Goal: Task Accomplishment & Management: Complete application form

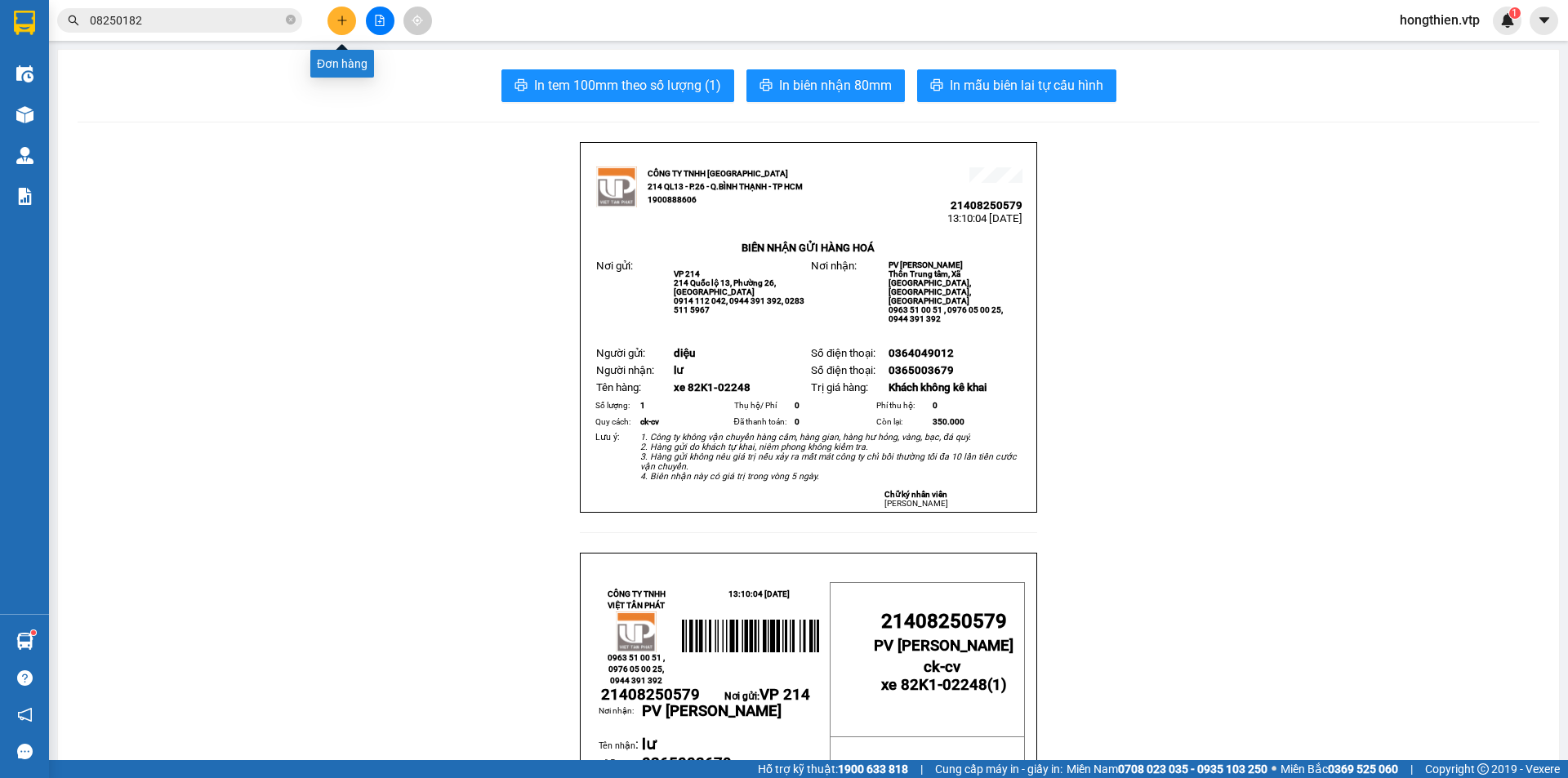
click at [347, 18] on icon "plus" at bounding box center [341, 20] width 11 height 11
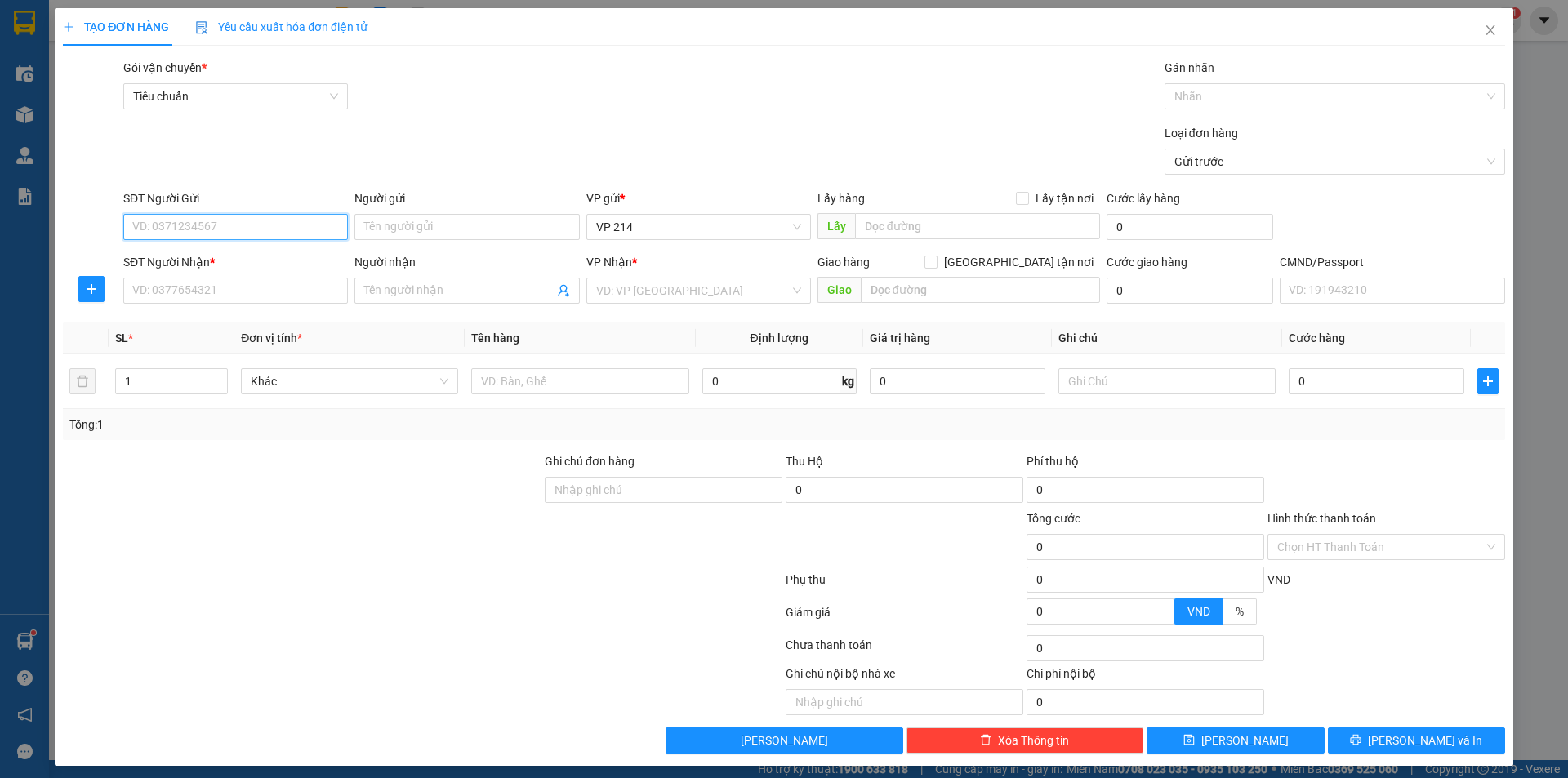
click at [313, 233] on input "SĐT Người Gửi" at bounding box center [235, 227] width 224 height 27
type input "0906892528"
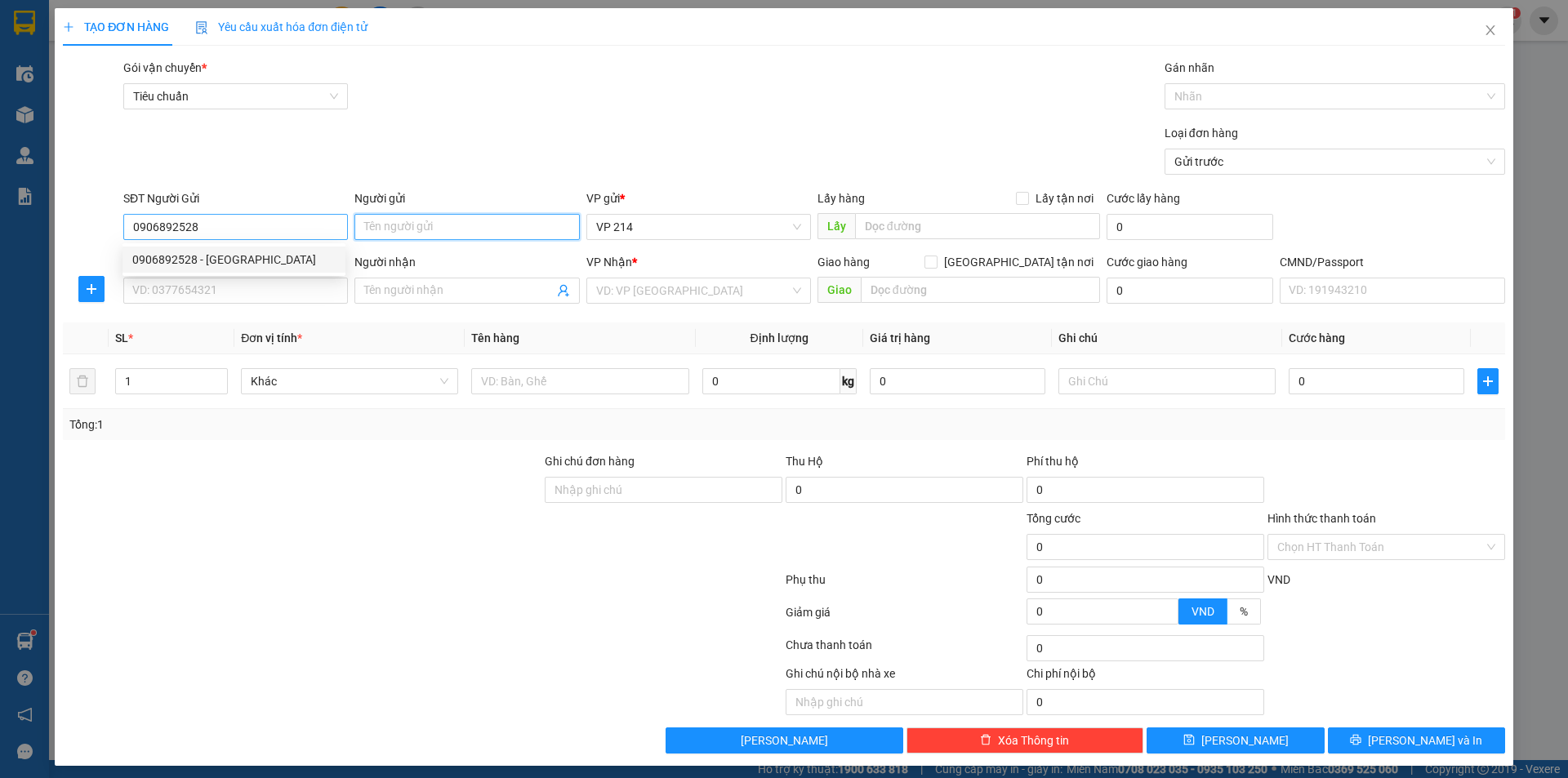
type input "sơn nguyên"
type input "0968851416"
type input "đạt"
checkbox input "true"
type input "gtn"
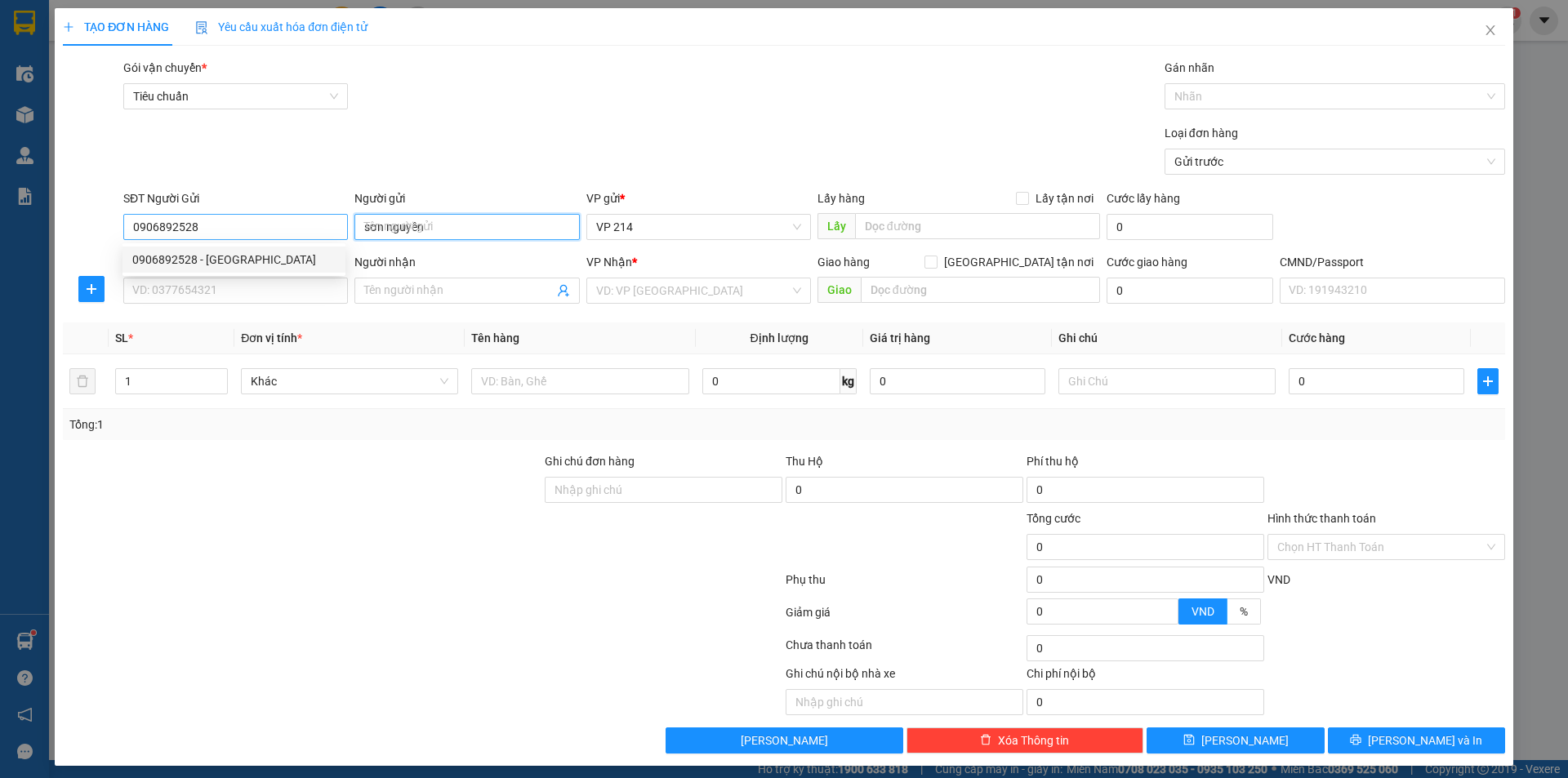
type input "40.000"
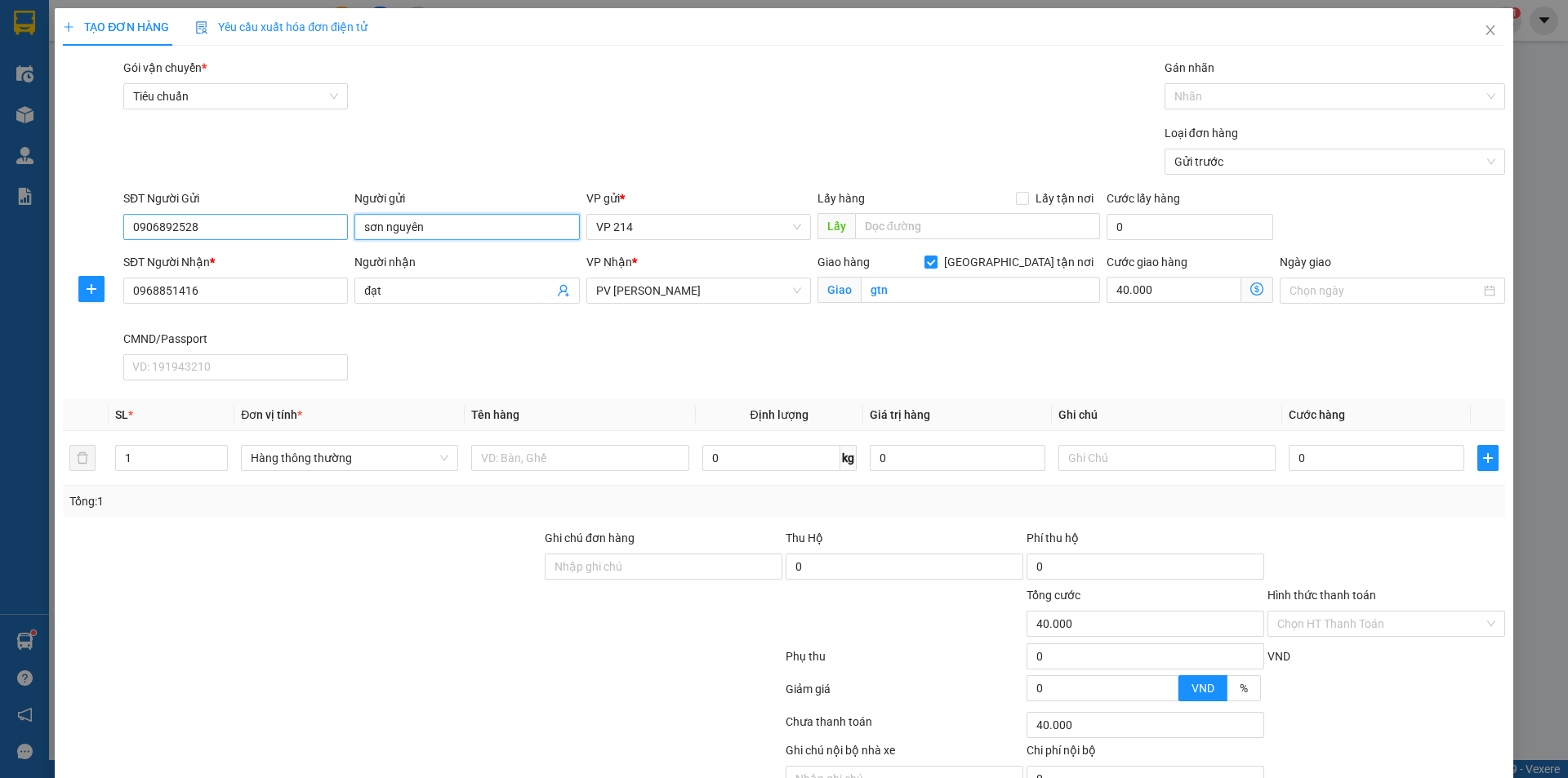
type input "D"
type input "Đ"
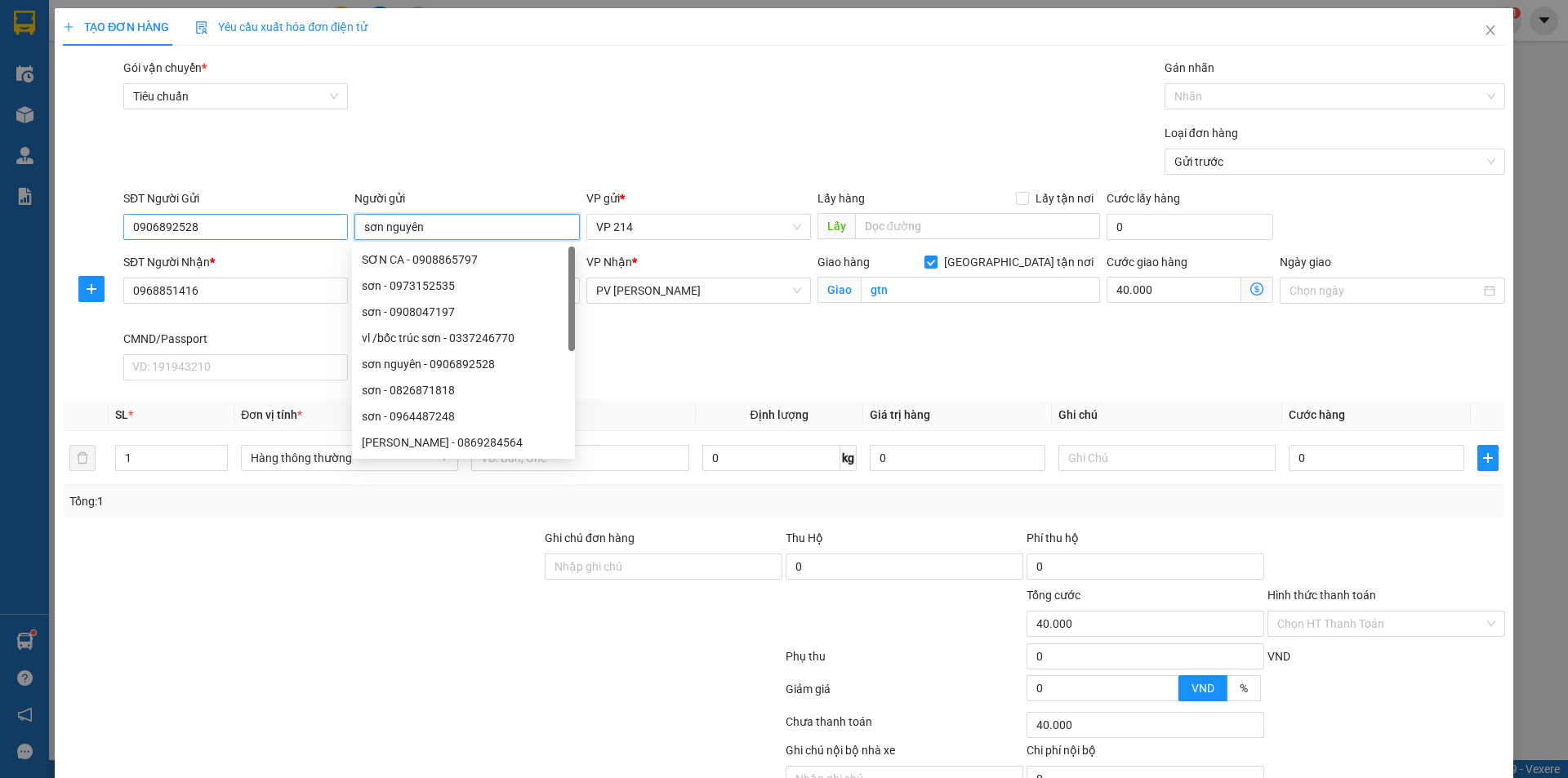
type input "sơn nguyên"
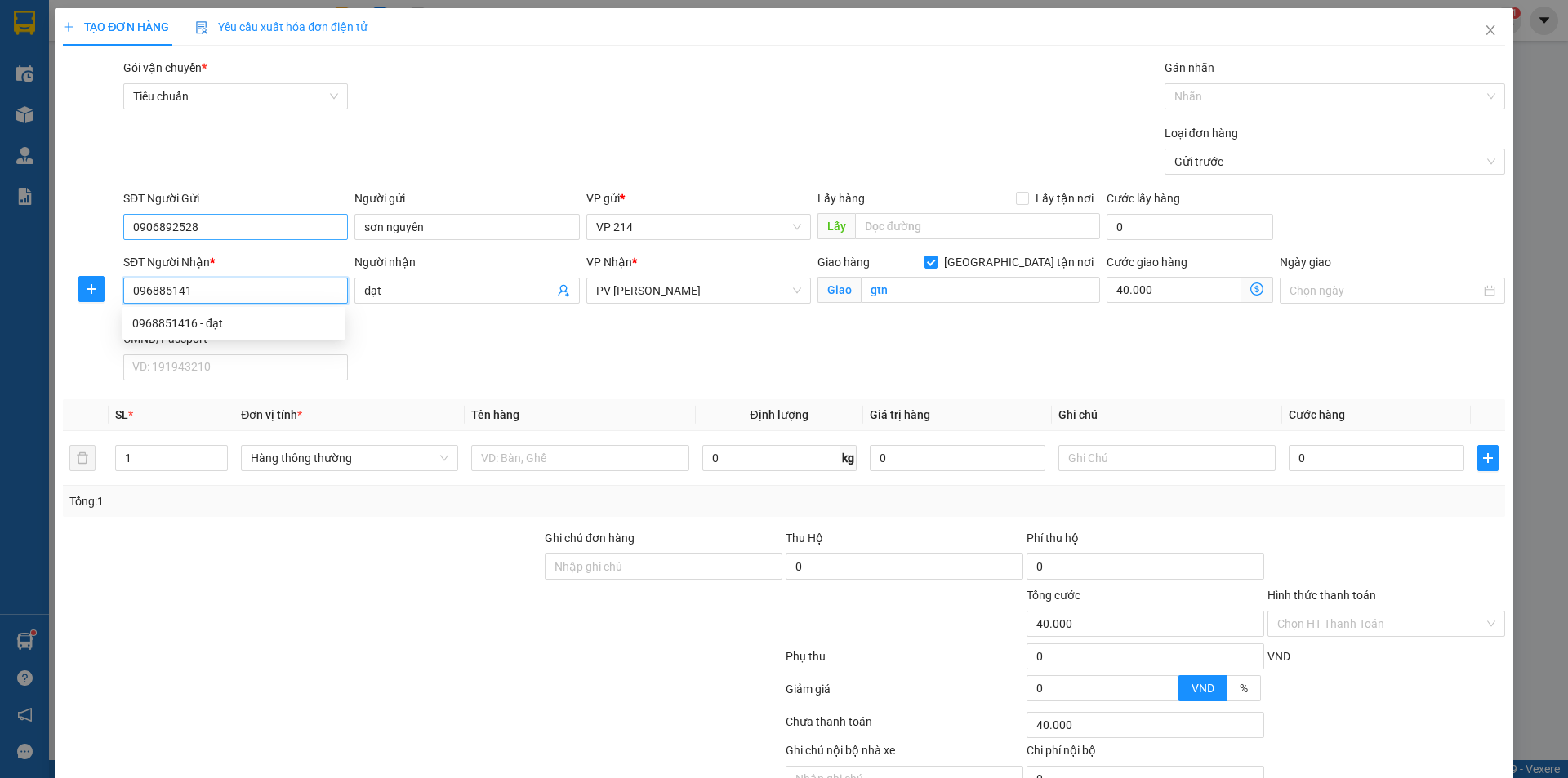
type input "0968851416"
type input "ql14 tổ 6 p nghĩa phú"
type input "60.000"
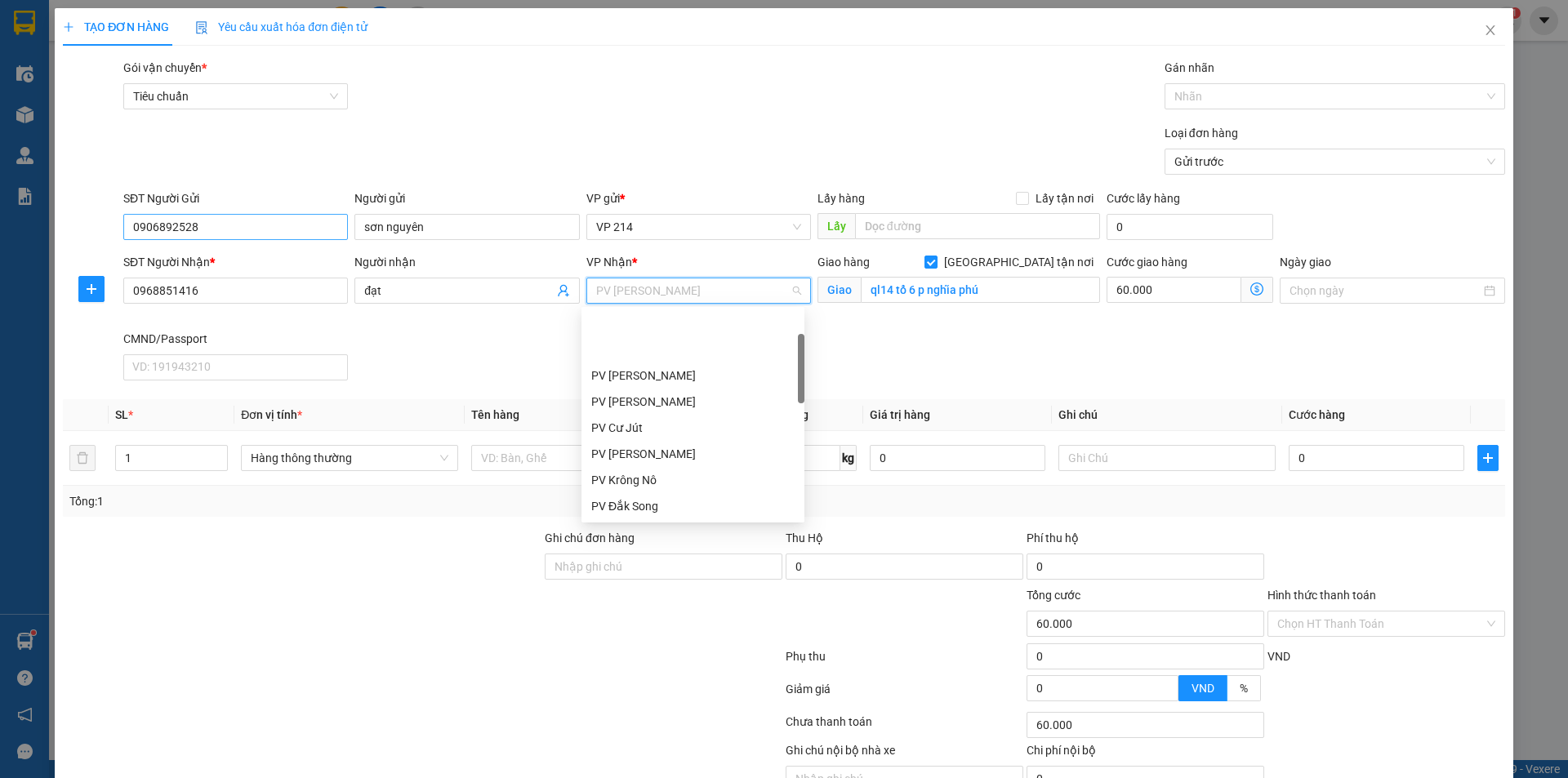
scroll to position [79, 0]
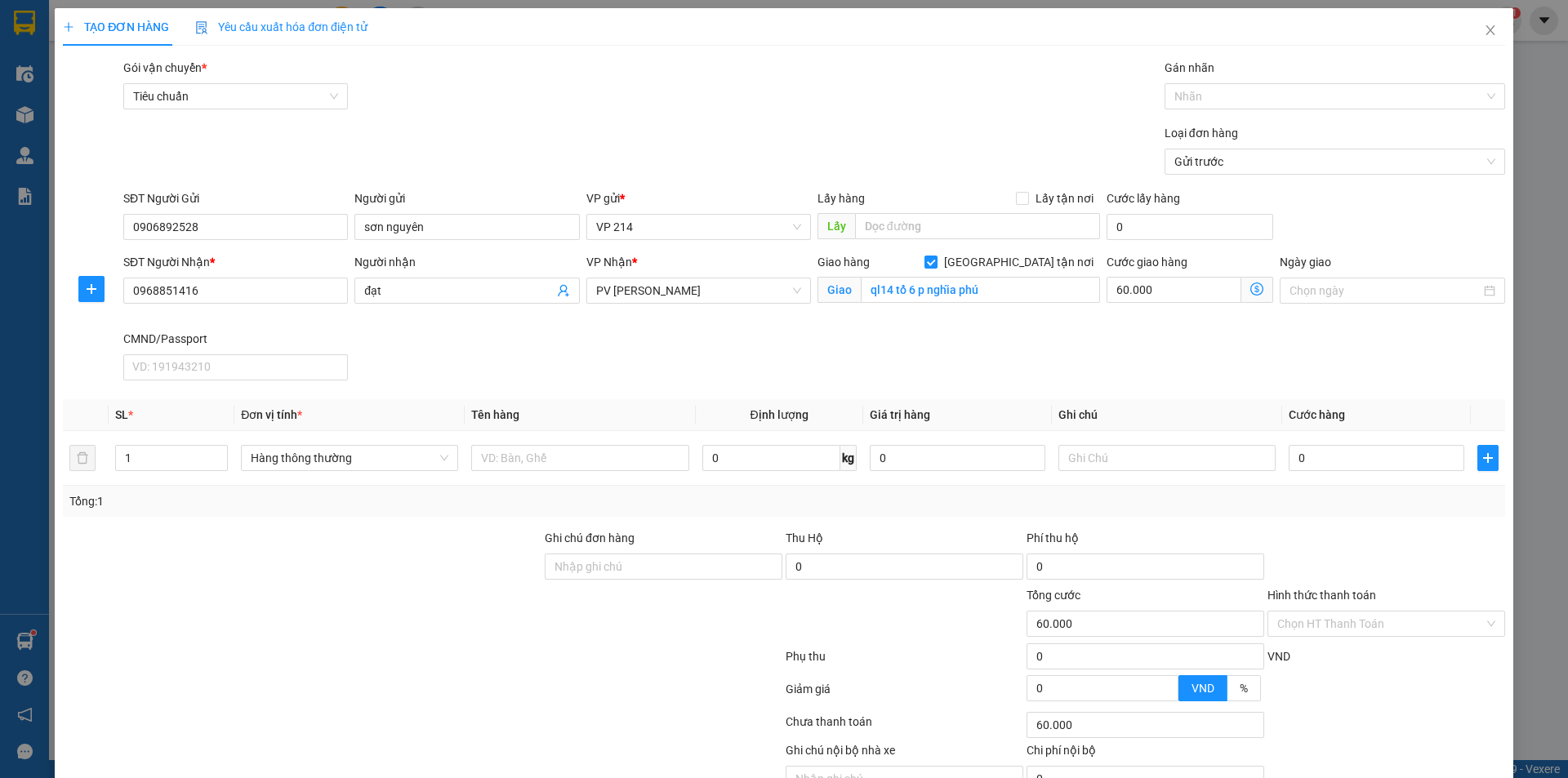
click at [897, 324] on div "Giao hàng Giao tận nơi Giao ql14 tổ 6 p nghĩa phú" at bounding box center [958, 292] width 289 height 77
click at [525, 461] on input "text" at bounding box center [579, 458] width 217 height 27
click at [1175, 86] on div "Nhãn" at bounding box center [1335, 96] width 341 height 27
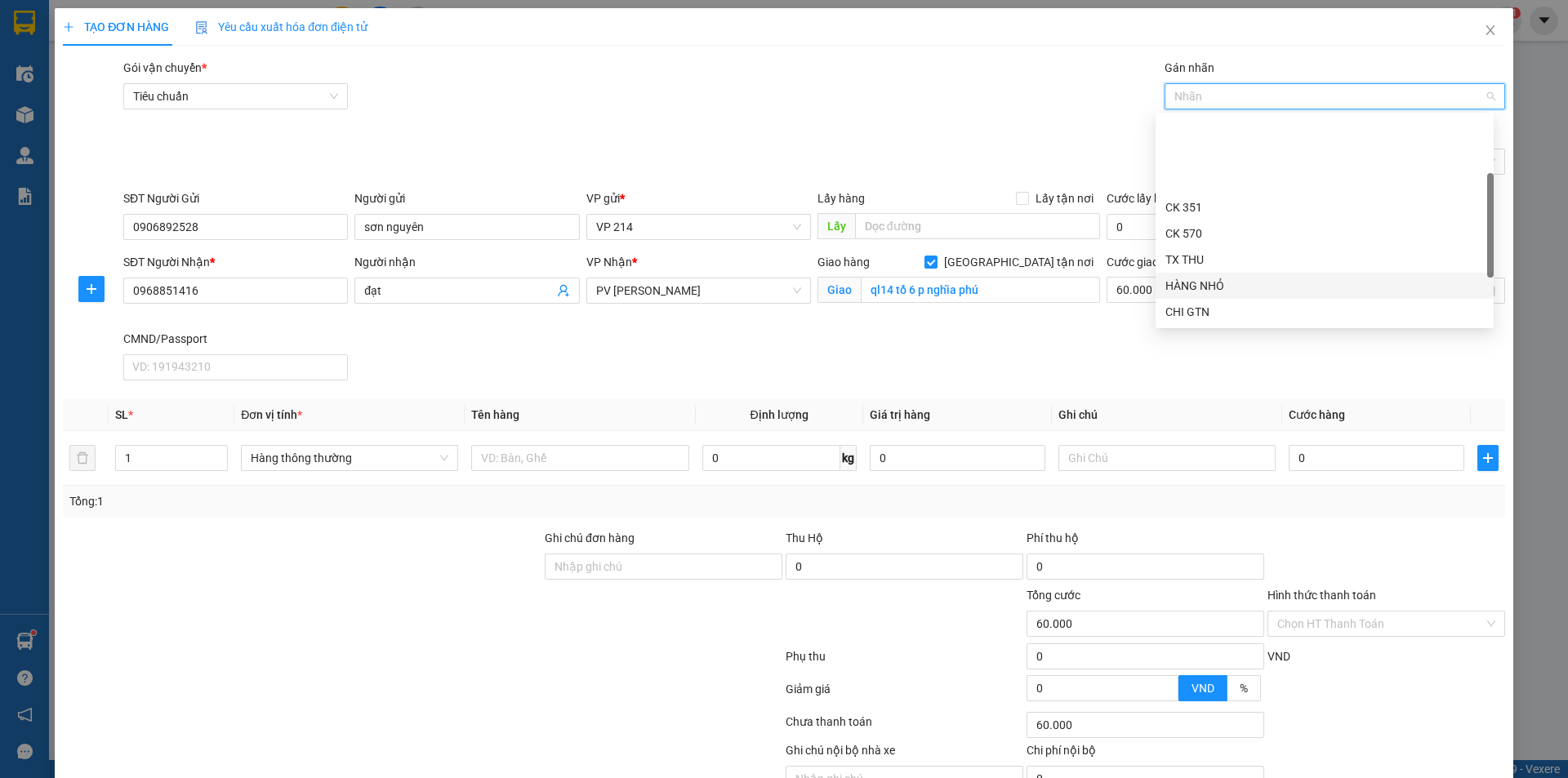
scroll to position [81, 0]
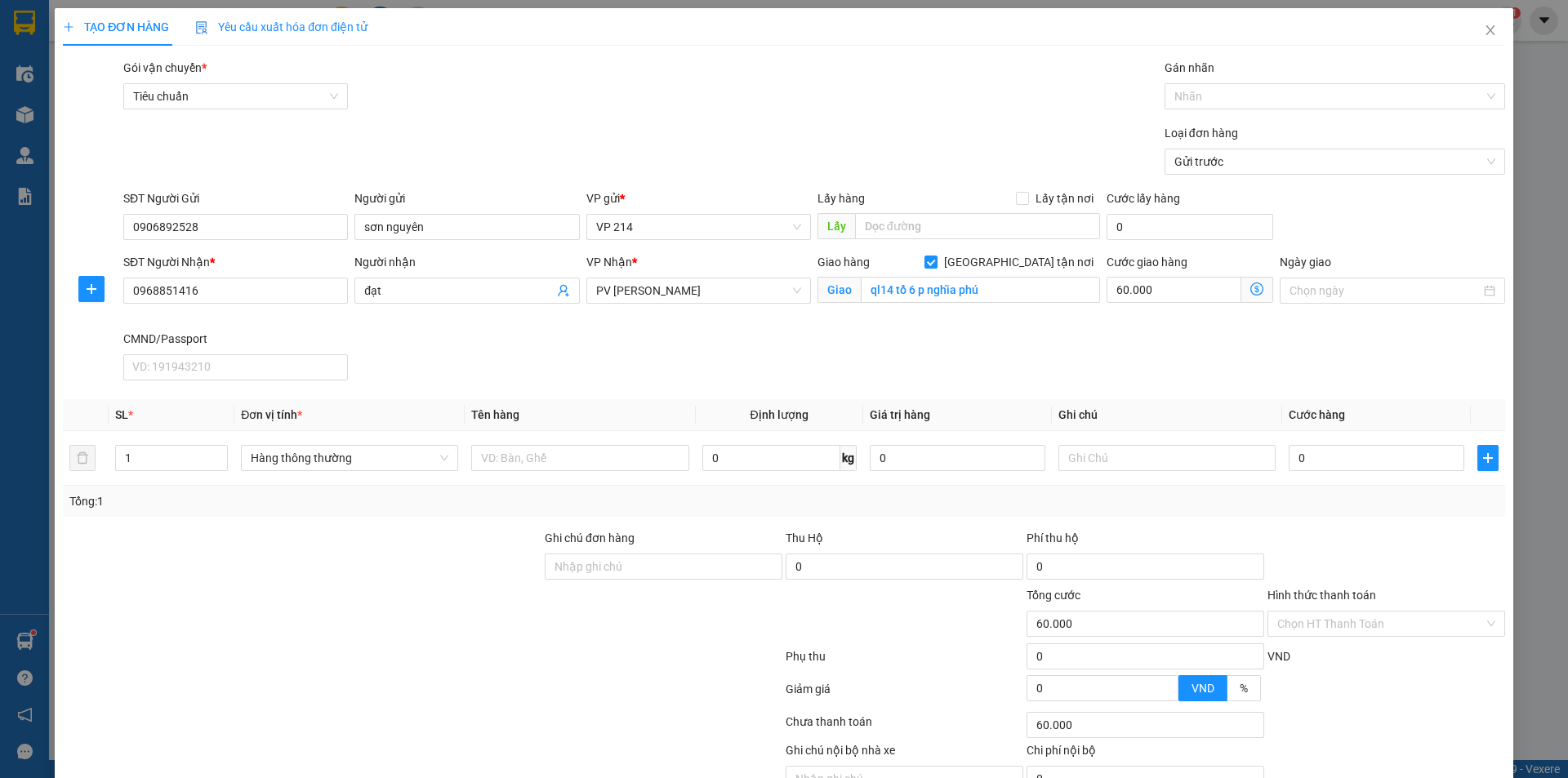
click at [976, 377] on div "SĐT Người Nhận * 0968851416 Người nhận đạt VP Nhận * PV Gia Nghĩa Giao hàng Gia…" at bounding box center [814, 320] width 1388 height 134
click at [586, 451] on input "text" at bounding box center [579, 458] width 217 height 27
type input "5"
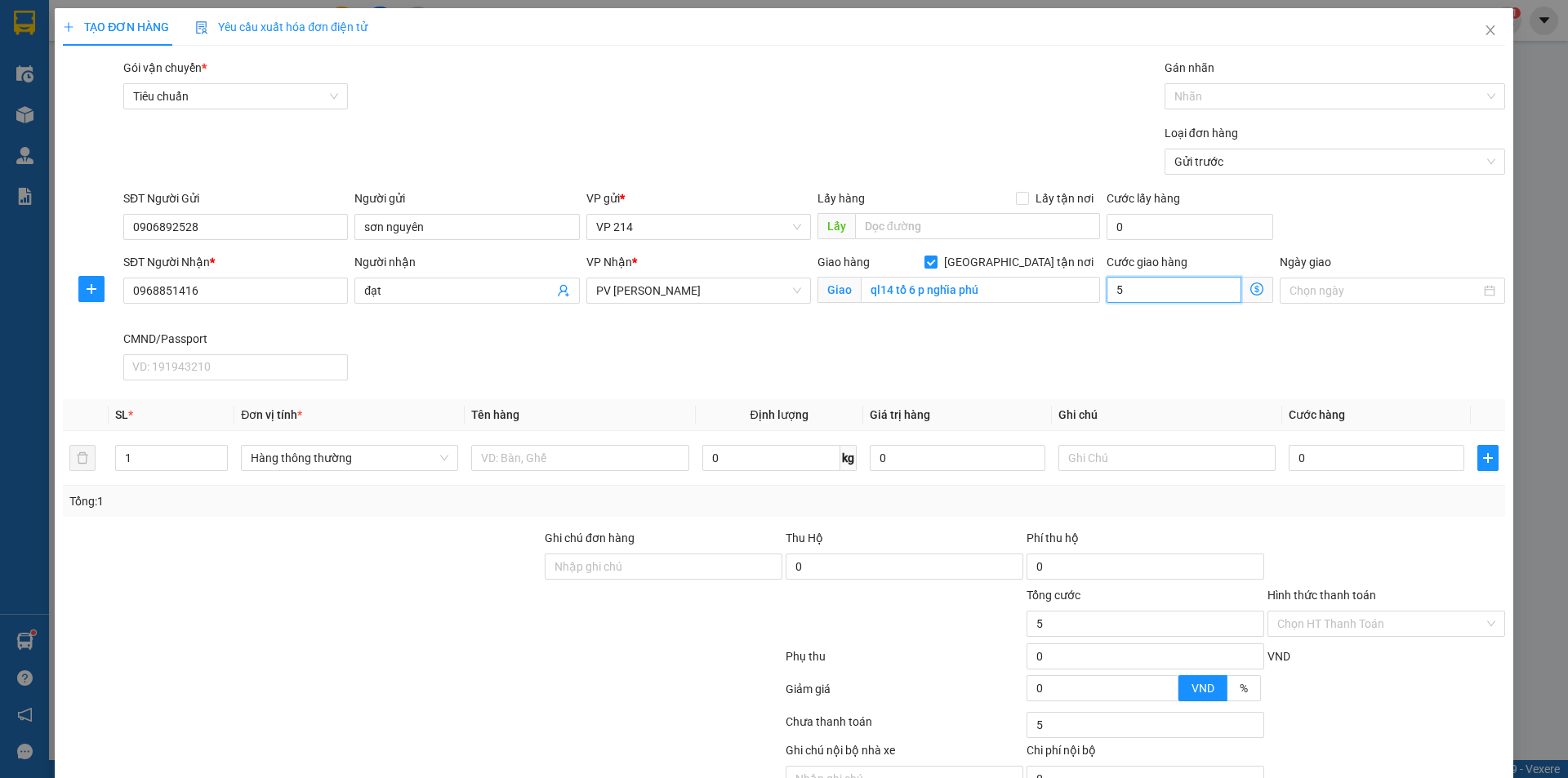
type input "50"
type input "500"
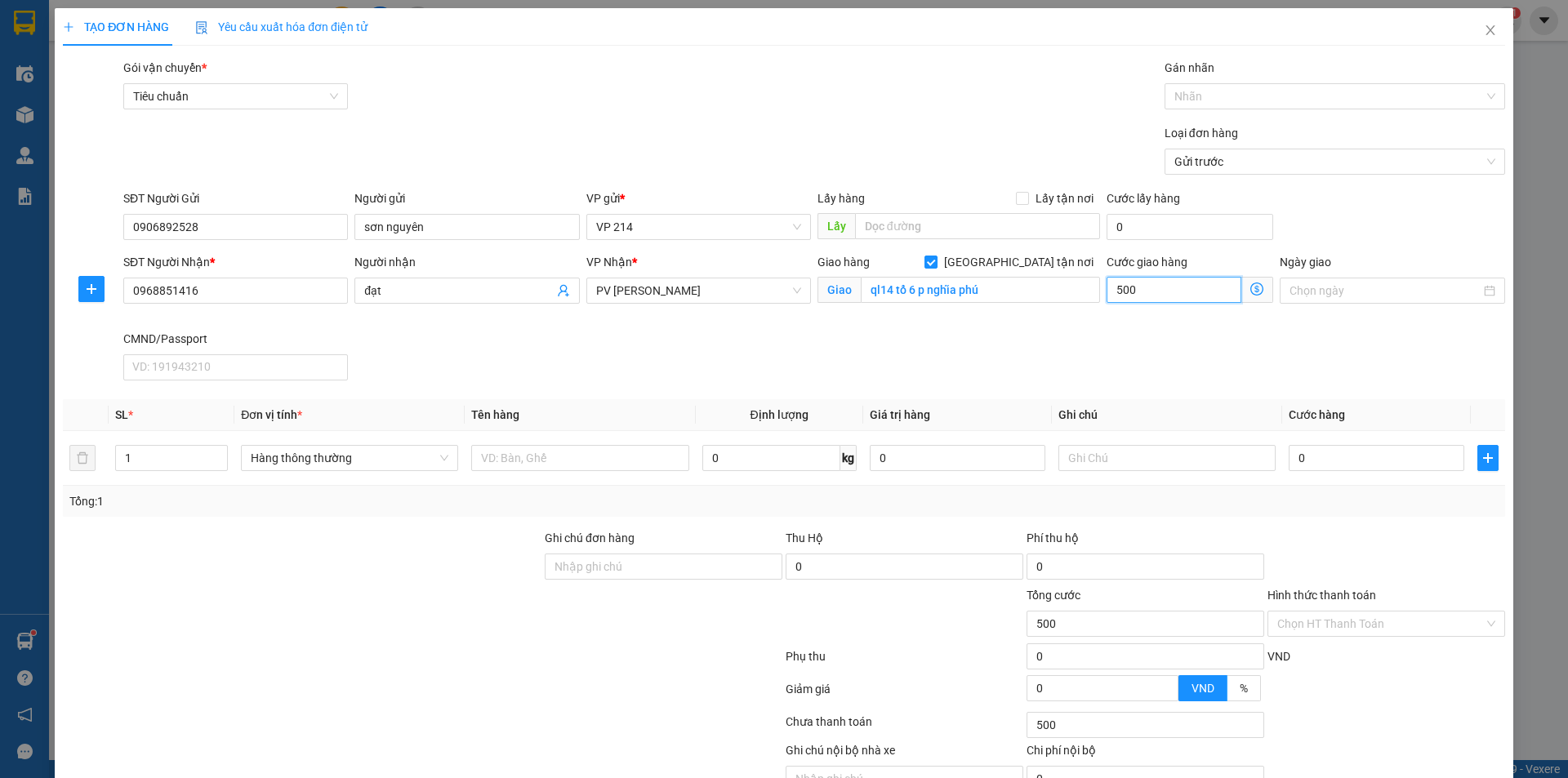
type input "5.000"
type input "50.000"
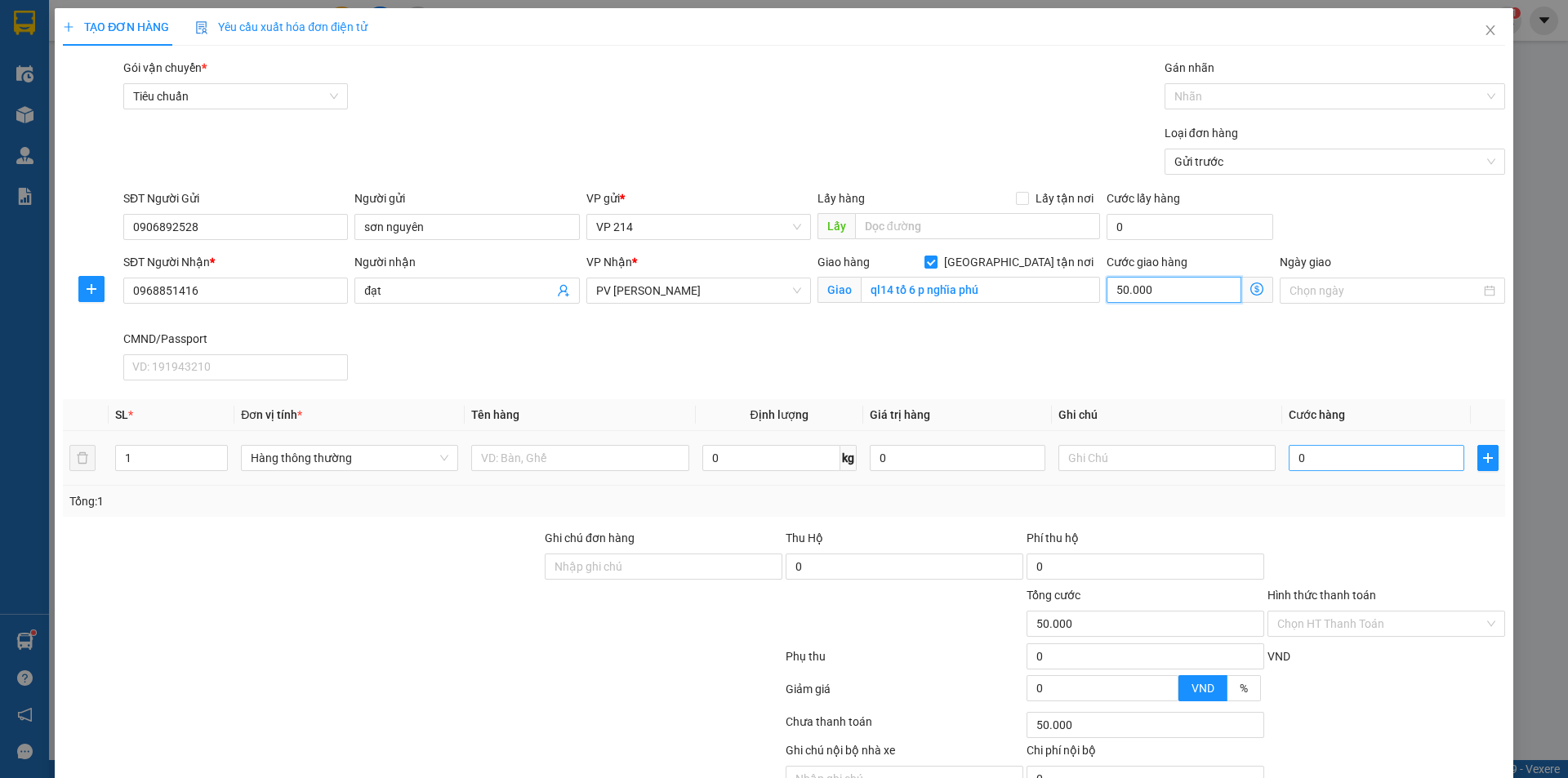
type input "50.000"
click at [1330, 455] on input "0" at bounding box center [1377, 458] width 176 height 27
type input "03"
type input "50.003"
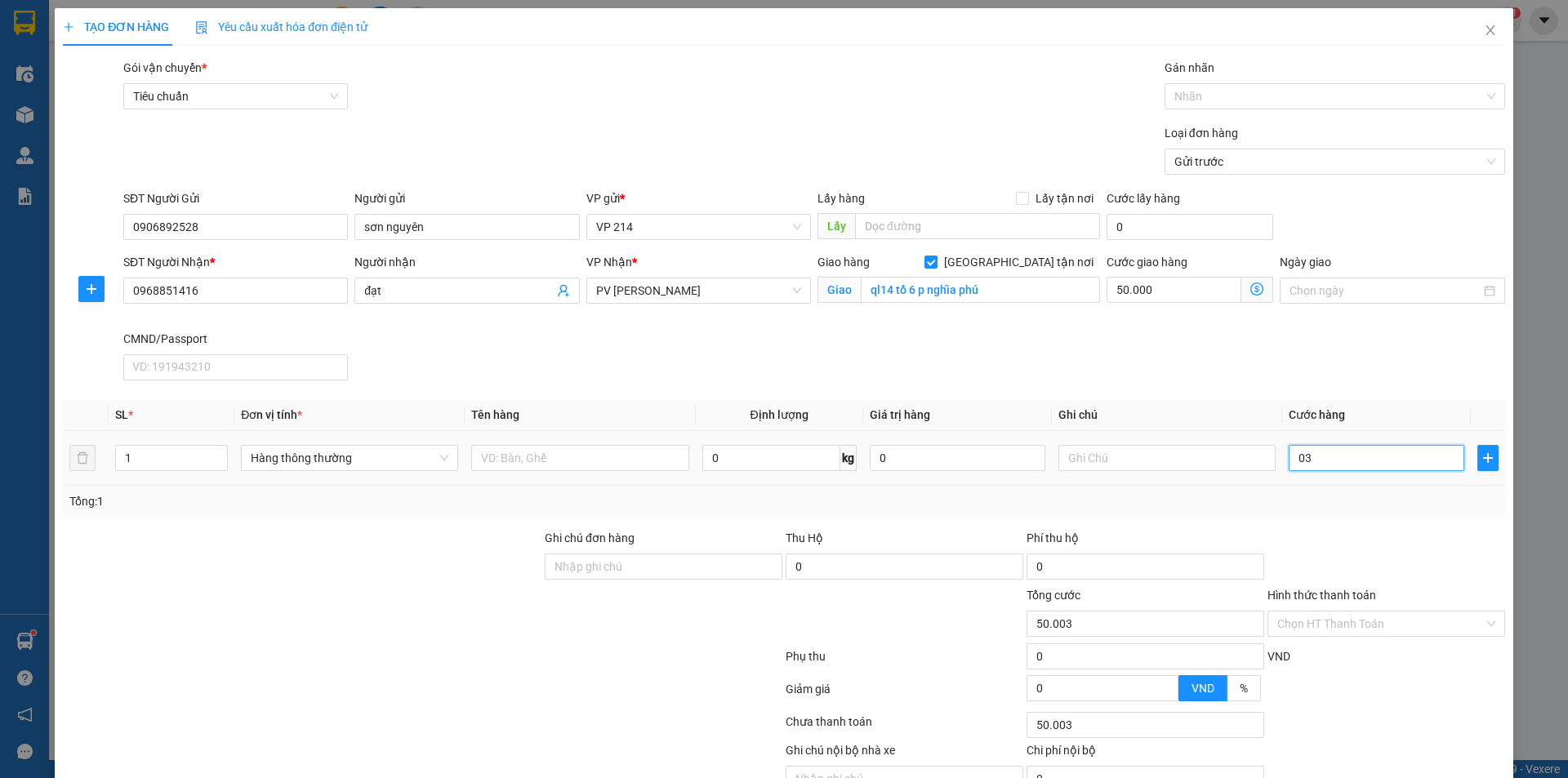
type input "030"
type input "50.030"
type input "0.300"
type input "50.300"
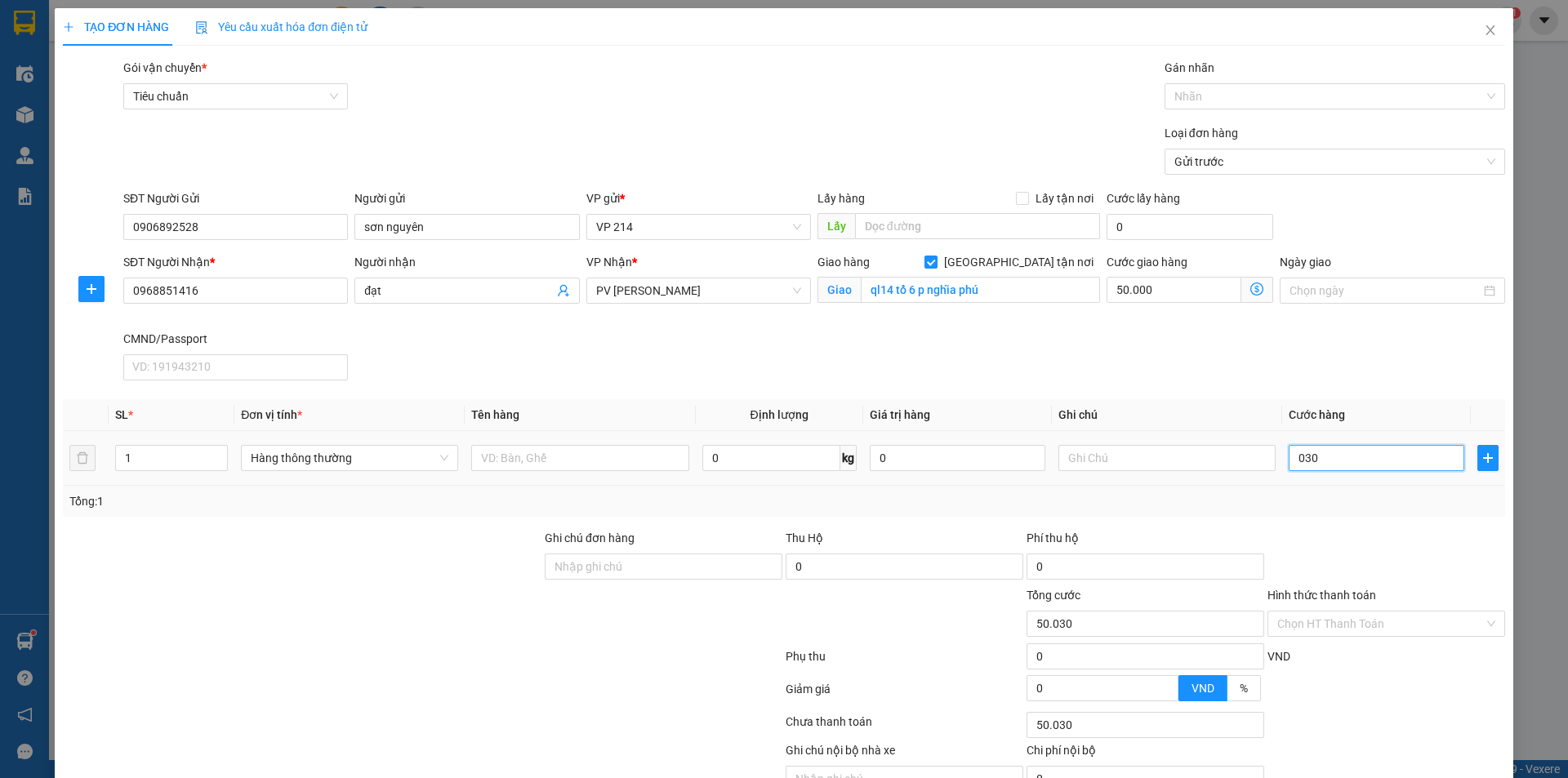
type input "50.300"
type input "03.000"
type input "53.000"
type input "030.000"
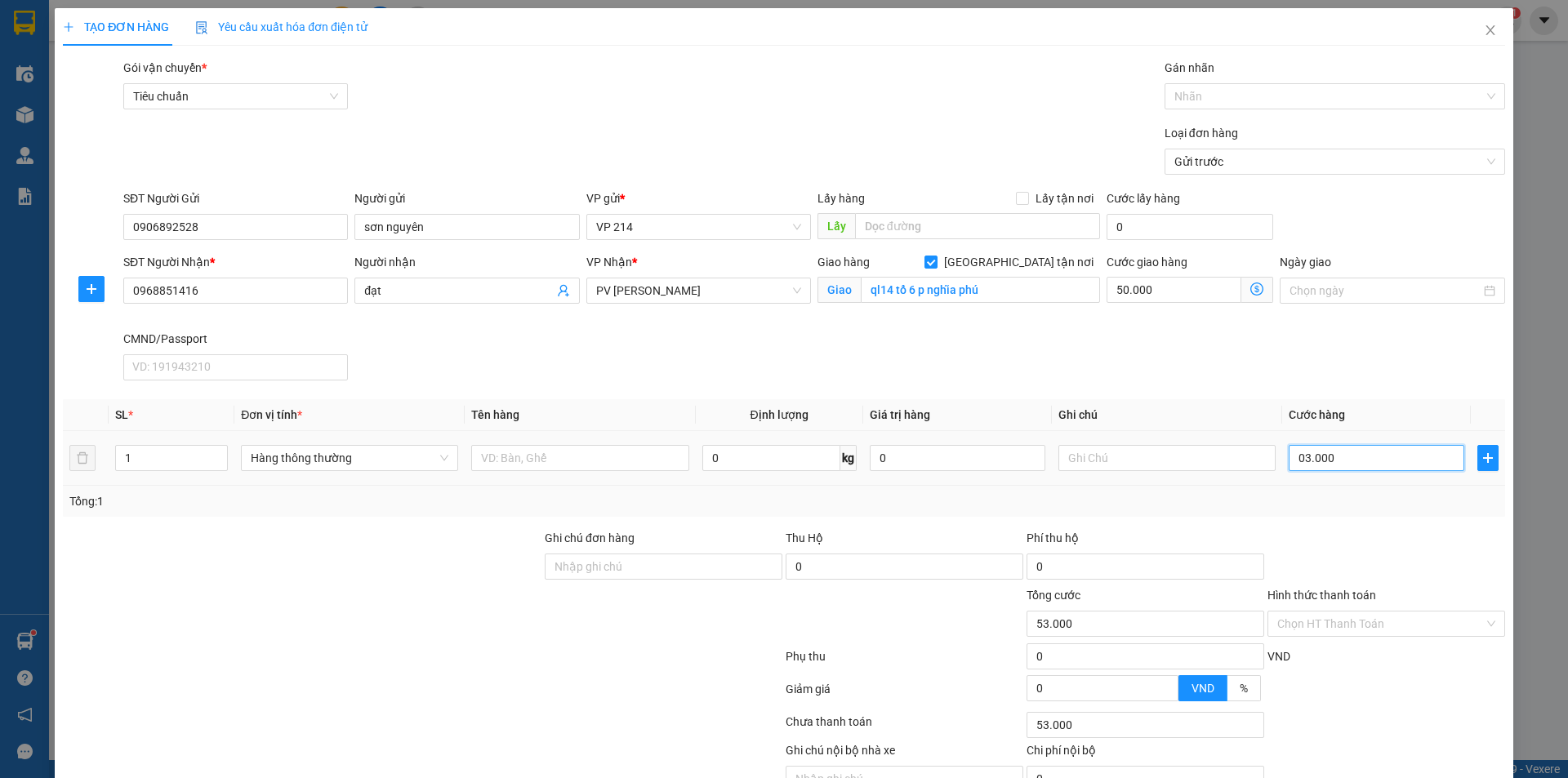
type input "80.000"
type input "30.000"
click at [597, 472] on div at bounding box center [579, 459] width 217 height 33
click at [604, 463] on input "text" at bounding box center [579, 458] width 217 height 27
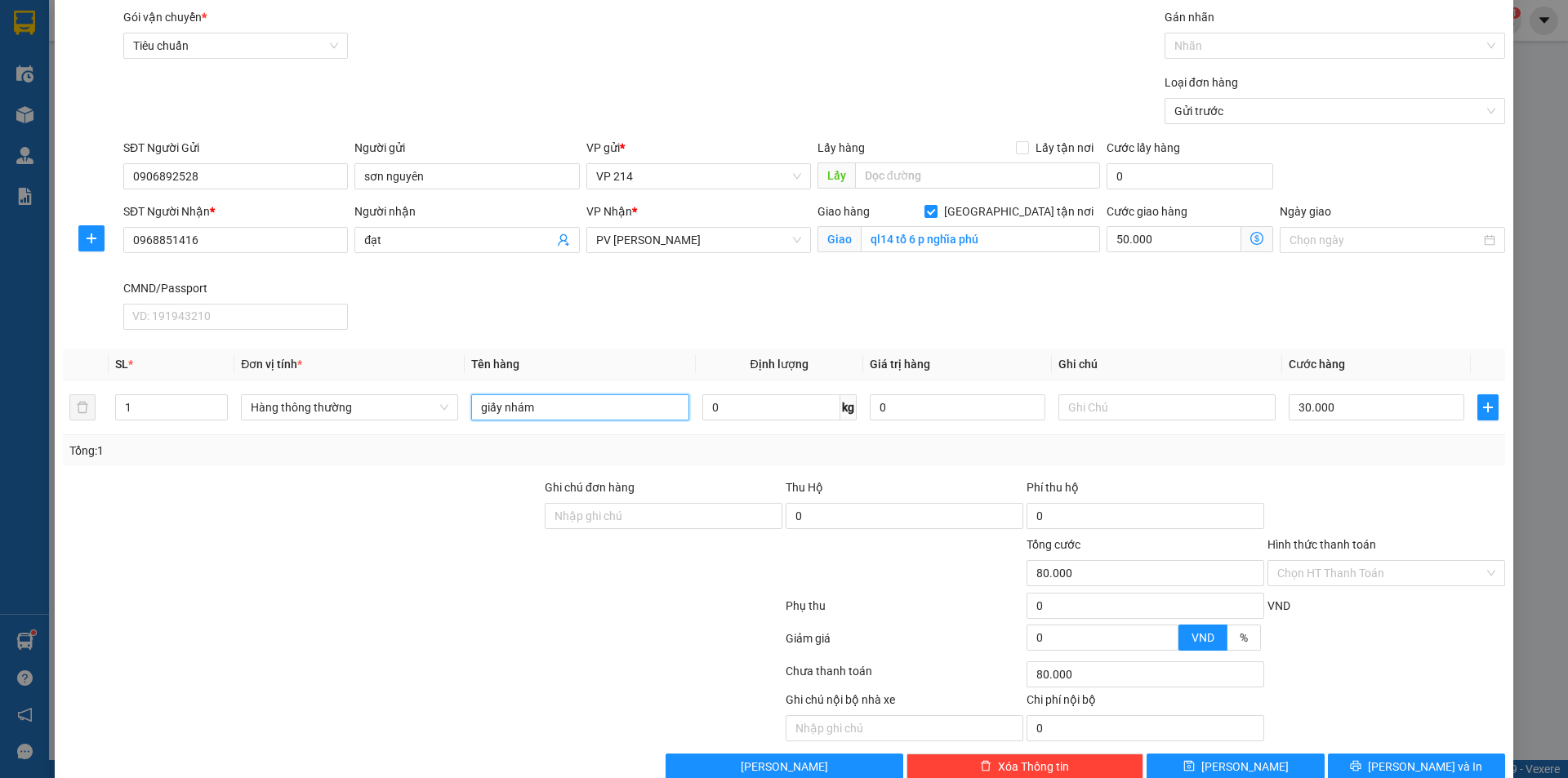
scroll to position [84, 0]
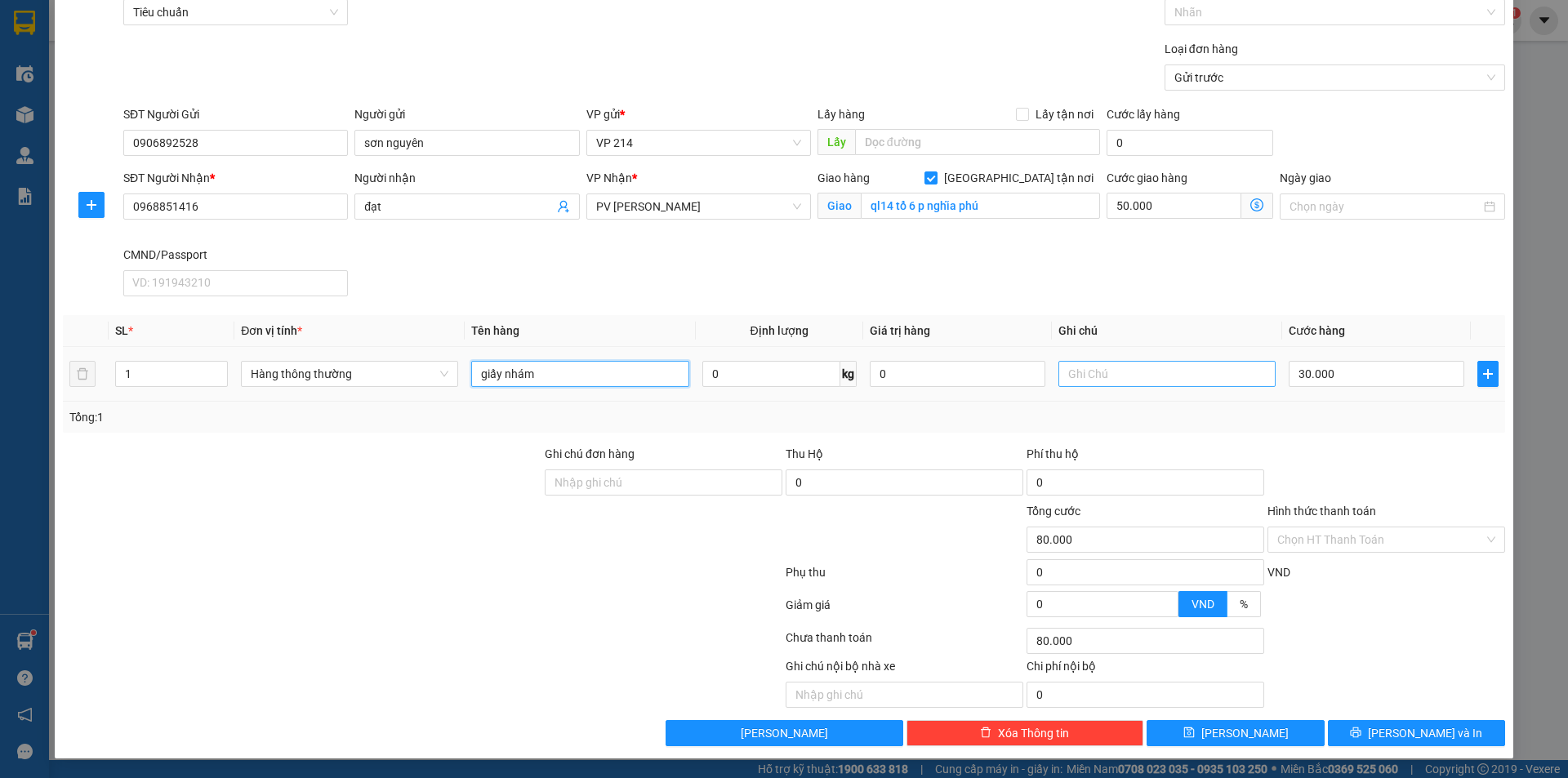
type input "giấy nhám"
click at [1135, 373] on input "text" at bounding box center [1166, 373] width 217 height 27
type input "t"
click at [1354, 540] on input "Hình thức thanh toán" at bounding box center [1380, 539] width 207 height 25
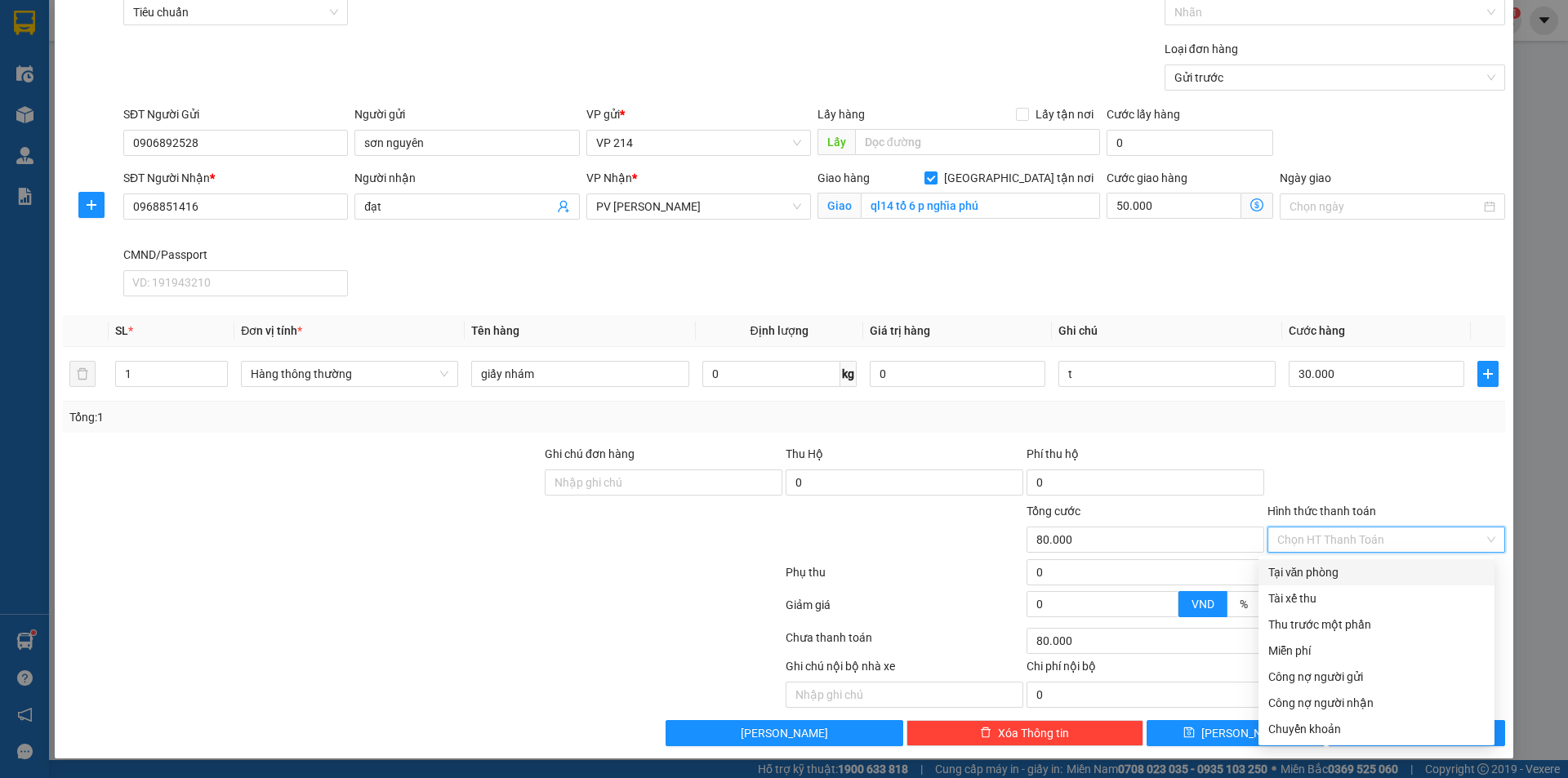
click at [1341, 564] on div "Tại văn phòng" at bounding box center [1376, 572] width 216 height 18
type input "0"
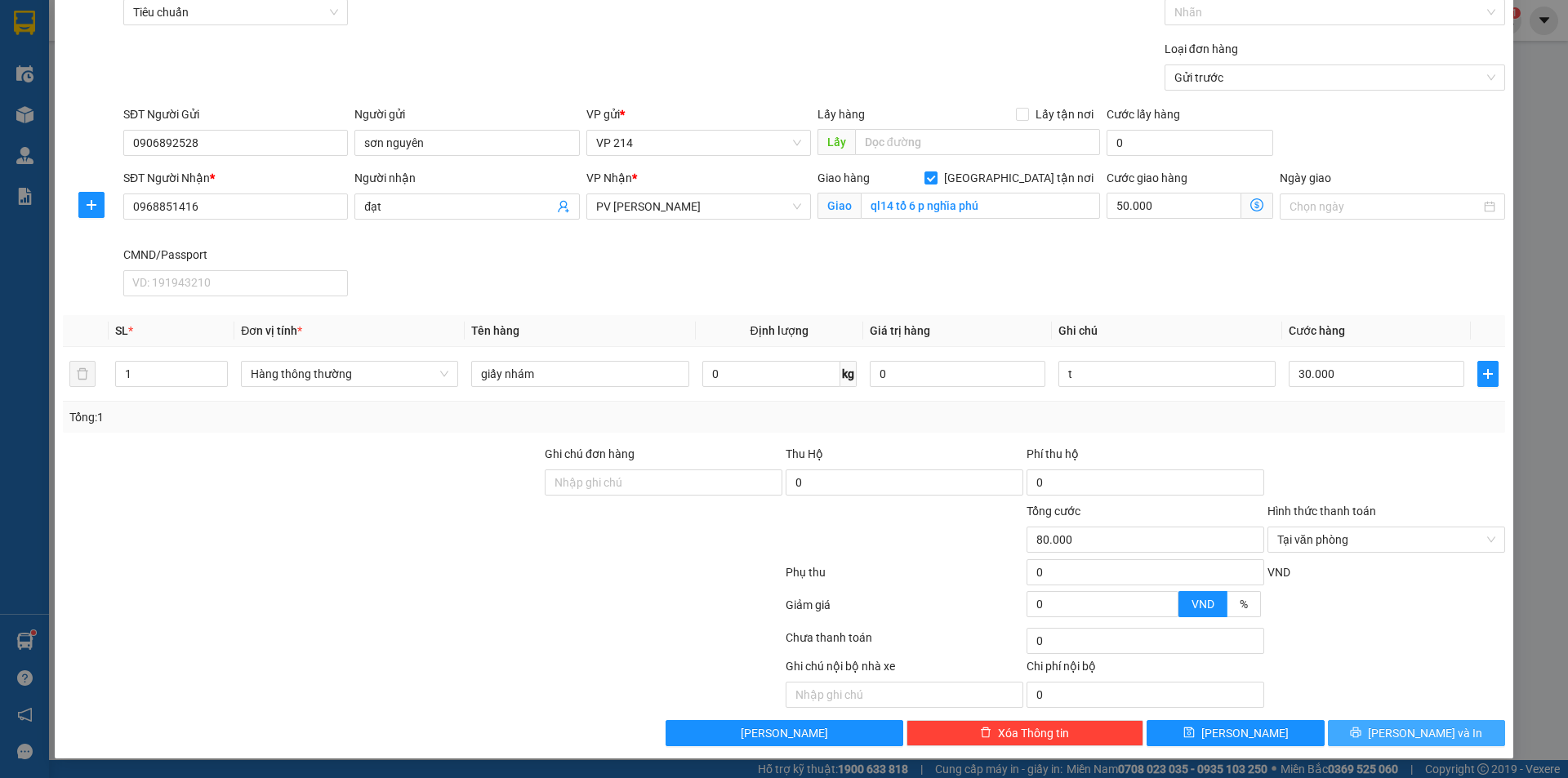
click at [1469, 727] on button "Lưu và In" at bounding box center [1416, 733] width 178 height 27
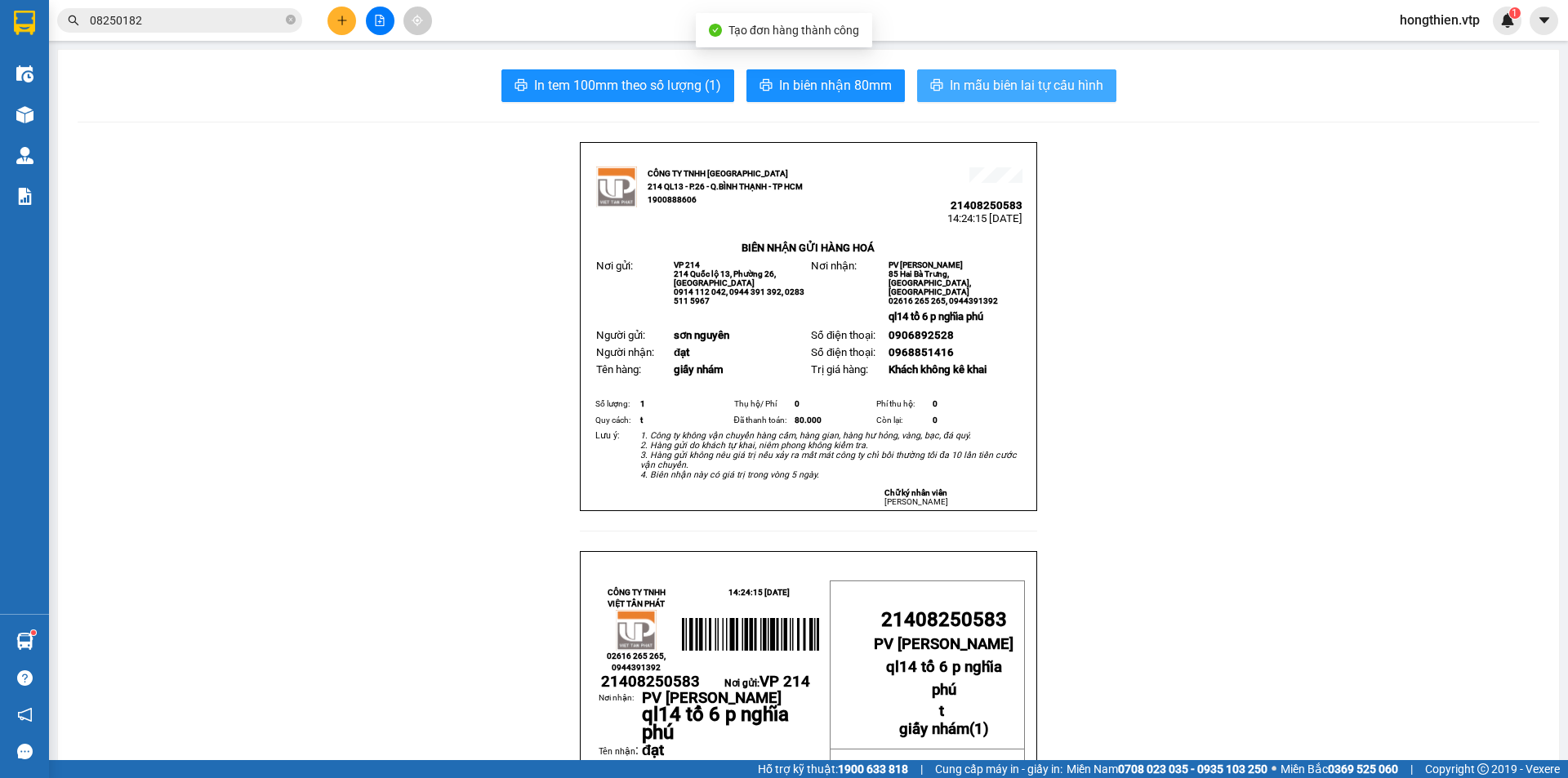
click at [1061, 80] on span "In mẫu biên lai tự cấu hình" at bounding box center [1026, 85] width 154 height 20
click at [1466, 32] on div "hongthien.vtp 1" at bounding box center [1454, 20] width 135 height 28
click at [1447, 28] on span "hongthien.vtp" at bounding box center [1440, 20] width 106 height 20
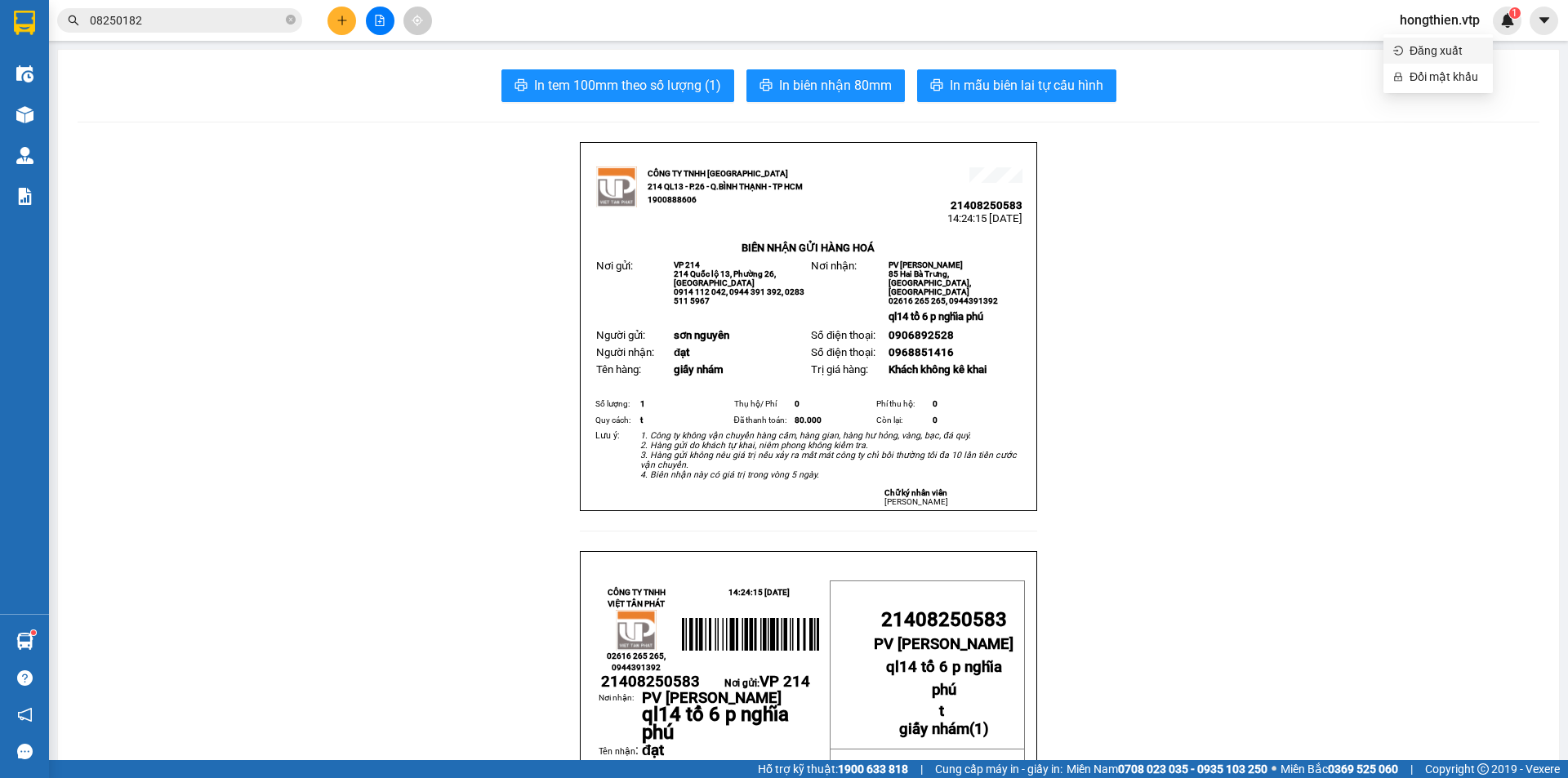
click at [1438, 54] on span "Đăng xuất" at bounding box center [1446, 50] width 73 height 18
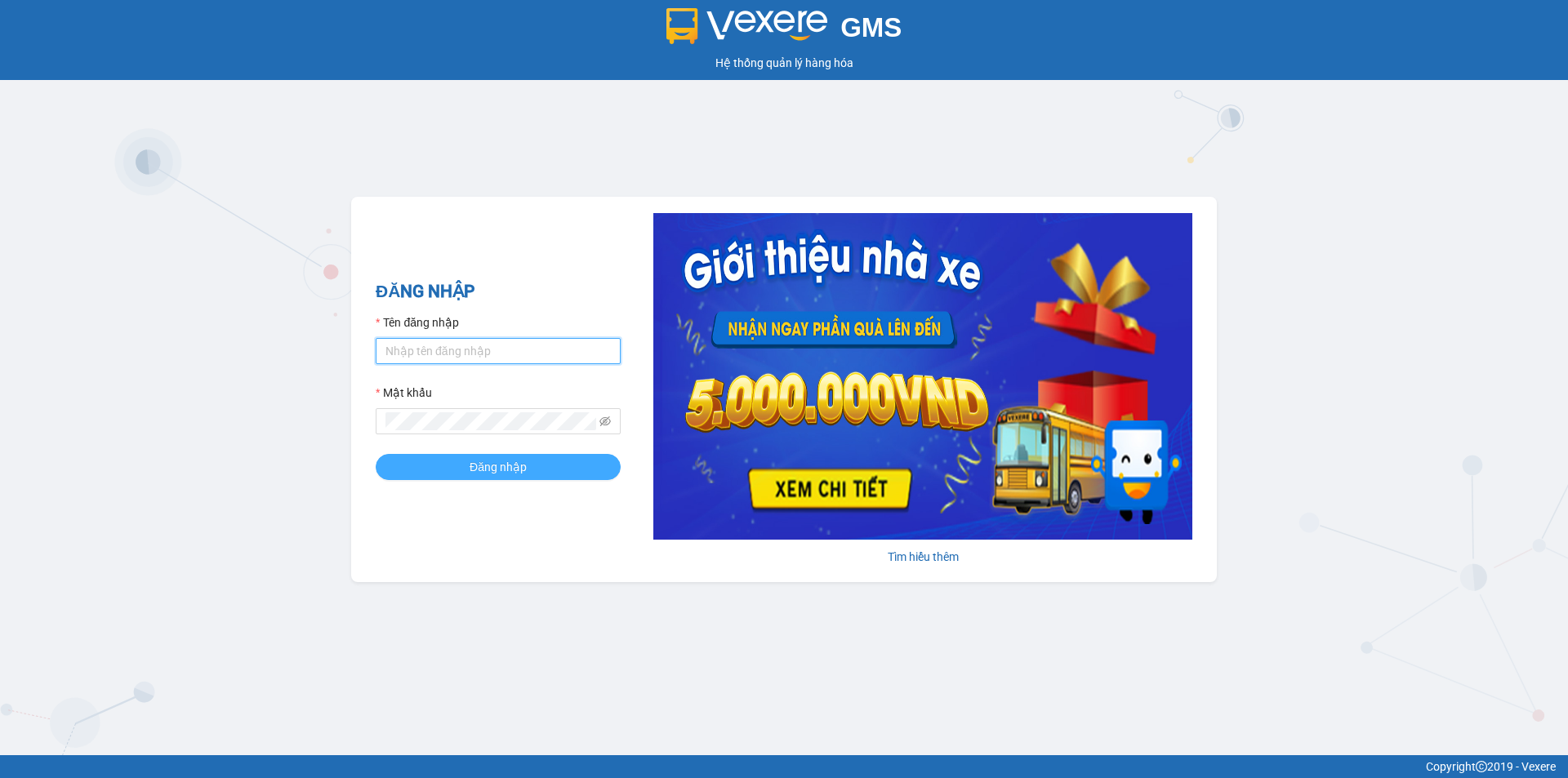
type input "kienhoa.vtp"
click at [453, 465] on button "Đăng nhập" at bounding box center [498, 467] width 245 height 27
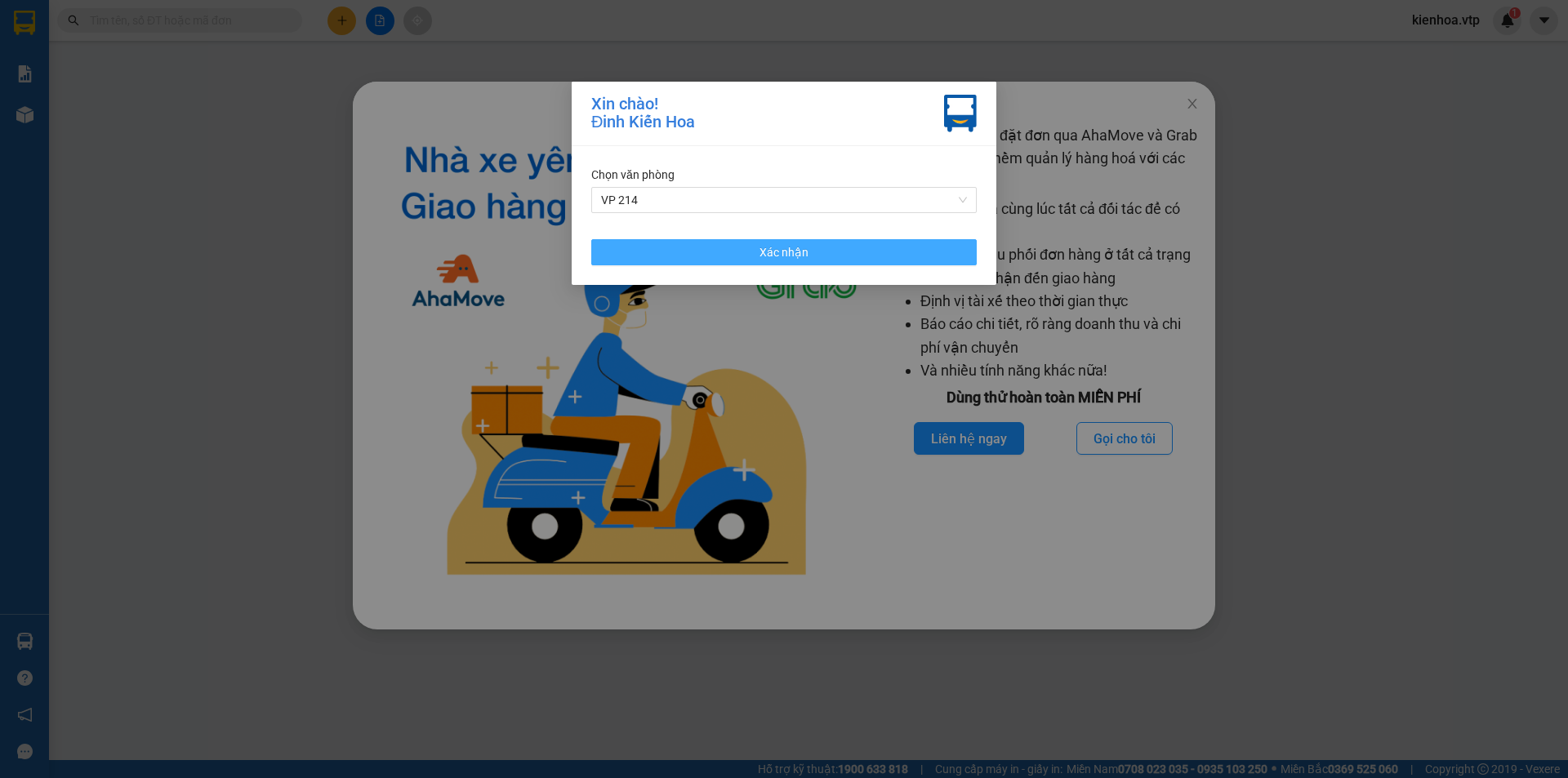
click at [745, 261] on button "Xác nhận" at bounding box center [784, 252] width 385 height 27
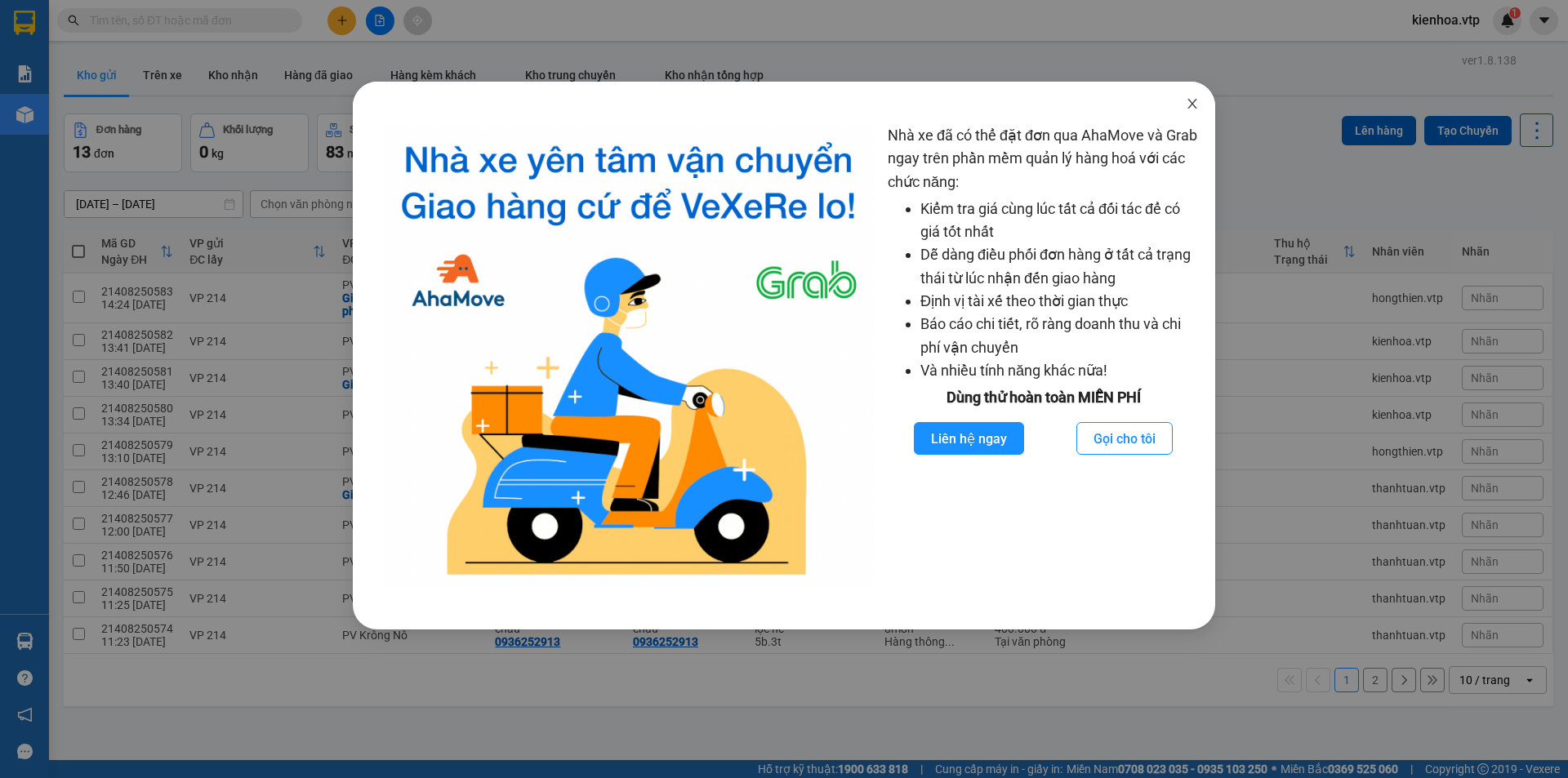
click at [1190, 105] on icon "close" at bounding box center [1192, 103] width 13 height 13
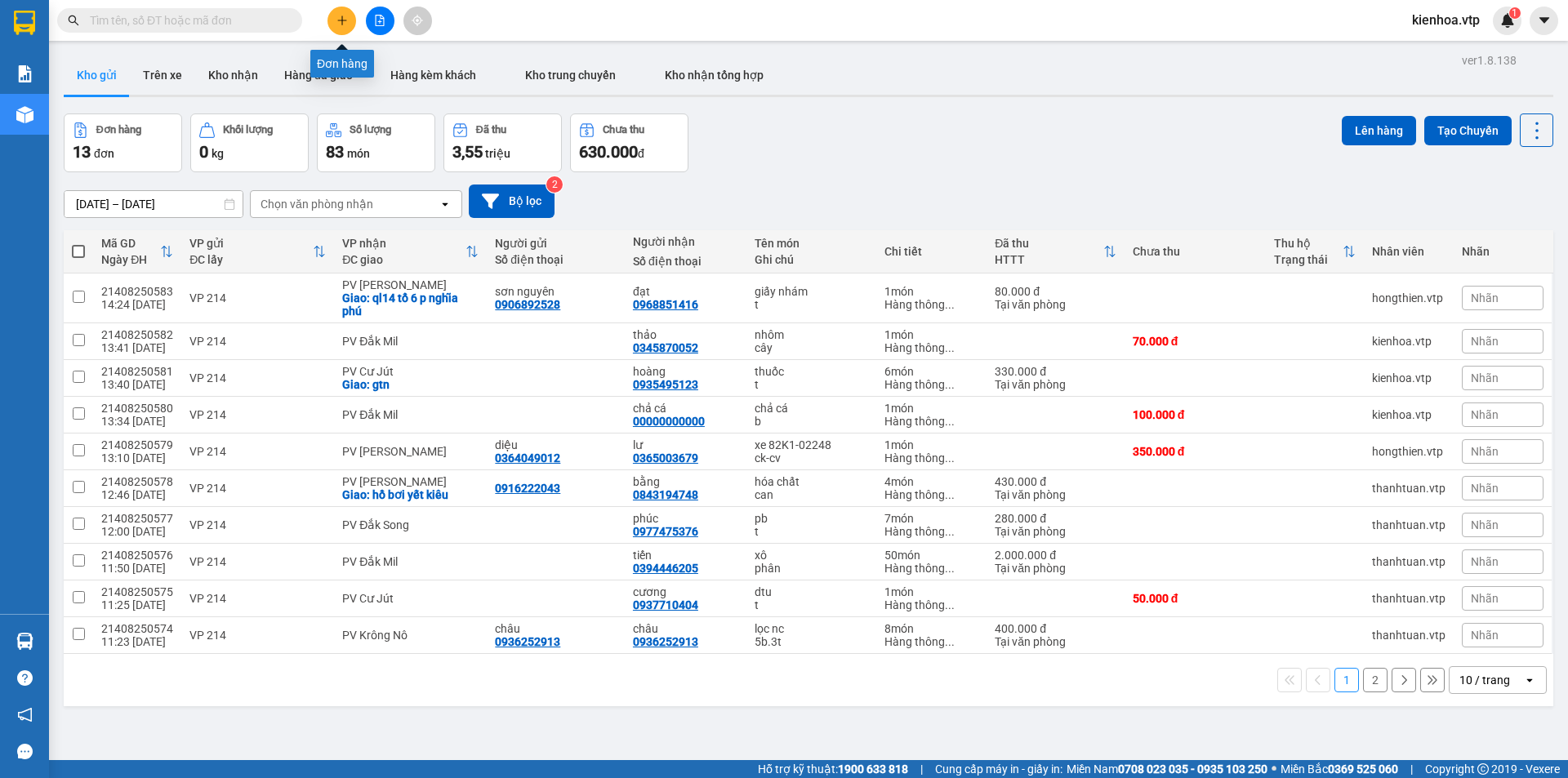
click at [334, 13] on button at bounding box center [341, 20] width 28 height 28
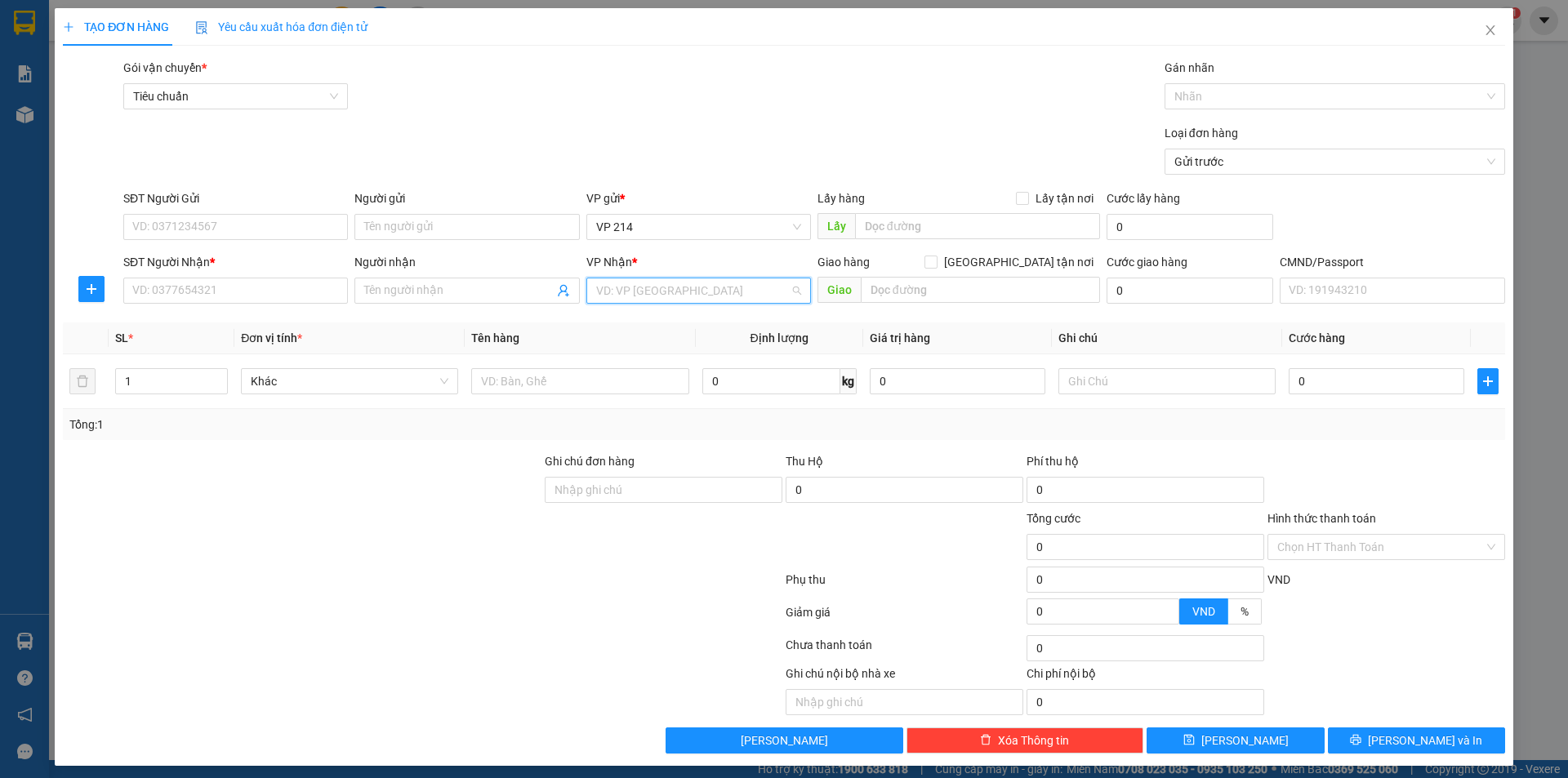
click at [725, 297] on input "search" at bounding box center [692, 290] width 193 height 25
type input "ds"
click at [674, 330] on div "PV Đắk Song" at bounding box center [693, 323] width 203 height 18
click at [184, 283] on input "SĐT Người Nhận *" at bounding box center [235, 290] width 224 height 27
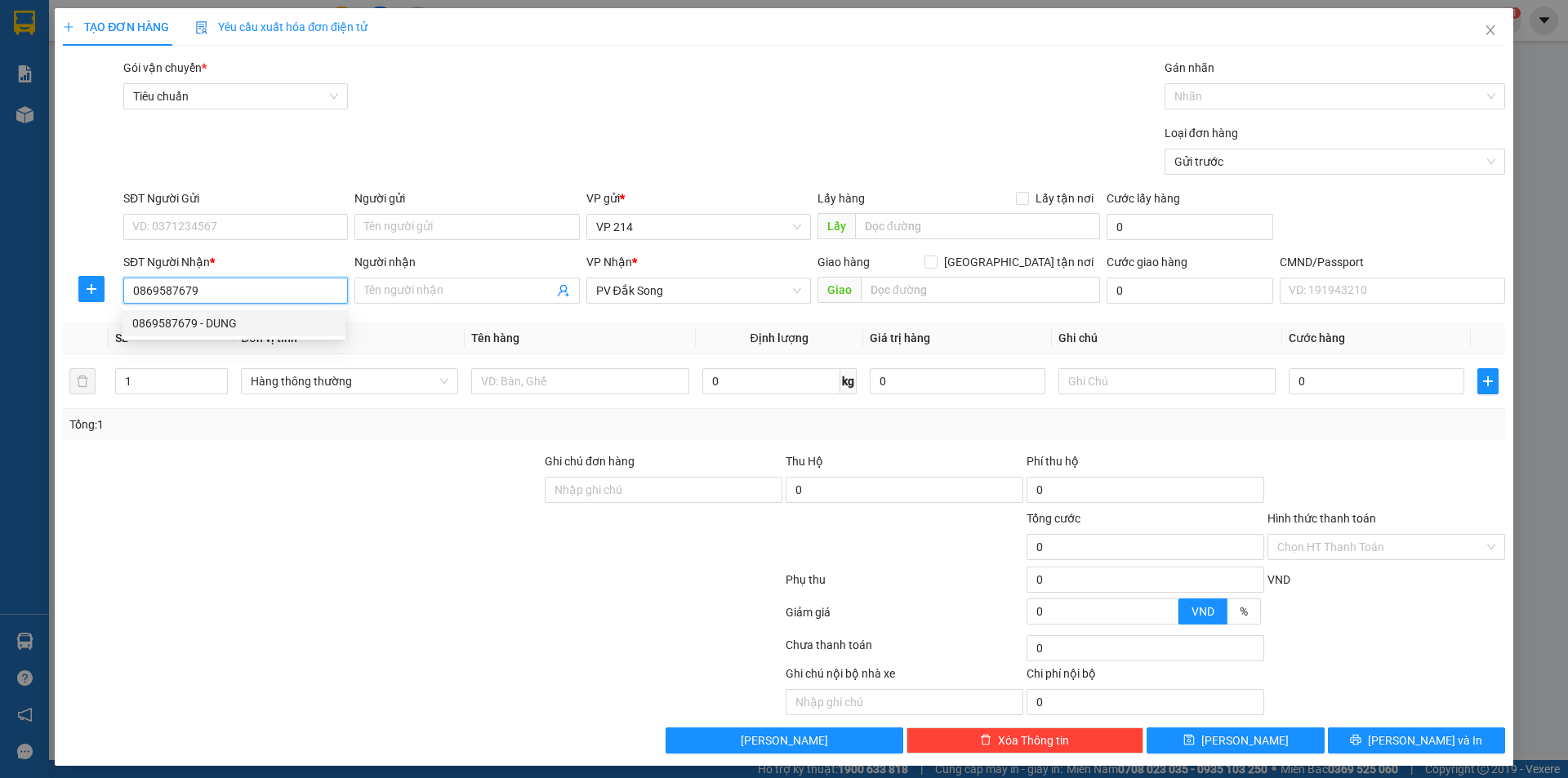
type input "0869587679"
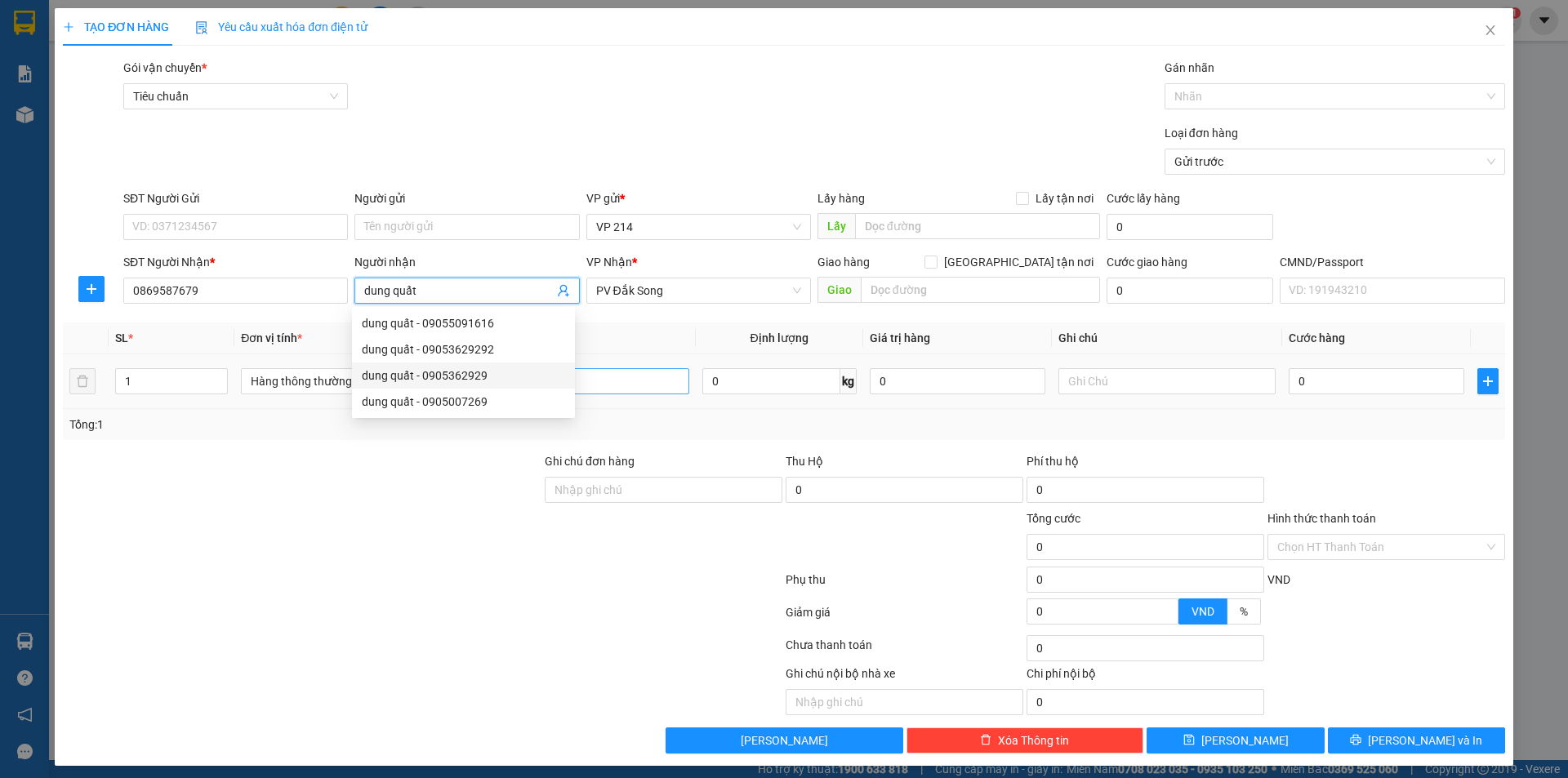
type input "dung quất"
click at [643, 389] on input "text" at bounding box center [579, 381] width 217 height 27
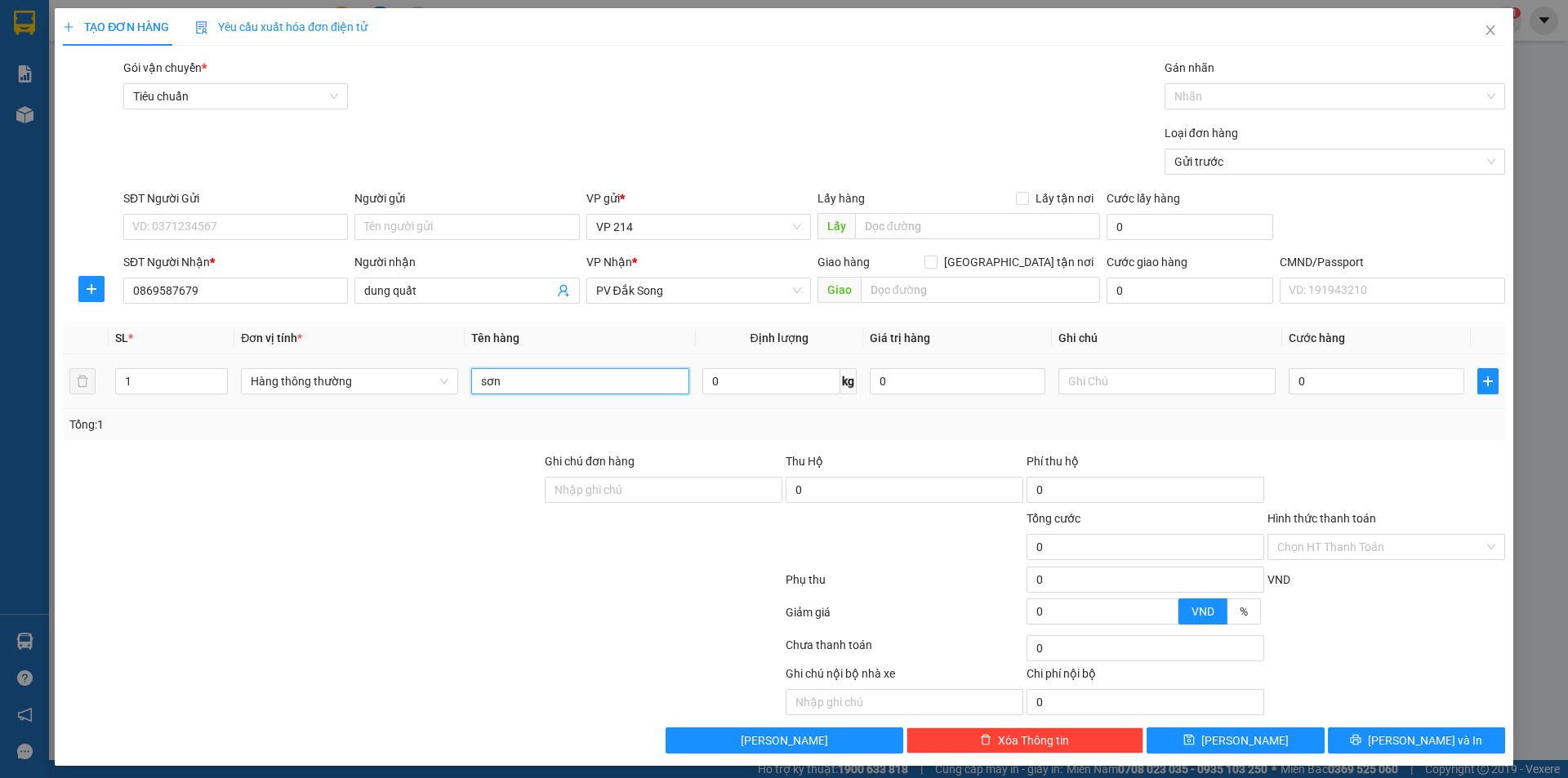
type input "sơn"
click at [1200, 381] on input "text" at bounding box center [1166, 381] width 217 height 27
type input "xô"
type input "3"
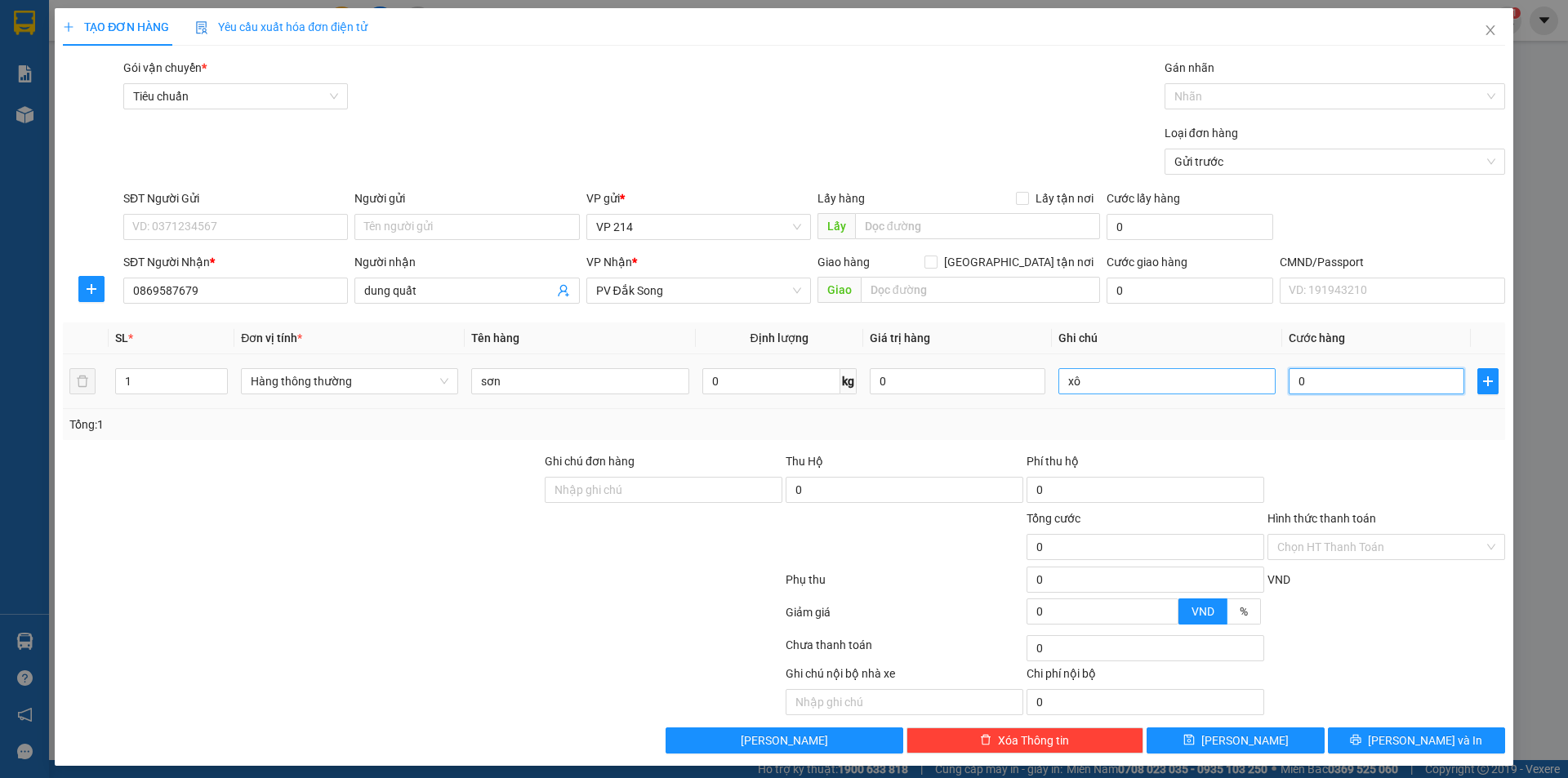
type input "3"
type input "30"
type input "300"
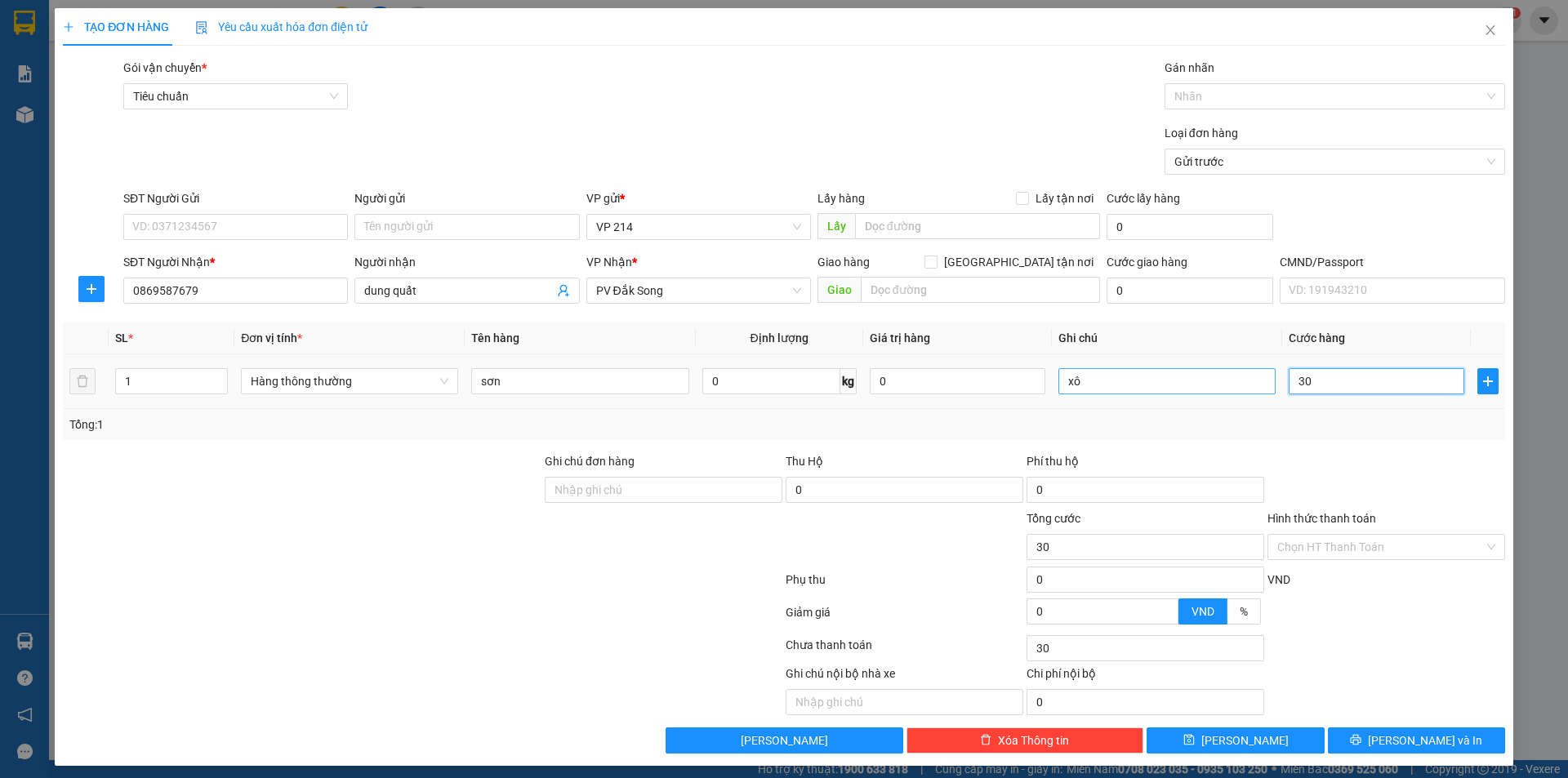
type input "300"
type input "3.000"
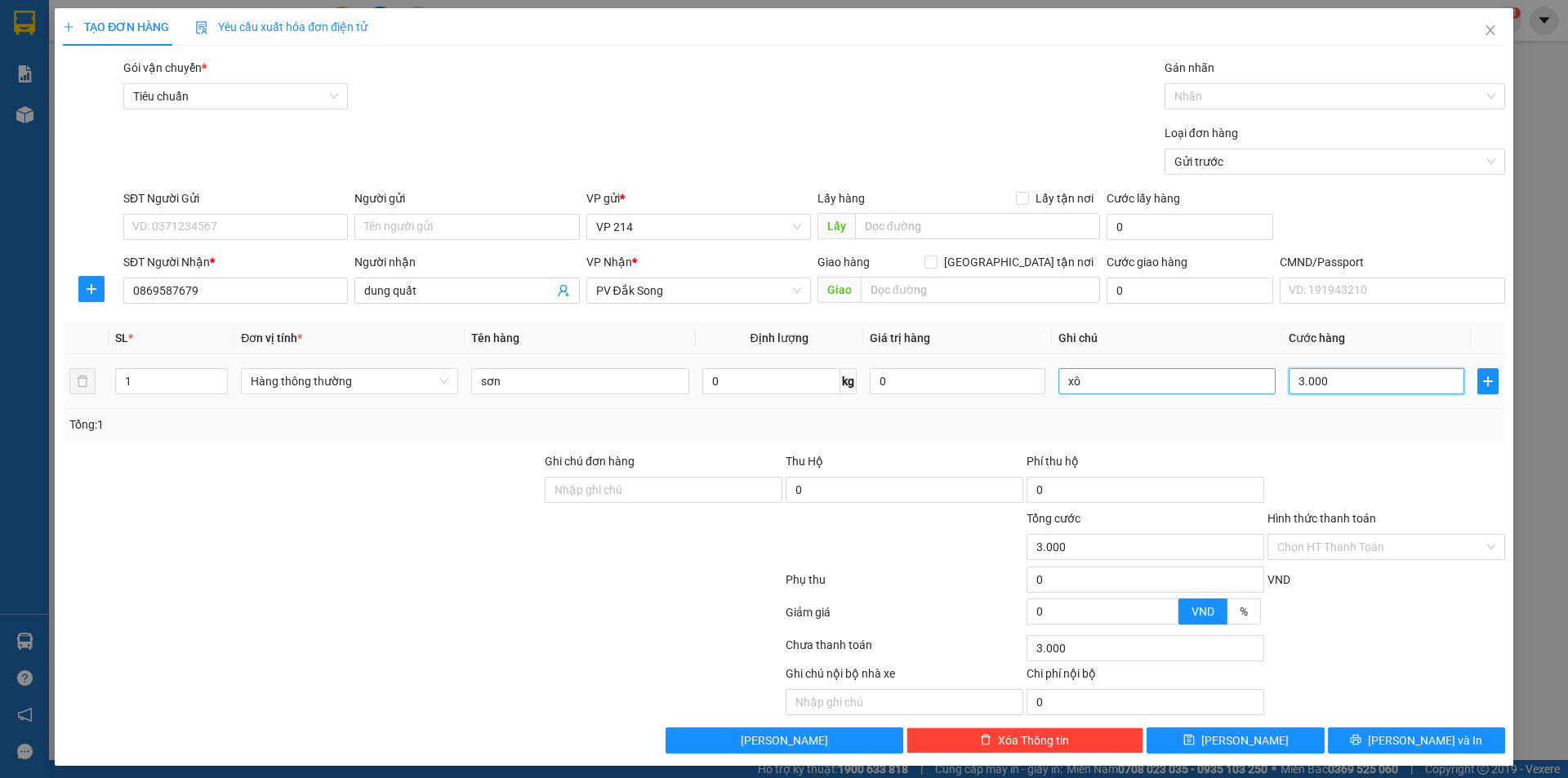
type input "30.000"
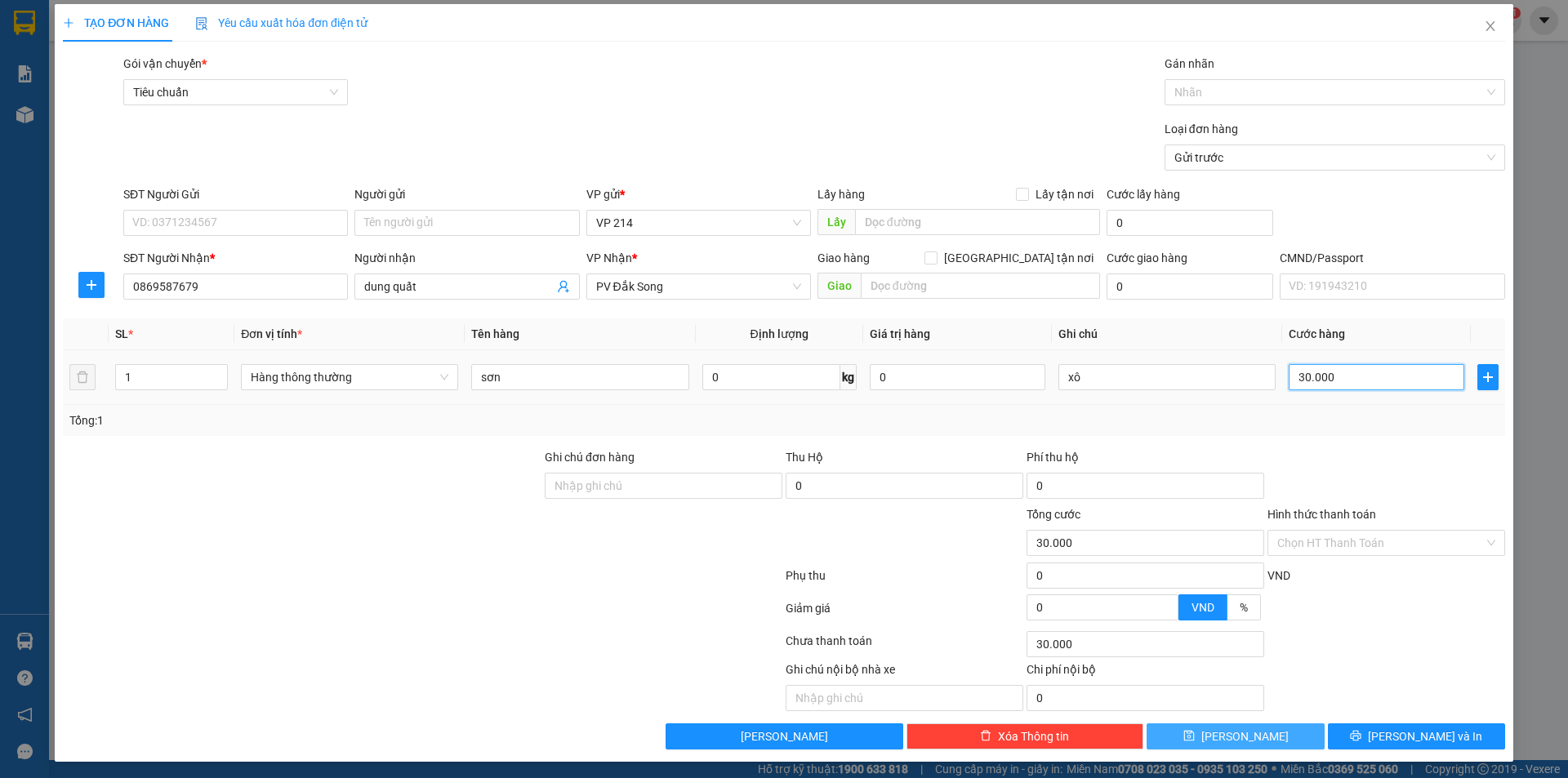
scroll to position [7, 0]
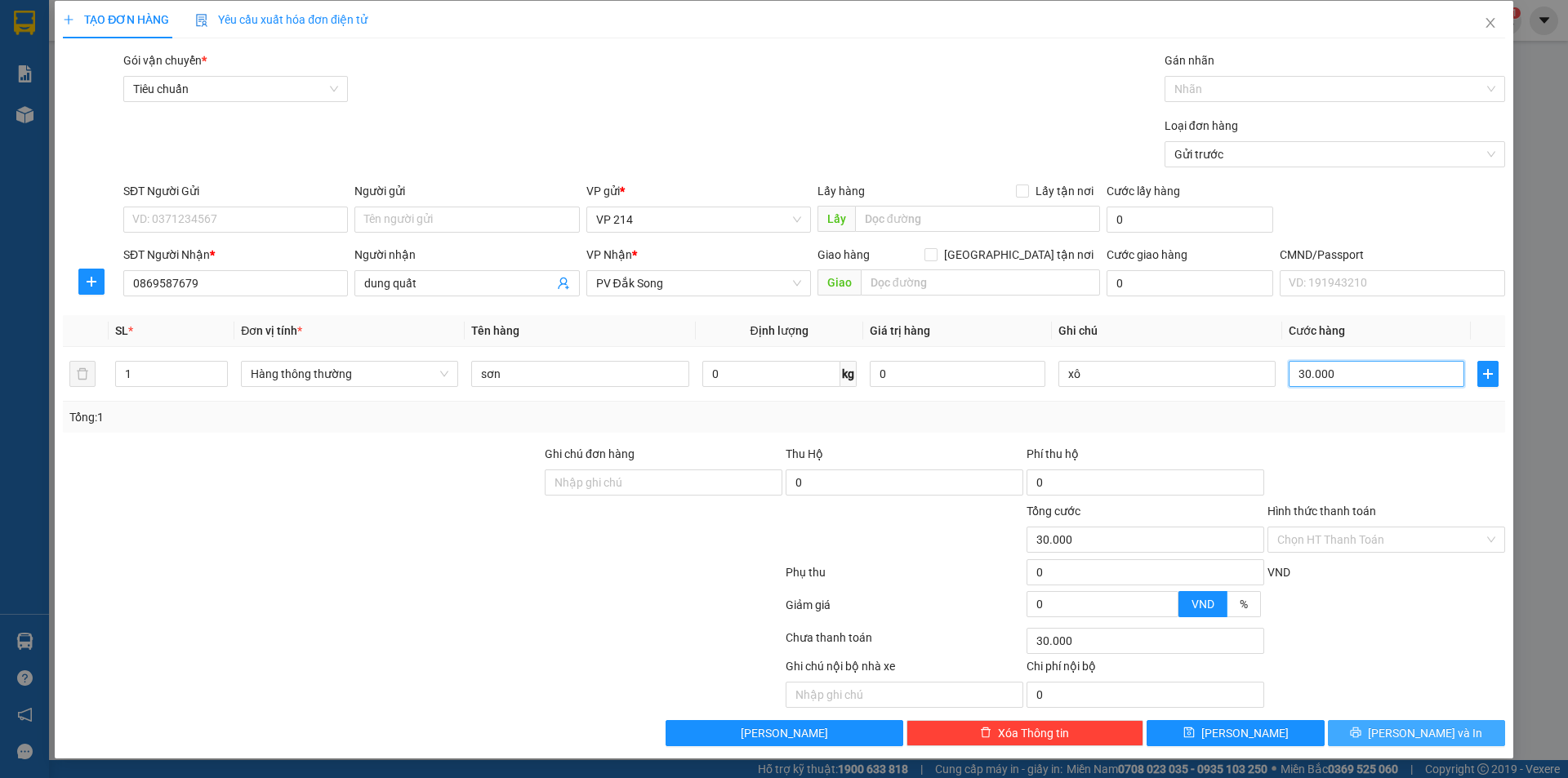
type input "30.000"
click at [1456, 732] on button "Lưu và In" at bounding box center [1416, 733] width 178 height 27
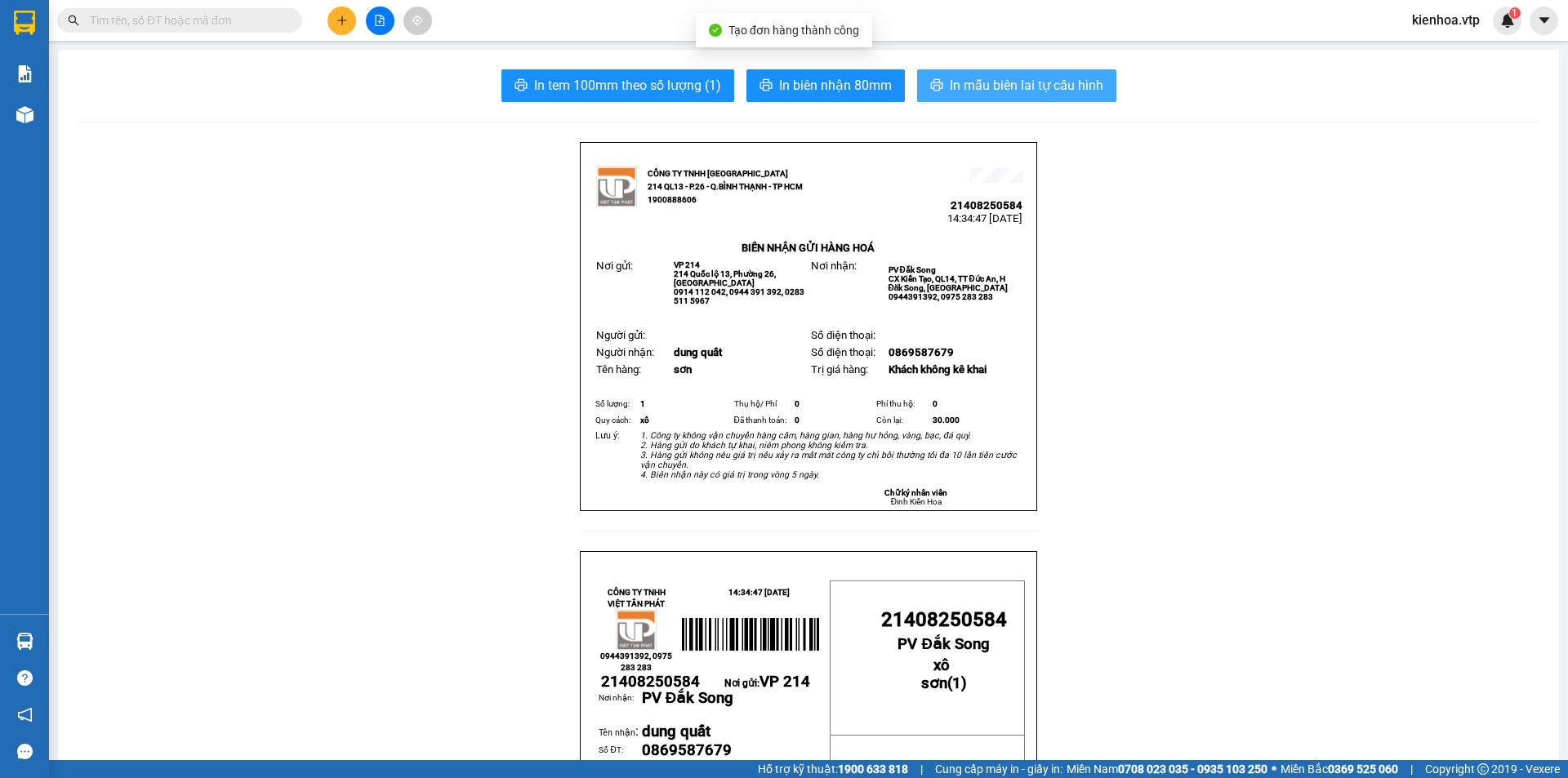
click at [1016, 93] on span "In mẫu biên lai tự cấu hình" at bounding box center [1026, 85] width 154 height 20
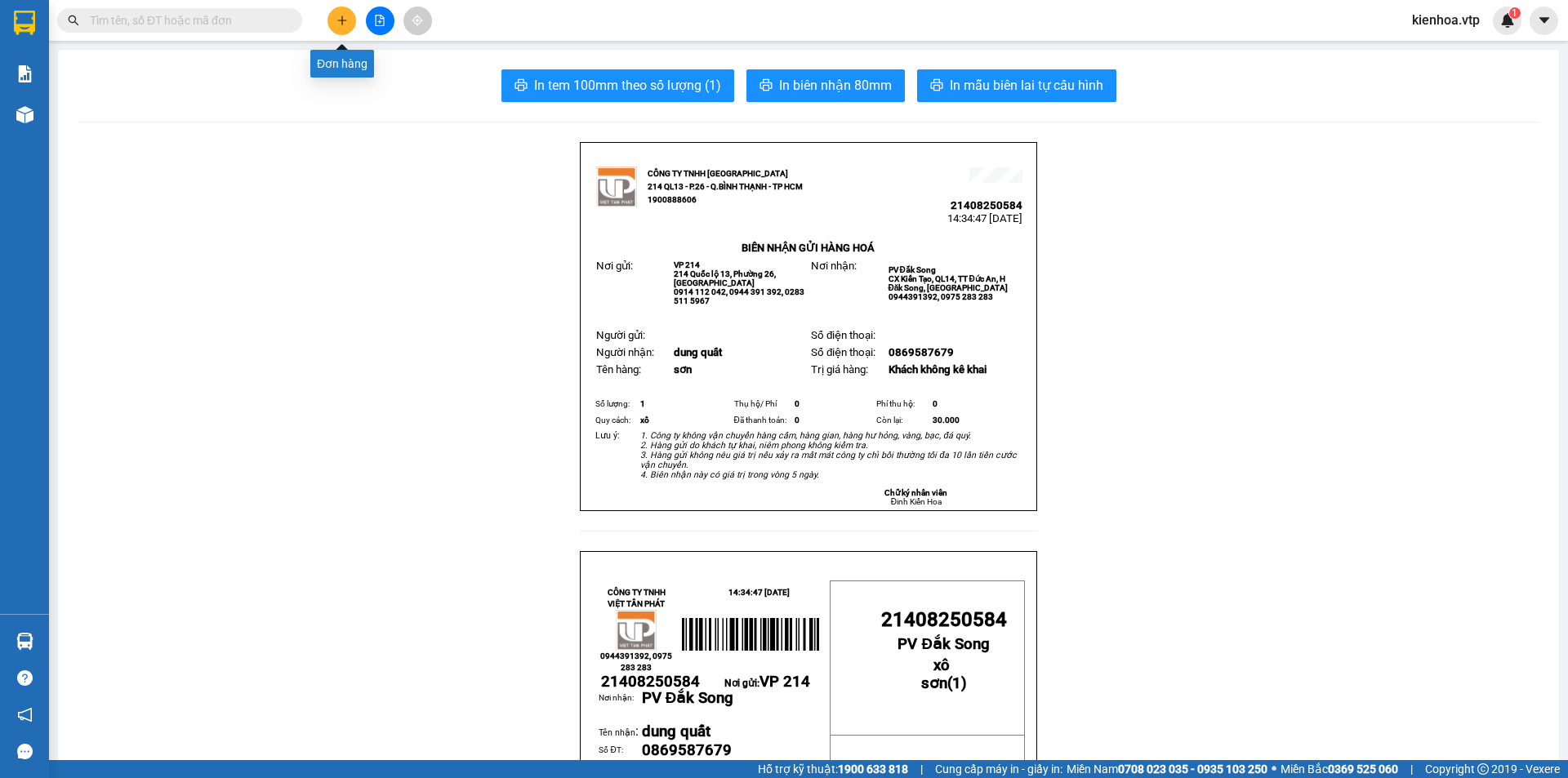
click at [345, 19] on icon "plus" at bounding box center [341, 20] width 11 height 11
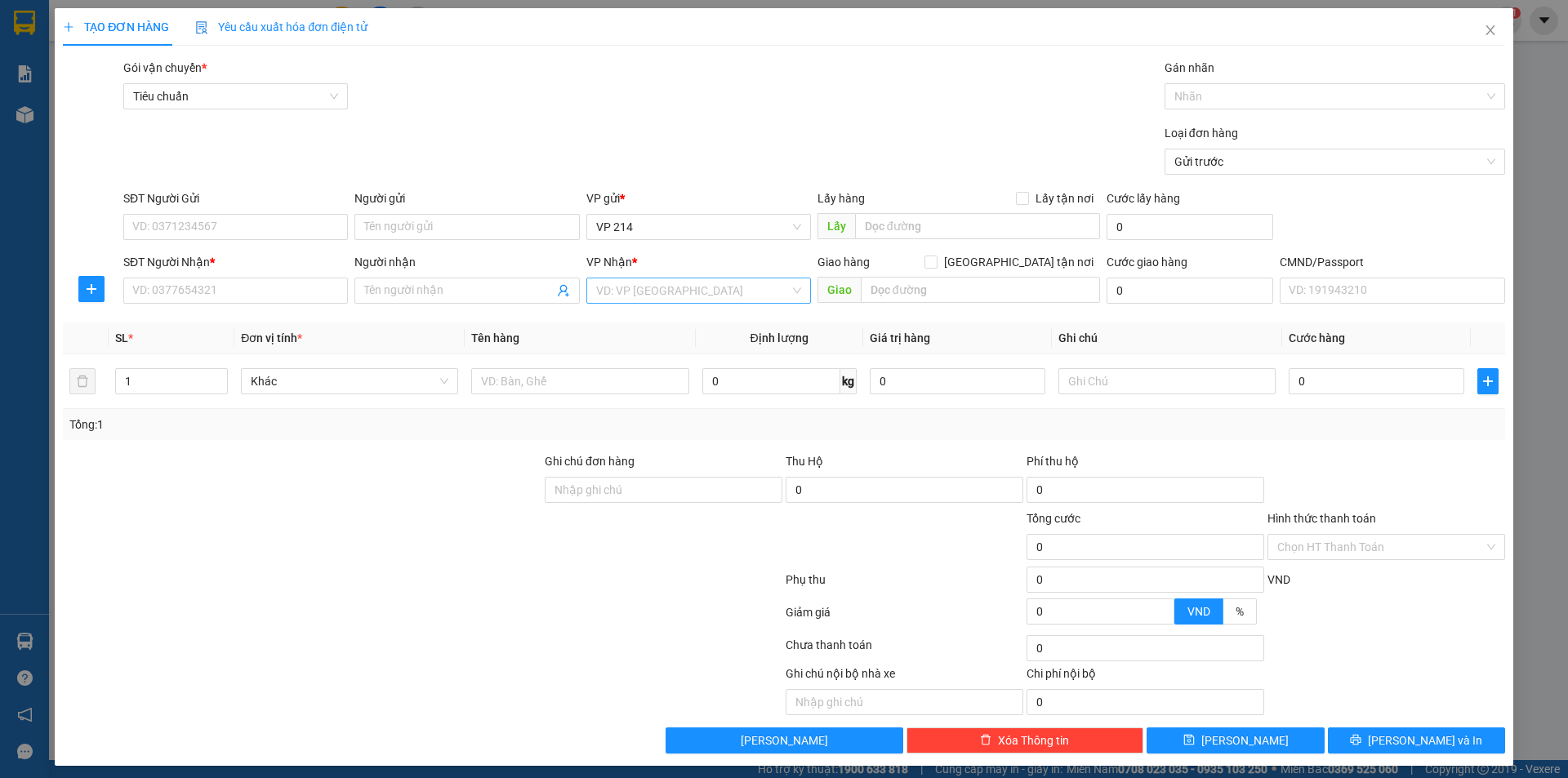
click at [731, 293] on input "search" at bounding box center [692, 290] width 193 height 25
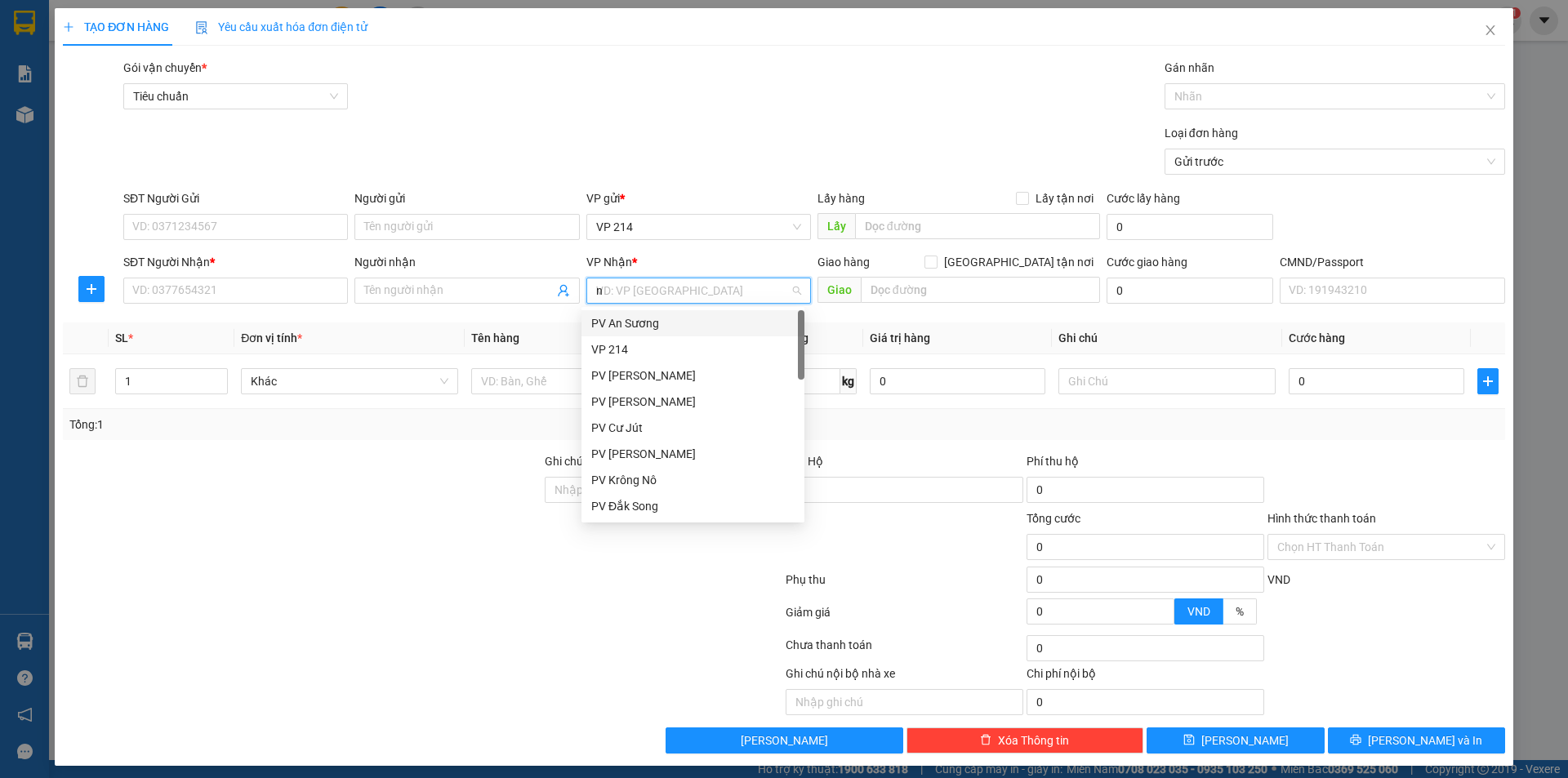
type input "nd"
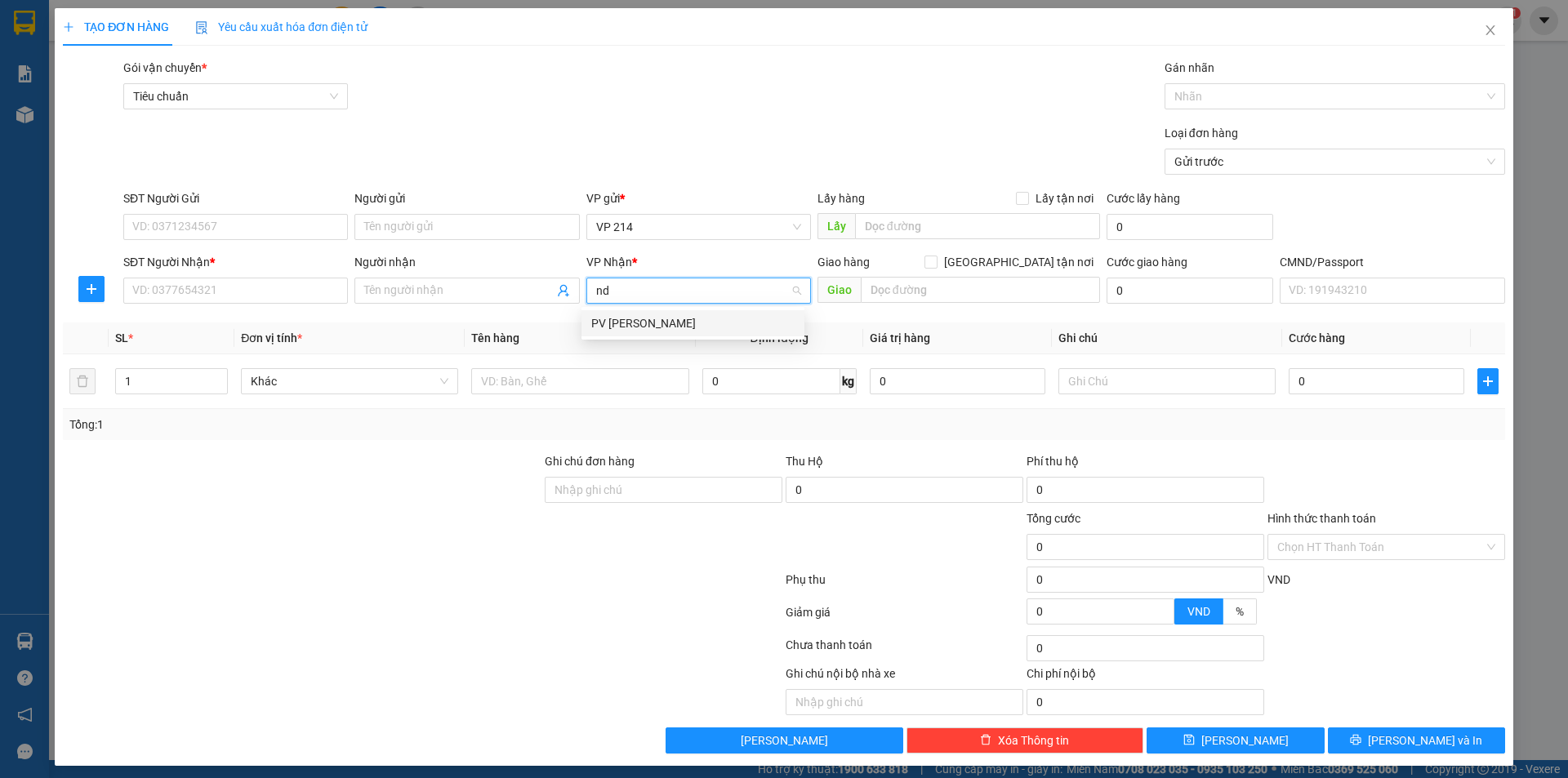
click at [683, 324] on div "PV Nam Đong" at bounding box center [693, 323] width 203 height 18
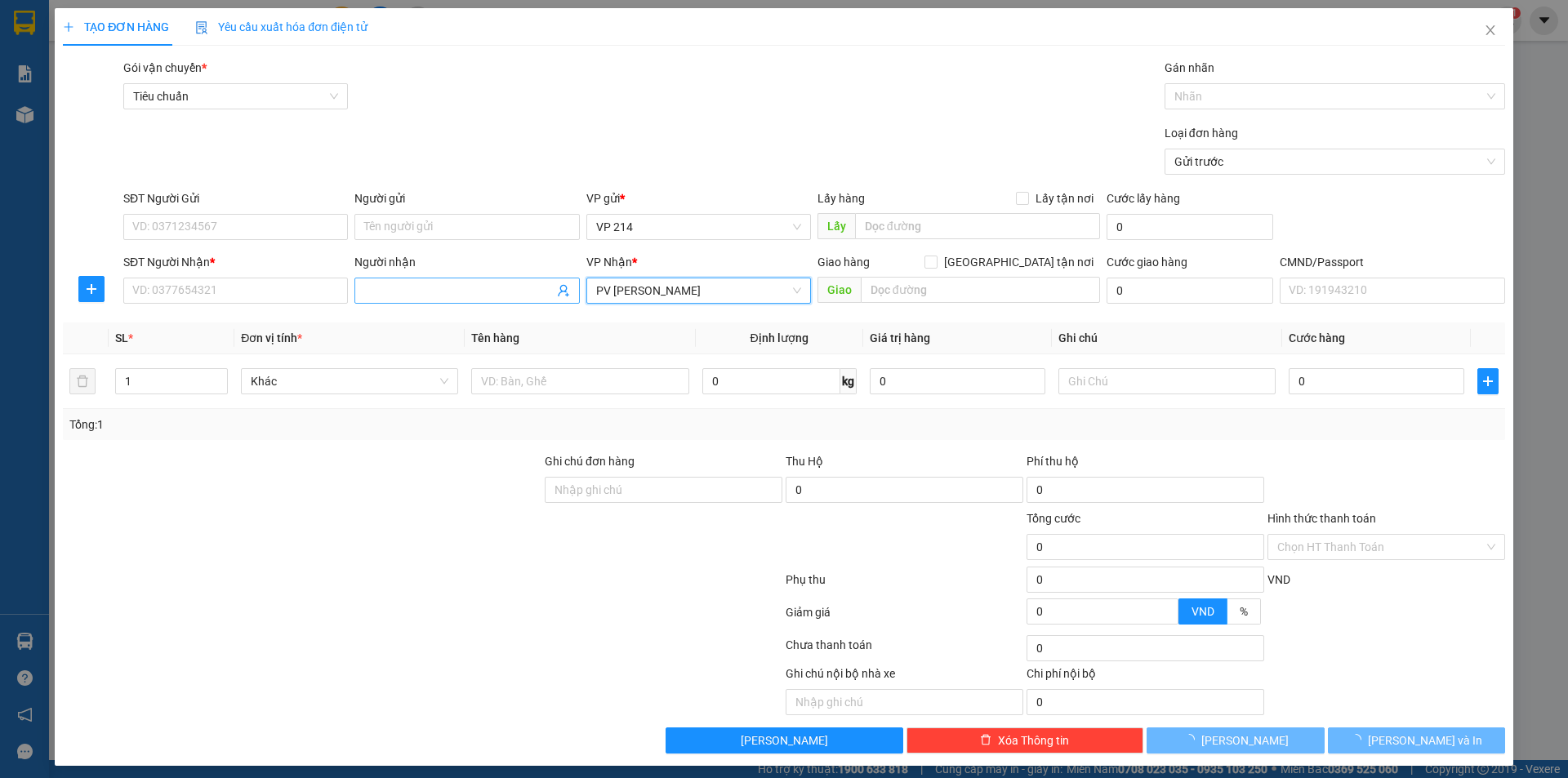
click at [464, 292] on input "Người nhận" at bounding box center [459, 291] width 189 height 18
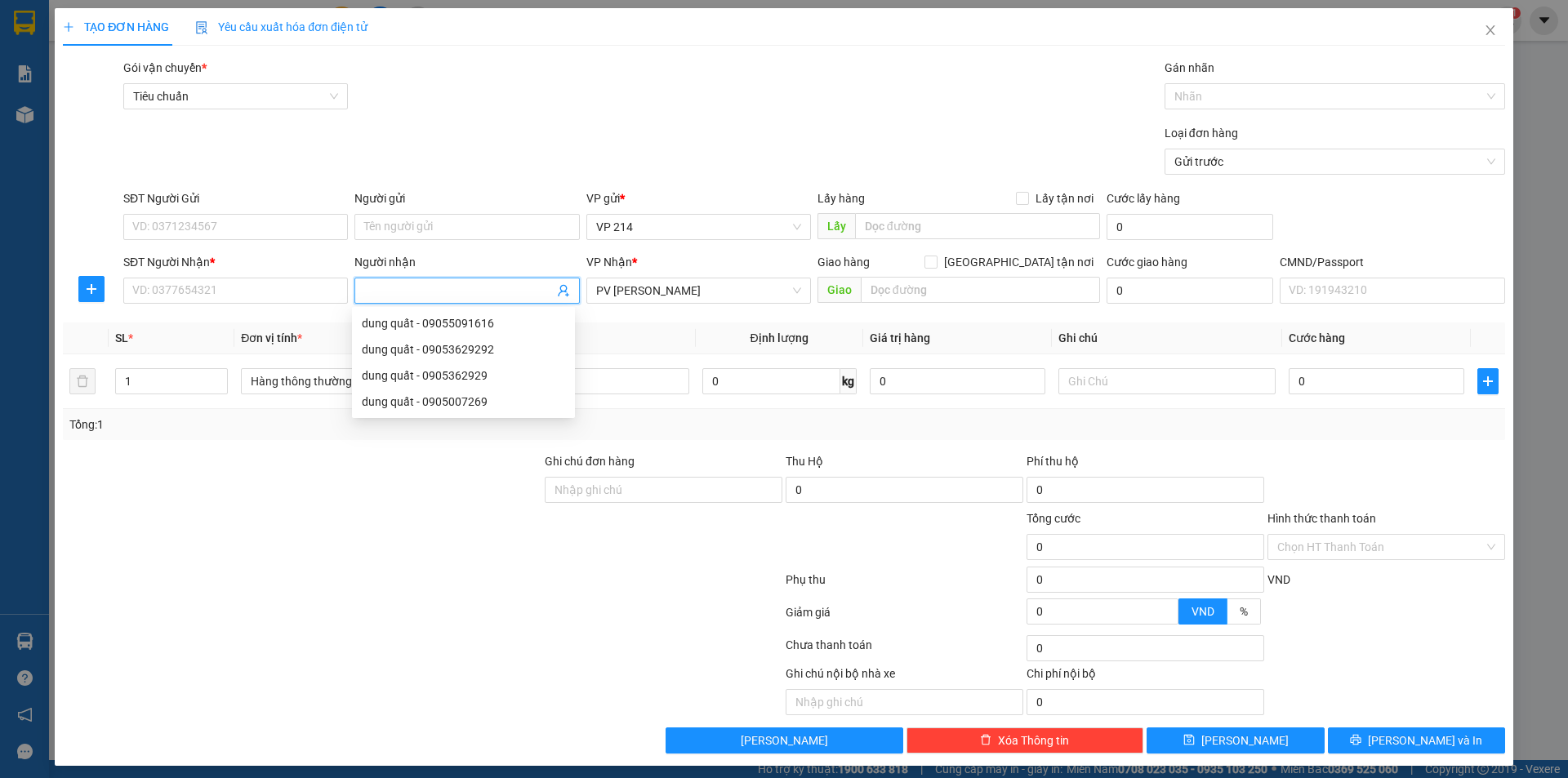
type input "d"
type input "độ"
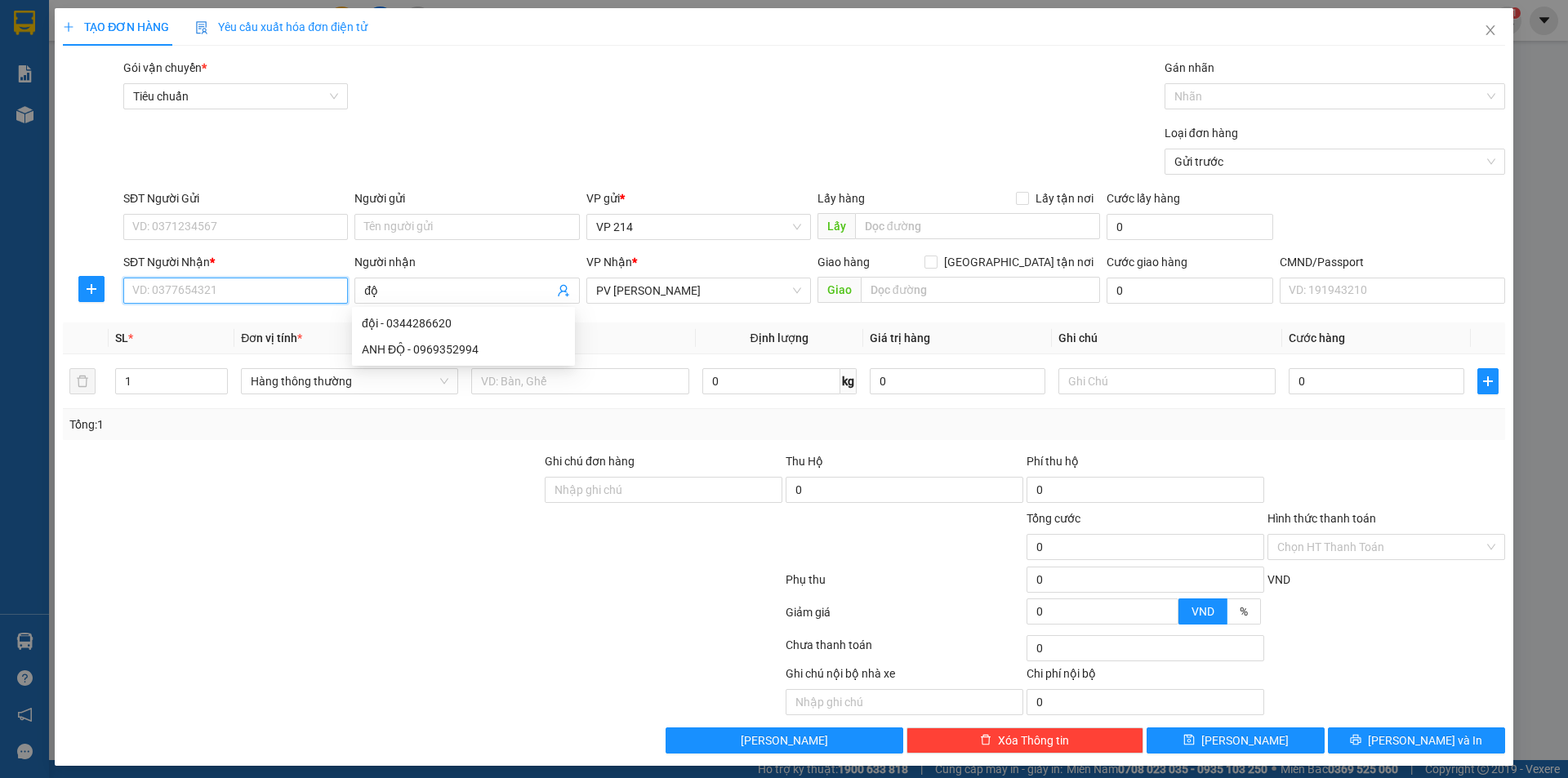
click at [270, 285] on input "SĐT Người Nhận *" at bounding box center [235, 290] width 224 height 27
type input "0348394104"
click at [506, 378] on input "text" at bounding box center [579, 381] width 217 height 27
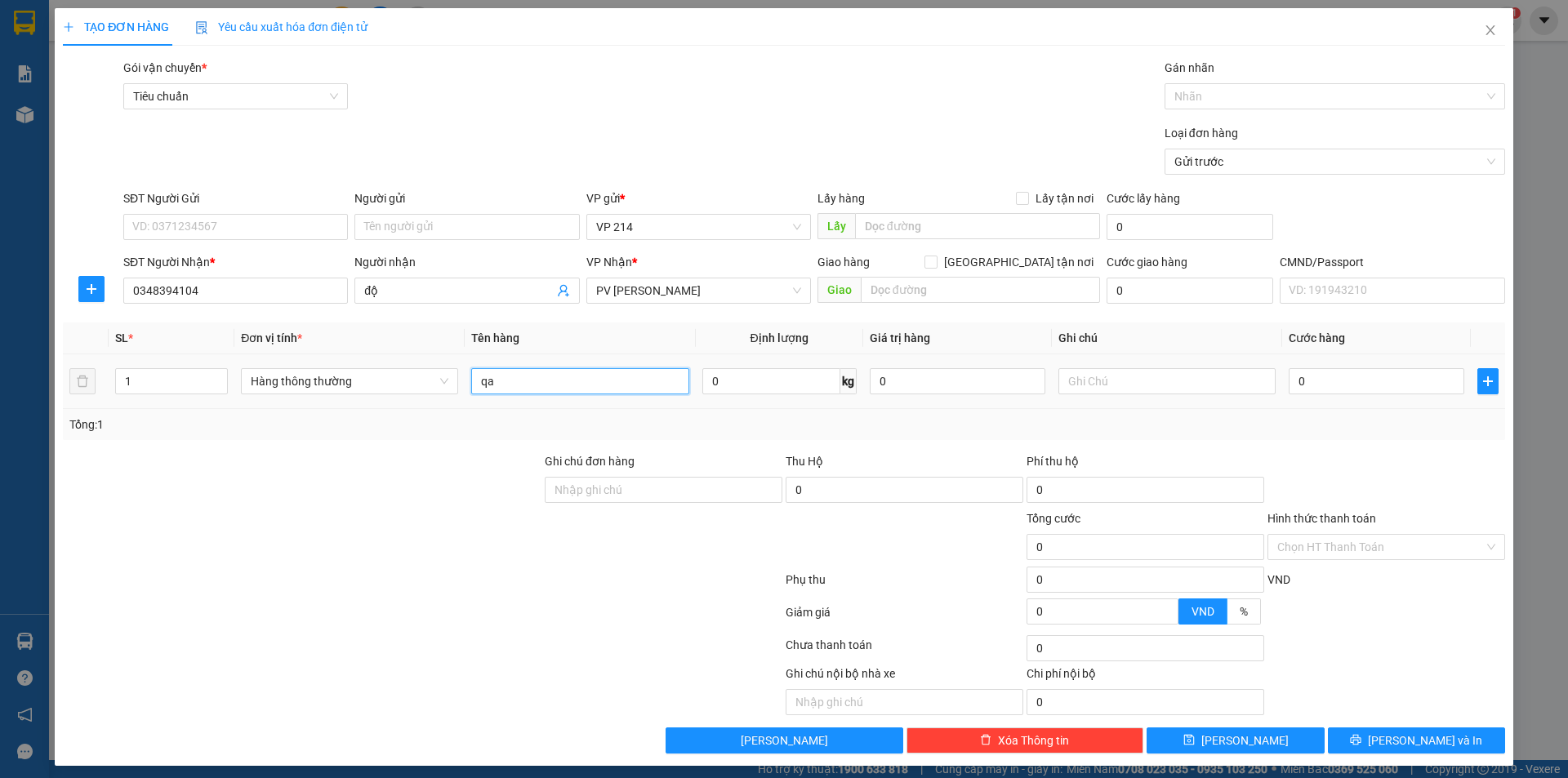
type input "qa"
type input "tc"
type input "6"
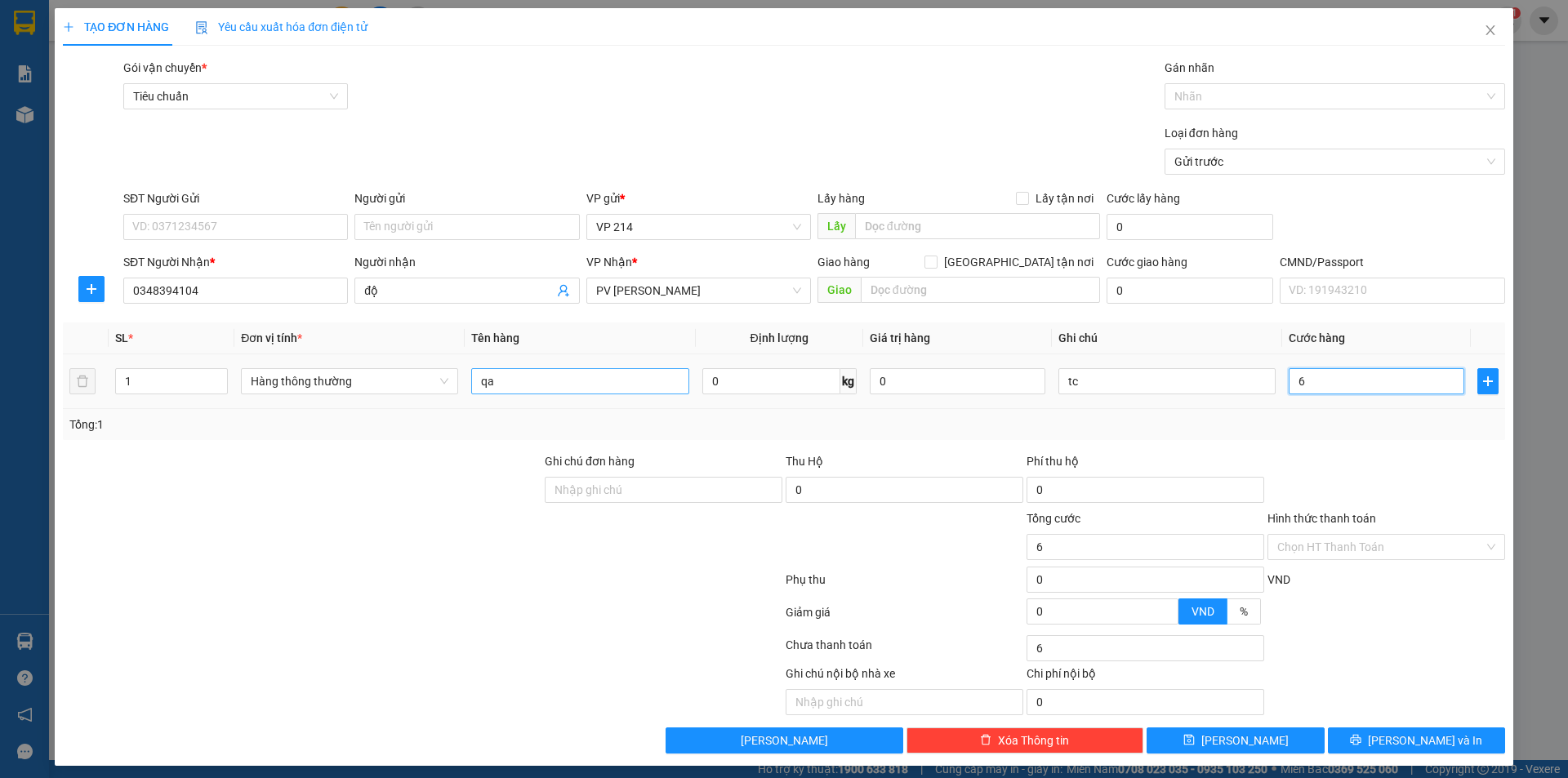
type input "60"
type input "600"
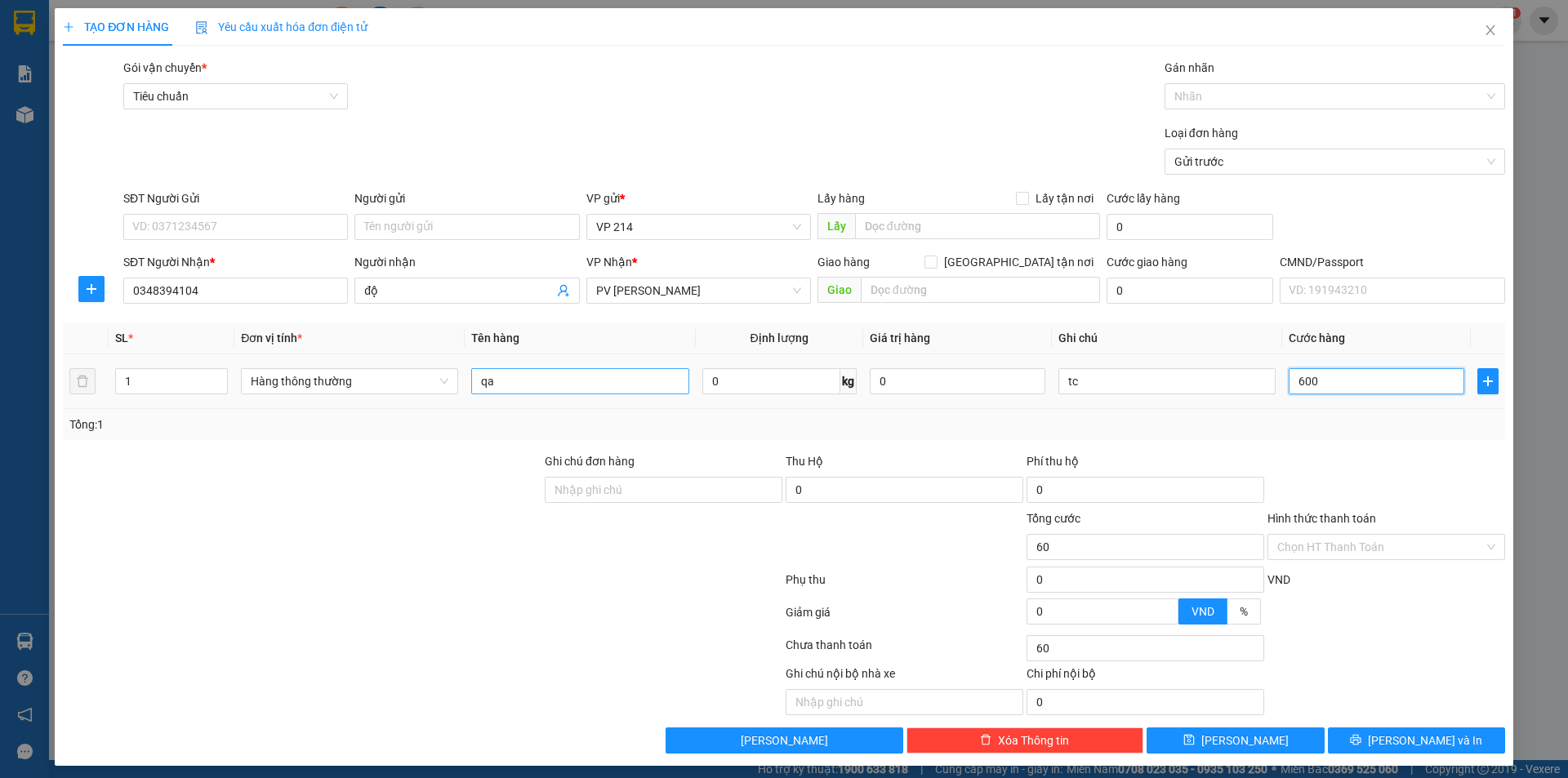
type input "600"
type input "6.000"
type input "60.000"
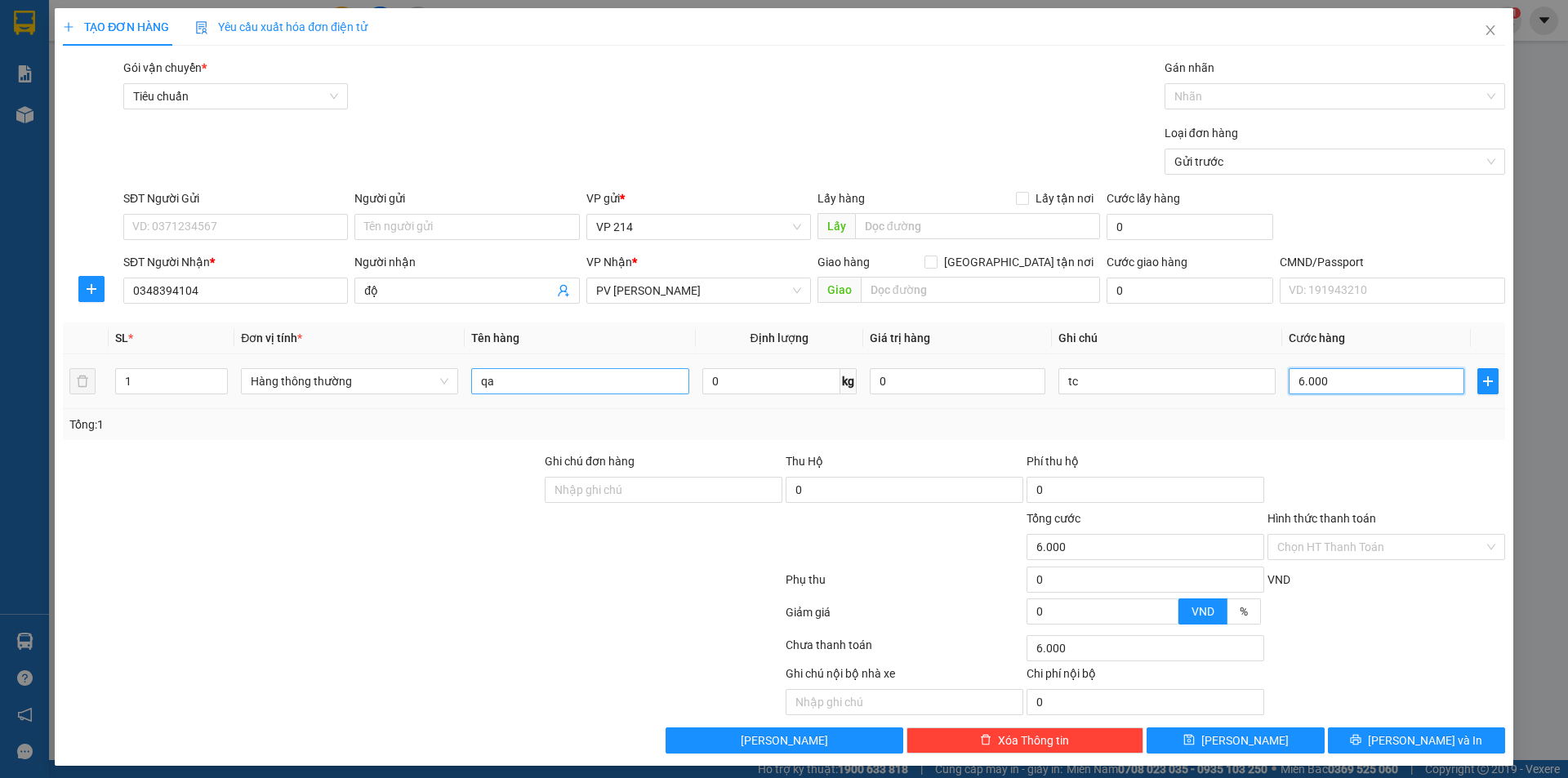
type input "60.000"
click at [1392, 551] on input "Hình thức thanh toán" at bounding box center [1380, 546] width 207 height 25
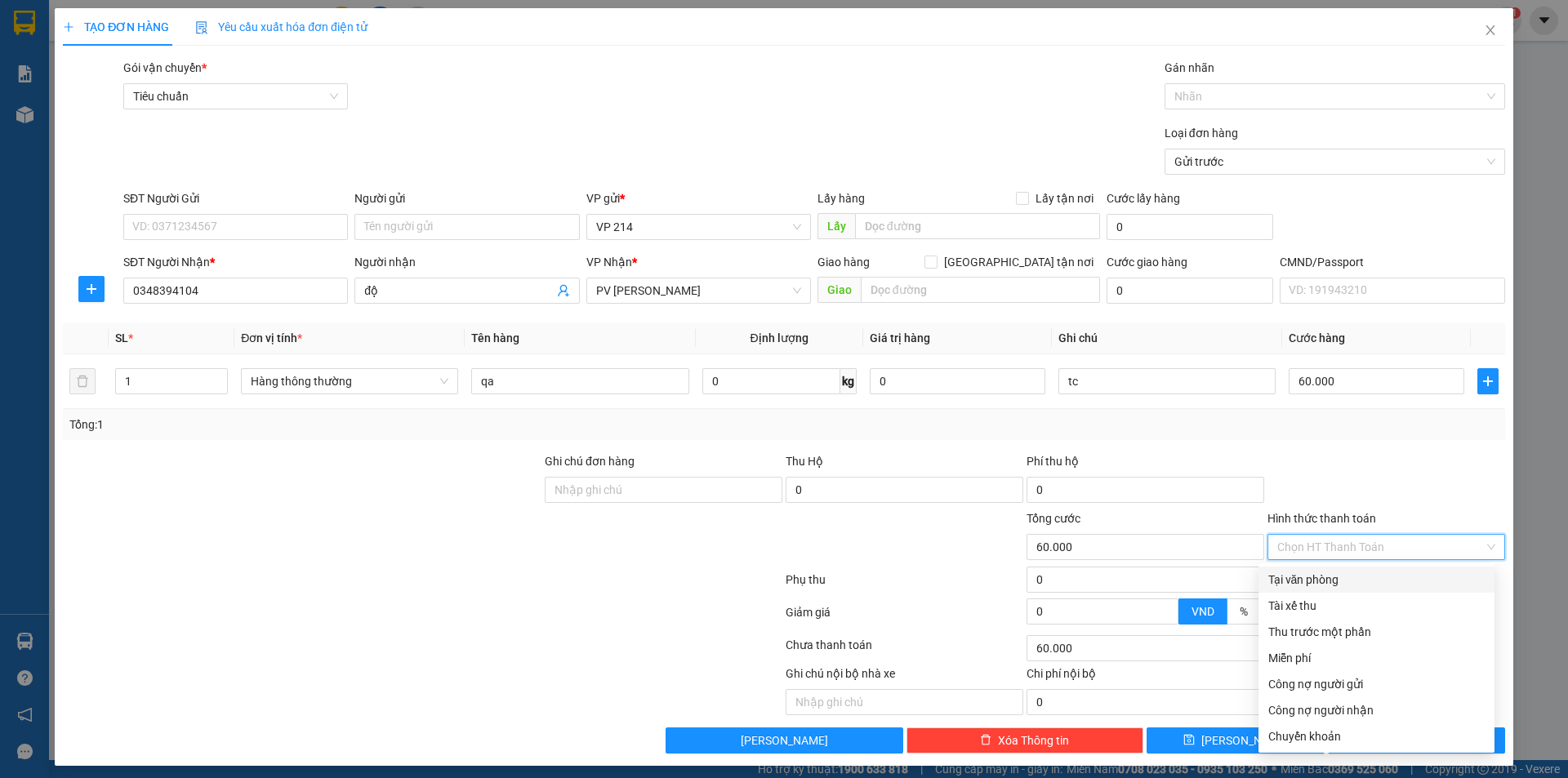
click at [1382, 574] on div "Tại văn phòng" at bounding box center [1376, 579] width 216 height 18
type input "0"
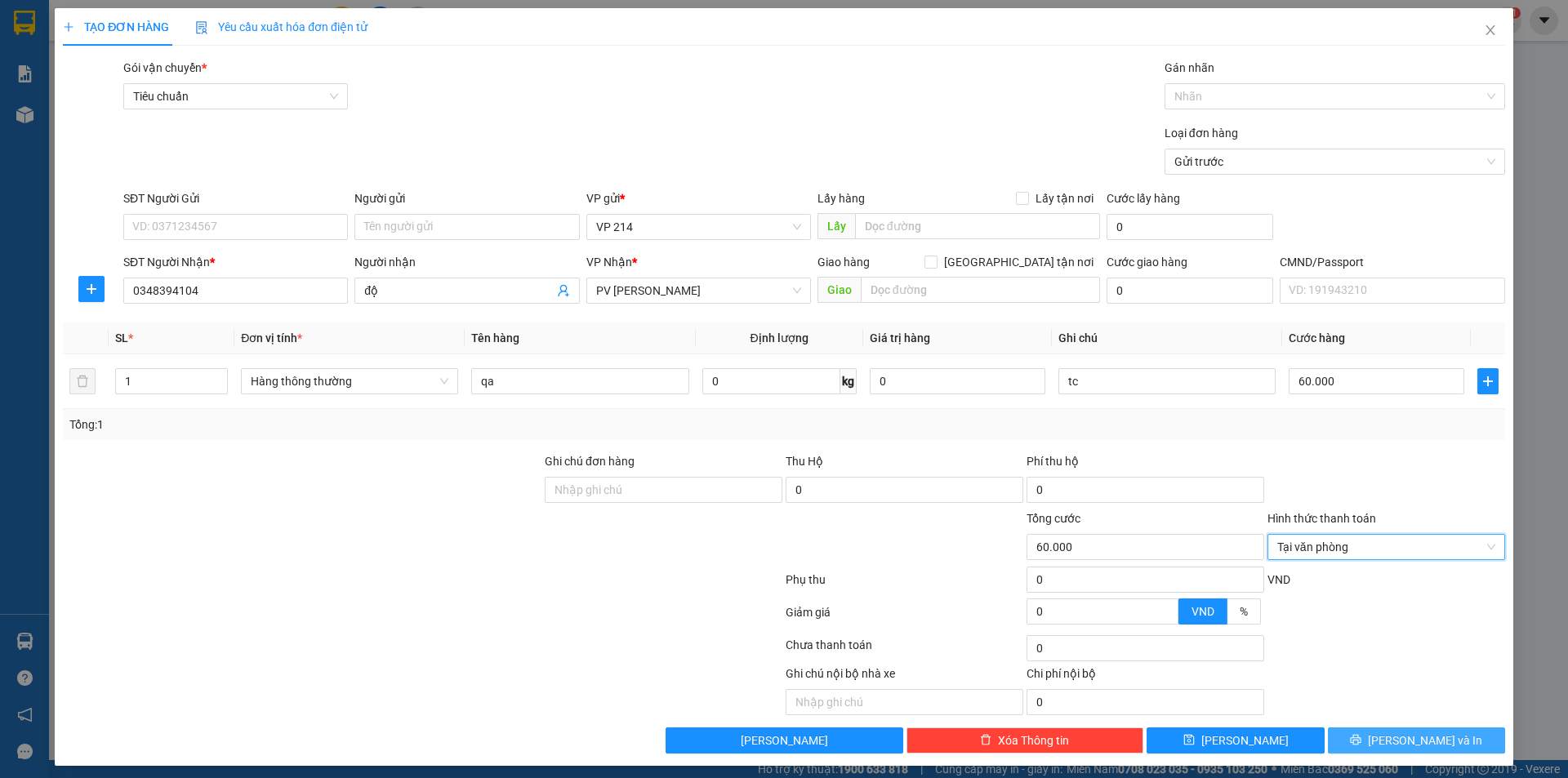
click at [1361, 743] on icon "printer" at bounding box center [1356, 740] width 11 height 11
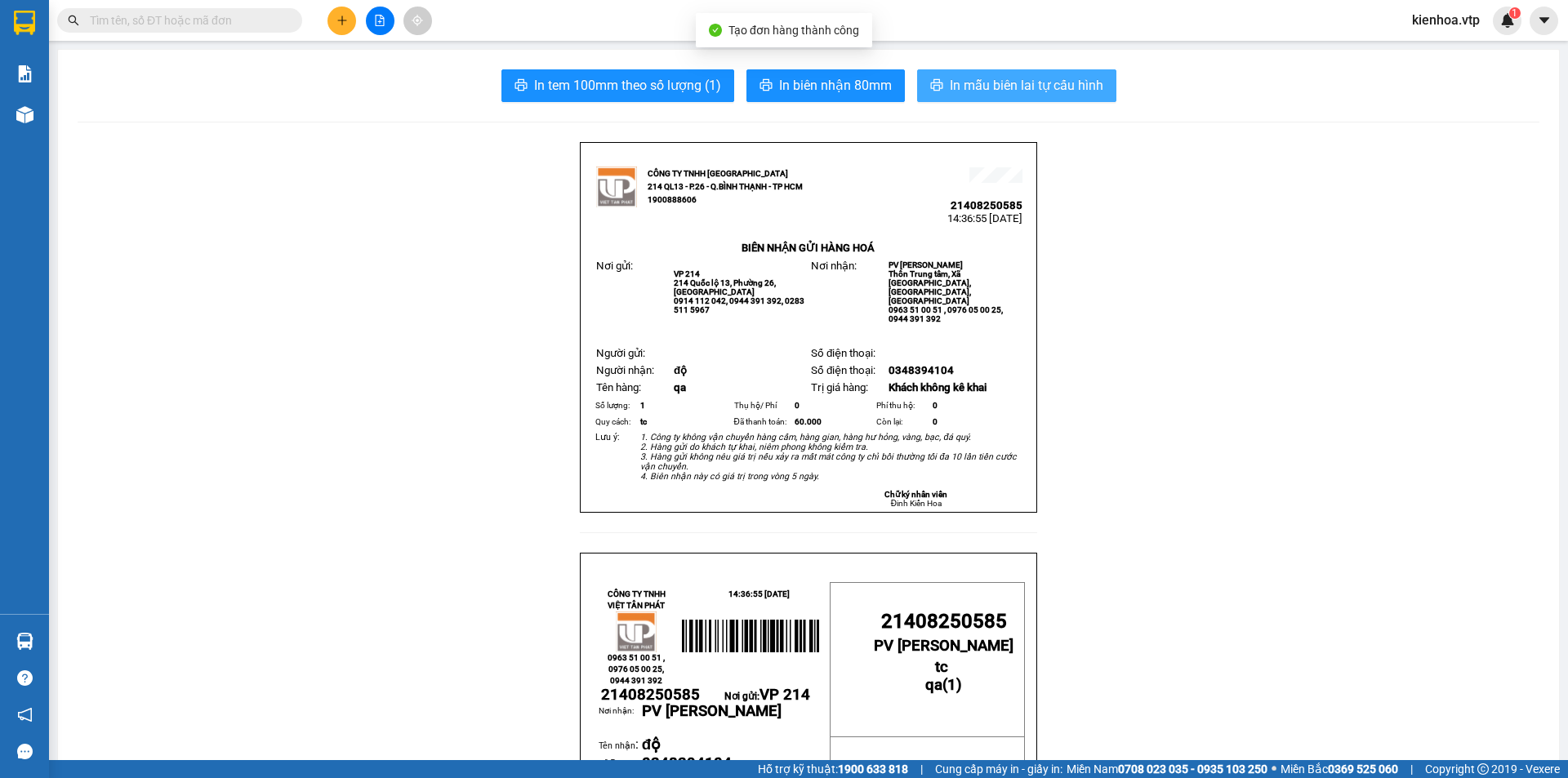
click at [971, 82] on span "In mẫu biên lai tự cấu hình" at bounding box center [1026, 85] width 154 height 20
drag, startPoint x: 457, startPoint y: 221, endPoint x: 435, endPoint y: 422, distance: 202.2
click at [544, 776] on div "Hỗ trợ kỹ thuật: 1900 633 818 | Cung cấp máy in - giấy in: Miền Nam 0708 023 03…" at bounding box center [780, 769] width 1560 height 18
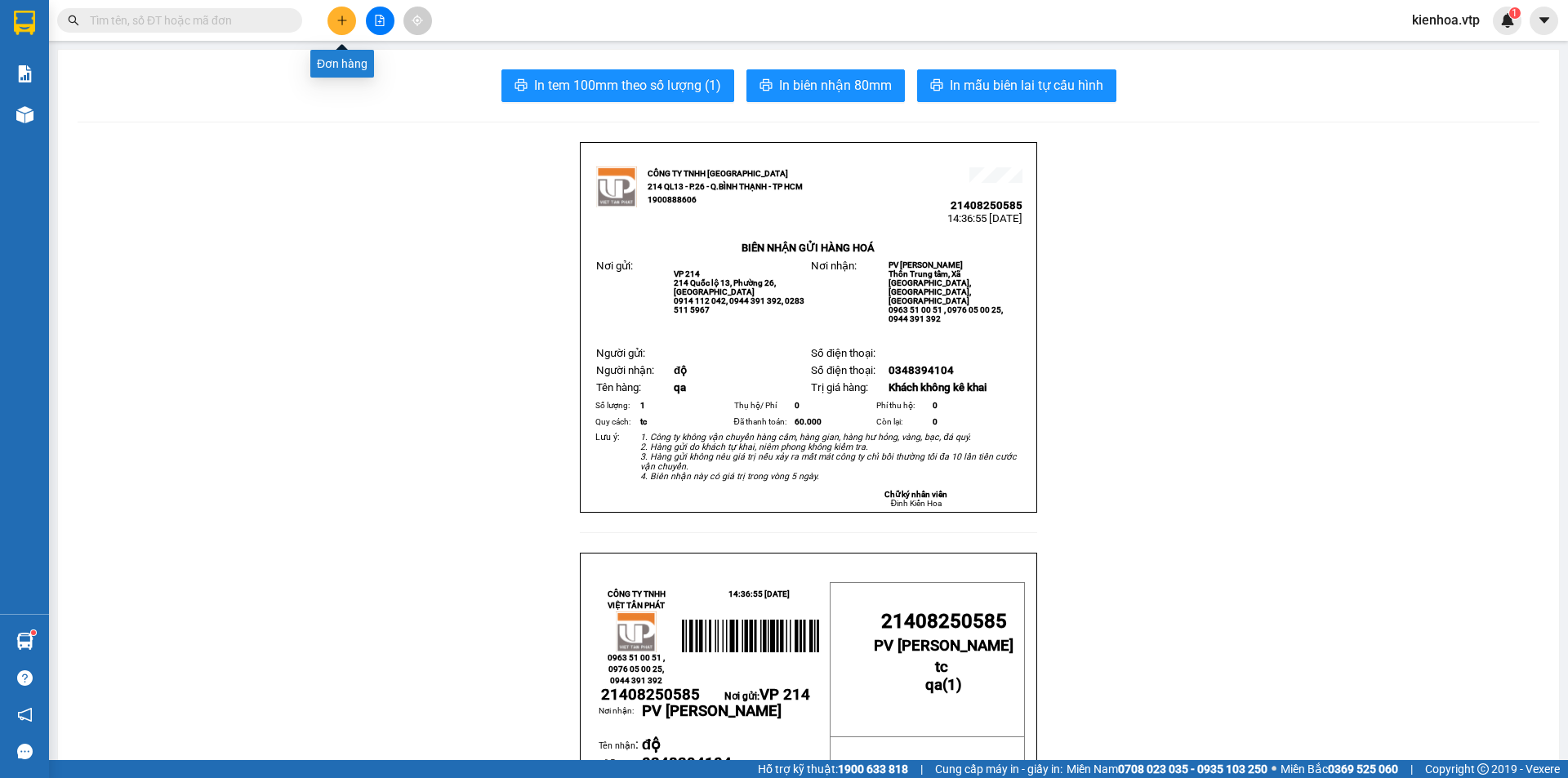
click at [339, 34] on button at bounding box center [341, 20] width 28 height 28
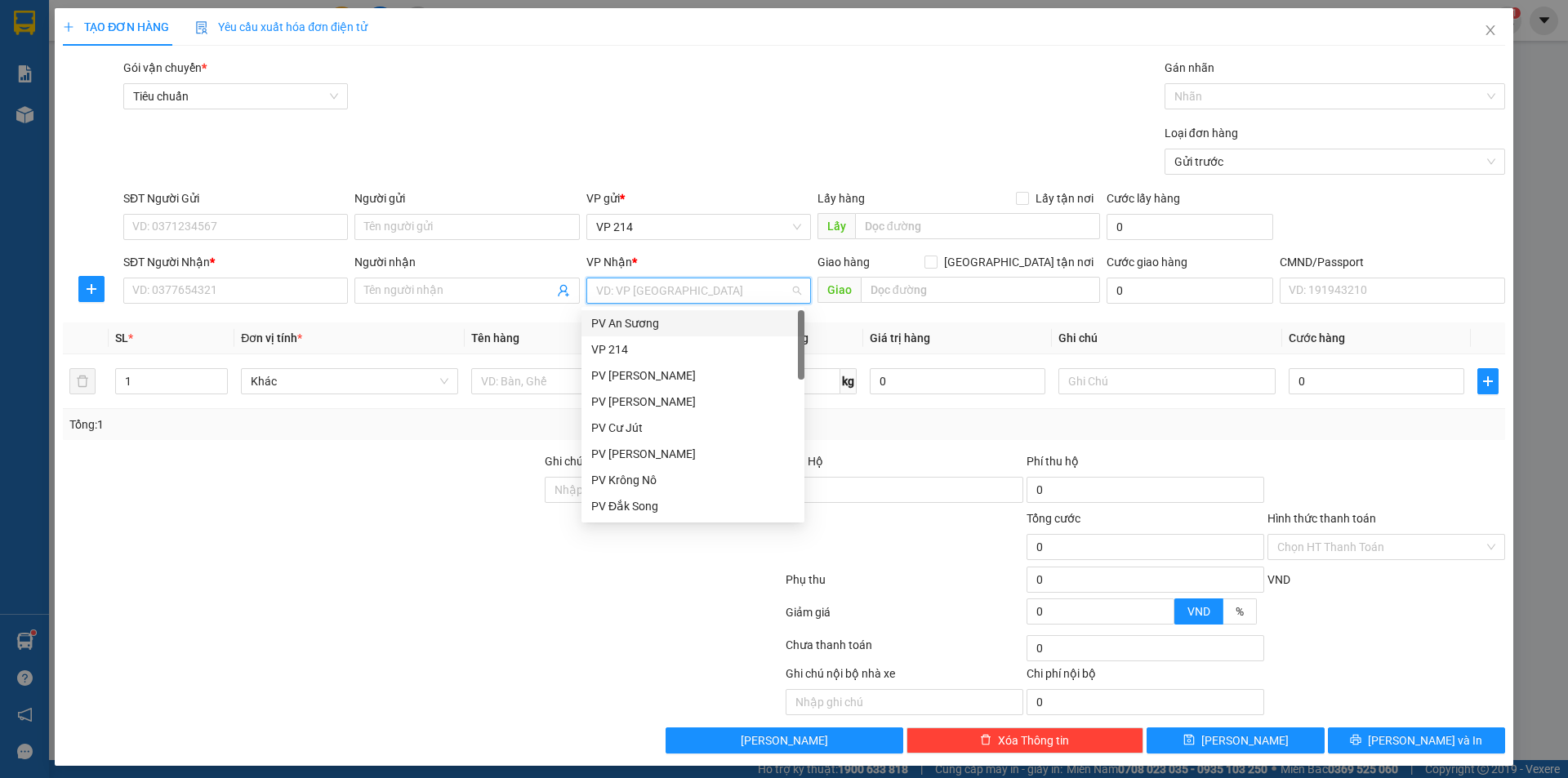
click at [665, 281] on input "search" at bounding box center [692, 290] width 193 height 25
type input "dx"
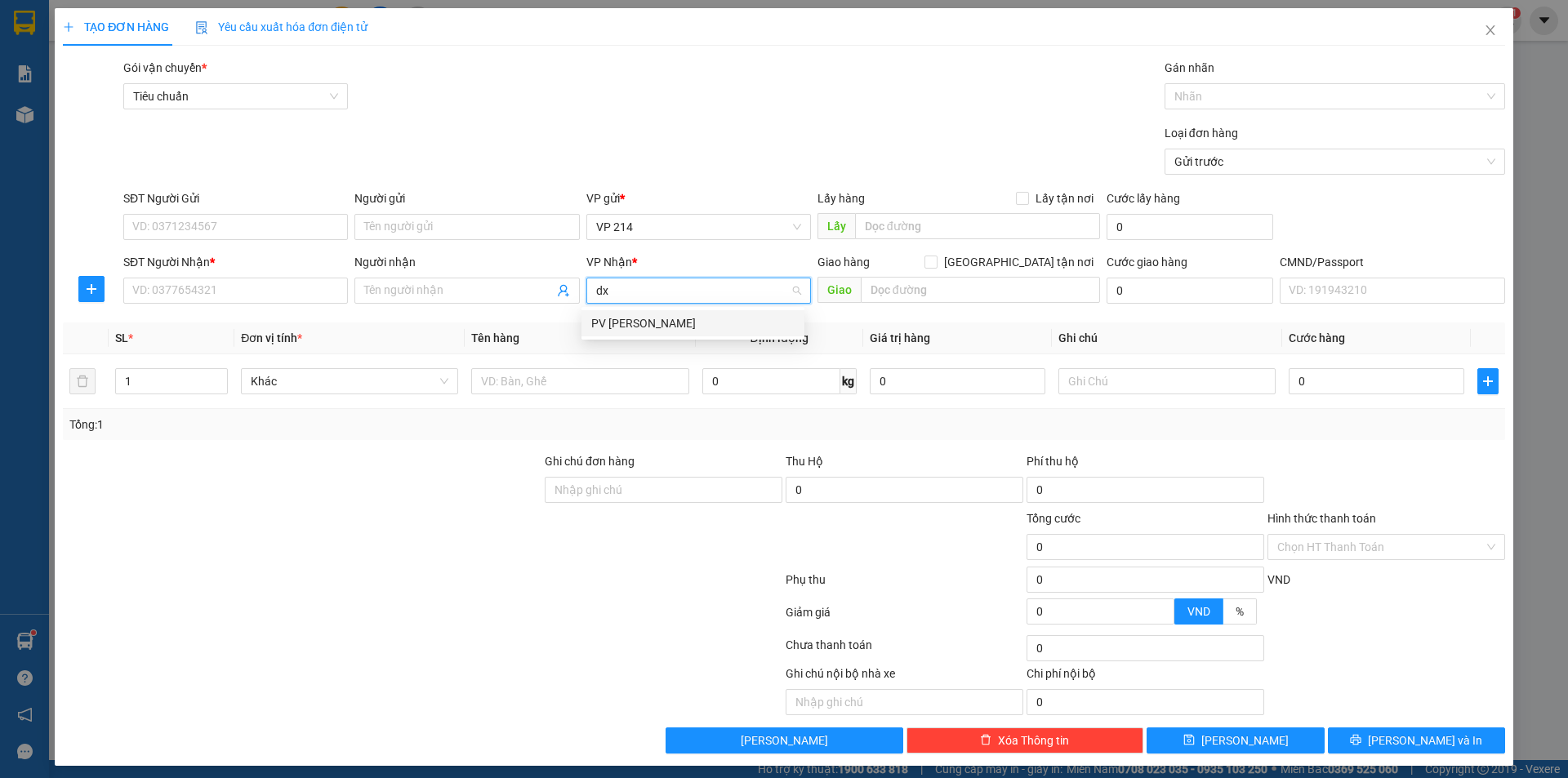
click at [688, 330] on div "PV Đức Xuyên" at bounding box center [693, 323] width 203 height 18
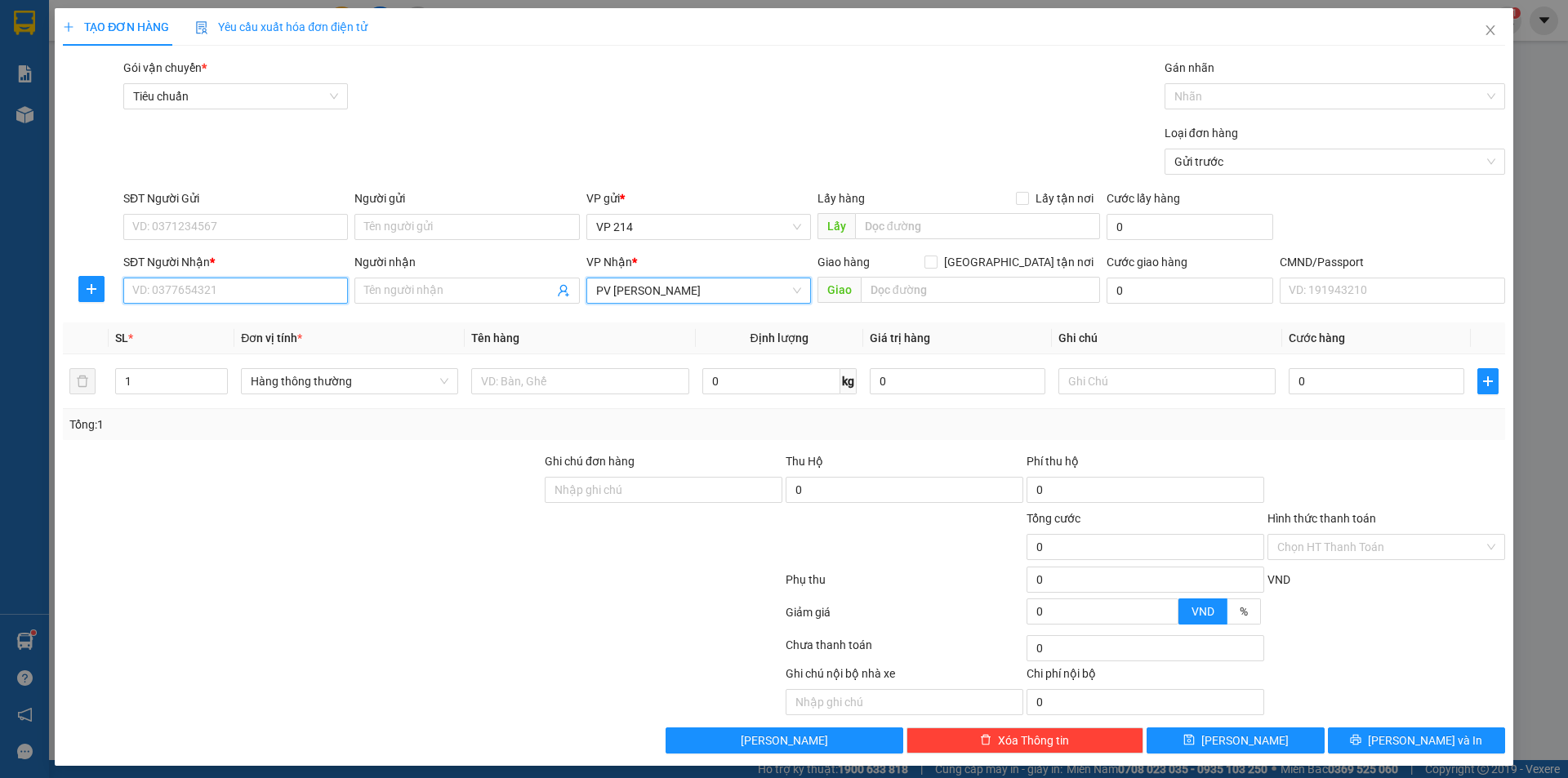
click at [210, 296] on input "SĐT Người Nhận *" at bounding box center [235, 290] width 224 height 27
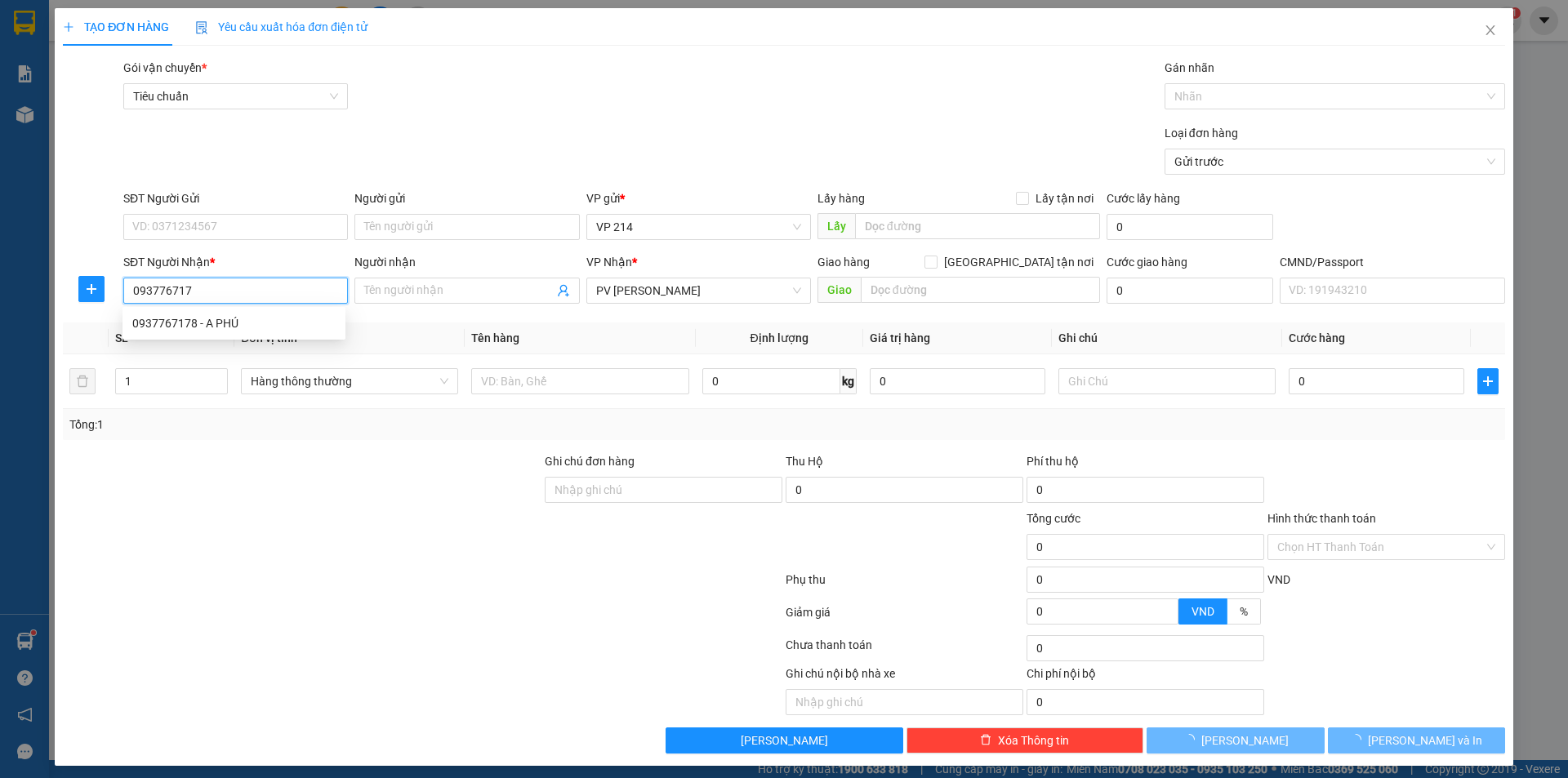
type input "0937767178"
click at [273, 328] on div "0937767178 - A PHÚ" at bounding box center [233, 323] width 203 height 18
type input "A PHÚ"
type input "dak nang"
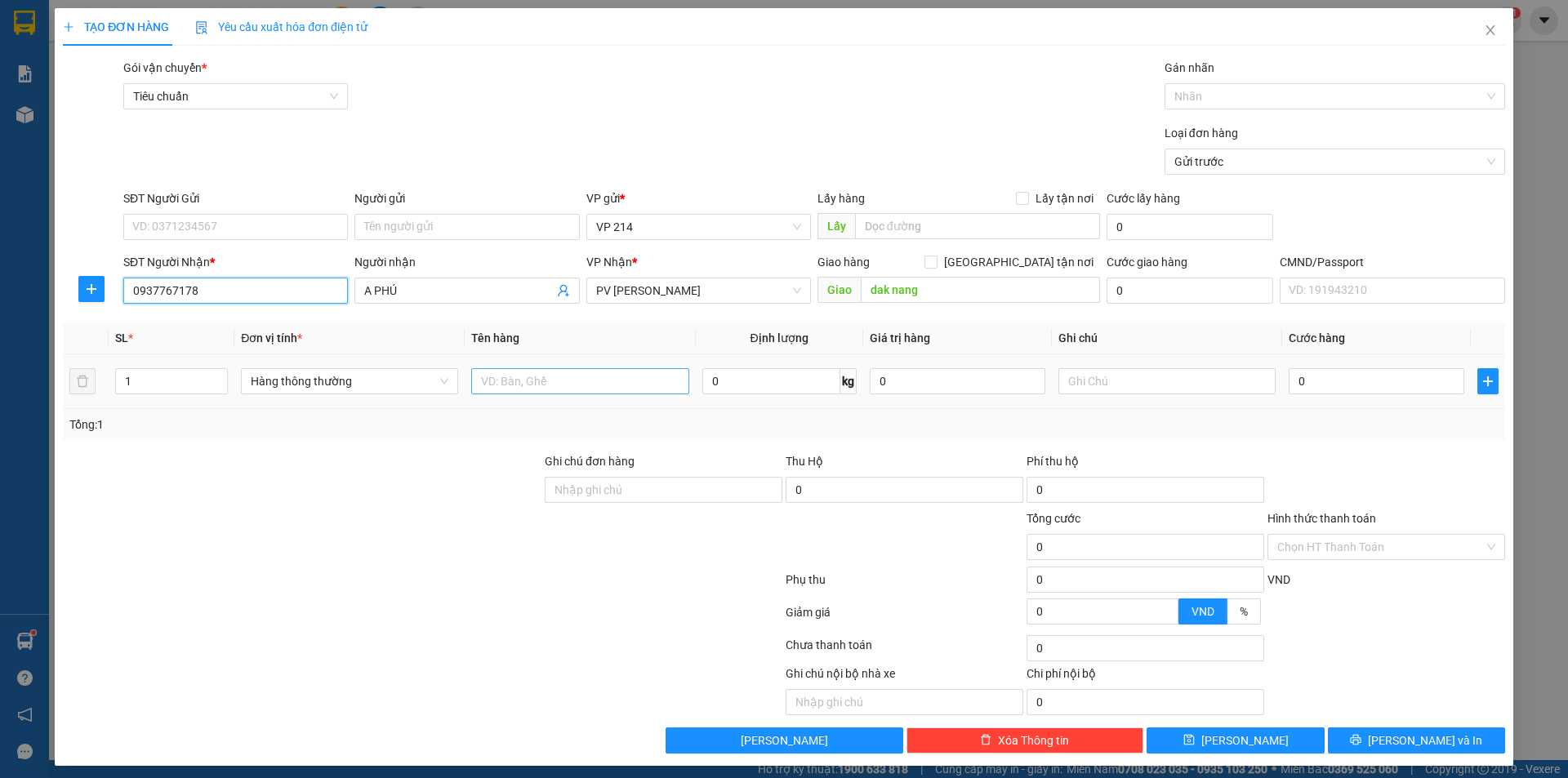
type input "0937767178"
click at [608, 384] on input "text" at bounding box center [579, 381] width 217 height 27
type input "bao tay"
click at [1127, 368] on input "text" at bounding box center [1166, 381] width 217 height 27
type input "c"
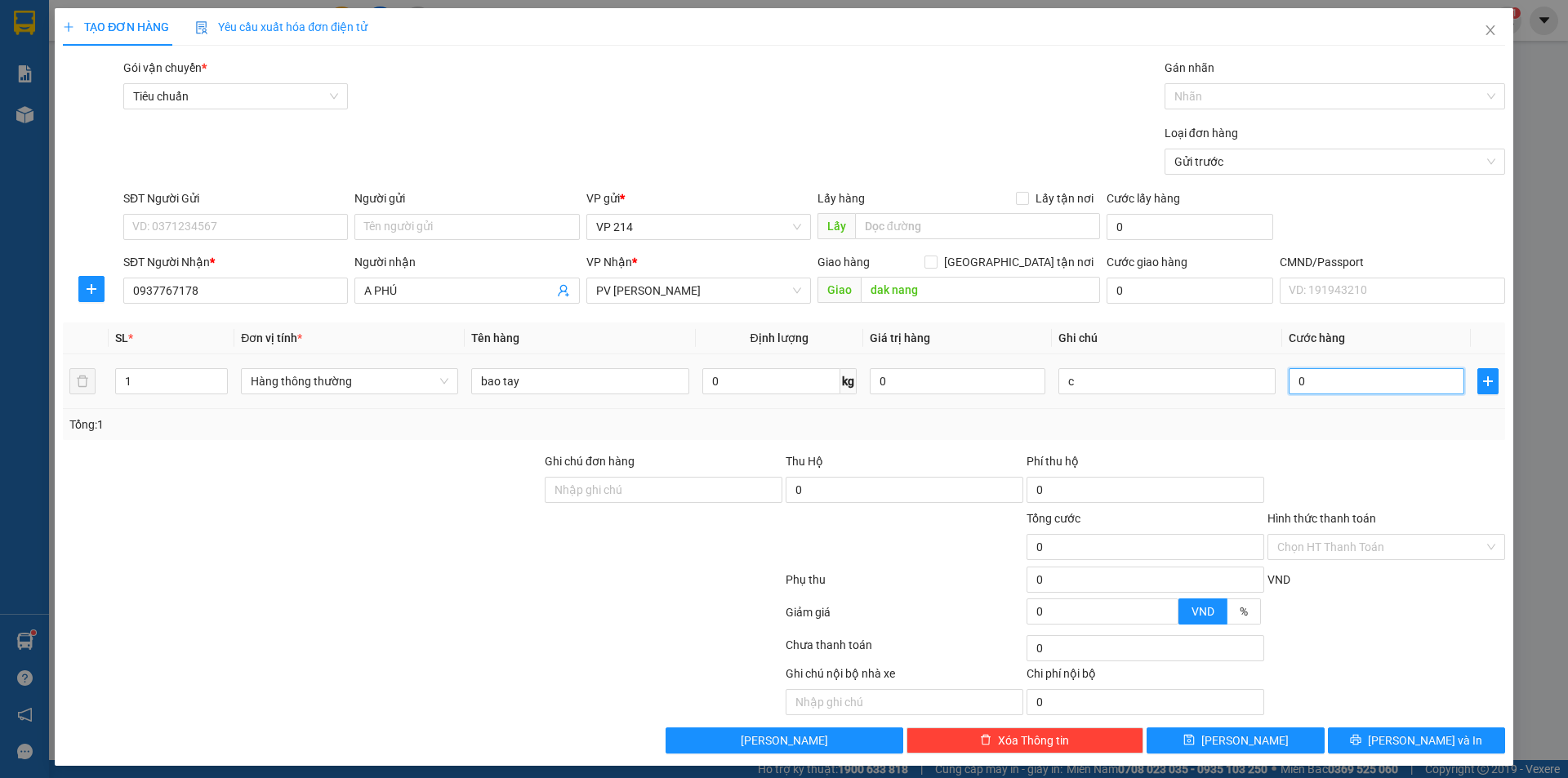
click at [1309, 373] on input "0" at bounding box center [1377, 381] width 176 height 27
type input "3"
type input "30"
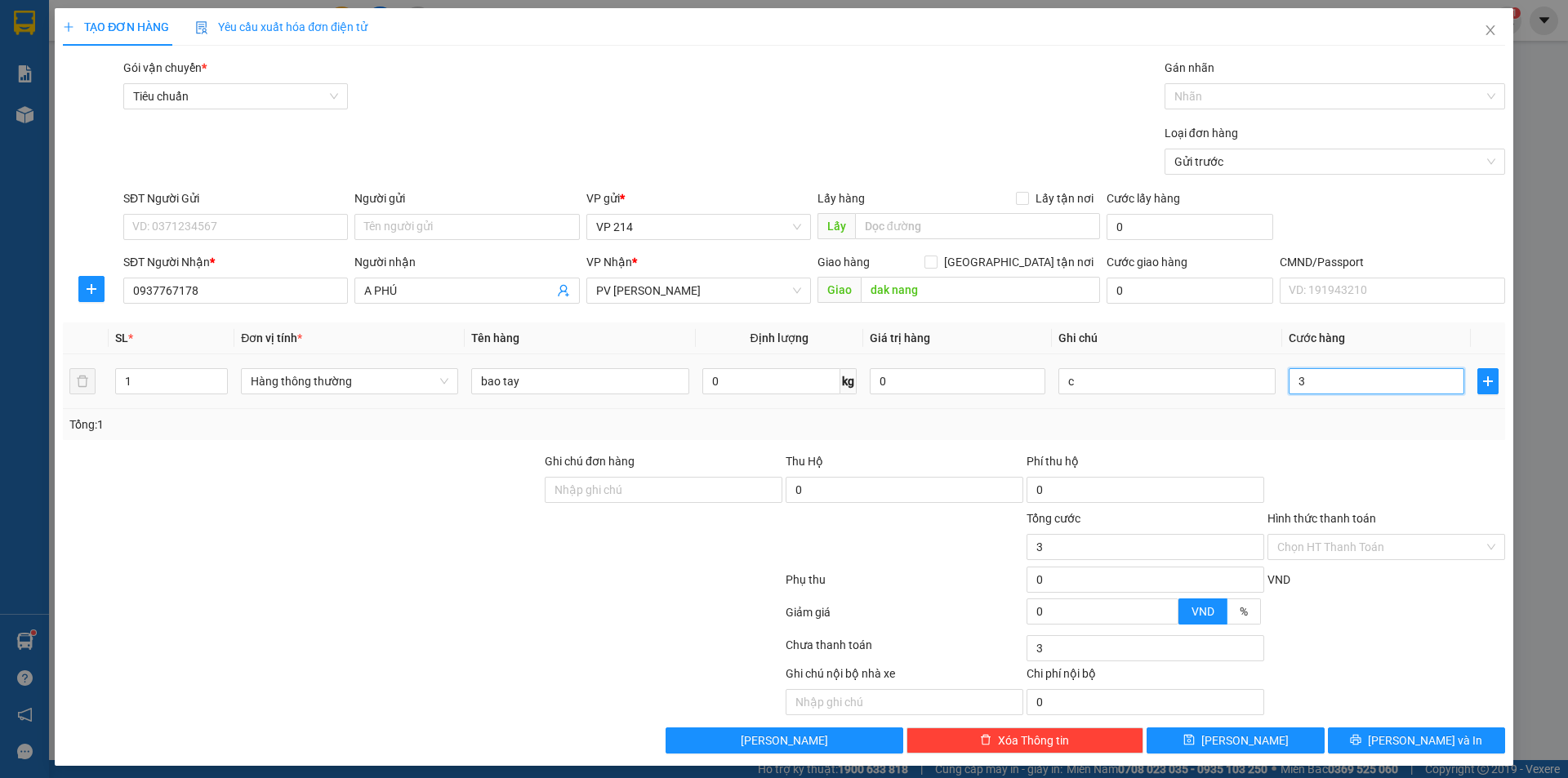
type input "30"
type input "300"
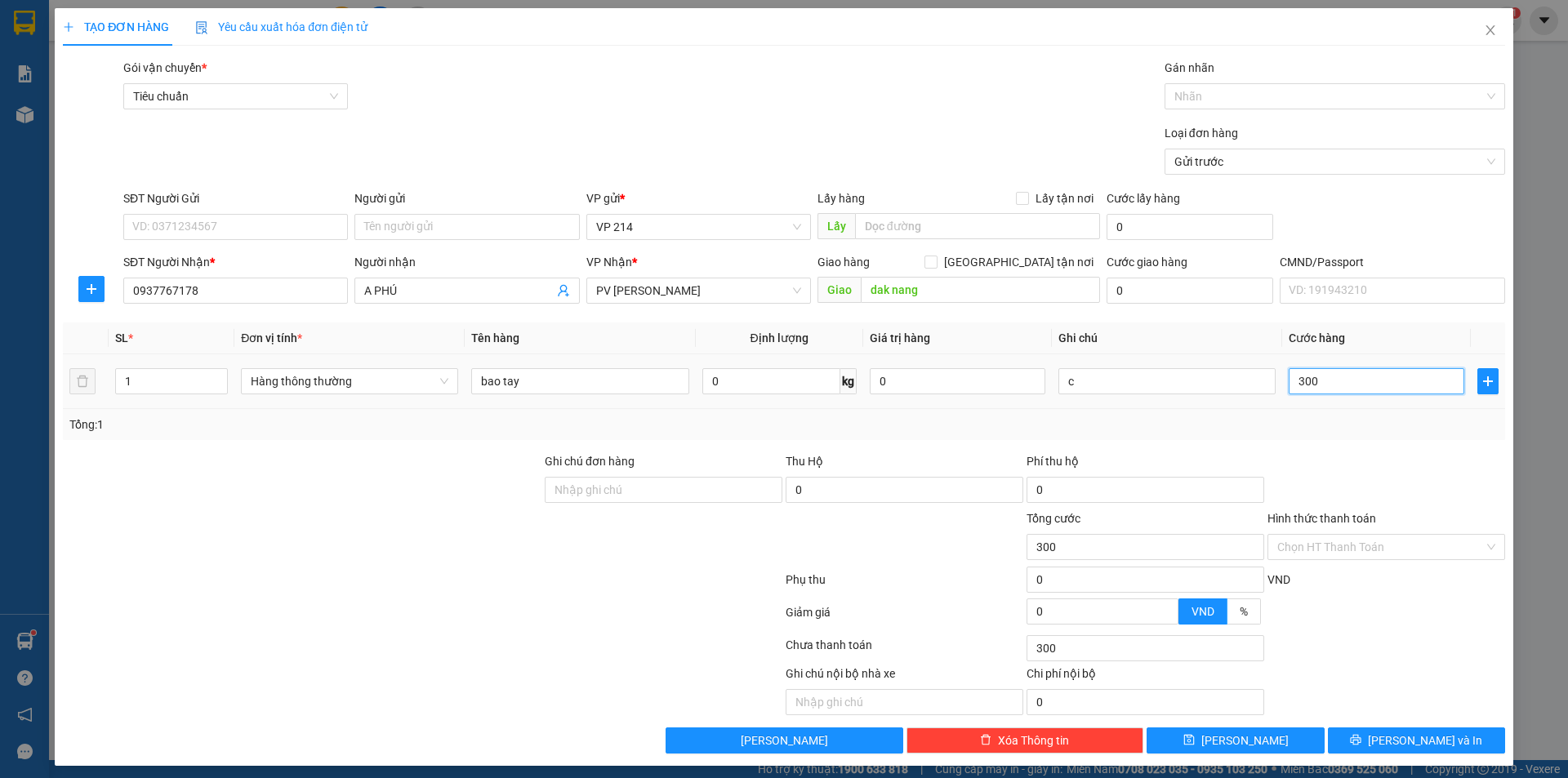
type input "3.000"
type input "30.000"
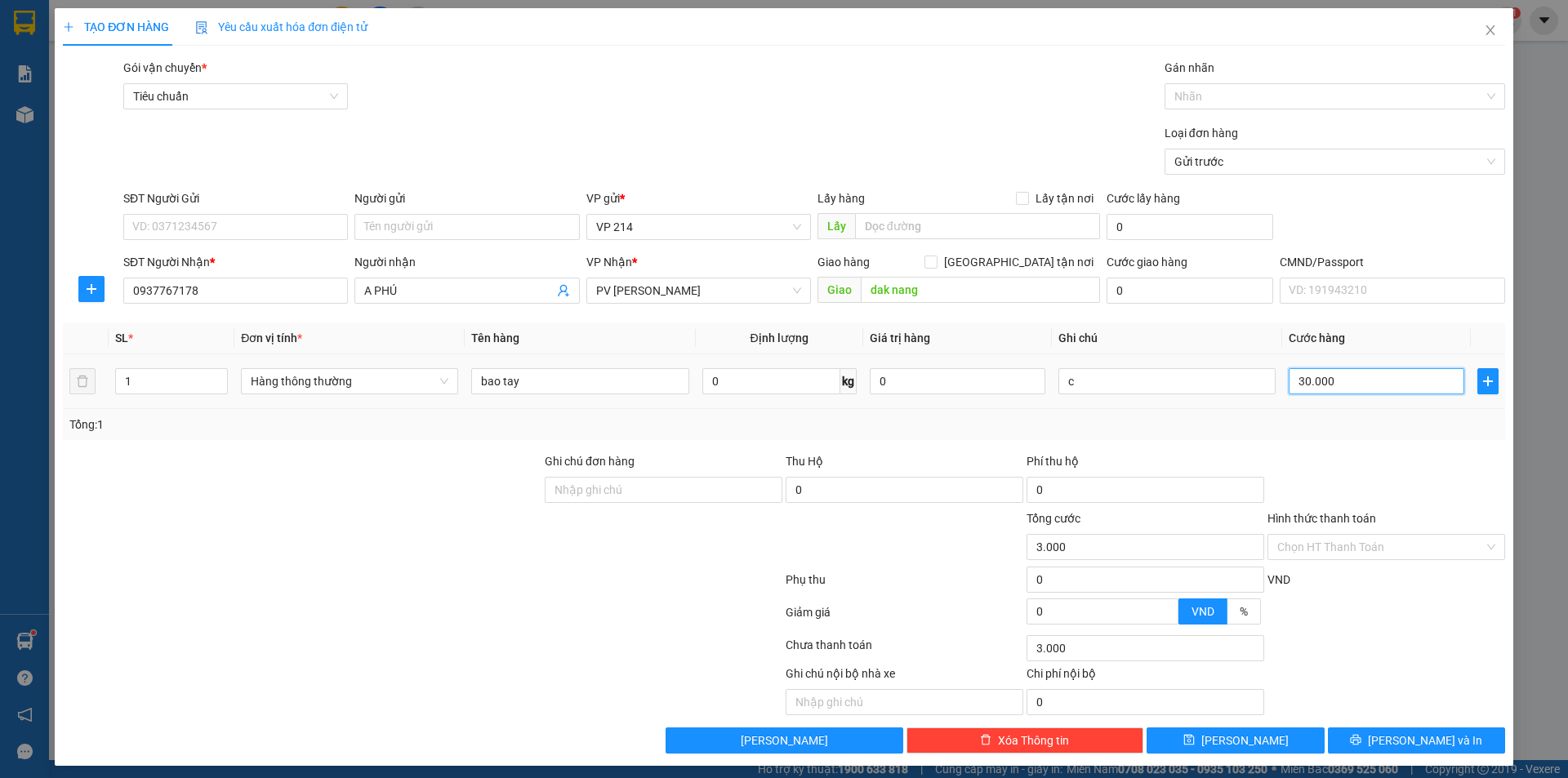
type input "30.000"
type input "300.000"
type input "30.000"
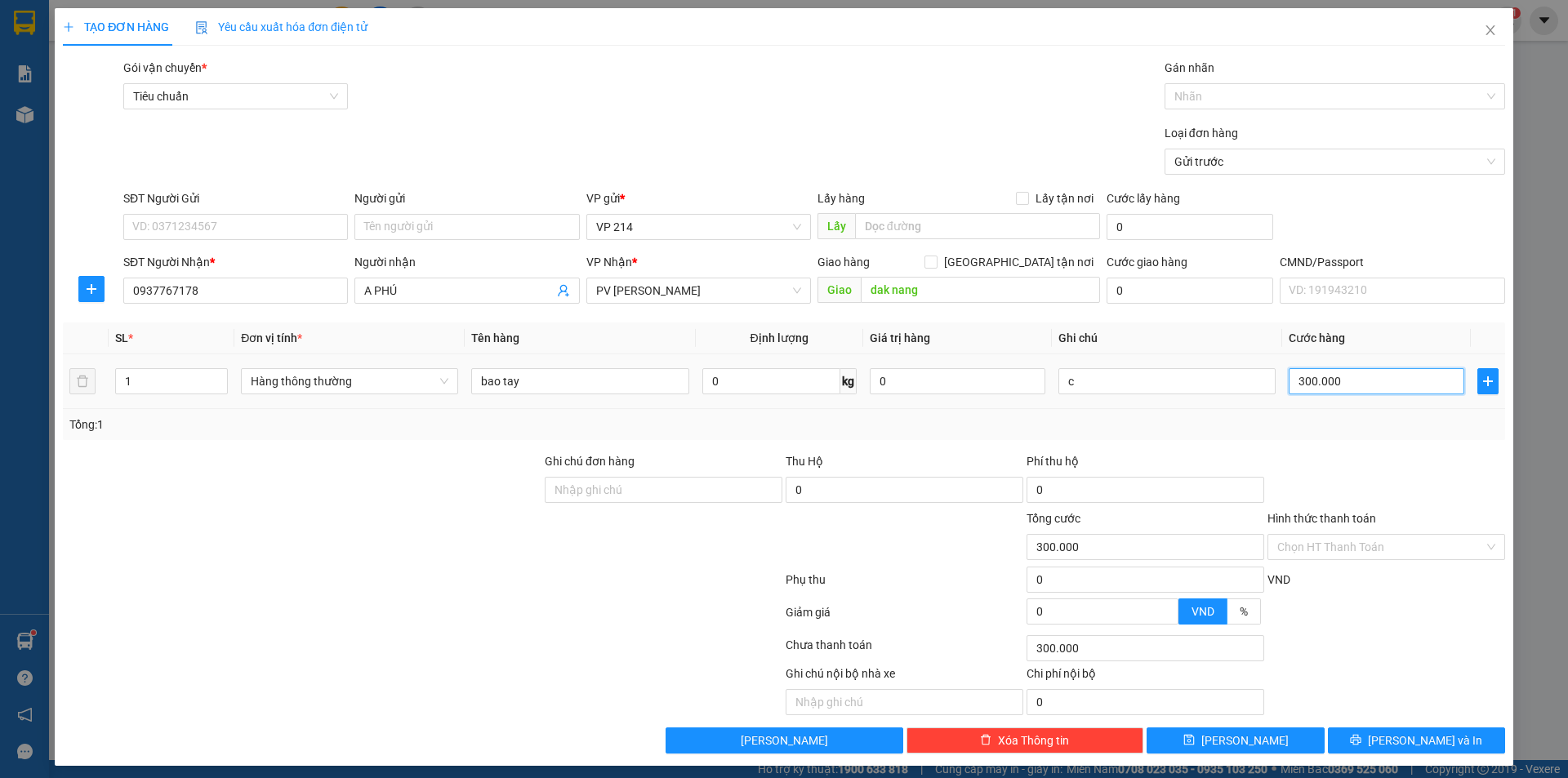
type input "30.000"
click at [1326, 544] on input "Hình thức thanh toán" at bounding box center [1380, 546] width 207 height 25
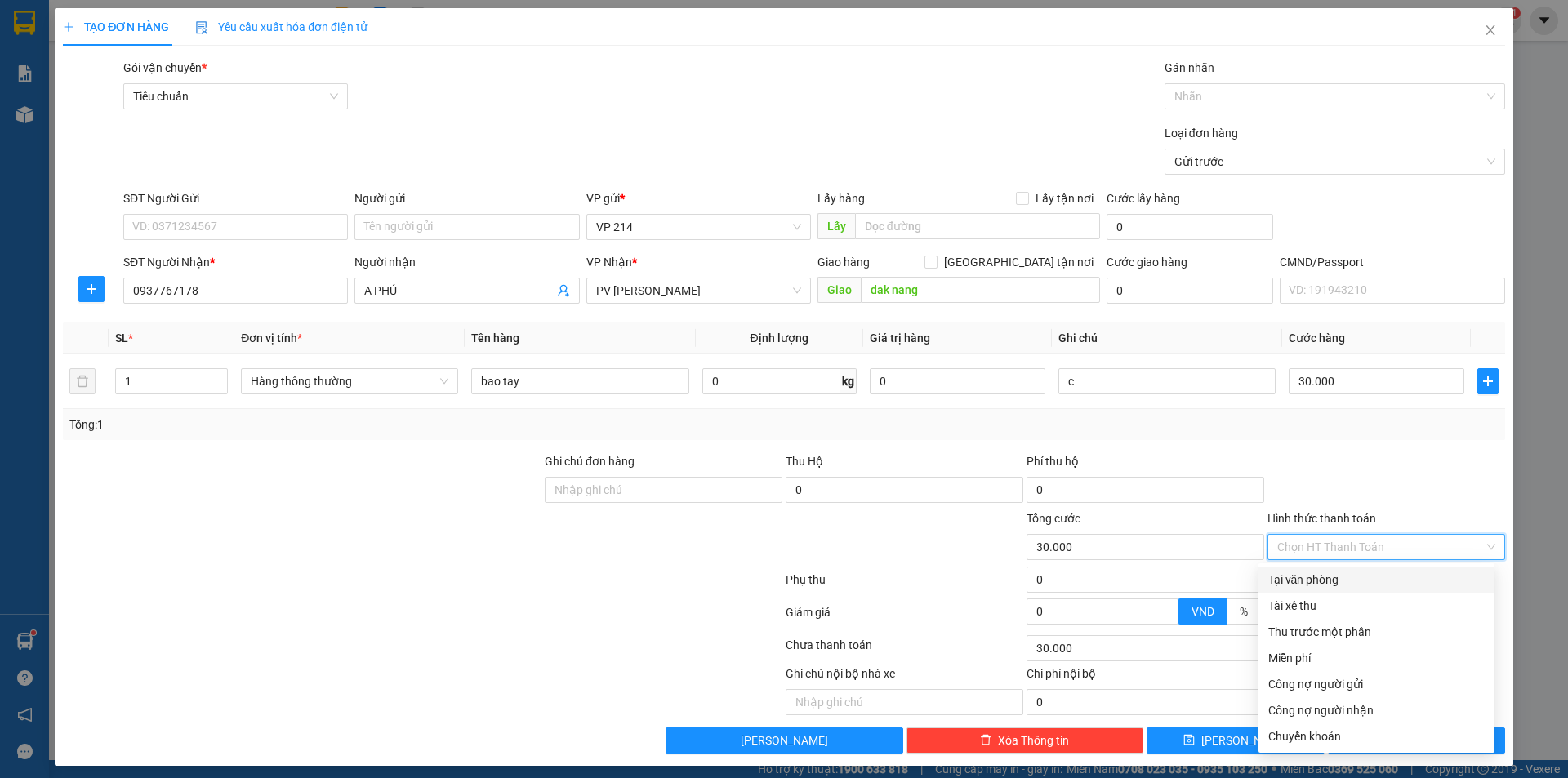
click at [1324, 572] on div "Tại văn phòng" at bounding box center [1376, 579] width 216 height 18
type input "0"
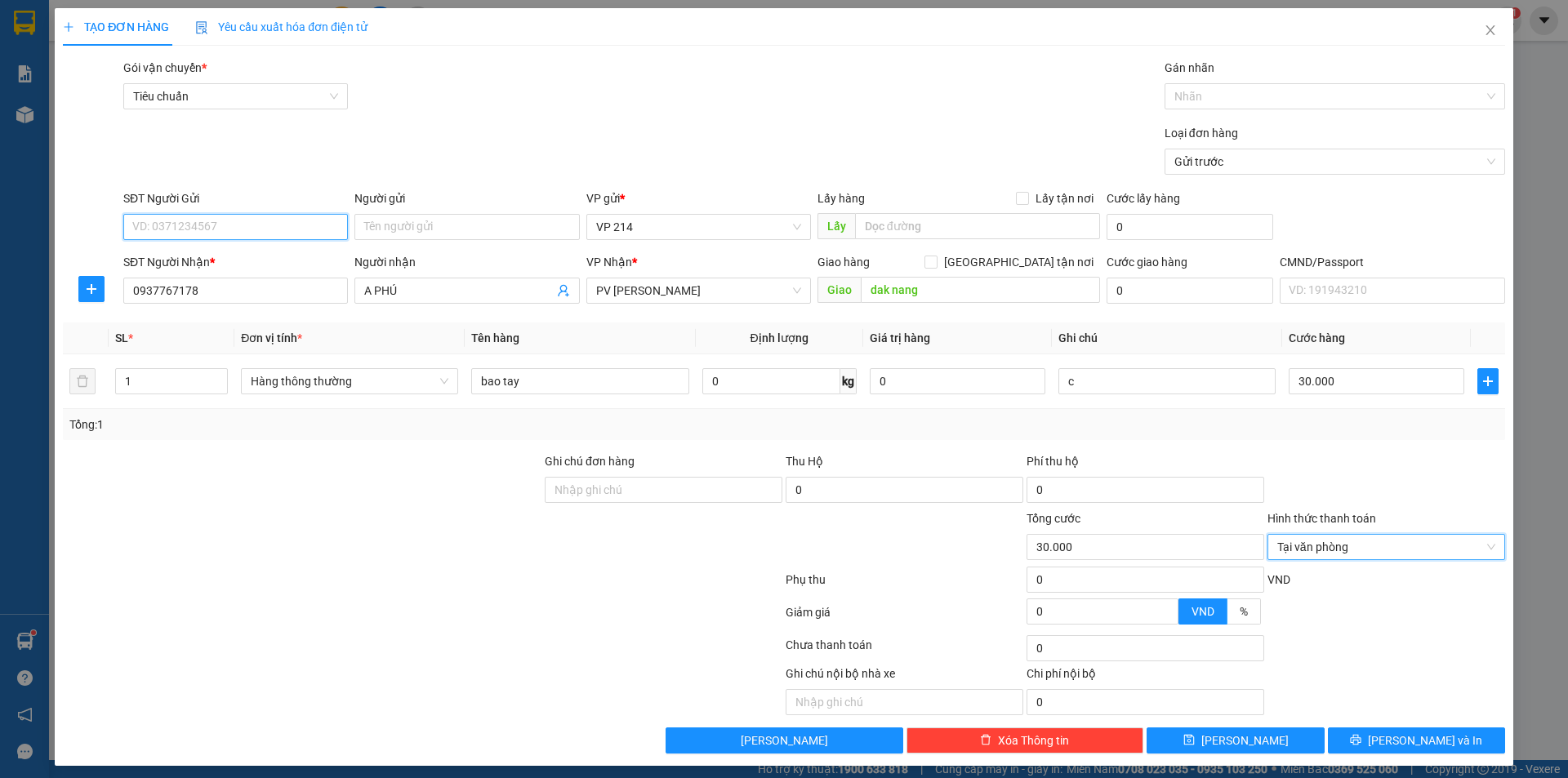
click at [172, 231] on input "SĐT Người Gửi" at bounding box center [235, 227] width 224 height 27
type input "0907193393"
click at [222, 255] on div "0907193393 - minh" at bounding box center [233, 260] width 203 height 18
type input "minh"
type input "0907193393"
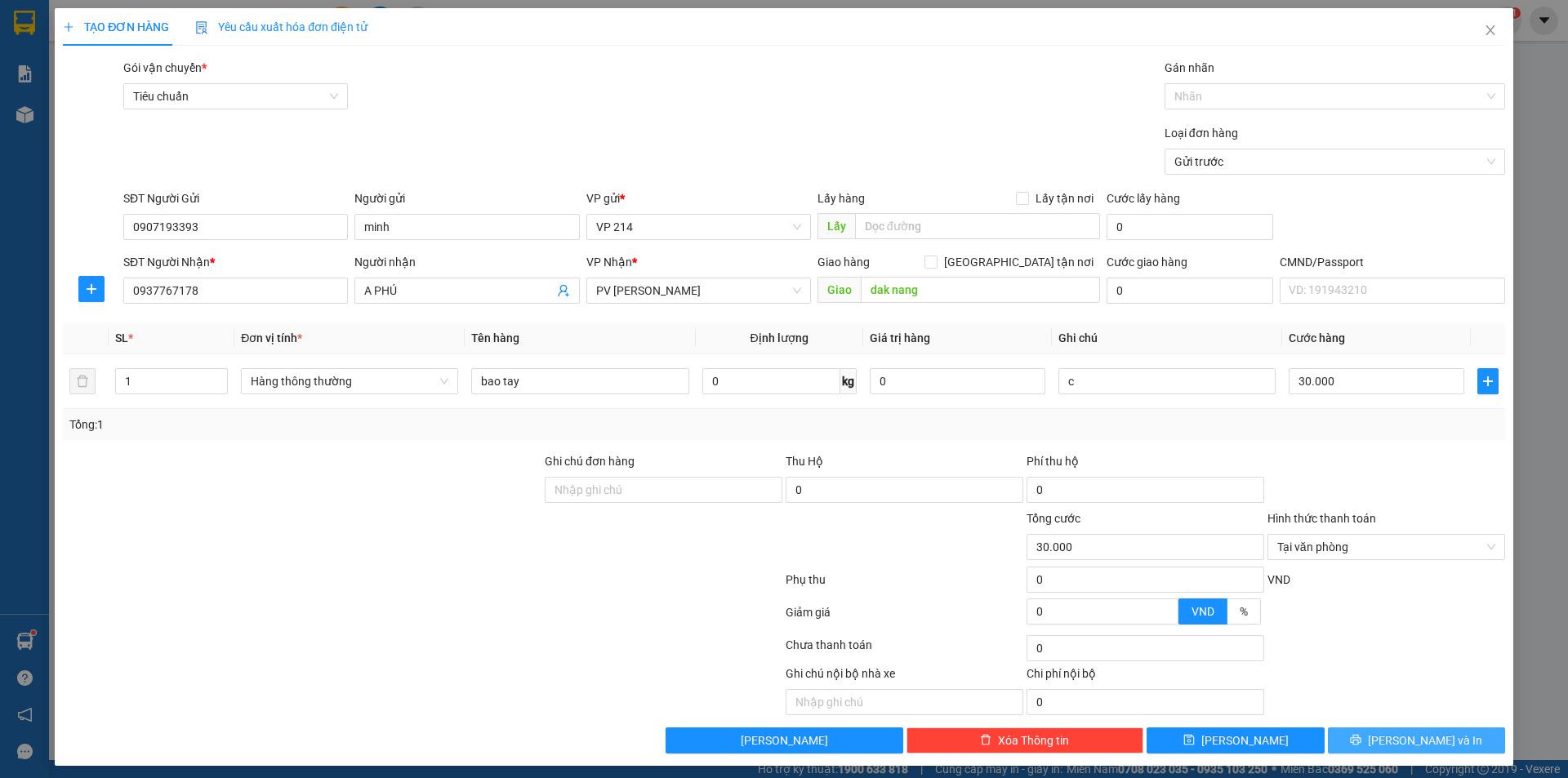
click at [1361, 738] on icon "printer" at bounding box center [1356, 740] width 11 height 11
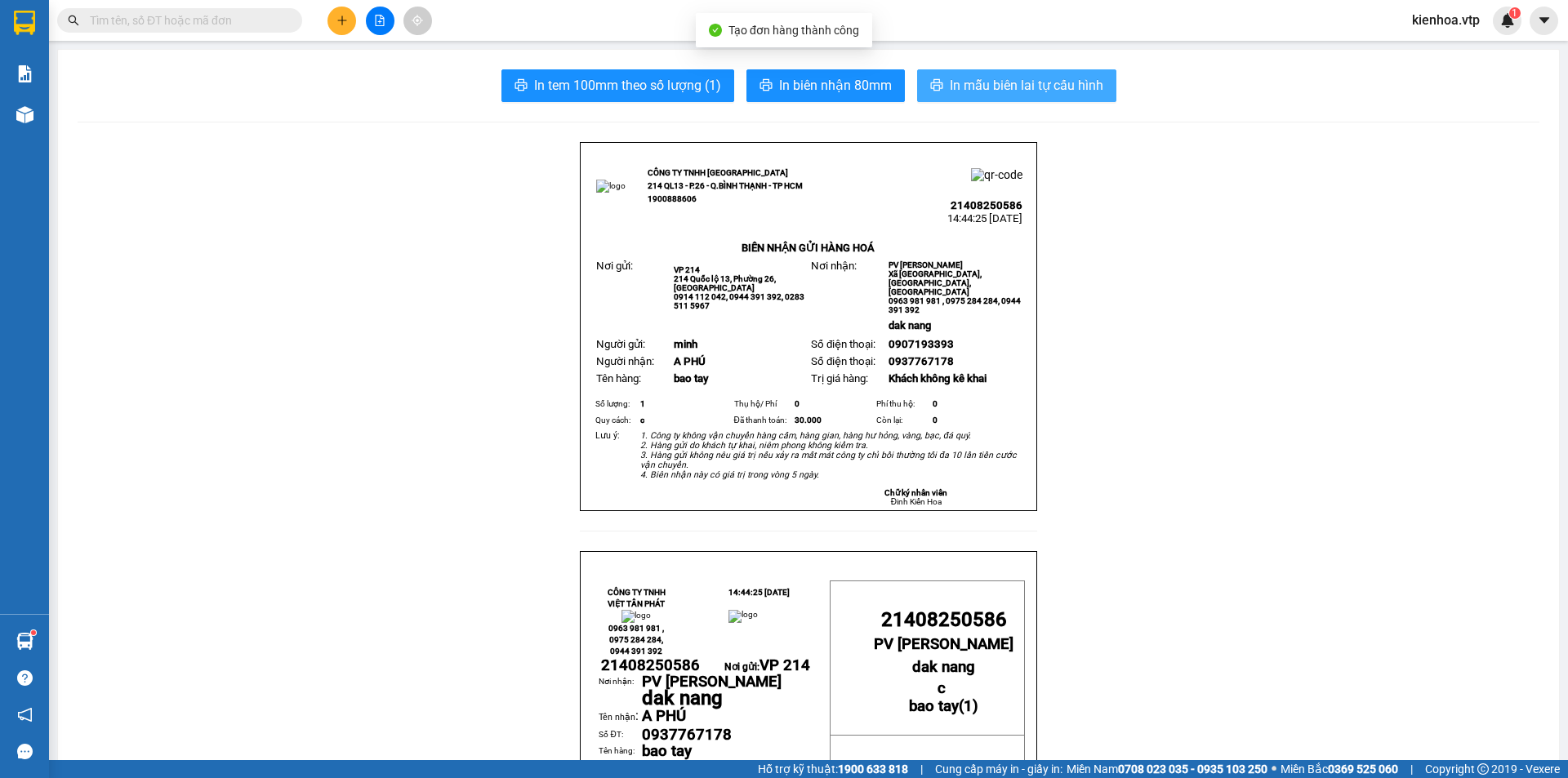
click at [1002, 92] on span "In mẫu biên lai tự cấu hình" at bounding box center [1026, 85] width 154 height 20
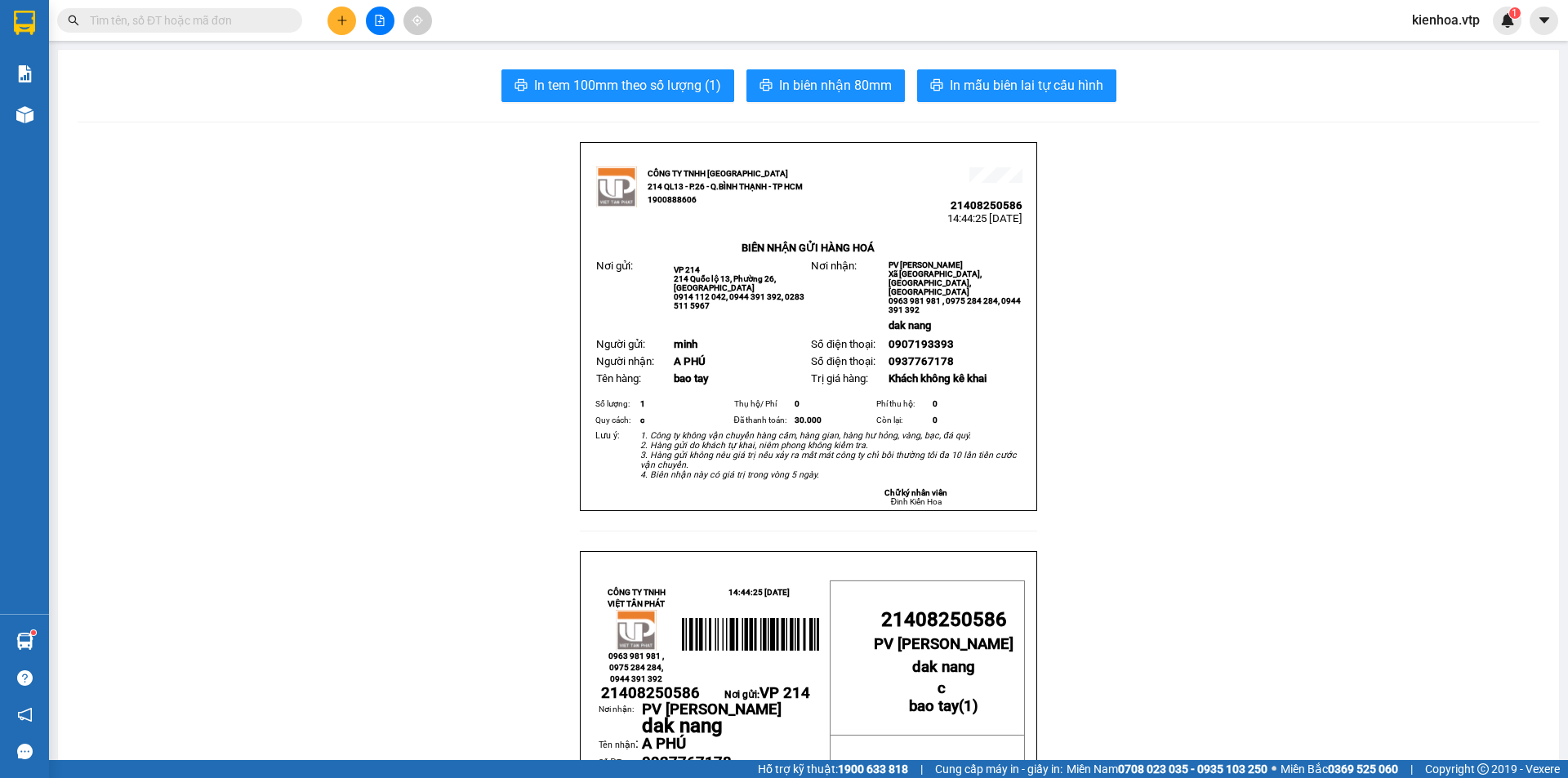
click at [353, 25] on button at bounding box center [341, 20] width 28 height 28
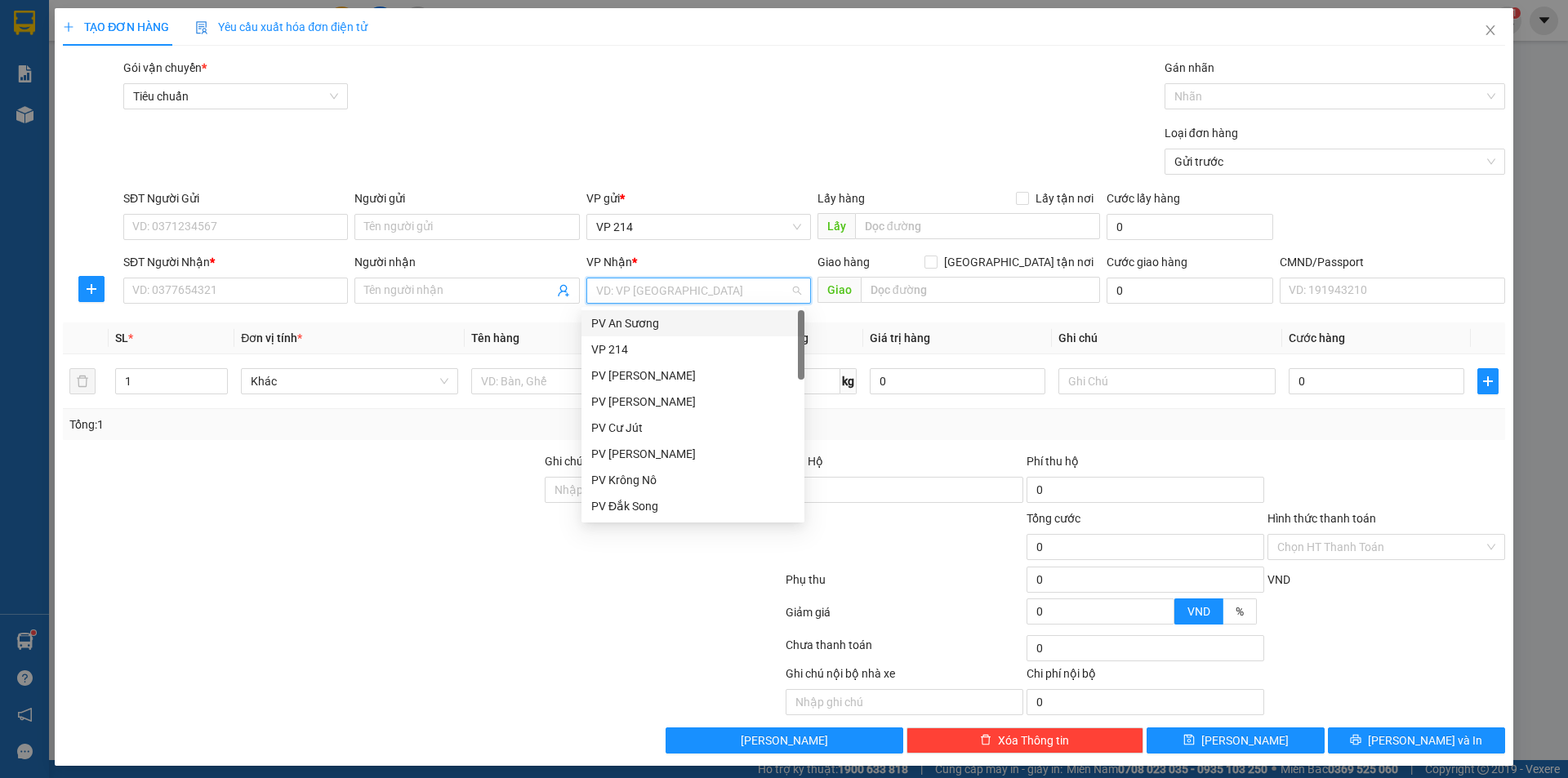
click at [656, 290] on input "search" at bounding box center [692, 290] width 193 height 25
type input "ds"
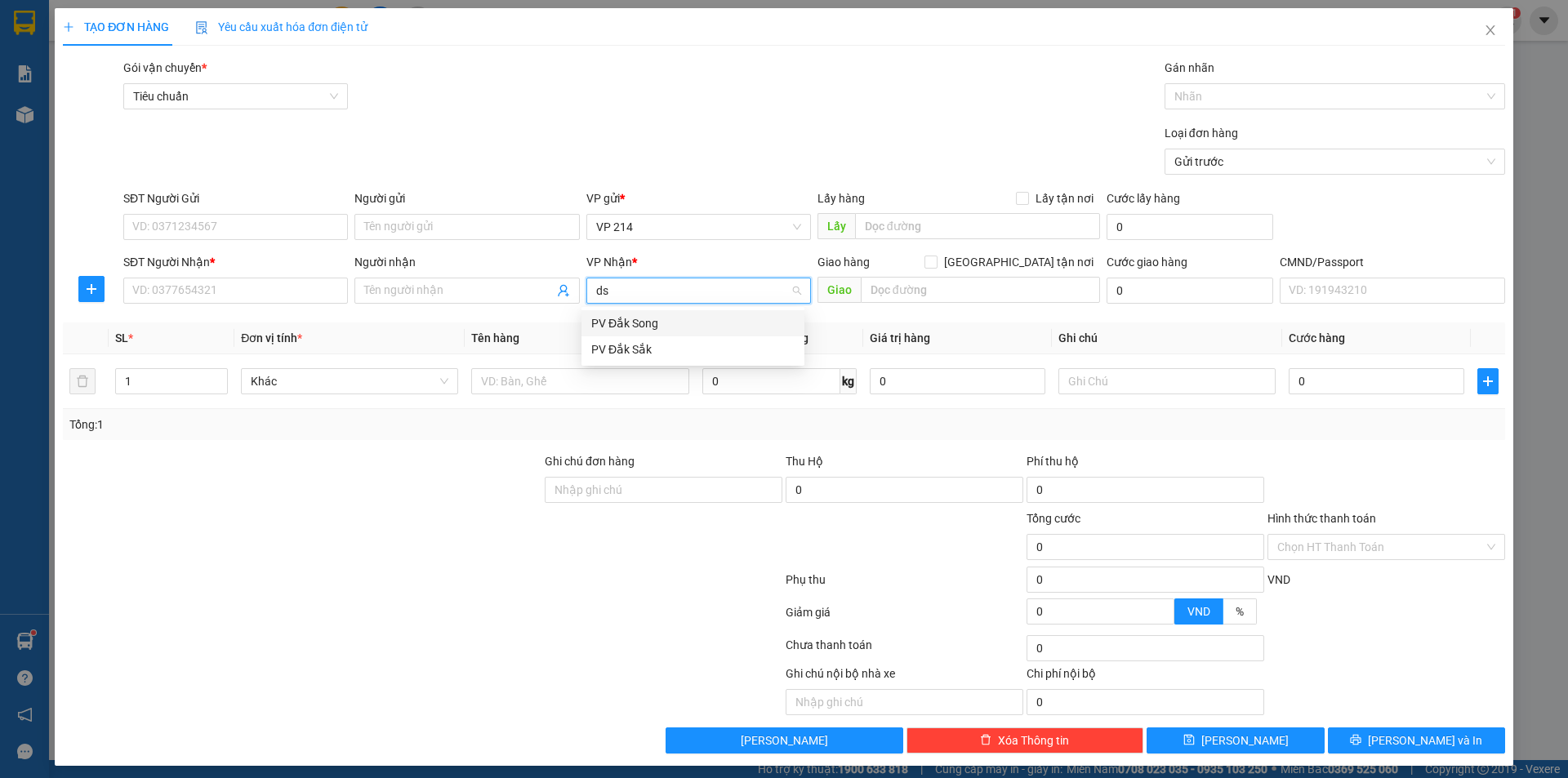
click at [680, 326] on div "PV Đắk Song" at bounding box center [693, 323] width 203 height 18
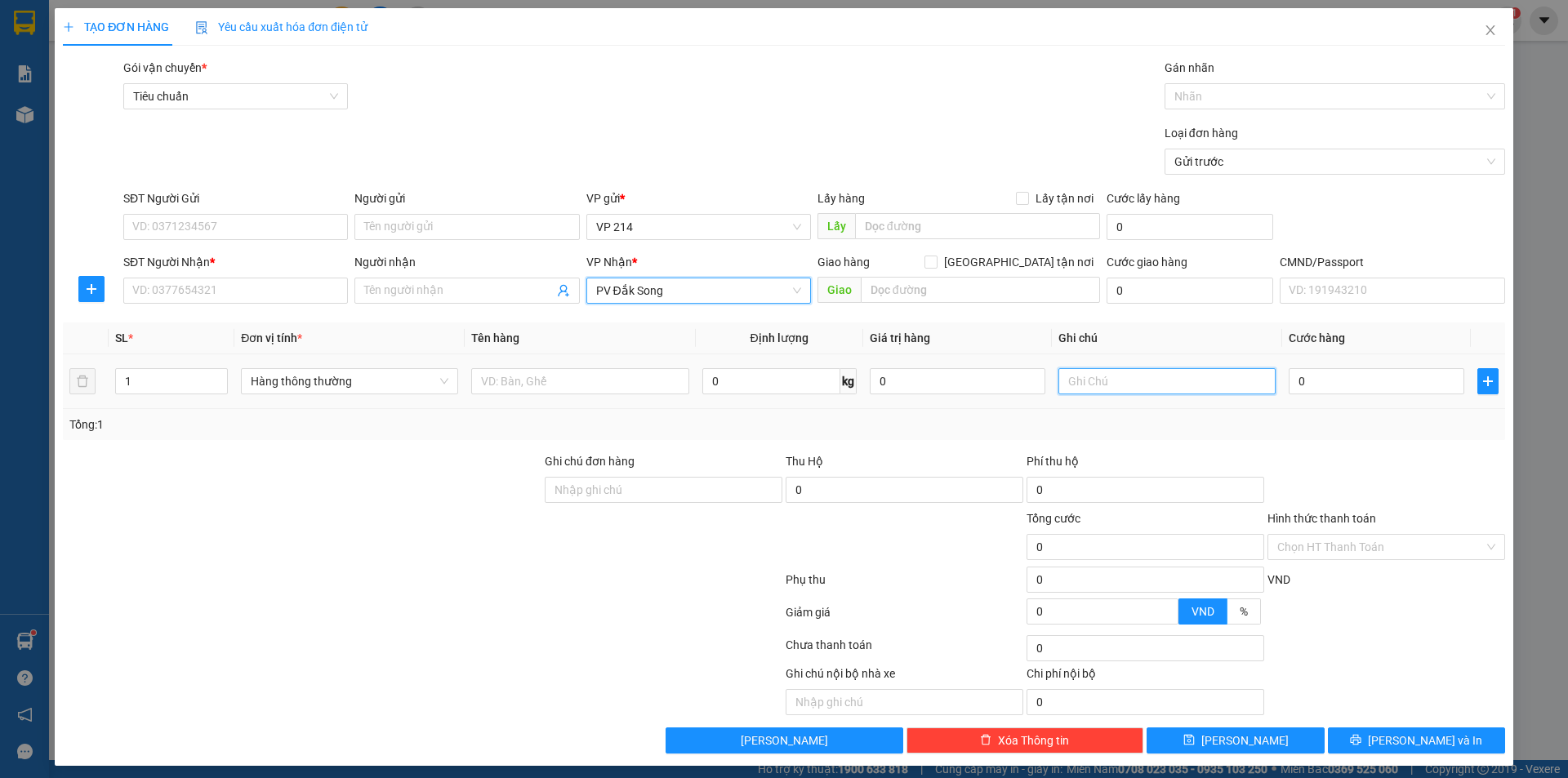
click at [1107, 380] on input "text" at bounding box center [1166, 381] width 217 height 27
type input "b"
click at [1341, 384] on input "0" at bounding box center [1377, 381] width 176 height 27
click at [234, 297] on input "SĐT Người Nhận *" at bounding box center [235, 290] width 224 height 27
click at [449, 295] on input "Người nhận" at bounding box center [459, 291] width 189 height 18
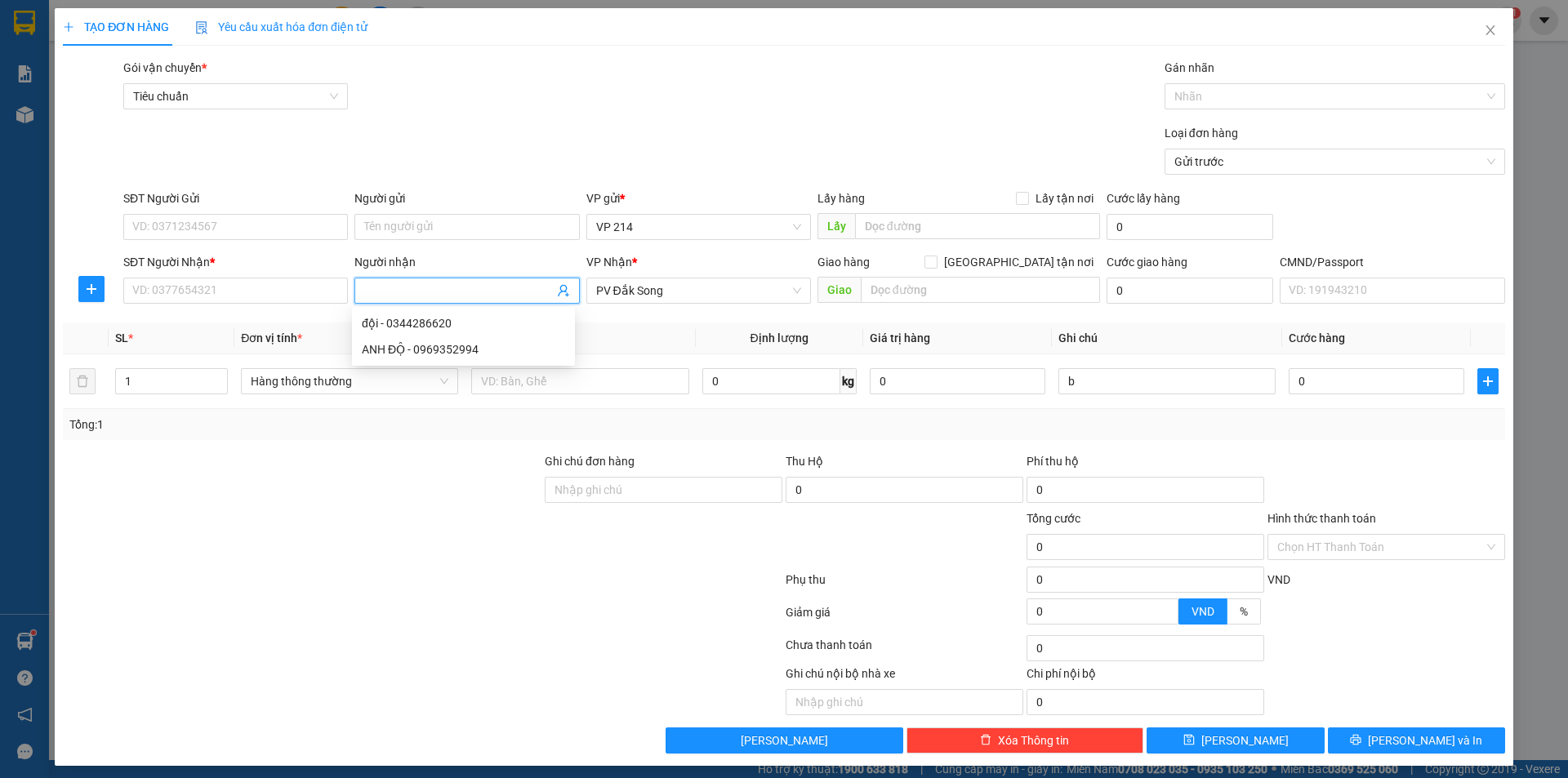
type input "d"
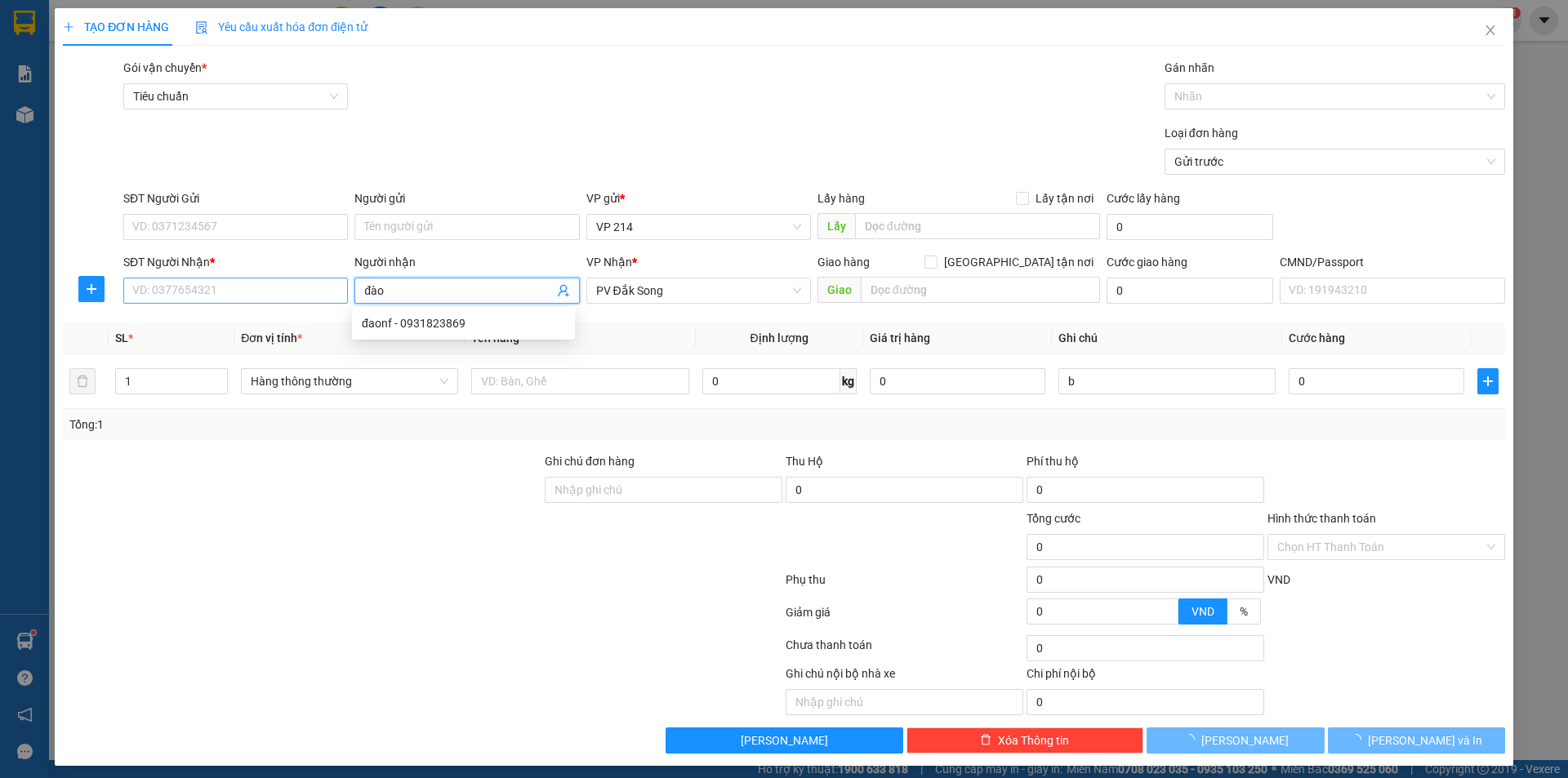
type input "đào"
click at [252, 292] on input "SĐT Người Nhận *" at bounding box center [235, 290] width 224 height 27
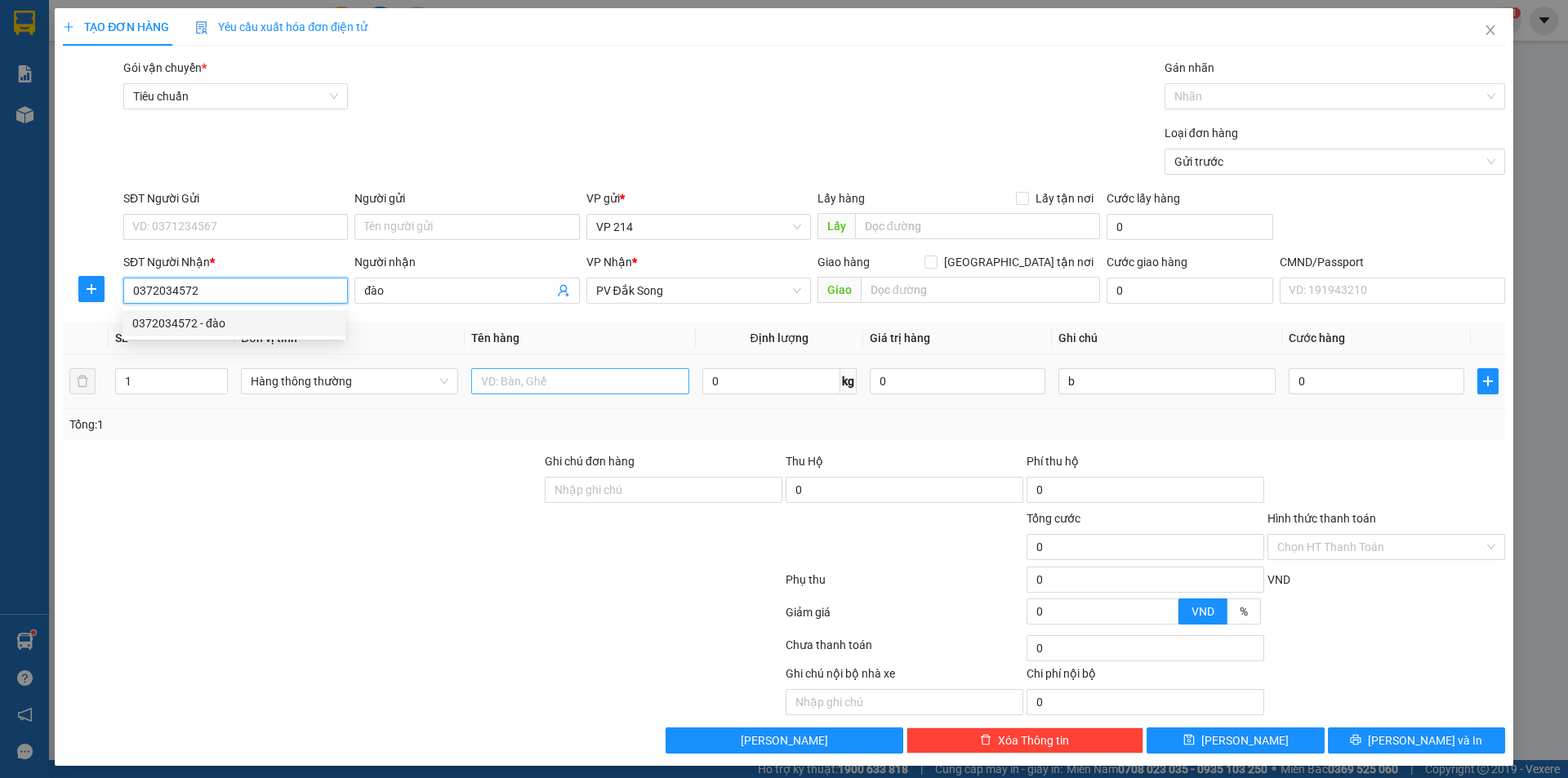
type input "0372034572"
click at [543, 371] on input "text" at bounding box center [579, 381] width 217 height 27
type input "s"
type input "siro"
click at [1341, 380] on input "0" at bounding box center [1377, 381] width 176 height 27
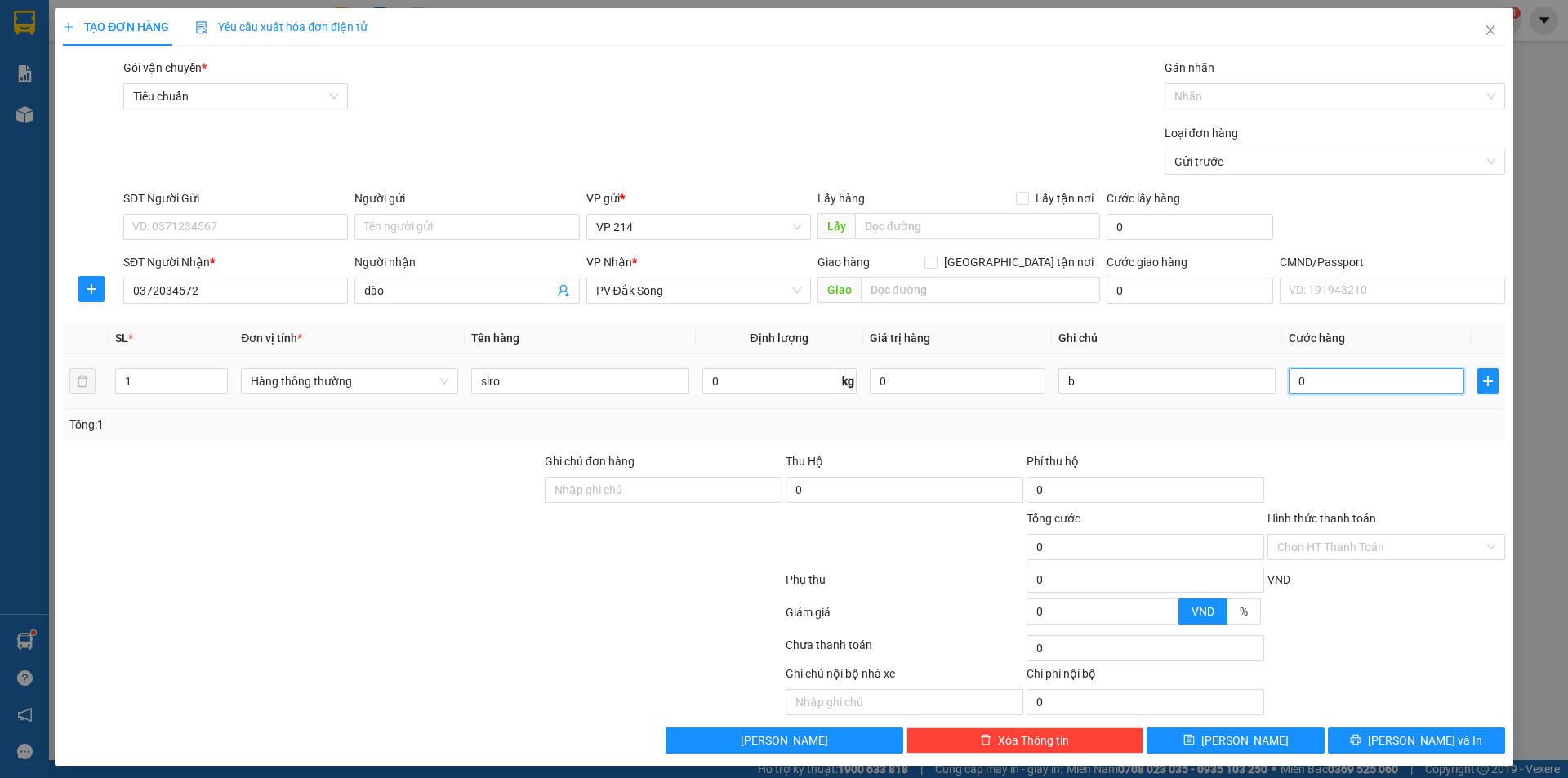
type input "5"
type input "50"
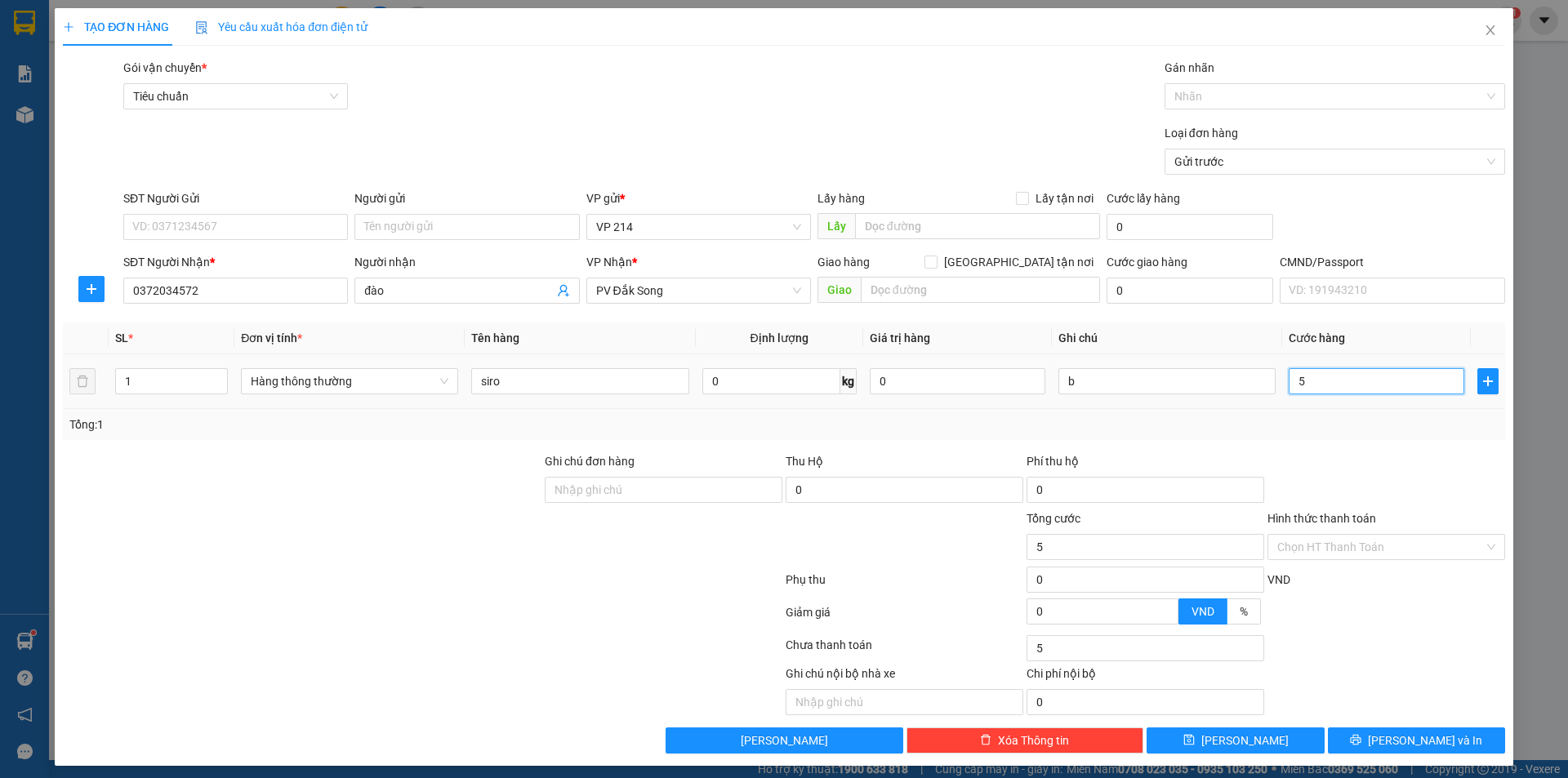
type input "50"
type input "500"
type input "5.000"
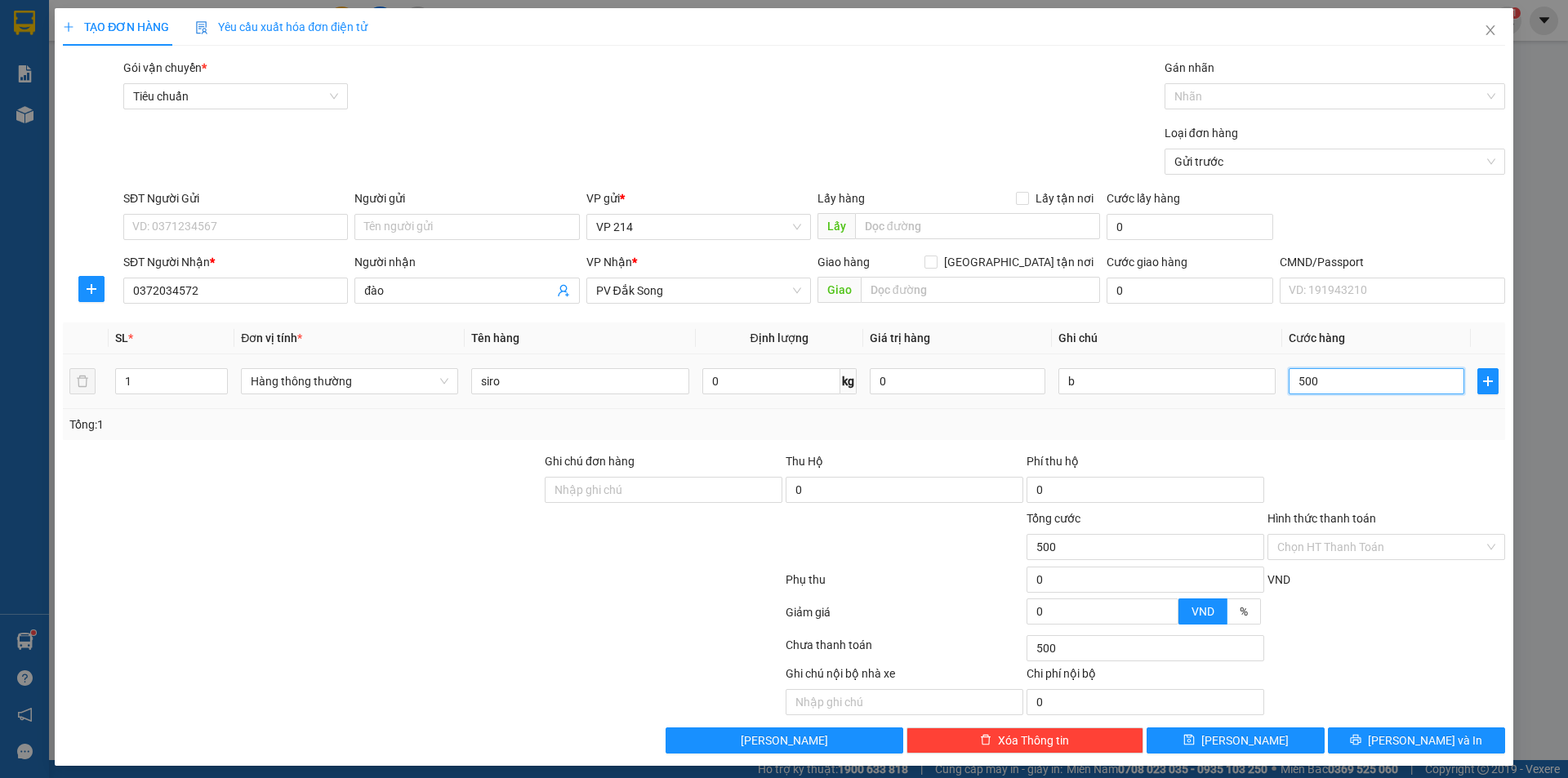
type input "5.000"
type input "50.000"
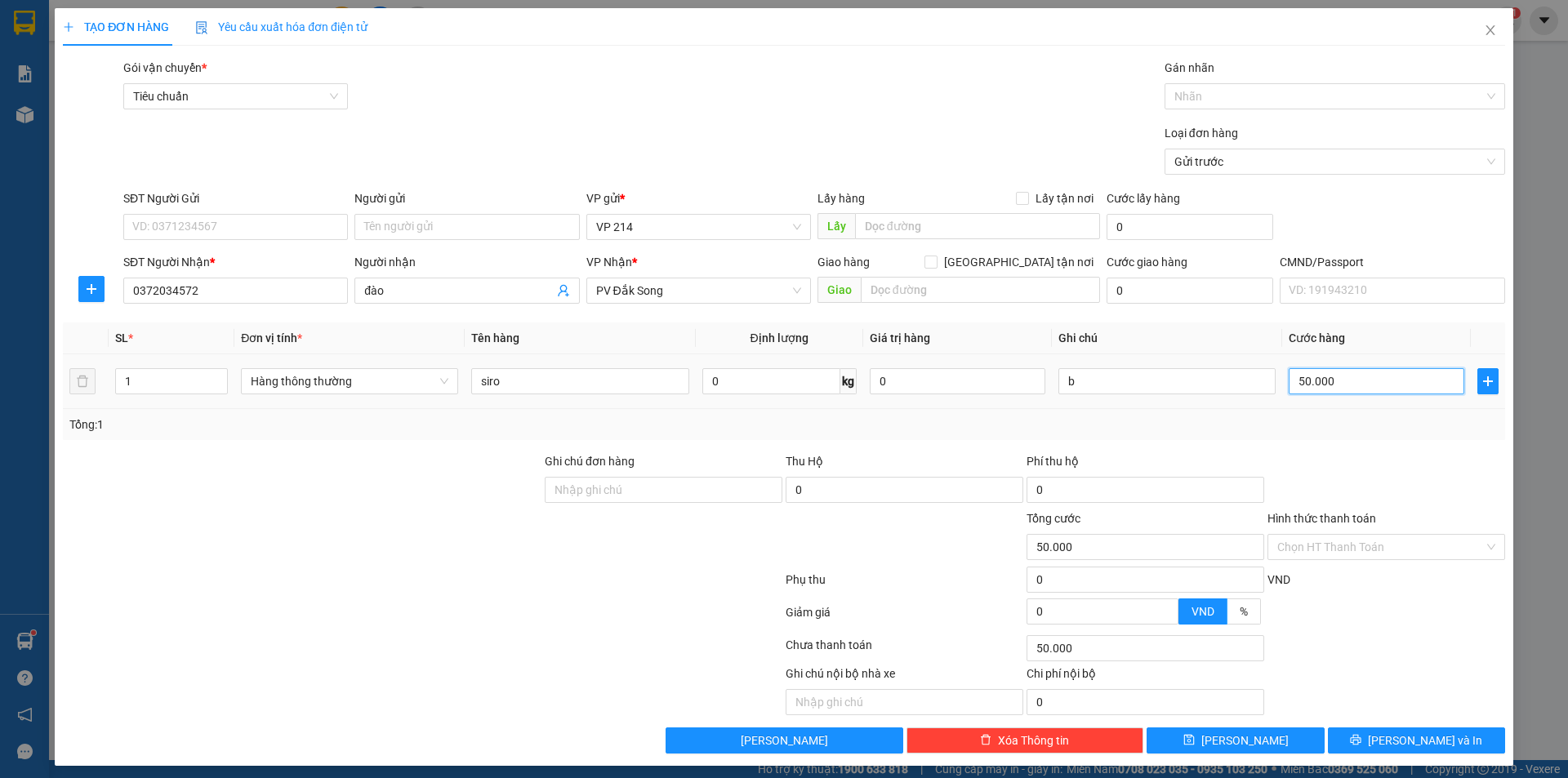
scroll to position [7, 0]
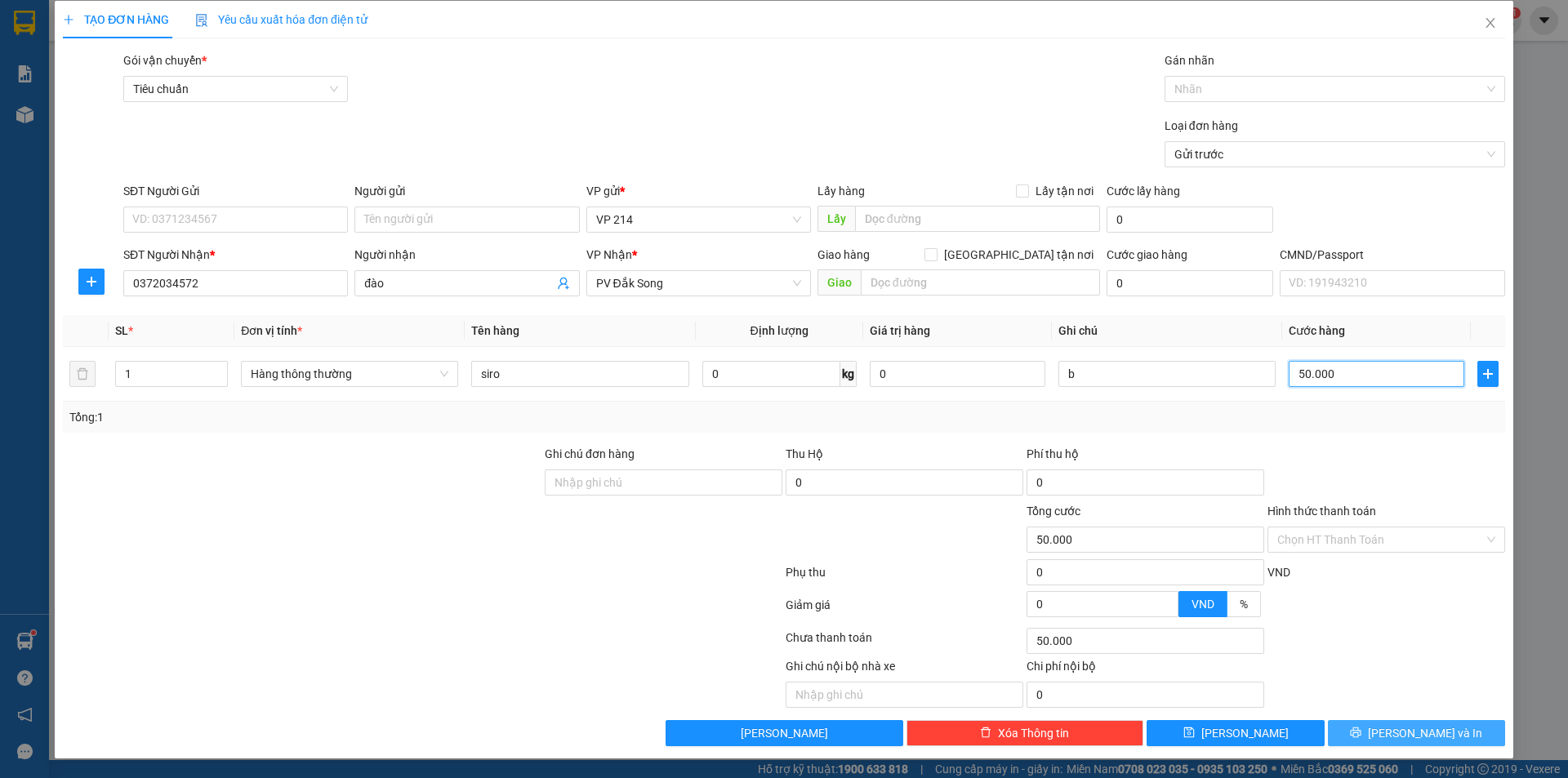
type input "50.000"
click at [1361, 731] on icon "printer" at bounding box center [1356, 733] width 11 height 11
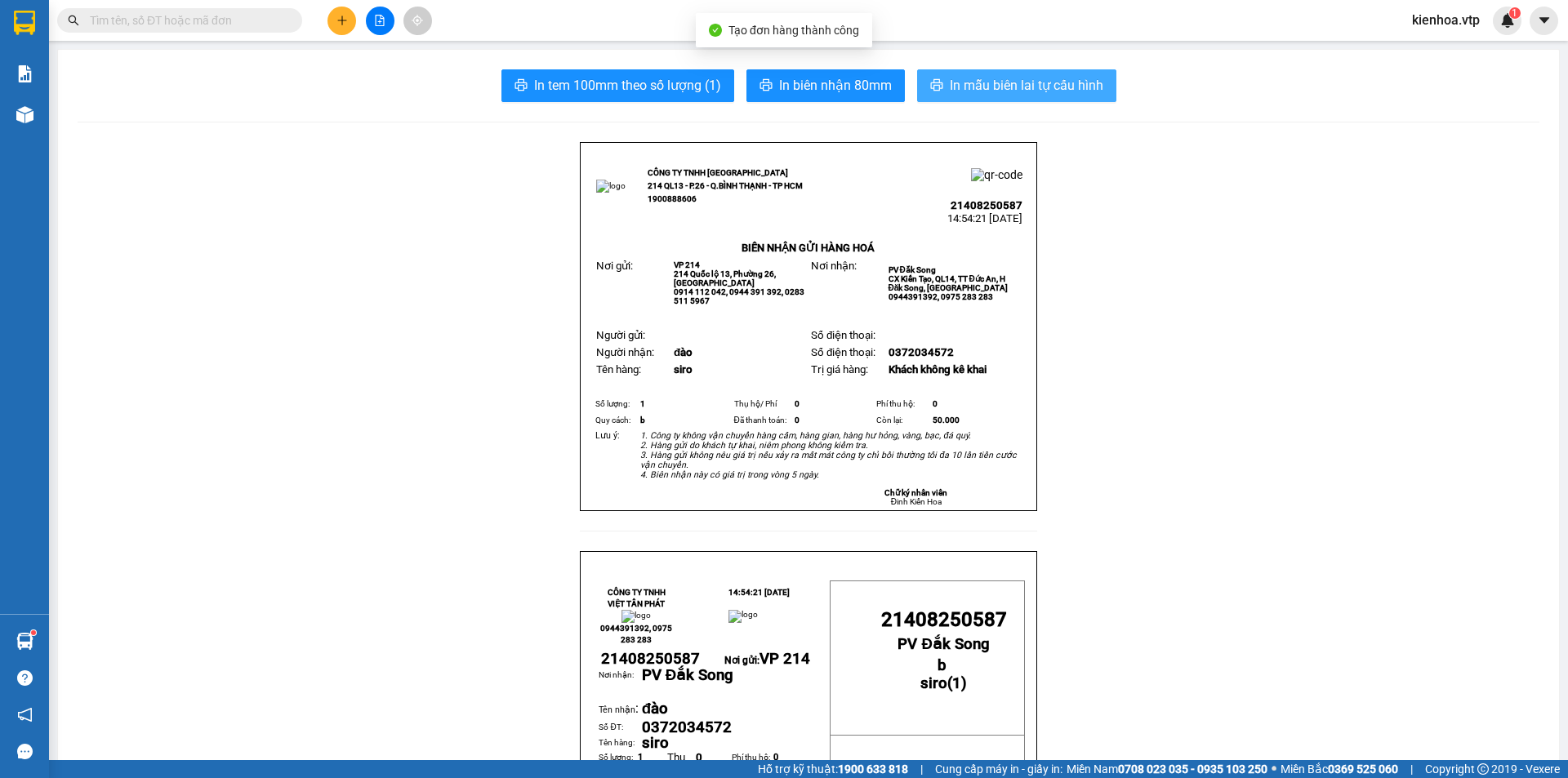
click at [1074, 72] on button "In mẫu biên lai tự cấu hình" at bounding box center [1017, 86] width 200 height 33
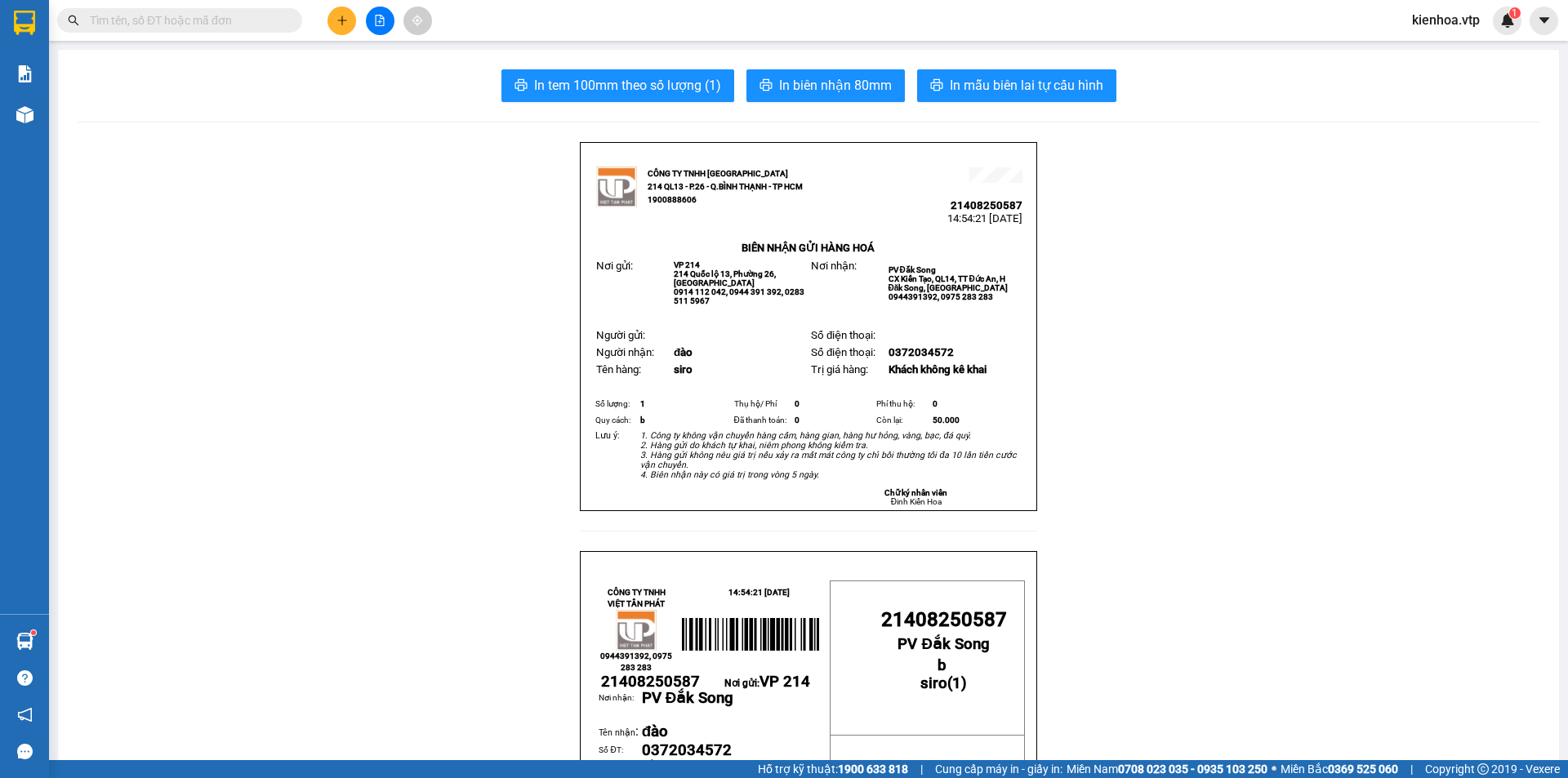
click at [347, 17] on icon "plus" at bounding box center [341, 20] width 11 height 11
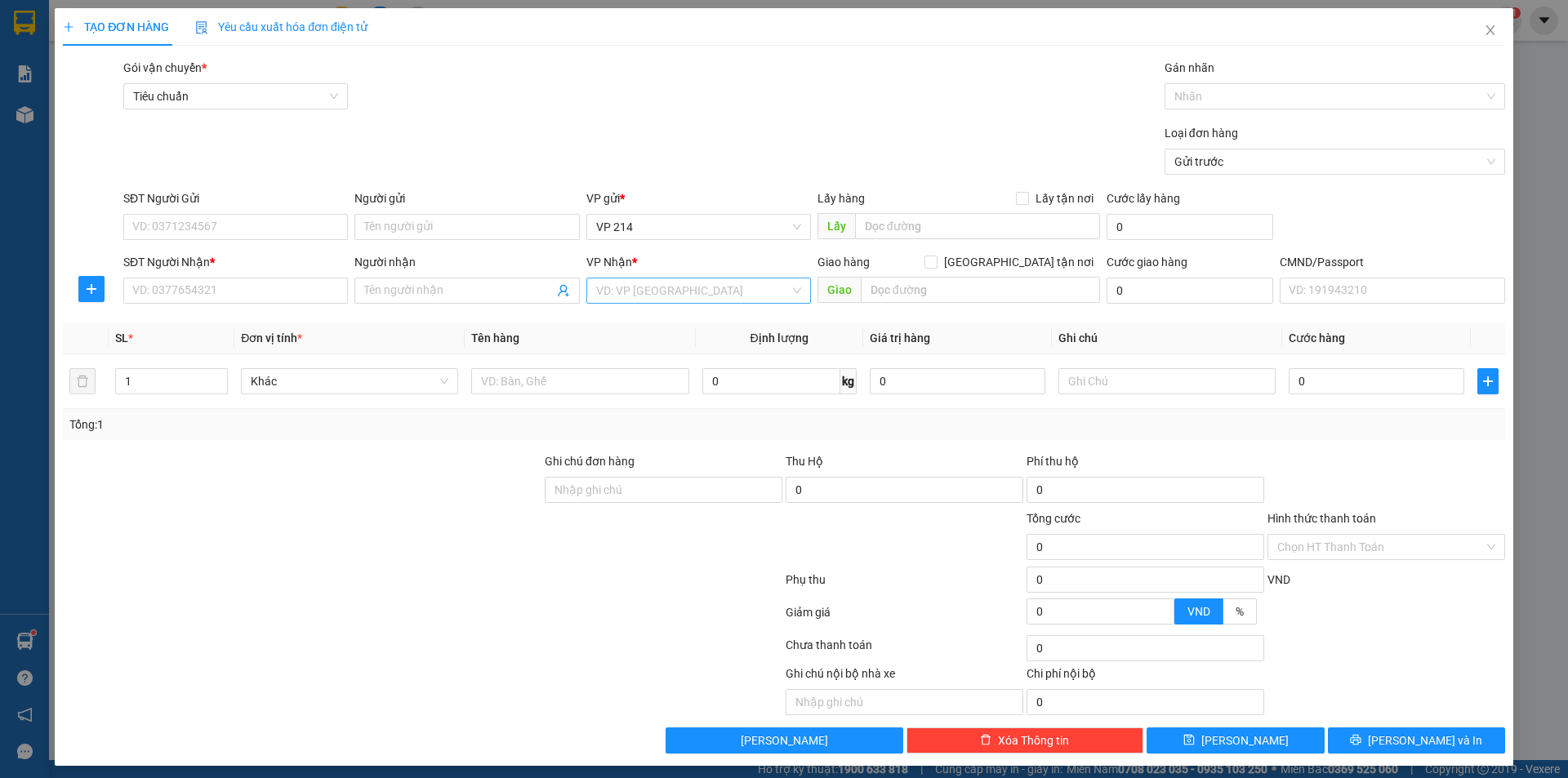
click at [630, 297] on input "search" at bounding box center [692, 290] width 193 height 25
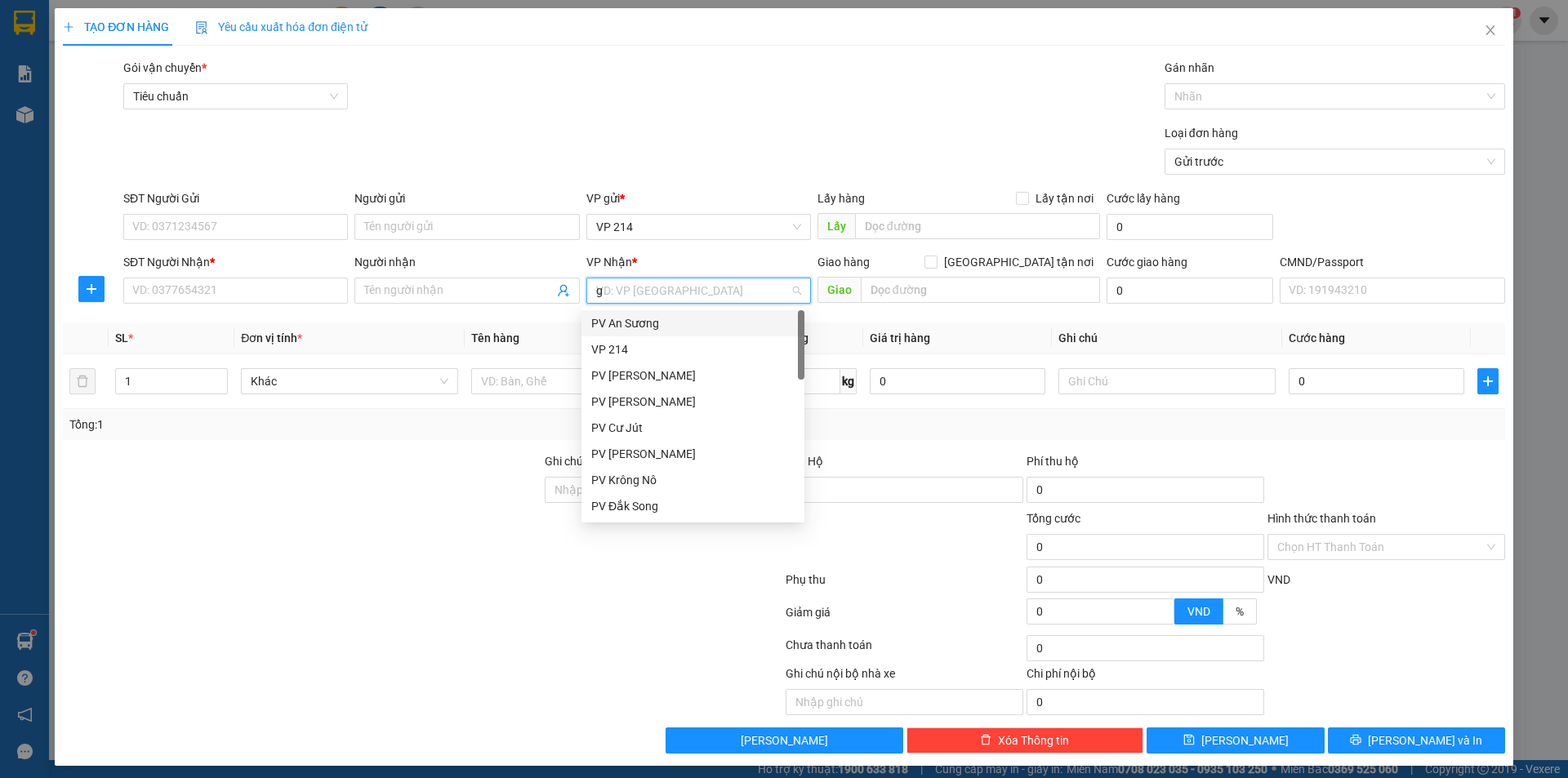
type input "gn"
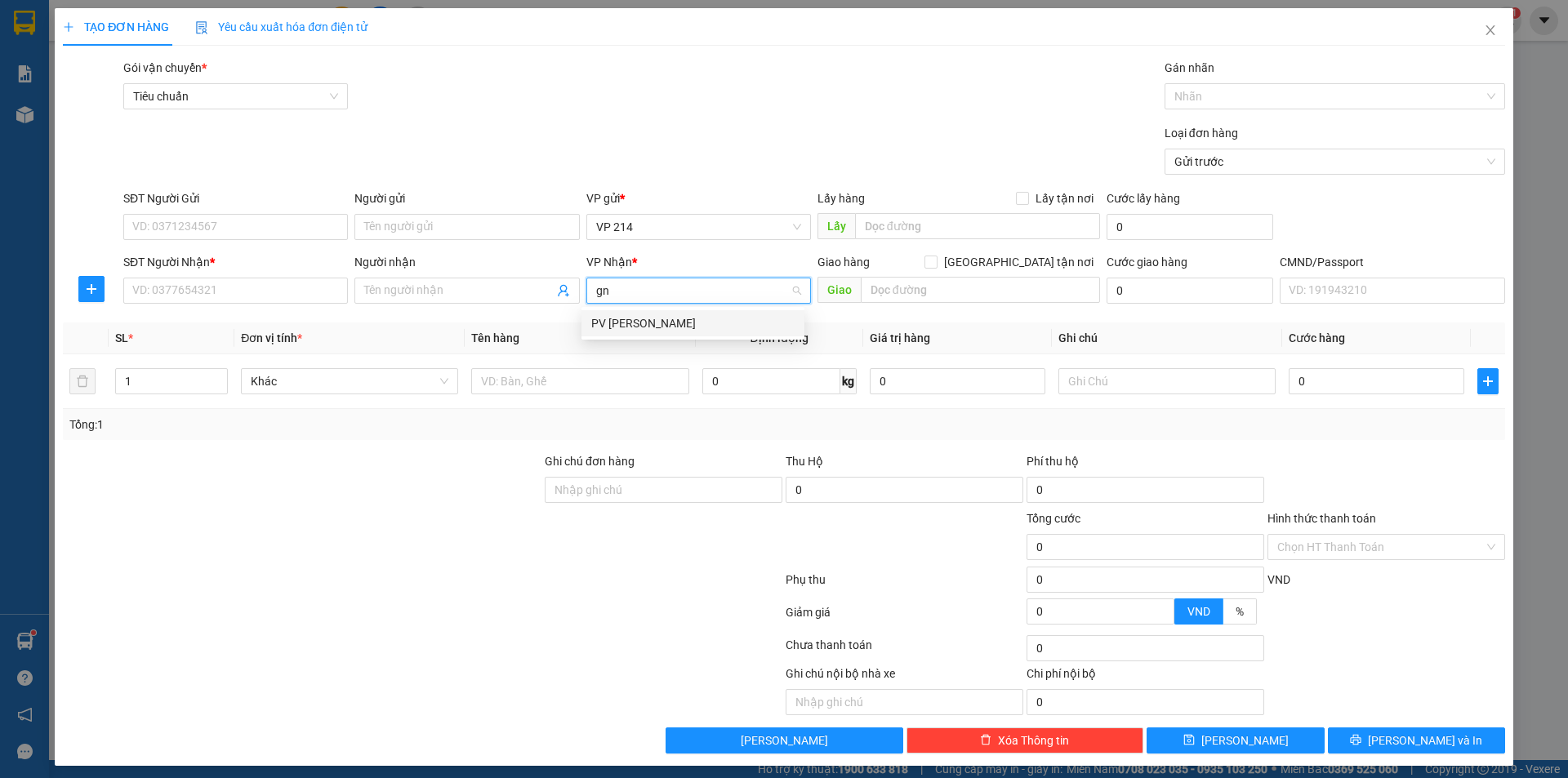
click at [665, 315] on div "PV Gia Nghĩa" at bounding box center [693, 323] width 203 height 18
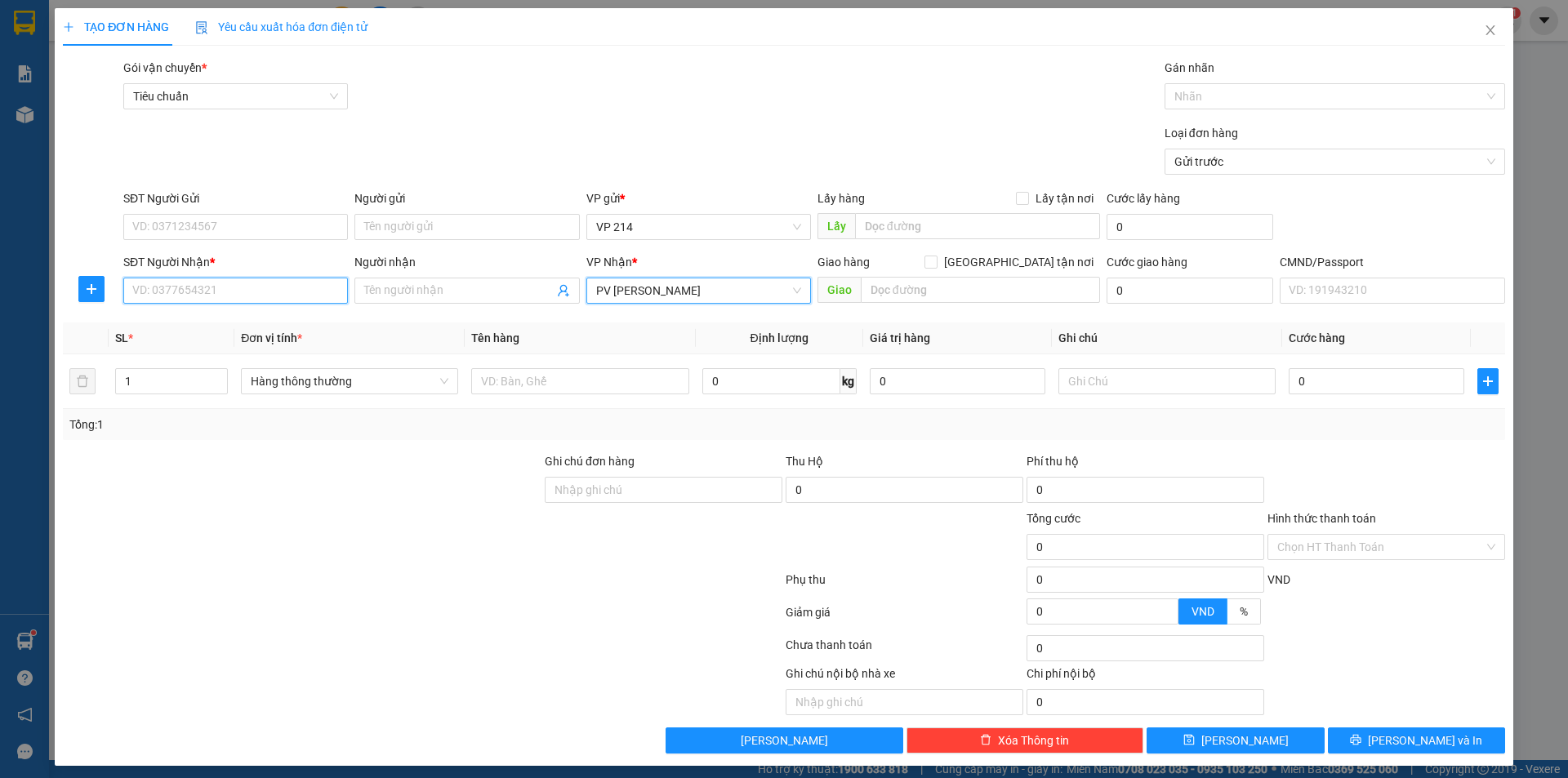
click at [212, 278] on input "SĐT Người Nhận *" at bounding box center [235, 290] width 224 height 27
type input "0987776370"
click at [222, 329] on div "0987776370 - lượng" at bounding box center [233, 323] width 203 height 18
type input "lượng"
type input "hn"
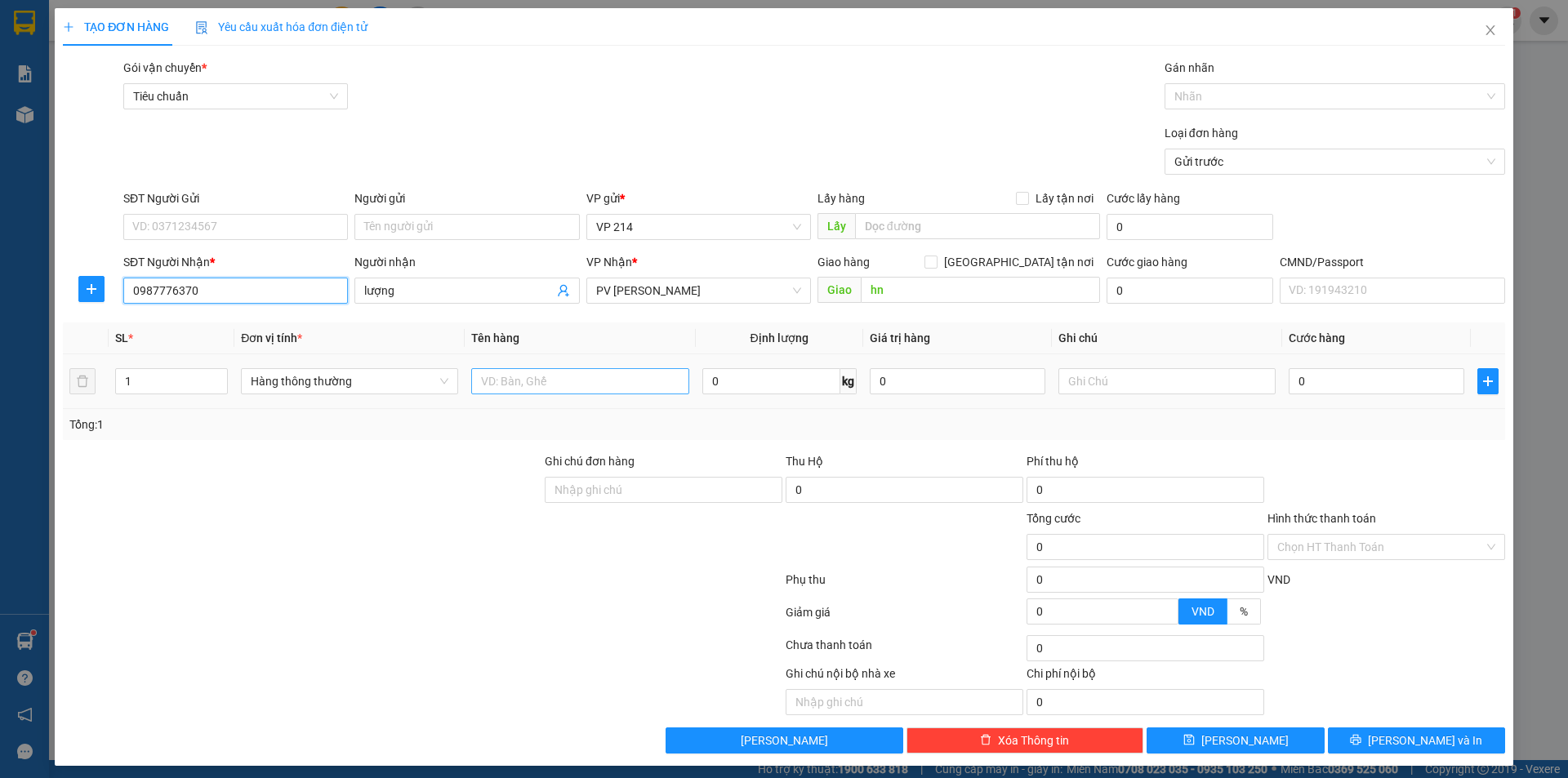
type input "0987776370"
click at [596, 382] on input "text" at bounding box center [579, 381] width 217 height 27
type input "pt"
click at [1325, 371] on input "0" at bounding box center [1377, 381] width 176 height 27
type input "3"
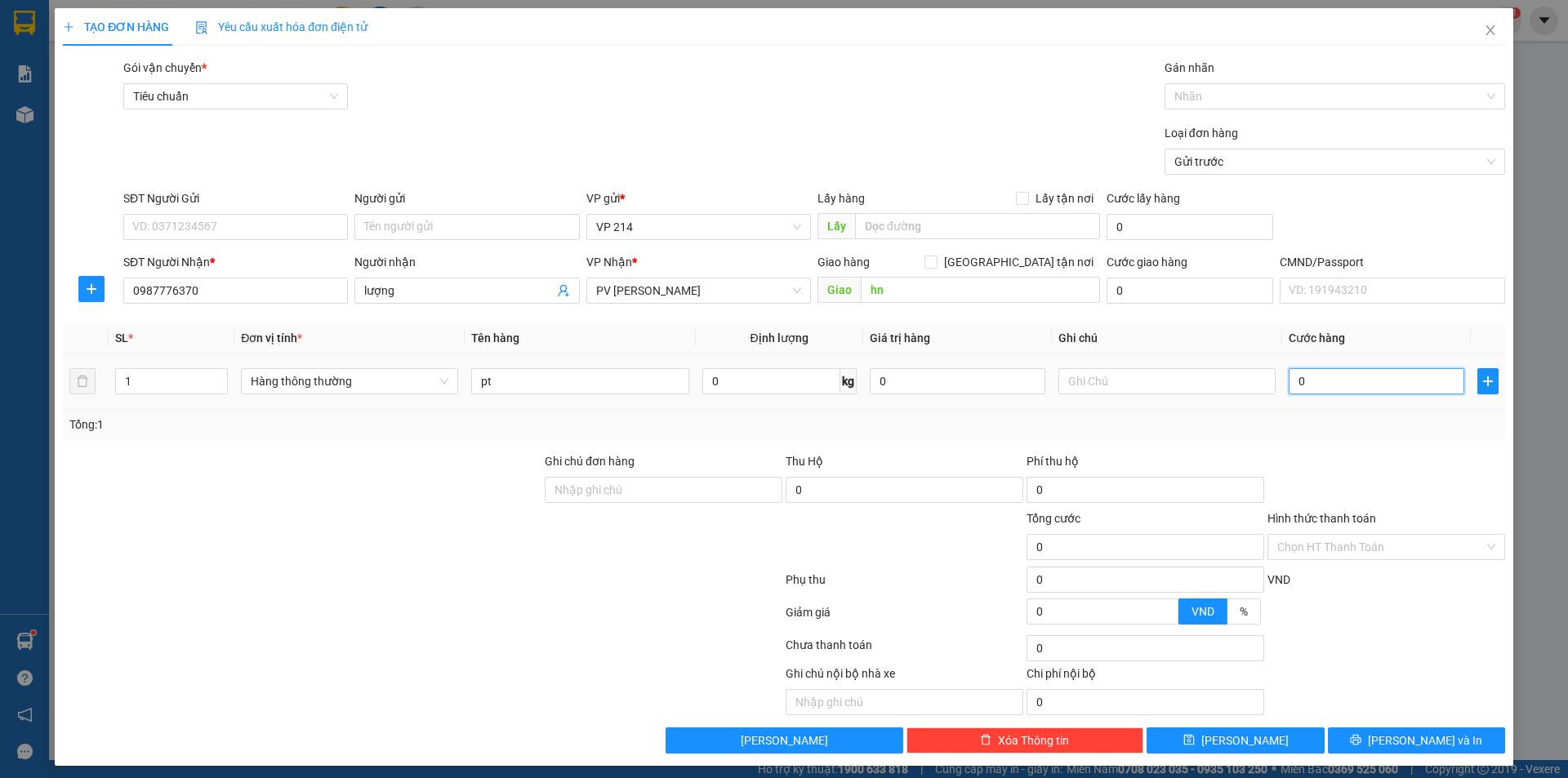
type input "3"
type input "30"
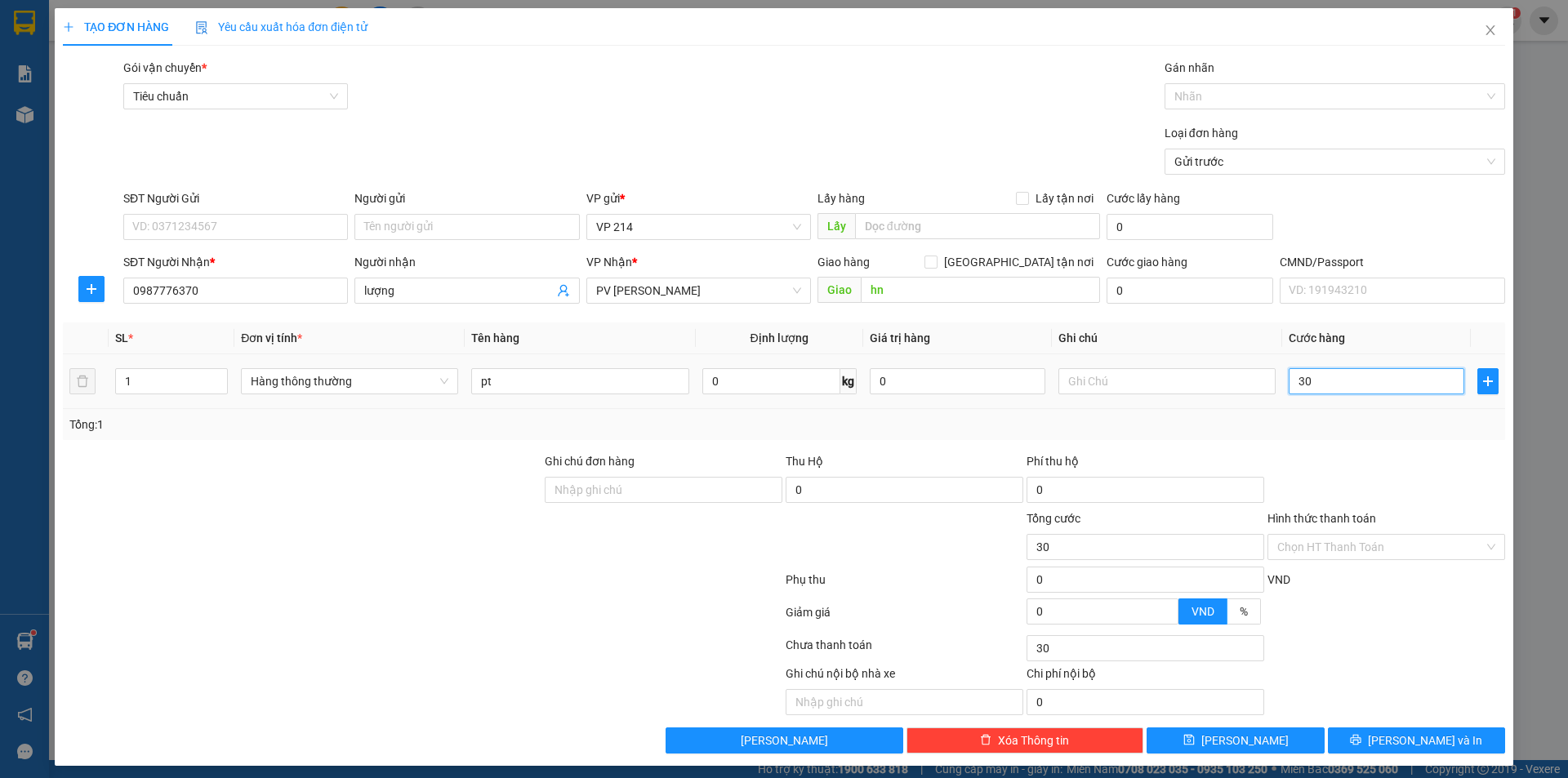
type input "300"
type input "3.000"
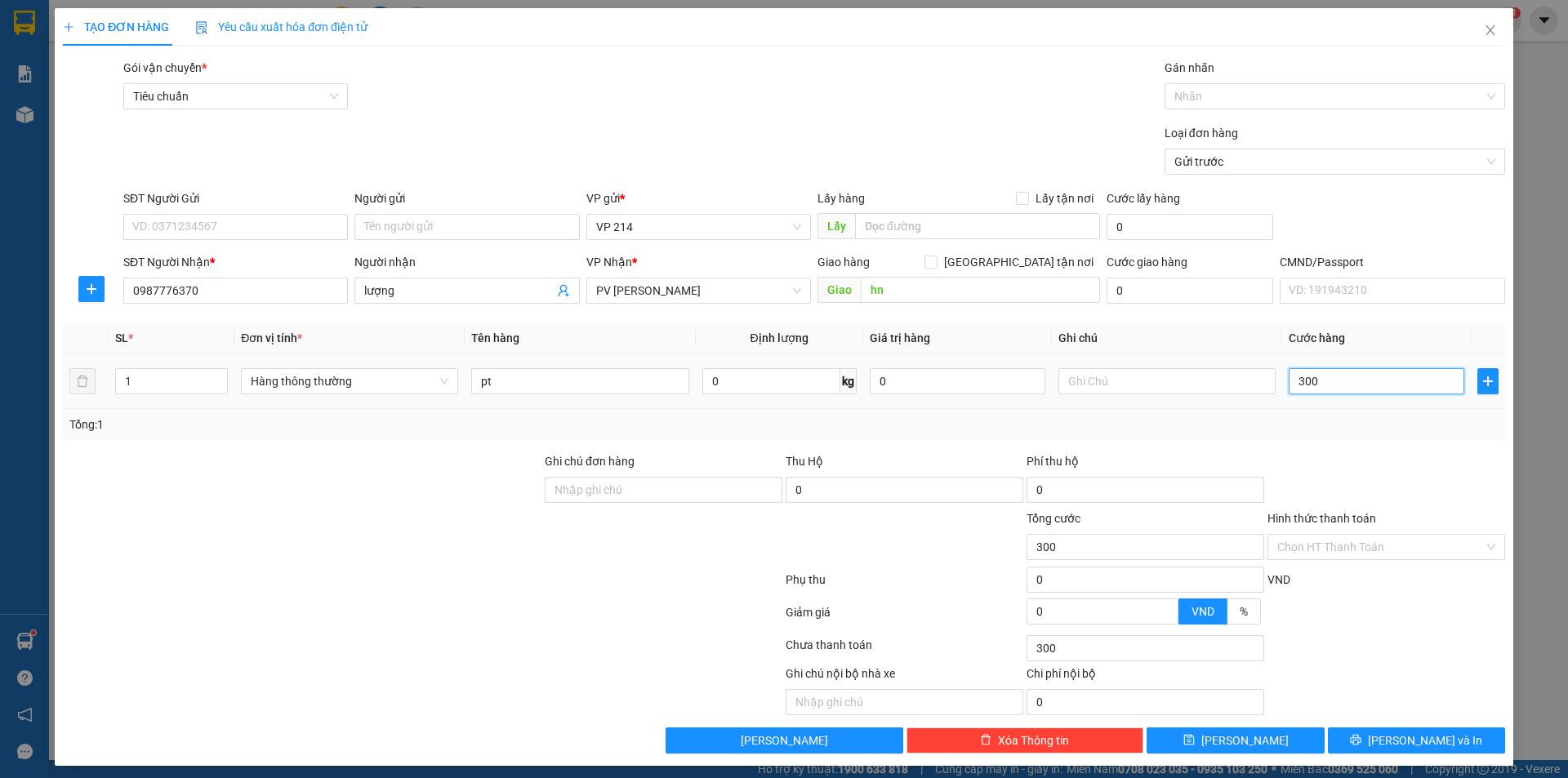
type input "3.000"
type input "30.000"
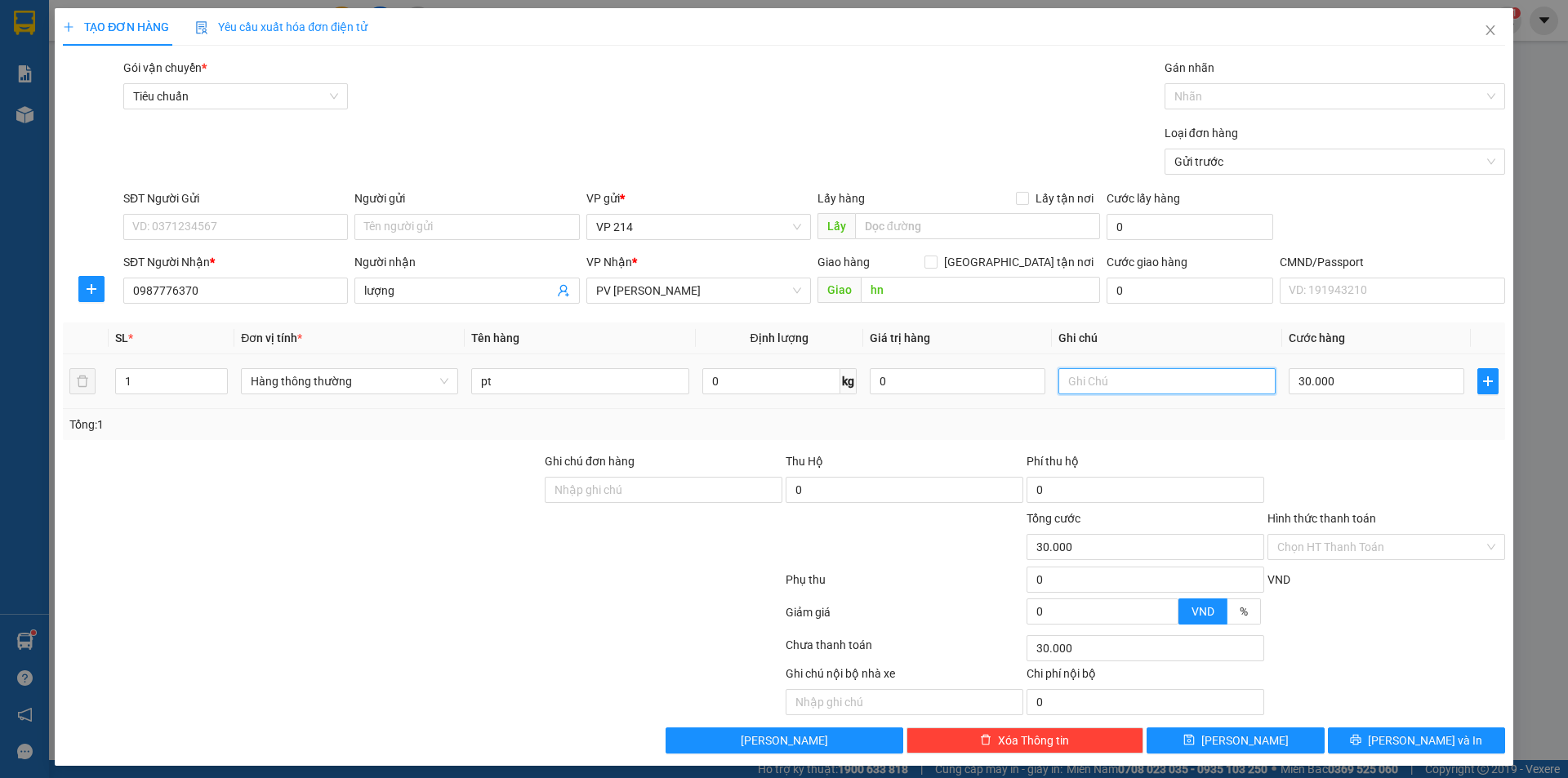
click at [1188, 387] on input "text" at bounding box center [1166, 381] width 217 height 27
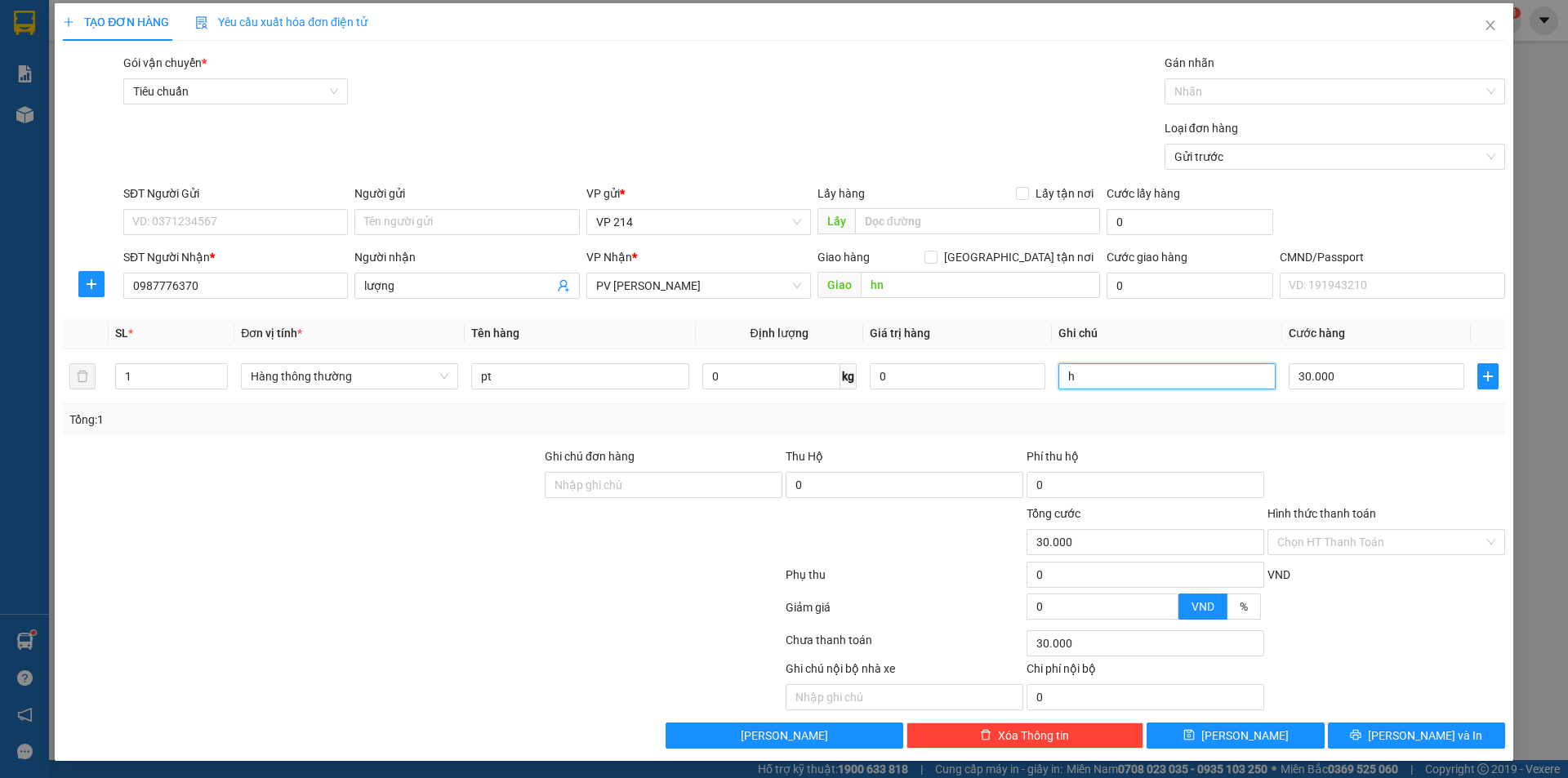
scroll to position [7, 0]
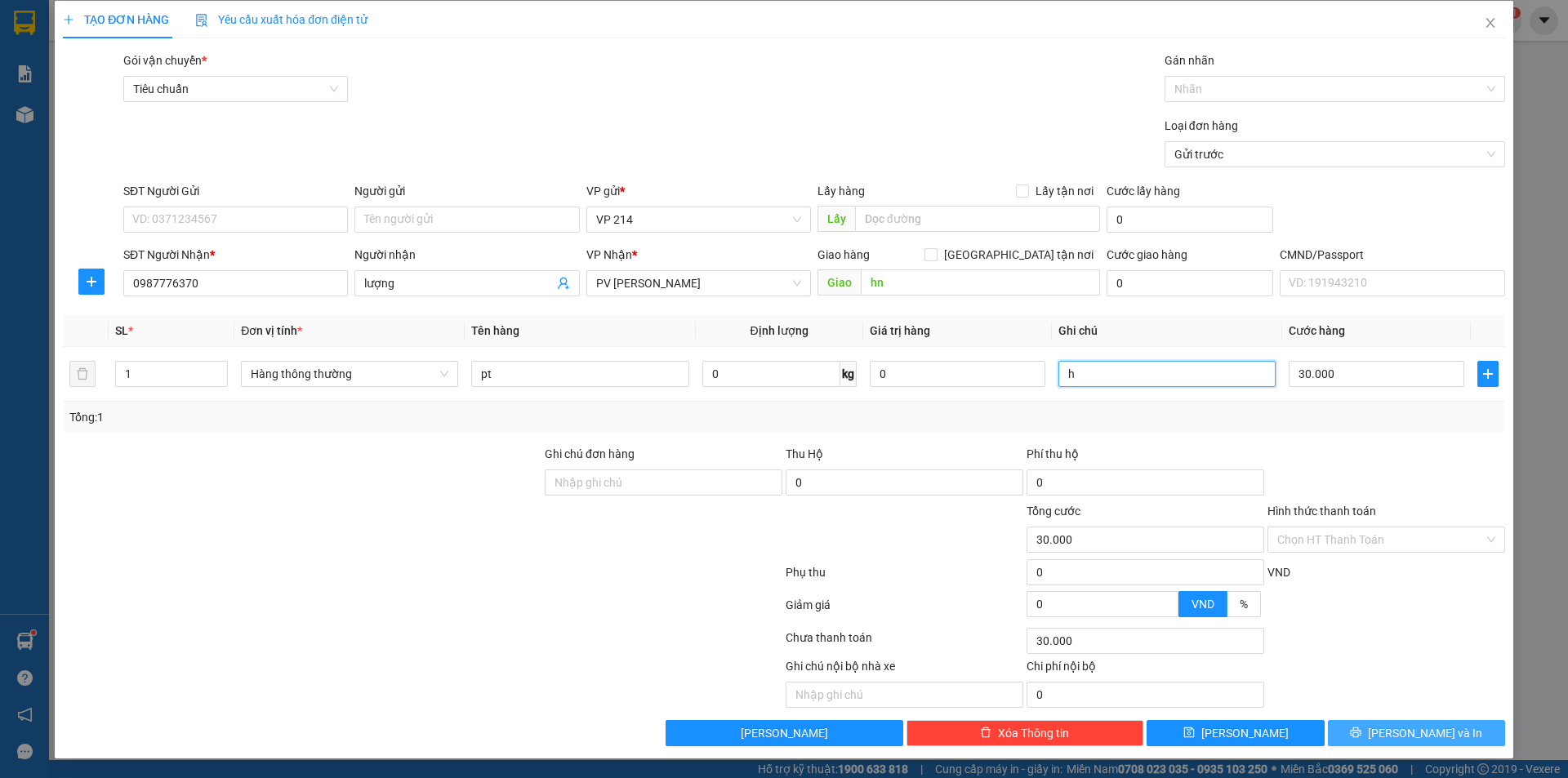
type input "h"
click at [1379, 721] on button "Lưu và In" at bounding box center [1416, 733] width 178 height 27
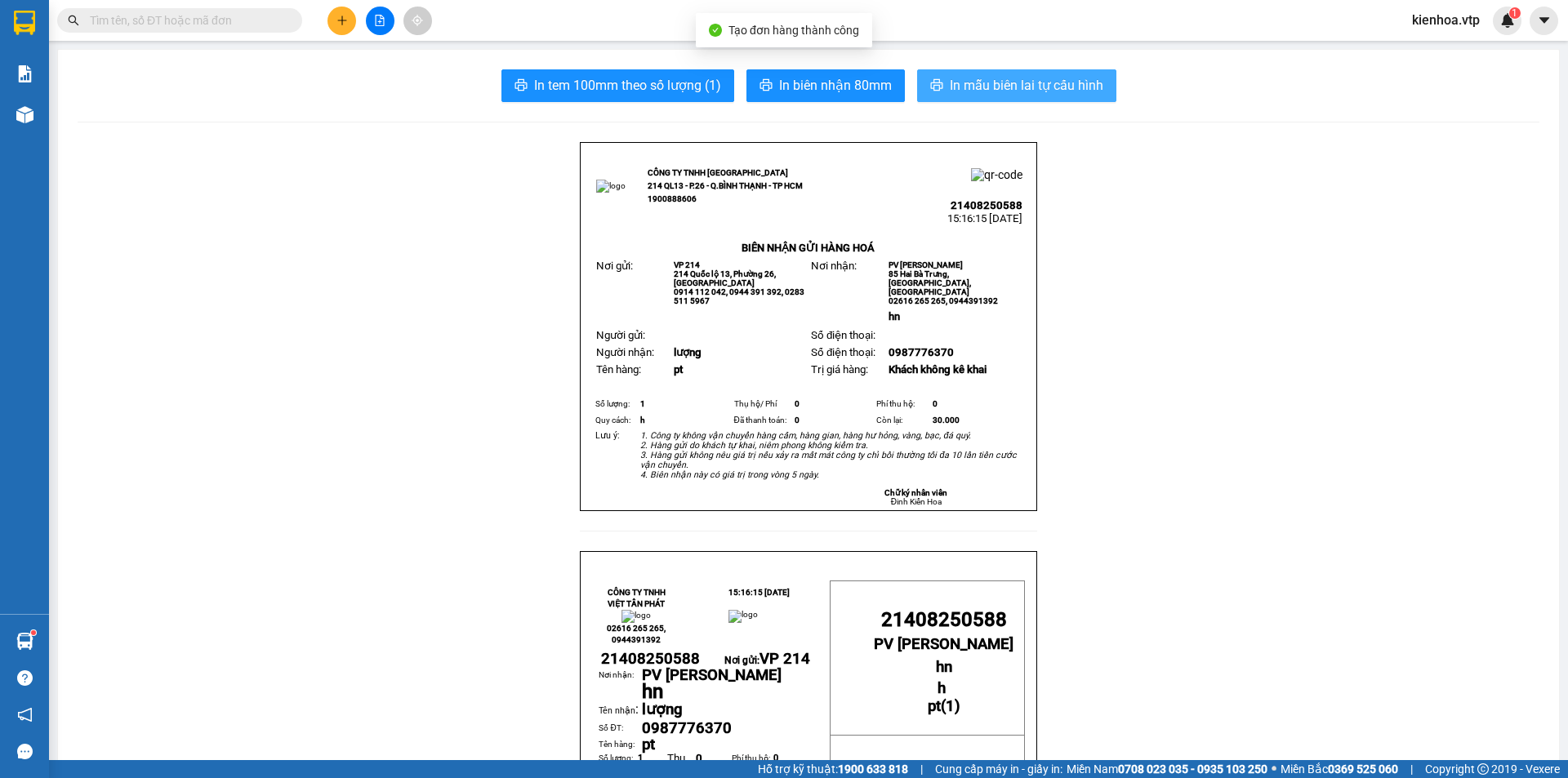
click at [1026, 85] on span "In mẫu biên lai tự cấu hình" at bounding box center [1026, 85] width 154 height 20
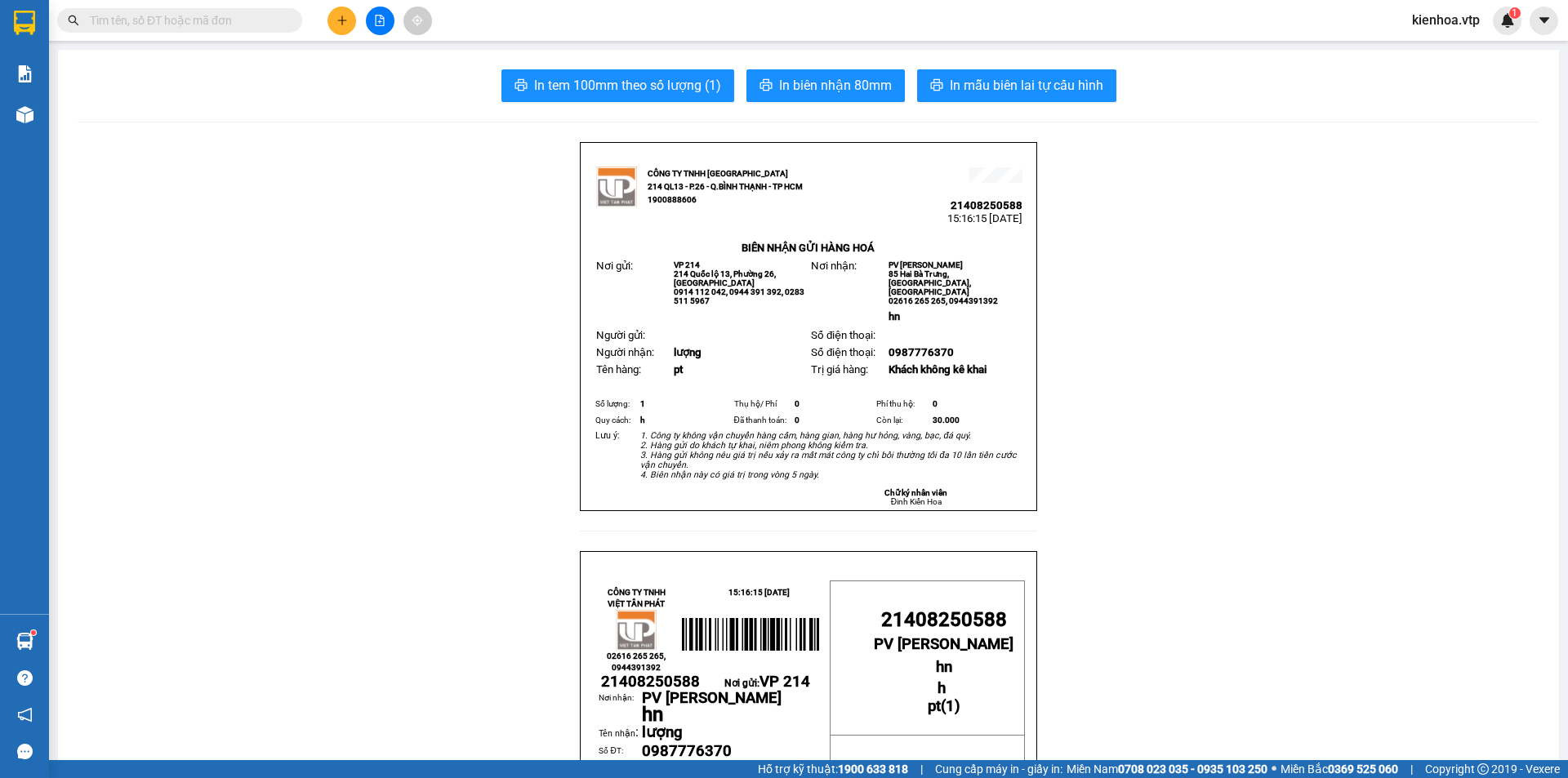
click at [342, 27] on button at bounding box center [341, 20] width 28 height 28
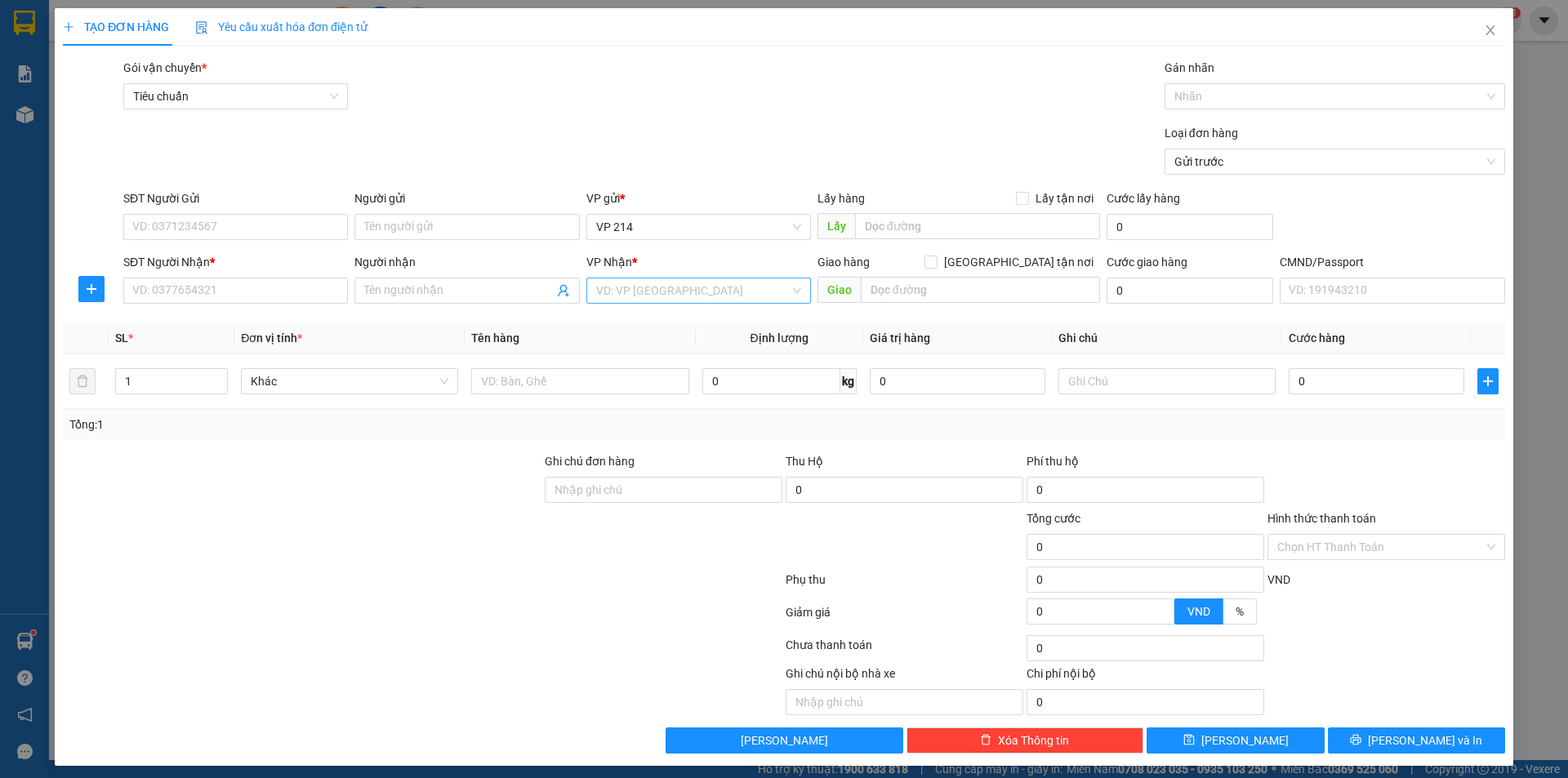
click at [624, 284] on input "search" at bounding box center [692, 290] width 193 height 25
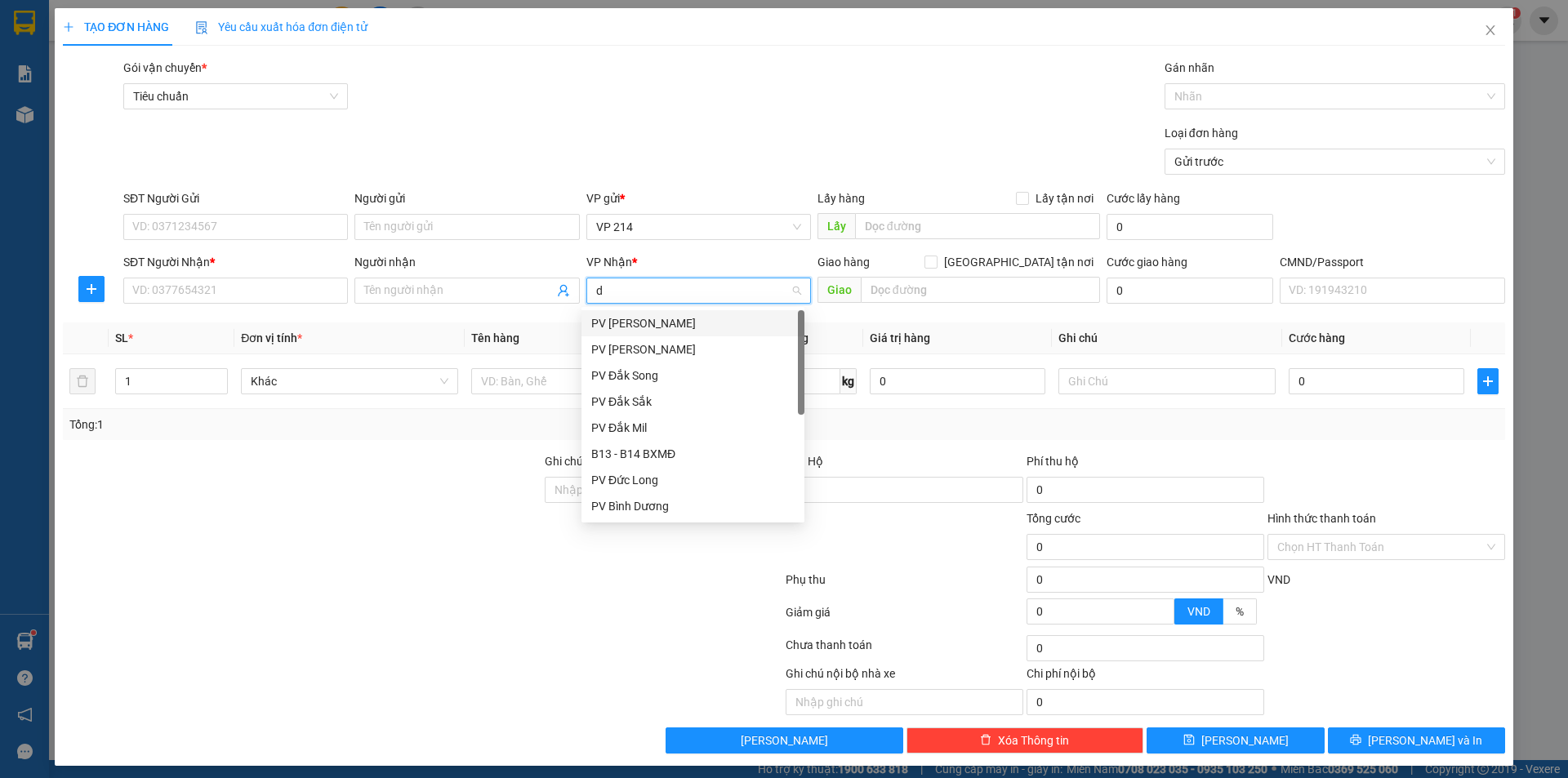
type input "ds"
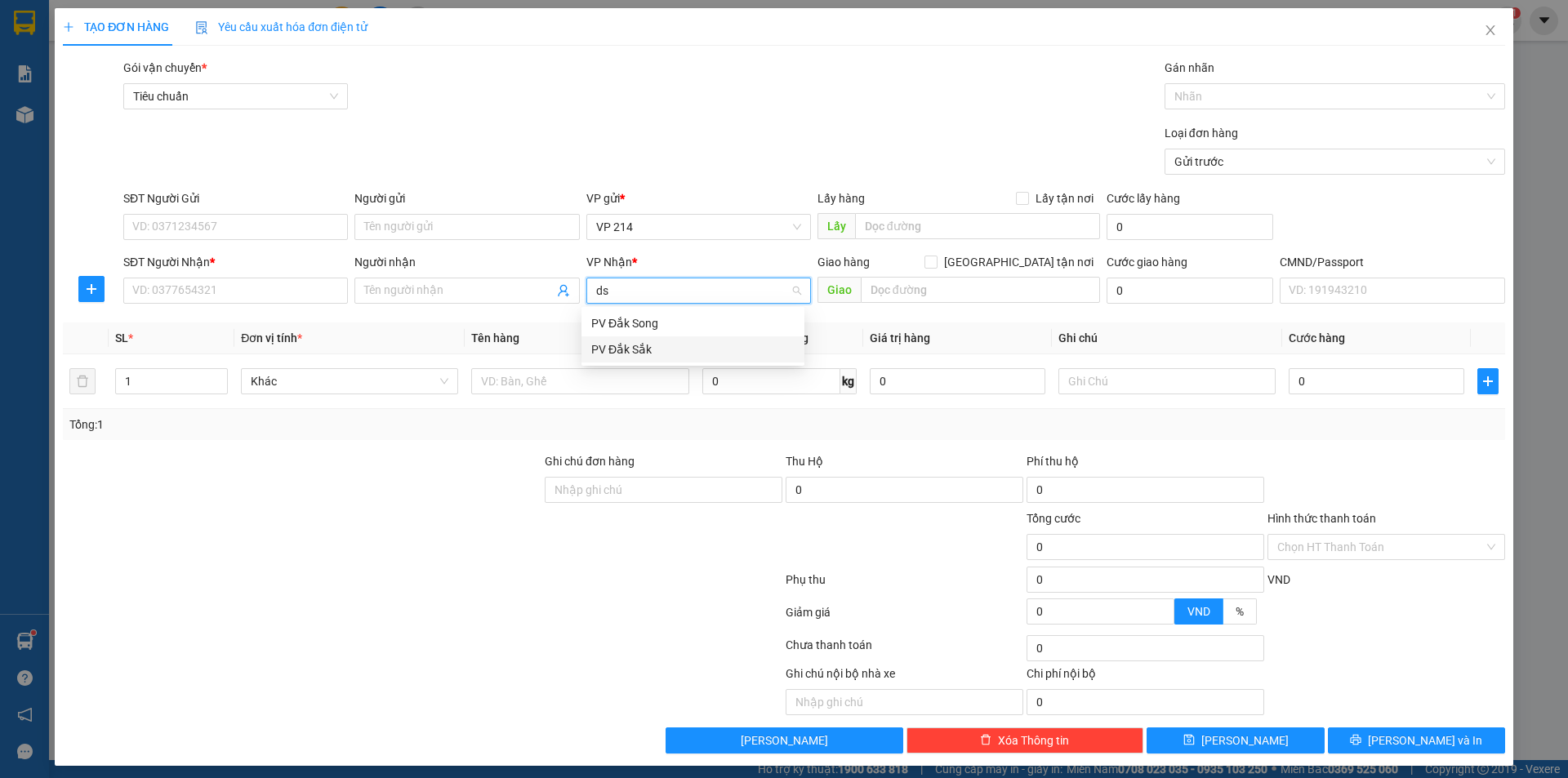
click at [670, 349] on div "PV Đắk Sắk" at bounding box center [693, 350] width 203 height 18
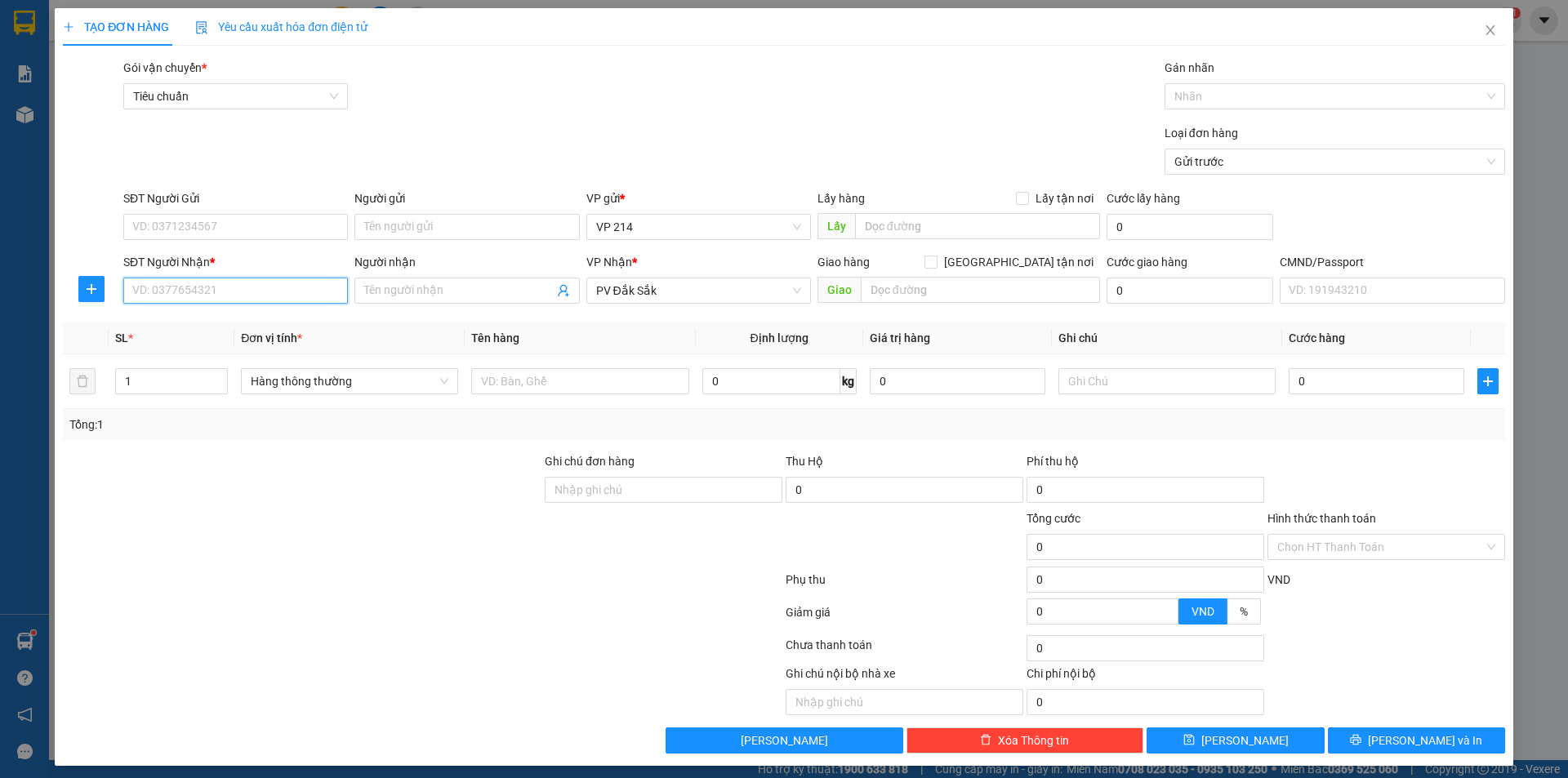
click at [299, 286] on input "SĐT Người Nhận *" at bounding box center [235, 290] width 224 height 27
type input "0866555766"
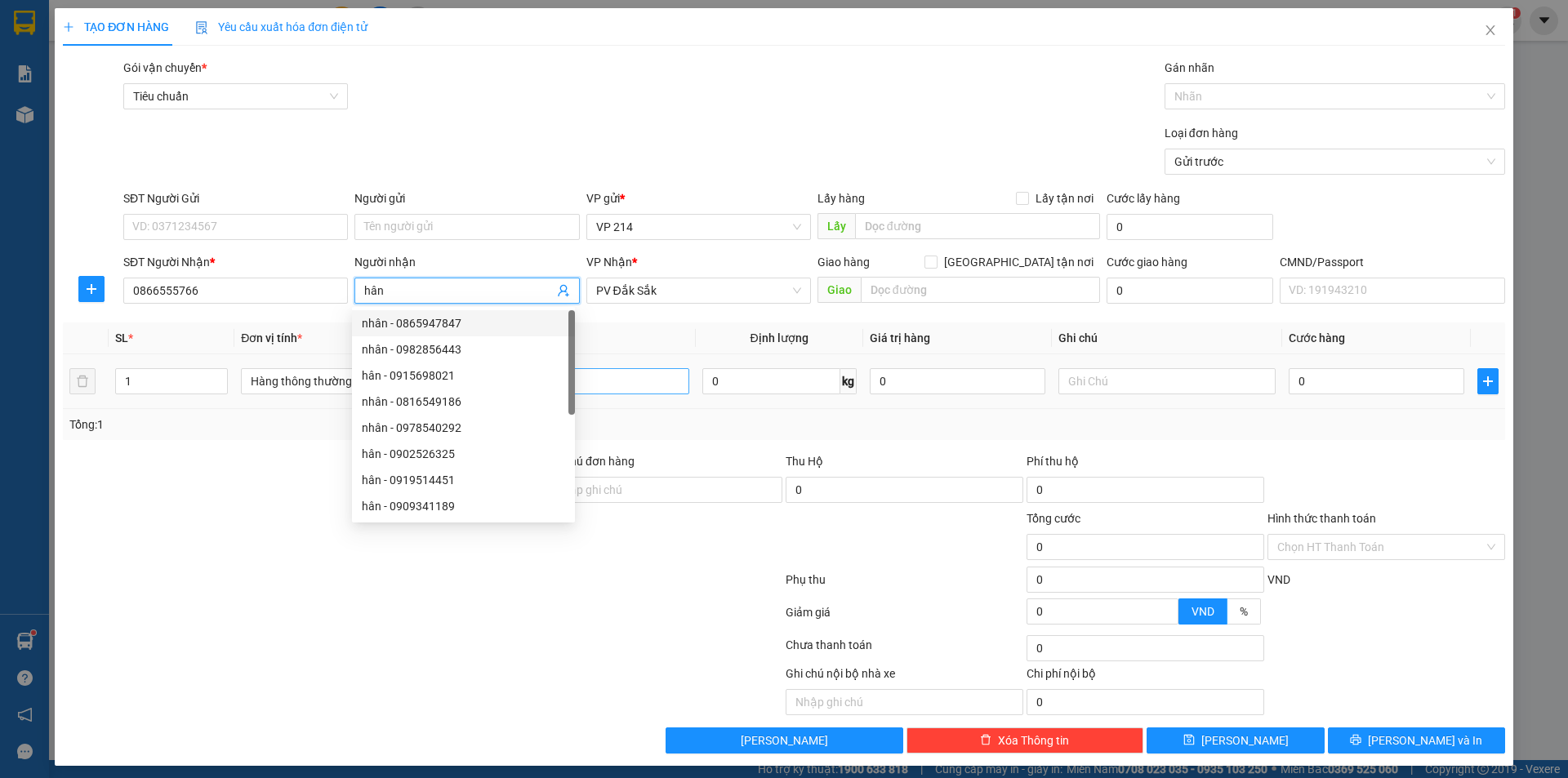
type input "hân"
click at [618, 384] on input "text" at bounding box center [579, 381] width 217 height 27
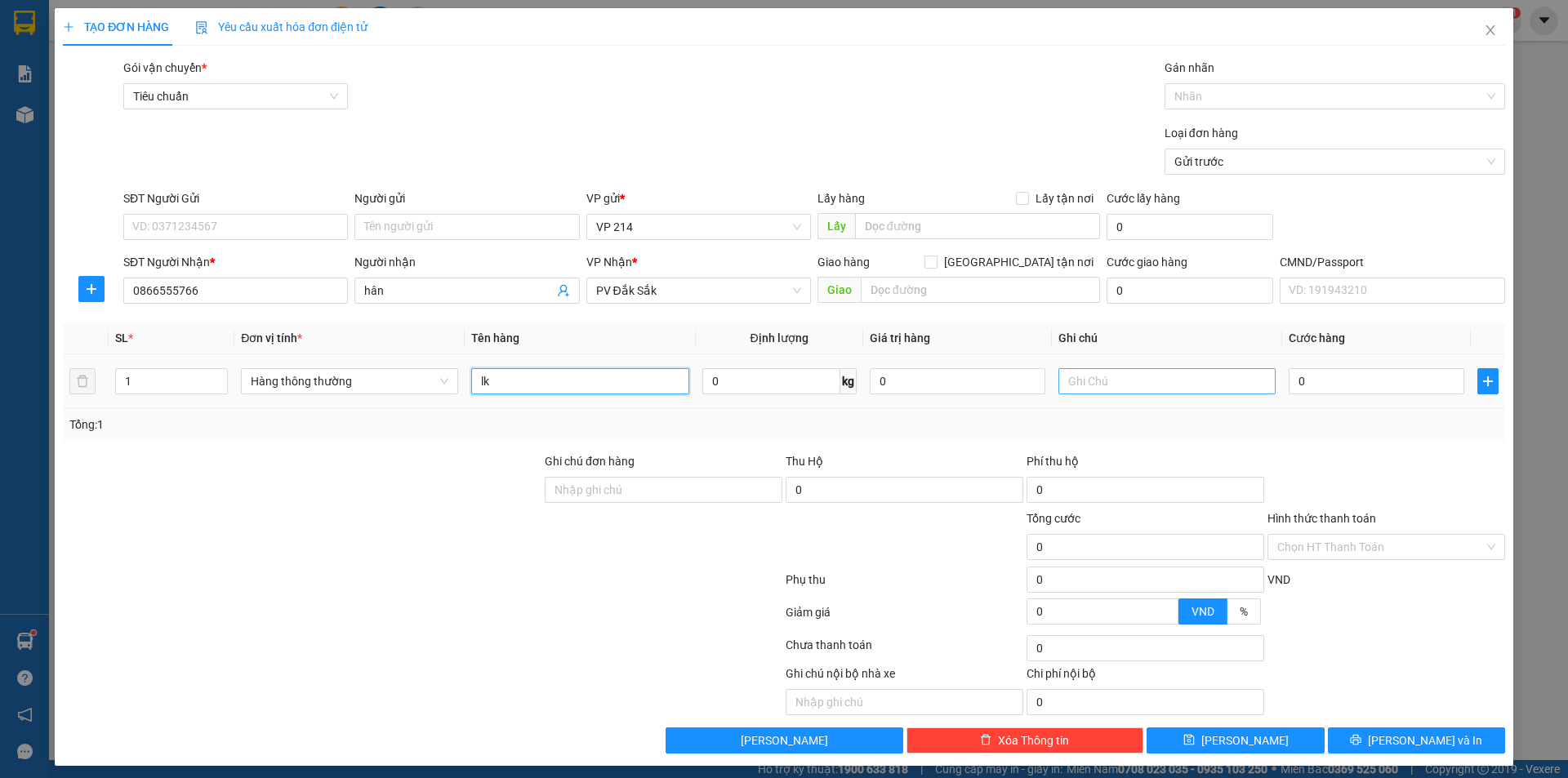
type input "lk"
click at [1152, 387] on input "text" at bounding box center [1166, 381] width 217 height 27
type input "t"
type input "5"
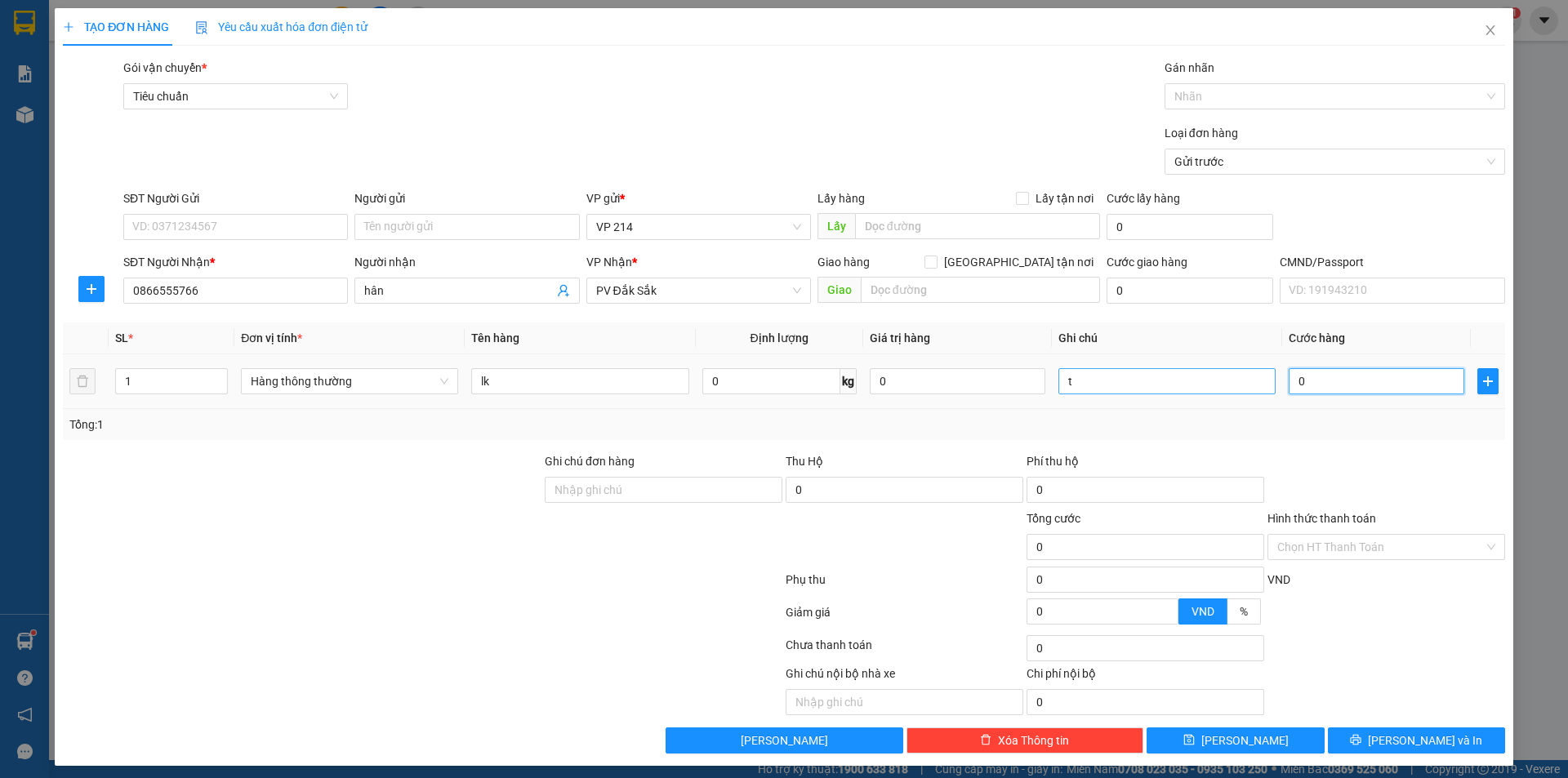
type input "5"
type input "50"
type input "500"
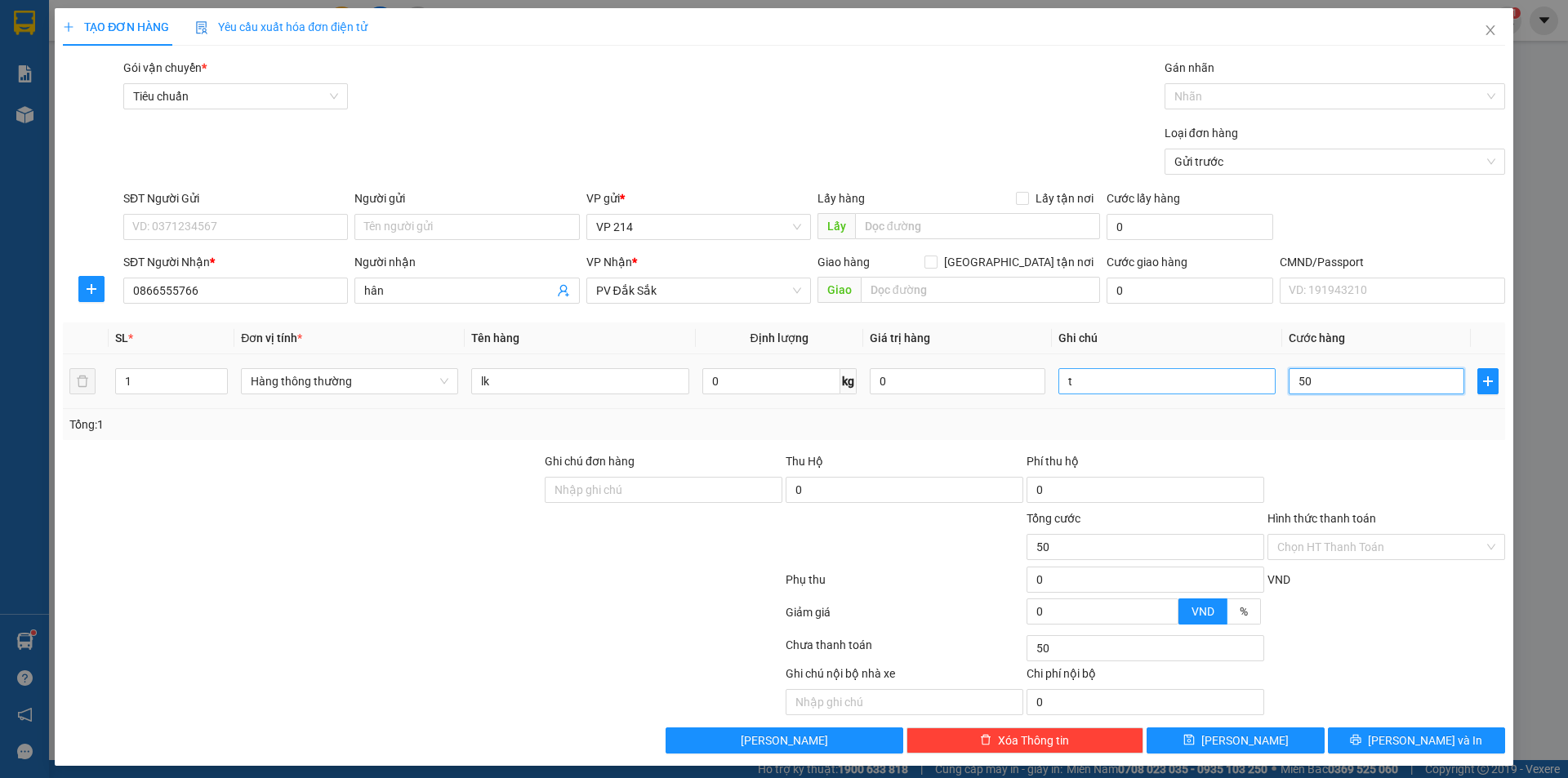
type input "500"
type input "5.000"
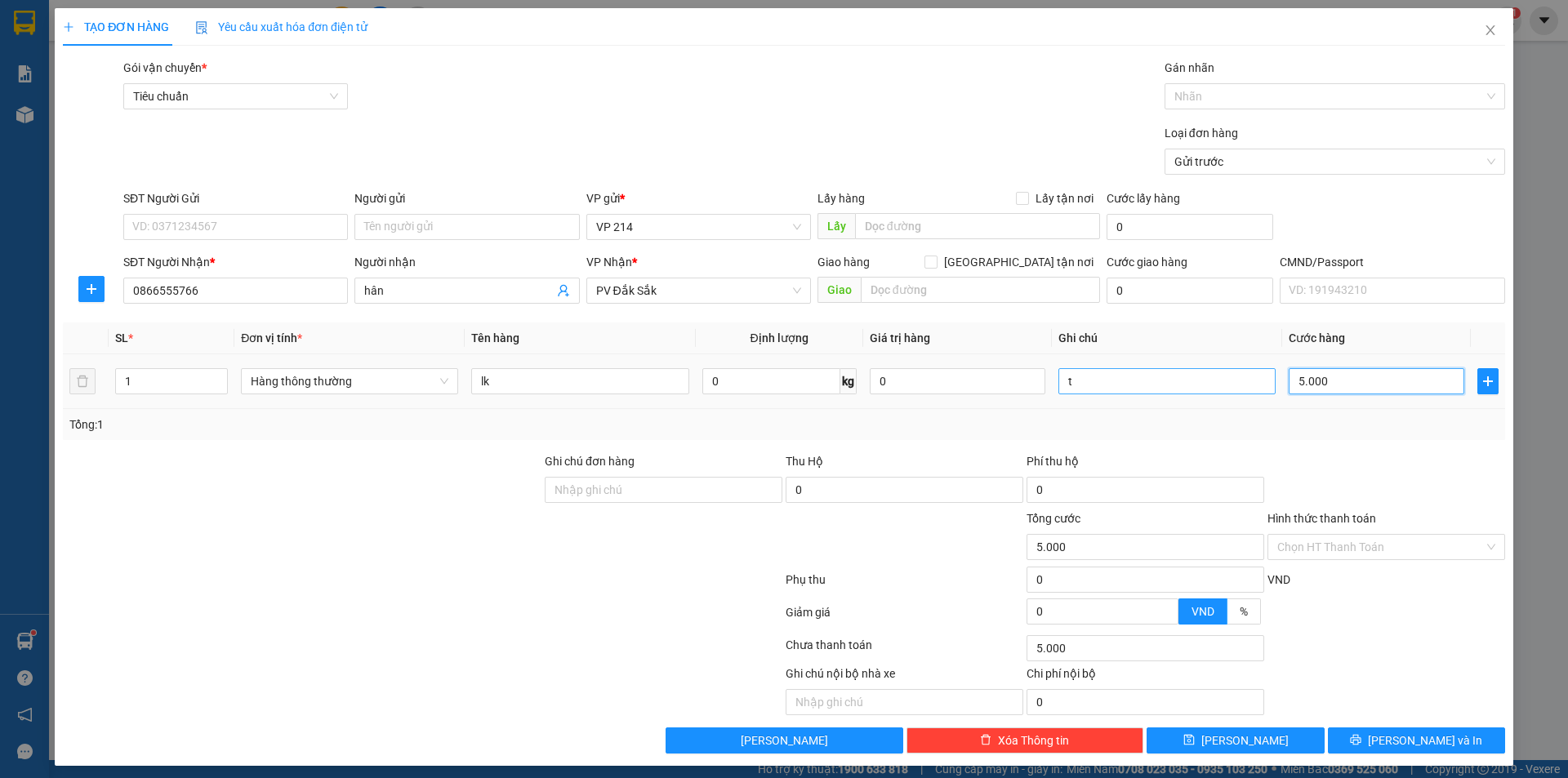
type input "50.000"
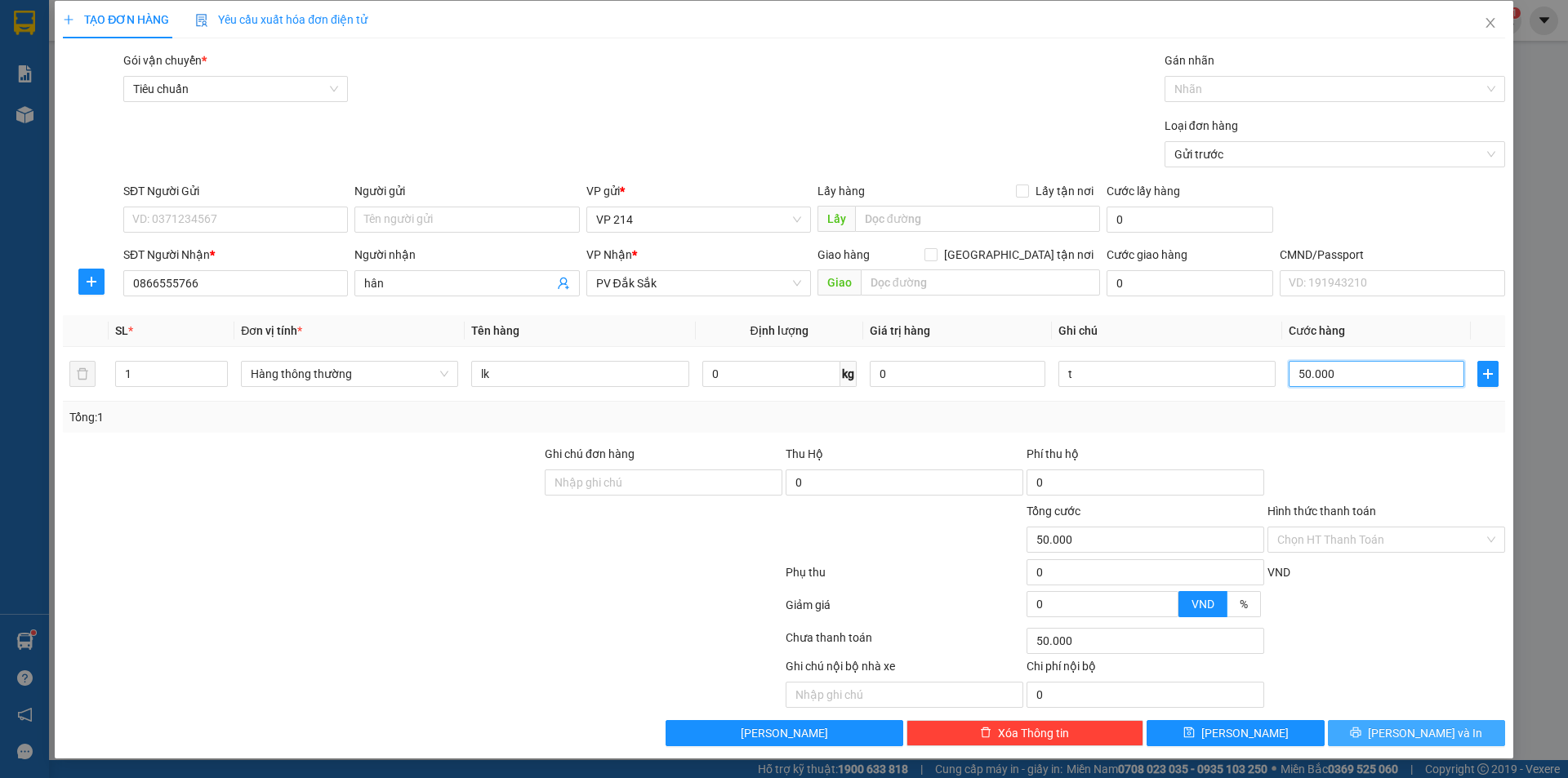
type input "50.000"
click at [1360, 731] on button "Lưu và In" at bounding box center [1416, 733] width 178 height 27
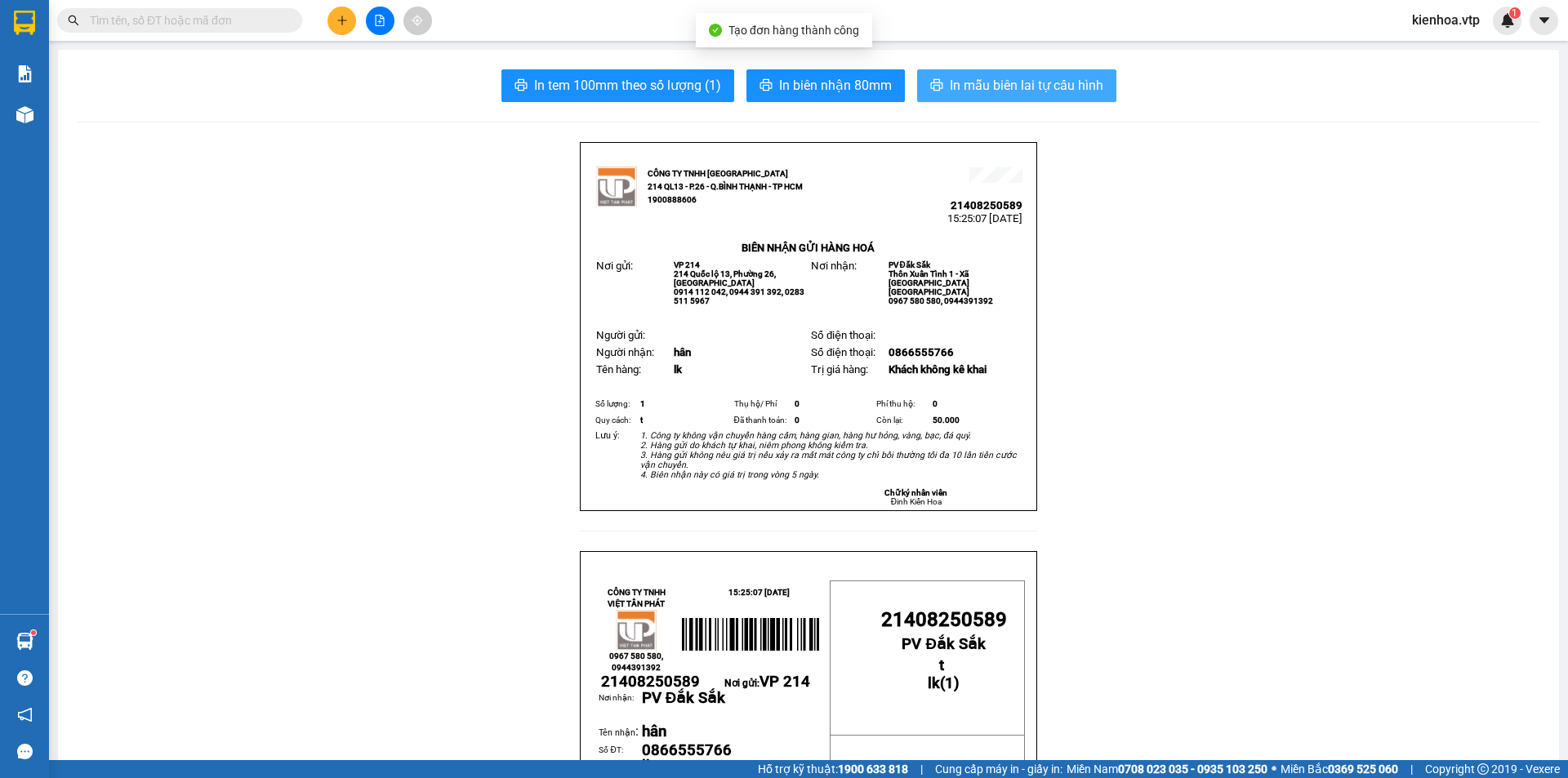
click at [1039, 79] on span "In mẫu biên lai tự cấu hình" at bounding box center [1026, 85] width 154 height 20
click at [351, 27] on button at bounding box center [341, 20] width 28 height 28
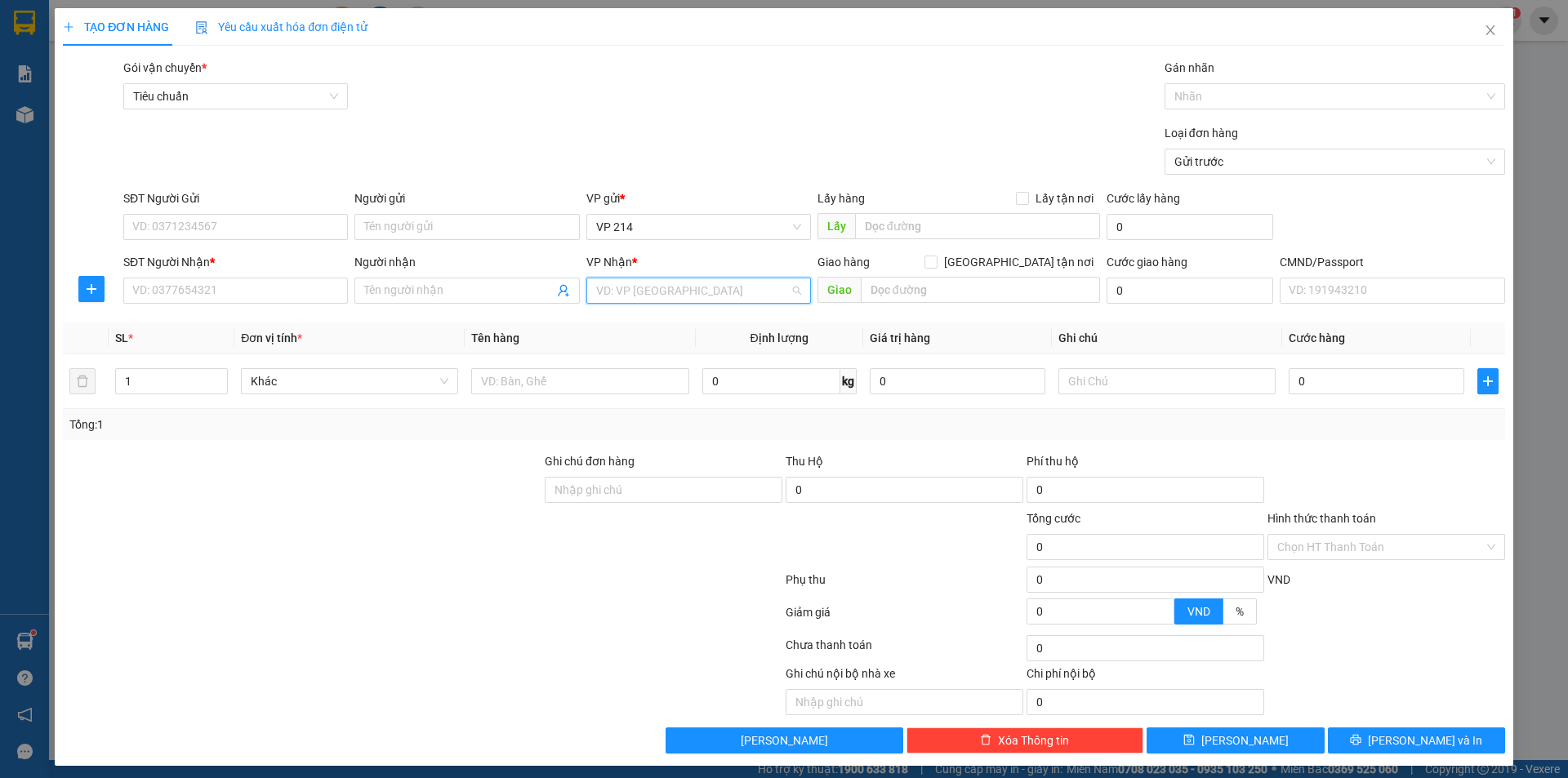
click at [639, 286] on input "search" at bounding box center [692, 290] width 193 height 25
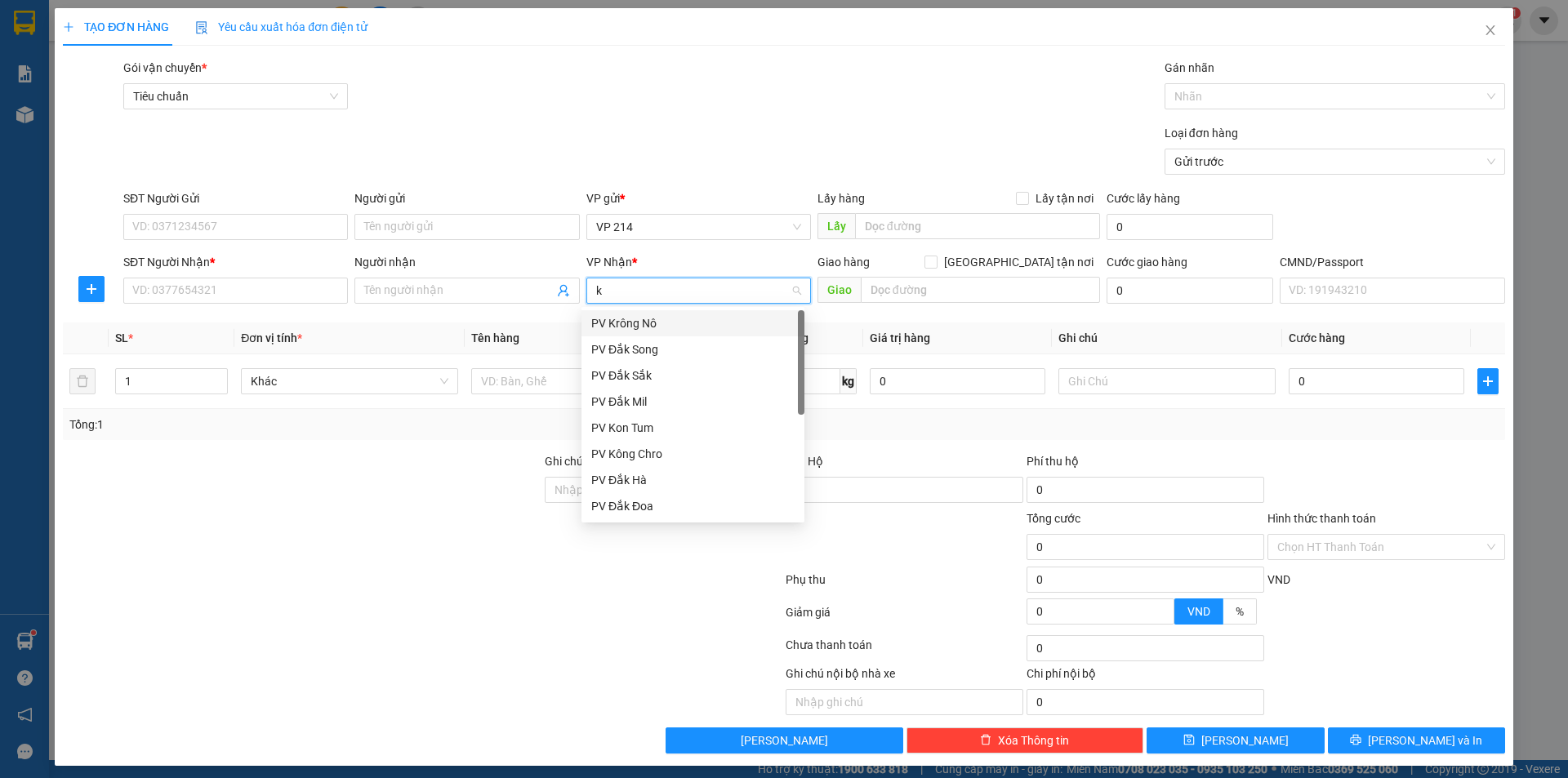
type input "kn"
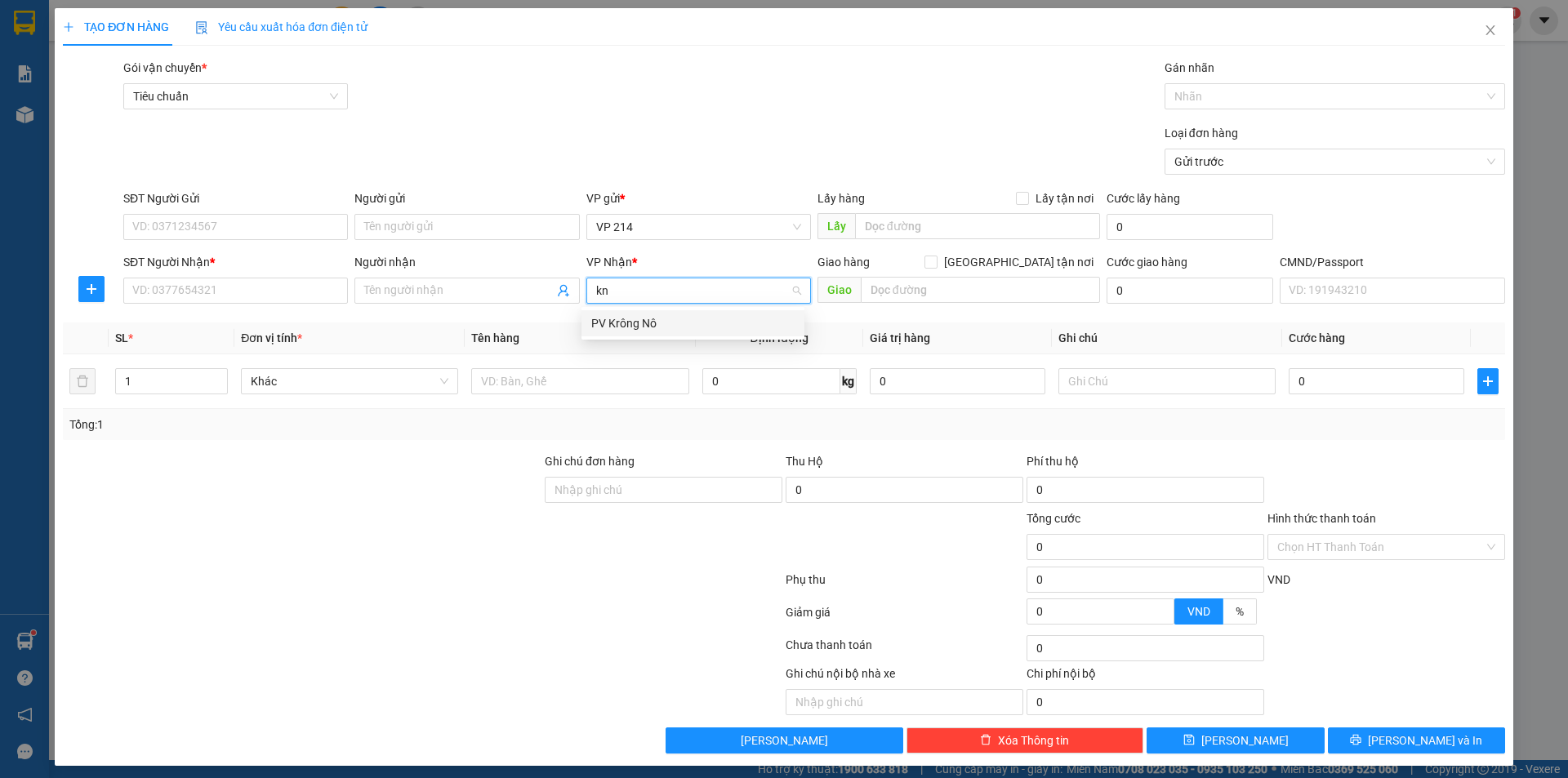
click at [664, 325] on div "PV Krông Nô" at bounding box center [693, 323] width 203 height 18
click at [244, 290] on input "SĐT Người Nhận *" at bounding box center [235, 290] width 224 height 27
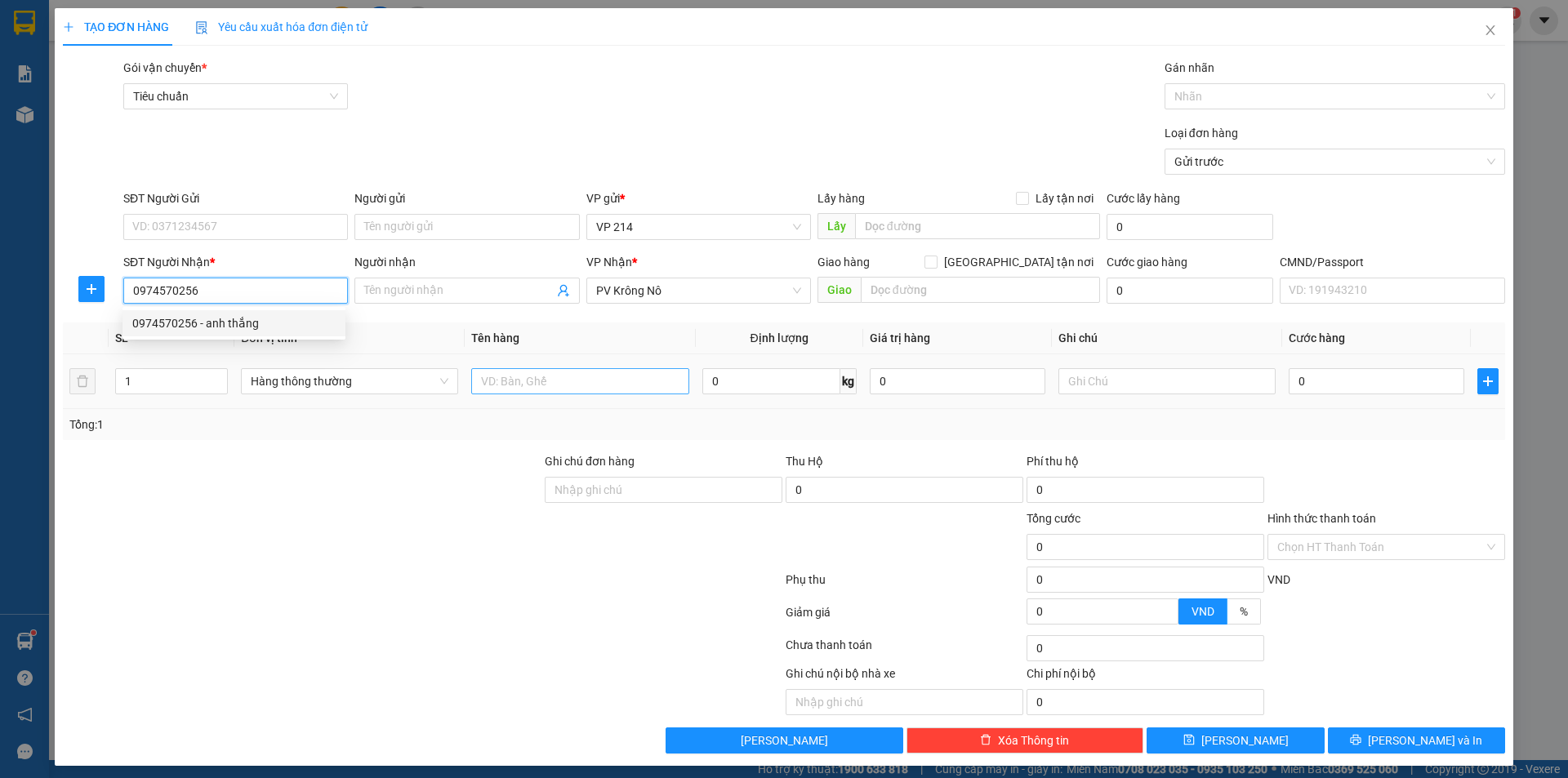
type input "0974570256"
click at [568, 380] on input "text" at bounding box center [579, 381] width 217 height 27
type input "pt"
click at [1152, 367] on div at bounding box center [1166, 382] width 217 height 33
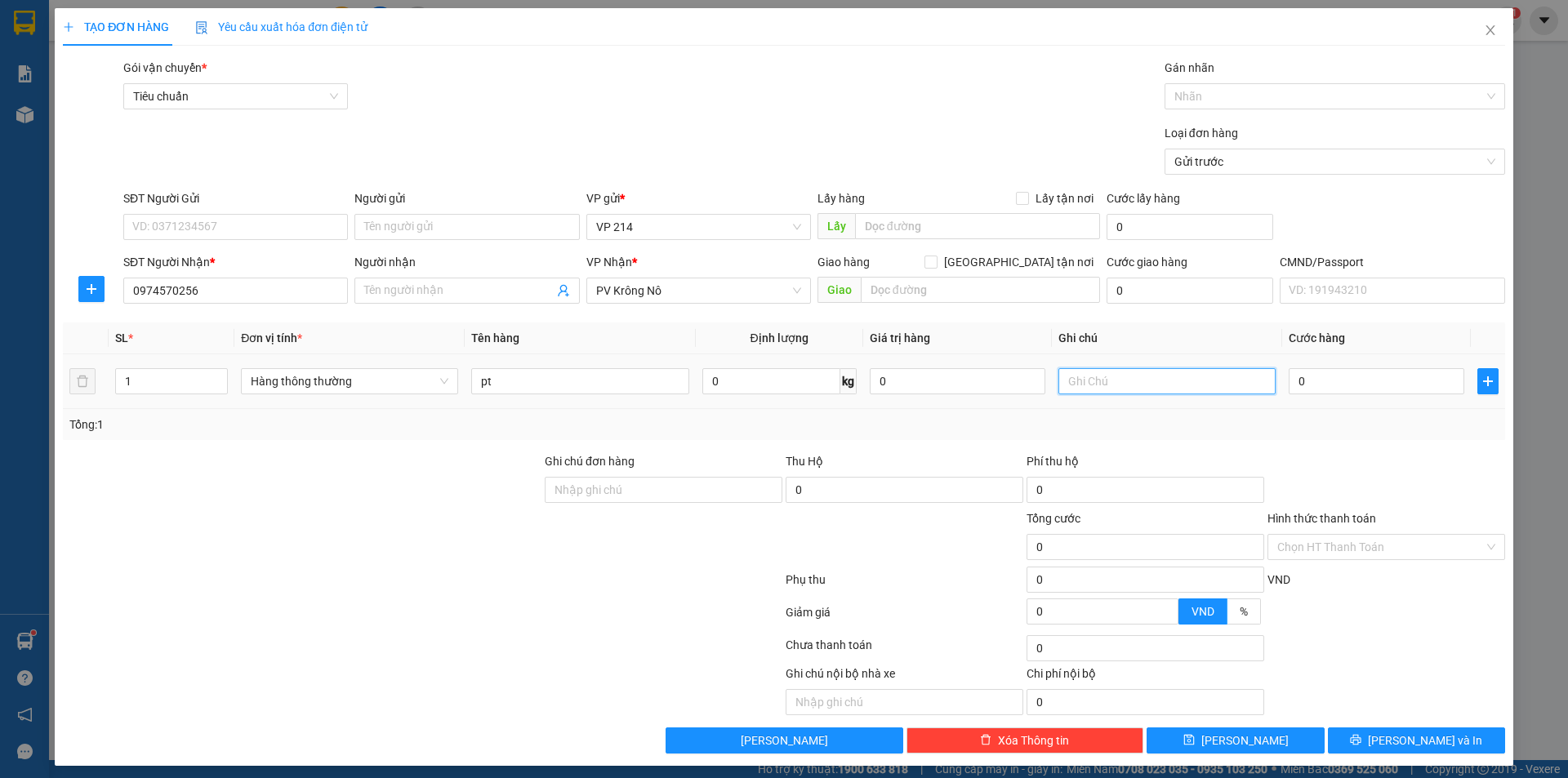
click at [1152, 371] on input "text" at bounding box center [1166, 381] width 217 height 27
type input "j"
type input "h"
type input "3"
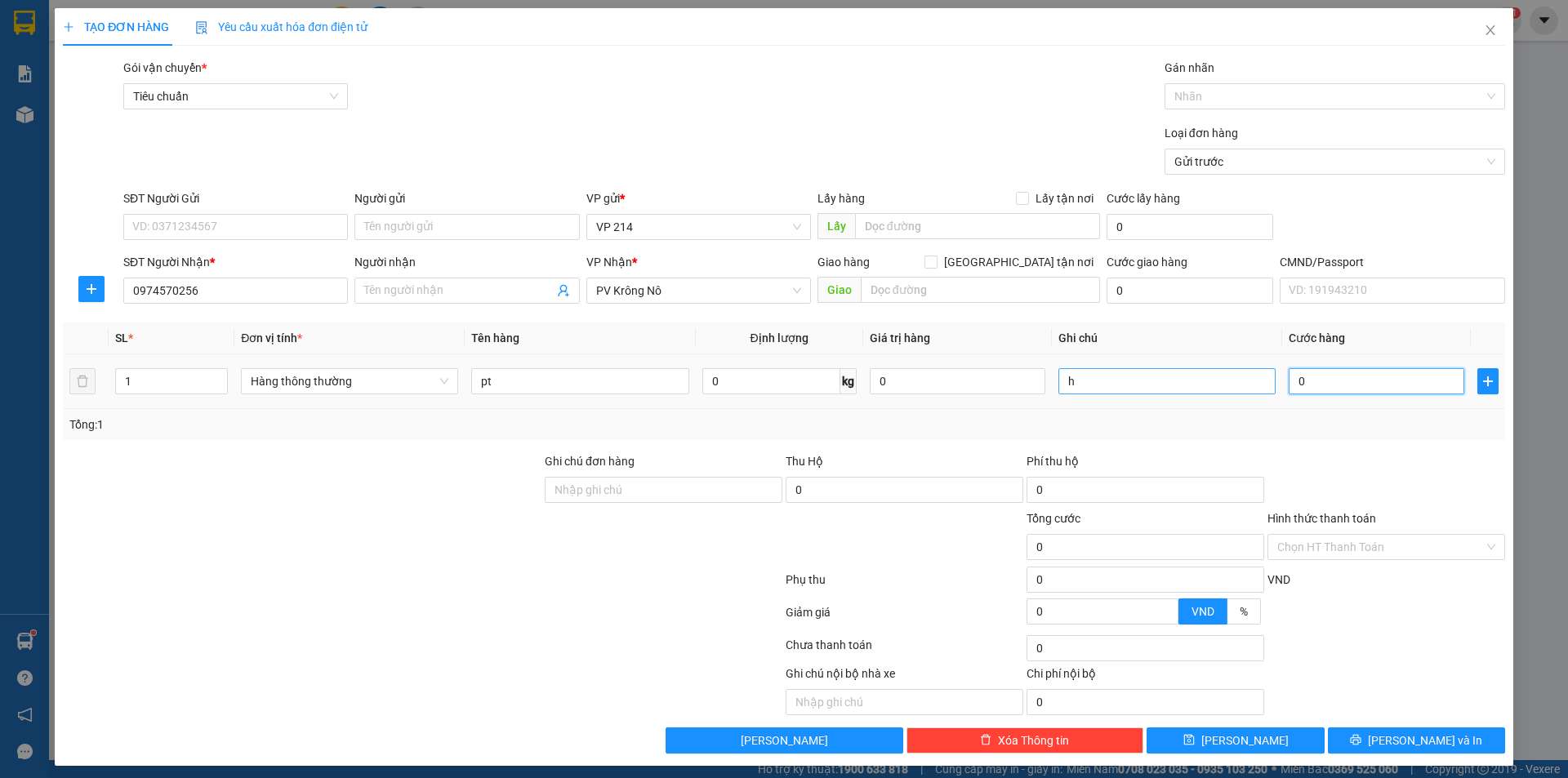
type input "3"
type input "30"
type input "300"
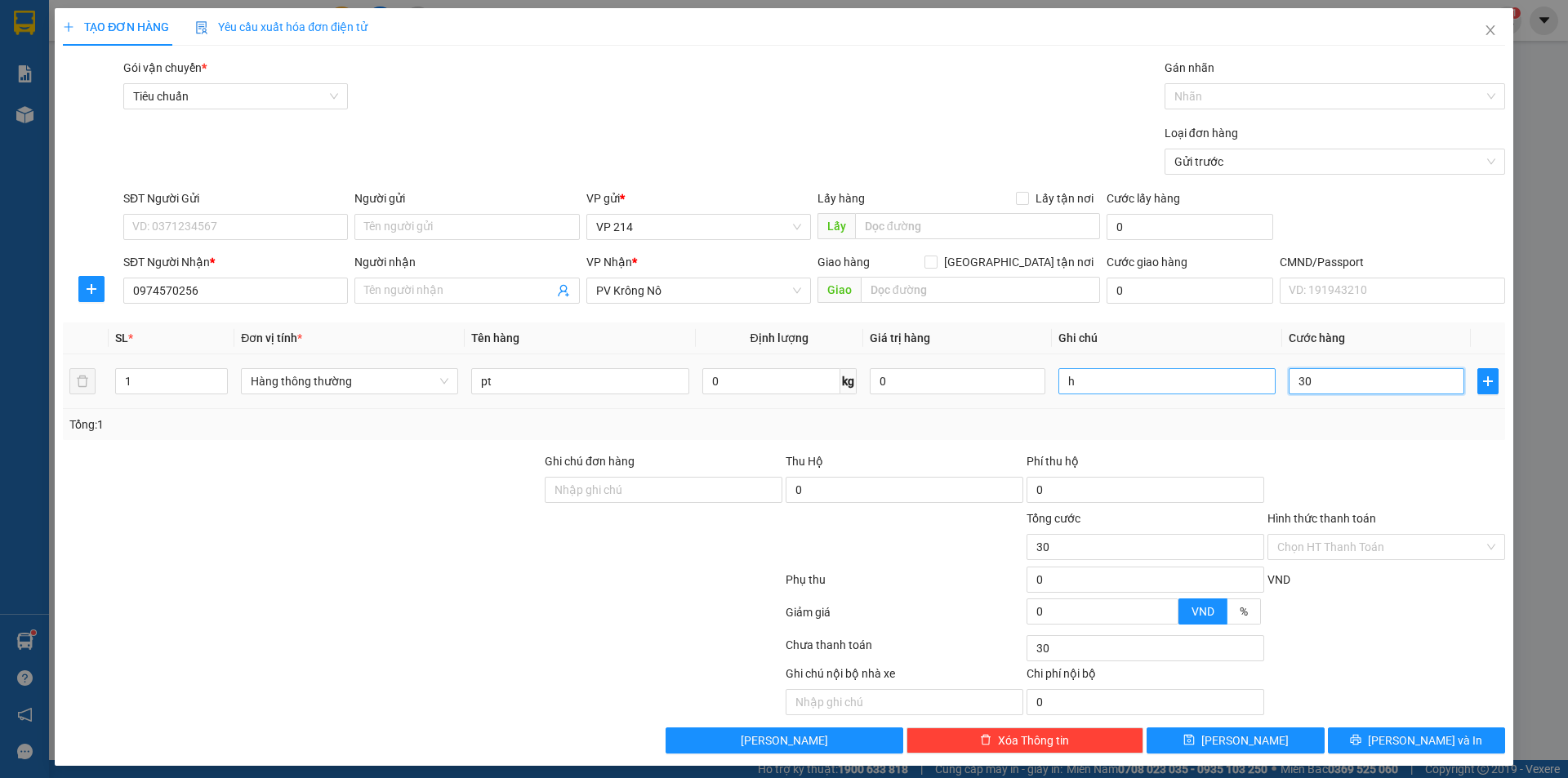
type input "300"
type input "3.000"
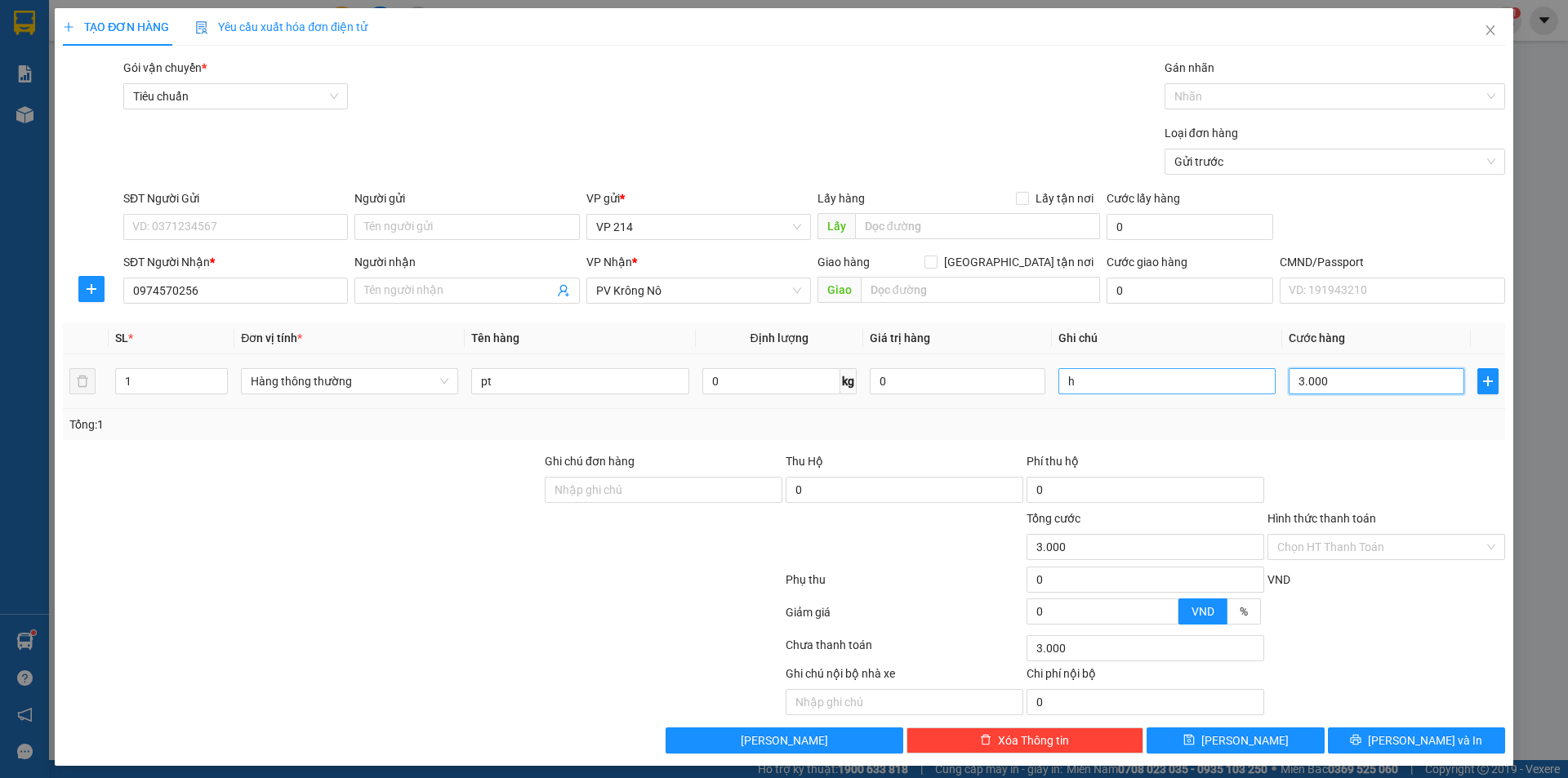
type input "30.000"
click at [1418, 755] on div "TẠO ĐƠN HÀNG Yêu cầu xuất hóa đơn điện tử Transit Pickup Surcharge Ids Transit …" at bounding box center [784, 387] width 1458 height 758
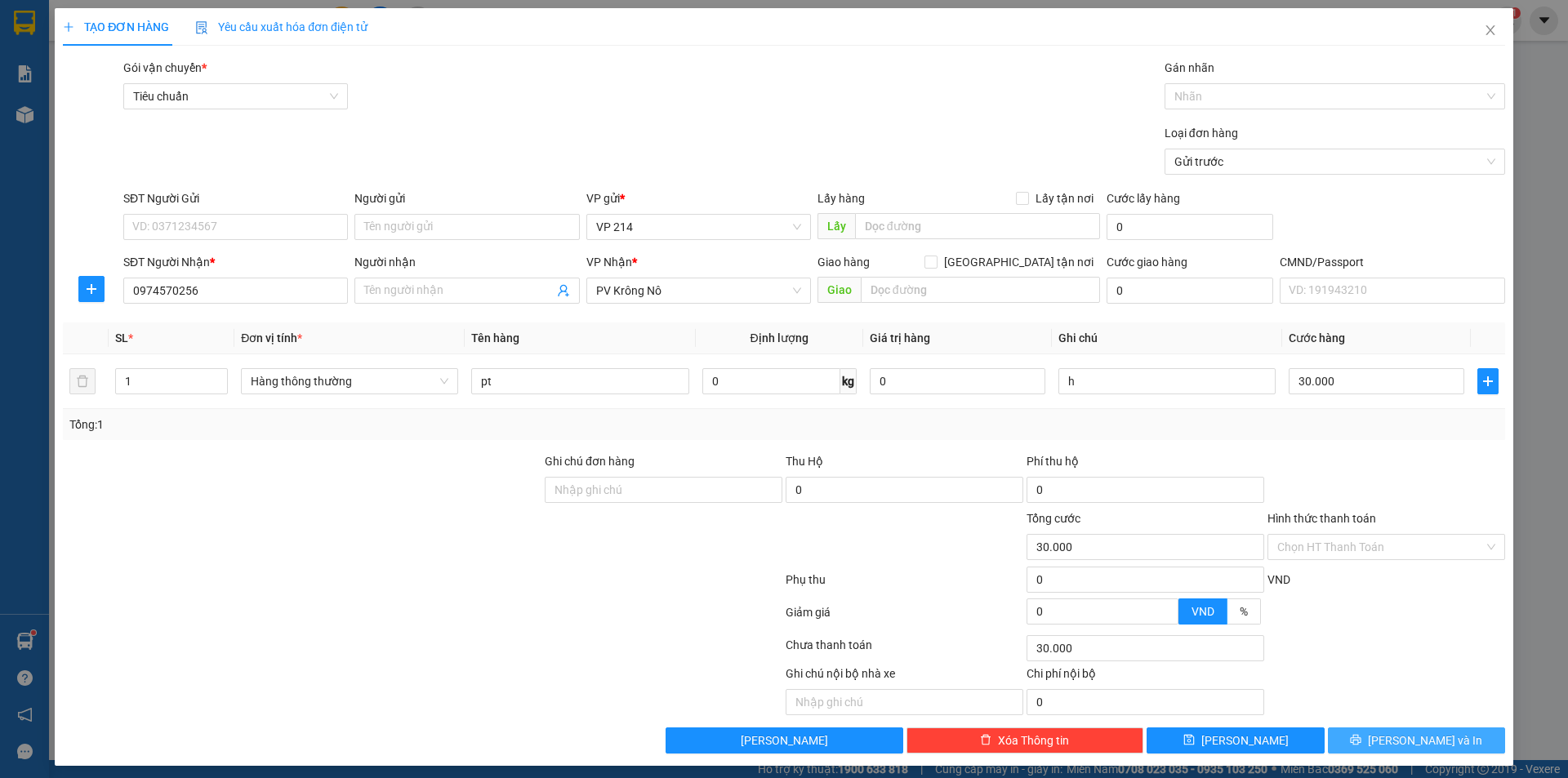
click at [1422, 745] on span "Lưu và In" at bounding box center [1424, 740] width 114 height 18
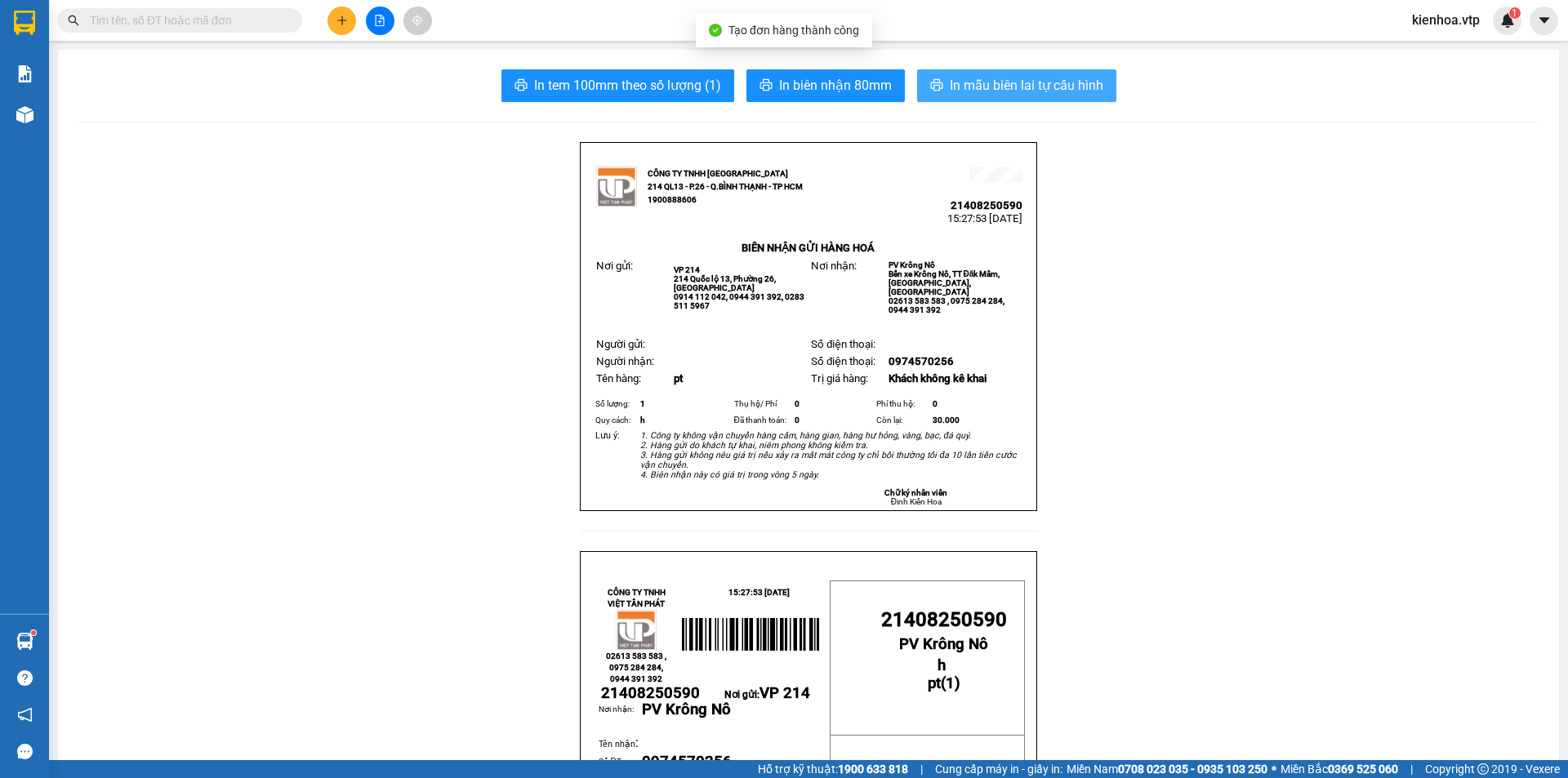
click at [970, 81] on span "In mẫu biên lai tự cấu hình" at bounding box center [1026, 85] width 154 height 20
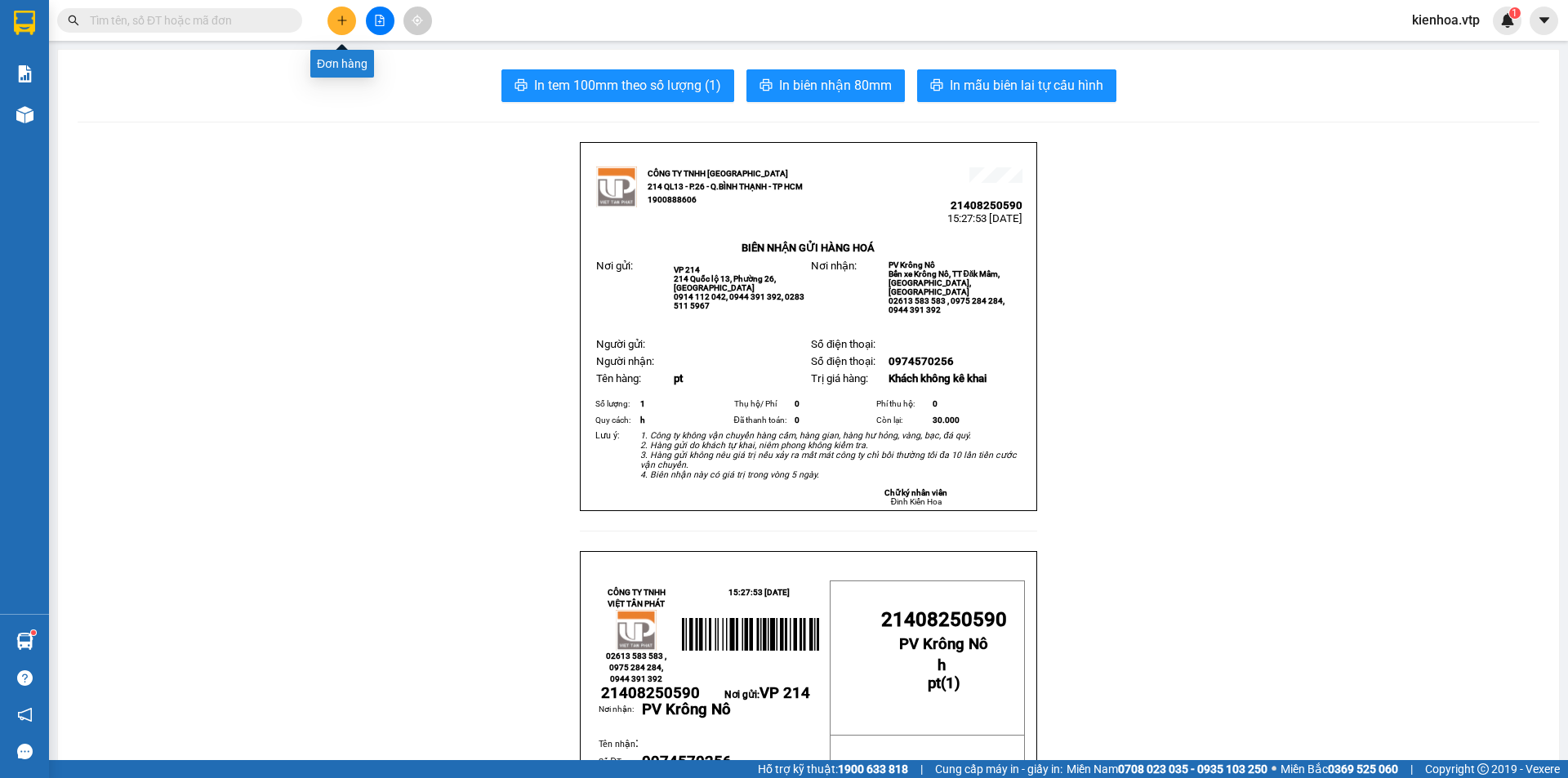
click at [337, 19] on icon "plus" at bounding box center [341, 20] width 11 height 11
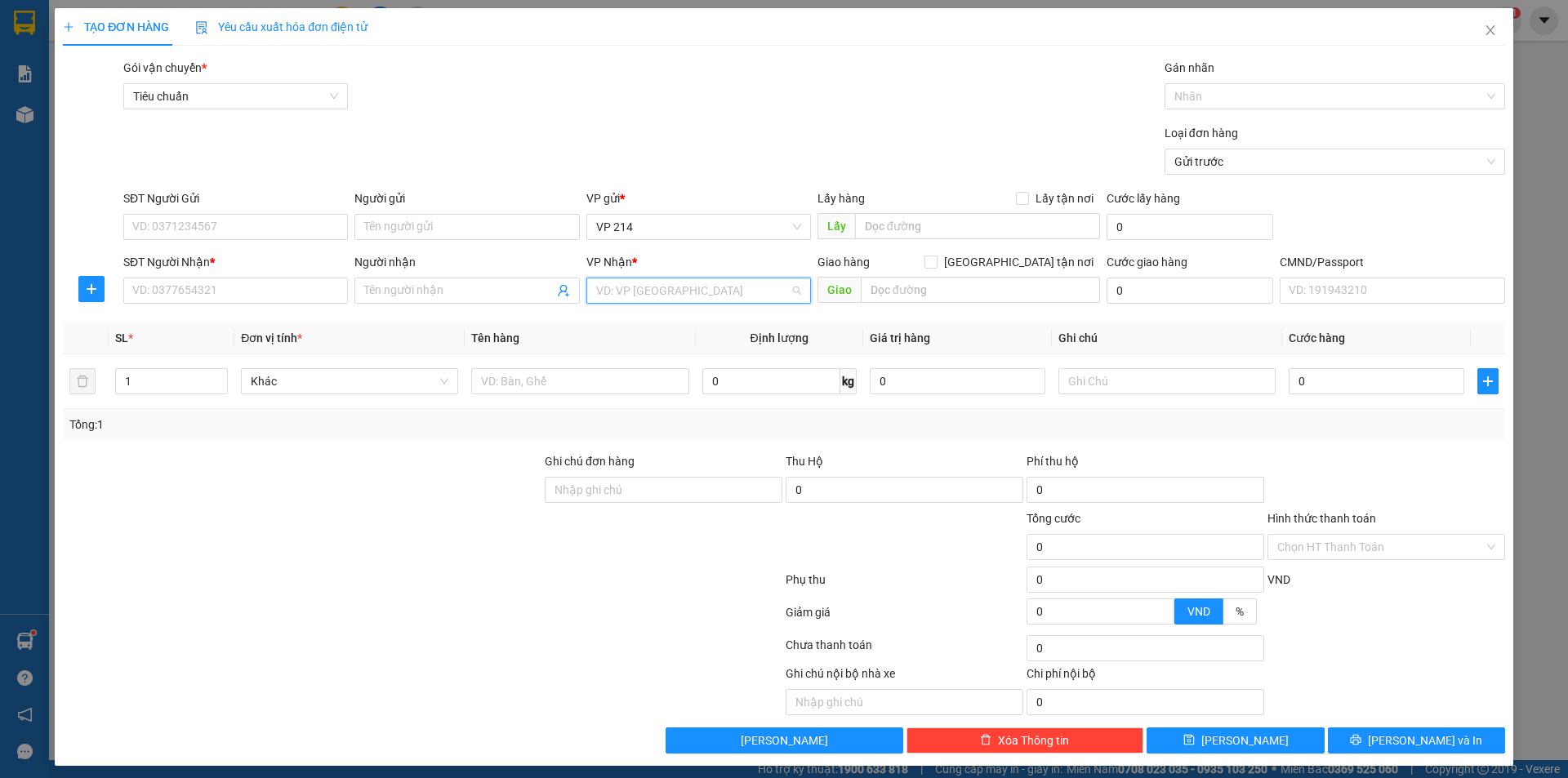
click at [650, 291] on input "search" at bounding box center [692, 290] width 193 height 25
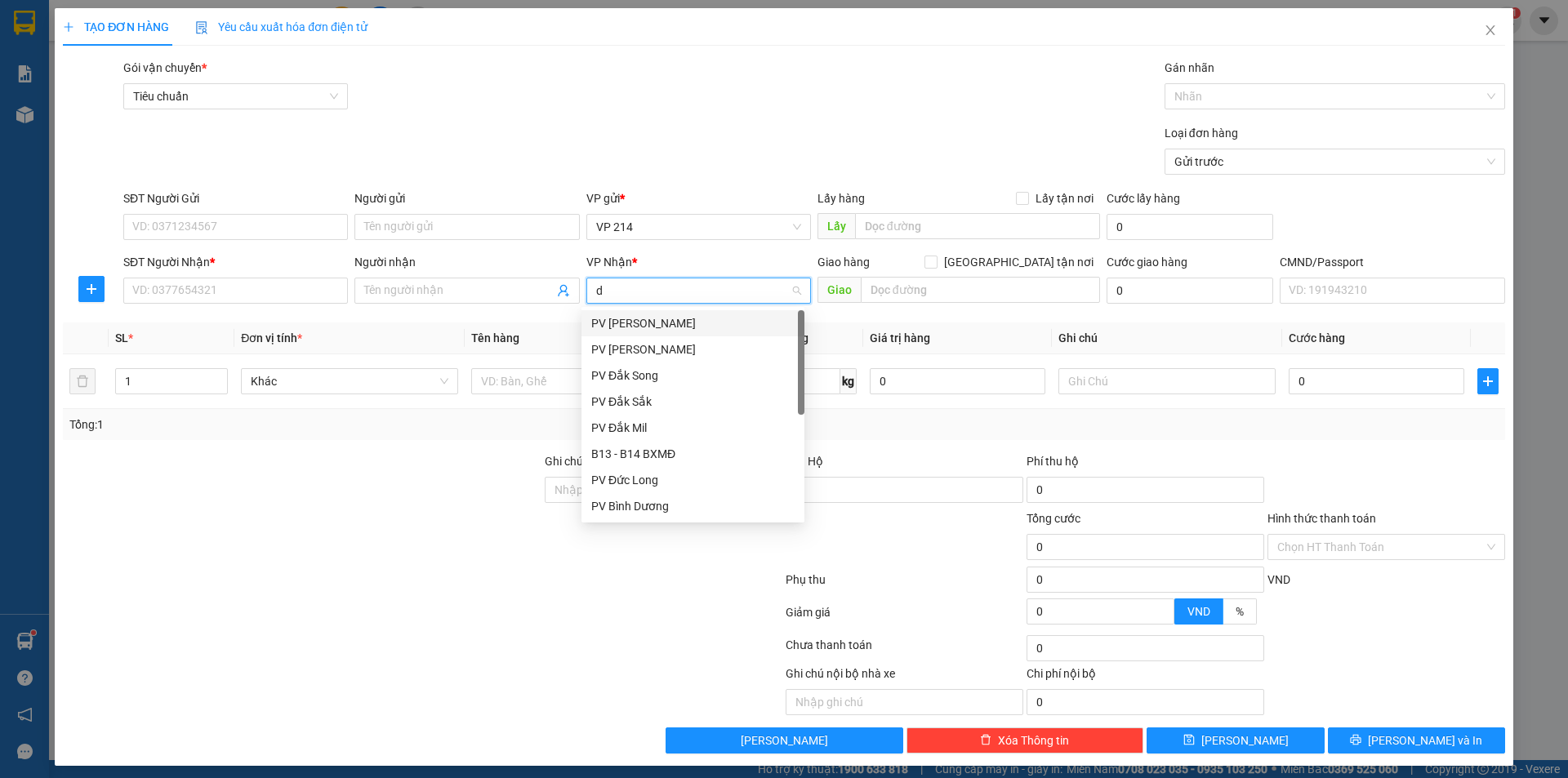
type input "dm"
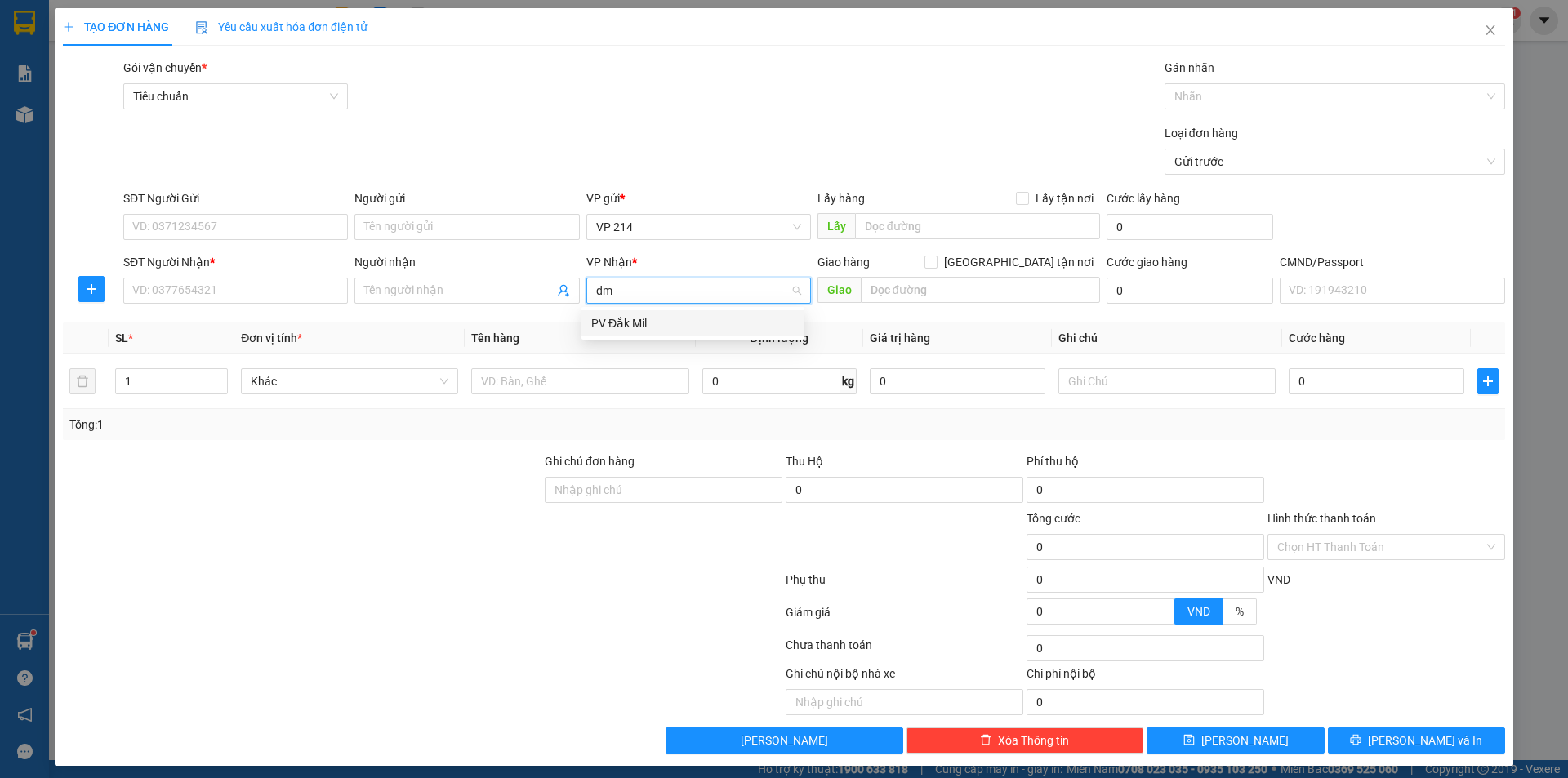
click at [675, 324] on div "PV Đắk Mil" at bounding box center [693, 323] width 203 height 18
click at [296, 287] on input "SĐT Người Nhận *" at bounding box center [235, 290] width 224 height 27
click at [396, 285] on input "Người nhận" at bounding box center [459, 291] width 189 height 18
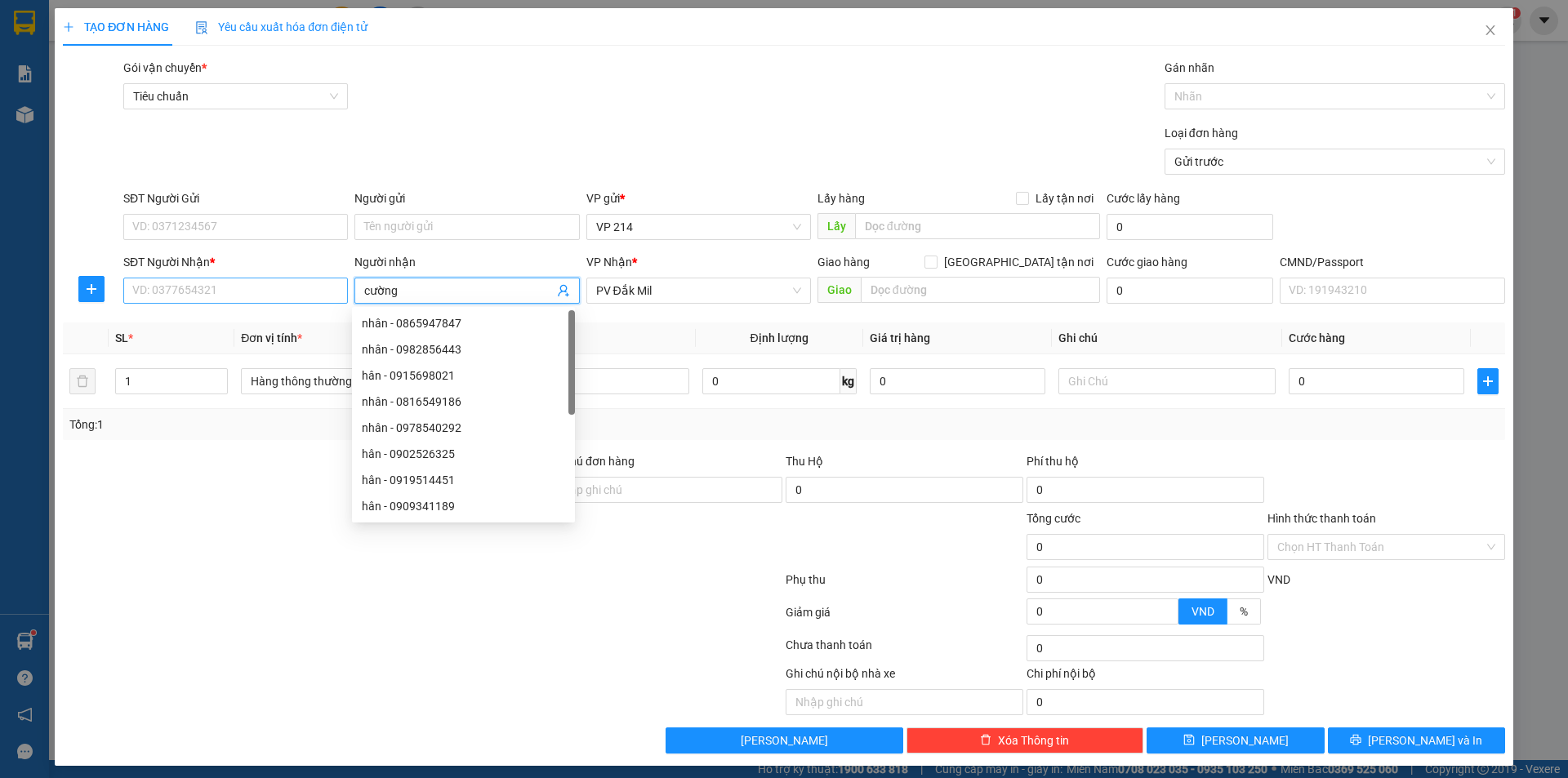
type input "cường"
click at [252, 291] on input "SĐT Người Nhận *" at bounding box center [235, 290] width 224 height 27
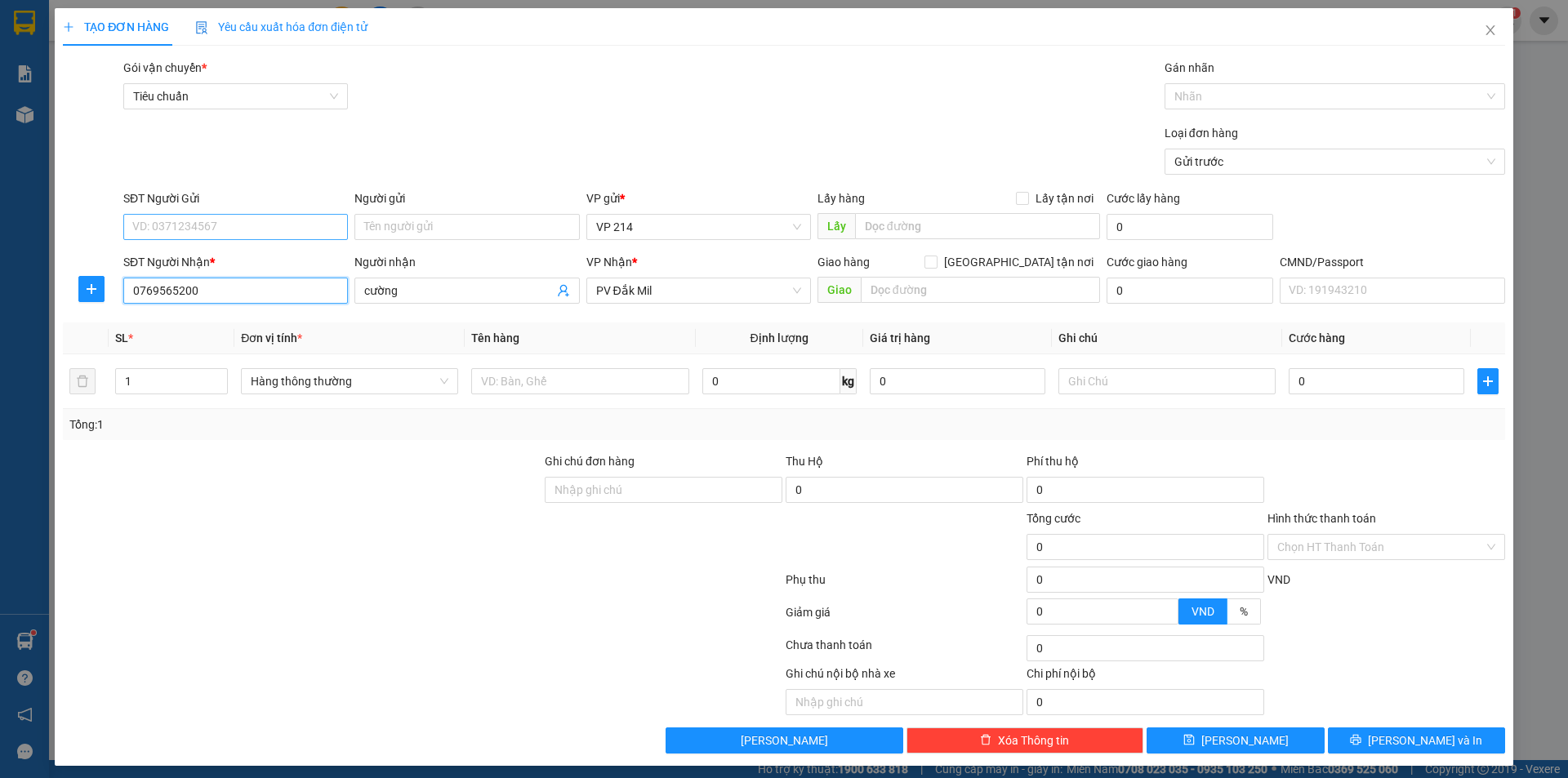
type input "0769565200"
click at [249, 230] on input "SĐT Người Gửi" at bounding box center [235, 227] width 224 height 27
click at [615, 385] on input "text" at bounding box center [579, 381] width 217 height 27
type input "tc"
click at [1145, 378] on input "text" at bounding box center [1166, 381] width 217 height 27
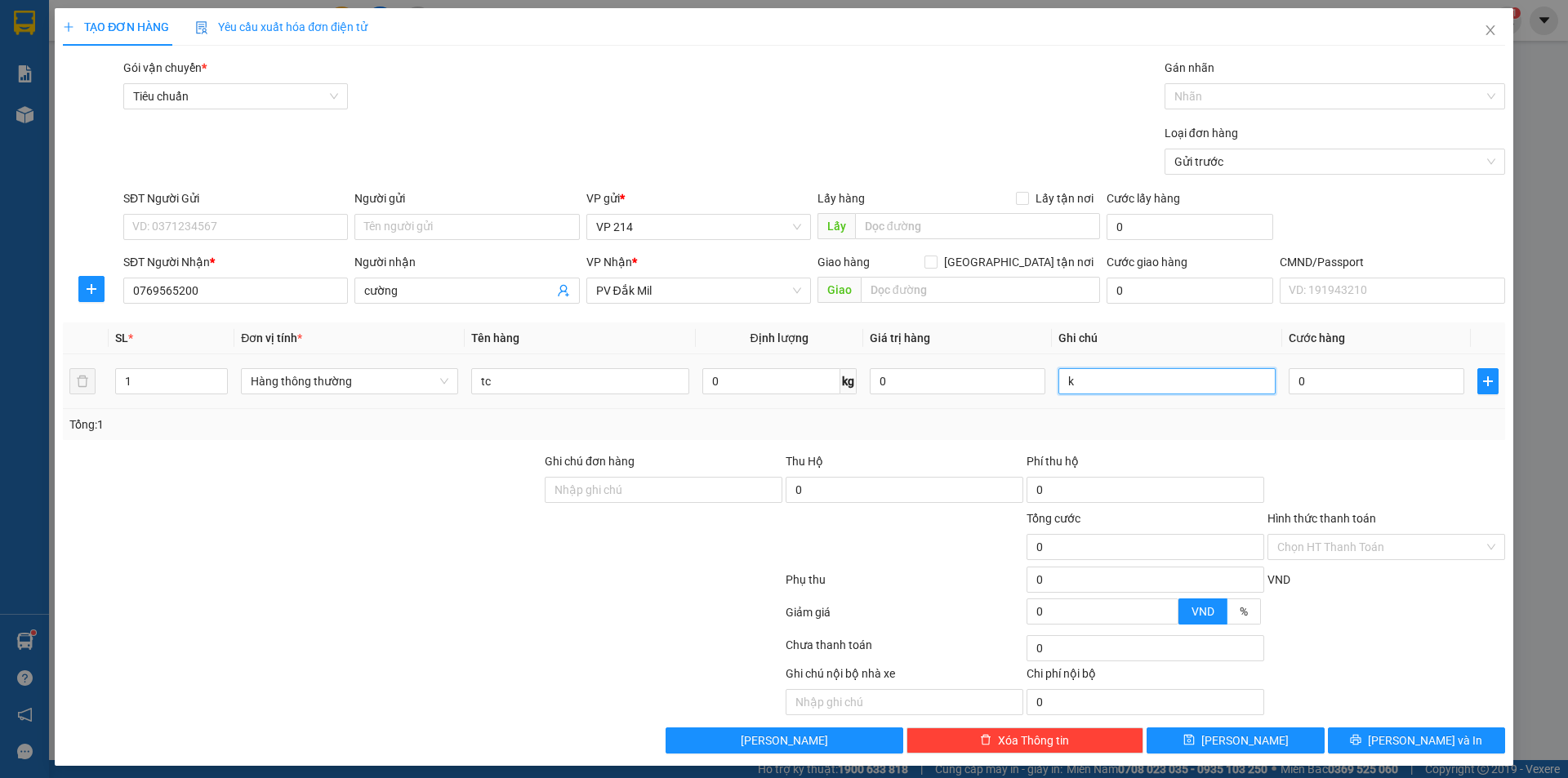
type input "k"
type input "4"
type input "40"
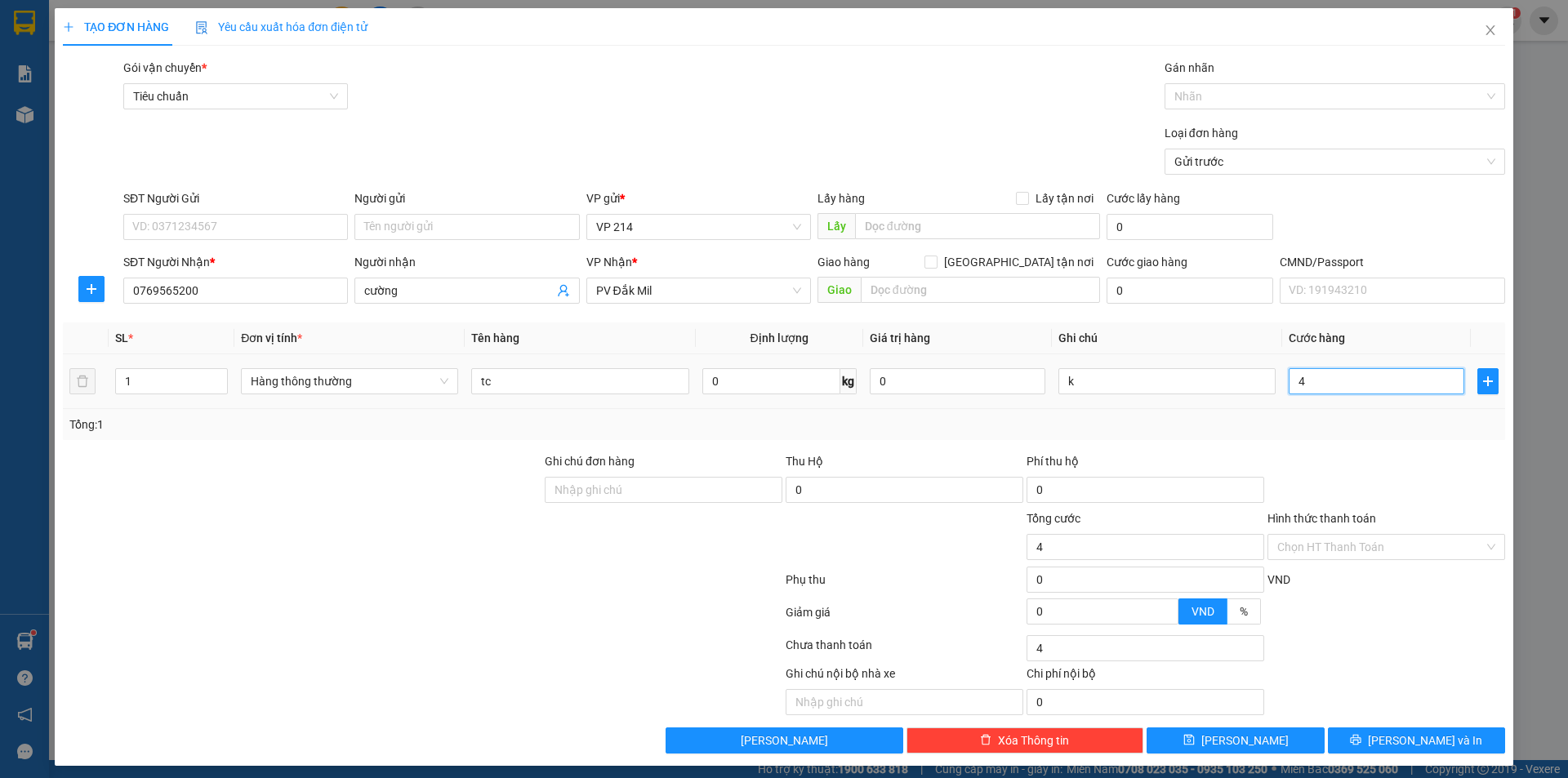
type input "40"
type input "400"
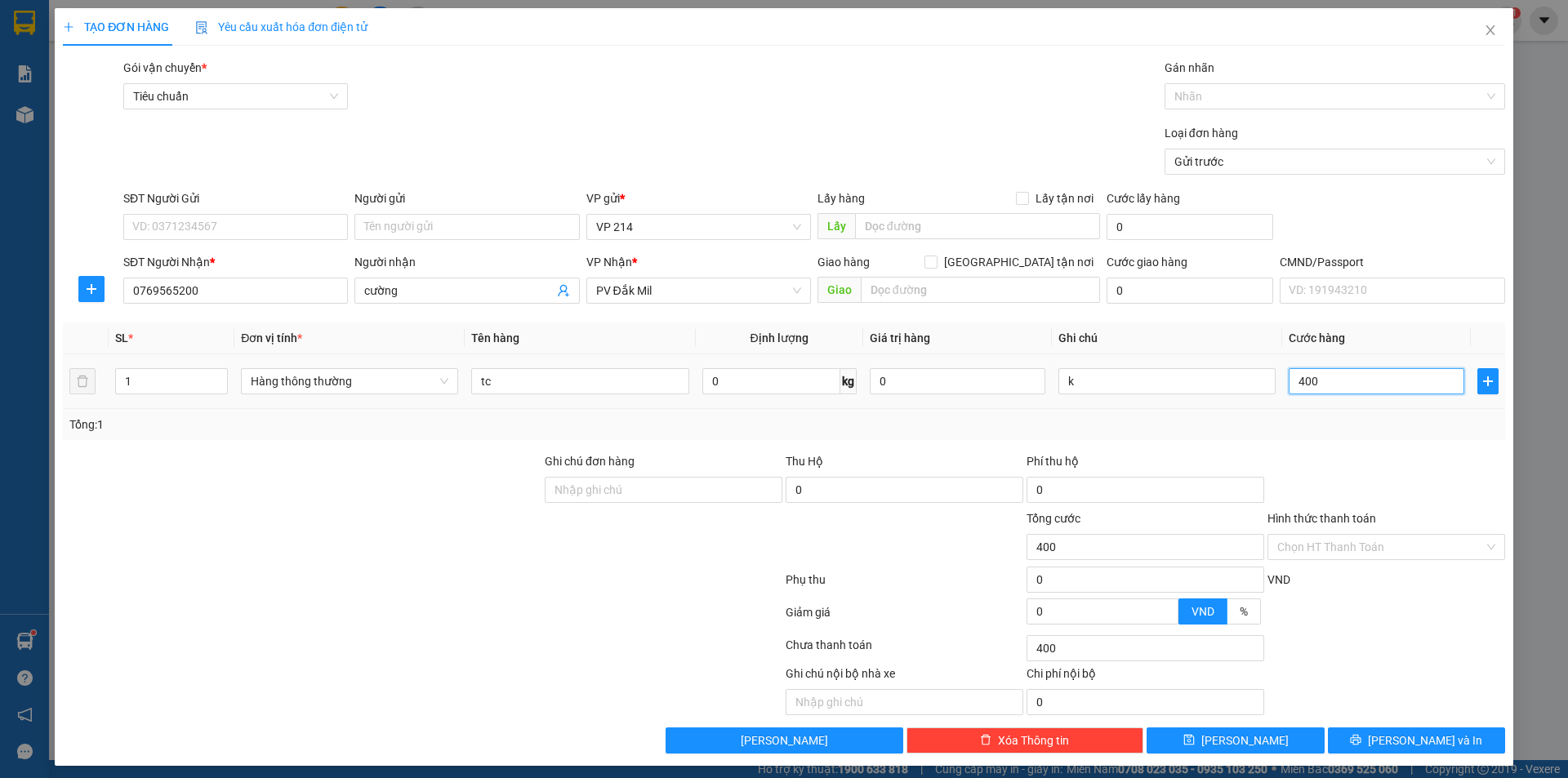
type input "4.000"
type input "40.000"
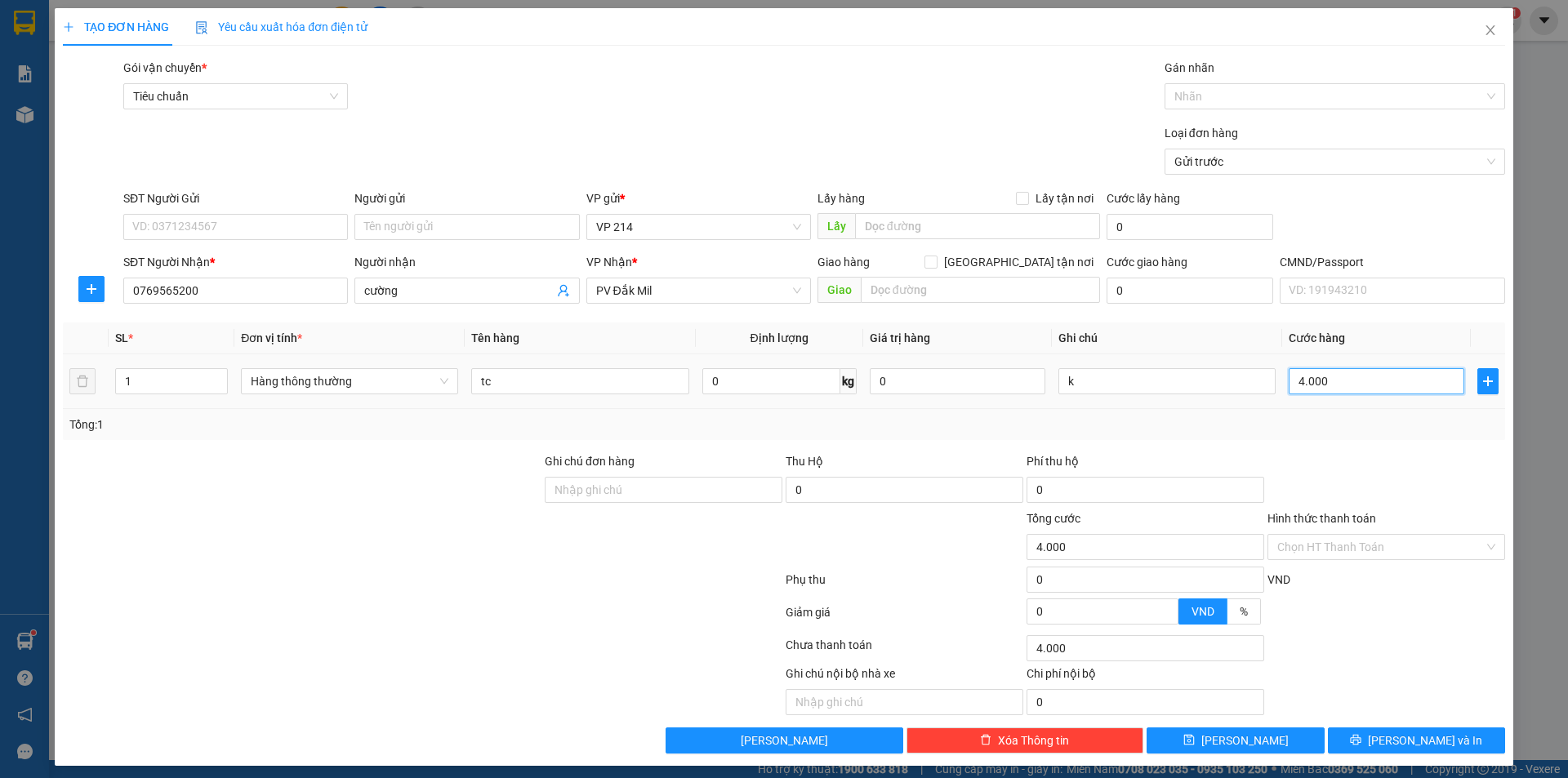
type input "40.000"
click at [449, 217] on input "Người gửi" at bounding box center [466, 227] width 224 height 27
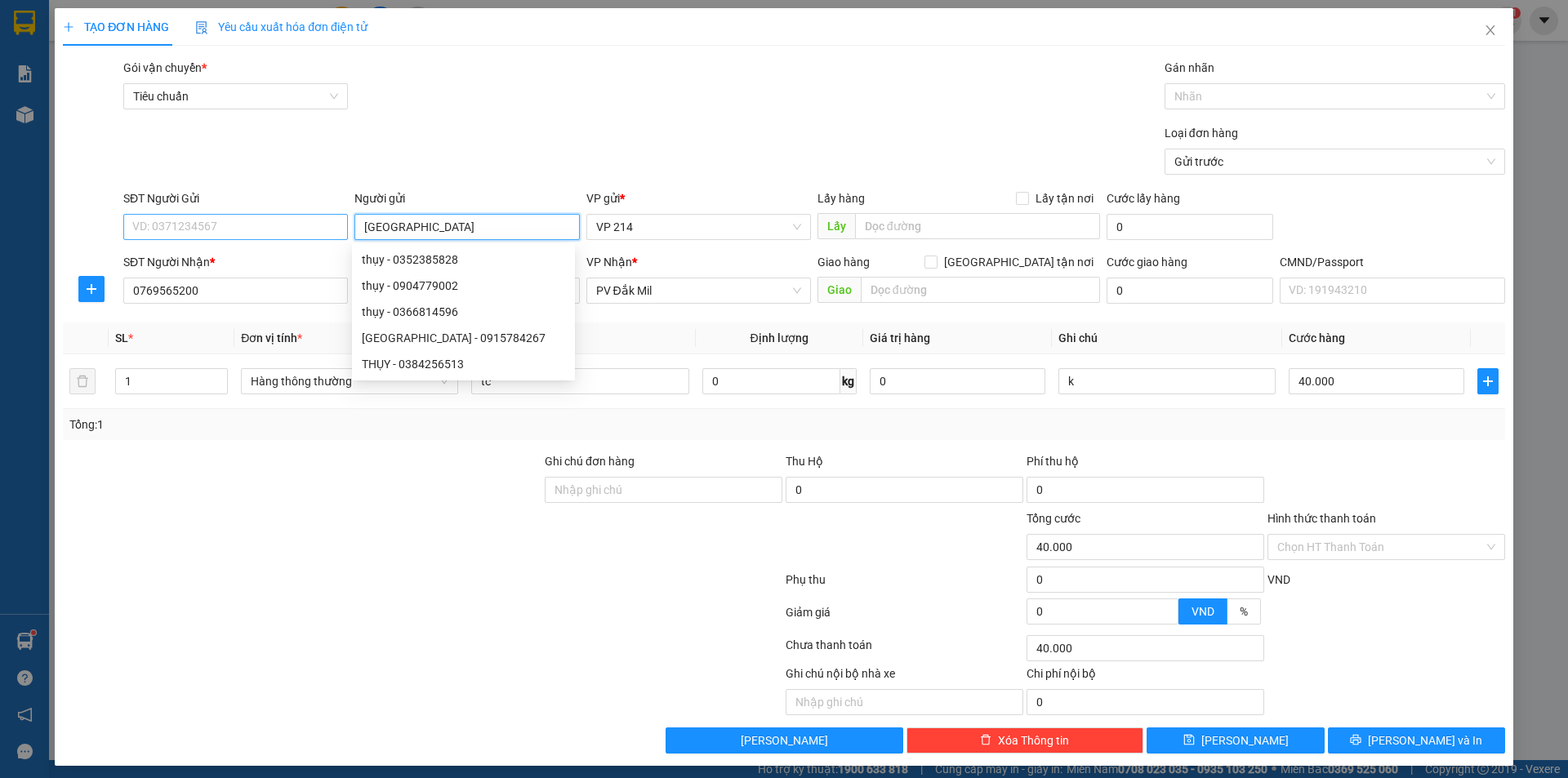
type input "thụy"
click at [234, 231] on input "SĐT Người Gửi" at bounding box center [235, 227] width 224 height 27
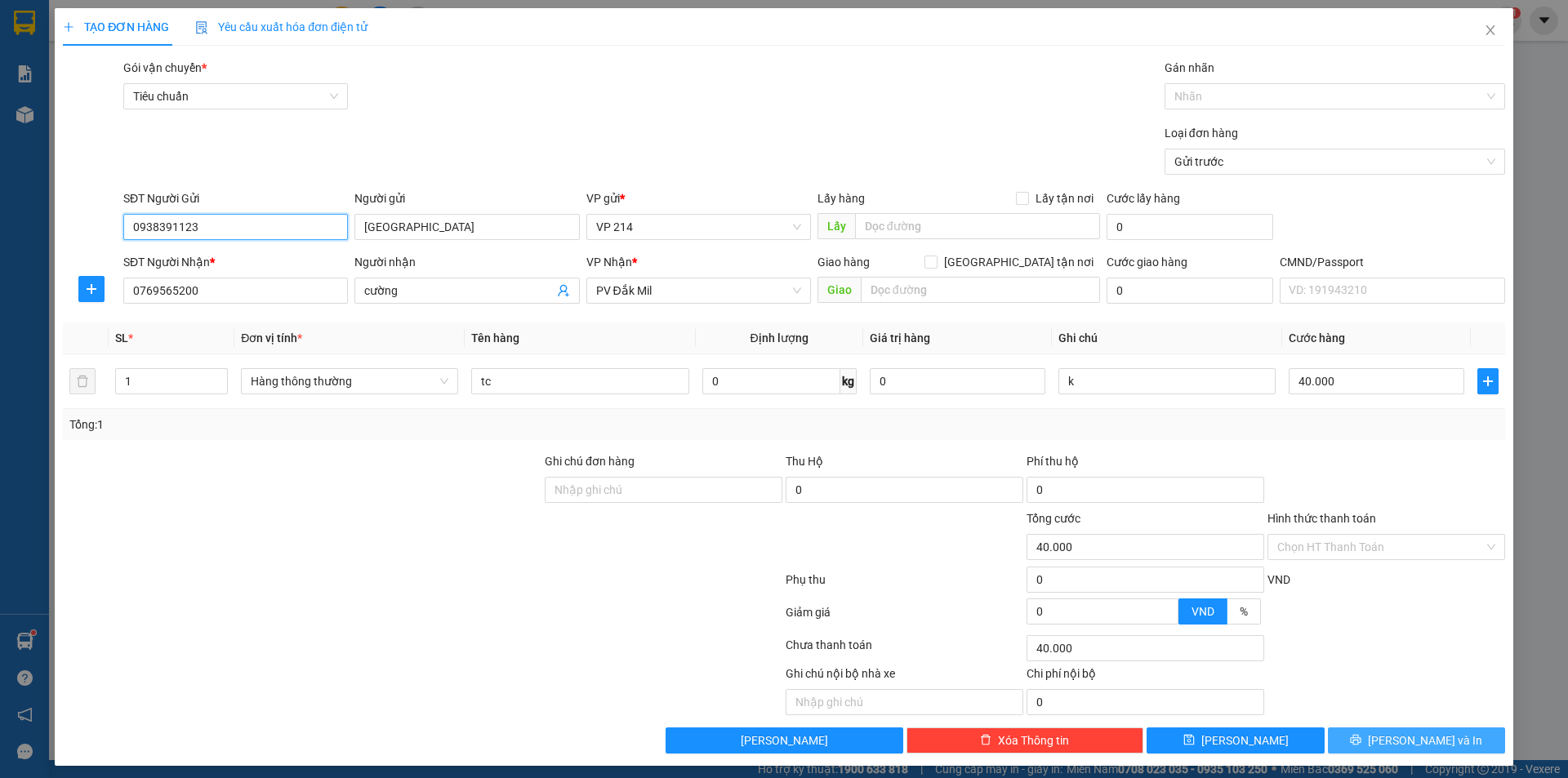
type input "0938391123"
click at [1426, 735] on span "Lưu và In" at bounding box center [1424, 740] width 114 height 18
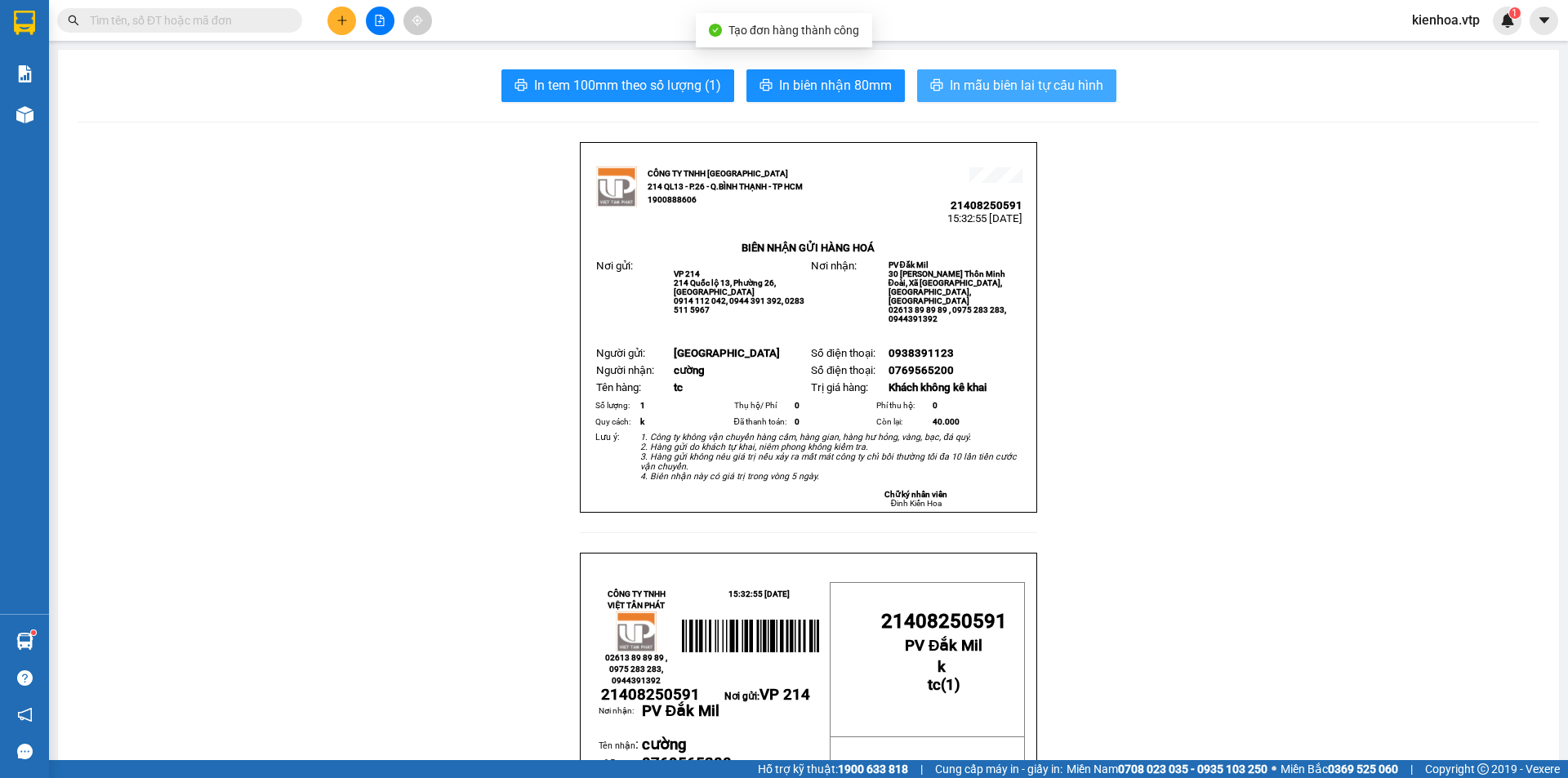
click at [956, 80] on span "In mẫu biên lai tự cấu hình" at bounding box center [1026, 85] width 154 height 20
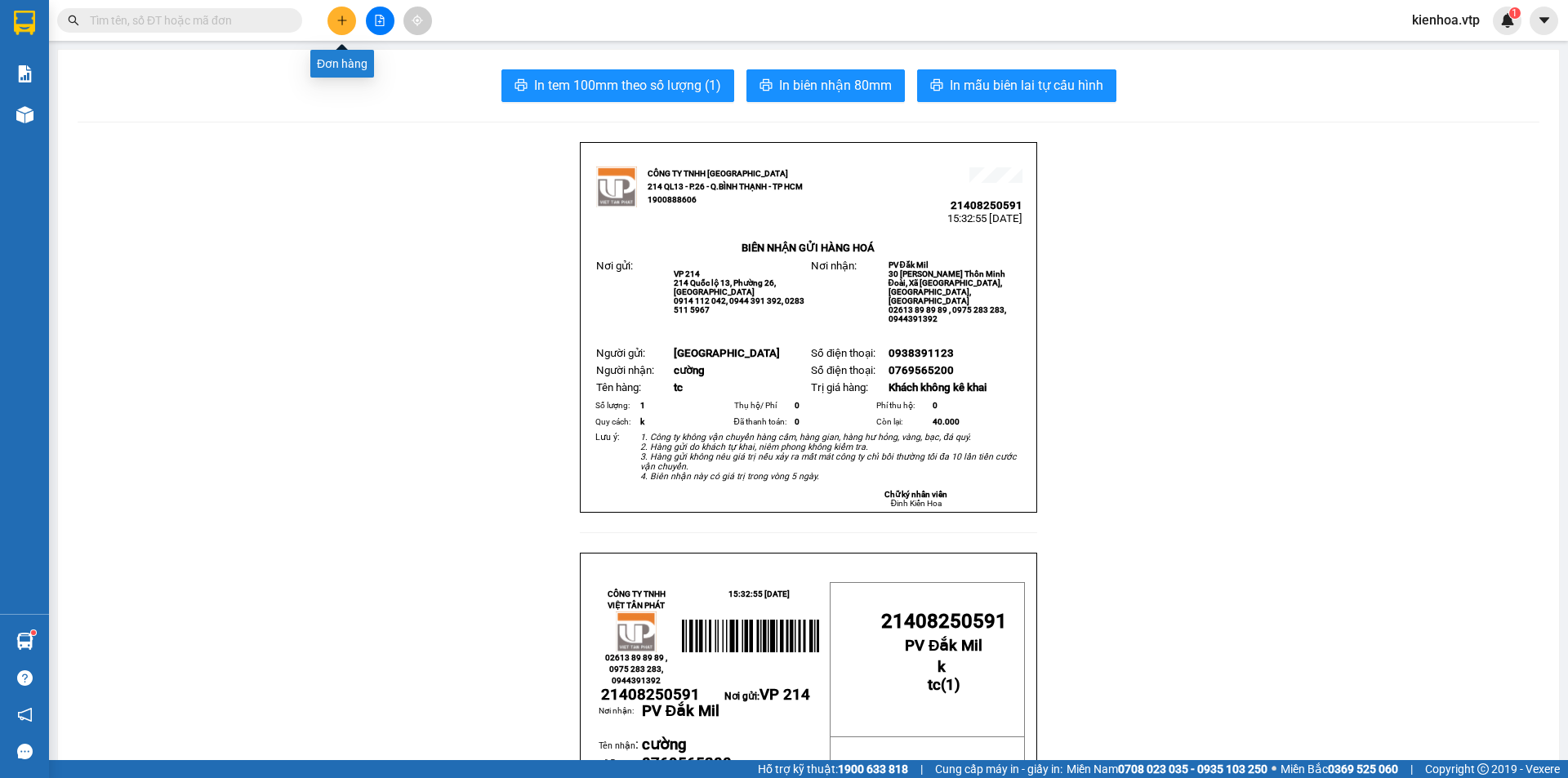
click at [339, 20] on icon "plus" at bounding box center [341, 19] width 9 height 1
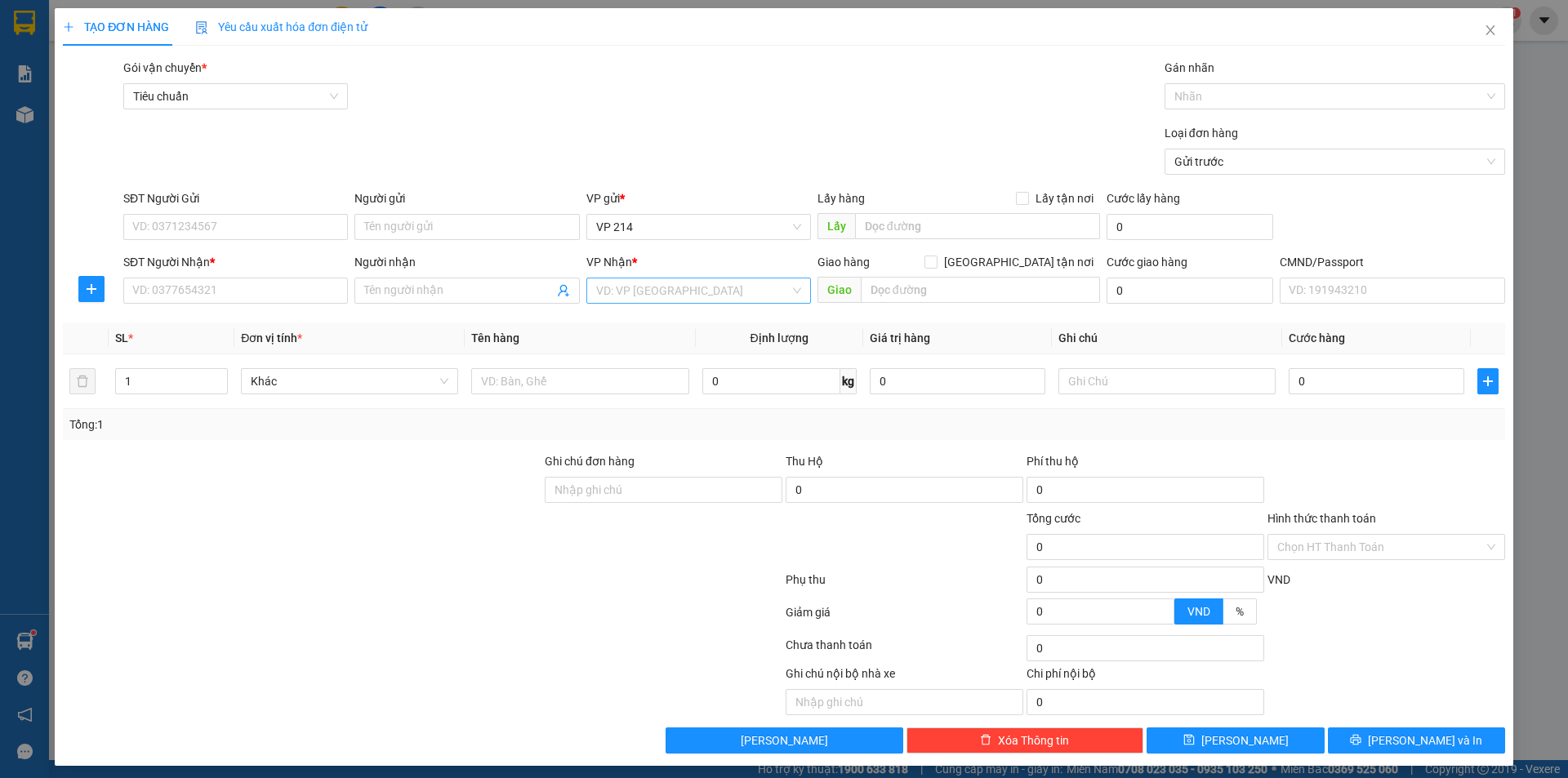
click at [653, 292] on input "search" at bounding box center [692, 290] width 193 height 25
type input "dm"
click at [638, 338] on body "Kết quả tìm kiếm ( 0 ) Bộ lọc No Data kienhoa.vtp 1 Báo cáo BC giao hàng (nhà x…" at bounding box center [784, 389] width 1568 height 778
click at [631, 293] on input "search" at bounding box center [692, 290] width 193 height 25
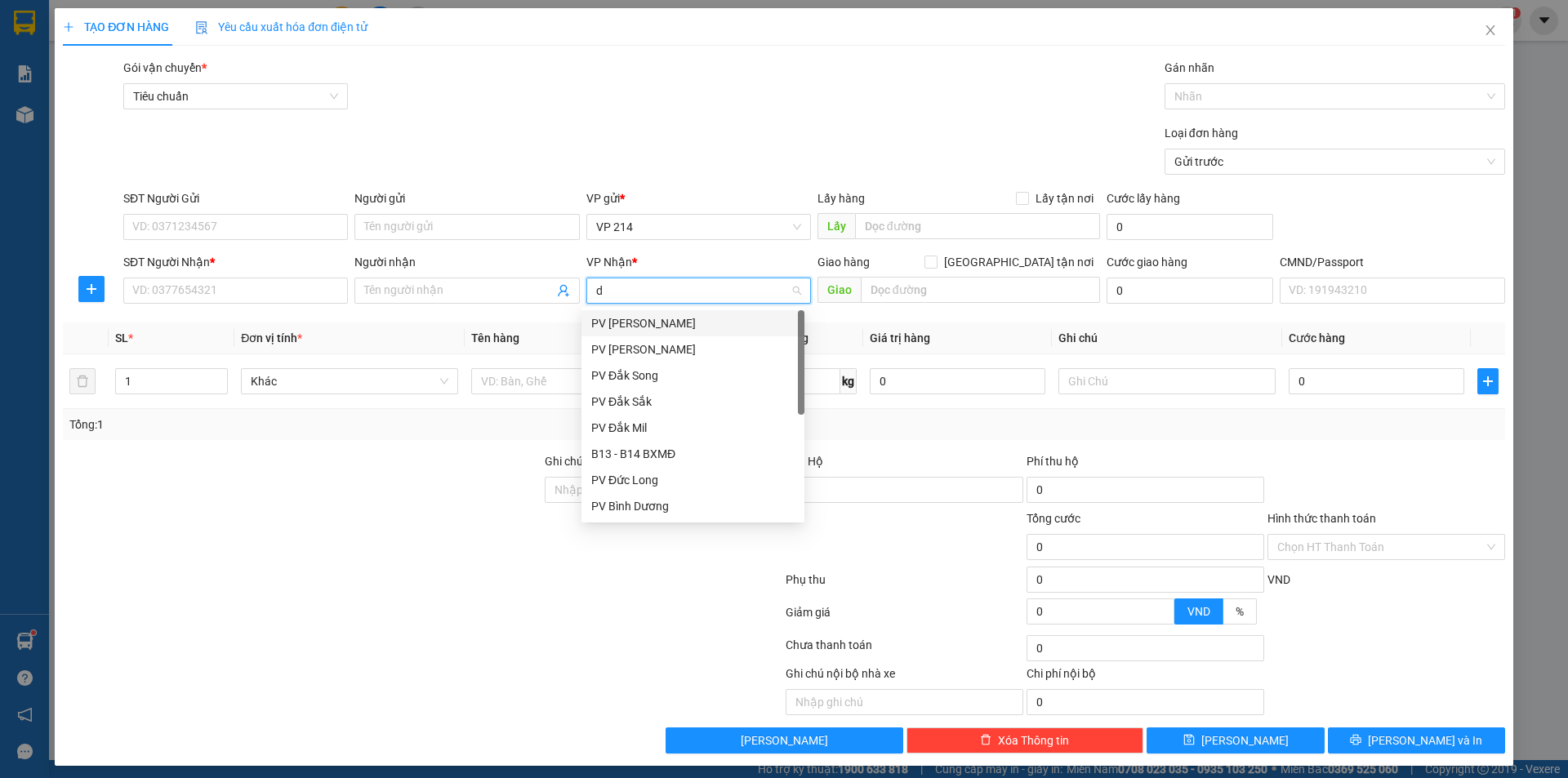
type input "dm"
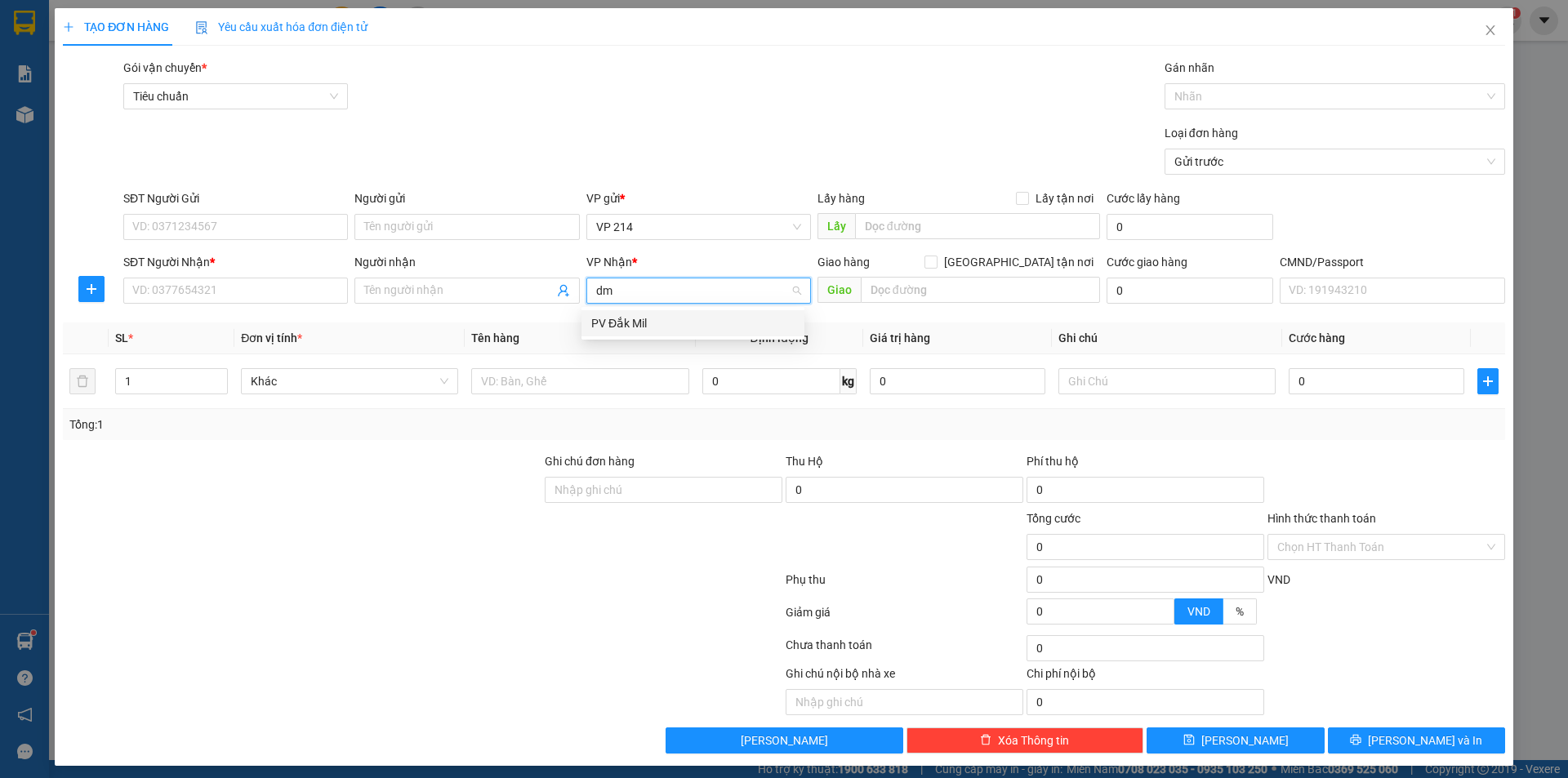
click at [633, 328] on div "PV Đắk Mil" at bounding box center [693, 323] width 203 height 18
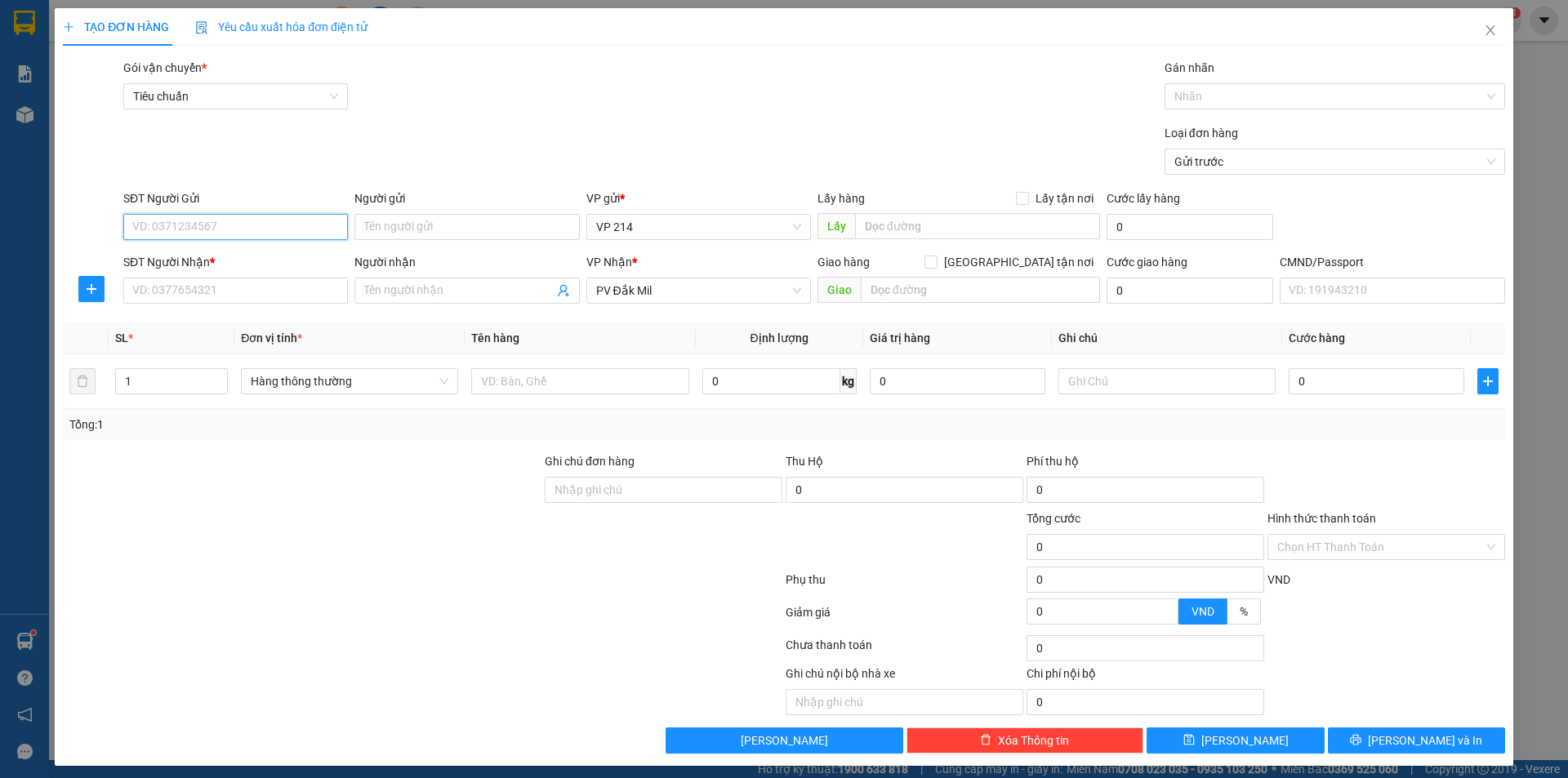
click at [203, 224] on input "SĐT Người Gửi" at bounding box center [235, 227] width 224 height 27
click at [409, 297] on input "Người nhận" at bounding box center [459, 291] width 189 height 18
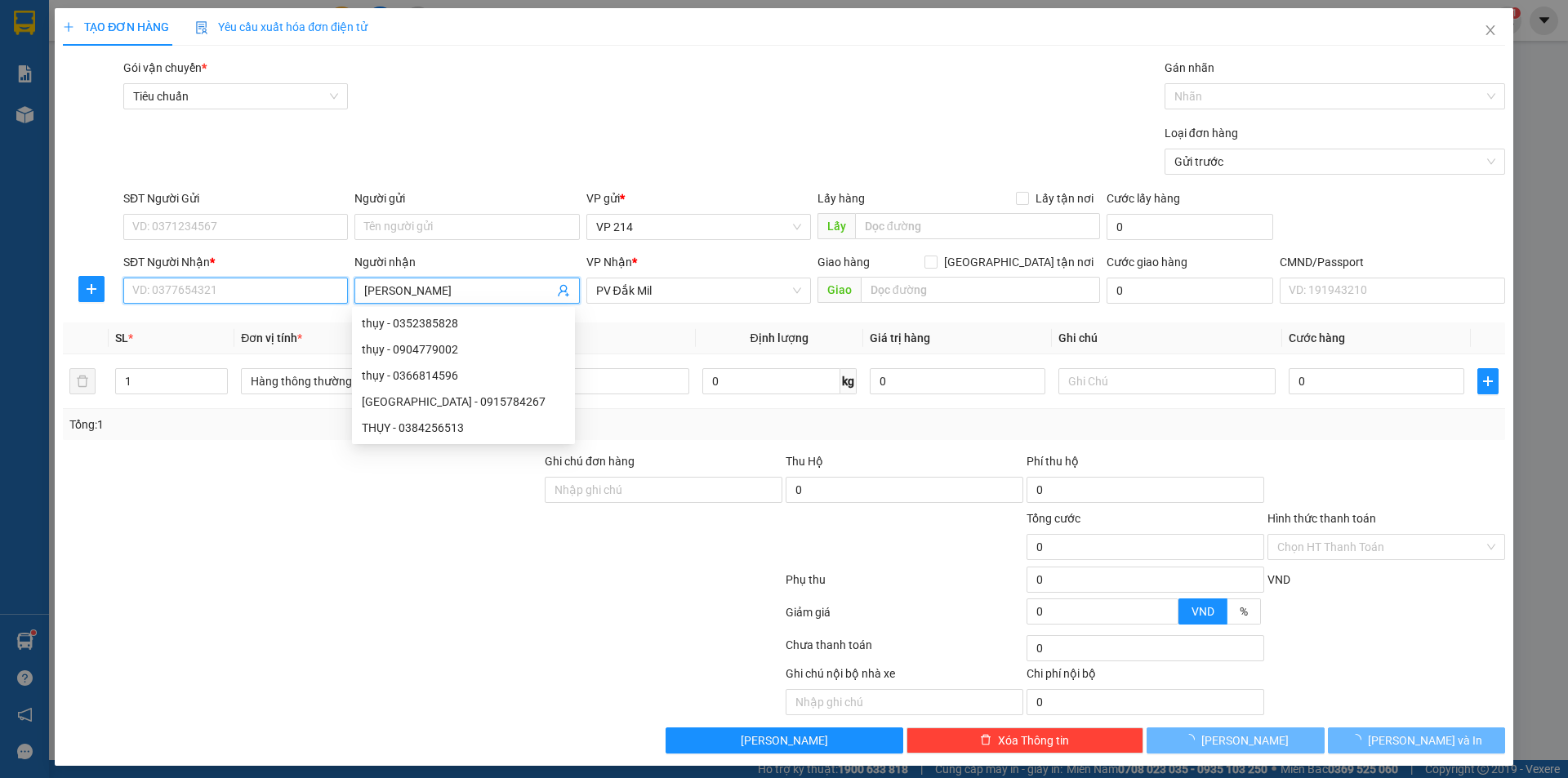
click at [295, 283] on input "SĐT Người Nhận *" at bounding box center [235, 290] width 224 height 27
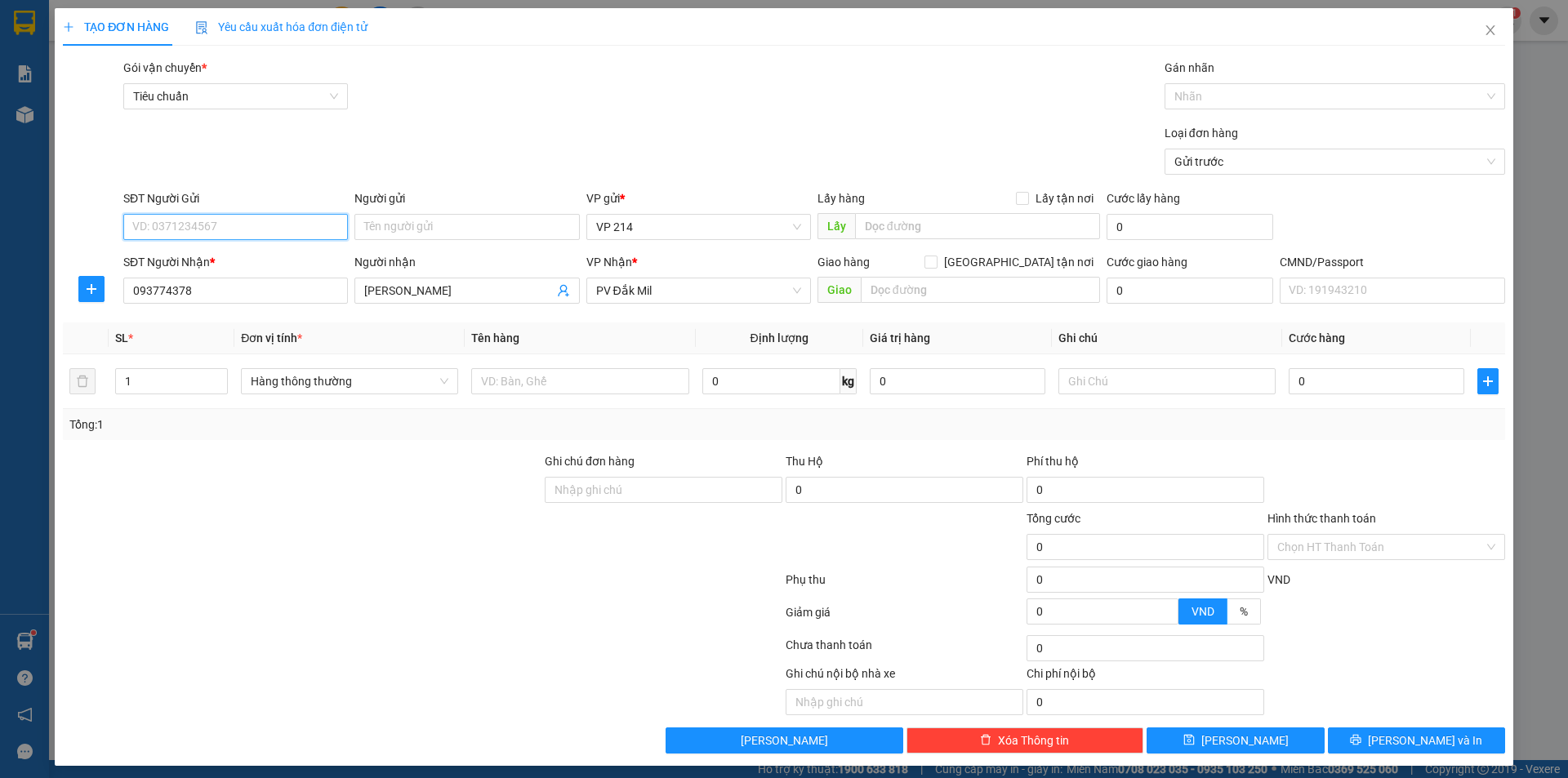
click at [274, 223] on input "SĐT Người Gửi" at bounding box center [235, 227] width 224 height 27
click at [510, 231] on input "Người gửi" at bounding box center [466, 227] width 224 height 27
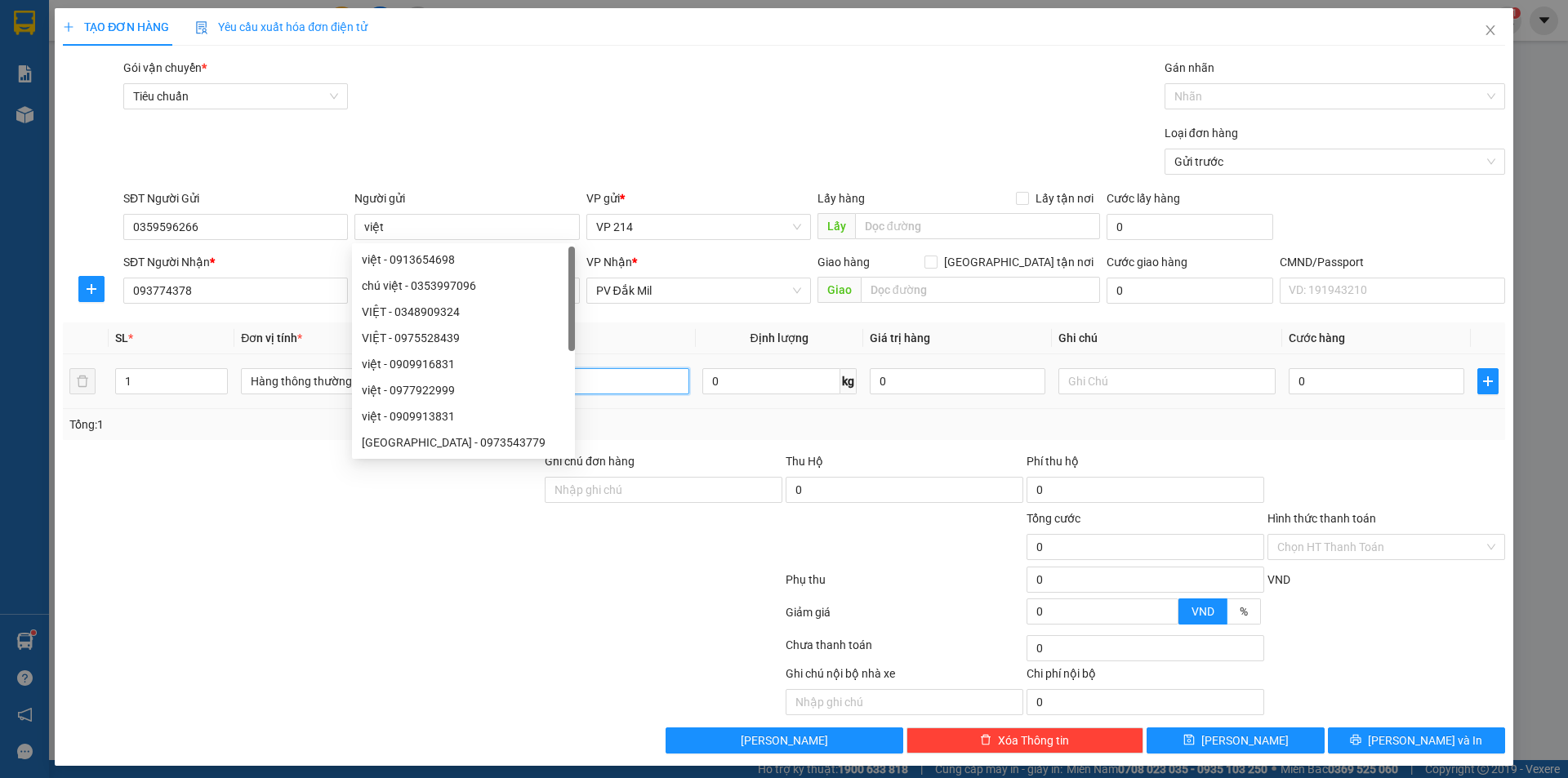
click at [648, 389] on input "text" at bounding box center [579, 381] width 217 height 27
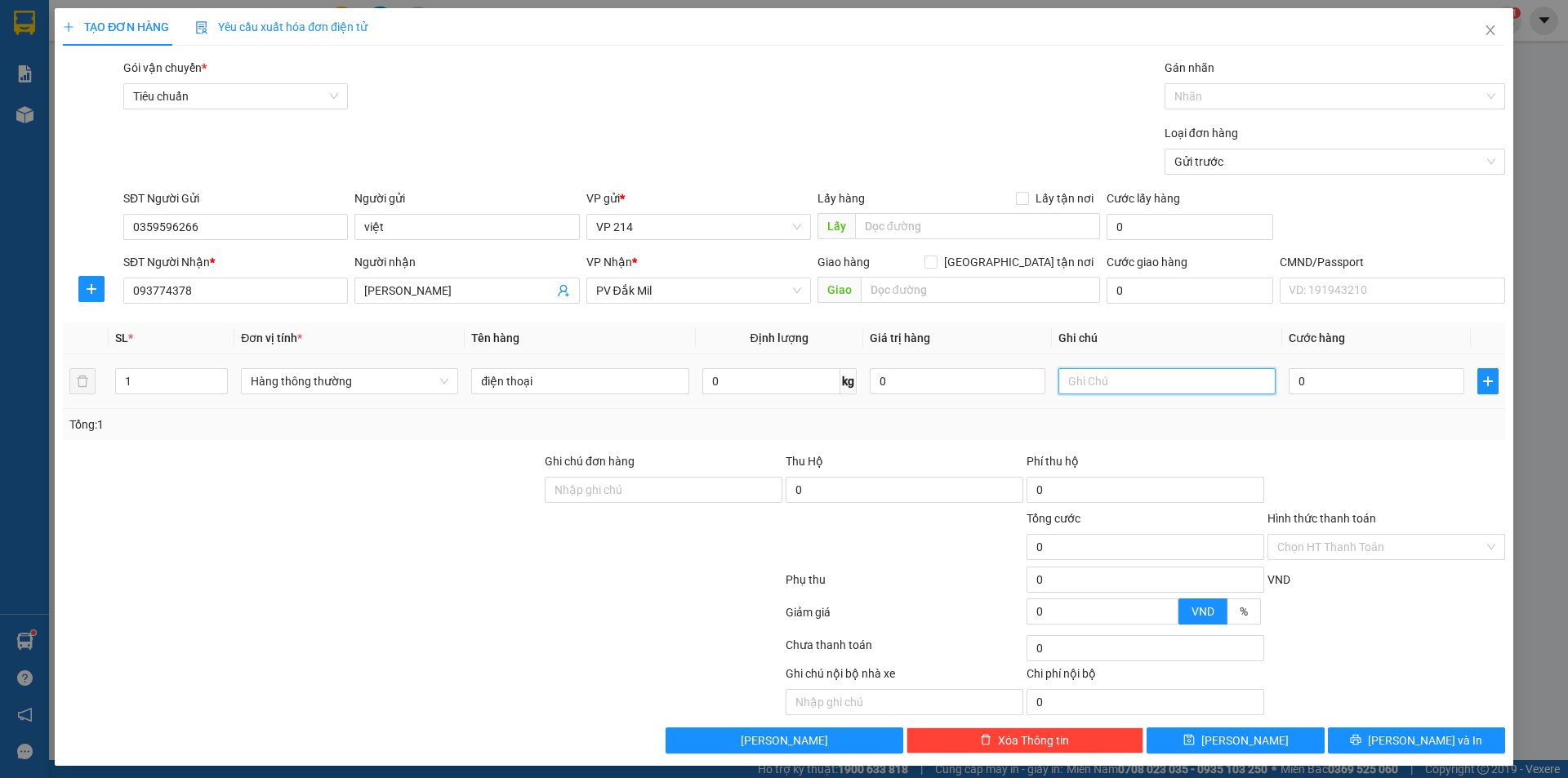
click at [1104, 377] on input "text" at bounding box center [1166, 381] width 217 height 27
click at [1373, 376] on input "0" at bounding box center [1377, 381] width 176 height 27
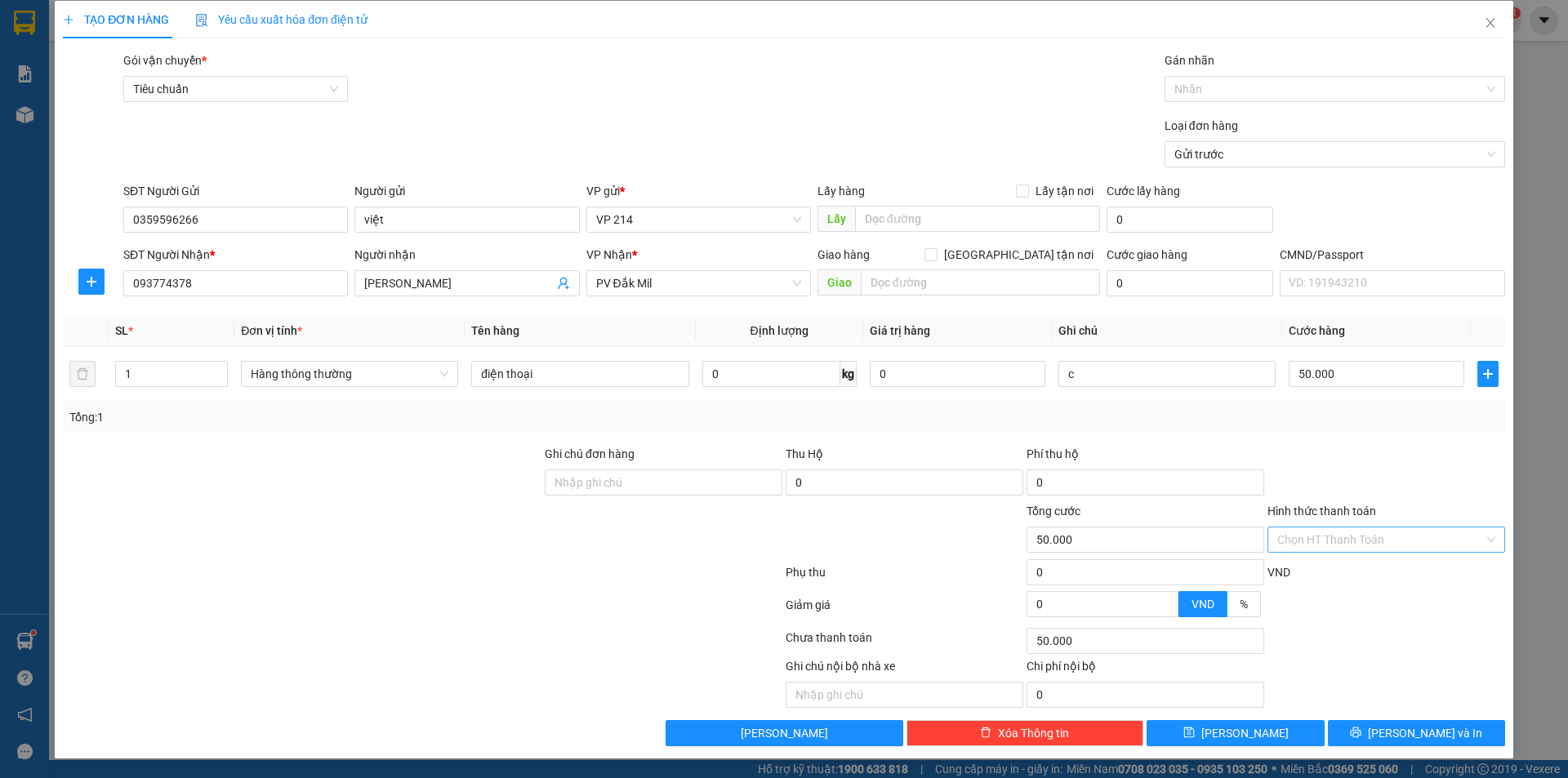
click at [1361, 539] on input "Hình thức thanh toán" at bounding box center [1380, 539] width 207 height 25
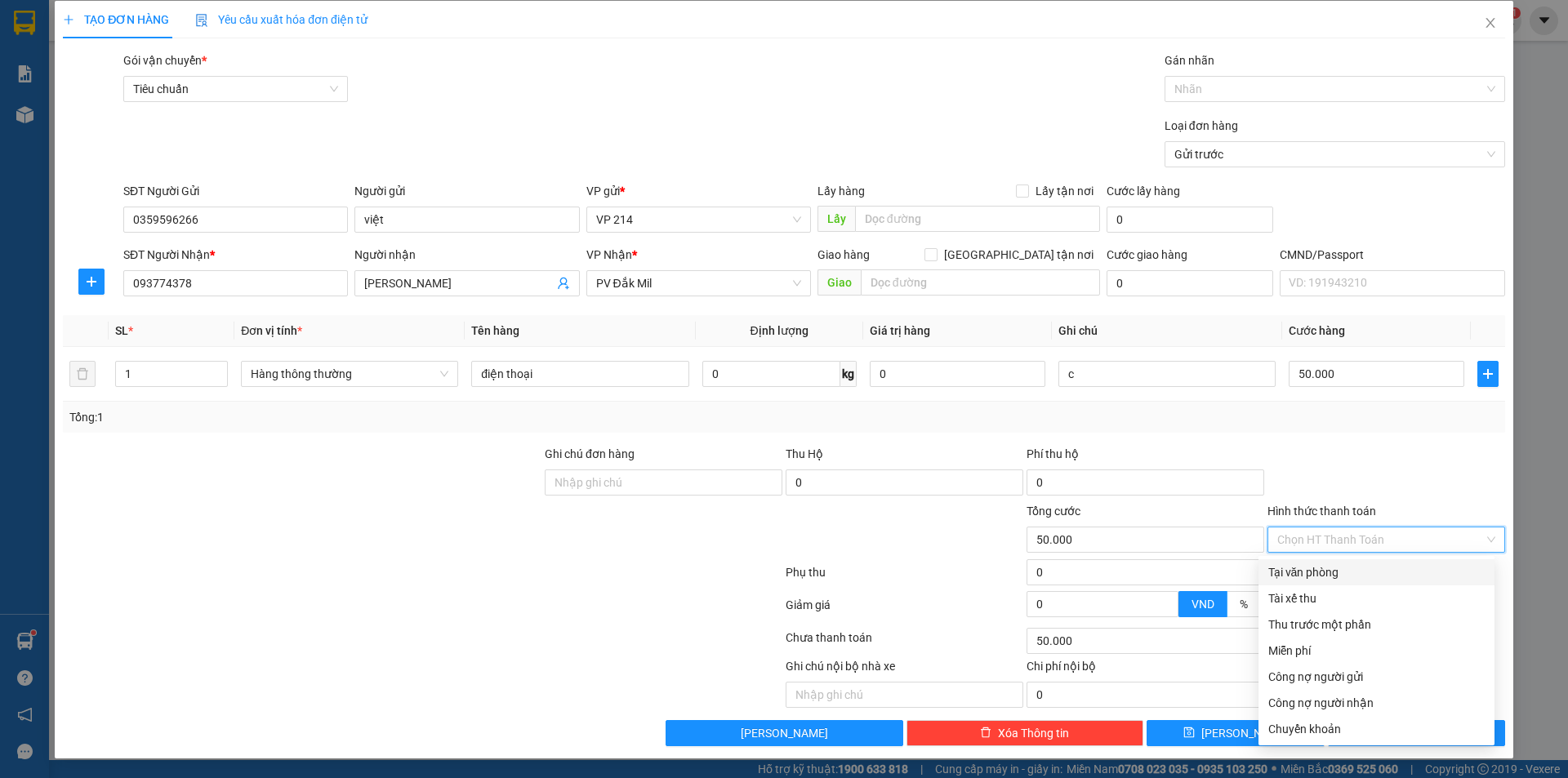
click at [1341, 576] on div "Tại văn phòng" at bounding box center [1376, 572] width 216 height 18
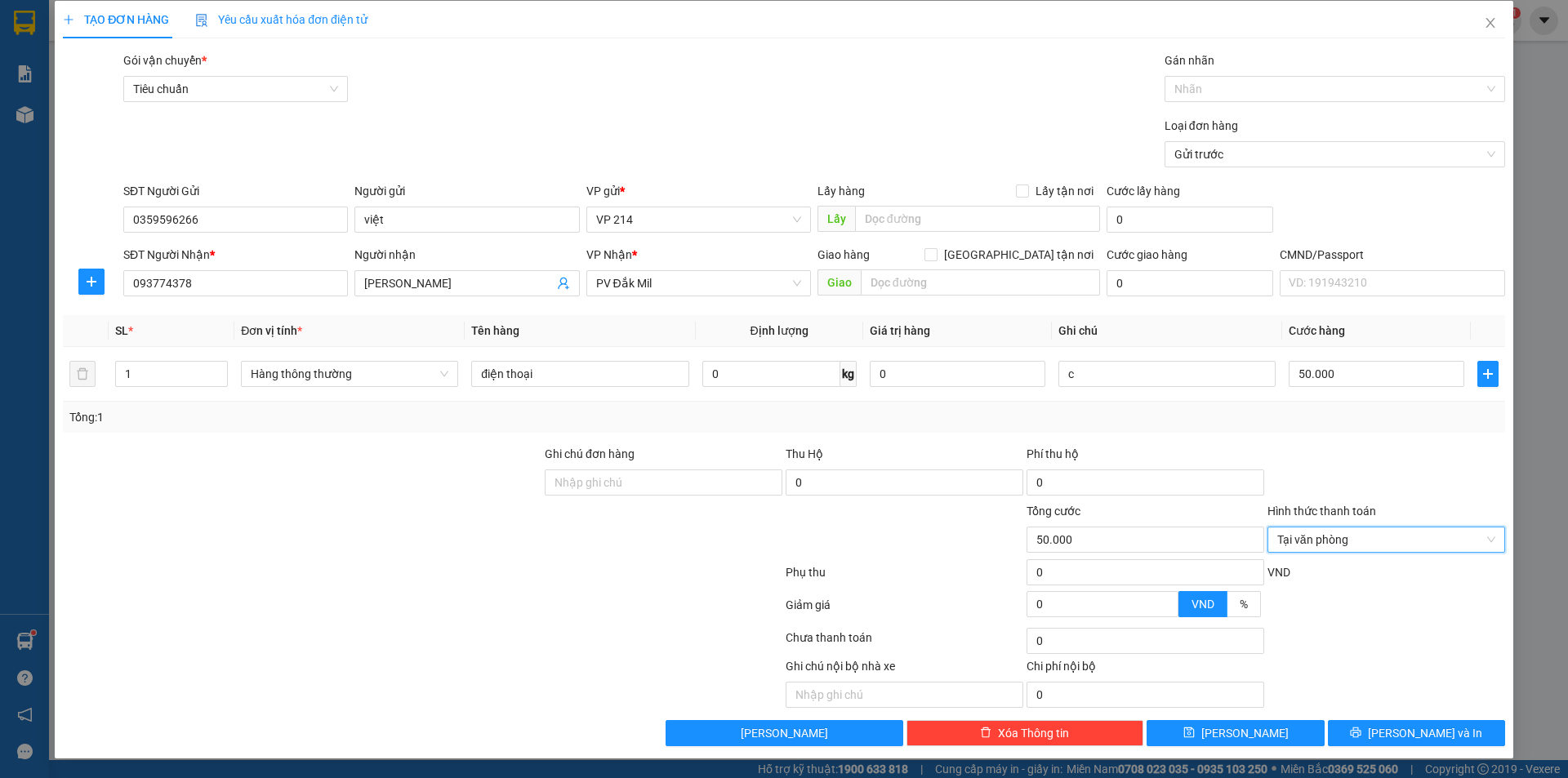
click at [1391, 718] on div "Transit Pickup Surcharge Ids Transit Deliver Surcharge Ids Transit Deliver Surc…" at bounding box center [784, 398] width 1442 height 695
click at [1391, 729] on span "Lưu và In" at bounding box center [1424, 733] width 114 height 18
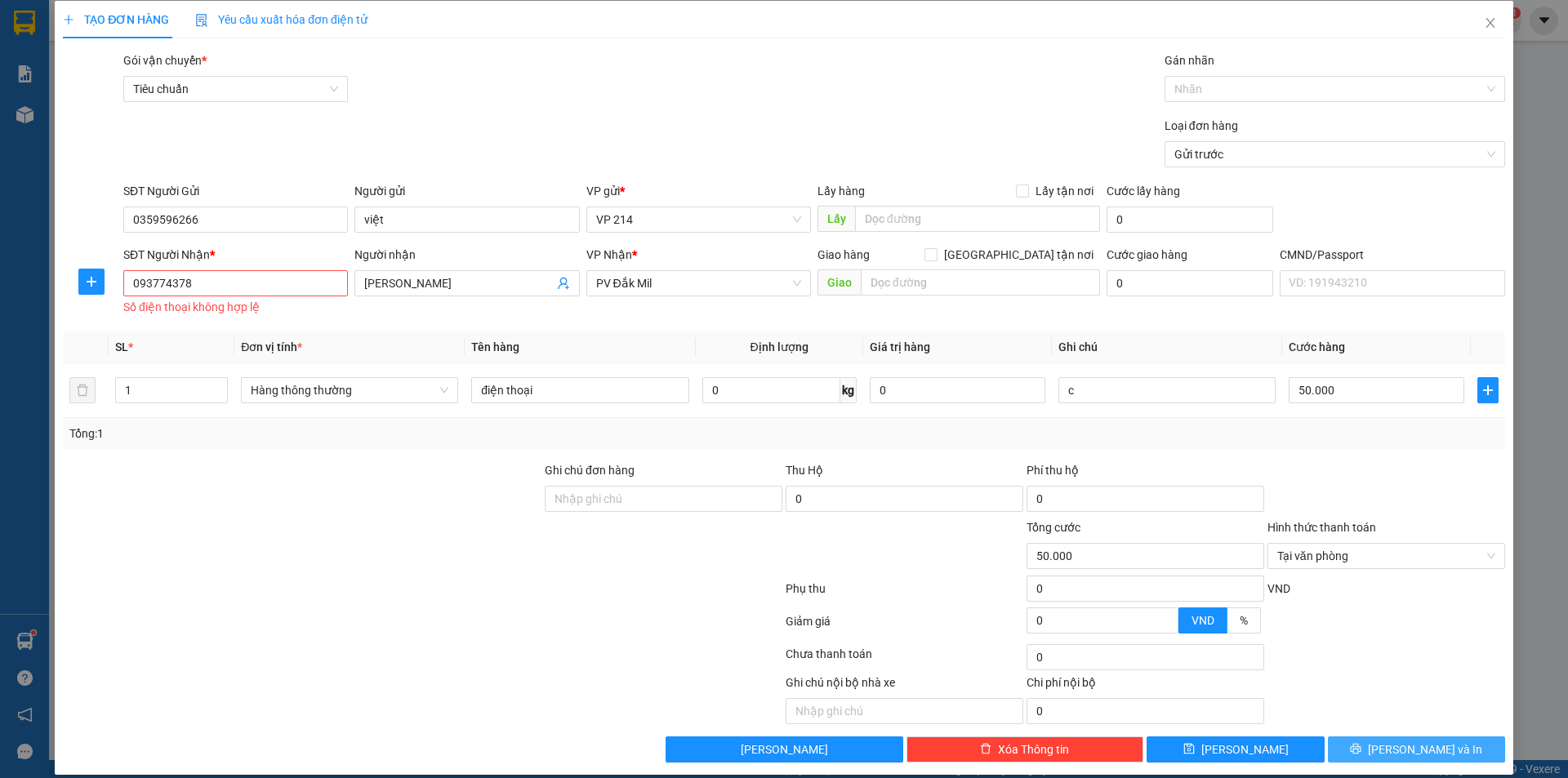
click at [1412, 739] on button "Lưu và In" at bounding box center [1416, 750] width 178 height 27
click at [221, 287] on input "093774378" at bounding box center [235, 283] width 224 height 27
click at [256, 286] on input "093774378" at bounding box center [235, 283] width 224 height 27
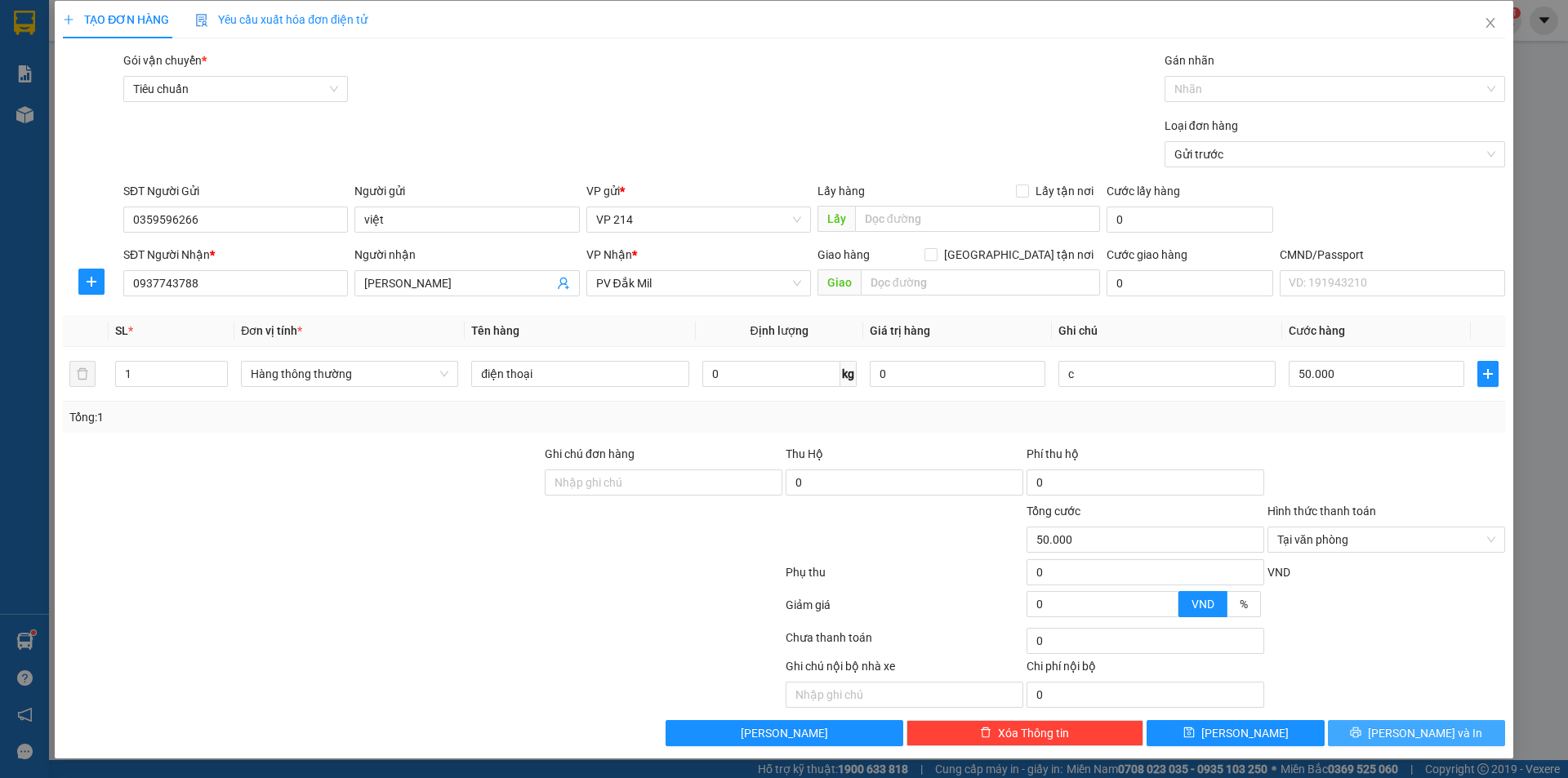
click at [1438, 729] on button "Lưu và In" at bounding box center [1416, 733] width 178 height 27
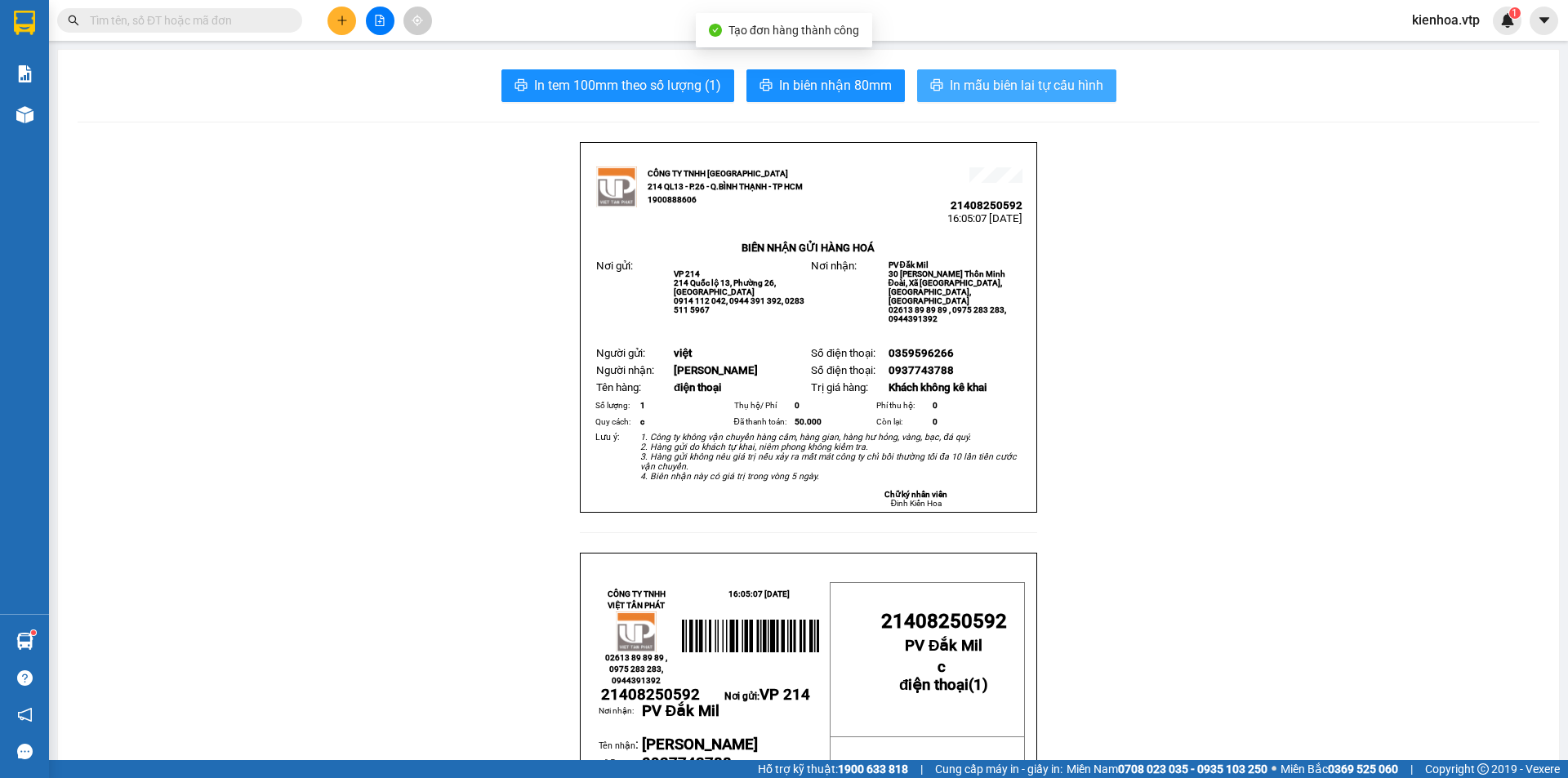
click at [1002, 92] on span "In mẫu biên lai tự cấu hình" at bounding box center [1026, 85] width 154 height 20
click at [342, 23] on icon "plus" at bounding box center [341, 20] width 1 height 9
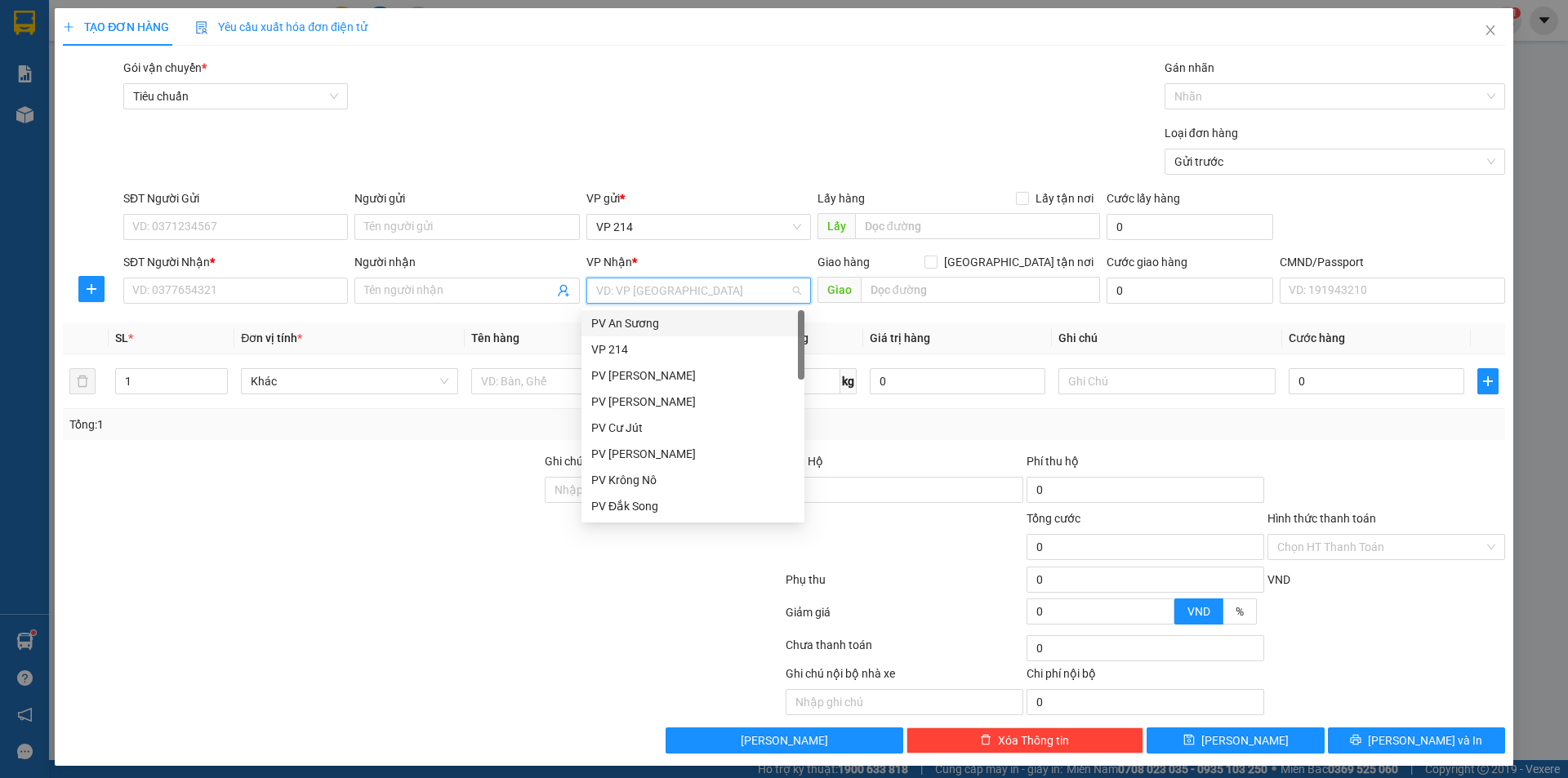
click at [672, 283] on input "search" at bounding box center [692, 290] width 193 height 25
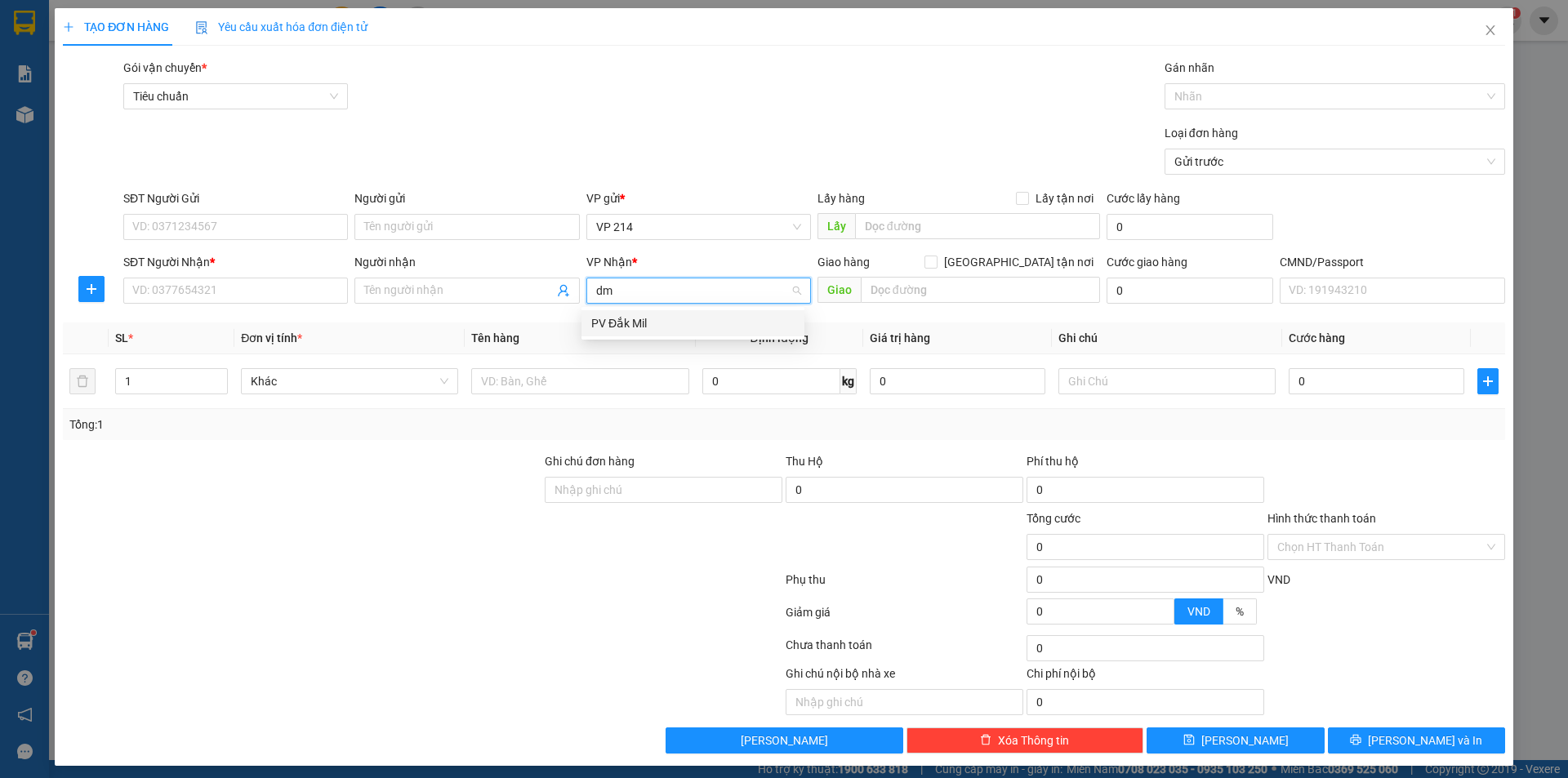
click at [662, 314] on div "PV Đắk Mil" at bounding box center [693, 323] width 223 height 27
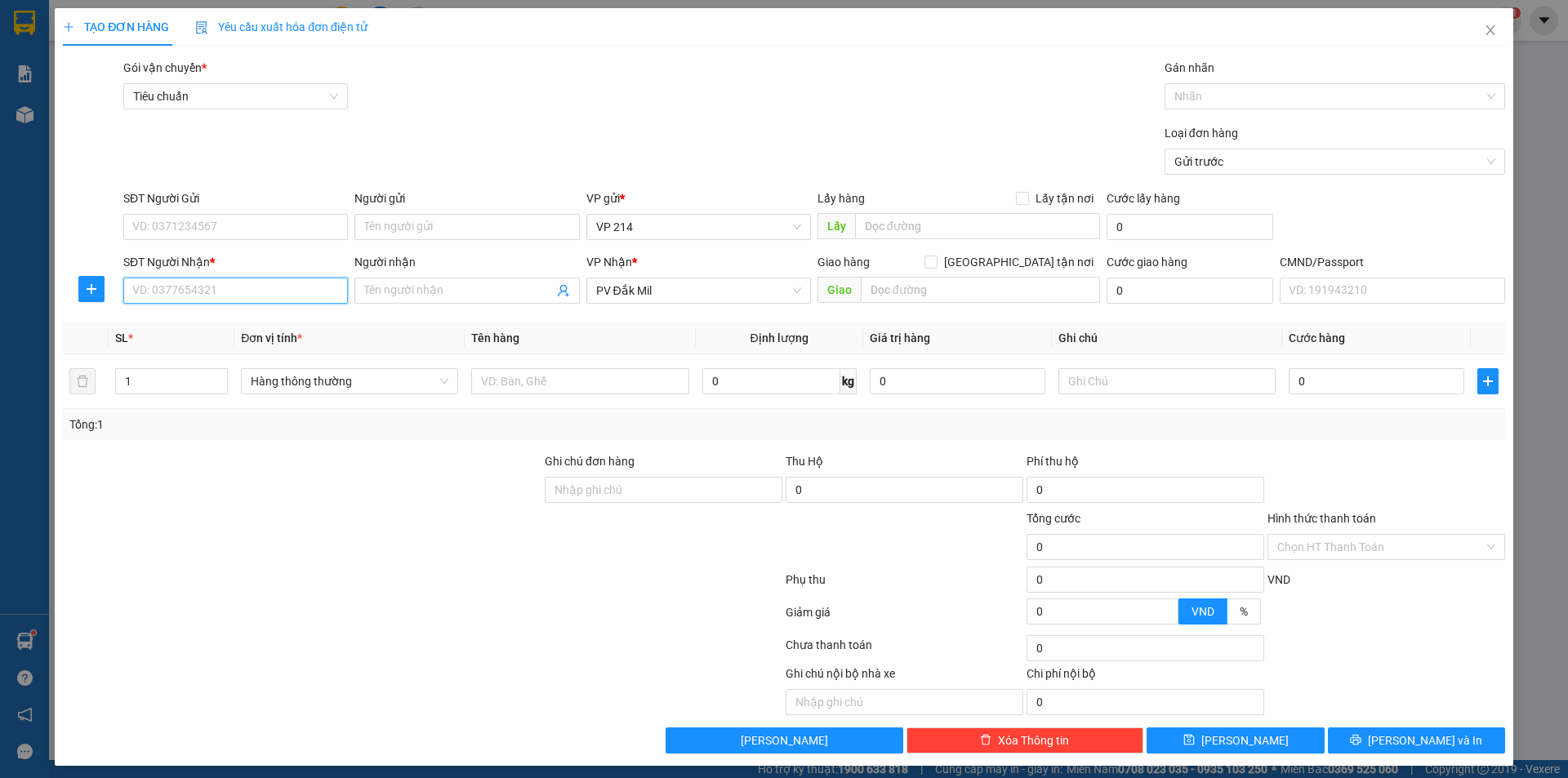
click at [269, 280] on input "SĐT Người Nhận *" at bounding box center [235, 290] width 224 height 27
click at [548, 374] on input "text" at bounding box center [579, 381] width 217 height 27
click at [1125, 391] on input "text" at bounding box center [1166, 381] width 217 height 27
click at [419, 286] on input "Người nhận" at bounding box center [459, 291] width 189 height 18
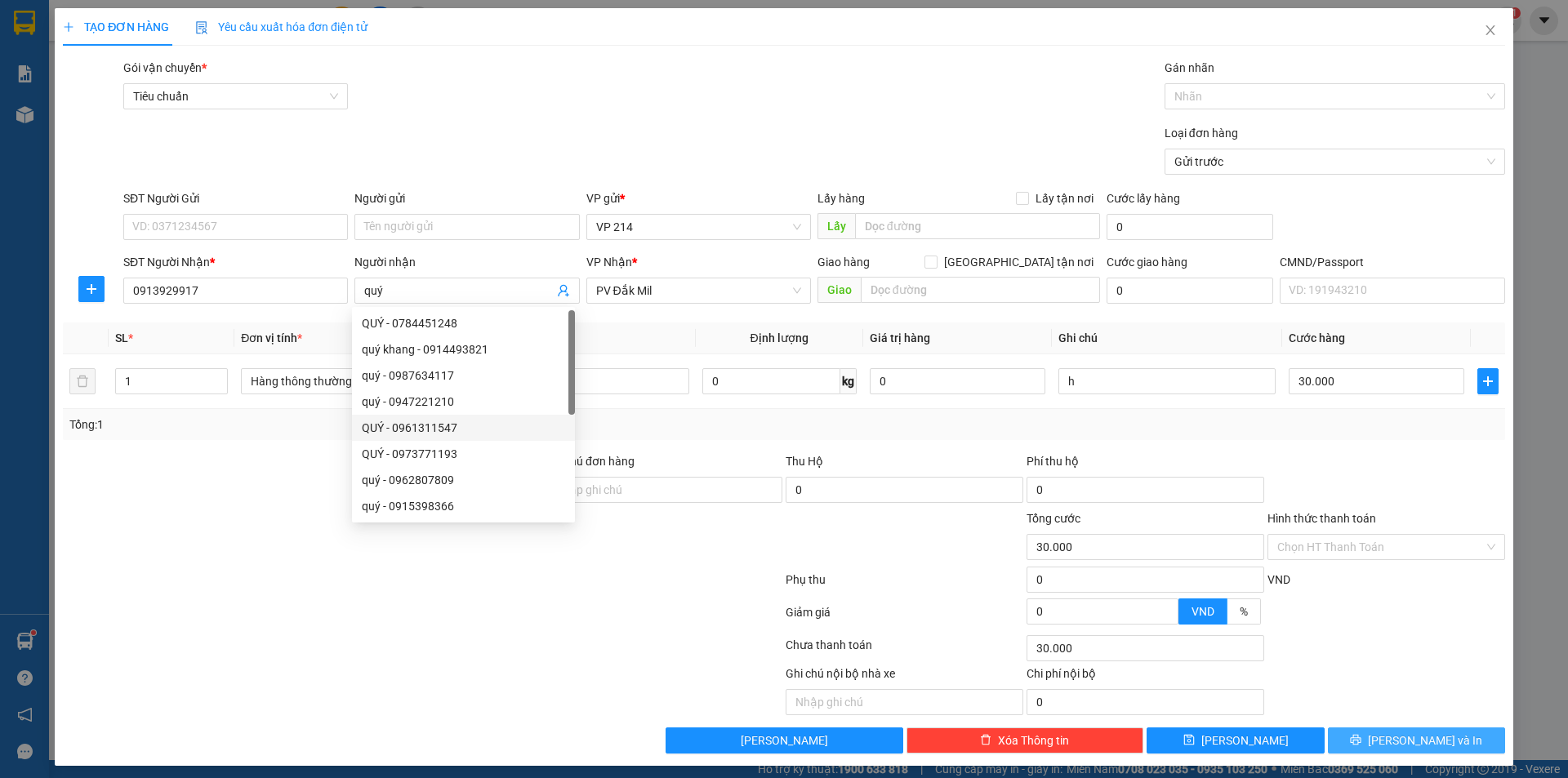
click at [1423, 751] on button "Lưu và In" at bounding box center [1416, 740] width 178 height 27
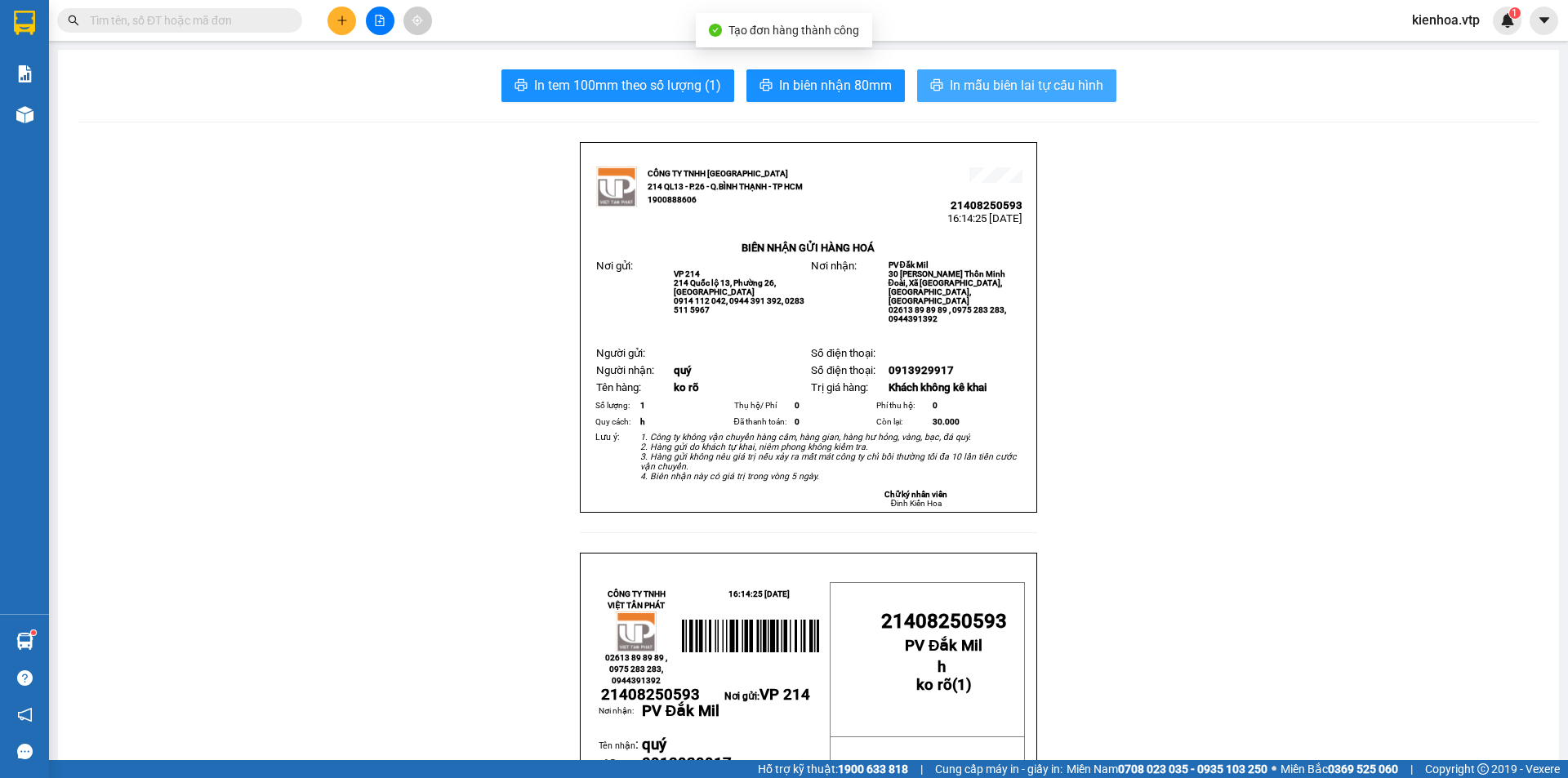
click at [1053, 94] on span "In mẫu biên lai tự cấu hình" at bounding box center [1026, 85] width 154 height 20
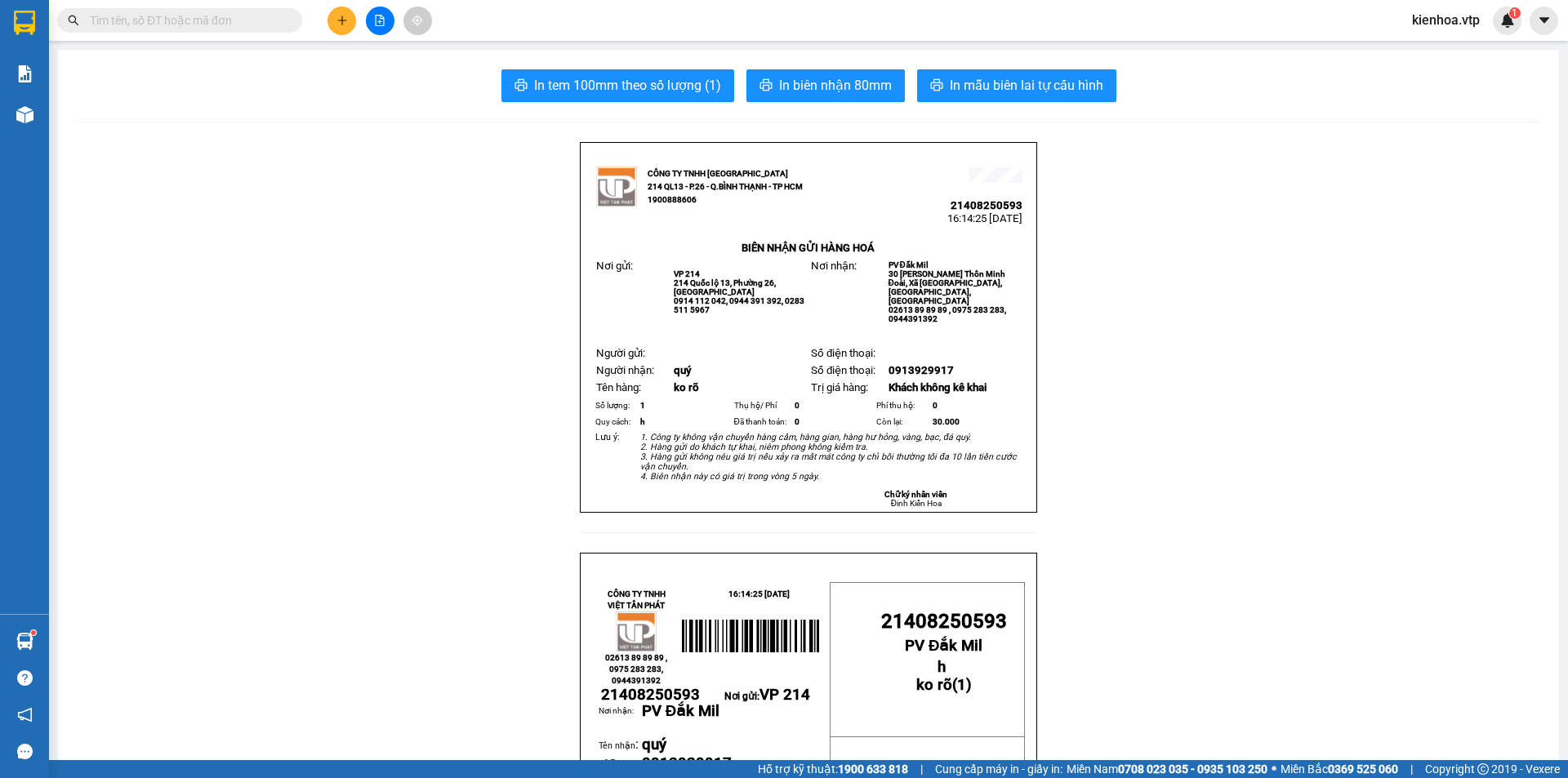
click at [350, 17] on button at bounding box center [341, 20] width 28 height 28
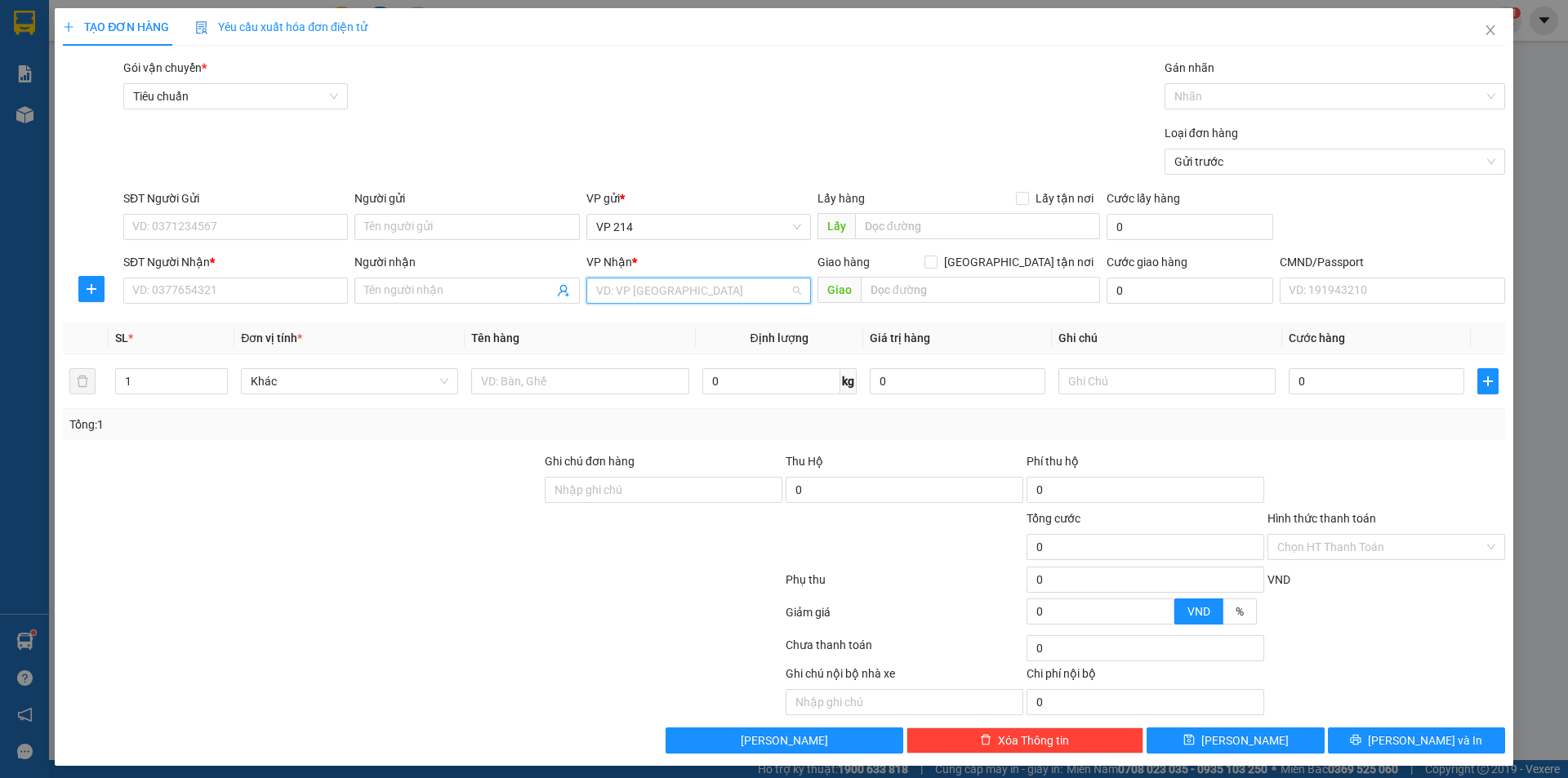
click at [691, 289] on input "search" at bounding box center [692, 290] width 193 height 25
click at [663, 315] on div "PV Đắk Mil" at bounding box center [693, 323] width 203 height 18
click at [240, 231] on input "SĐT Người Gửi" at bounding box center [235, 227] width 224 height 27
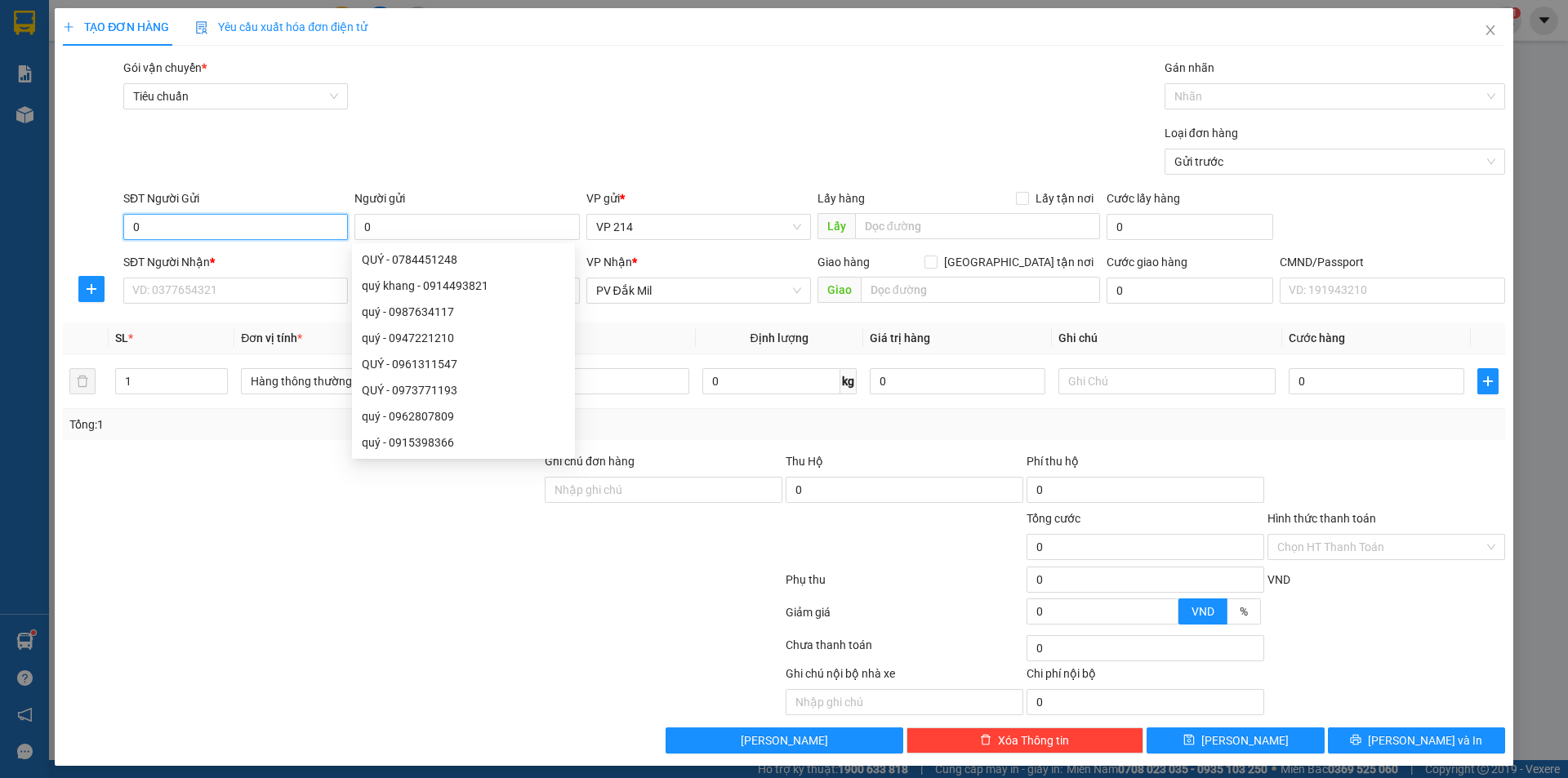
click at [240, 231] on input "0" at bounding box center [235, 227] width 224 height 27
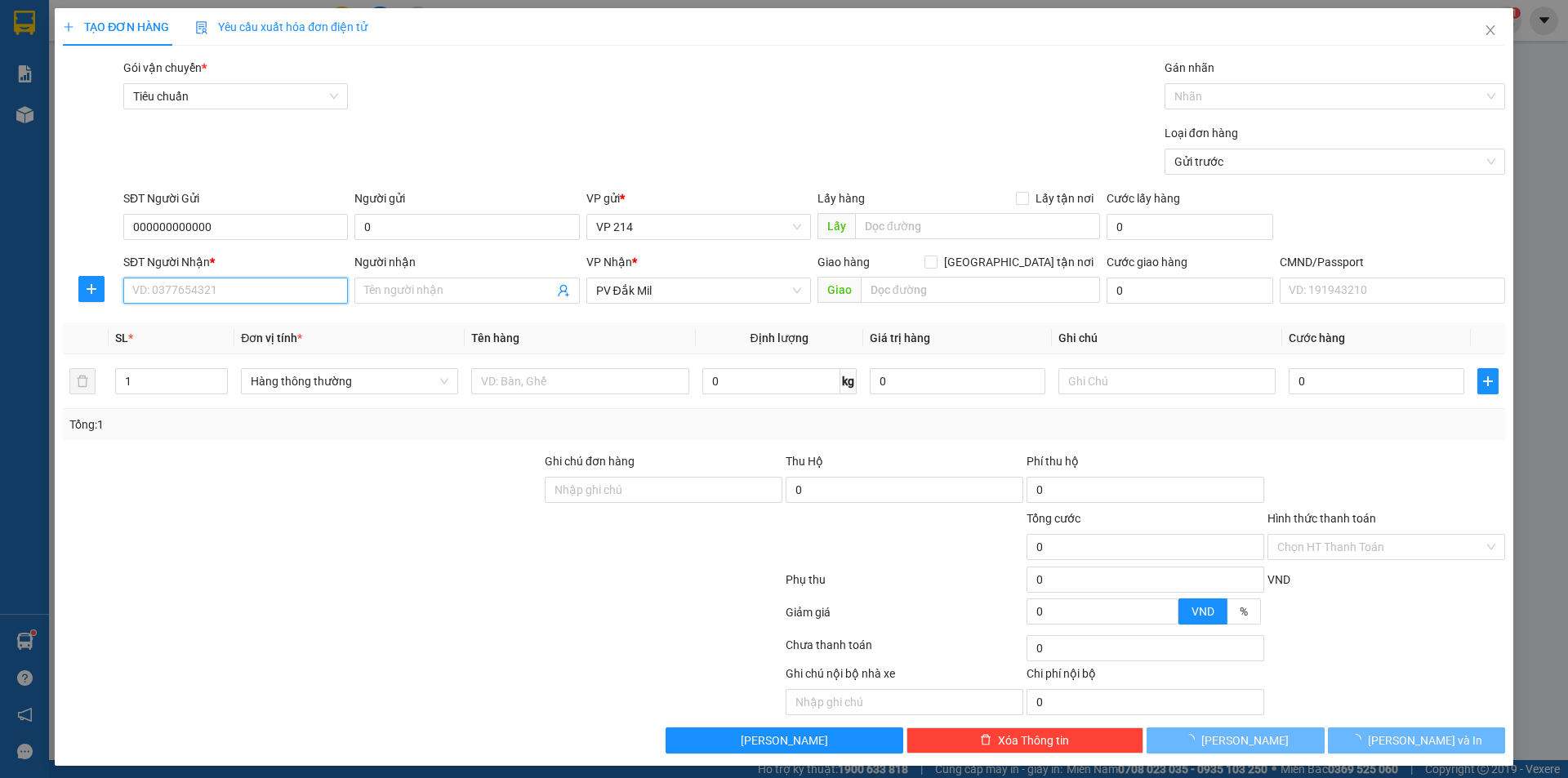
click at [218, 282] on input "SĐT Người Nhận *" at bounding box center [235, 290] width 224 height 27
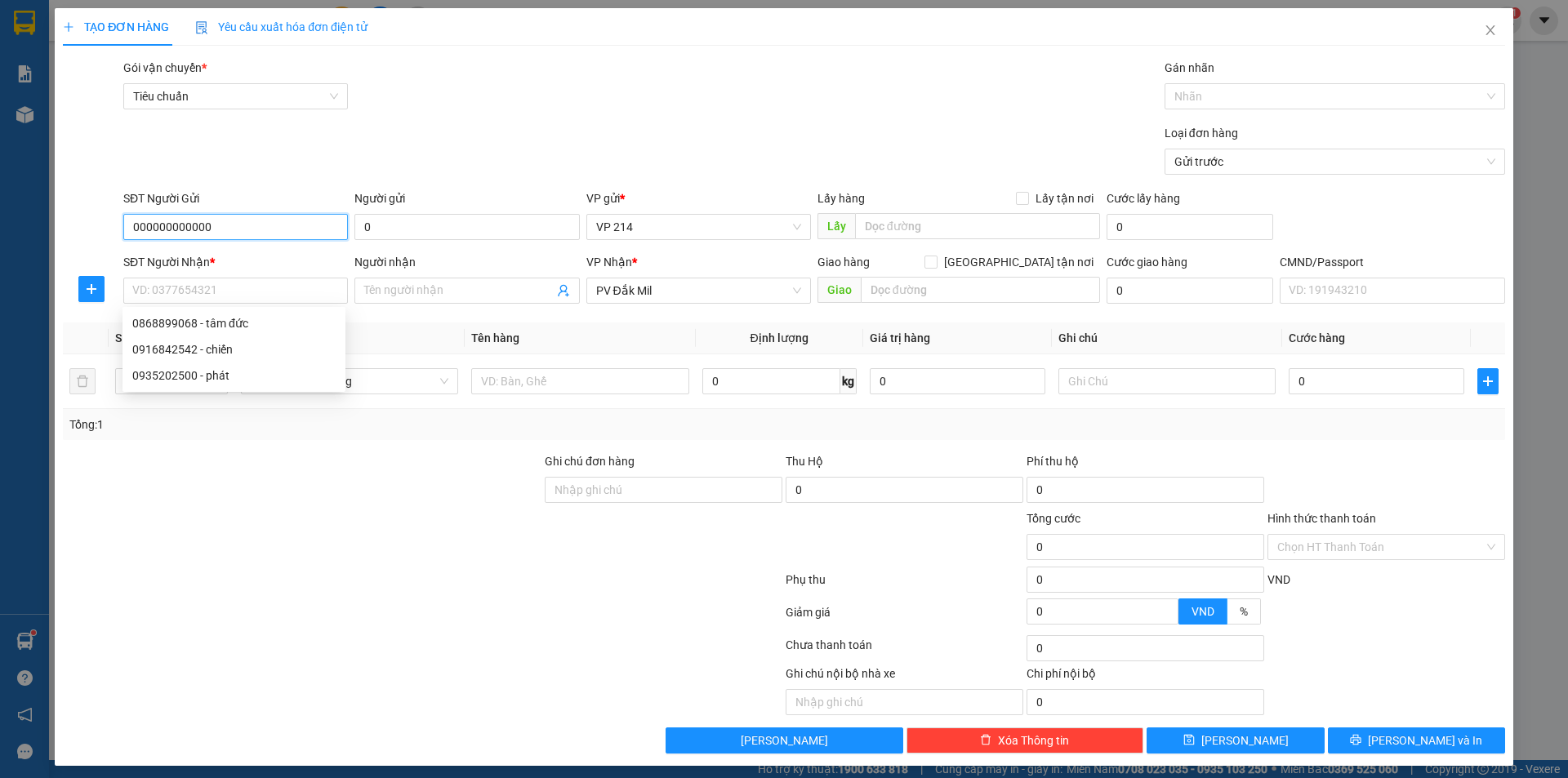
drag, startPoint x: 246, startPoint y: 227, endPoint x: 0, endPoint y: 228, distance: 246.0
click at [0, 228] on div "TẠO ĐƠN HÀNG Yêu cầu xuất hóa đơn điện tử Transit Pickup Surcharge Ids Transit …" at bounding box center [784, 389] width 1568 height 778
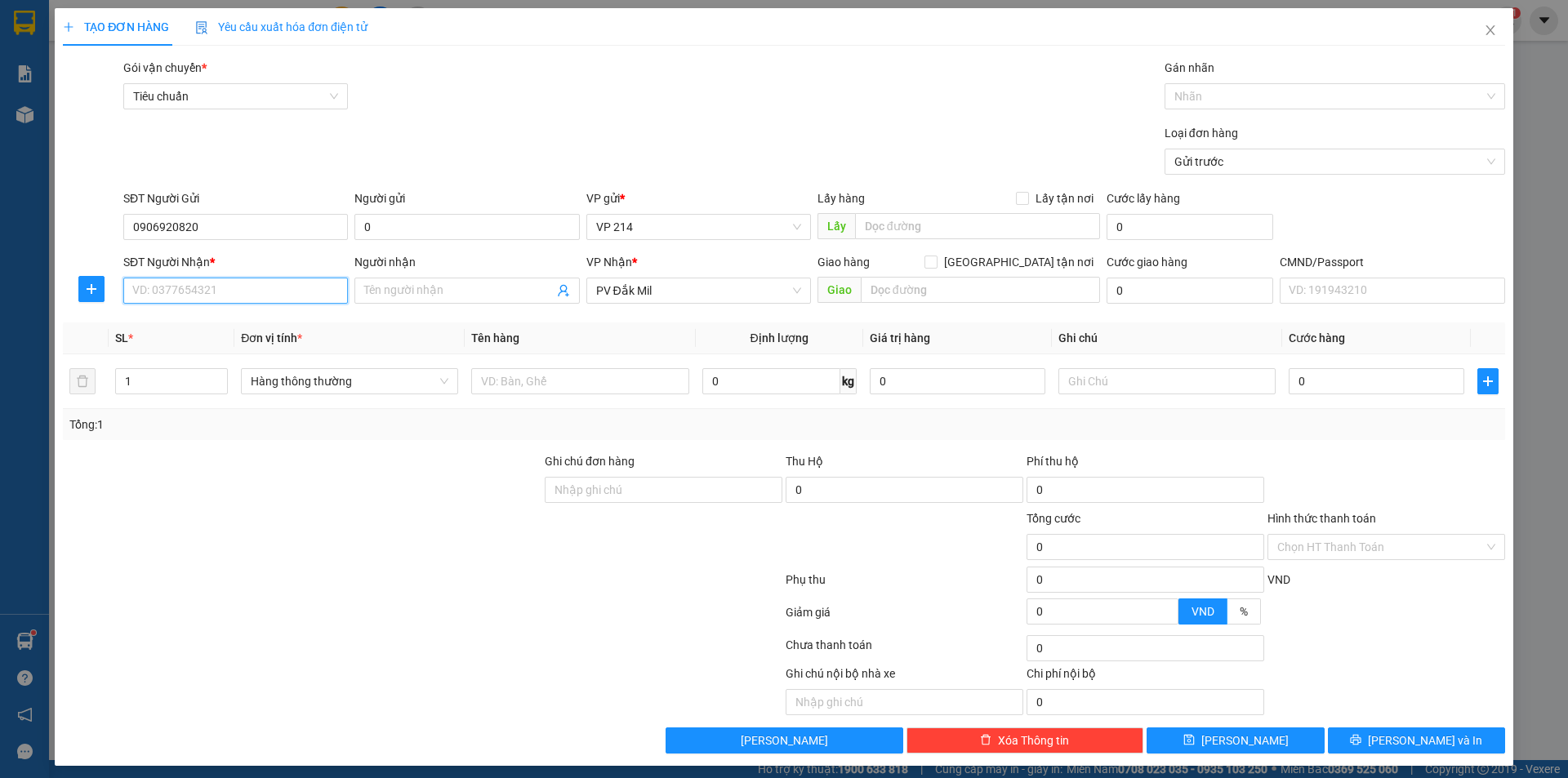
click at [230, 289] on input "SĐT Người Nhận *" at bounding box center [235, 290] width 224 height 27
click at [441, 296] on input "Người nhận" at bounding box center [459, 291] width 189 height 18
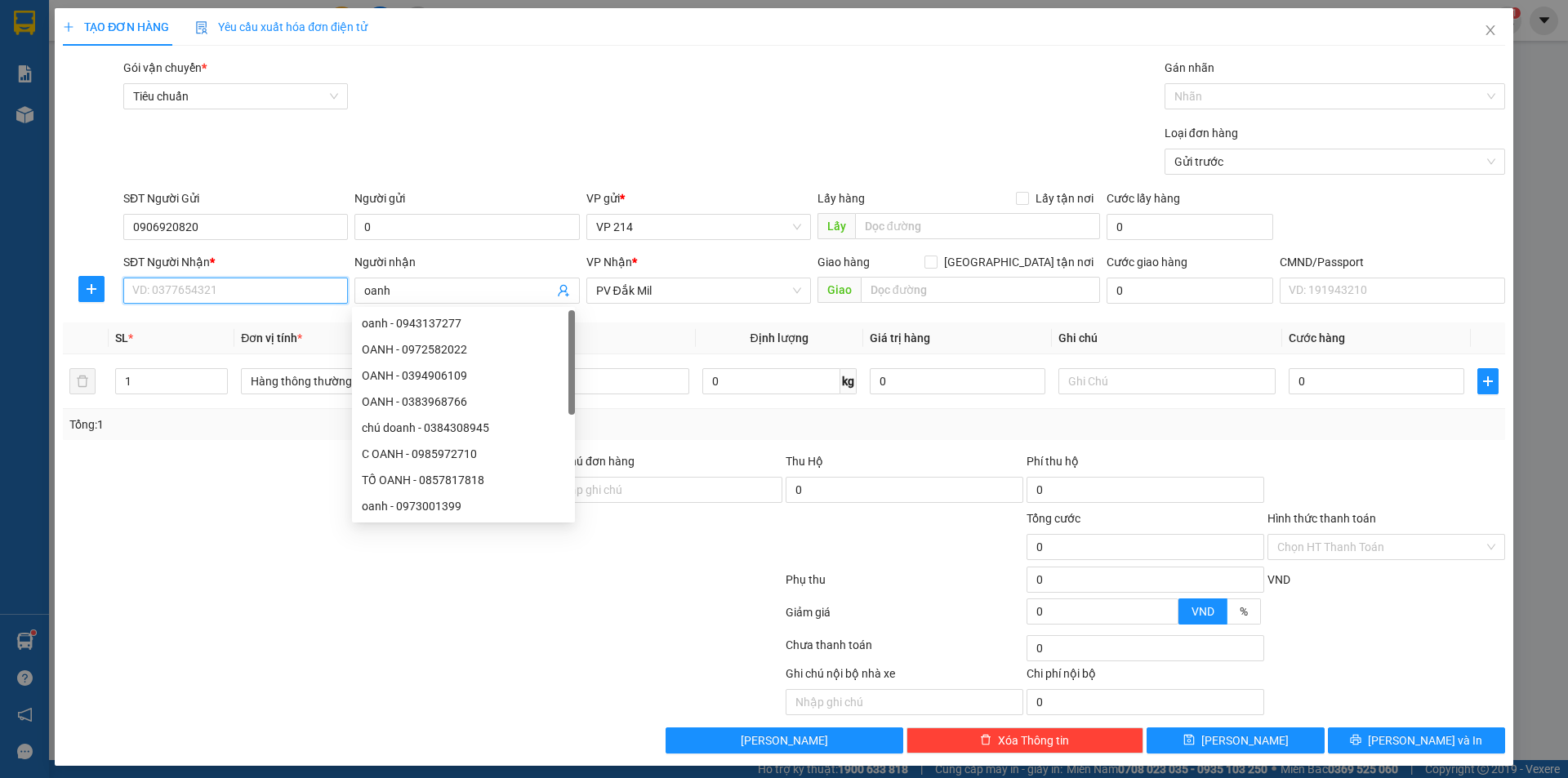
click at [287, 291] on input "SĐT Người Nhận *" at bounding box center [235, 290] width 224 height 27
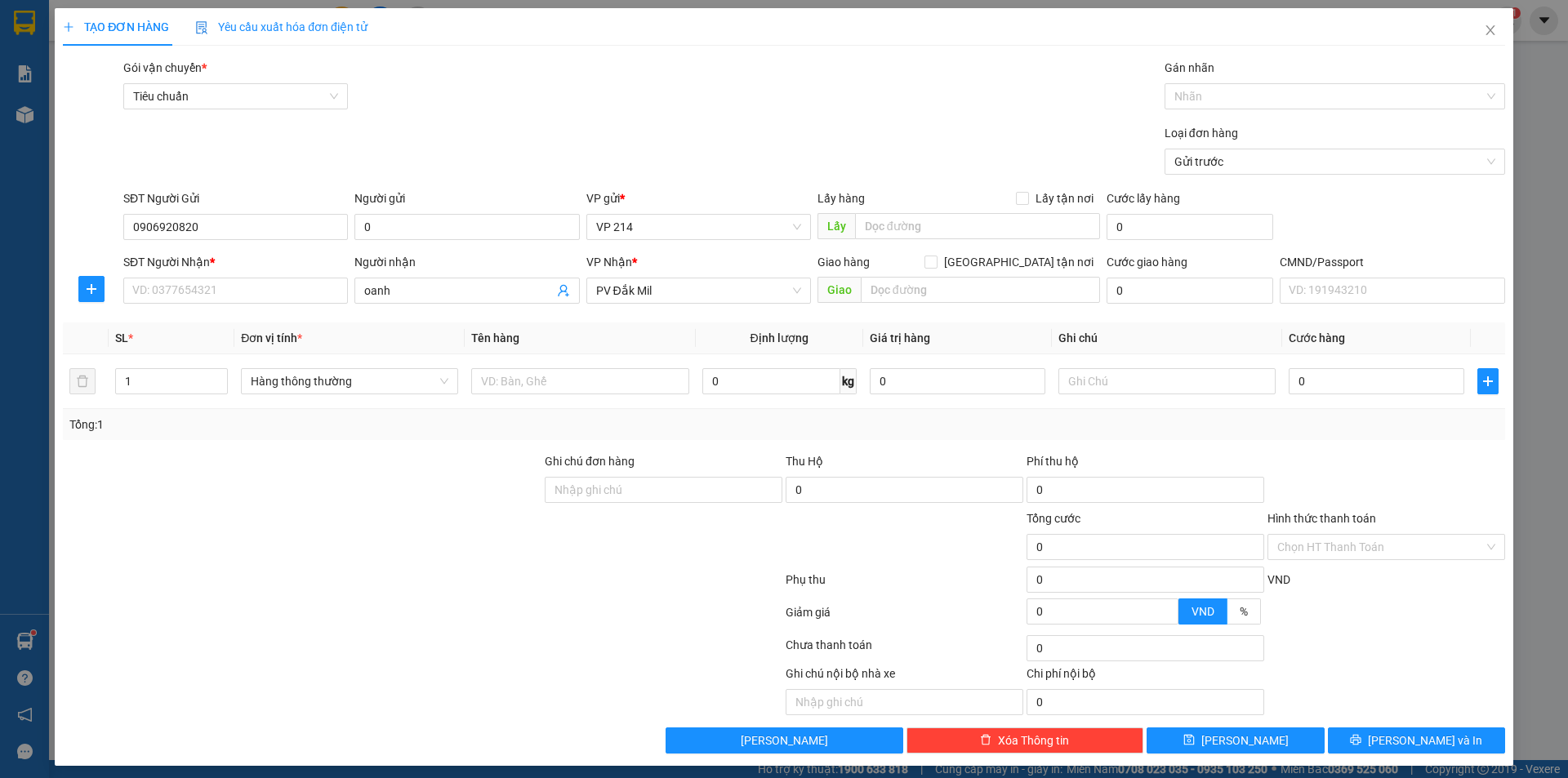
click at [522, 776] on div "TẠO ĐƠN HÀNG Yêu cầu xuất hóa đơn điện tử Transit Pickup Surcharge Ids Transit …" at bounding box center [784, 389] width 1568 height 778
click at [261, 276] on div "SĐT Người Nhận *" at bounding box center [235, 265] width 224 height 25
click at [251, 284] on input "SĐT Người Nhận *" at bounding box center [235, 290] width 224 height 27
drag, startPoint x: 136, startPoint y: 385, endPoint x: 124, endPoint y: 386, distance: 12.0
click at [124, 386] on input "1" at bounding box center [171, 381] width 111 height 25
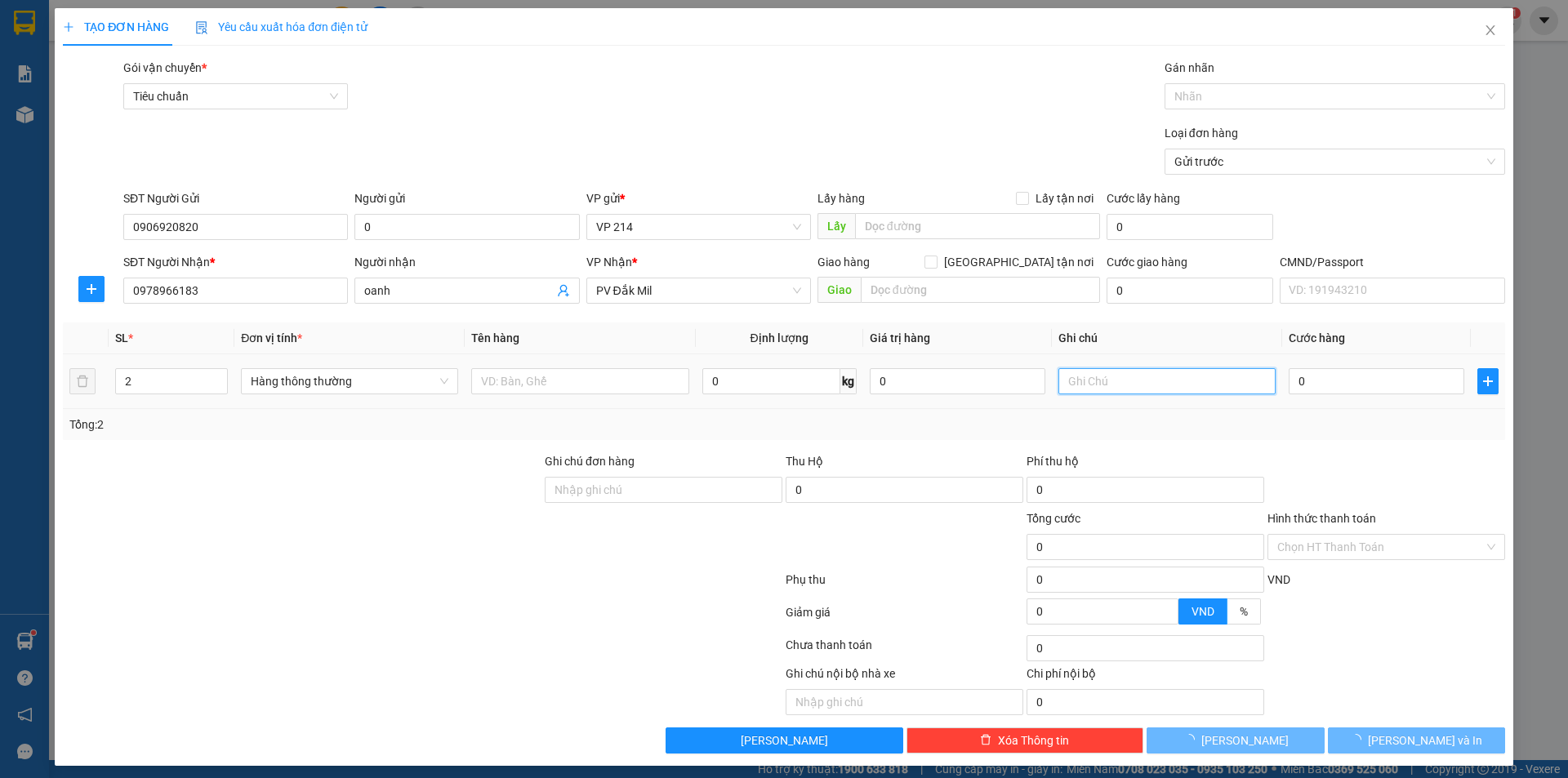
click at [1086, 377] on input "text" at bounding box center [1166, 381] width 217 height 27
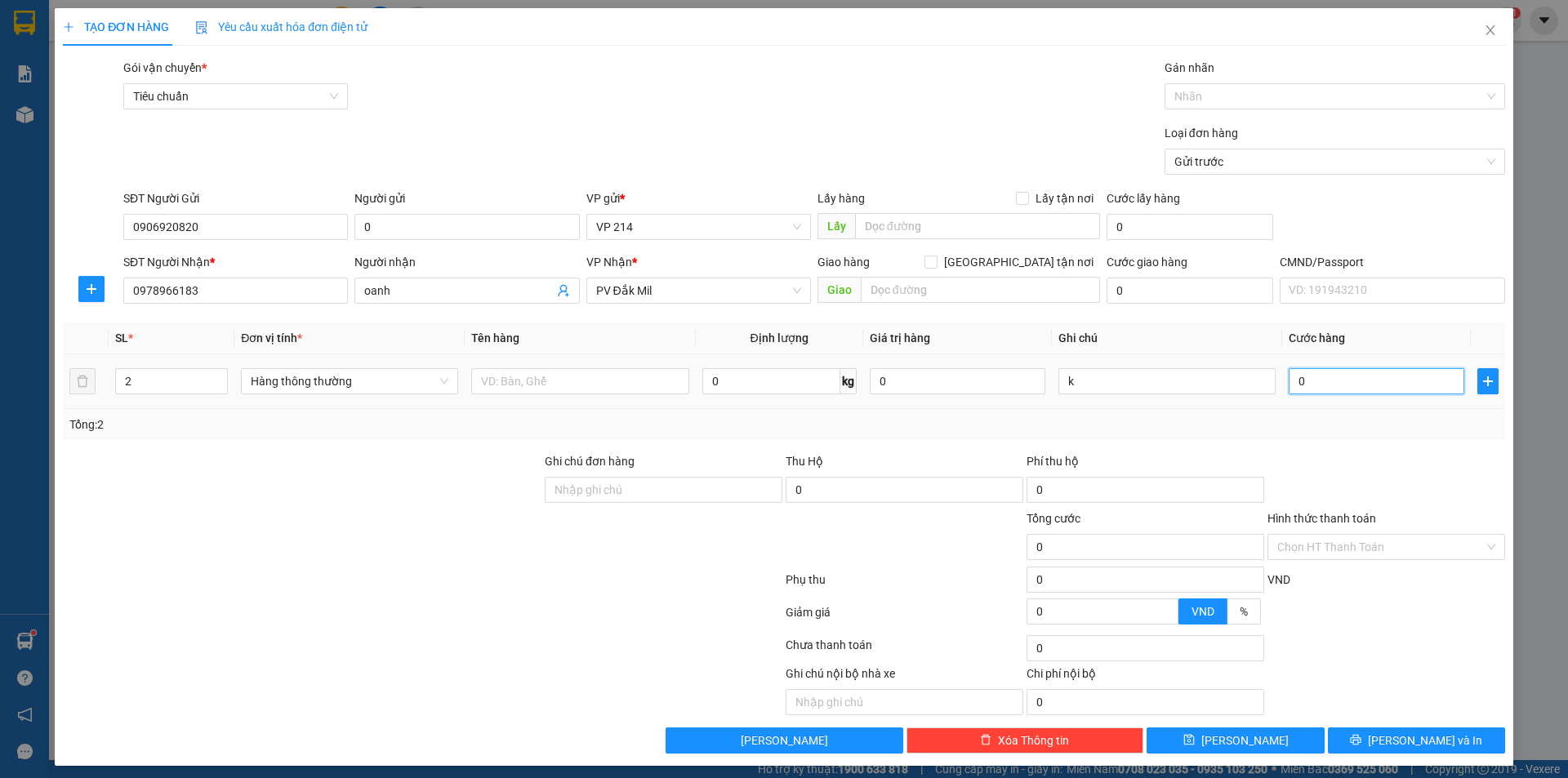
click at [1310, 374] on input "0" at bounding box center [1377, 381] width 176 height 27
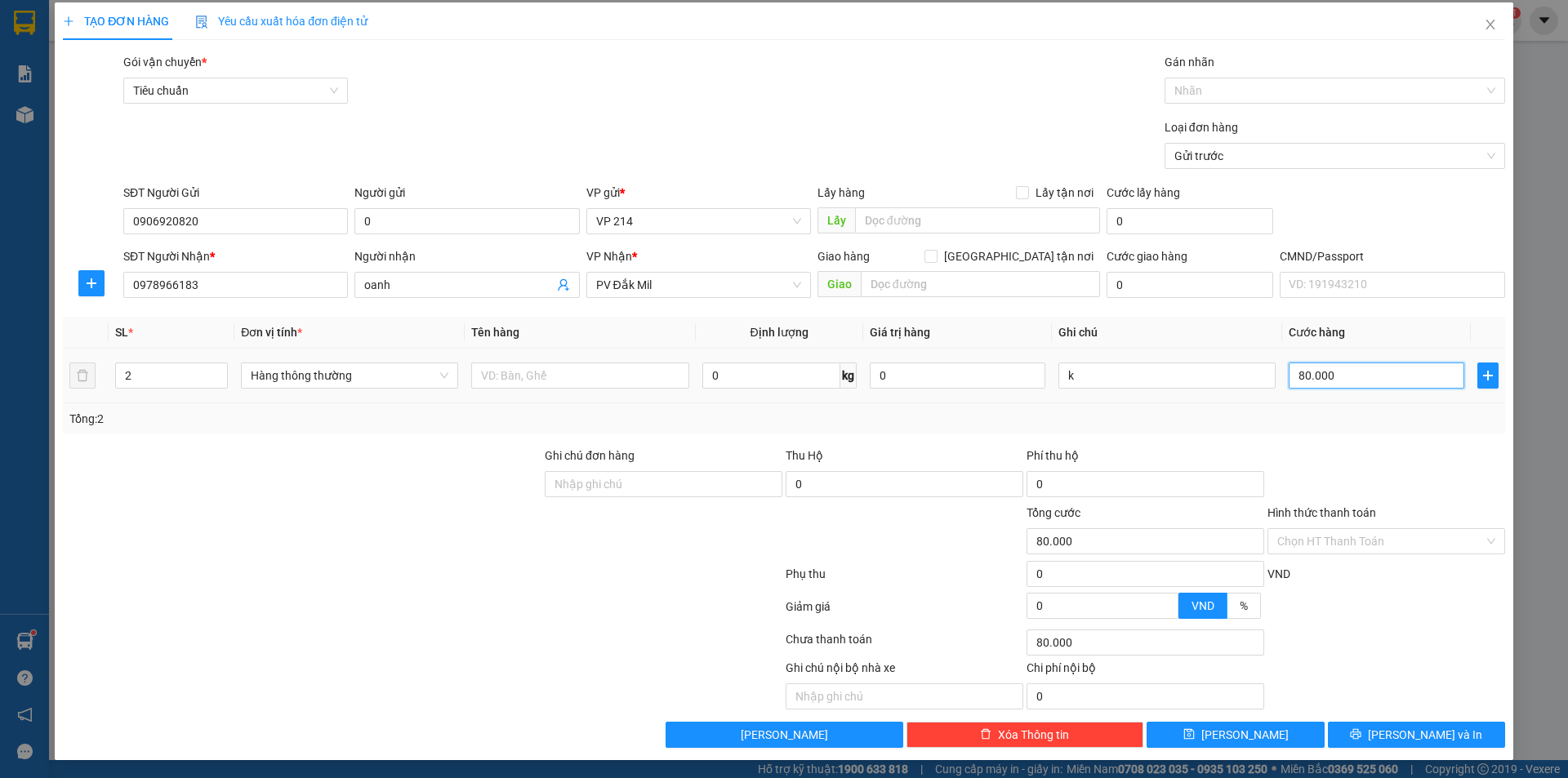
scroll to position [7, 0]
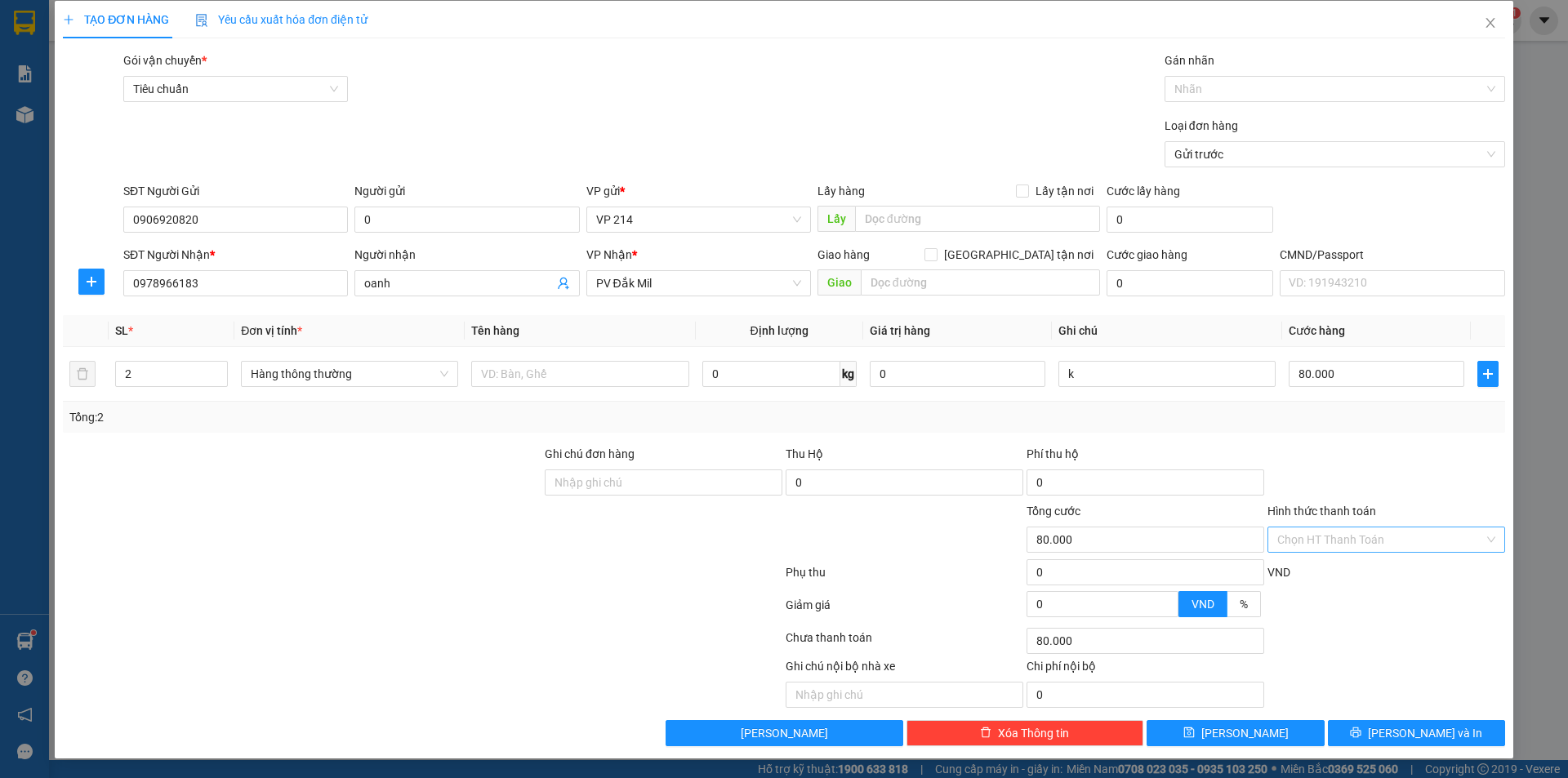
click at [1422, 547] on input "Hình thức thanh toán" at bounding box center [1380, 539] width 207 height 25
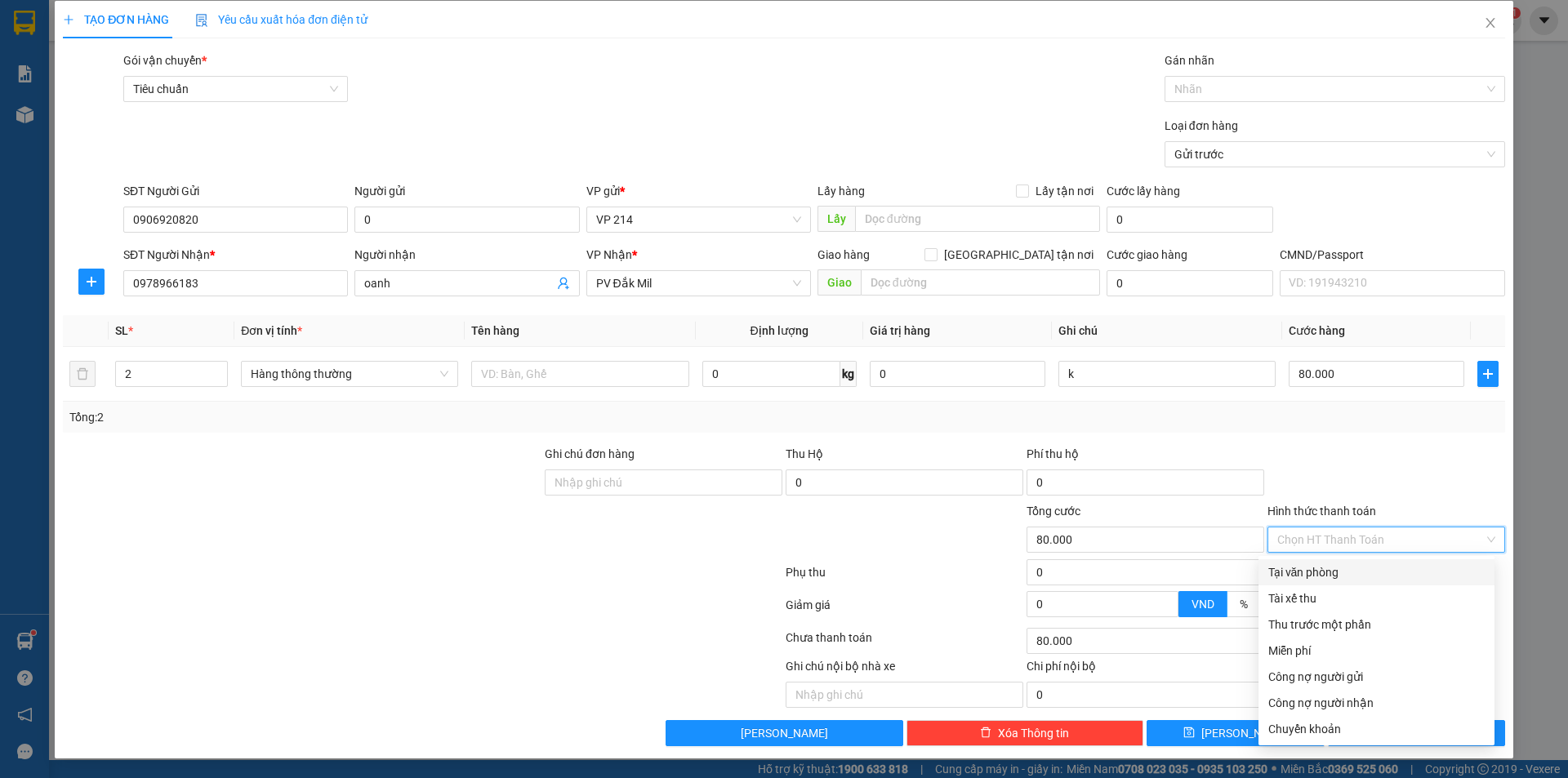
click at [1404, 575] on div "Tại văn phòng" at bounding box center [1376, 572] width 216 height 18
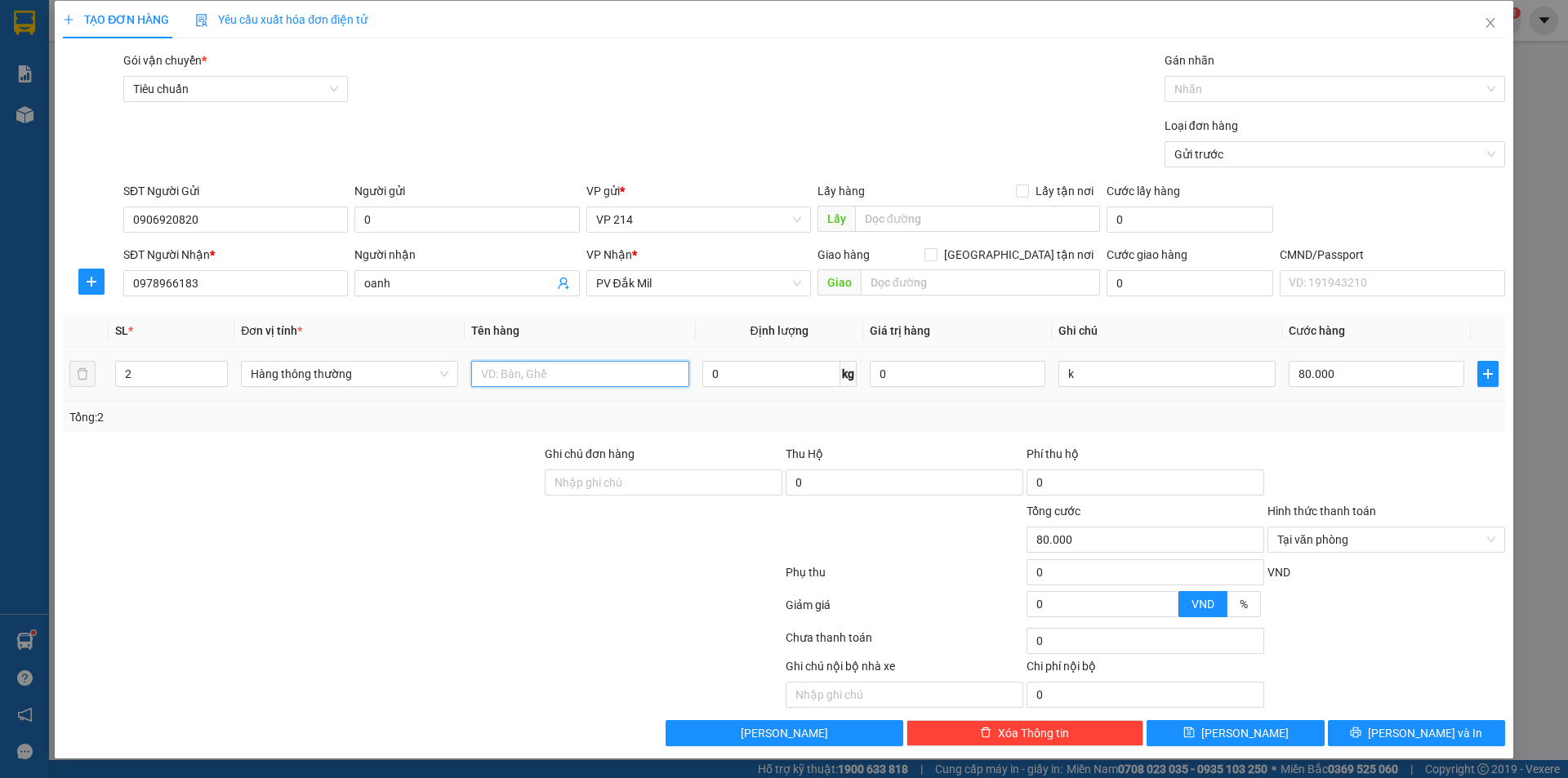
click at [532, 367] on input "text" at bounding box center [579, 373] width 217 height 27
click at [1095, 362] on input "k" at bounding box center [1166, 373] width 217 height 27
click at [1352, 722] on button "Lưu và In" at bounding box center [1416, 733] width 178 height 27
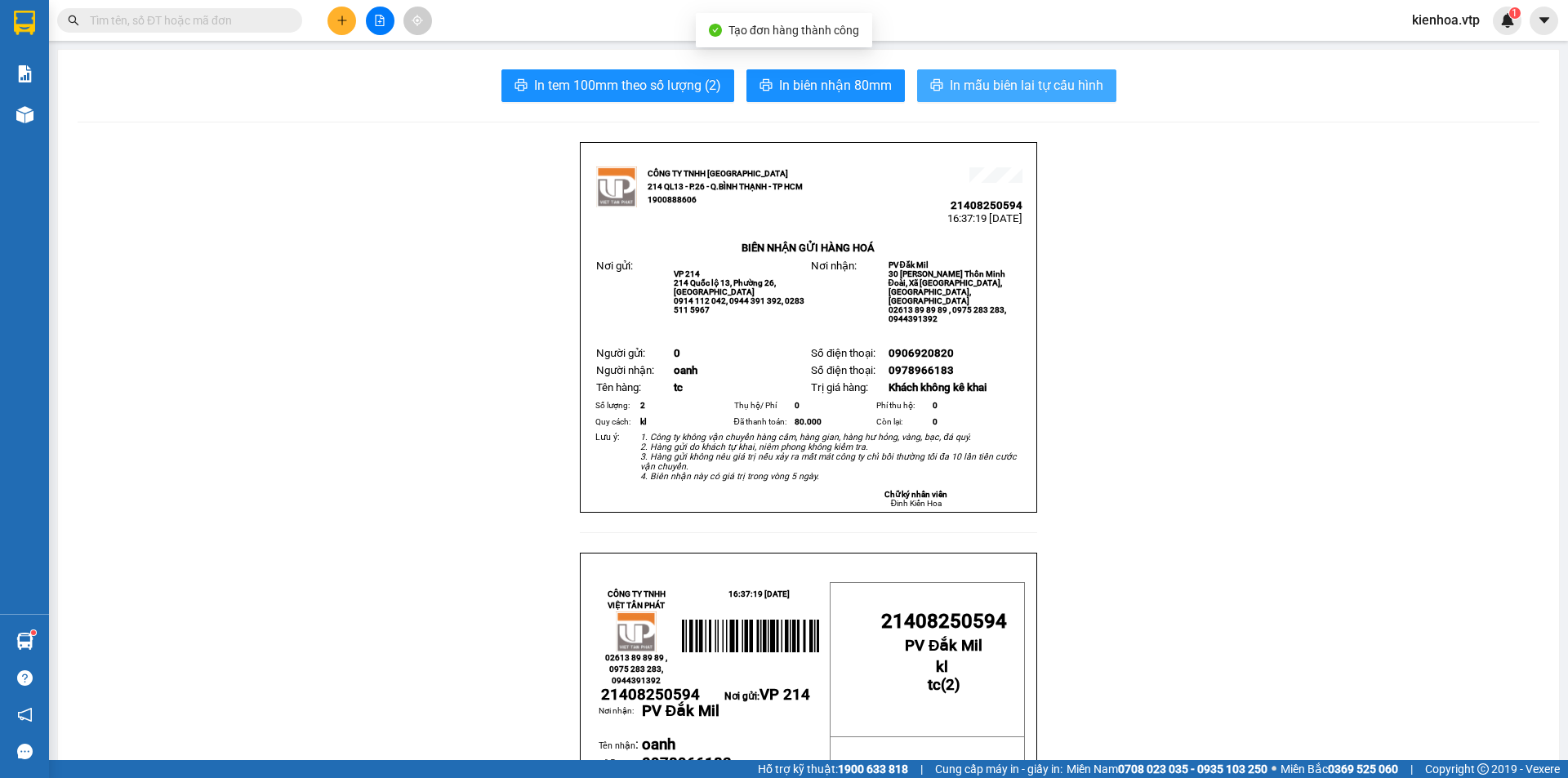
click at [958, 76] on span "In mẫu biên lai tự cấu hình" at bounding box center [1026, 85] width 154 height 20
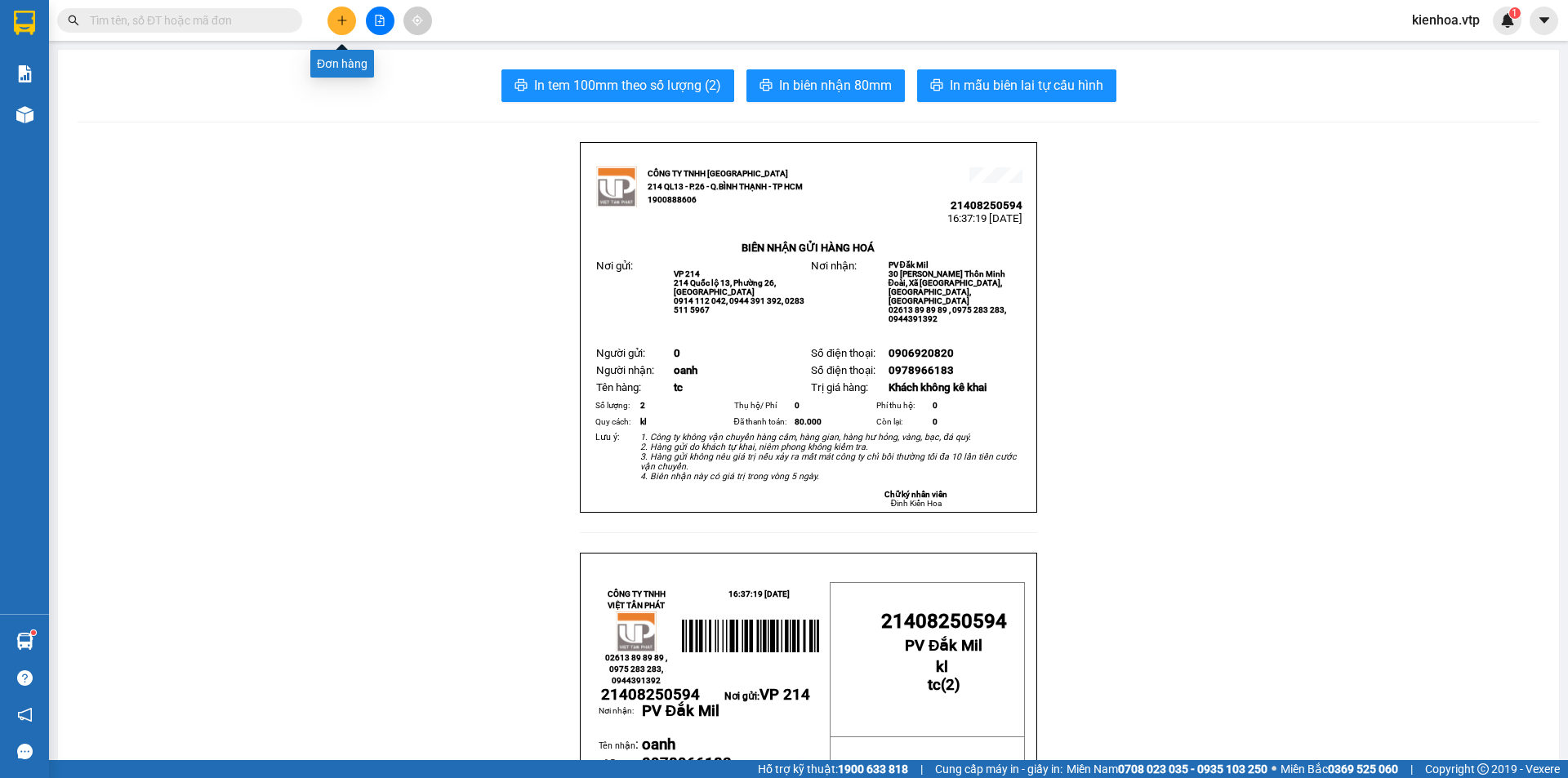
click at [344, 28] on button at bounding box center [341, 20] width 28 height 28
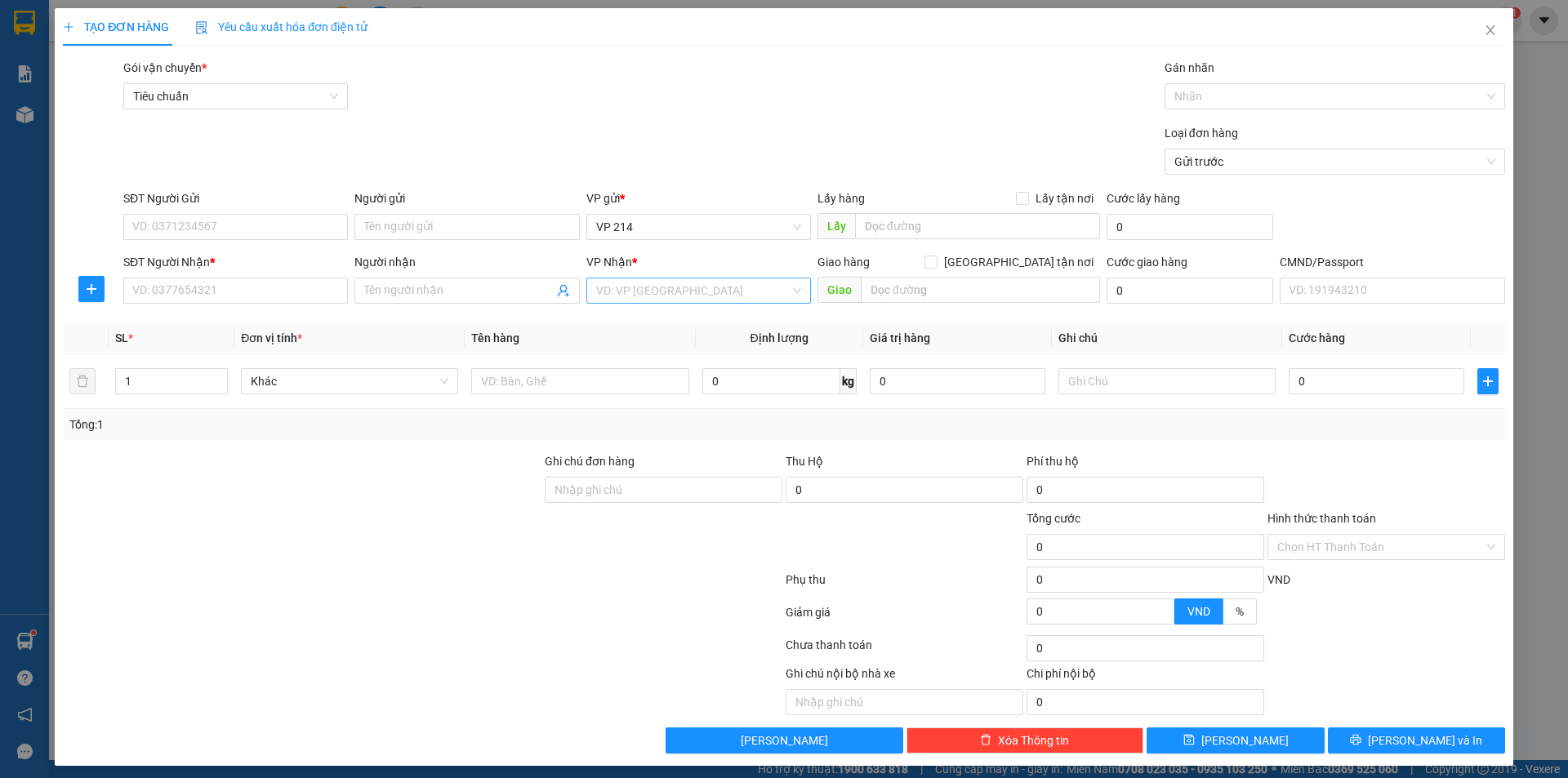
click at [649, 294] on input "search" at bounding box center [692, 290] width 193 height 25
click at [665, 331] on div "PV Krông Nô" at bounding box center [693, 323] width 203 height 18
click at [217, 285] on input "SĐT Người Nhận *" at bounding box center [235, 290] width 224 height 27
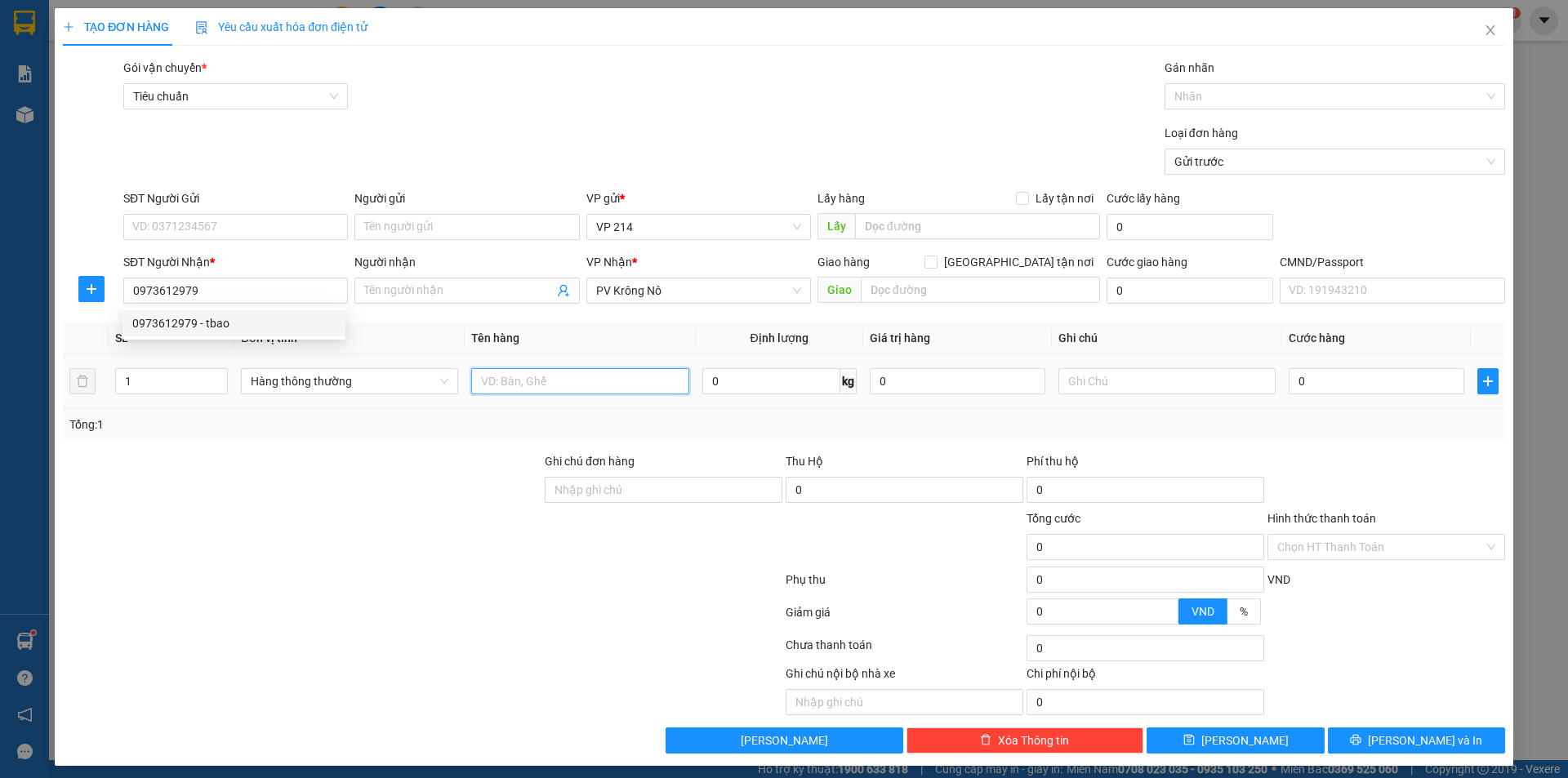
click at [618, 380] on input "text" at bounding box center [579, 381] width 217 height 27
click at [1139, 381] on input "text" at bounding box center [1166, 381] width 217 height 27
click at [1345, 381] on input "0" at bounding box center [1377, 381] width 176 height 27
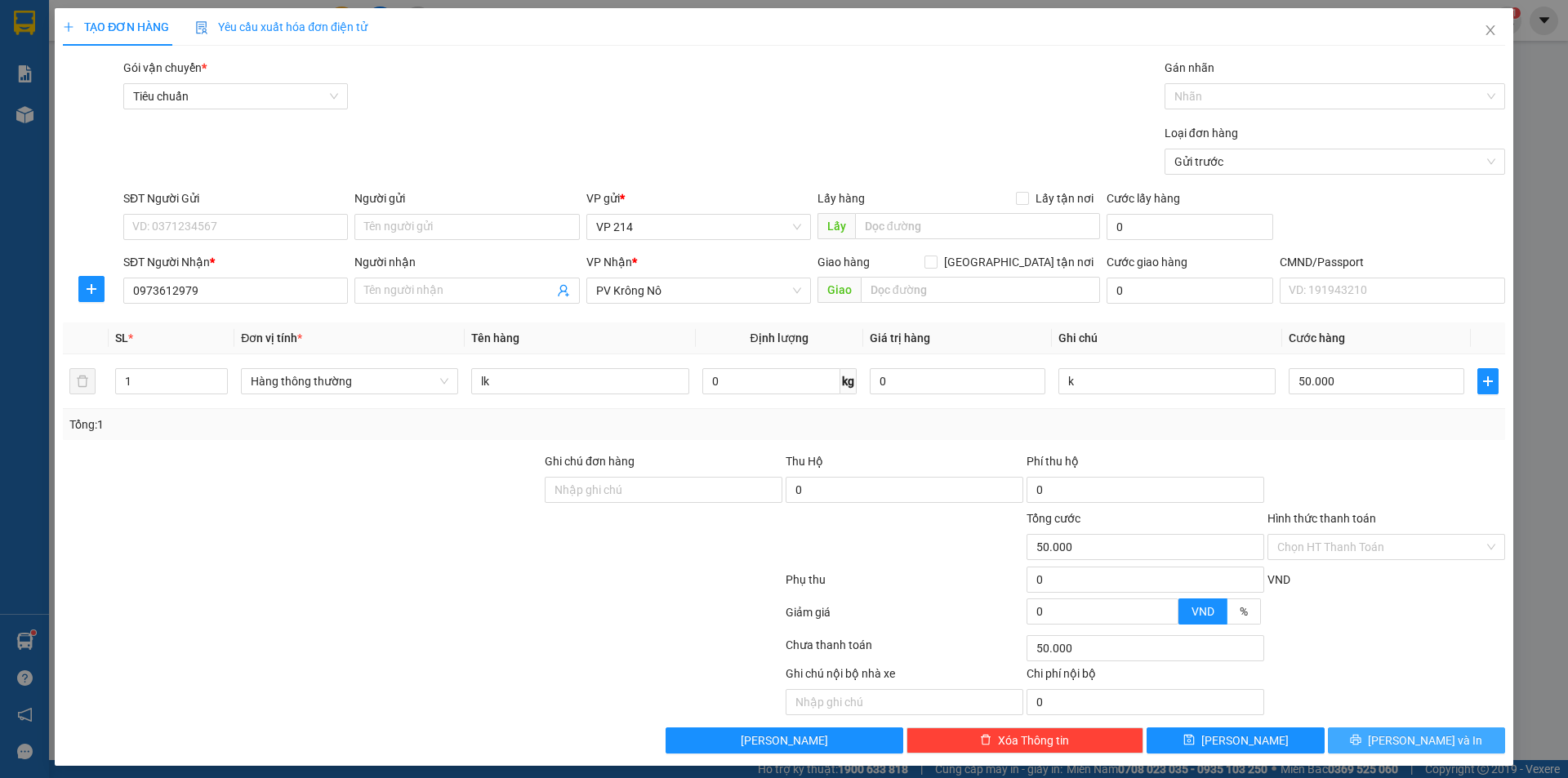
click at [1406, 732] on span "Lưu và In" at bounding box center [1424, 740] width 114 height 18
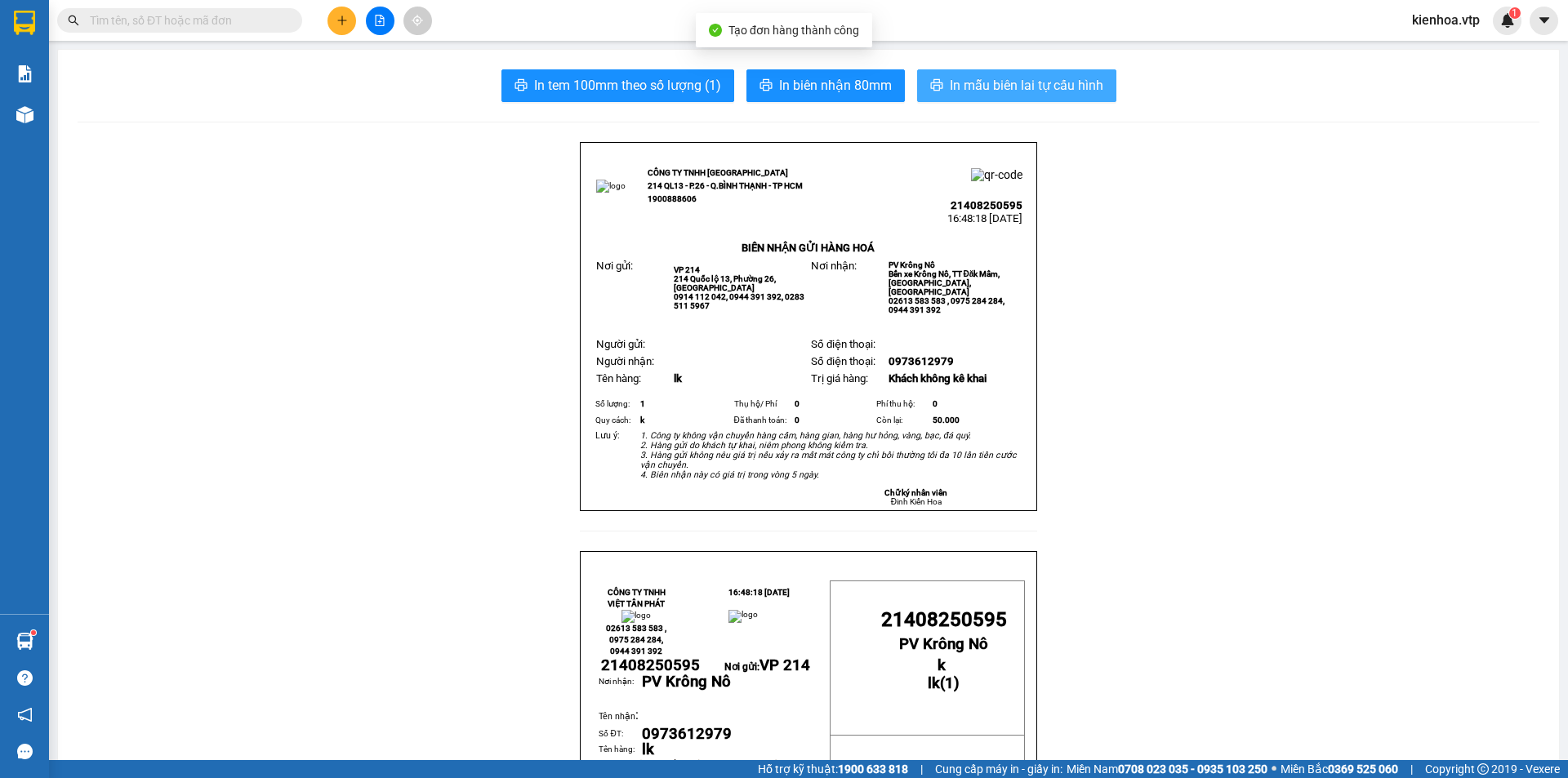
click at [1023, 92] on span "In mẫu biên lai tự cấu hình" at bounding box center [1026, 85] width 154 height 20
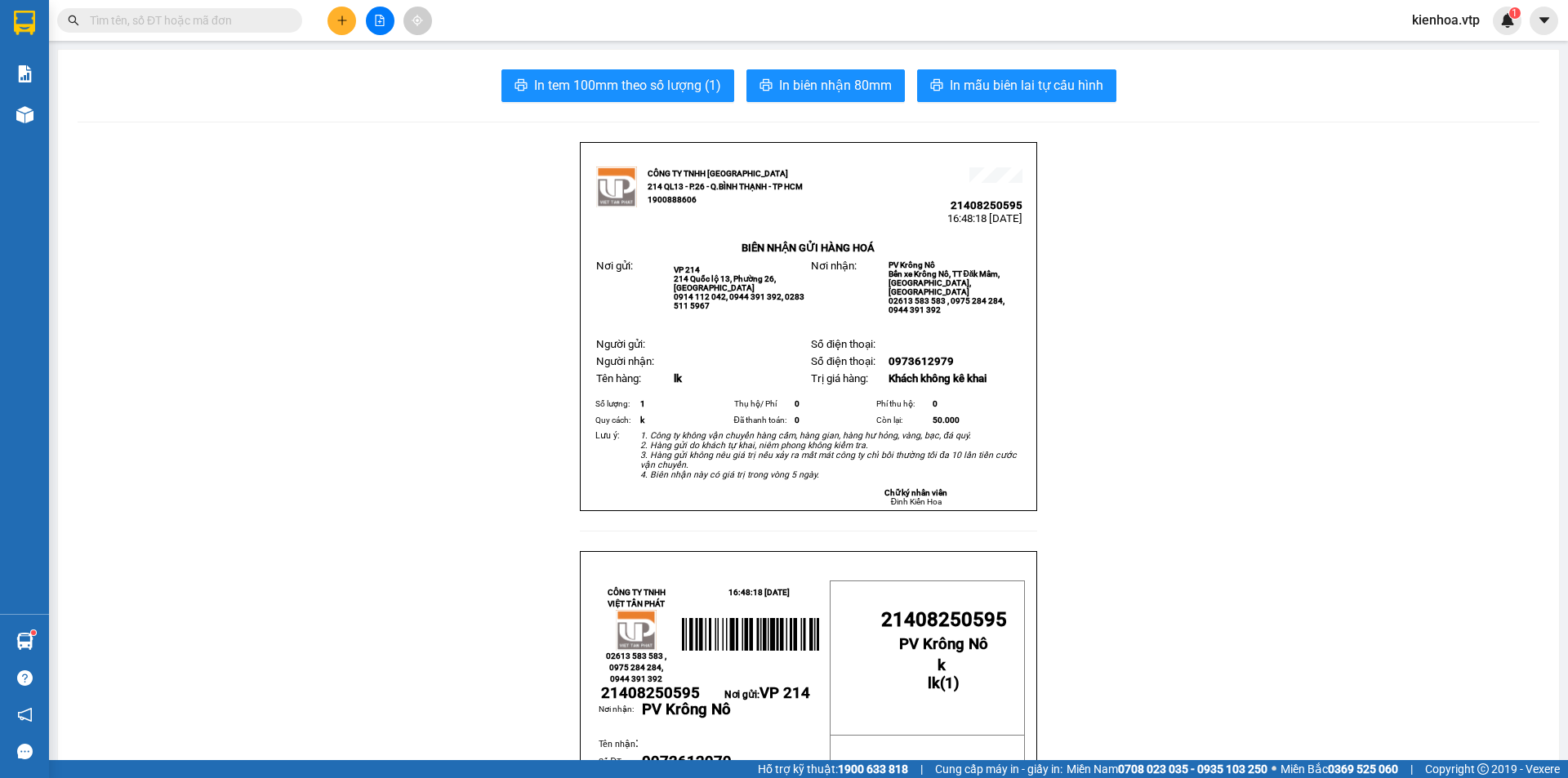
click at [340, 14] on button at bounding box center [341, 20] width 28 height 28
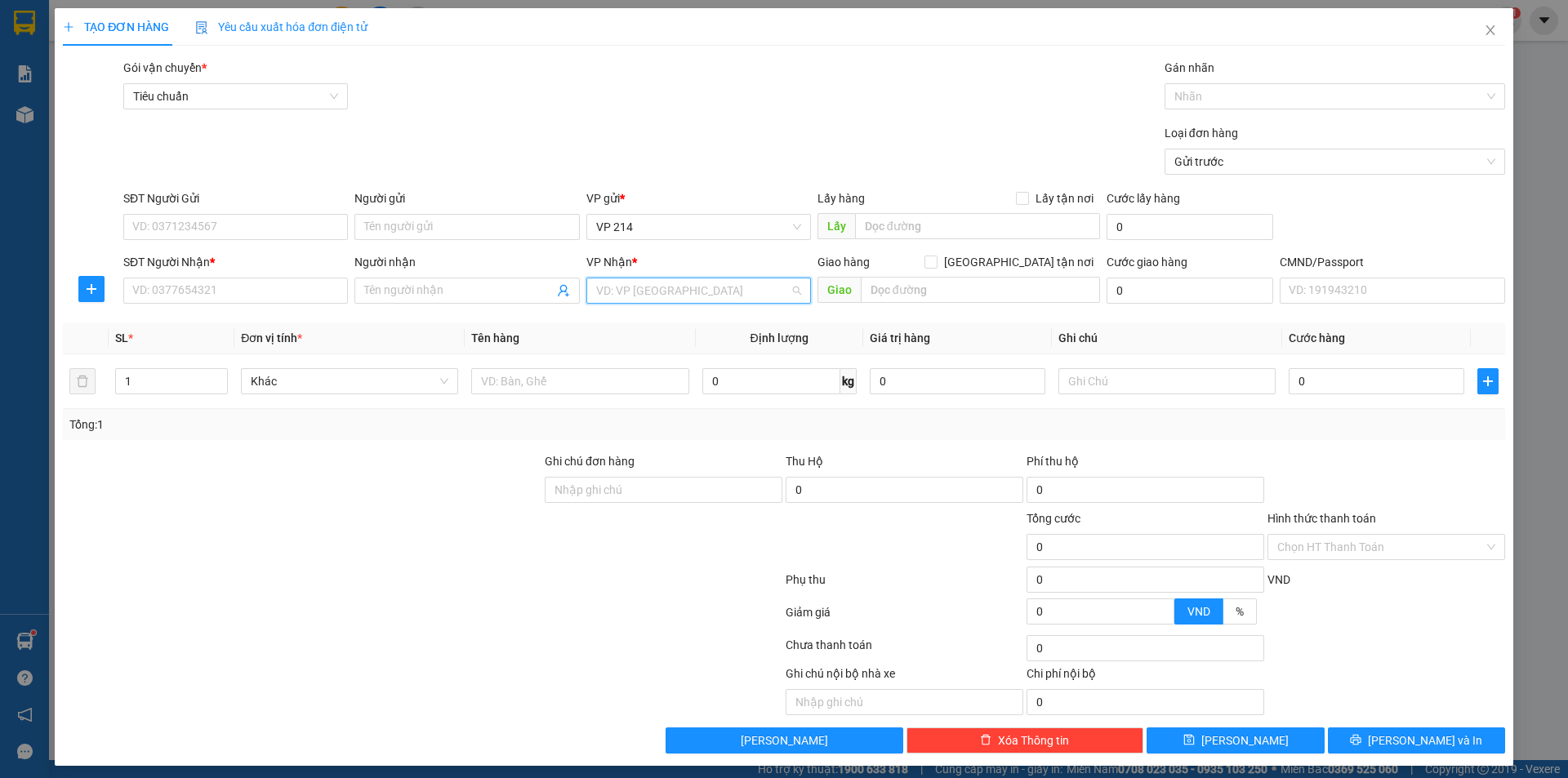
click at [681, 291] on input "search" at bounding box center [692, 290] width 193 height 25
click at [676, 331] on div "PV Đắk Mil" at bounding box center [693, 323] width 203 height 18
click at [211, 297] on input "SĐT Người Nhận *" at bounding box center [235, 290] width 224 height 27
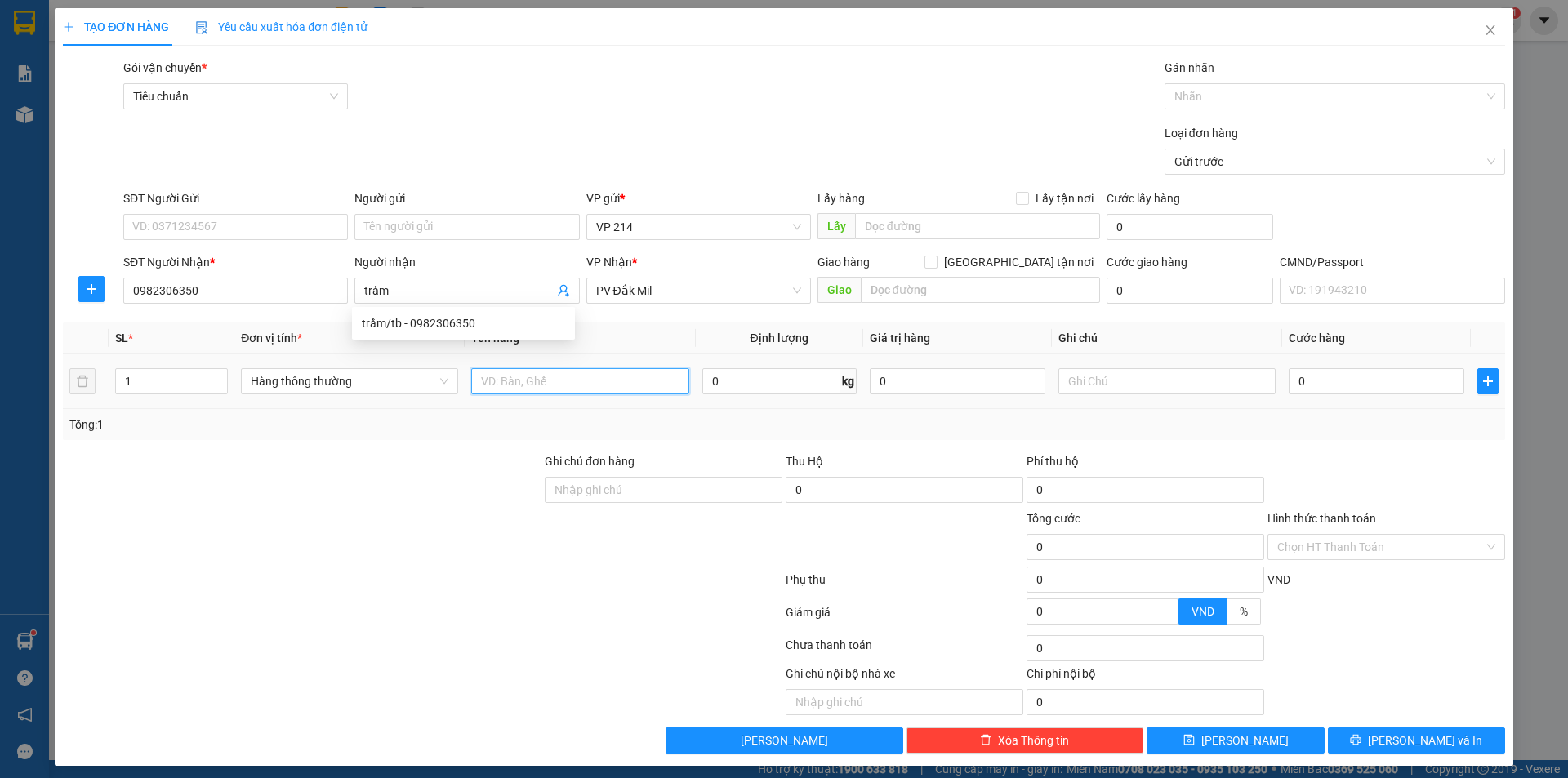
click at [643, 388] on input "text" at bounding box center [579, 381] width 217 height 27
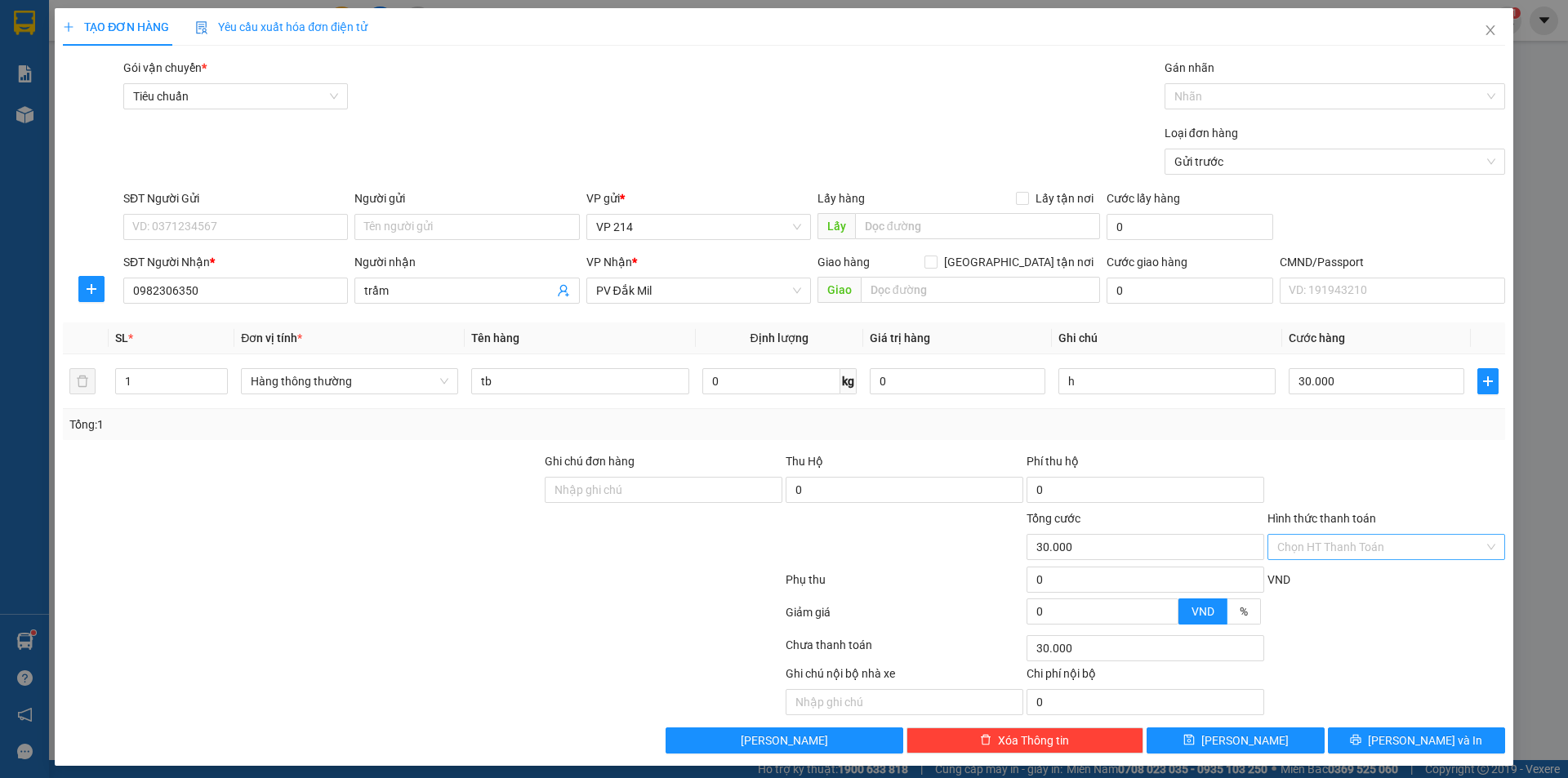
click at [1387, 539] on input "Hình thức thanh toán" at bounding box center [1380, 546] width 207 height 25
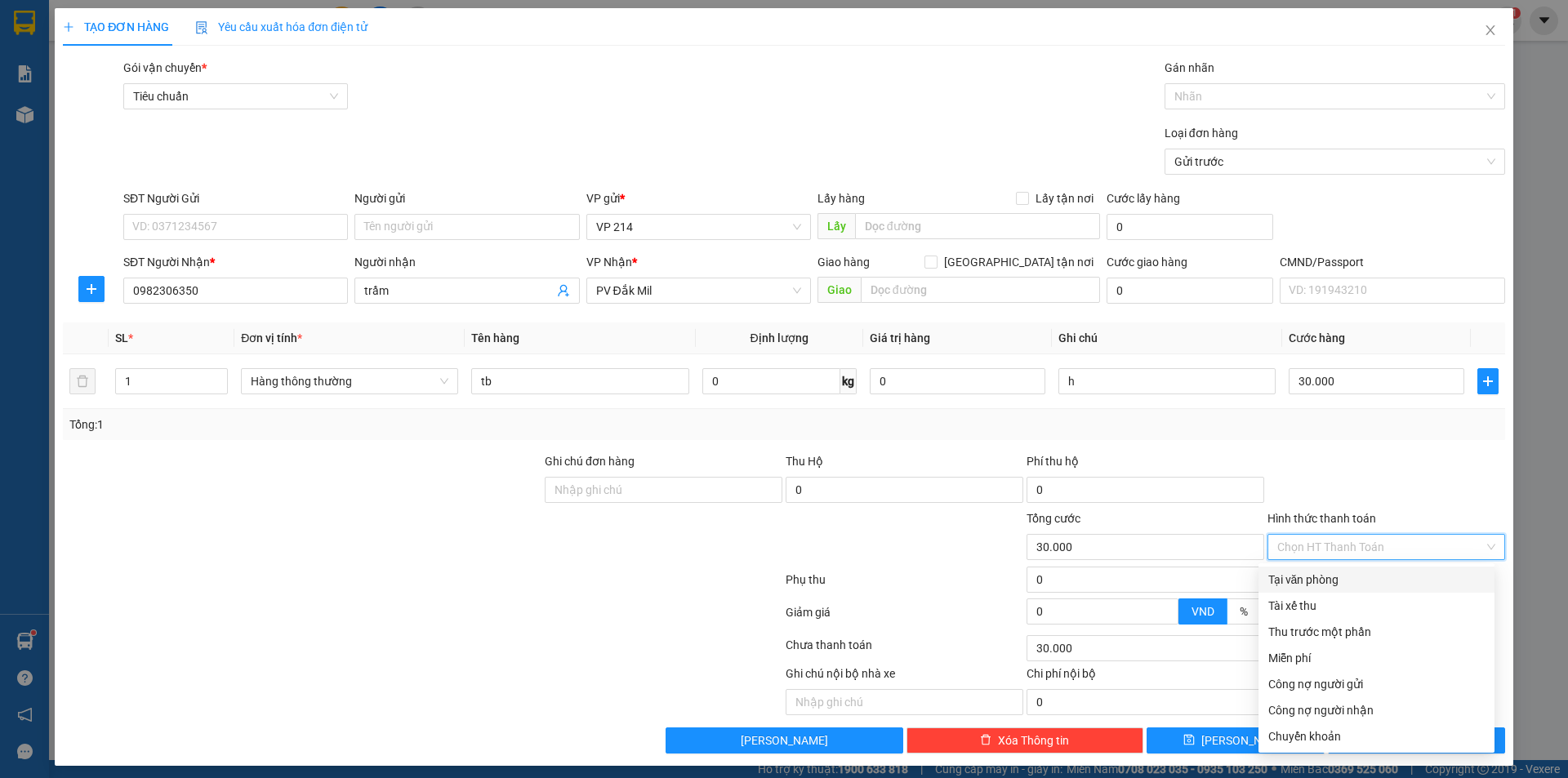
click at [1357, 577] on div "Tại văn phòng" at bounding box center [1376, 579] width 216 height 18
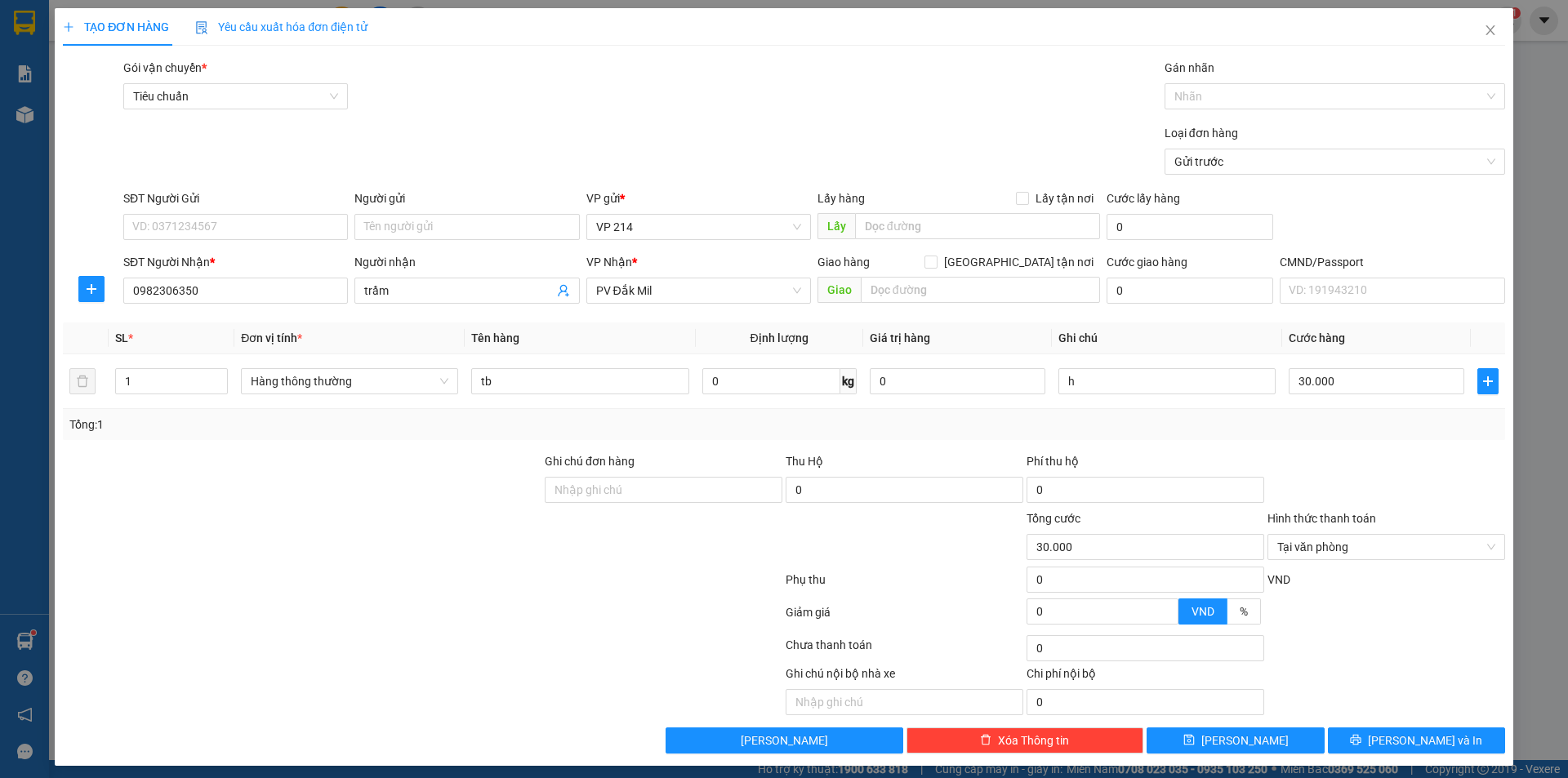
click at [1381, 727] on div "Transit Pickup Surcharge Ids Transit Deliver Surcharge Ids Transit Deliver Surc…" at bounding box center [784, 405] width 1442 height 695
click at [1361, 746] on span "printer" at bounding box center [1355, 740] width 11 height 13
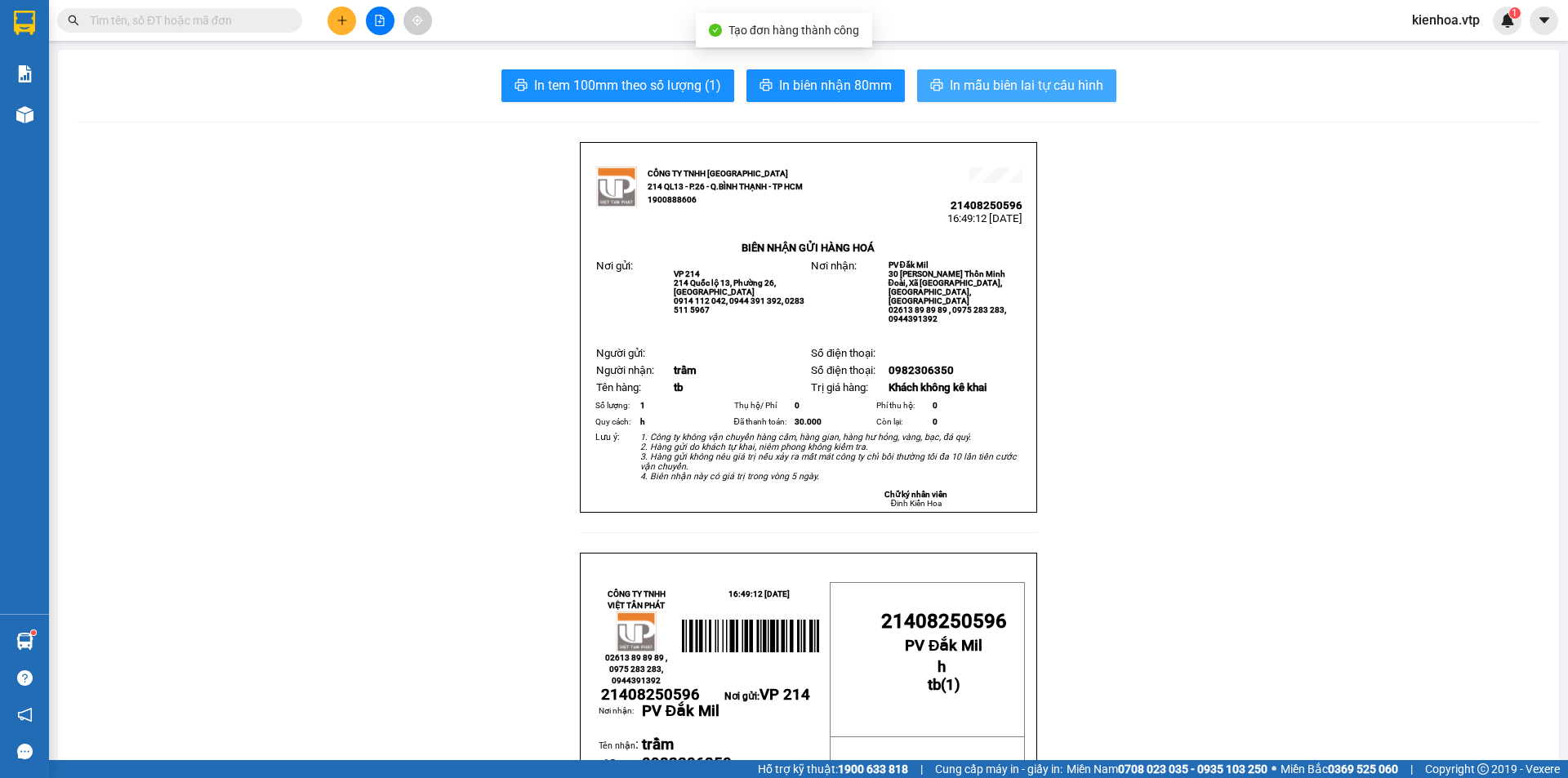
click at [1068, 85] on span "In mẫu biên lai tự cấu hình" at bounding box center [1026, 85] width 154 height 20
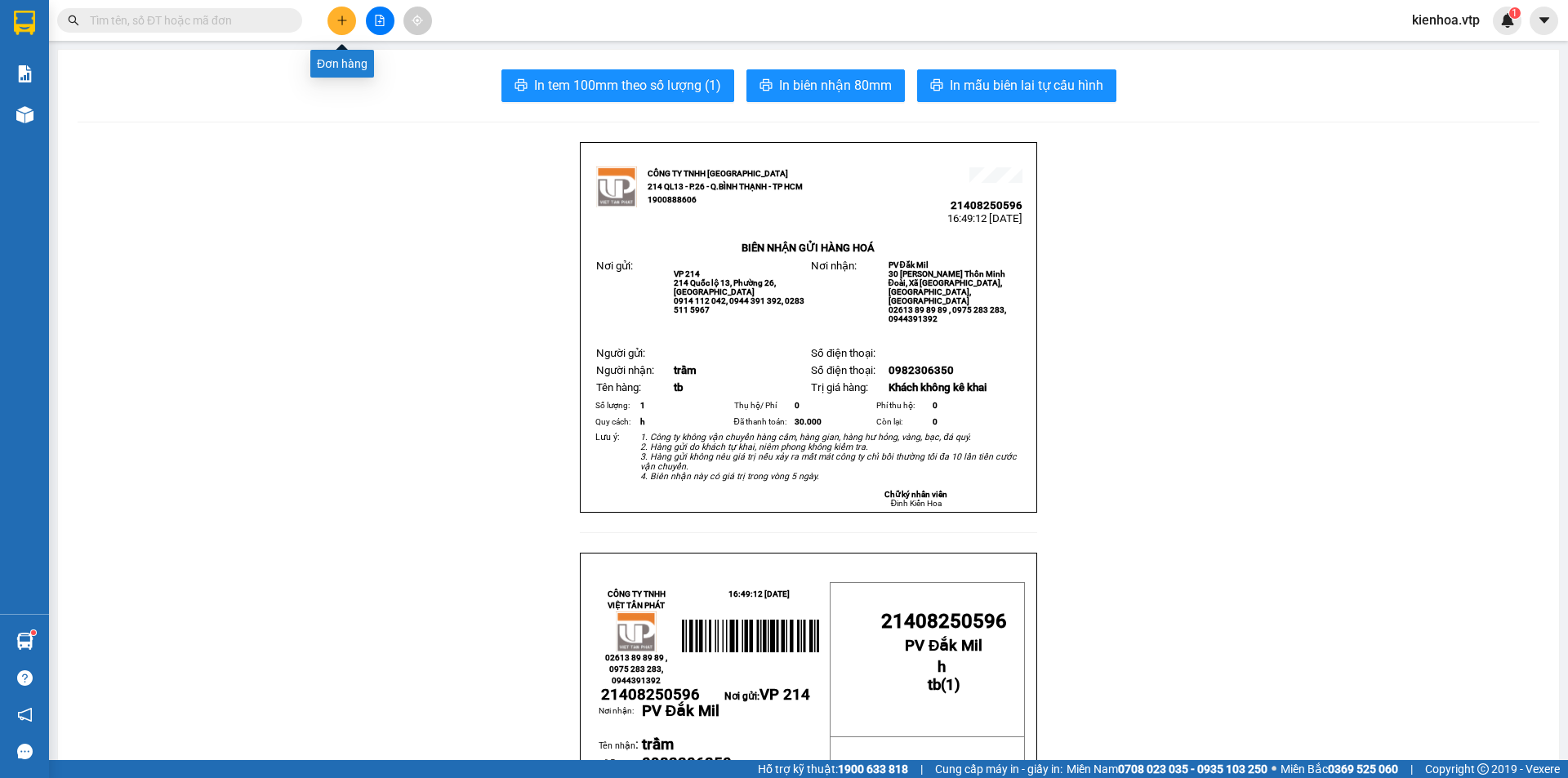
click at [349, 21] on button at bounding box center [341, 20] width 28 height 28
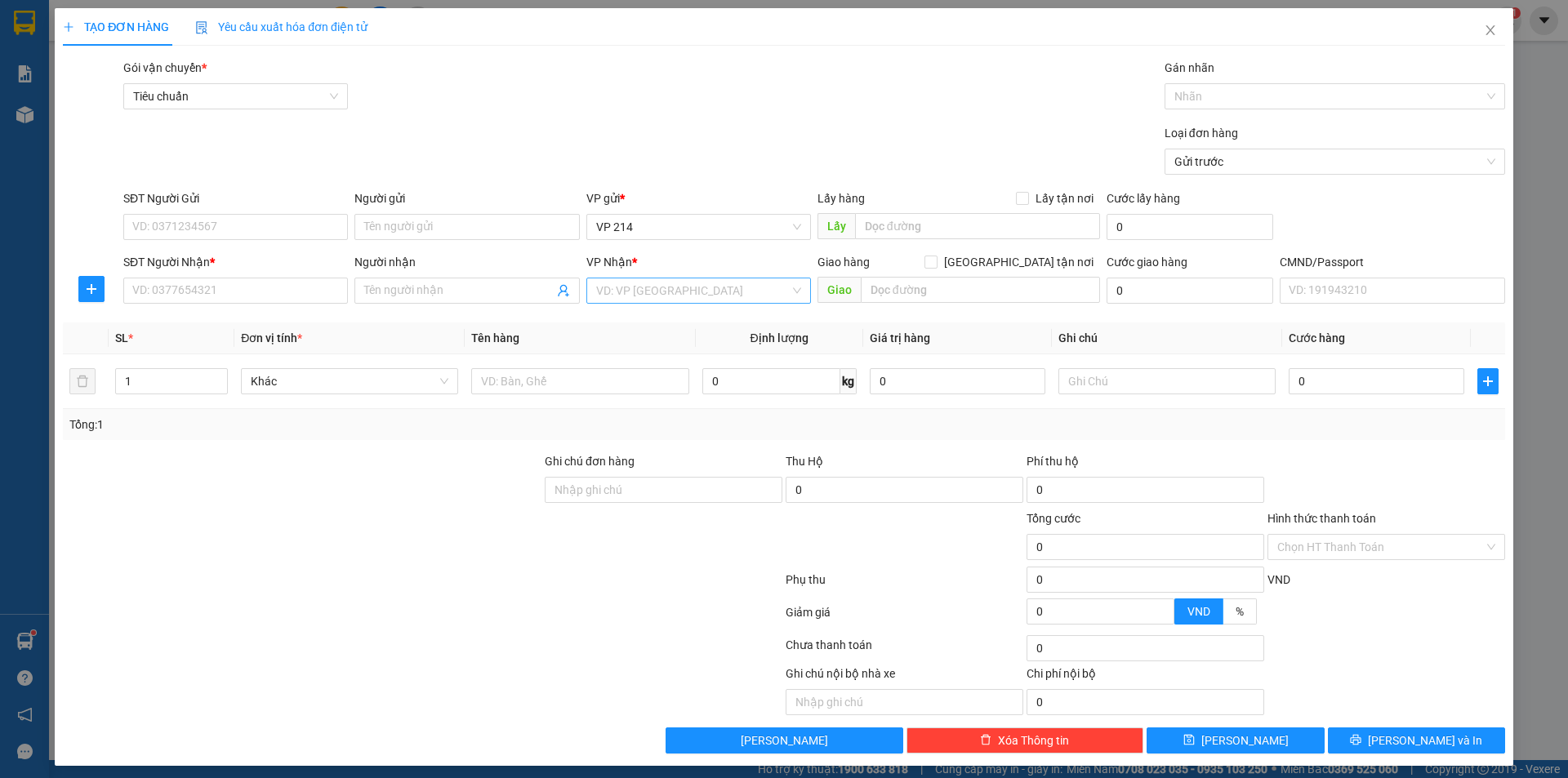
click at [668, 296] on input "search" at bounding box center [692, 290] width 193 height 25
click at [669, 322] on div "PV Đắk Mil" at bounding box center [693, 323] width 203 height 18
click at [222, 295] on input "SĐT Người Nhận *" at bounding box center [235, 290] width 224 height 27
click at [626, 384] on input "text" at bounding box center [579, 381] width 217 height 27
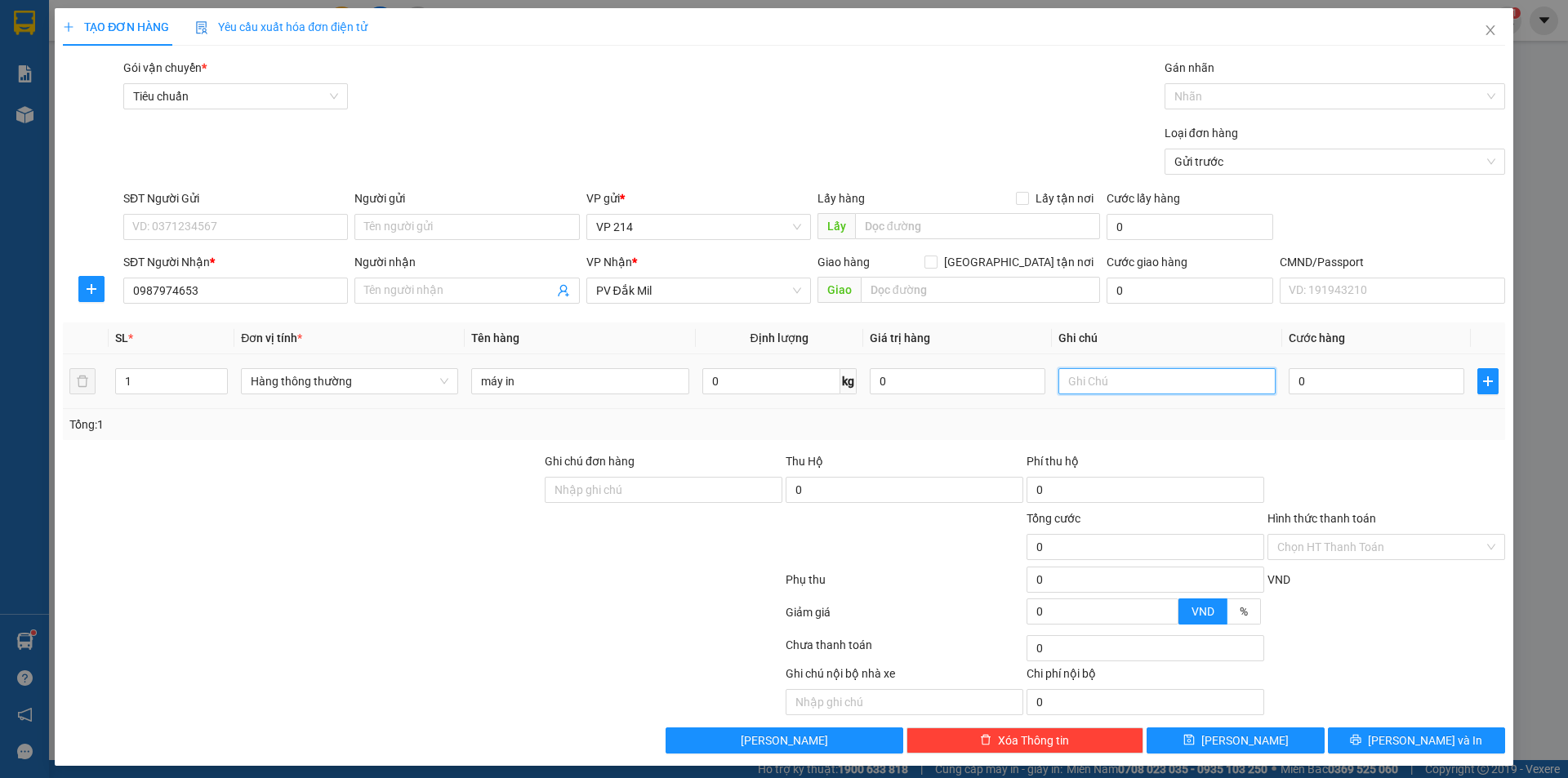
click at [1152, 370] on input "text" at bounding box center [1166, 381] width 217 height 27
click at [1354, 739] on button "Lưu và In" at bounding box center [1416, 740] width 178 height 27
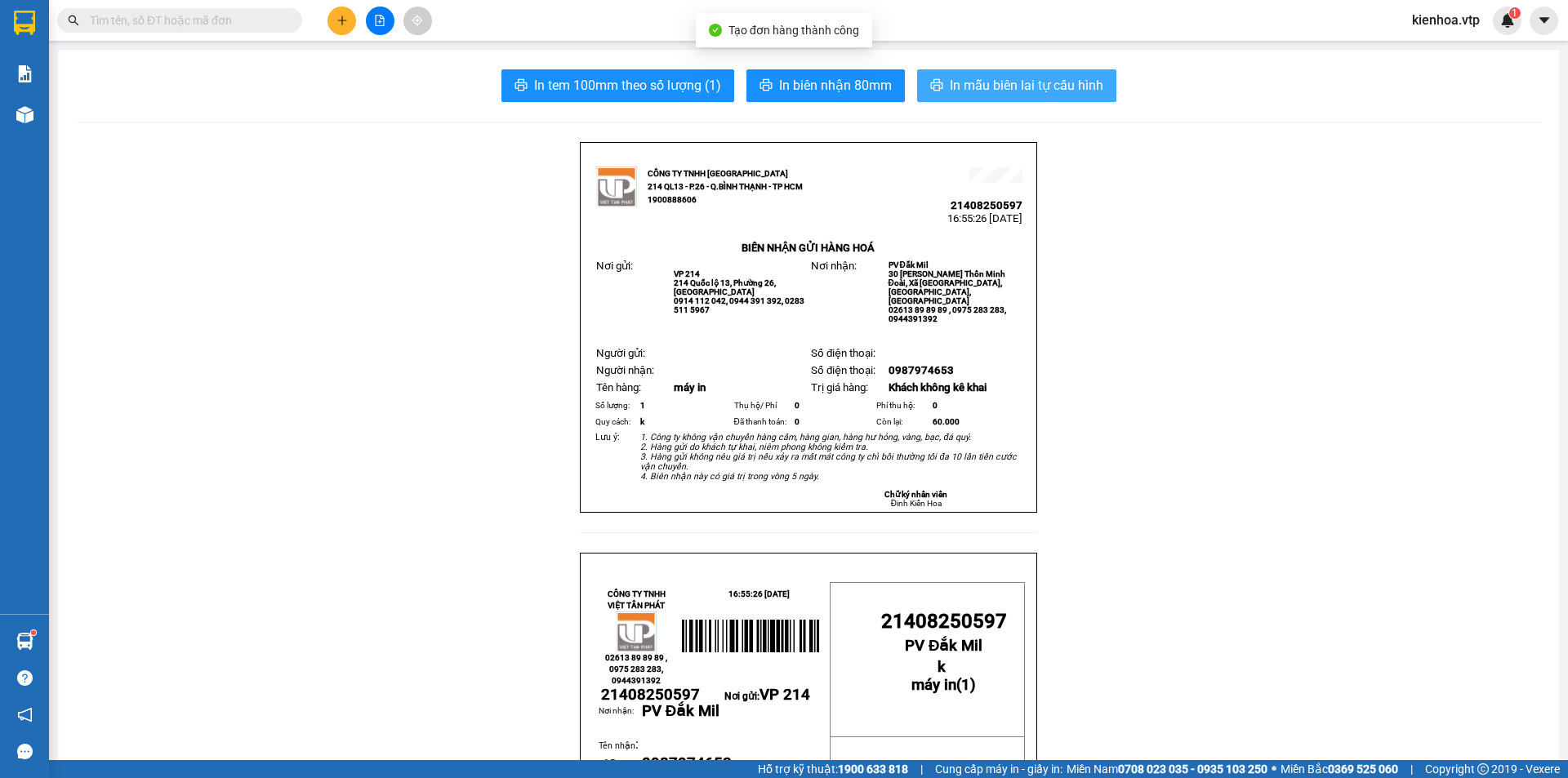
click at [1053, 91] on span "In mẫu biên lai tự cấu hình" at bounding box center [1026, 85] width 154 height 20
drag, startPoint x: 1385, startPoint y: 219, endPoint x: 1396, endPoint y: 27, distance: 192.3
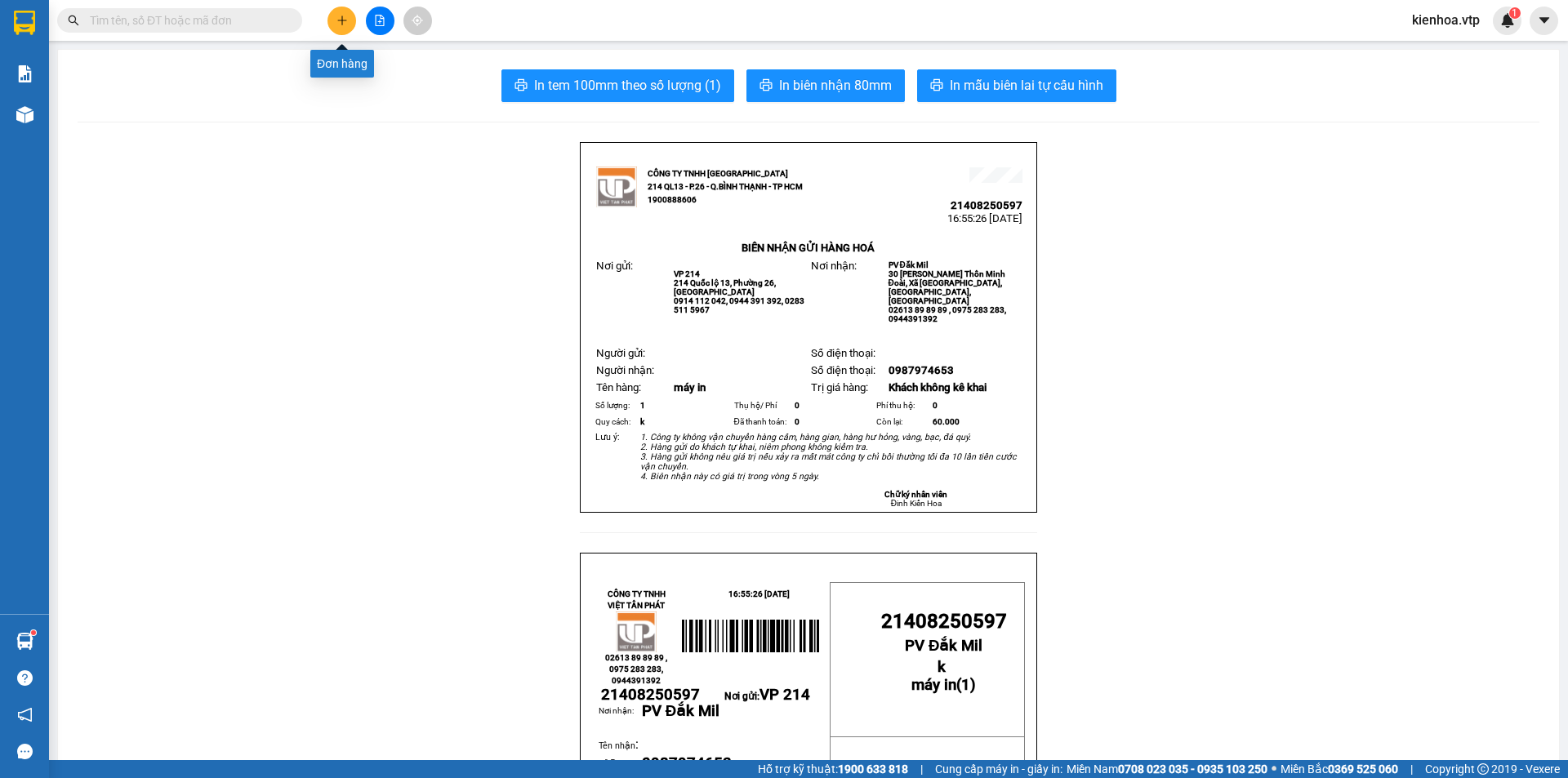
click at [338, 29] on button at bounding box center [341, 20] width 28 height 28
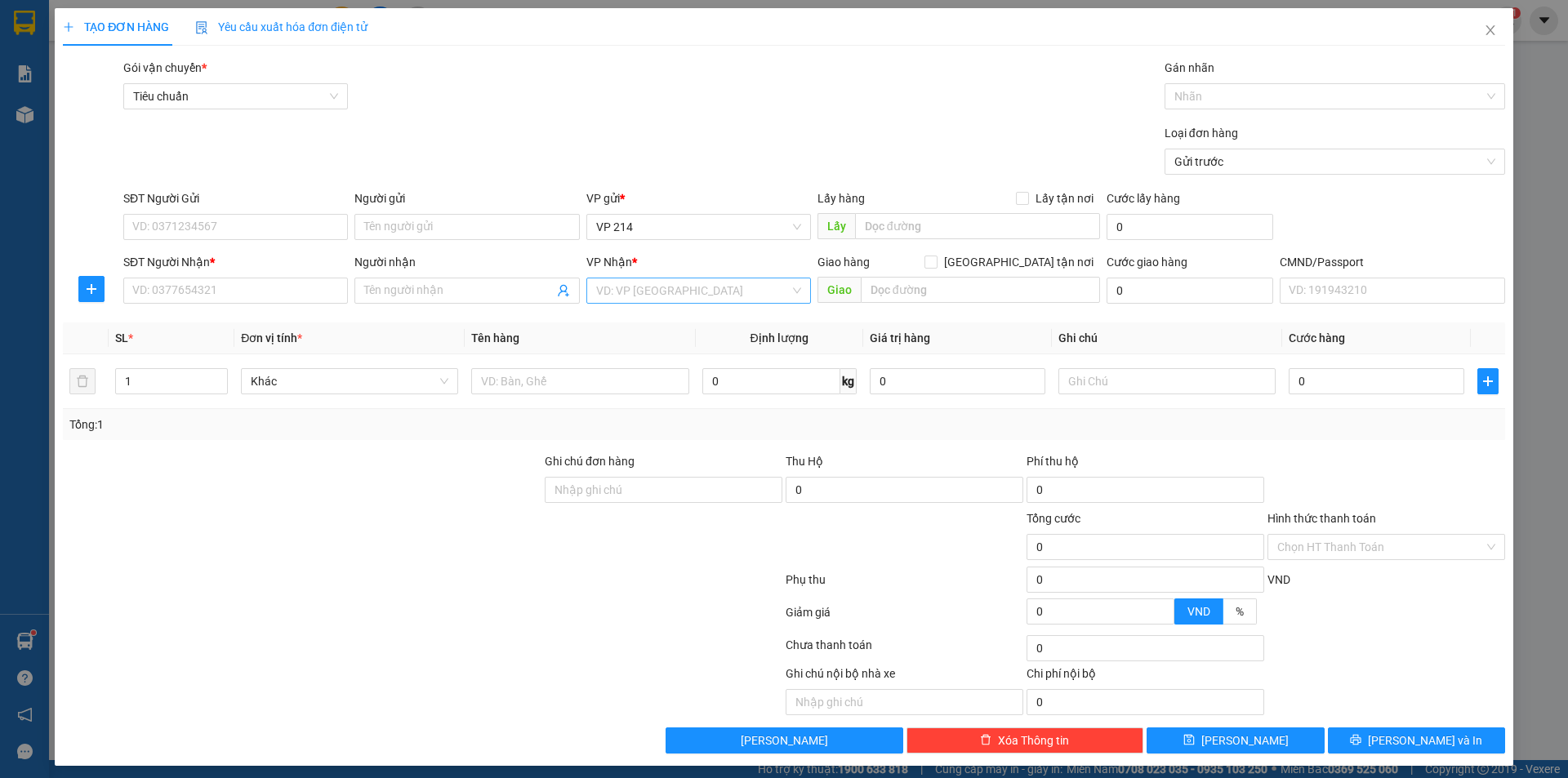
click at [684, 295] on input "search" at bounding box center [692, 290] width 193 height 25
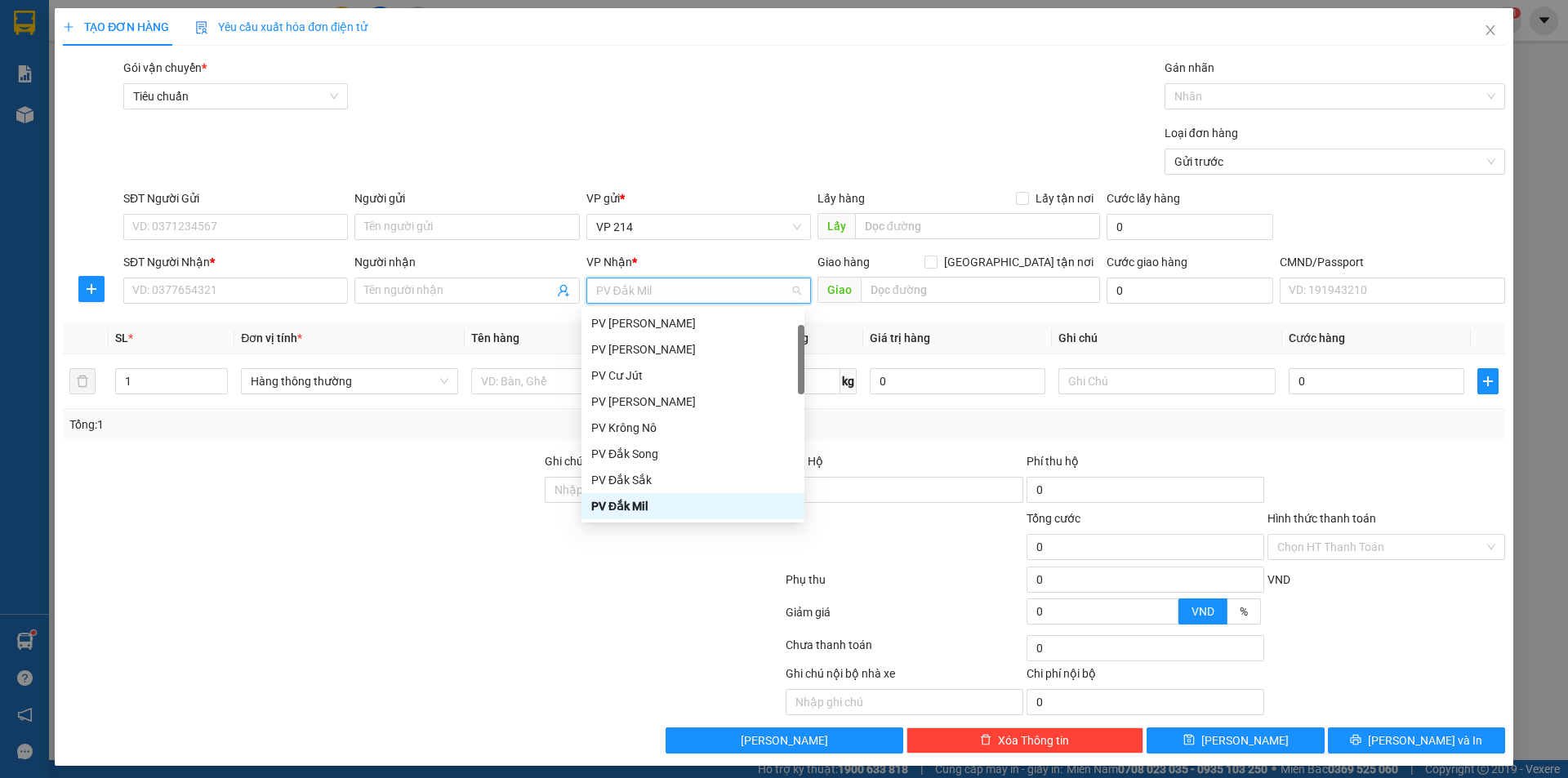
click at [656, 503] on div "PV Đắk Mil" at bounding box center [693, 506] width 203 height 18
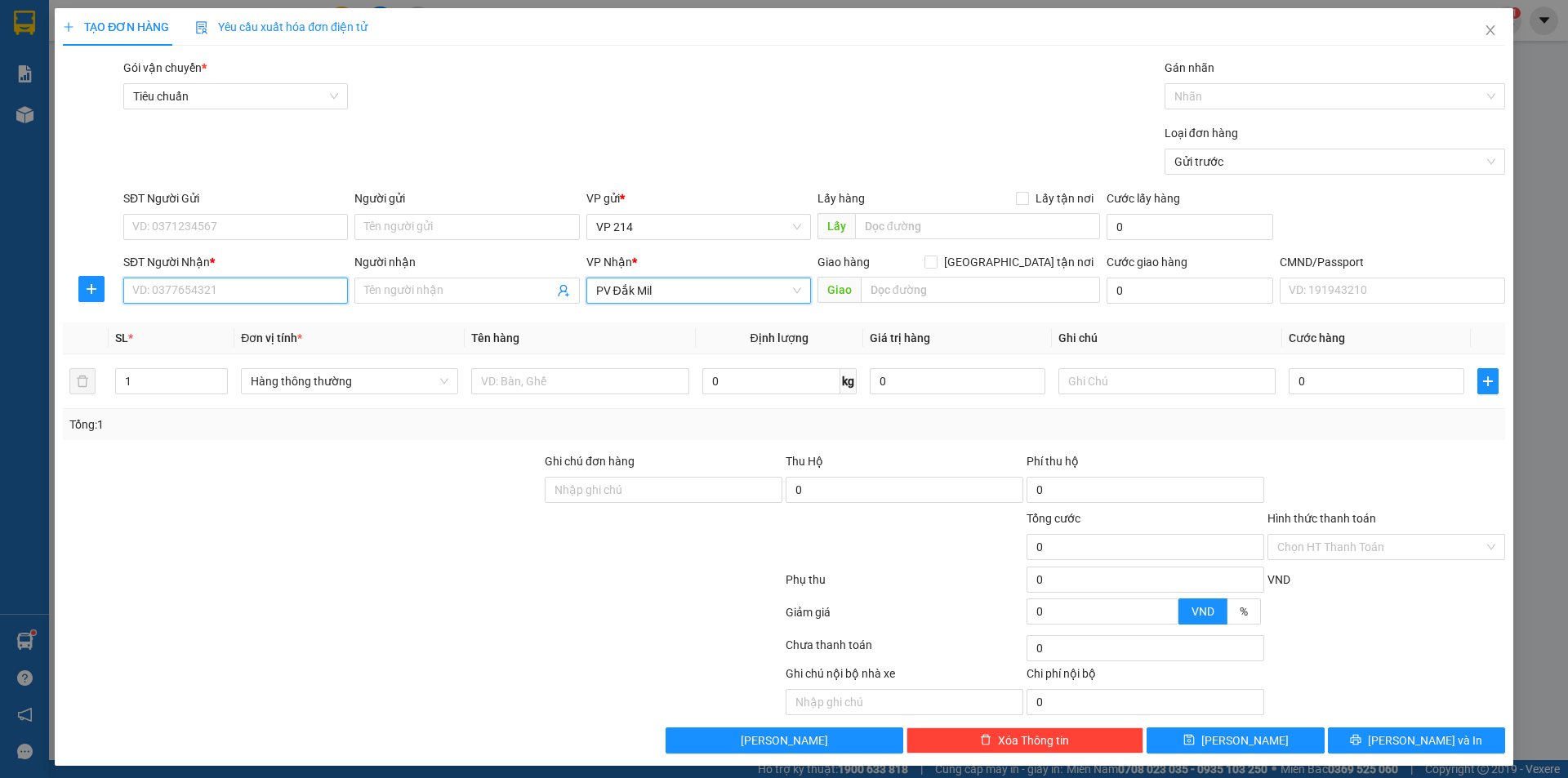
click at [231, 299] on input "SĐT Người Nhận *" at bounding box center [235, 290] width 224 height 27
click at [528, 397] on td at bounding box center [580, 382] width 231 height 55
click at [535, 382] on input "text" at bounding box center [579, 381] width 217 height 27
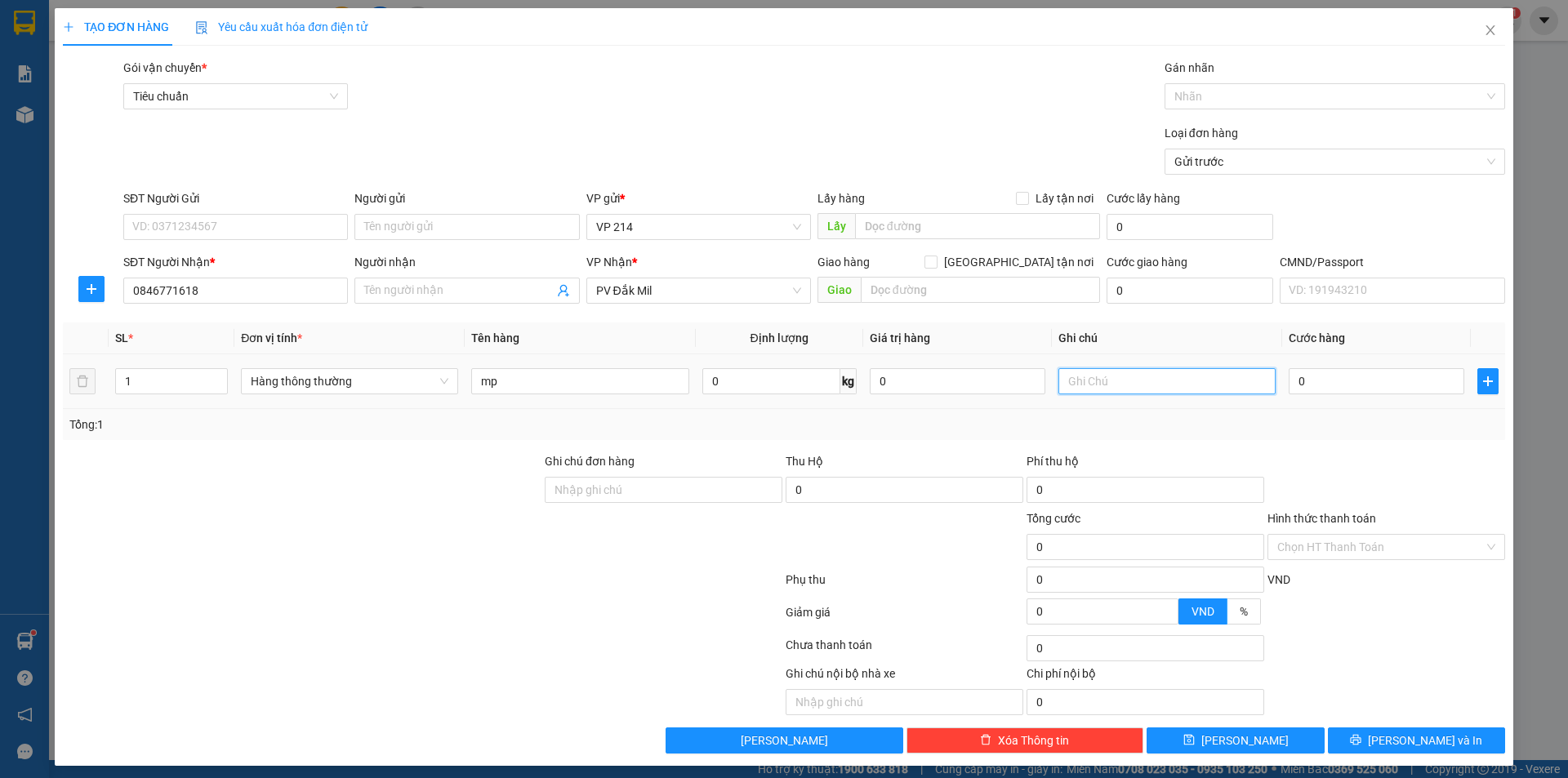
click at [1186, 387] on input "text" at bounding box center [1166, 381] width 217 height 27
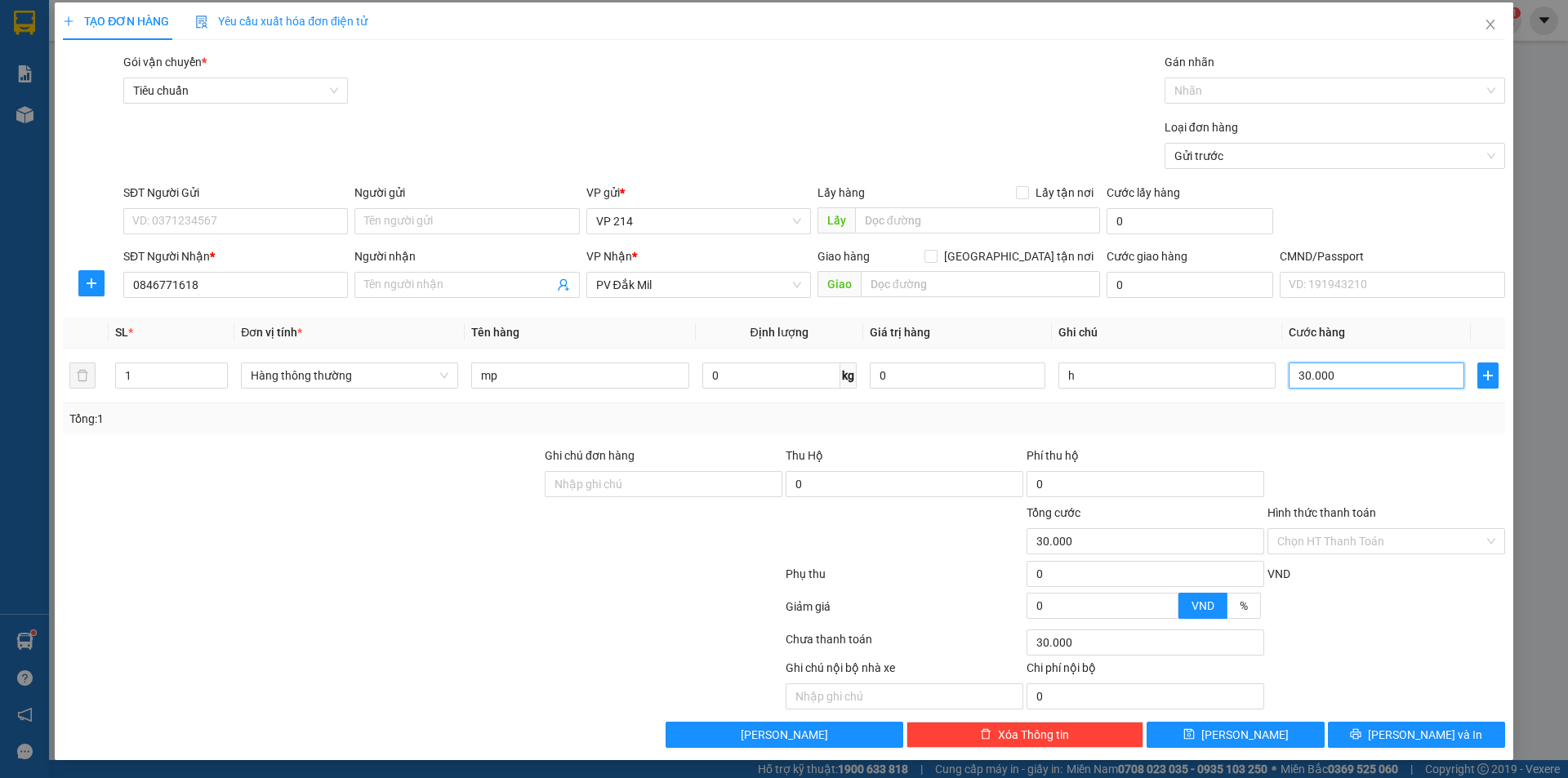
scroll to position [7, 0]
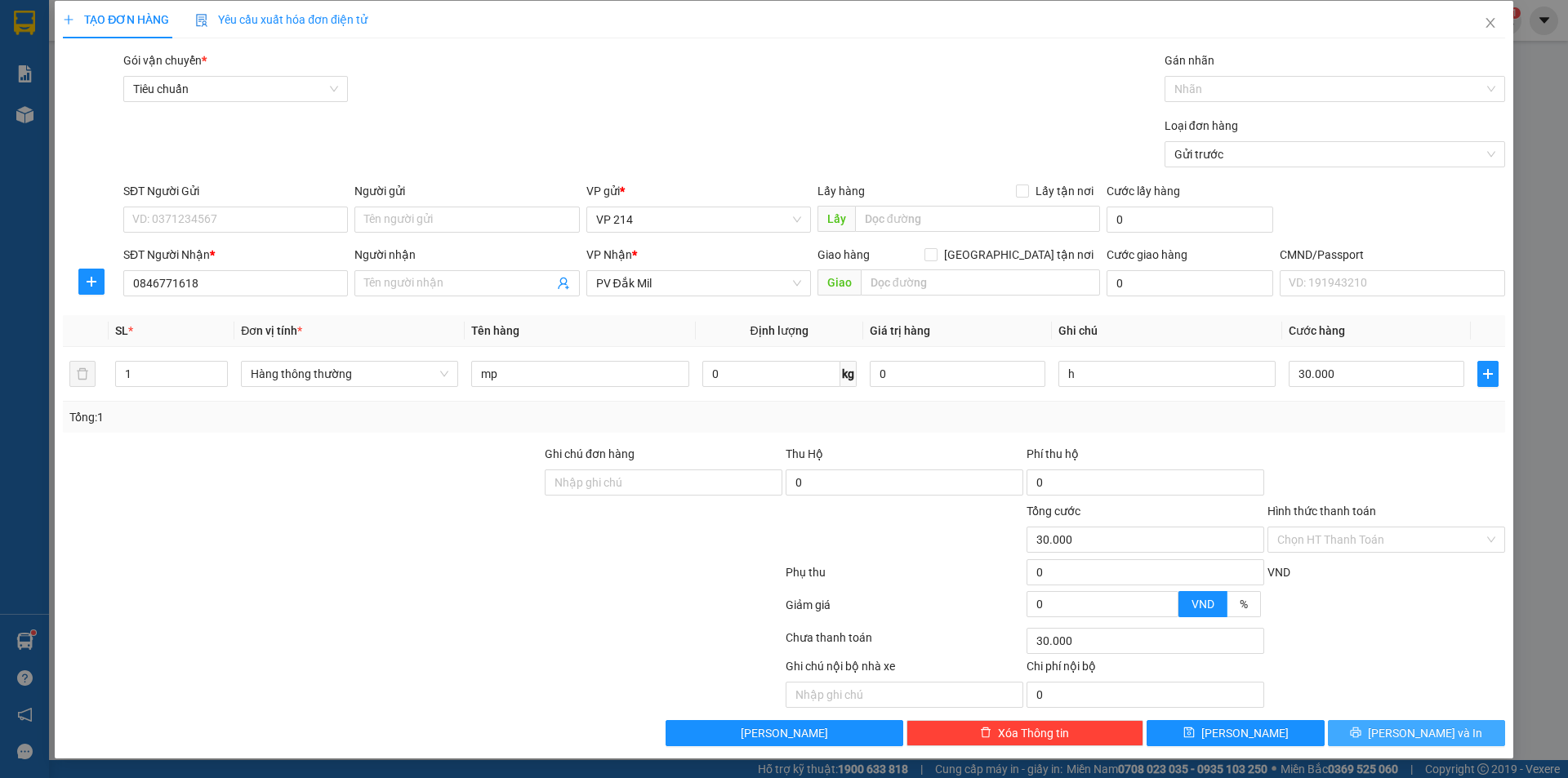
click at [1343, 731] on button "Lưu và In" at bounding box center [1416, 733] width 178 height 27
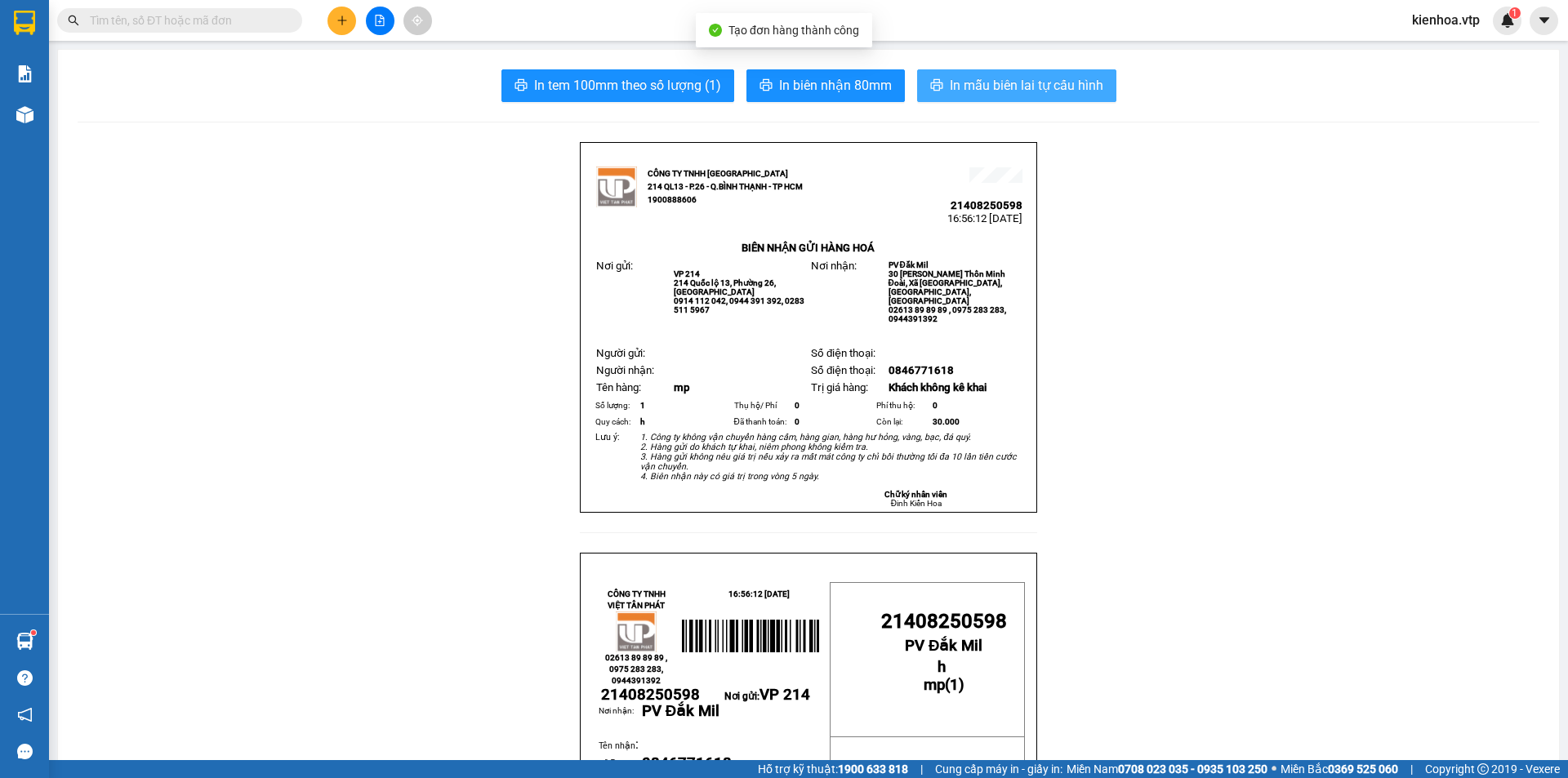
click at [987, 86] on span "In mẫu biên lai tự cấu hình" at bounding box center [1026, 85] width 154 height 20
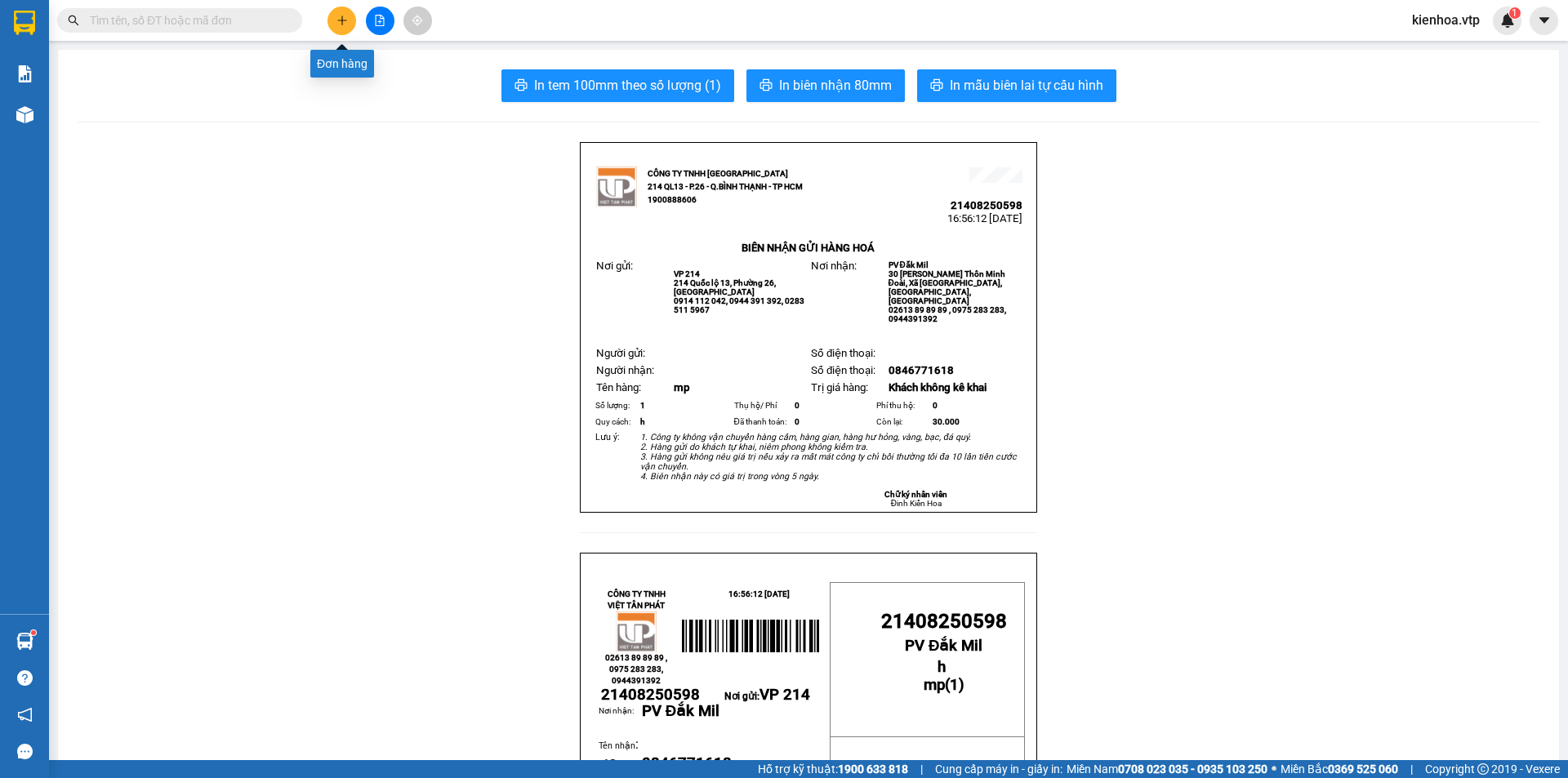
click at [334, 26] on button at bounding box center [341, 20] width 28 height 28
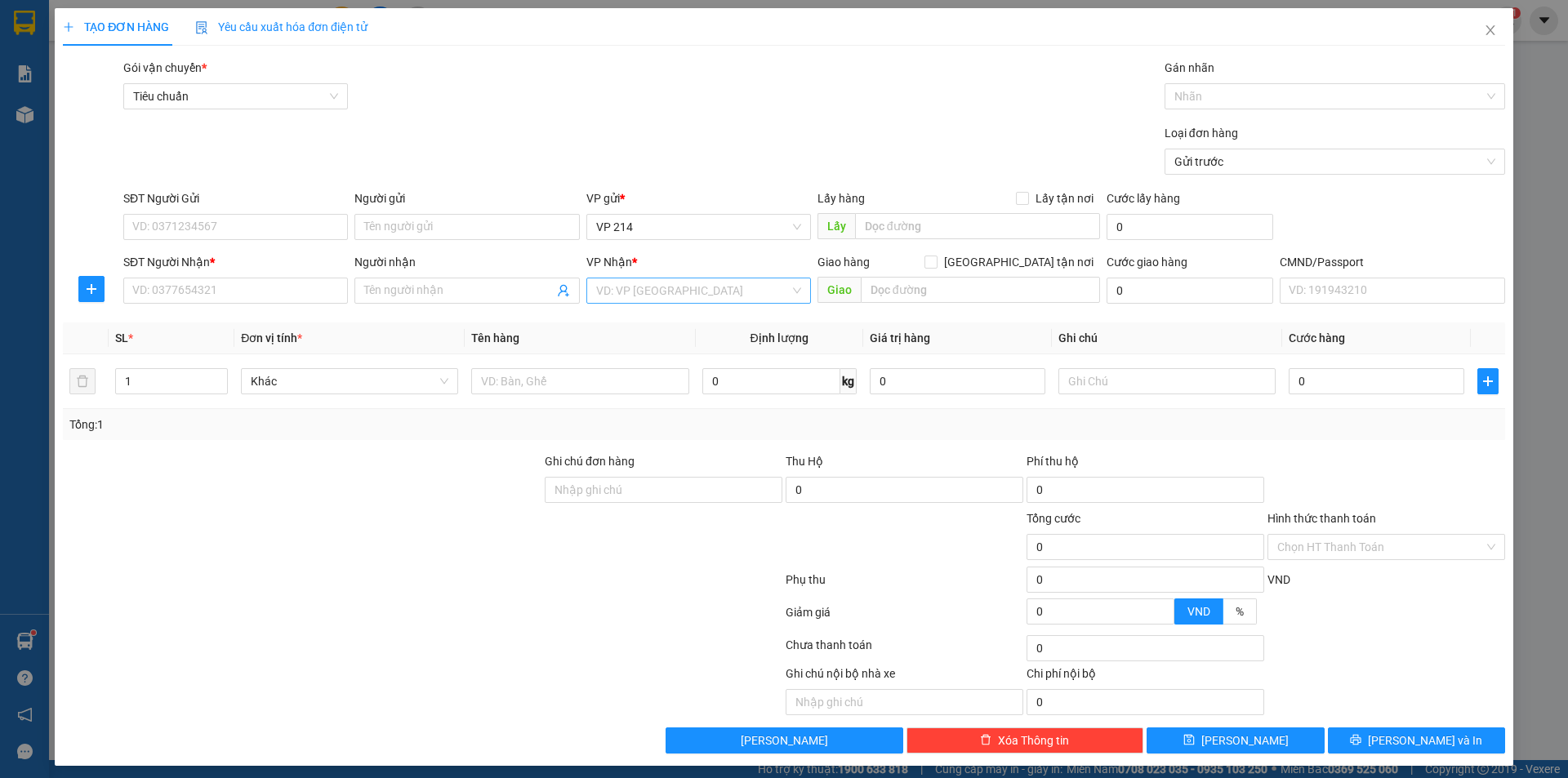
click at [639, 288] on input "search" at bounding box center [692, 290] width 193 height 25
click at [661, 330] on div "PV Đức Xuyên" at bounding box center [693, 323] width 203 height 18
click at [928, 288] on input "text" at bounding box center [979, 289] width 239 height 27
click at [268, 228] on input "SĐT Người Gửi" at bounding box center [235, 227] width 224 height 27
click at [465, 232] on input "Người gửi" at bounding box center [466, 227] width 224 height 27
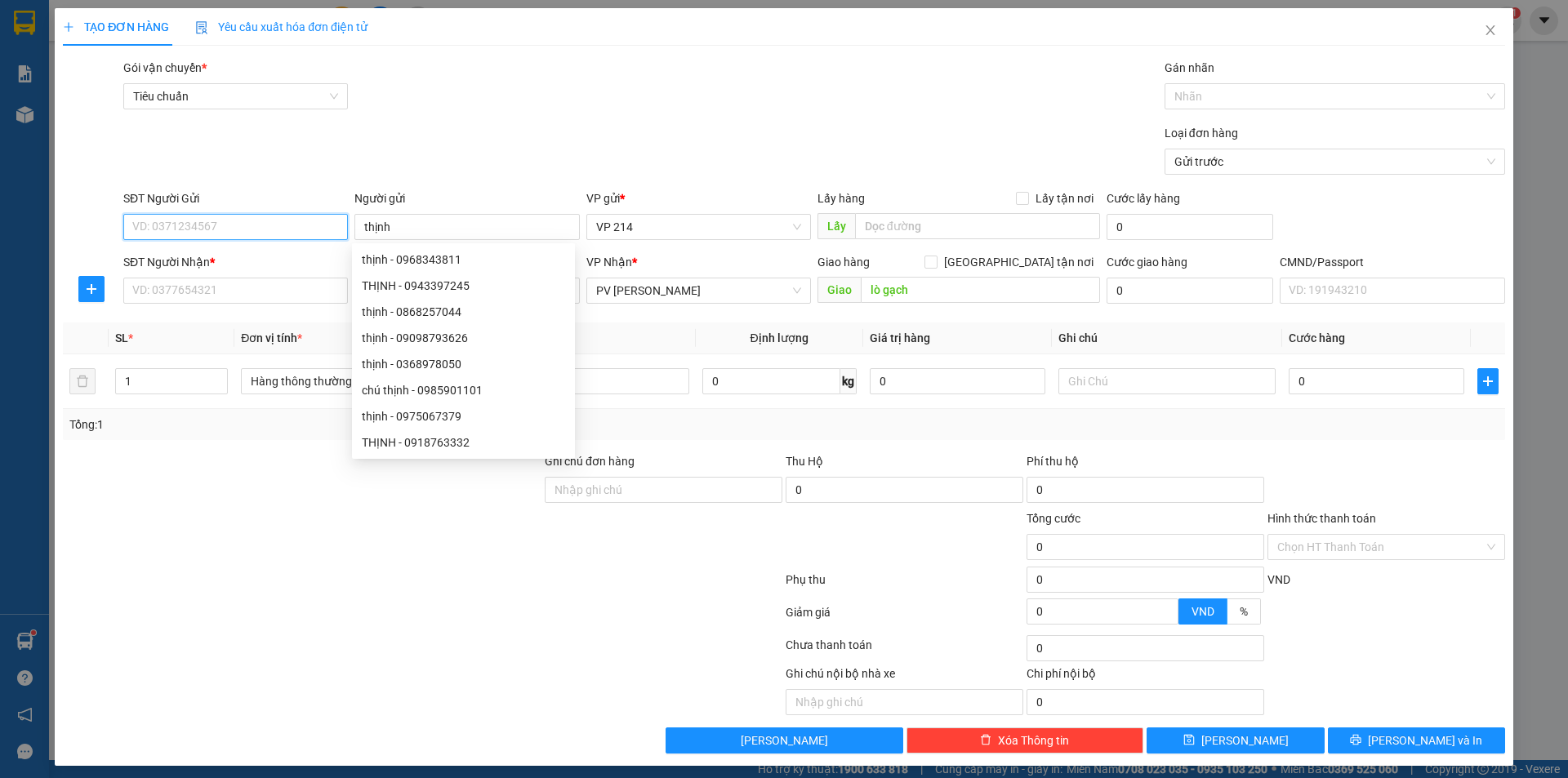
click at [214, 231] on input "SĐT Người Gửi" at bounding box center [235, 227] width 224 height 27
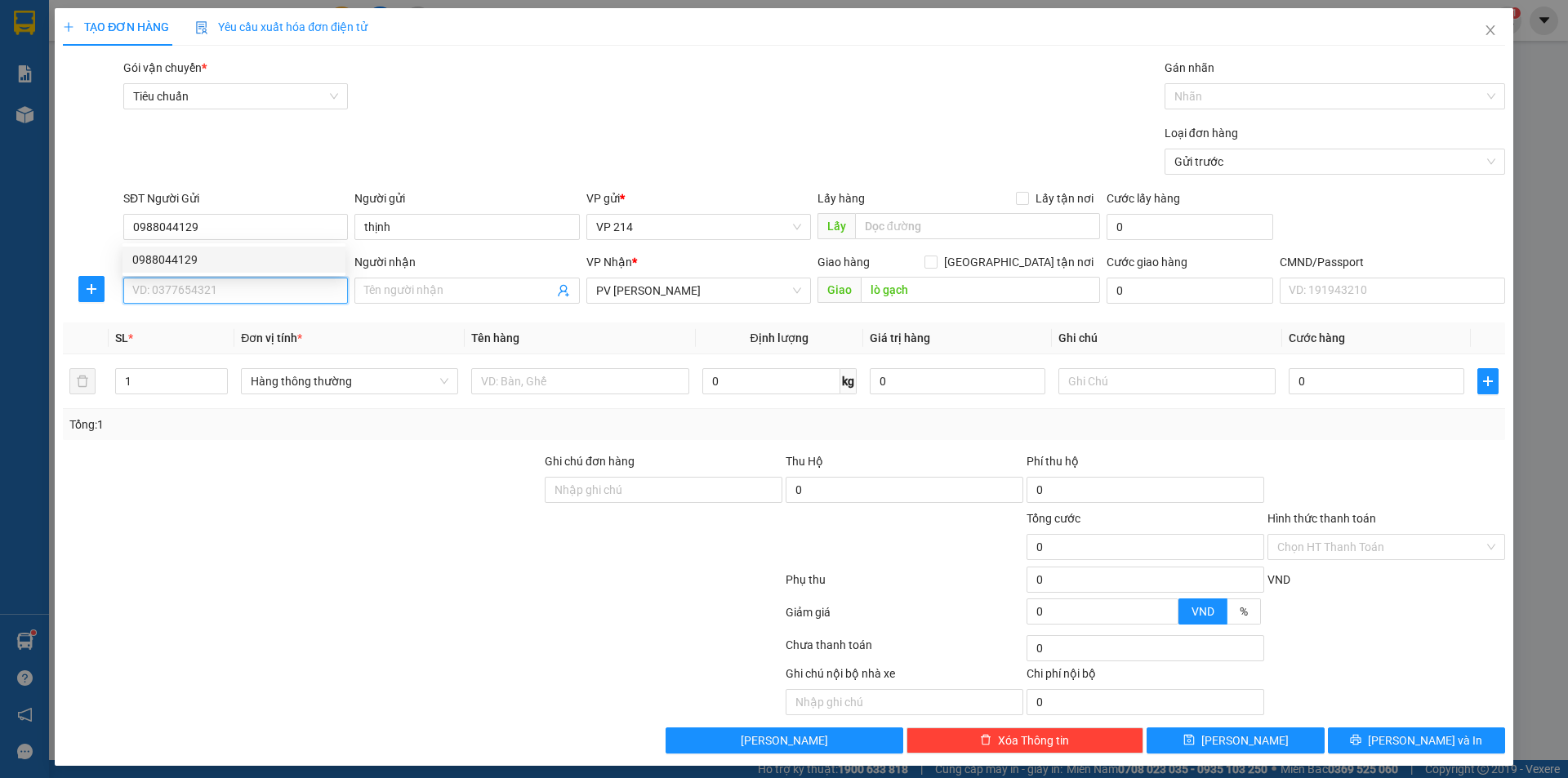
click at [223, 297] on input "SĐT Người Nhận *" at bounding box center [235, 290] width 224 height 27
click at [218, 322] on div "0971355455 - a hùng" at bounding box center [233, 323] width 203 height 18
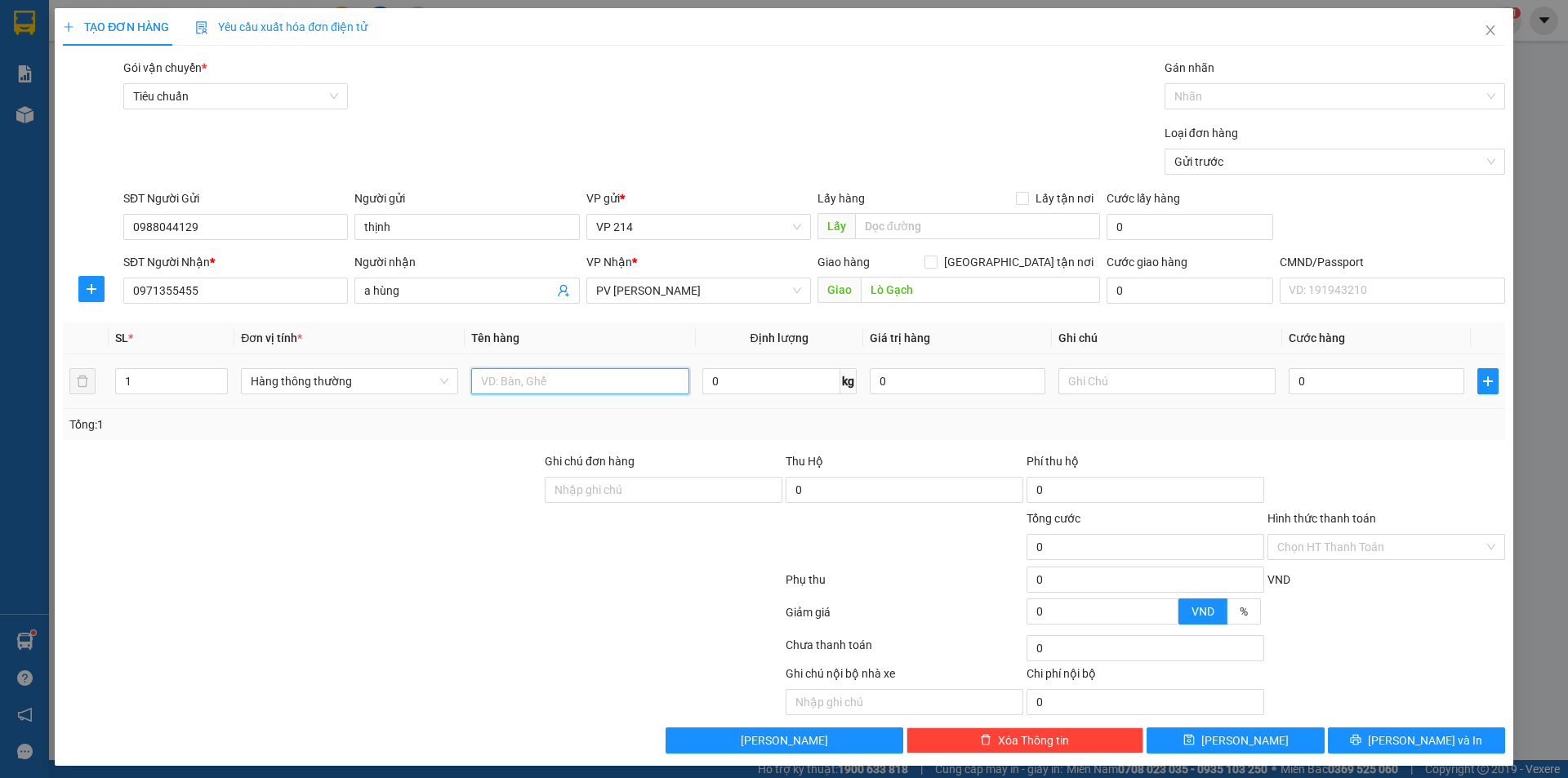
click at [595, 387] on input "text" at bounding box center [579, 381] width 217 height 27
click at [1145, 367] on div at bounding box center [1166, 382] width 217 height 33
click at [1142, 373] on input "text" at bounding box center [1166, 381] width 217 height 27
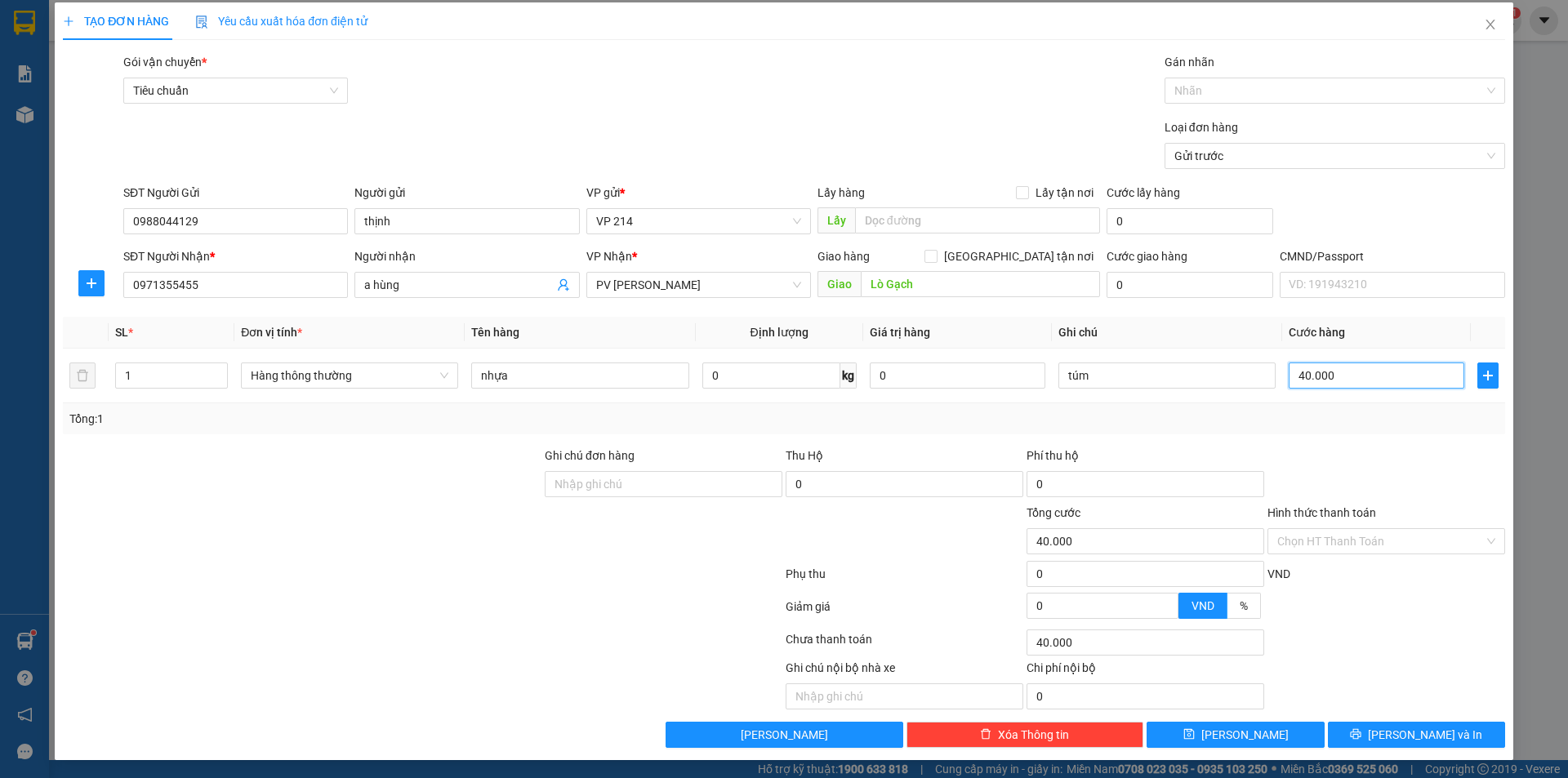
scroll to position [7, 0]
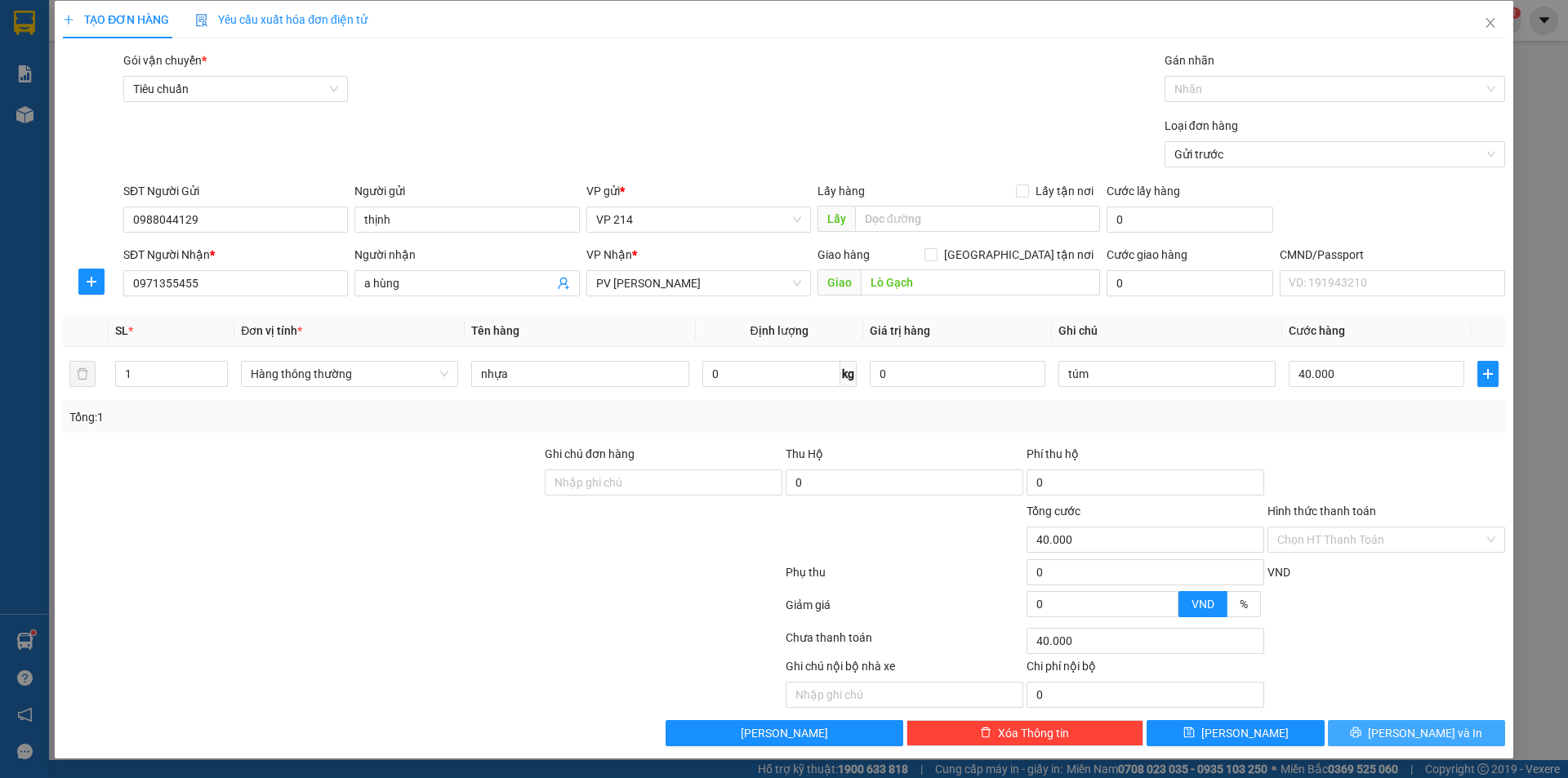
click at [1361, 730] on icon "printer" at bounding box center [1356, 733] width 11 height 11
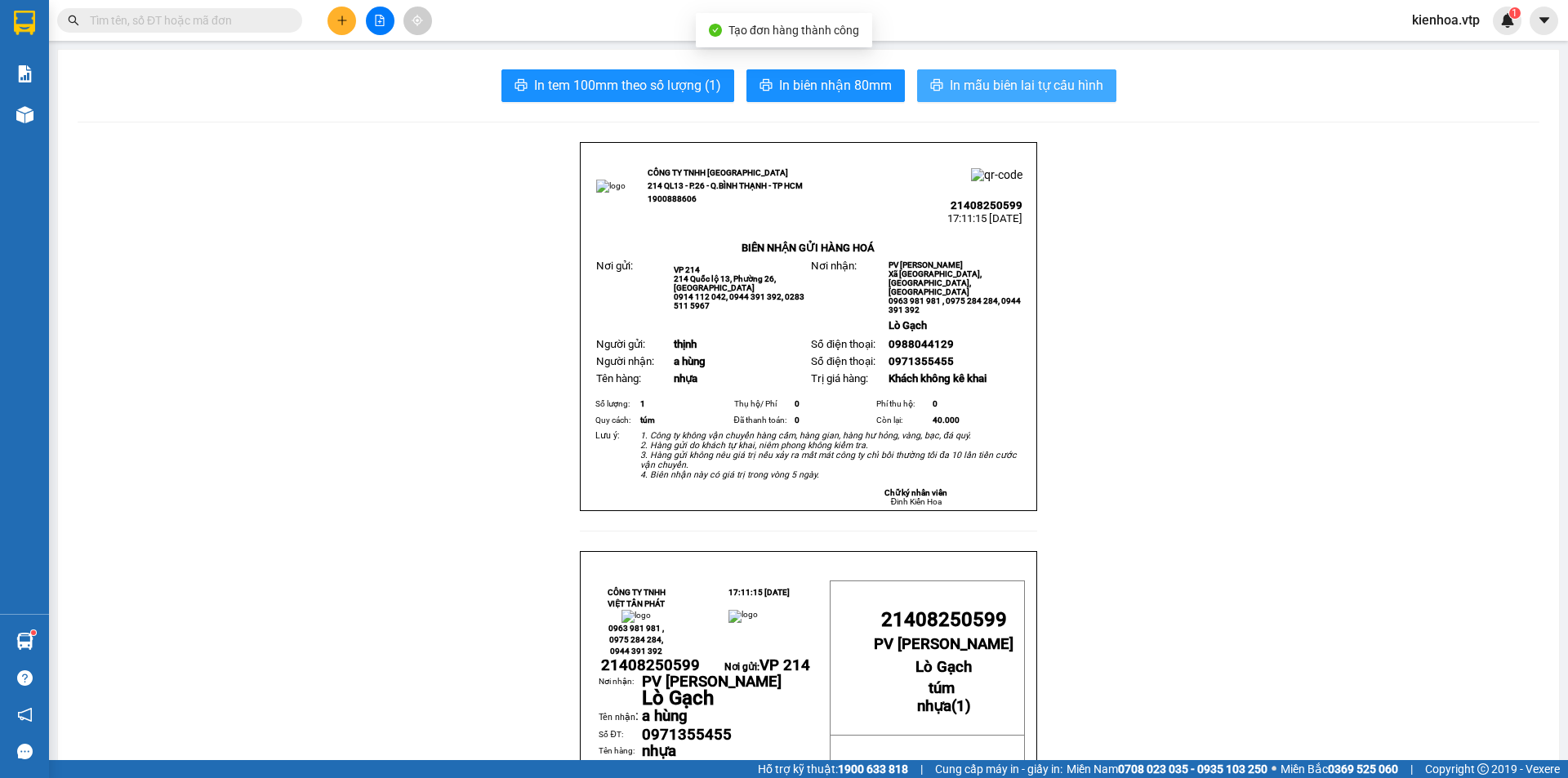
click at [1028, 90] on span "In mẫu biên lai tự cấu hình" at bounding box center [1026, 85] width 154 height 20
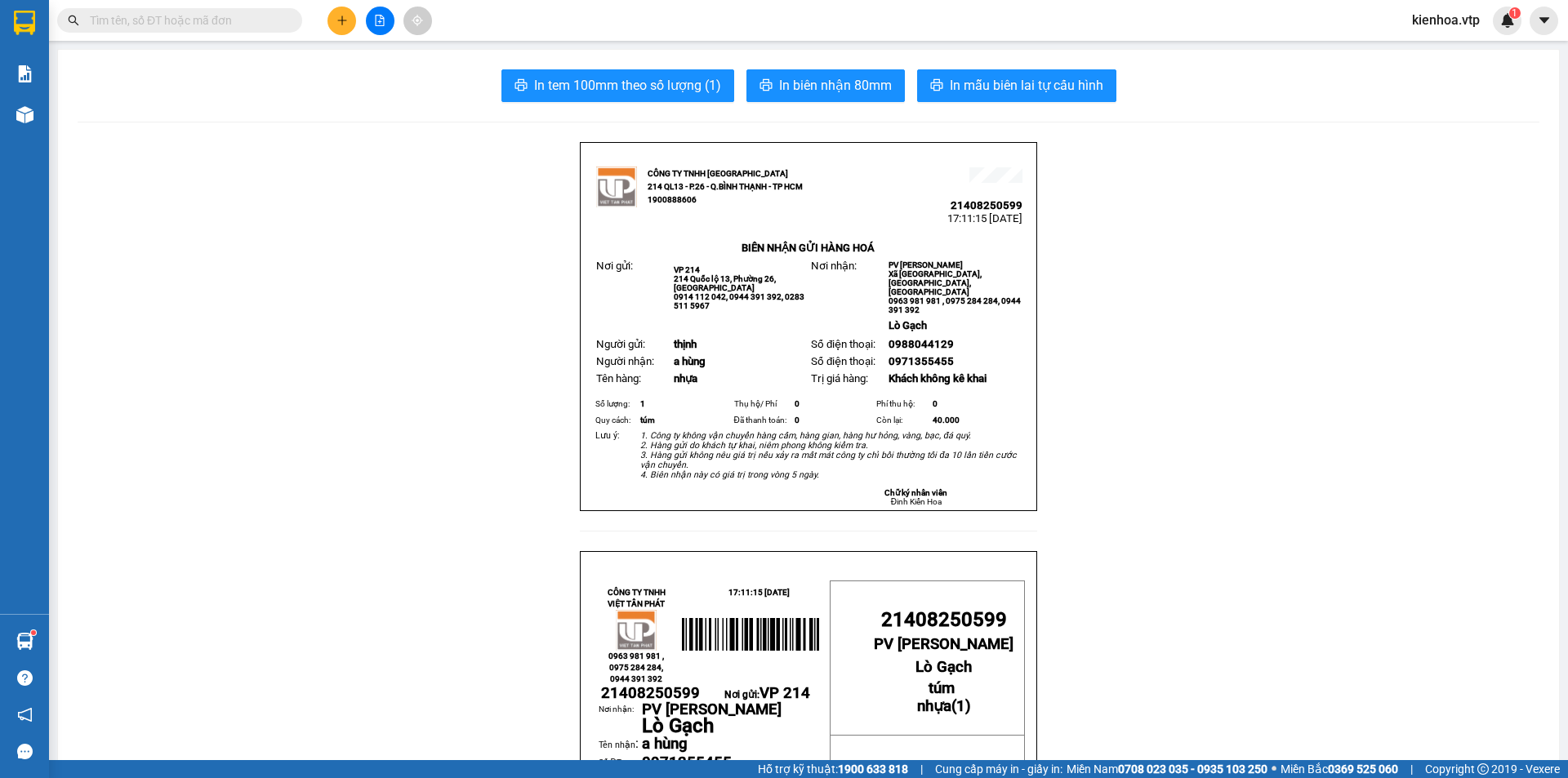
click at [345, 21] on icon "plus" at bounding box center [341, 20] width 11 height 11
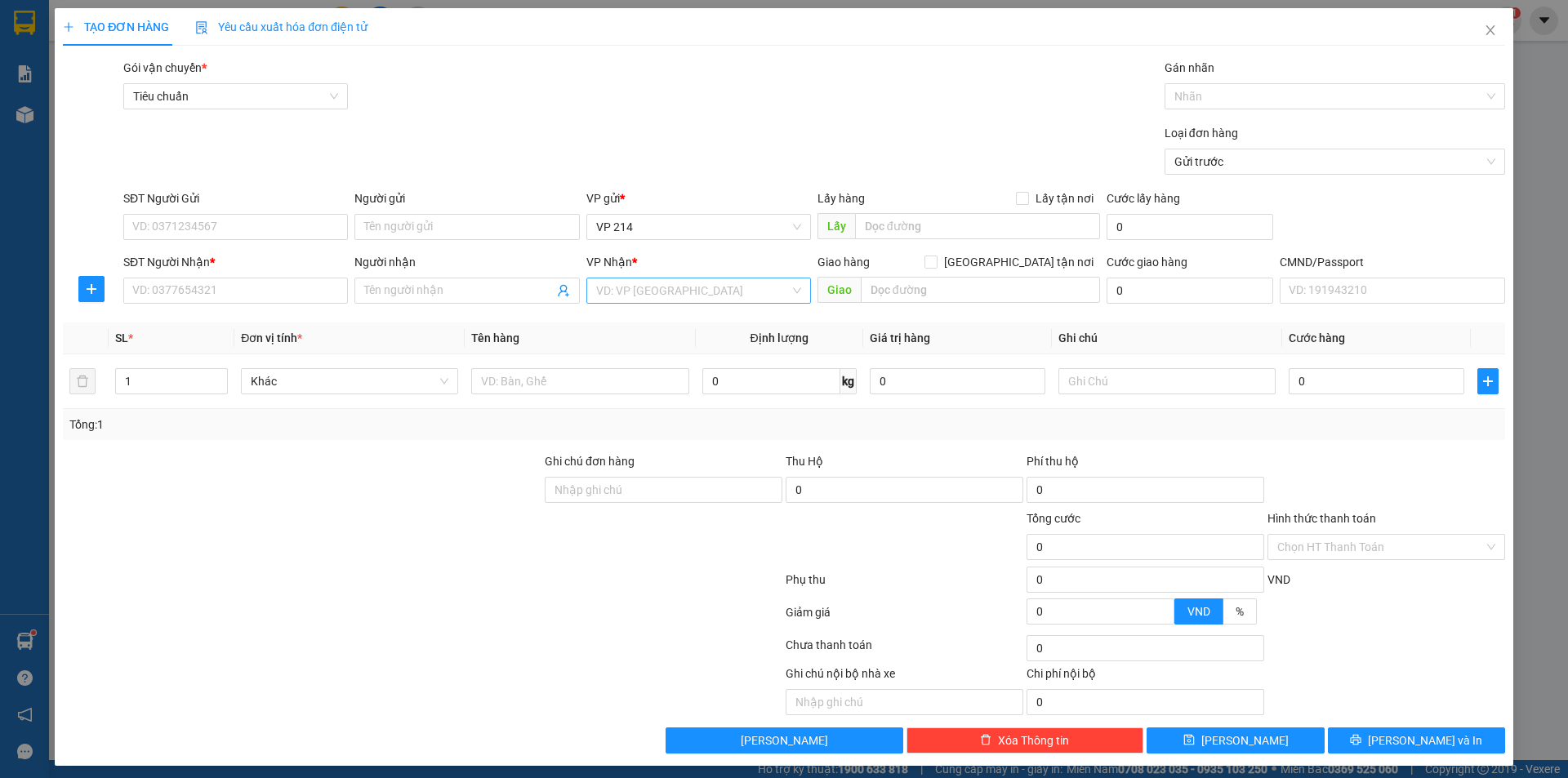
click at [668, 295] on input "search" at bounding box center [692, 290] width 193 height 25
click at [667, 326] on div "PV Gia Nghĩa" at bounding box center [693, 323] width 203 height 18
click at [308, 296] on input "SĐT Người Nhận *" at bounding box center [235, 290] width 224 height 27
click at [401, 297] on input "Người nhận" at bounding box center [459, 291] width 189 height 18
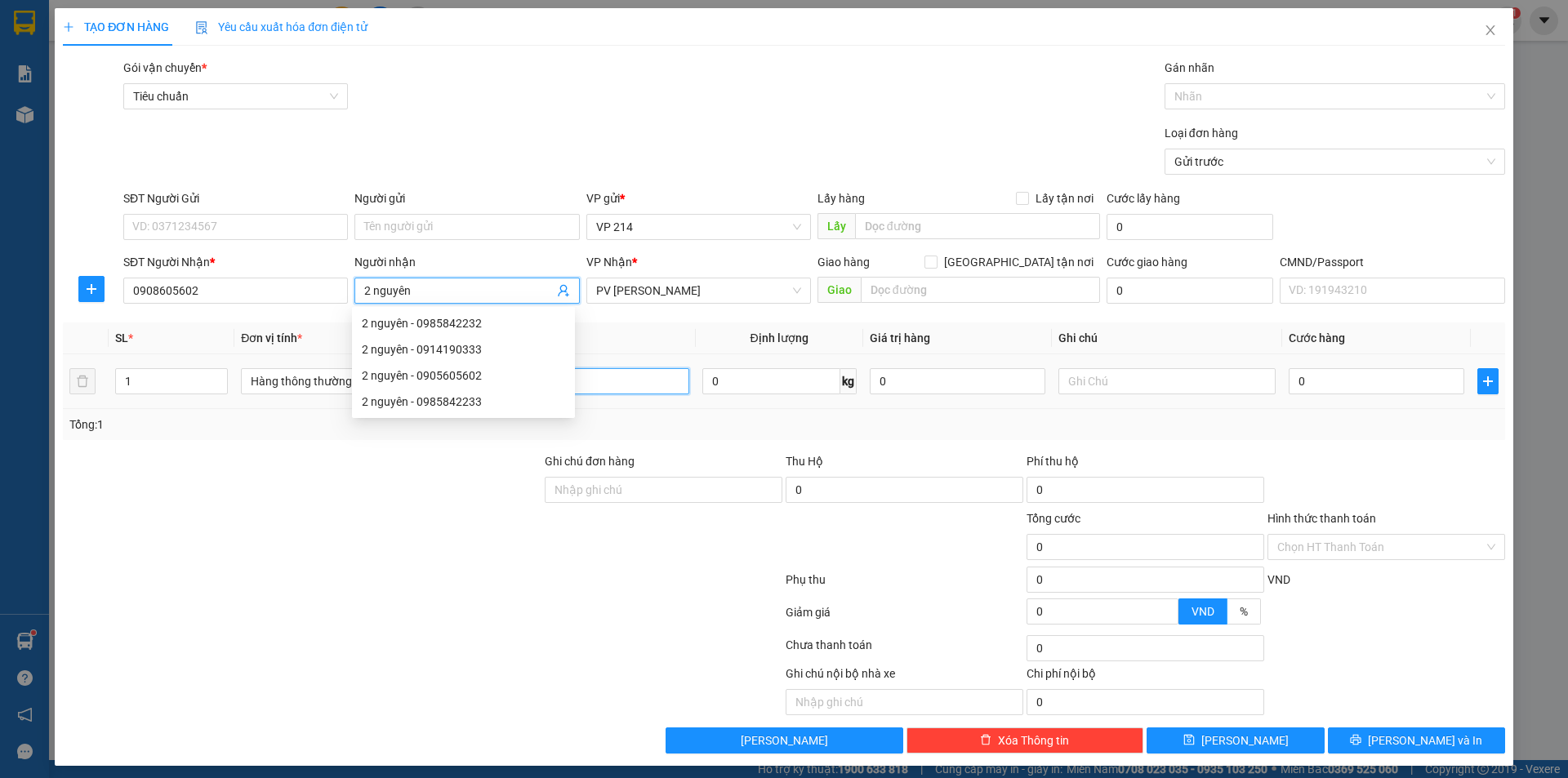
click at [611, 375] on input "text" at bounding box center [579, 381] width 217 height 27
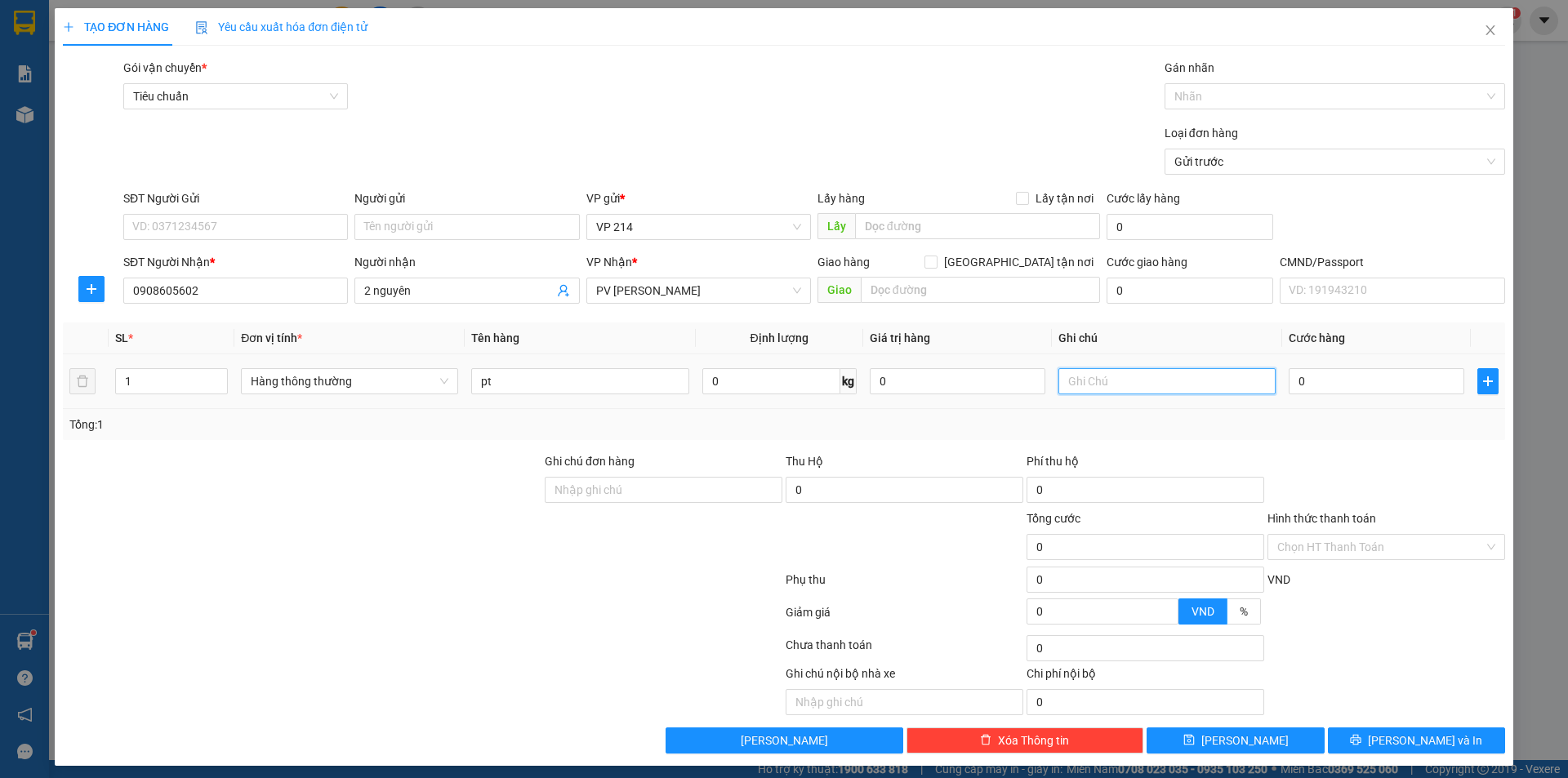
click at [1085, 373] on input "text" at bounding box center [1166, 381] width 217 height 27
click at [1403, 737] on span "Lưu và In" at bounding box center [1424, 740] width 114 height 18
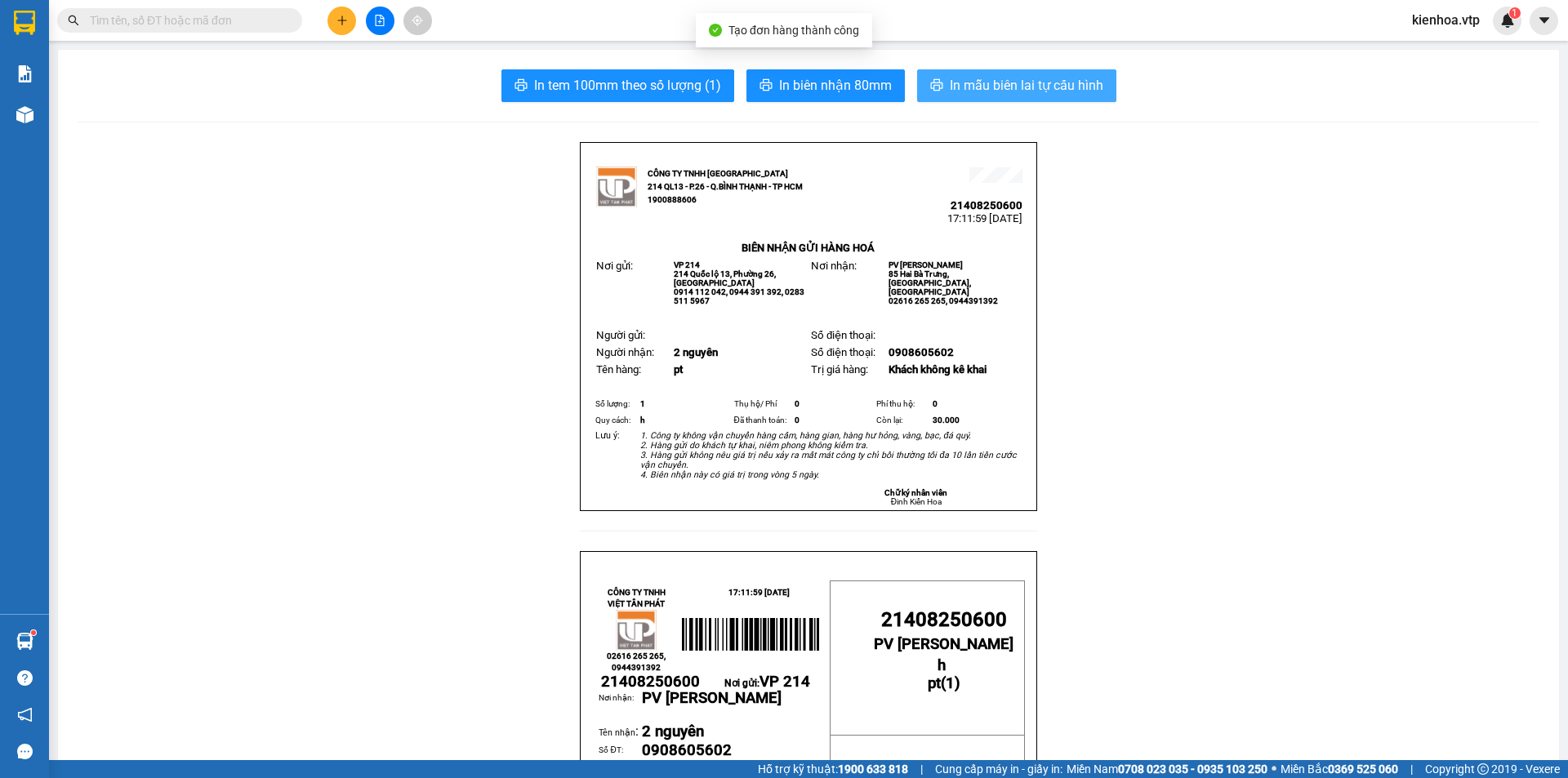
click at [979, 80] on span "In mẫu biên lai tự cấu hình" at bounding box center [1026, 85] width 154 height 20
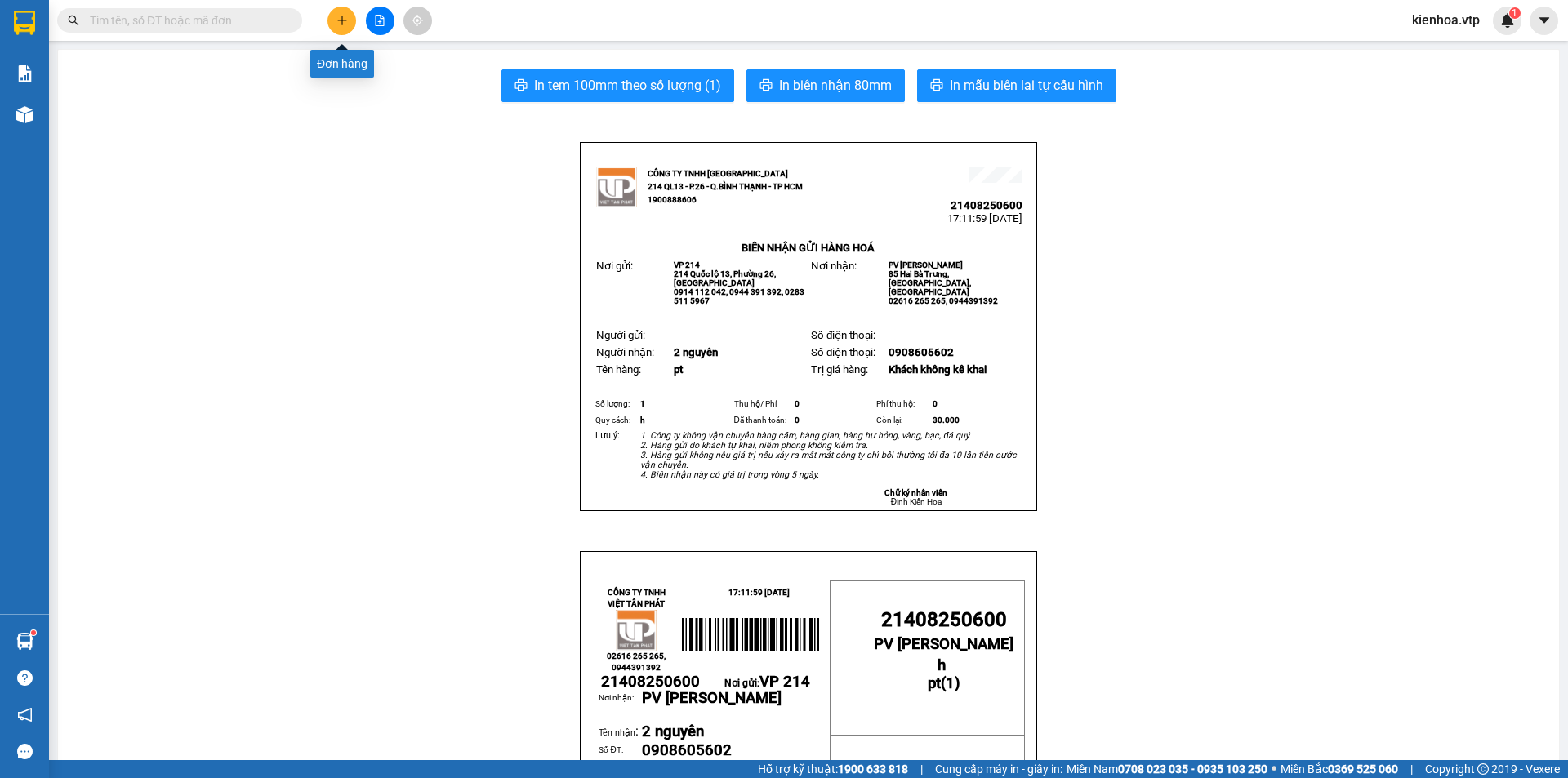
click at [338, 17] on icon "plus" at bounding box center [341, 20] width 11 height 11
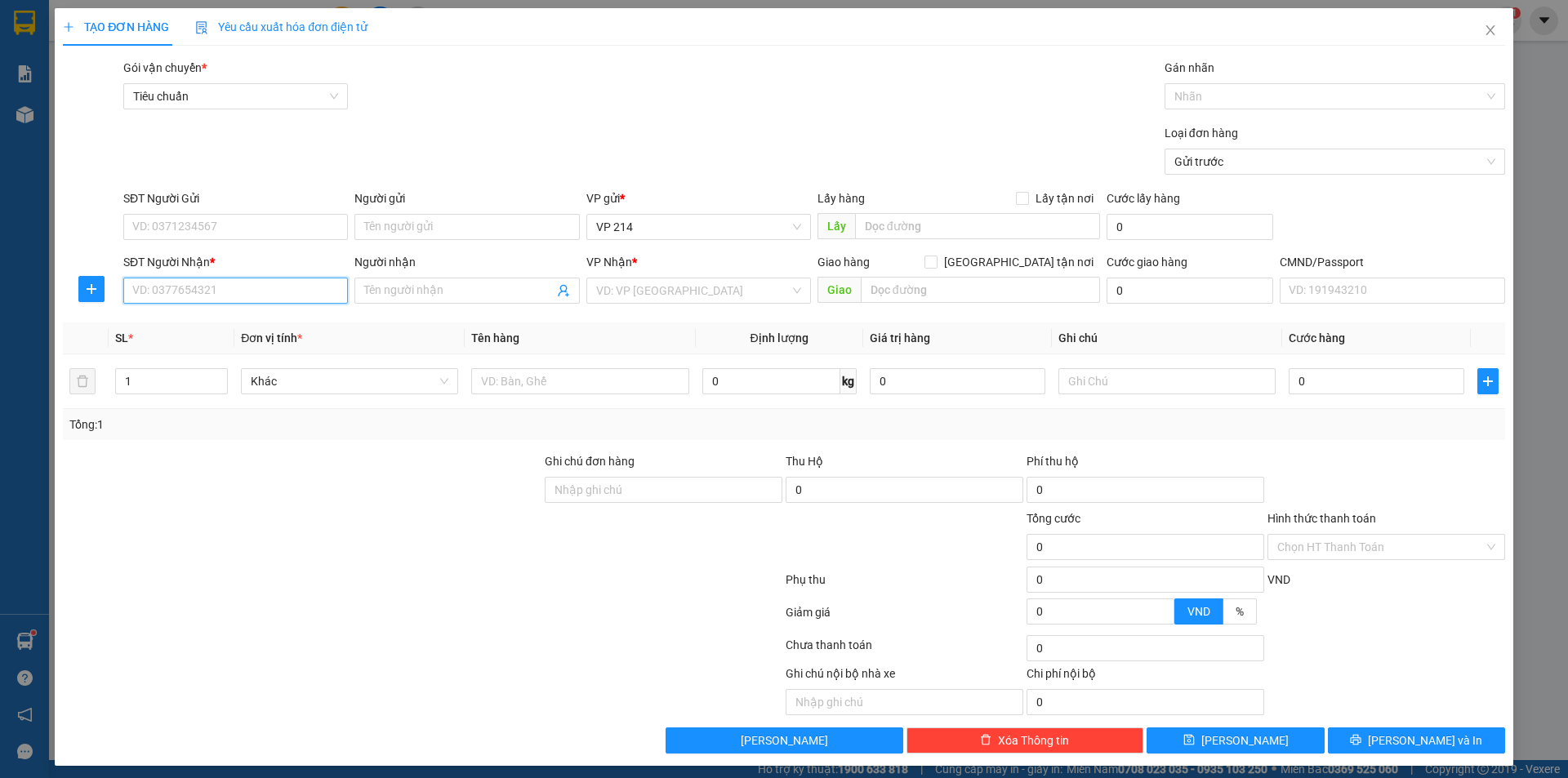
click at [238, 290] on input "SĐT Người Nhận *" at bounding box center [235, 290] width 224 height 27
click at [525, 381] on input "text" at bounding box center [579, 381] width 217 height 27
click at [623, 294] on input "search" at bounding box center [692, 290] width 193 height 25
click at [627, 326] on div "PV Krông Nô" at bounding box center [693, 323] width 203 height 18
click at [214, 292] on input "SĐT Người Nhận *" at bounding box center [235, 290] width 224 height 27
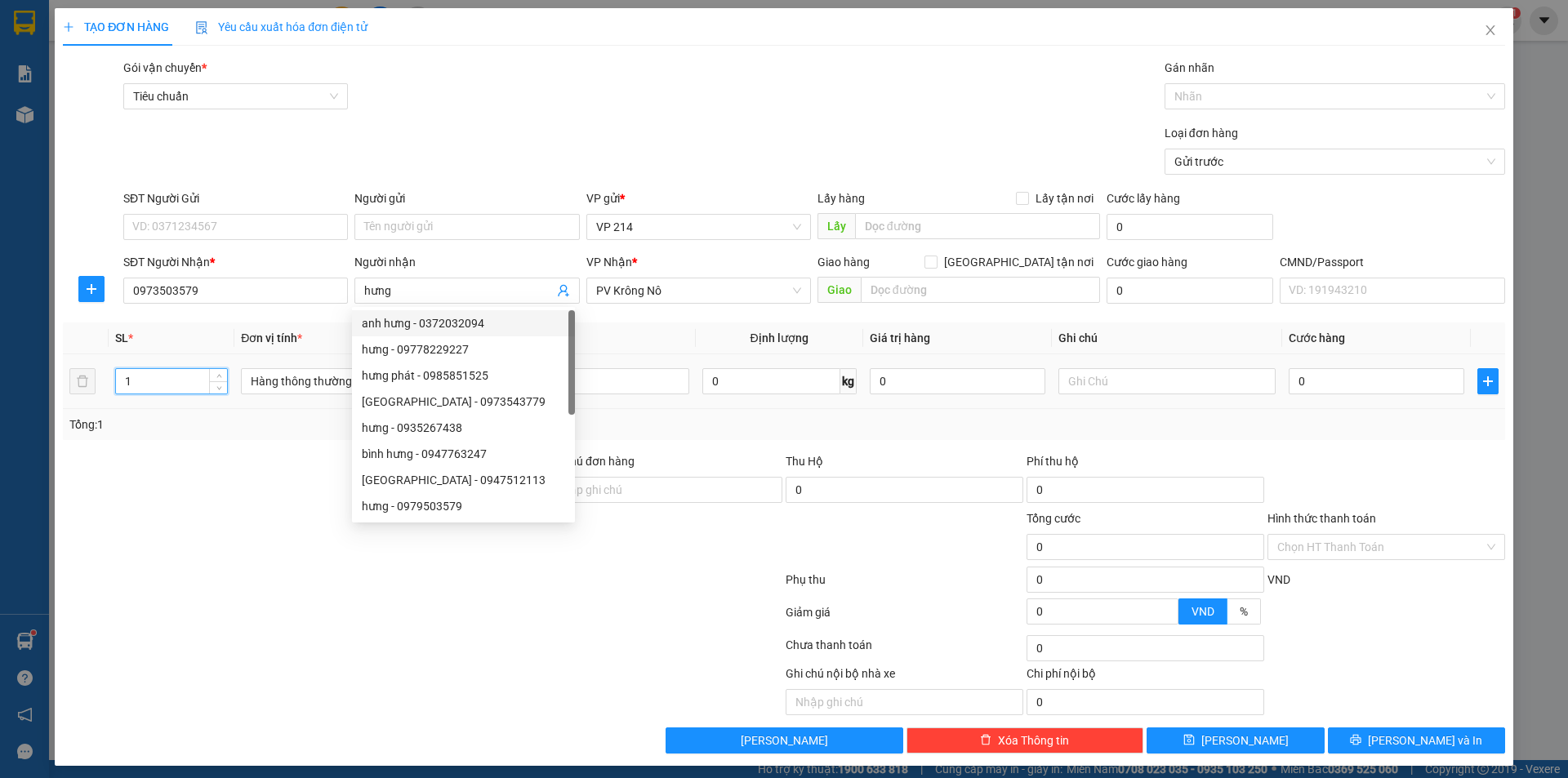
drag, startPoint x: 150, startPoint y: 380, endPoint x: 97, endPoint y: 389, distance: 53.8
click at [97, 389] on tr "1 Hàng thông thường 0 kg 0 0" at bounding box center [784, 382] width 1442 height 55
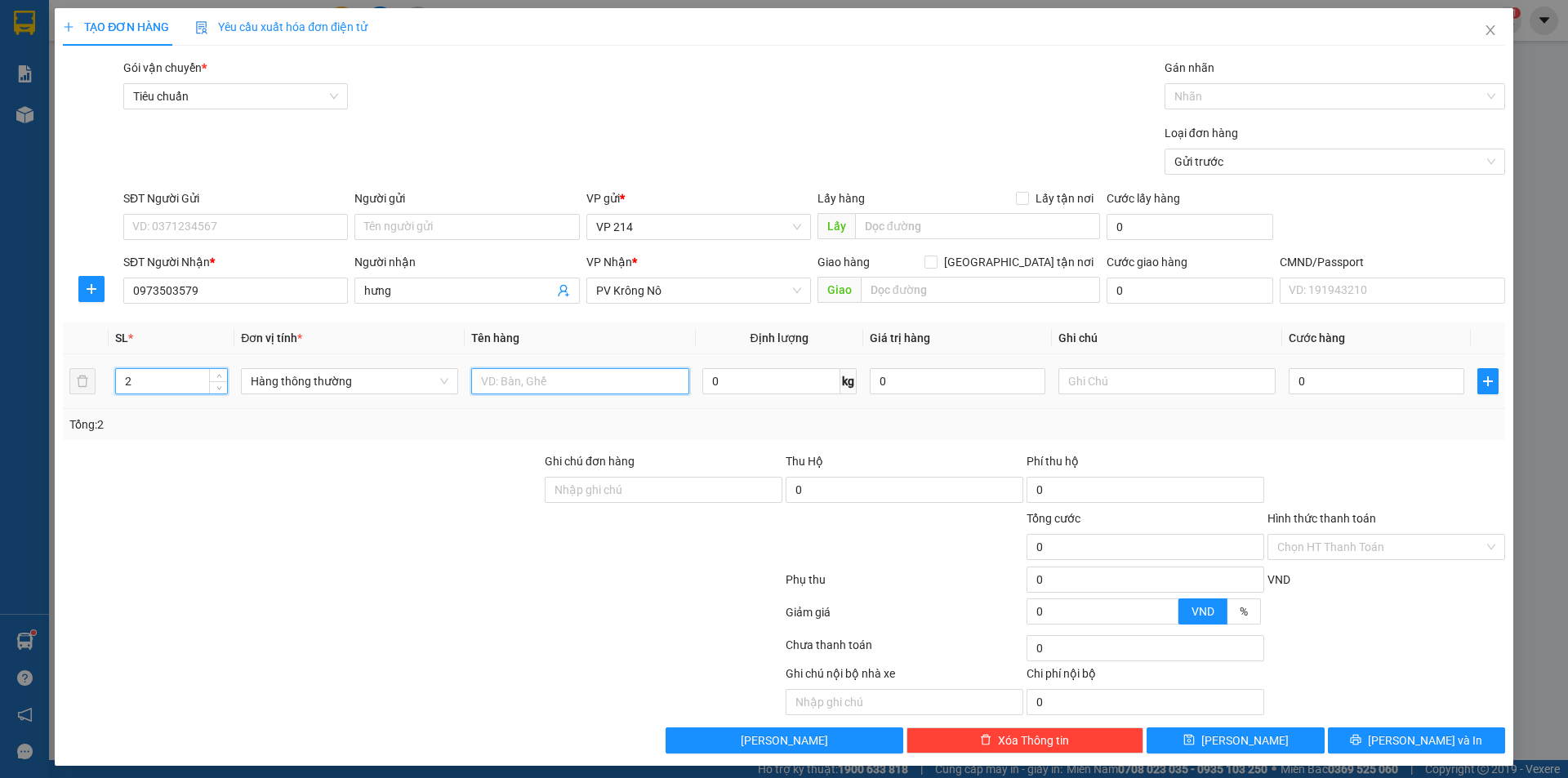
click at [611, 393] on input "text" at bounding box center [579, 381] width 217 height 27
drag, startPoint x: 540, startPoint y: 376, endPoint x: 495, endPoint y: 407, distance: 54.6
click at [495, 407] on td "ko rpx" at bounding box center [580, 382] width 231 height 55
click at [1124, 381] on input "text" at bounding box center [1166, 381] width 217 height 27
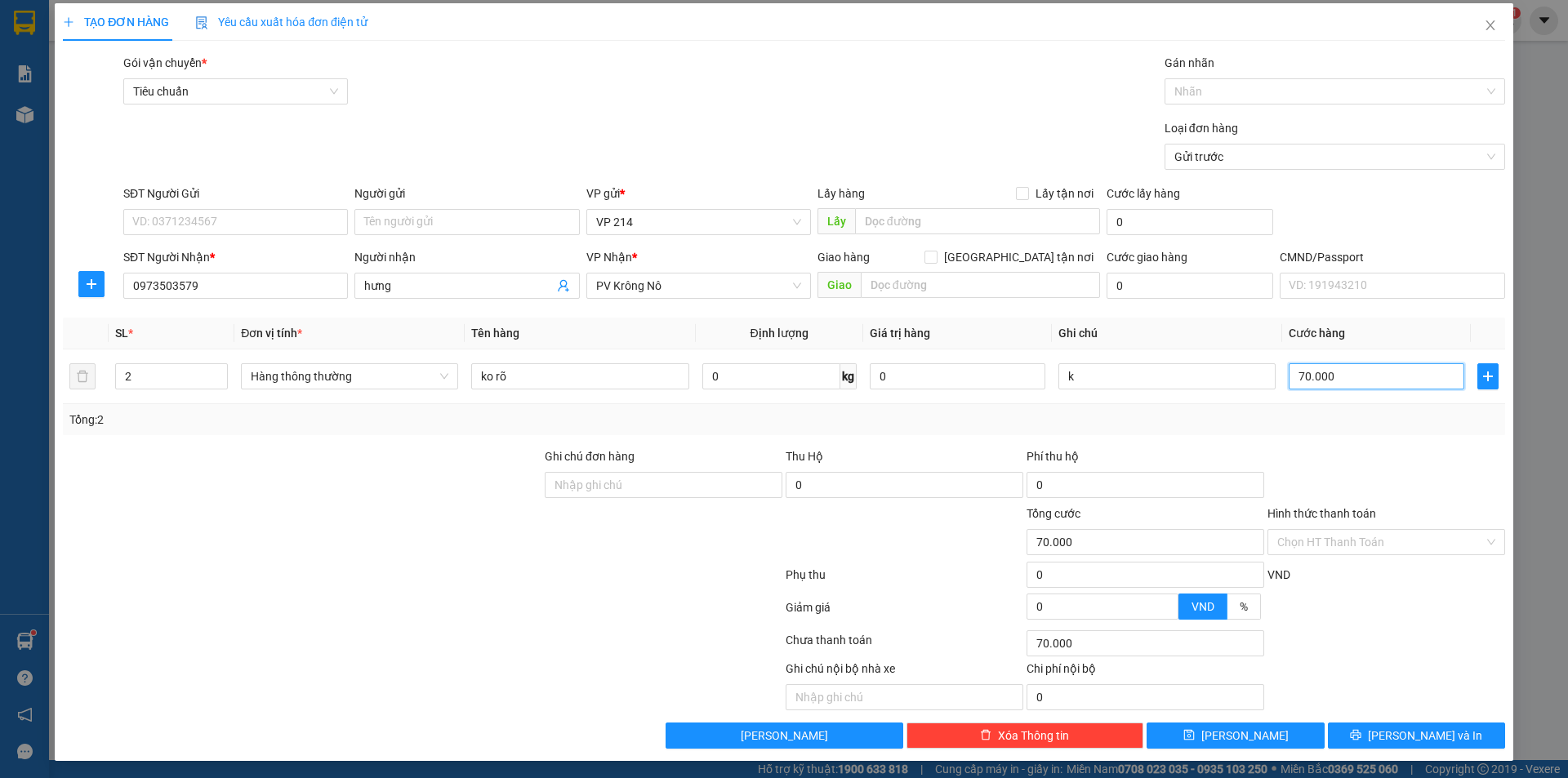
scroll to position [7, 0]
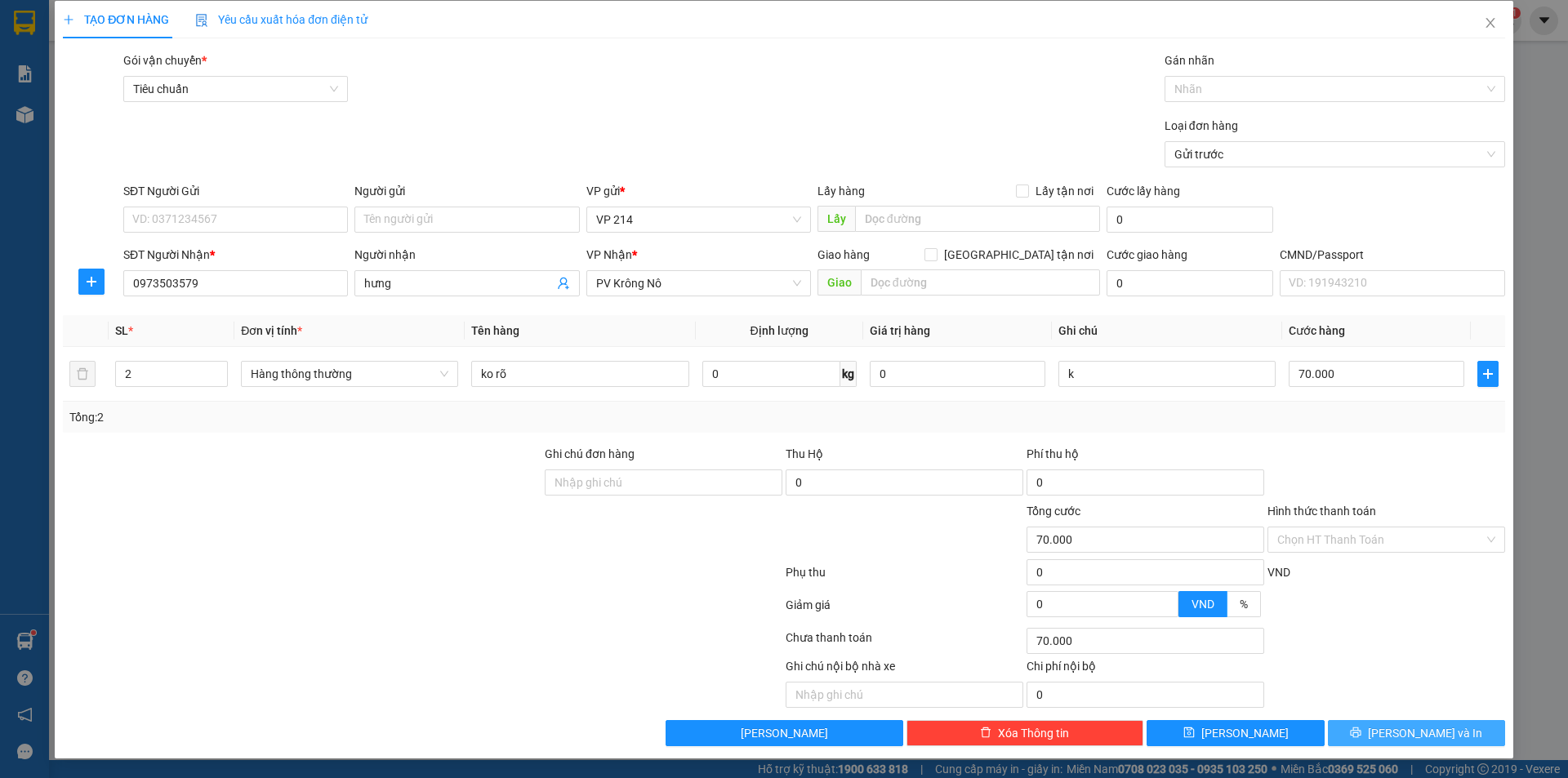
click at [1473, 726] on button "Lưu và In" at bounding box center [1416, 733] width 178 height 27
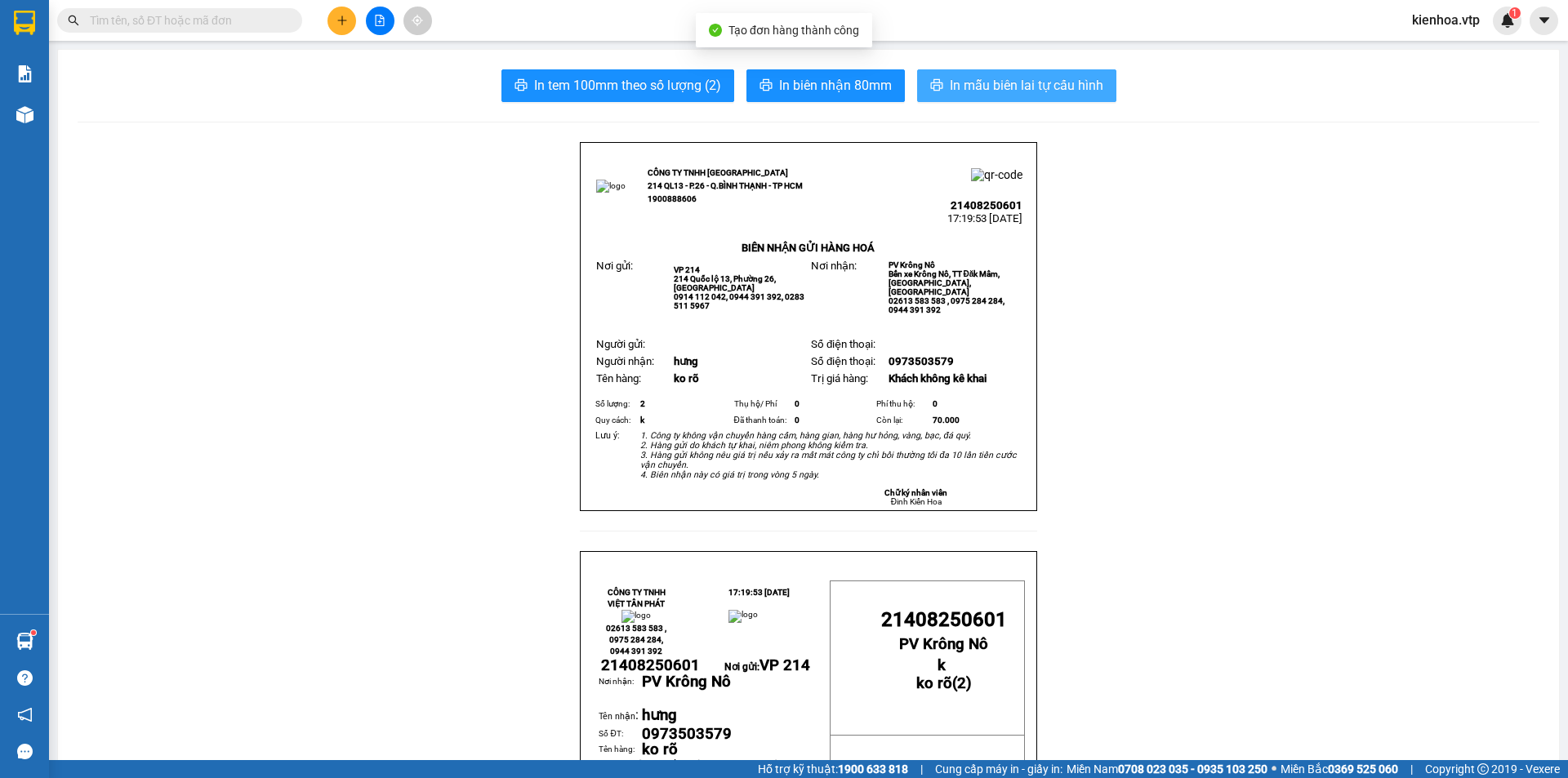
click at [1085, 80] on span "In mẫu biên lai tự cấu hình" at bounding box center [1026, 85] width 154 height 20
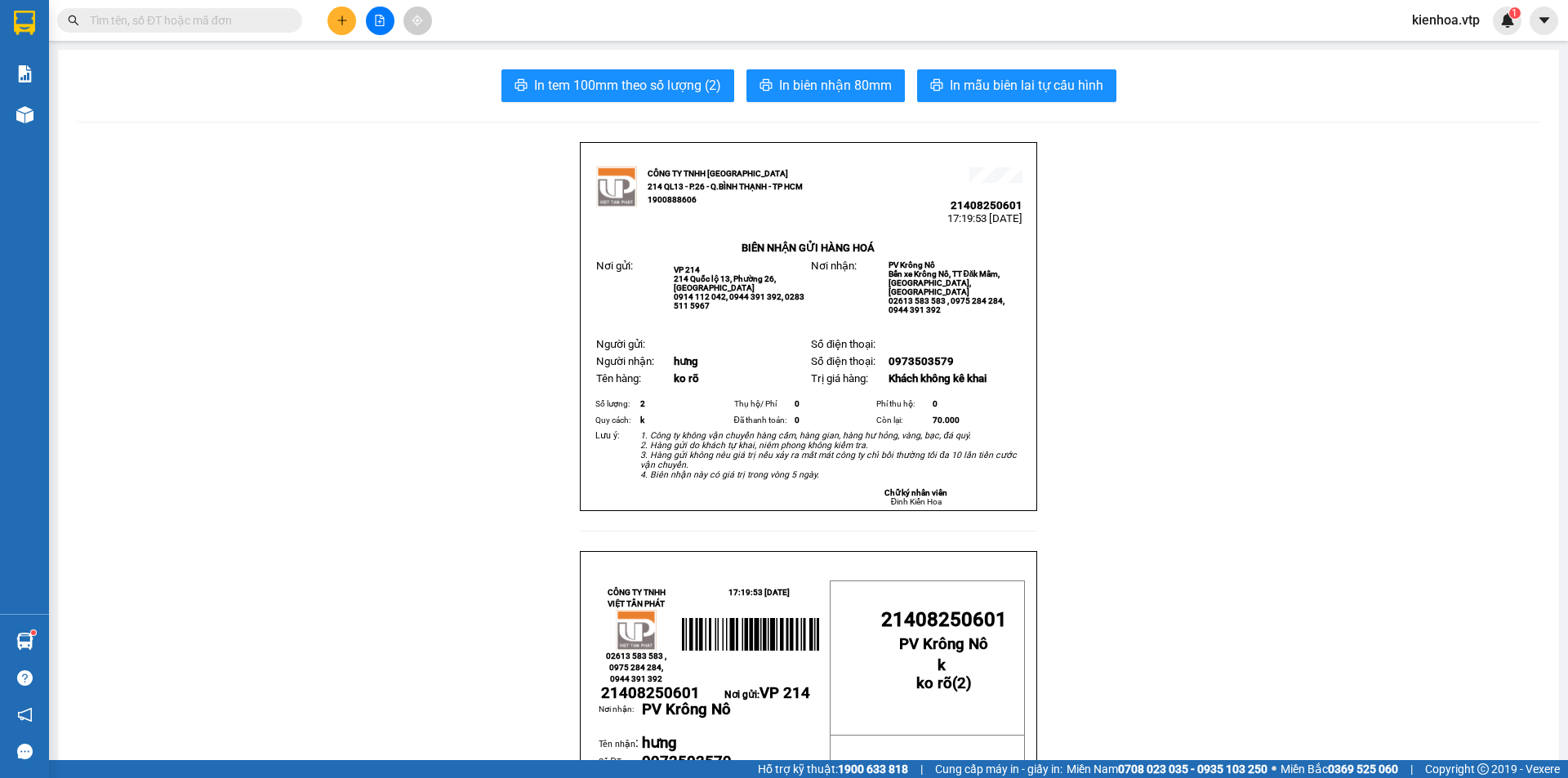
click at [342, 22] on icon "plus" at bounding box center [341, 20] width 1 height 9
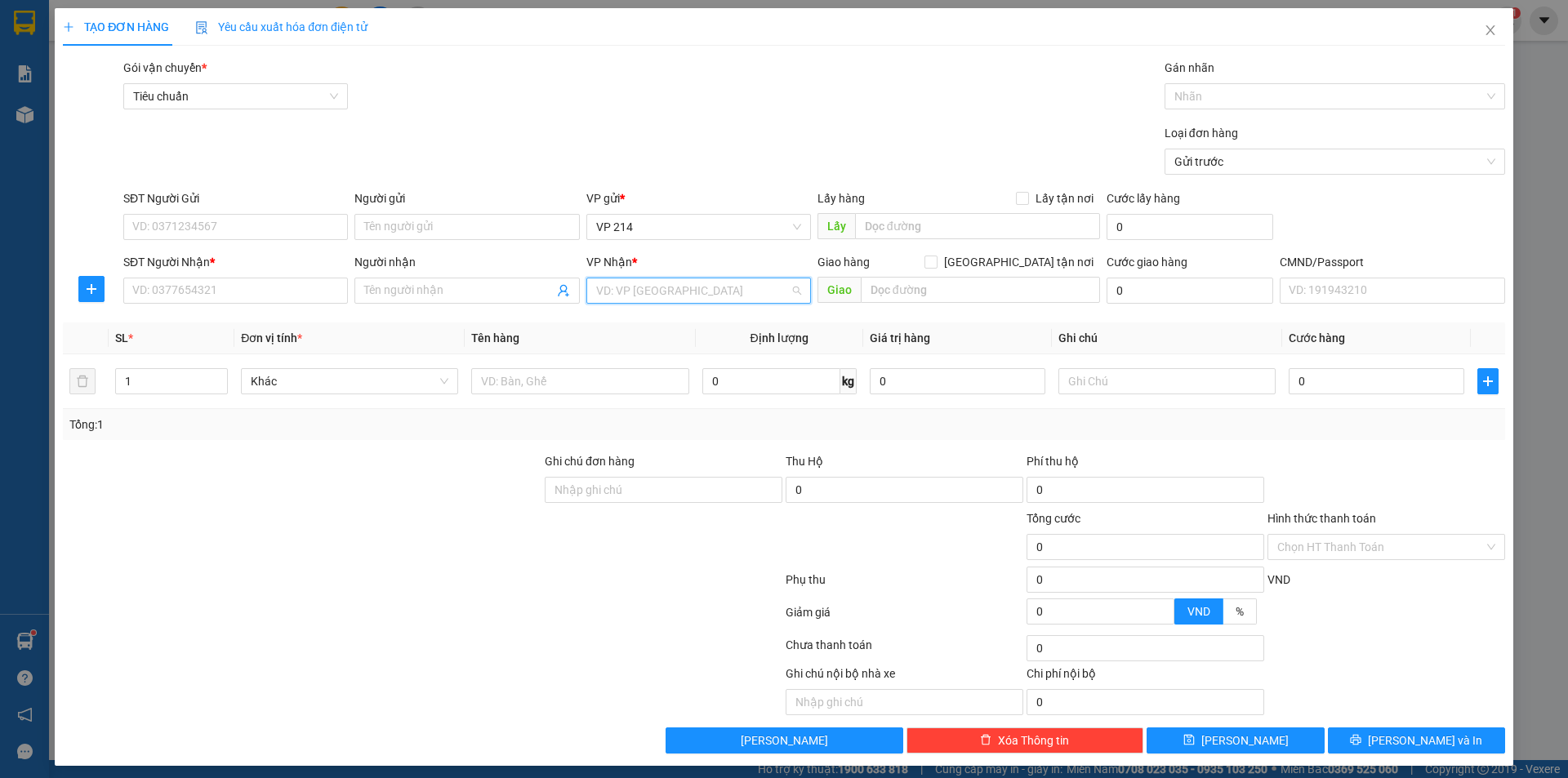
click at [655, 298] on input "search" at bounding box center [692, 290] width 193 height 25
click at [662, 330] on div "PV Gia Nghĩa" at bounding box center [693, 323] width 203 height 18
click at [245, 301] on input "SĐT Người Nhận *" at bounding box center [235, 290] width 224 height 27
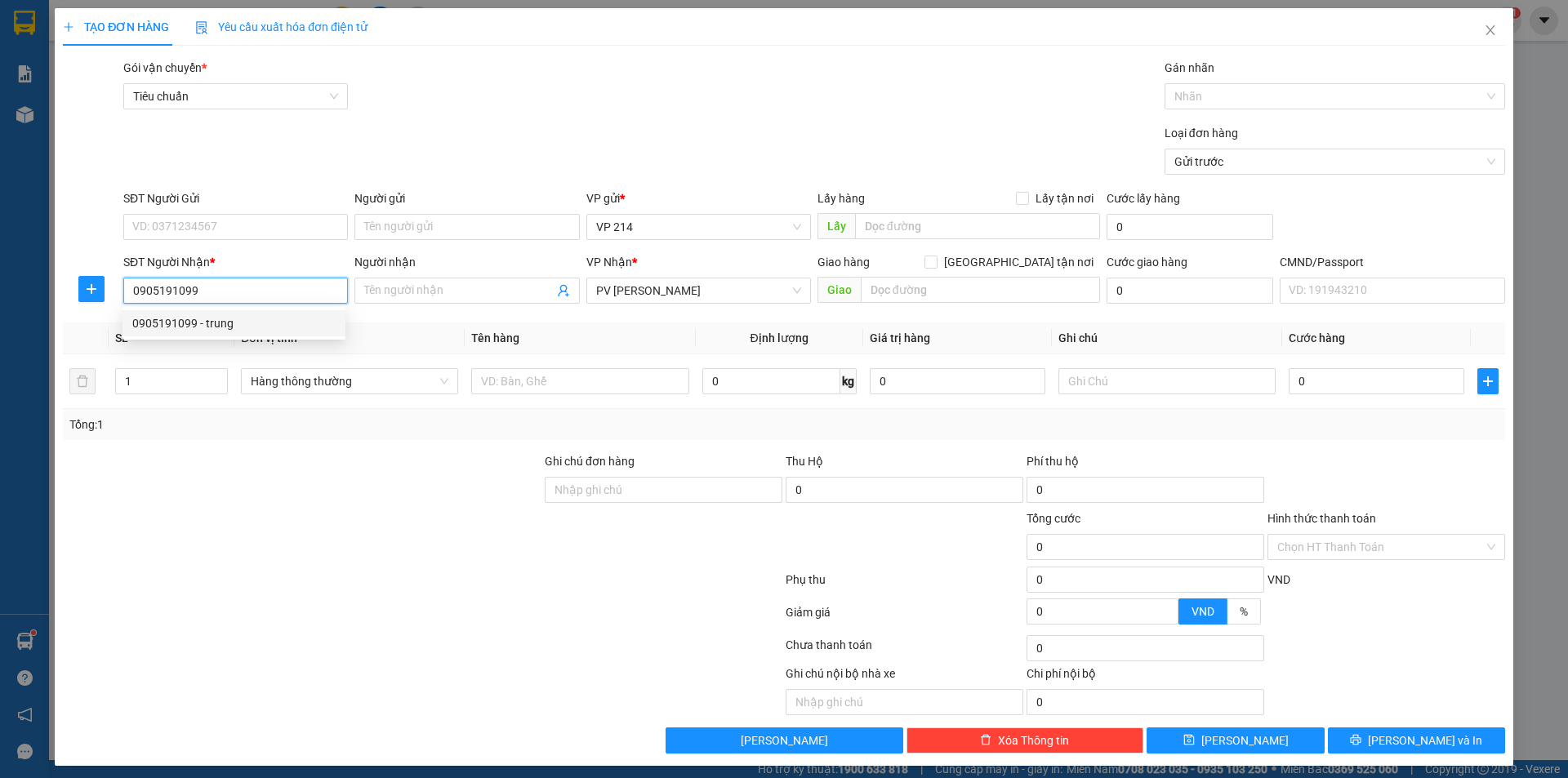
click at [179, 331] on div "0905191099 - trung" at bounding box center [233, 323] width 203 height 18
drag, startPoint x: 179, startPoint y: 377, endPoint x: 108, endPoint y: 396, distance: 73.5
click at [109, 396] on td "1" at bounding box center [171, 382] width 125 height 55
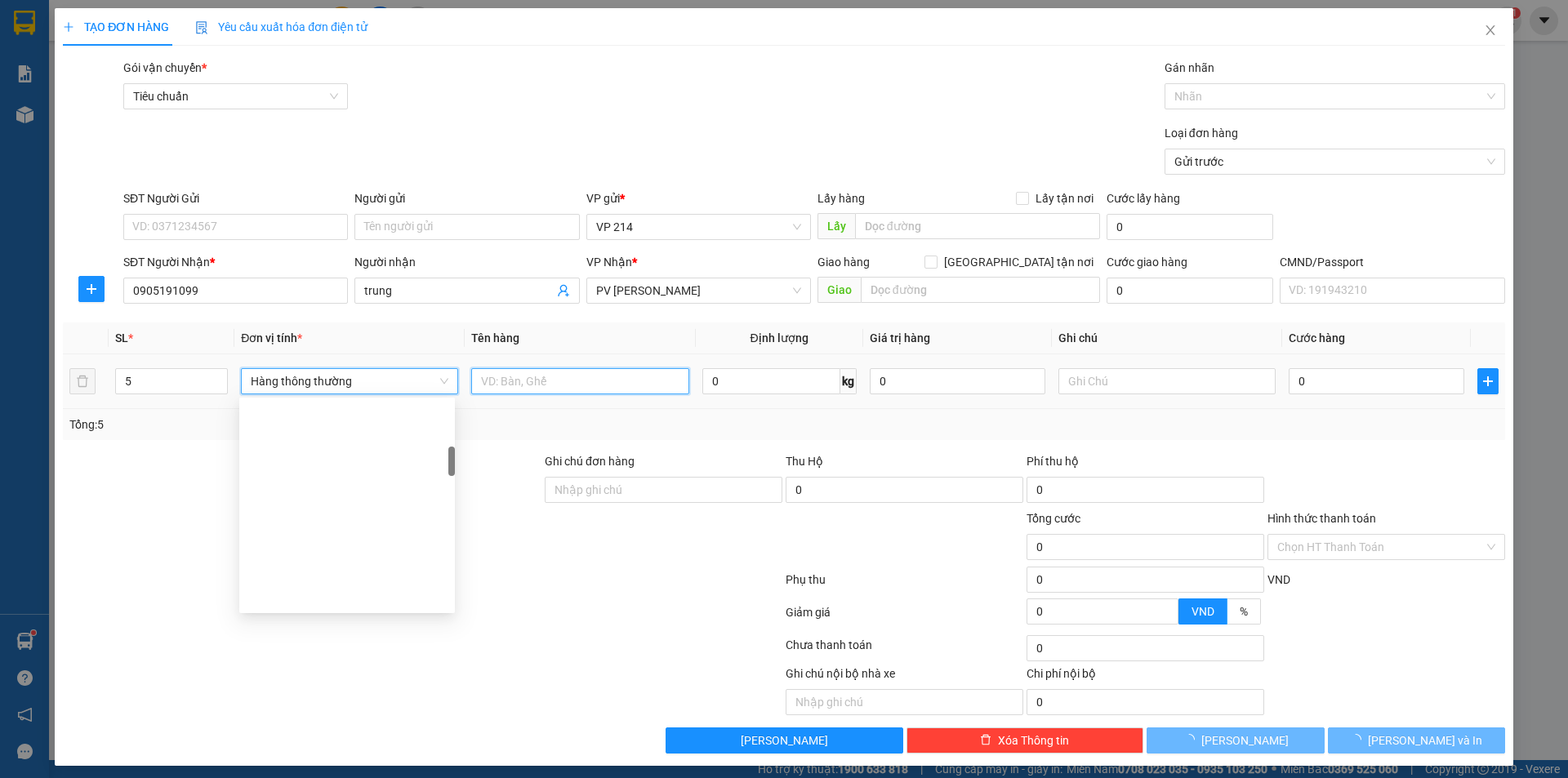
scroll to position [340, 0]
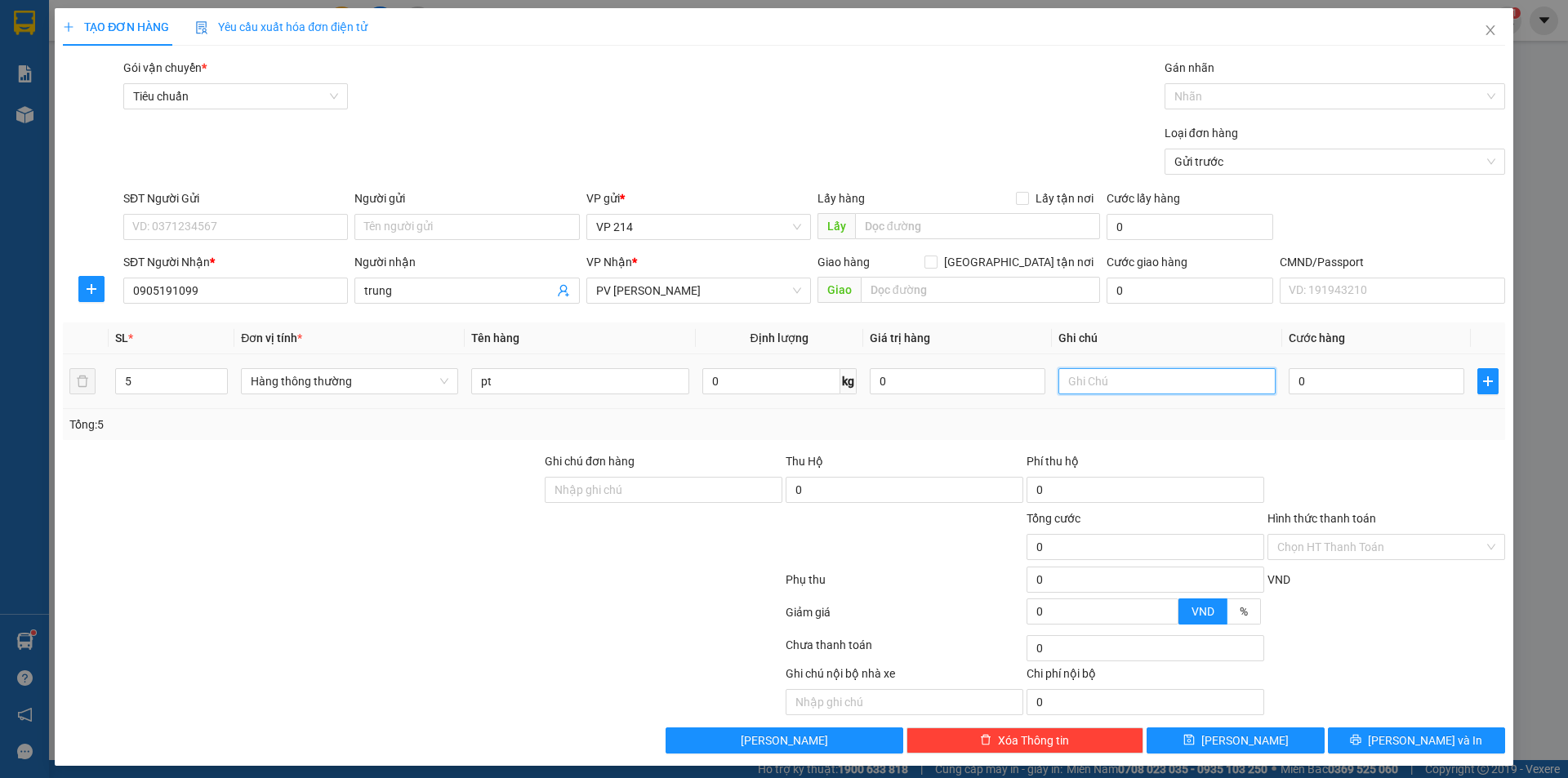
click at [1162, 373] on input "text" at bounding box center [1166, 381] width 217 height 27
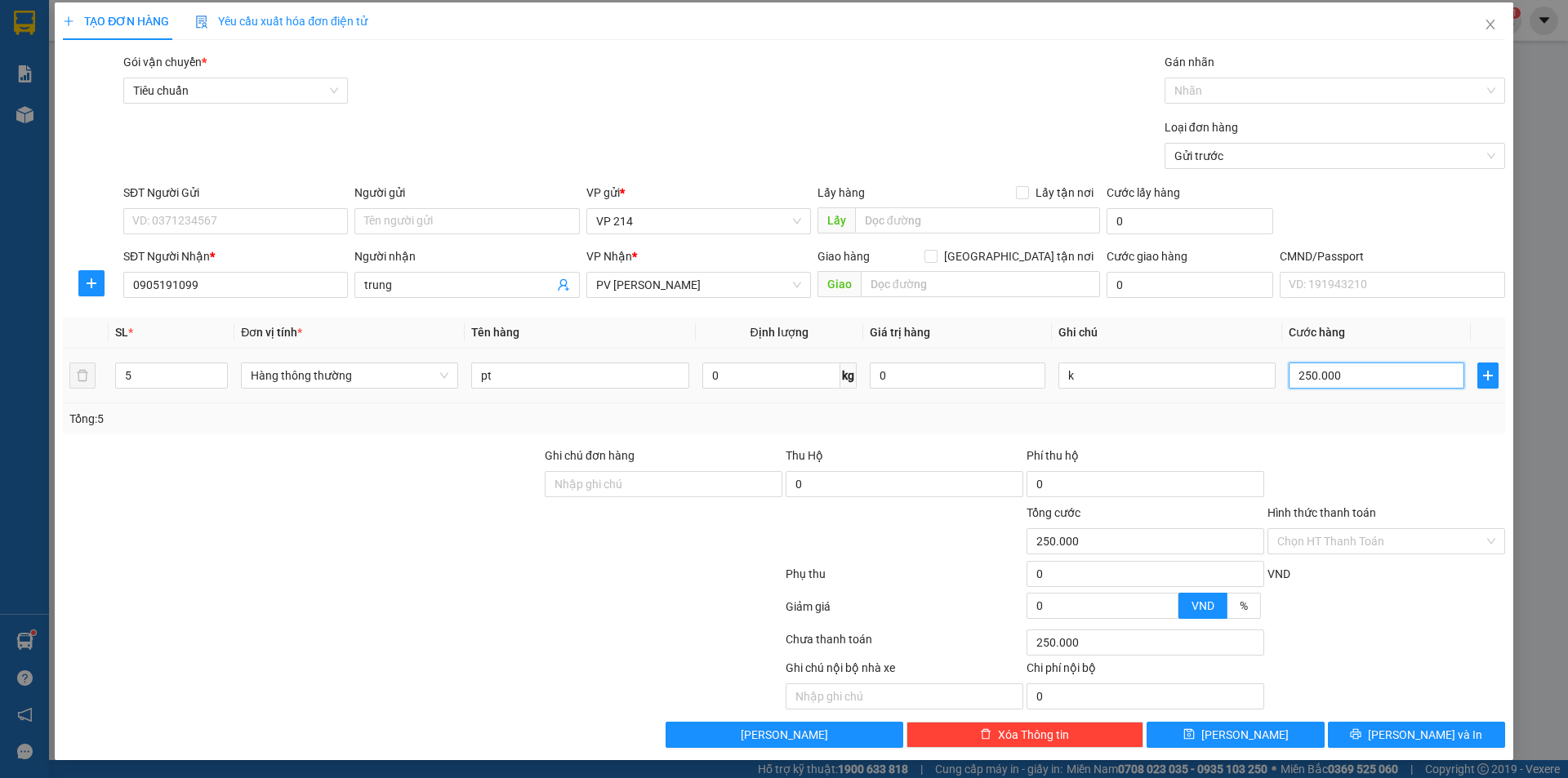
scroll to position [7, 0]
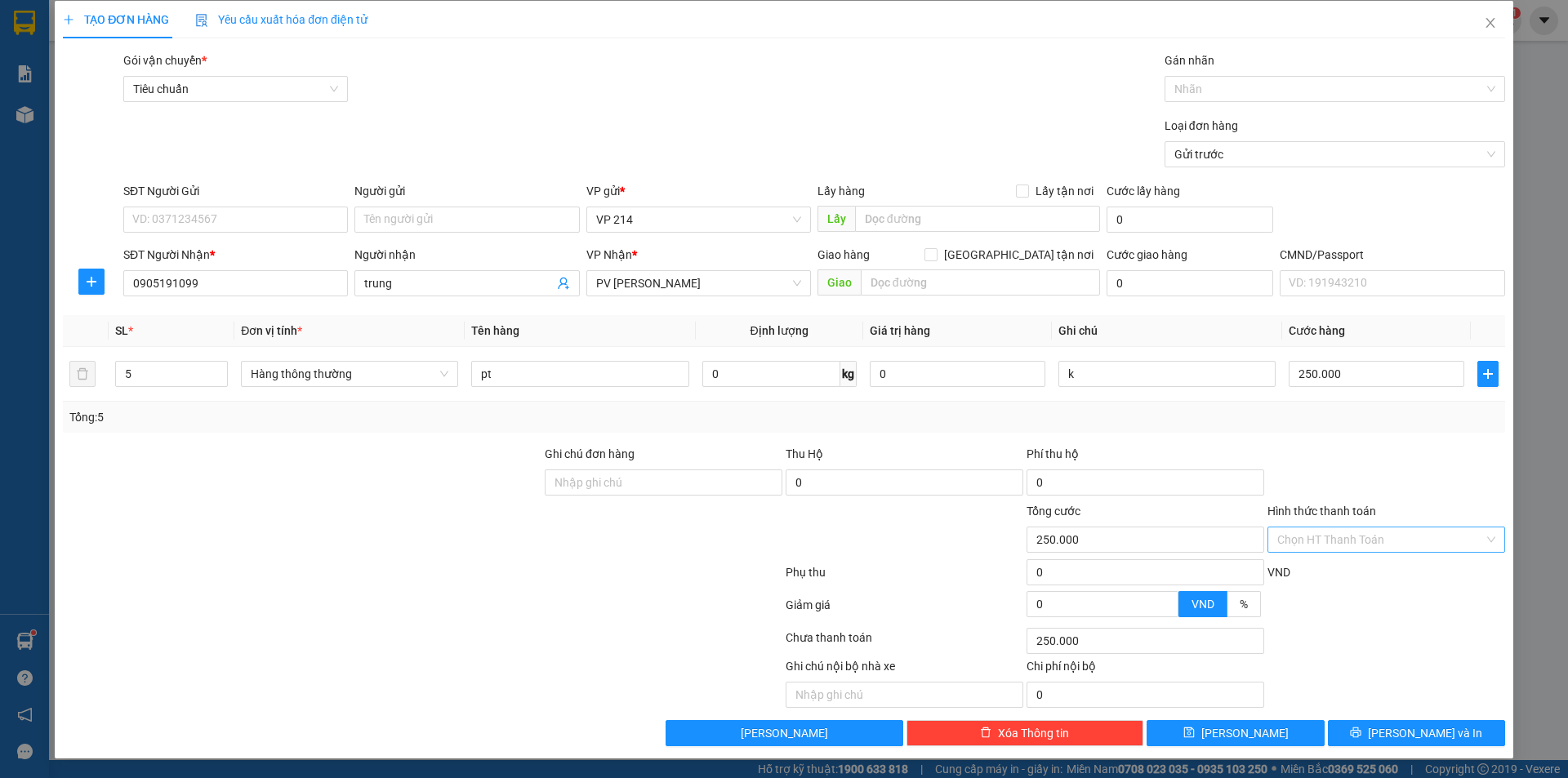
click at [1399, 549] on input "Hình thức thanh toán" at bounding box center [1380, 539] width 207 height 25
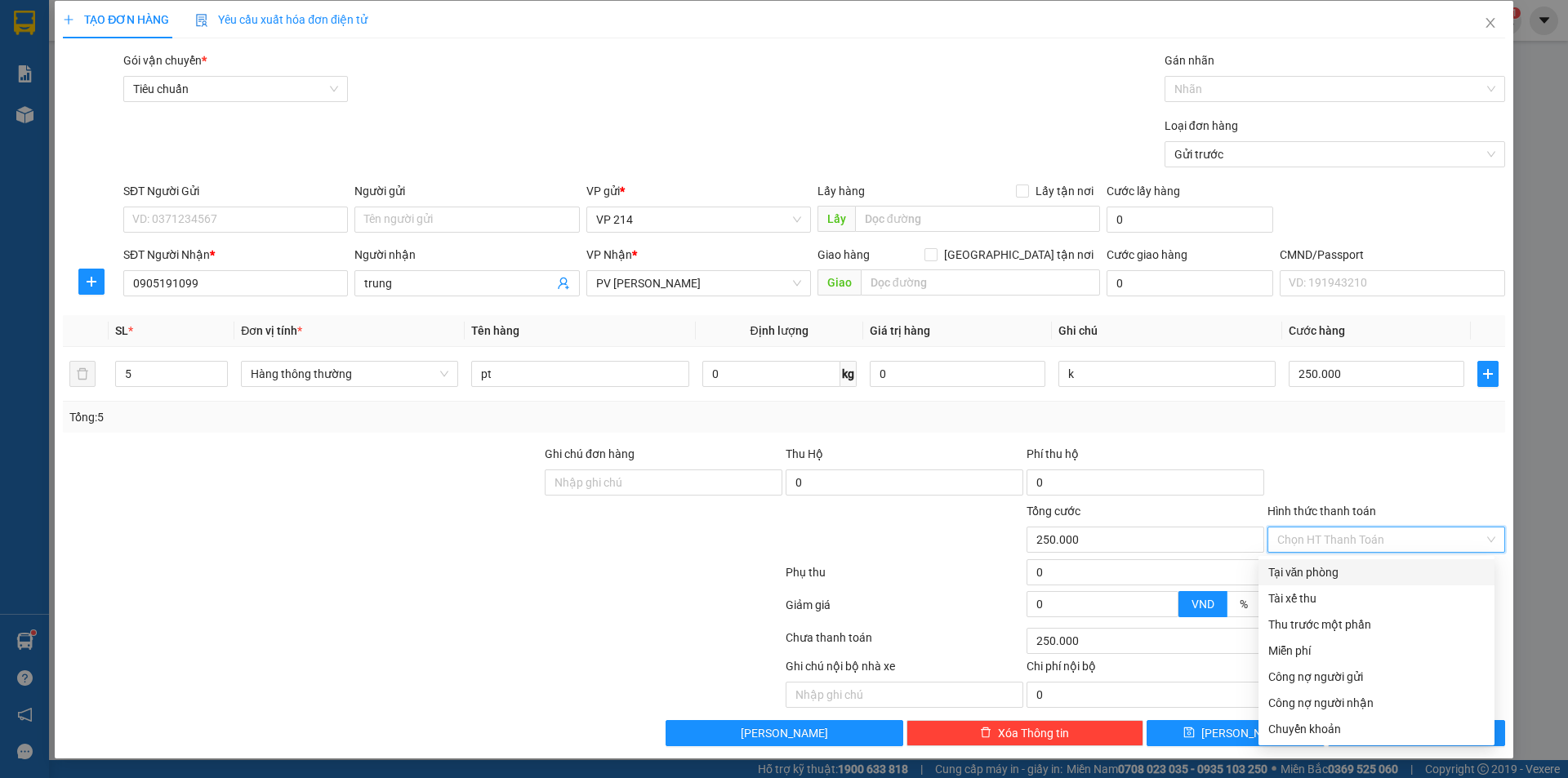
click at [1387, 562] on div "Tại văn phòng" at bounding box center [1377, 572] width 236 height 27
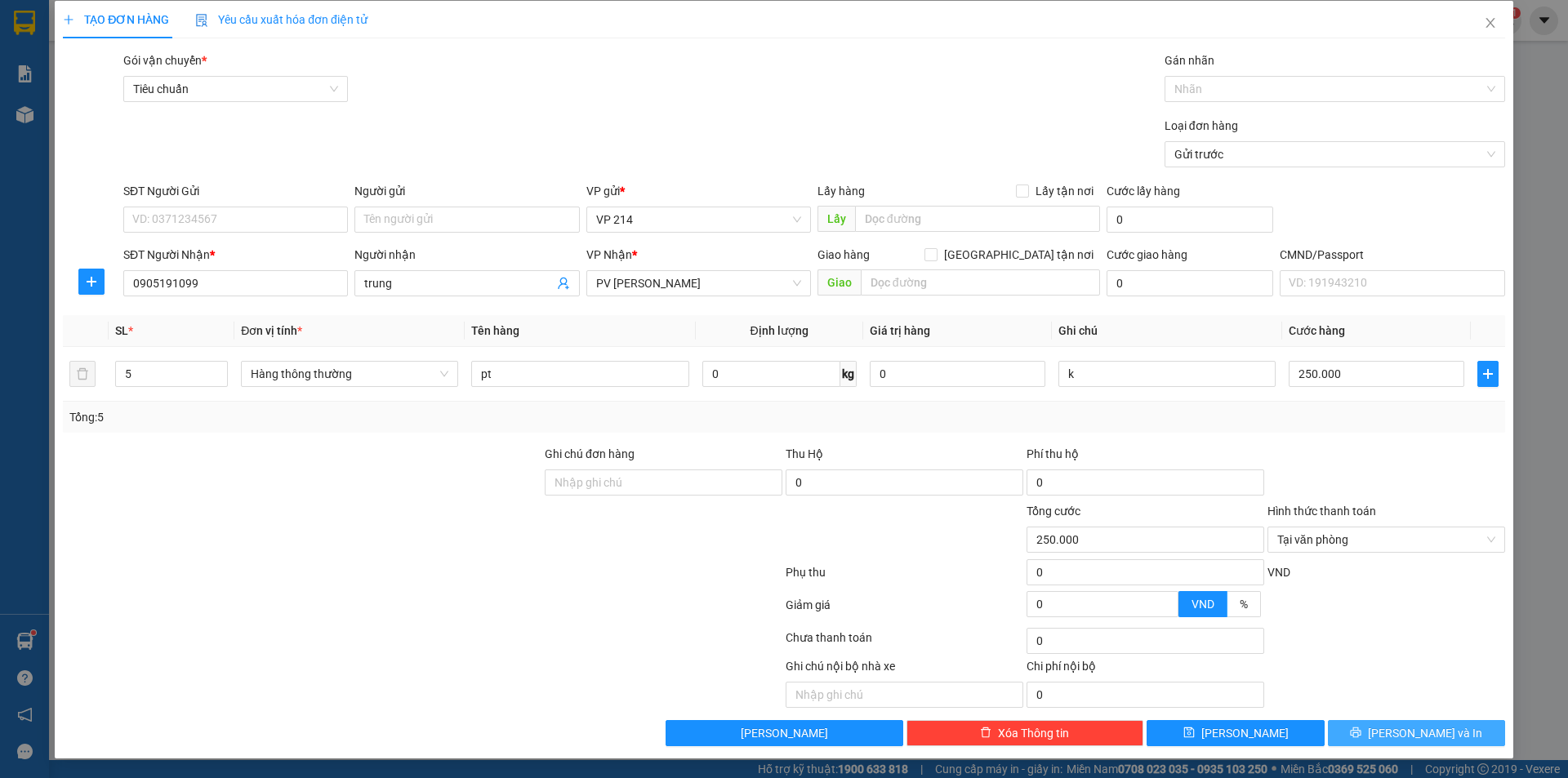
click at [1361, 739] on span "printer" at bounding box center [1355, 733] width 11 height 13
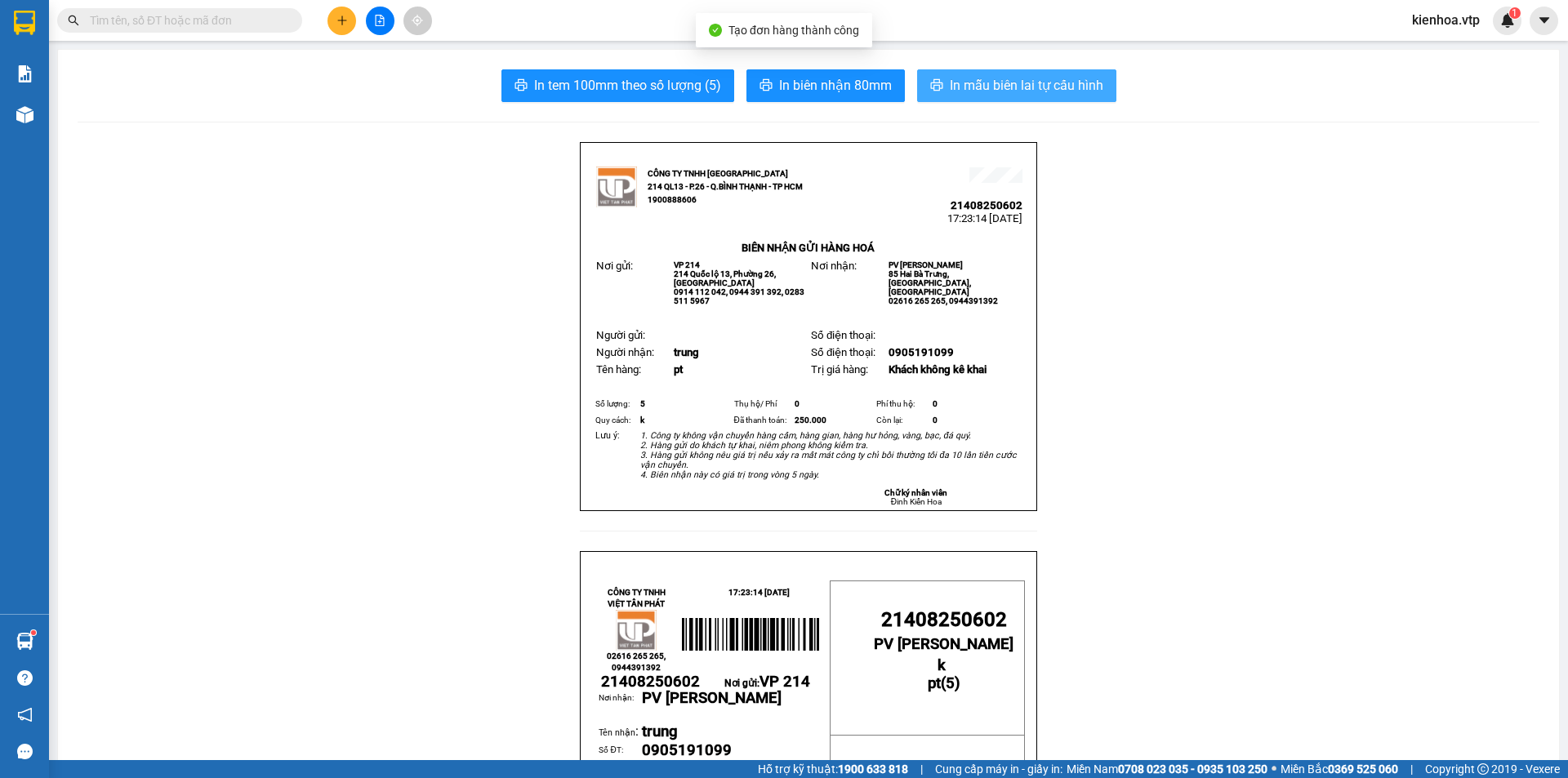
click at [981, 81] on span "In mẫu biên lai tự cấu hình" at bounding box center [1026, 85] width 154 height 20
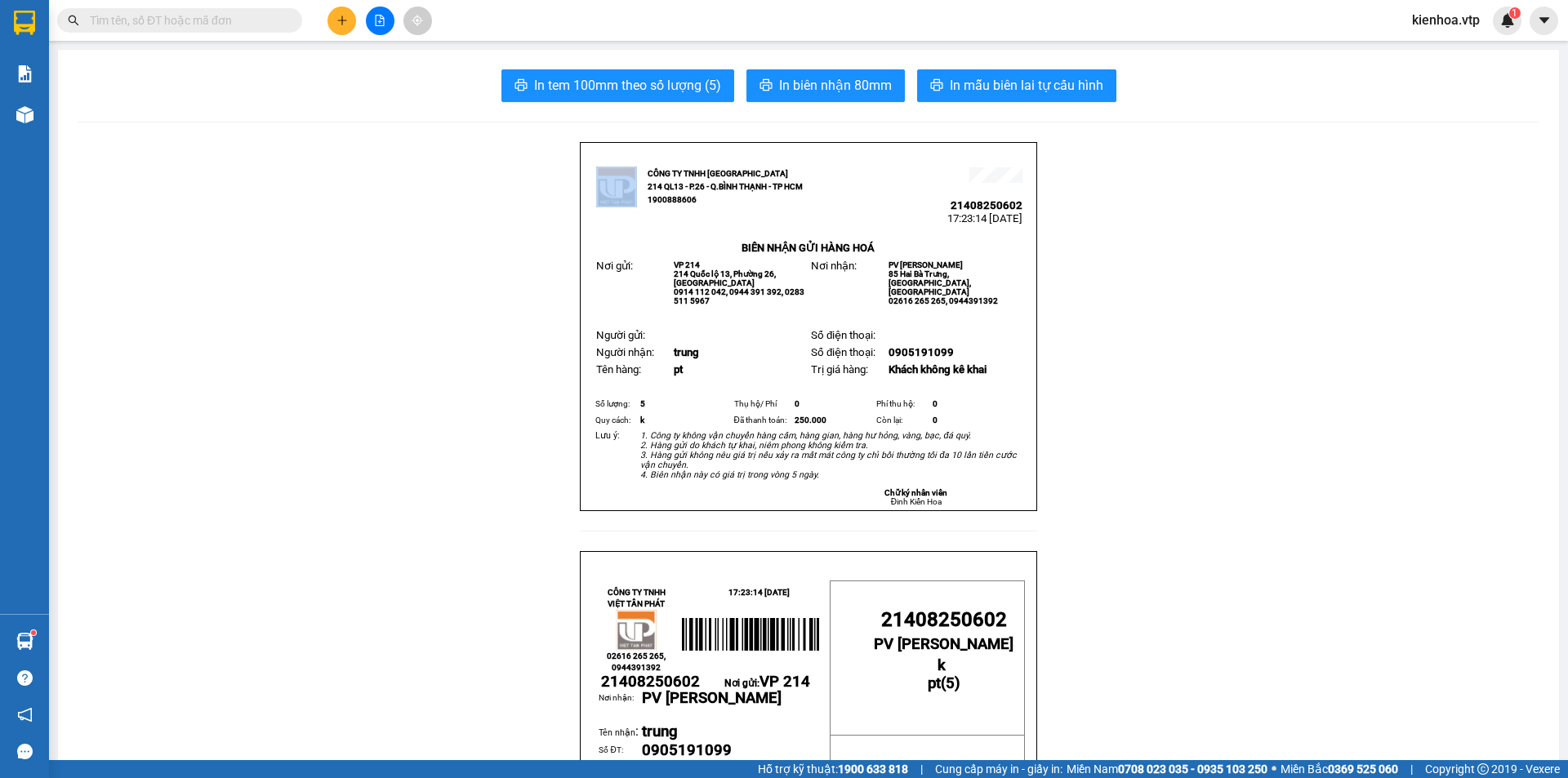
click at [343, 20] on icon "plus" at bounding box center [341, 19] width 9 height 1
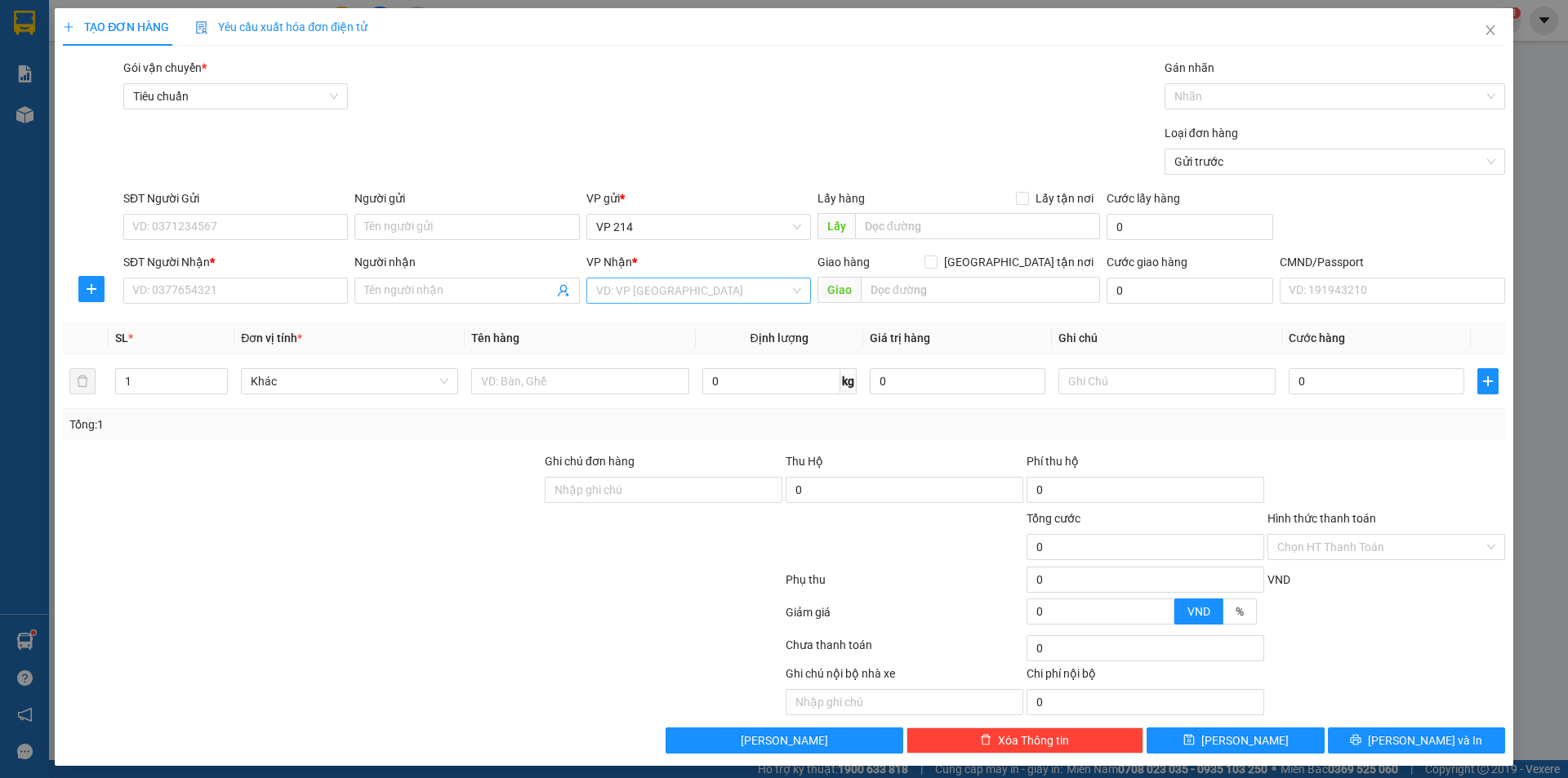
click at [685, 286] on input "search" at bounding box center [692, 290] width 193 height 25
click at [678, 332] on div "PV Đắk Mil" at bounding box center [693, 323] width 223 height 27
click at [285, 292] on input "SĐT Người Nhận *" at bounding box center [235, 290] width 224 height 27
click at [397, 286] on input "Người nhận" at bounding box center [459, 291] width 189 height 18
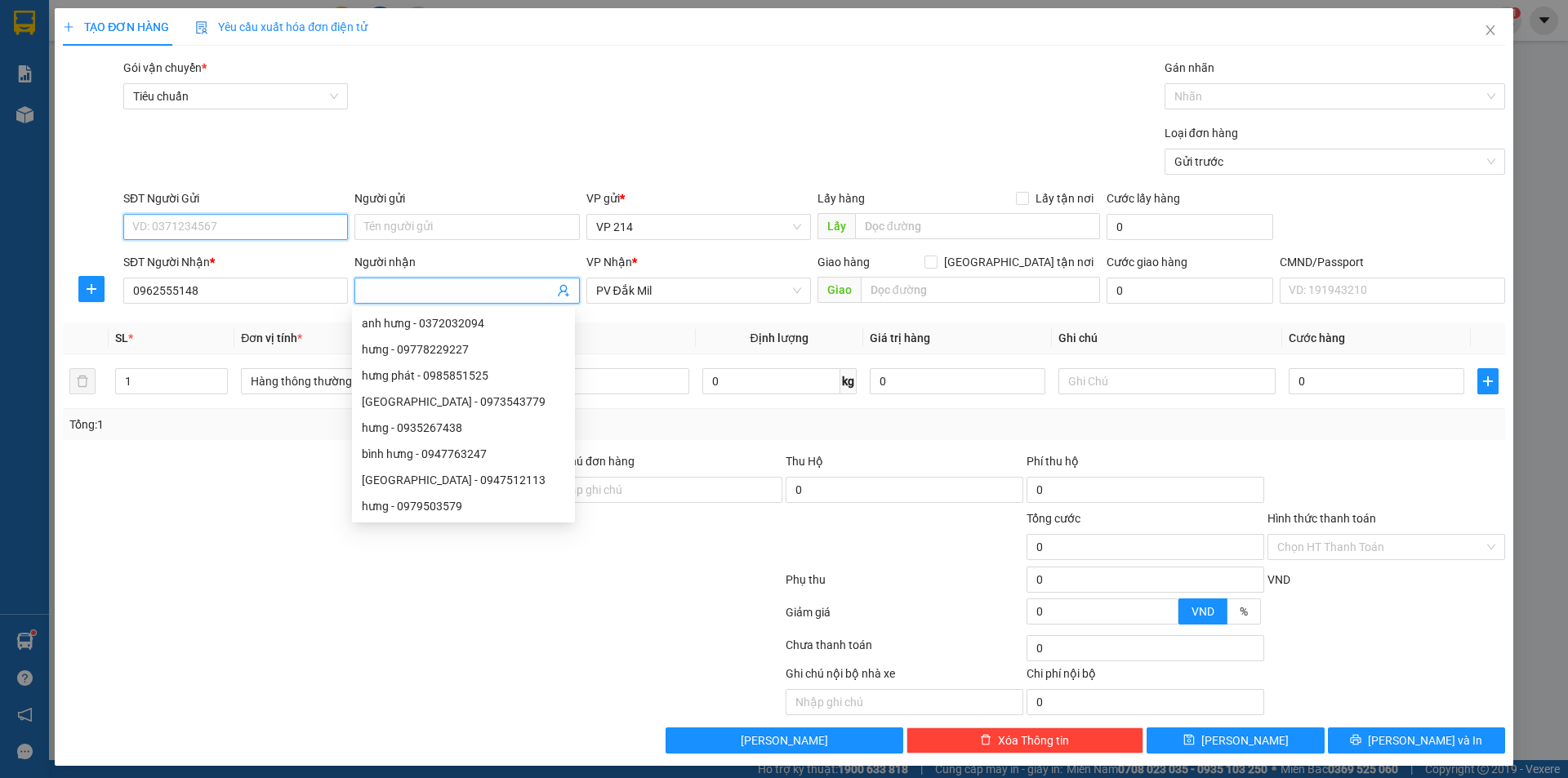
click at [230, 231] on input "SĐT Người Gửi" at bounding box center [235, 227] width 224 height 27
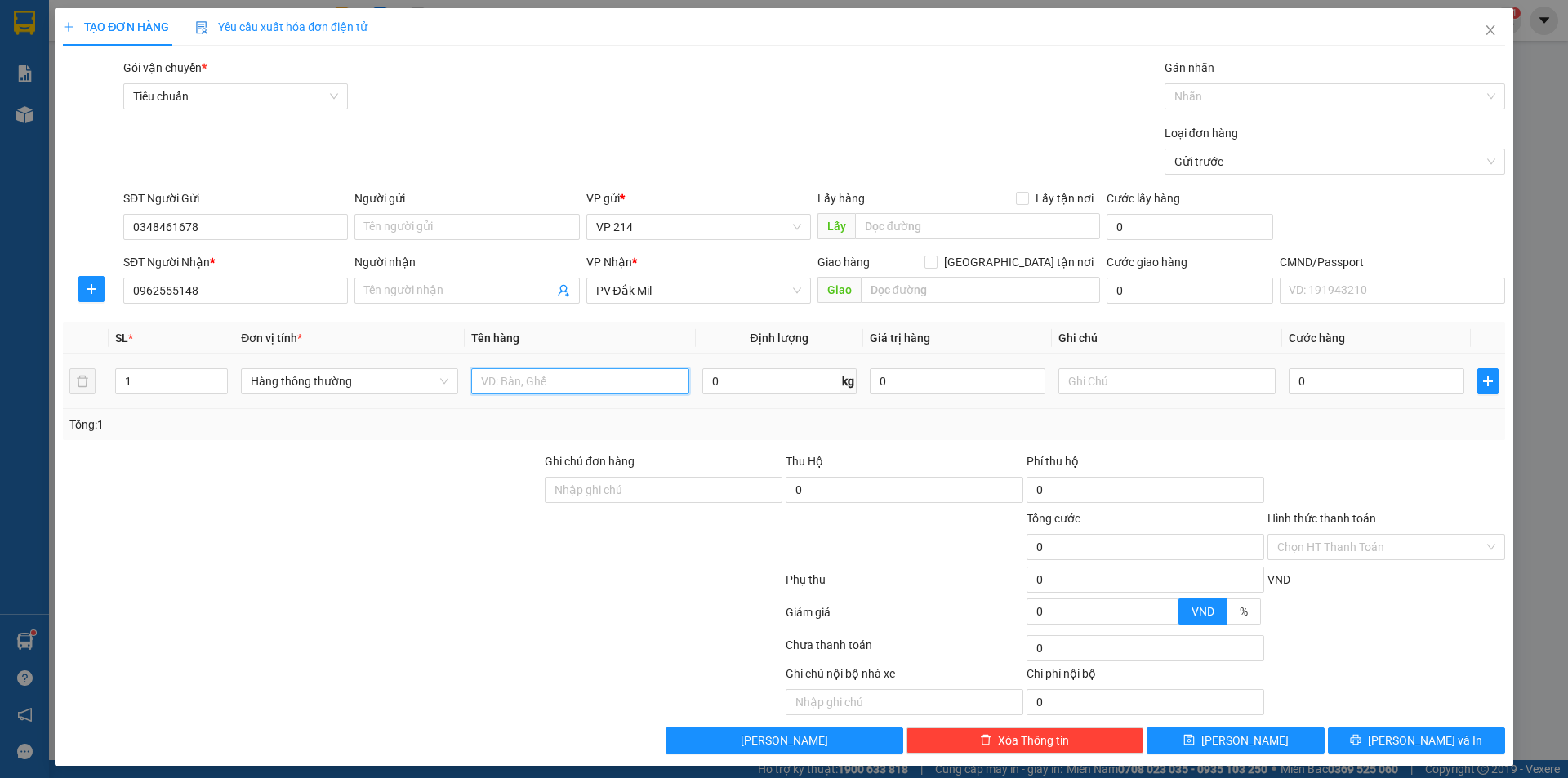
click at [573, 382] on input "text" at bounding box center [579, 381] width 217 height 27
click at [1354, 548] on input "Hình thức thanh toán" at bounding box center [1380, 546] width 207 height 25
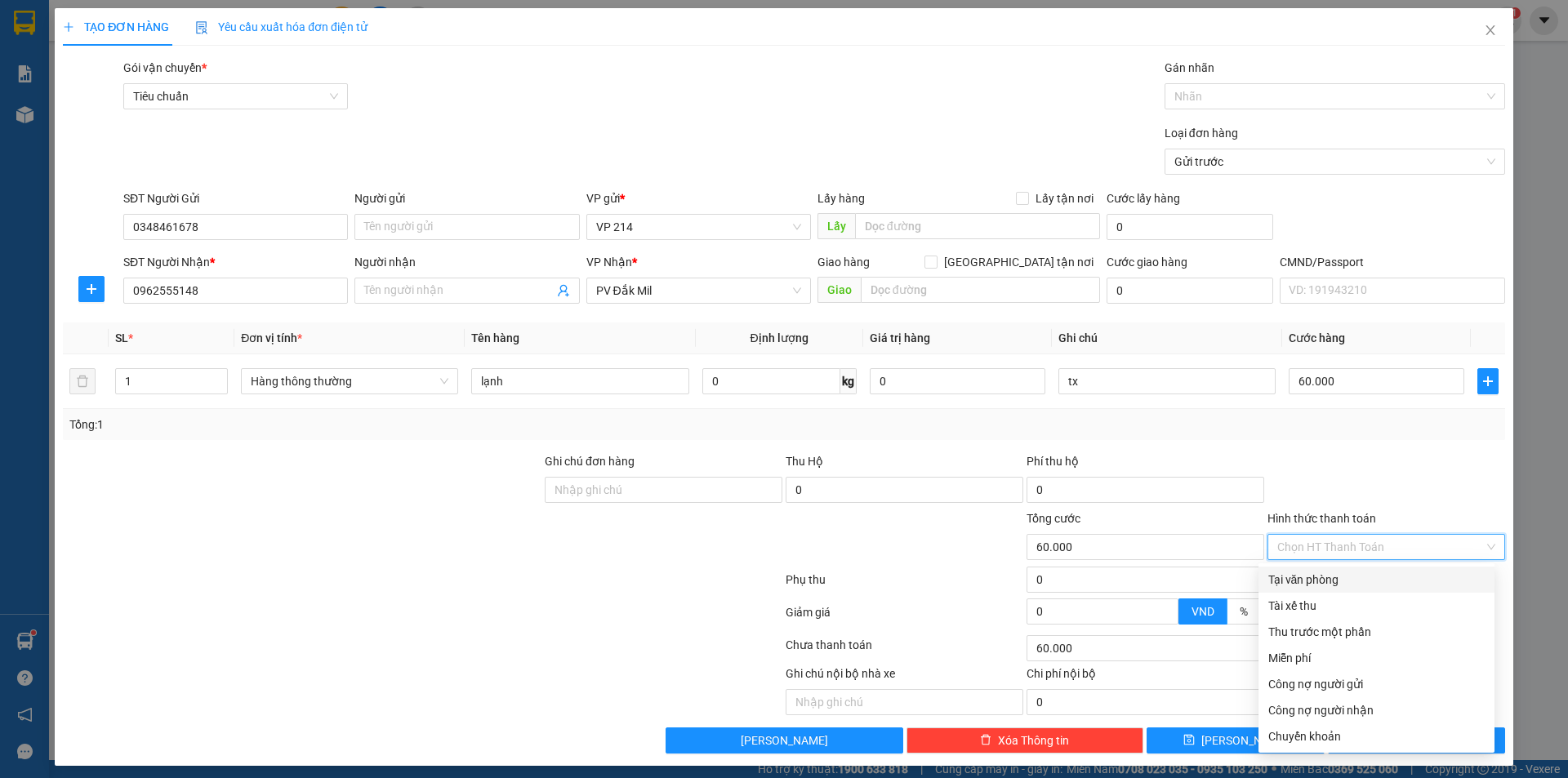
click at [1343, 583] on div "Tại văn phòng" at bounding box center [1376, 579] width 216 height 18
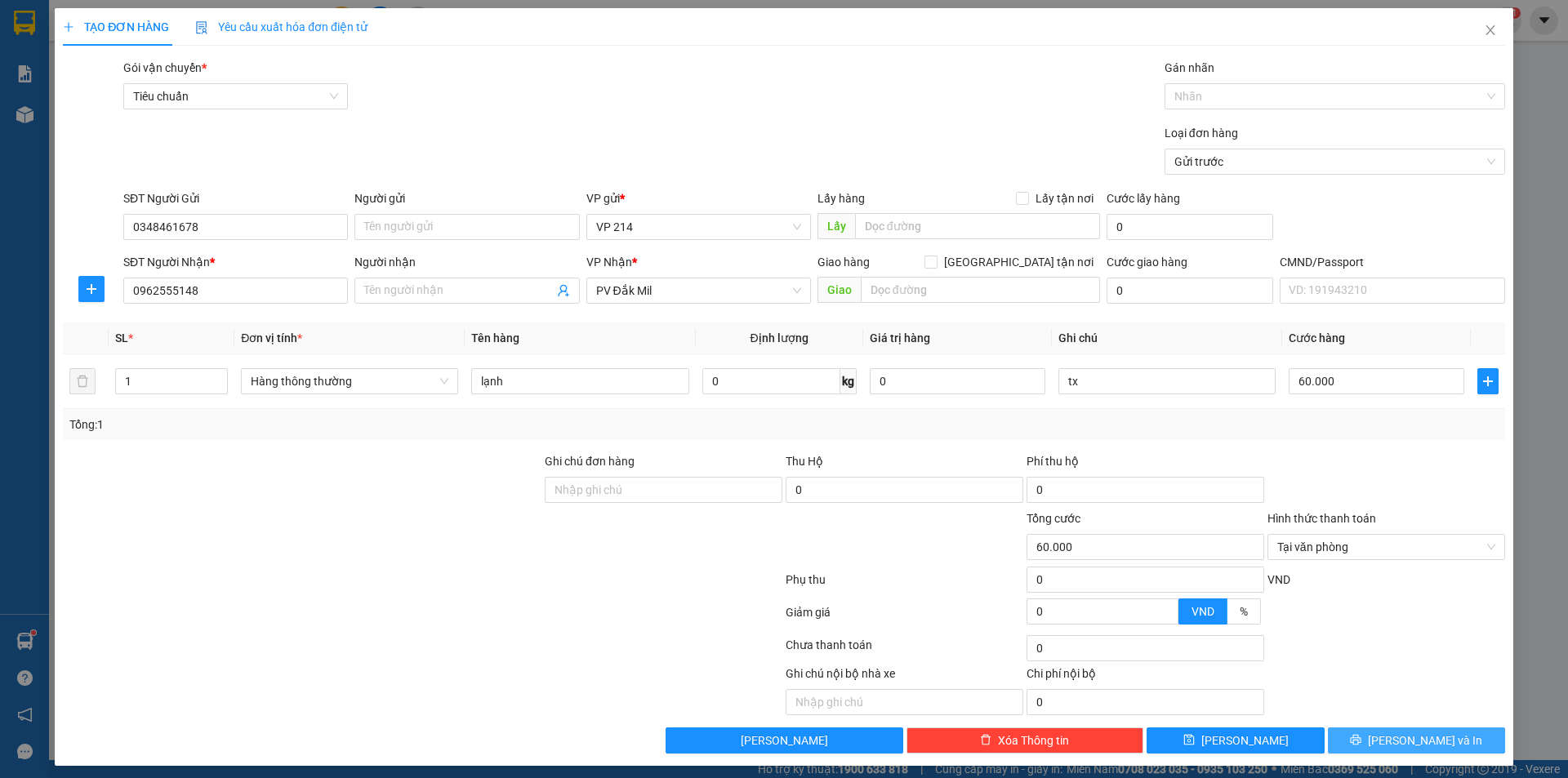
drag, startPoint x: 1353, startPoint y: 735, endPoint x: 1405, endPoint y: 666, distance: 86.4
click at [1405, 666] on div "Transit Pickup Surcharge Ids Transit Deliver Surcharge Ids Transit Deliver Surc…" at bounding box center [784, 405] width 1442 height 695
click at [1400, 731] on span "Lưu và In" at bounding box center [1424, 740] width 114 height 18
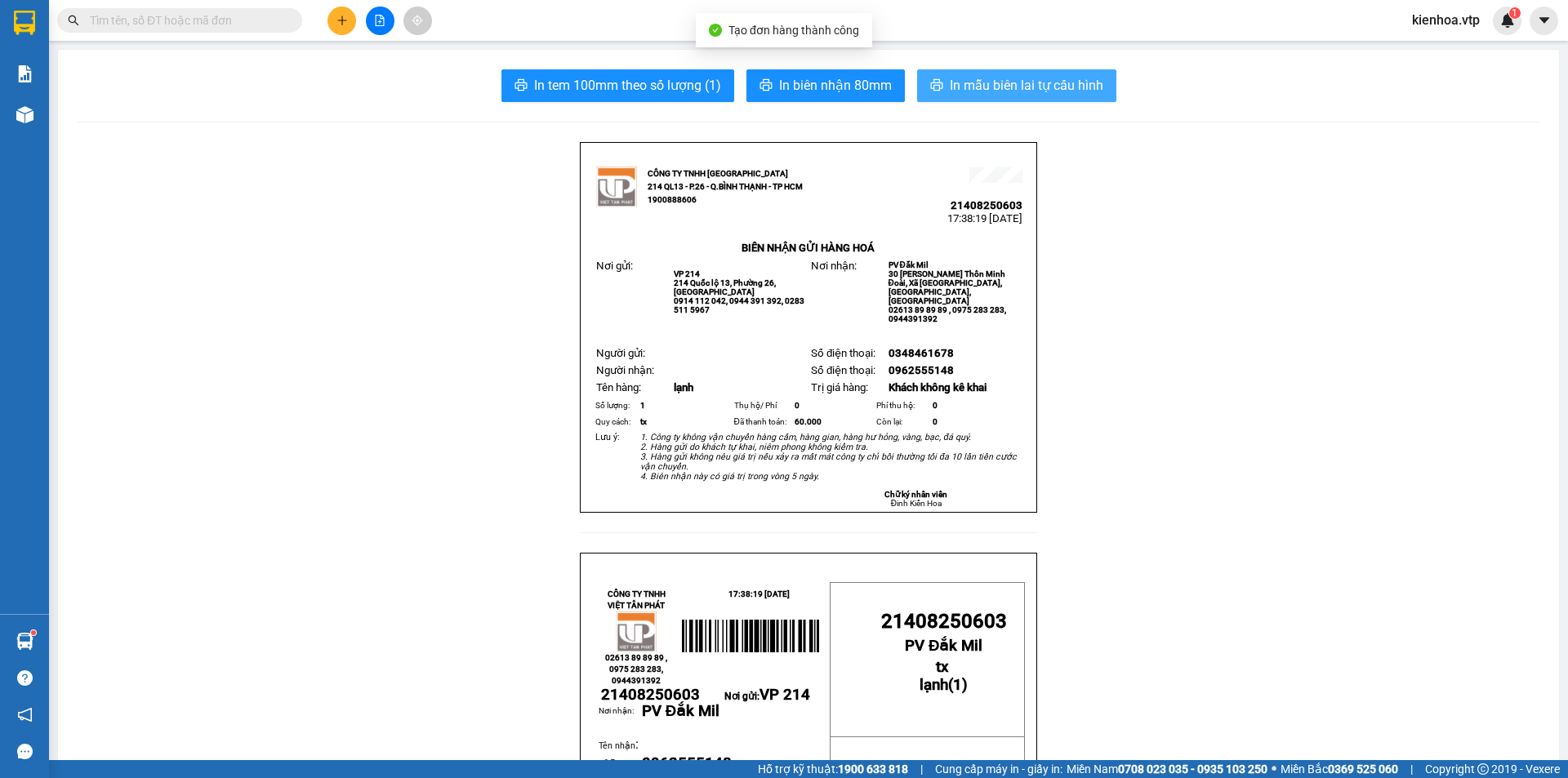
click at [1064, 94] on span "In mẫu biên lai tự cấu hình" at bounding box center [1026, 85] width 154 height 20
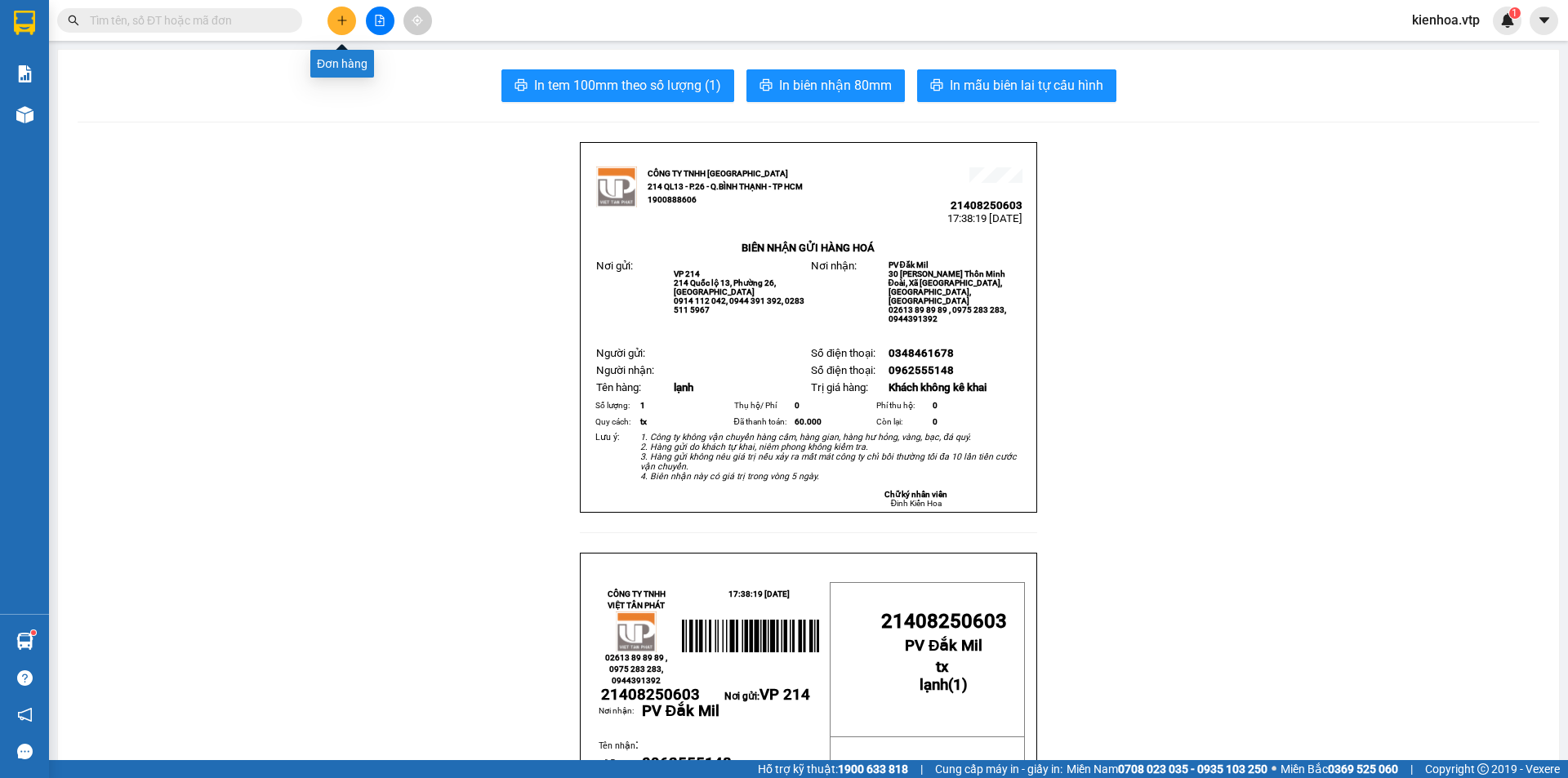
click at [342, 22] on icon "plus" at bounding box center [341, 20] width 1 height 9
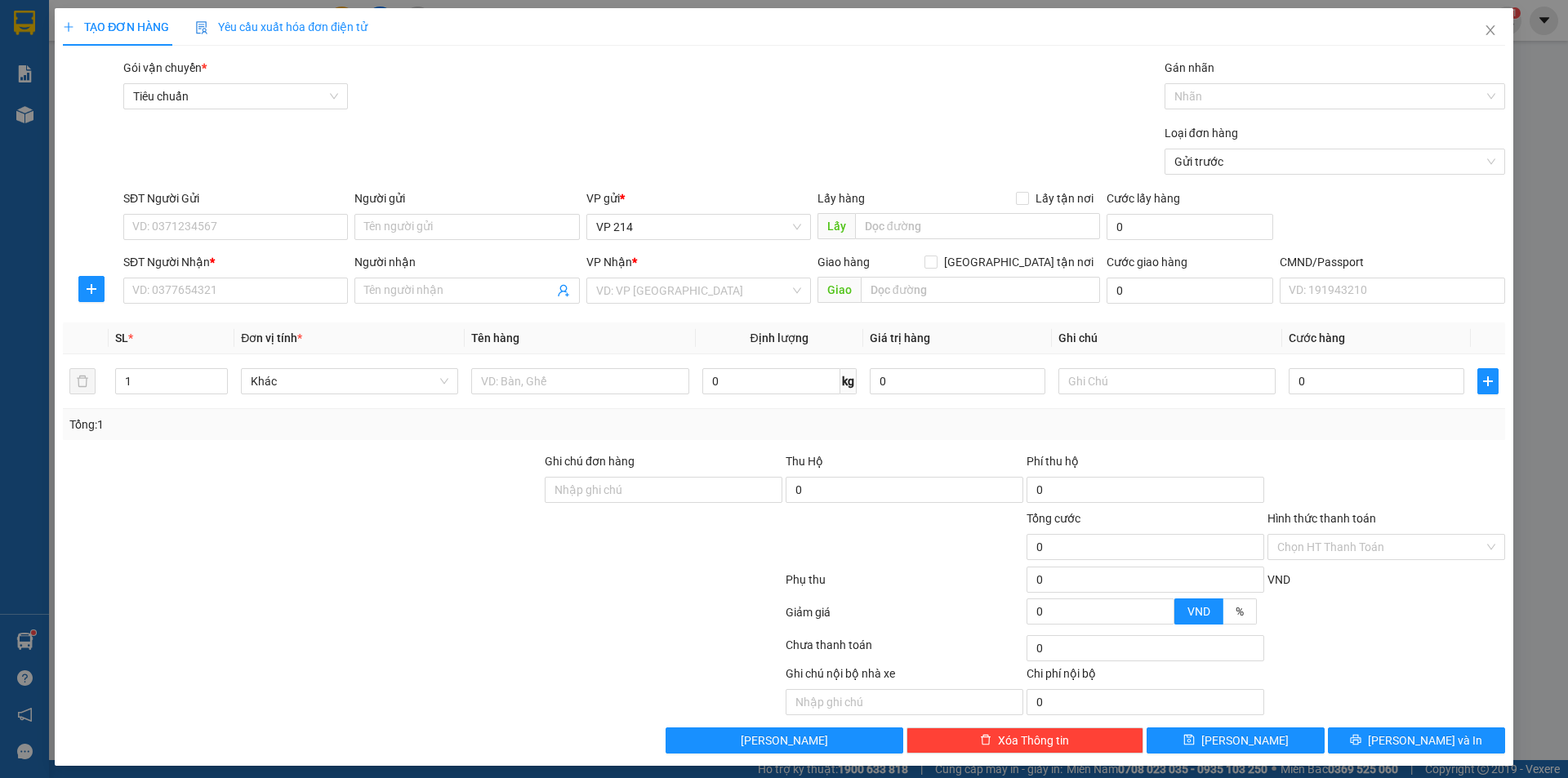
click at [688, 273] on div "VP Nhận *" at bounding box center [697, 265] width 224 height 25
click at [657, 287] on input "search" at bounding box center [692, 290] width 193 height 25
click at [647, 319] on div "PV Đắk Song" at bounding box center [693, 323] width 203 height 18
click at [262, 294] on input "SĐT Người Nhận *" at bounding box center [235, 290] width 224 height 27
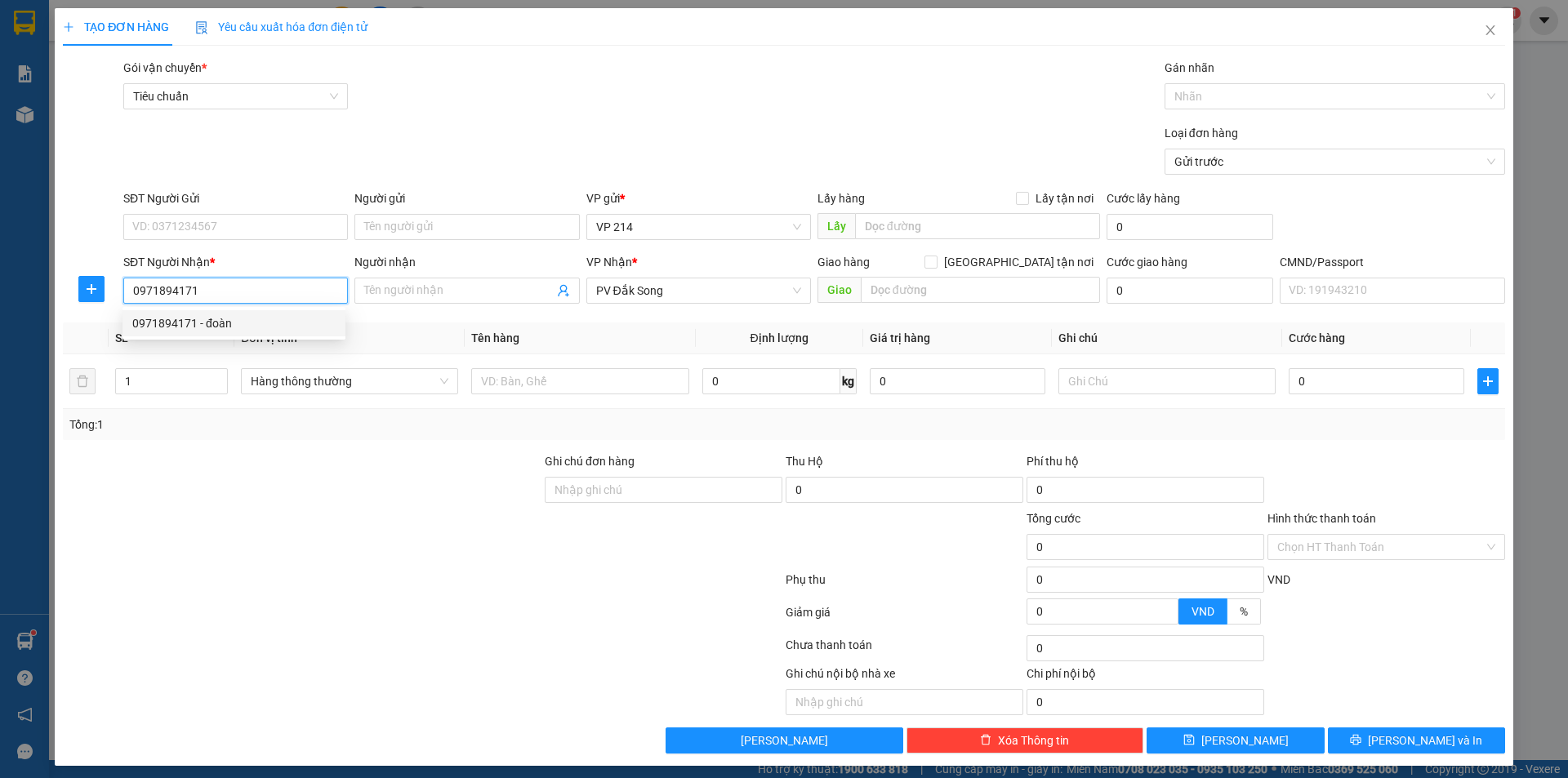
click at [246, 326] on div "0971894171 - đoàn" at bounding box center [233, 323] width 203 height 18
click at [503, 366] on div at bounding box center [579, 382] width 217 height 33
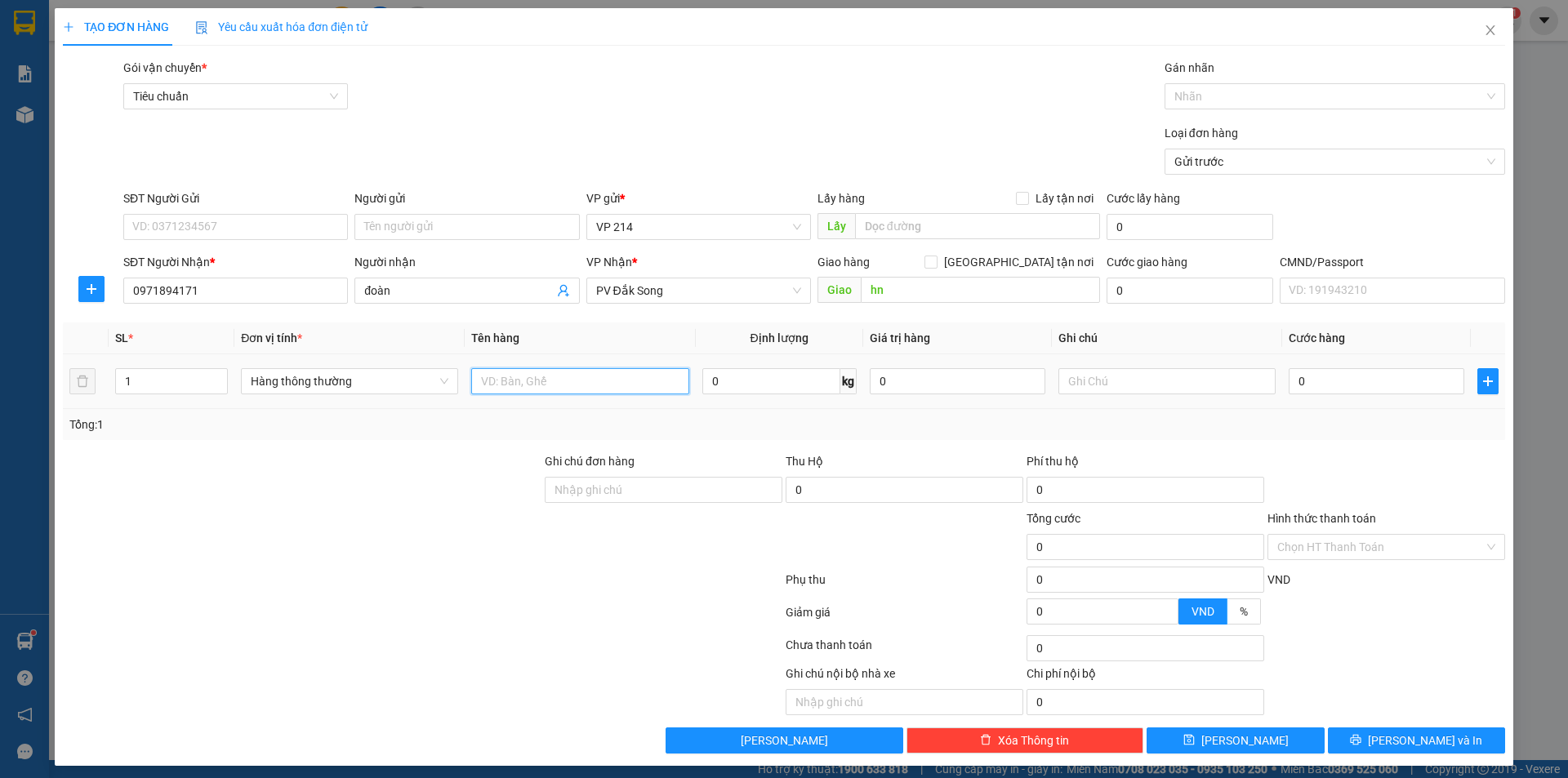
click at [510, 372] on input "text" at bounding box center [579, 381] width 217 height 27
click at [1120, 383] on input "text" at bounding box center [1166, 381] width 217 height 27
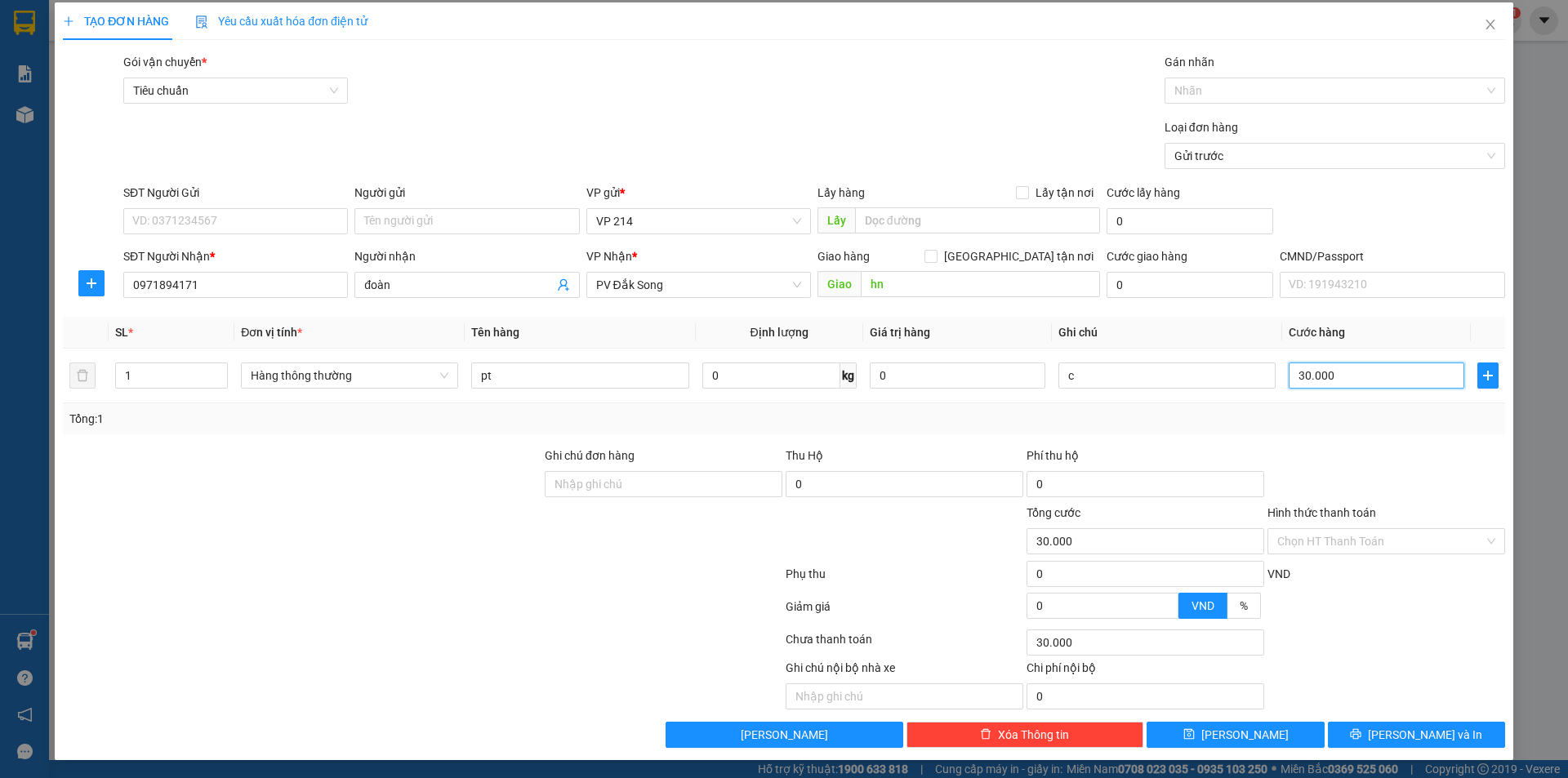
scroll to position [7, 0]
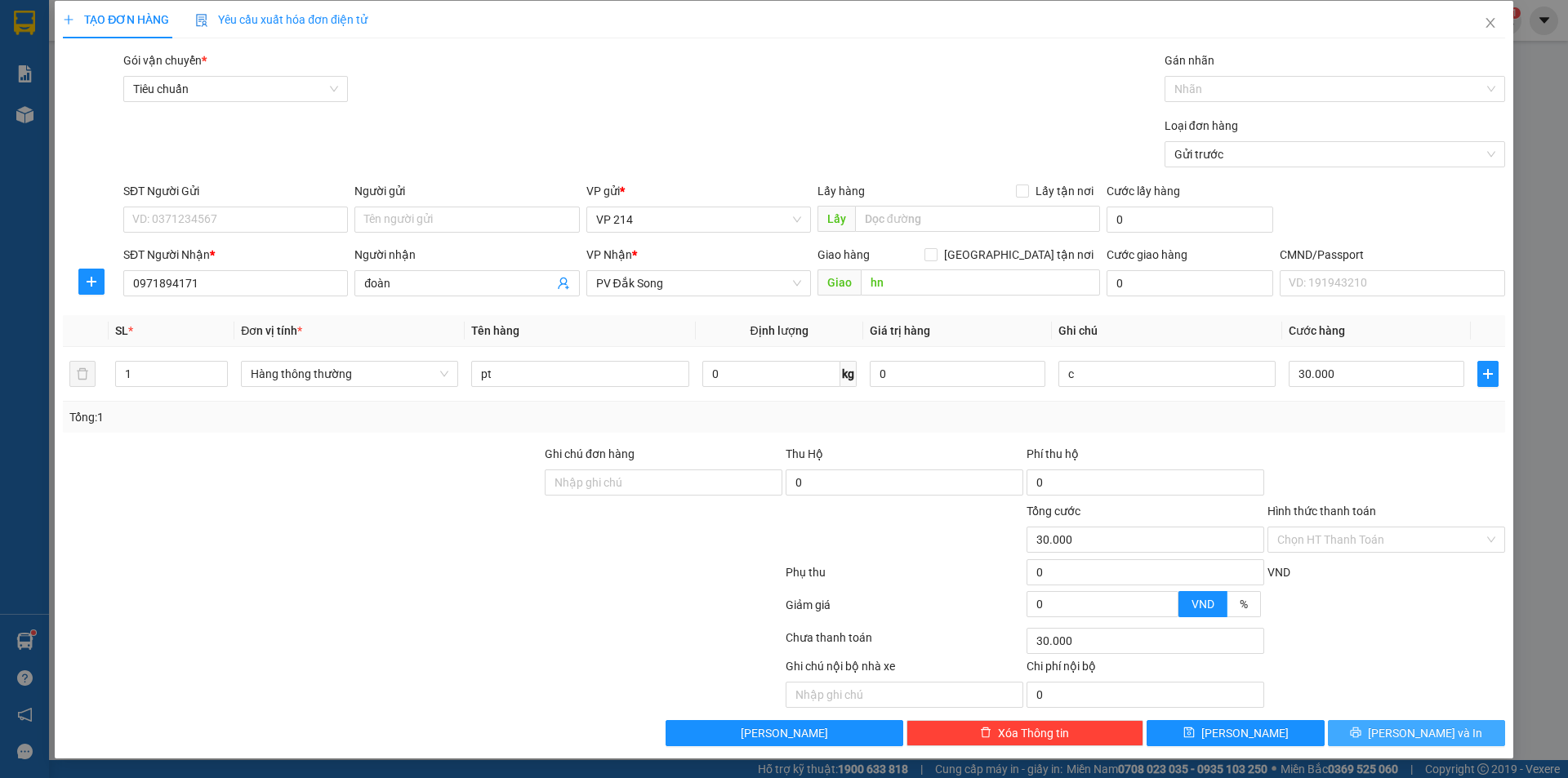
click at [1349, 737] on button "Lưu và In" at bounding box center [1416, 733] width 178 height 27
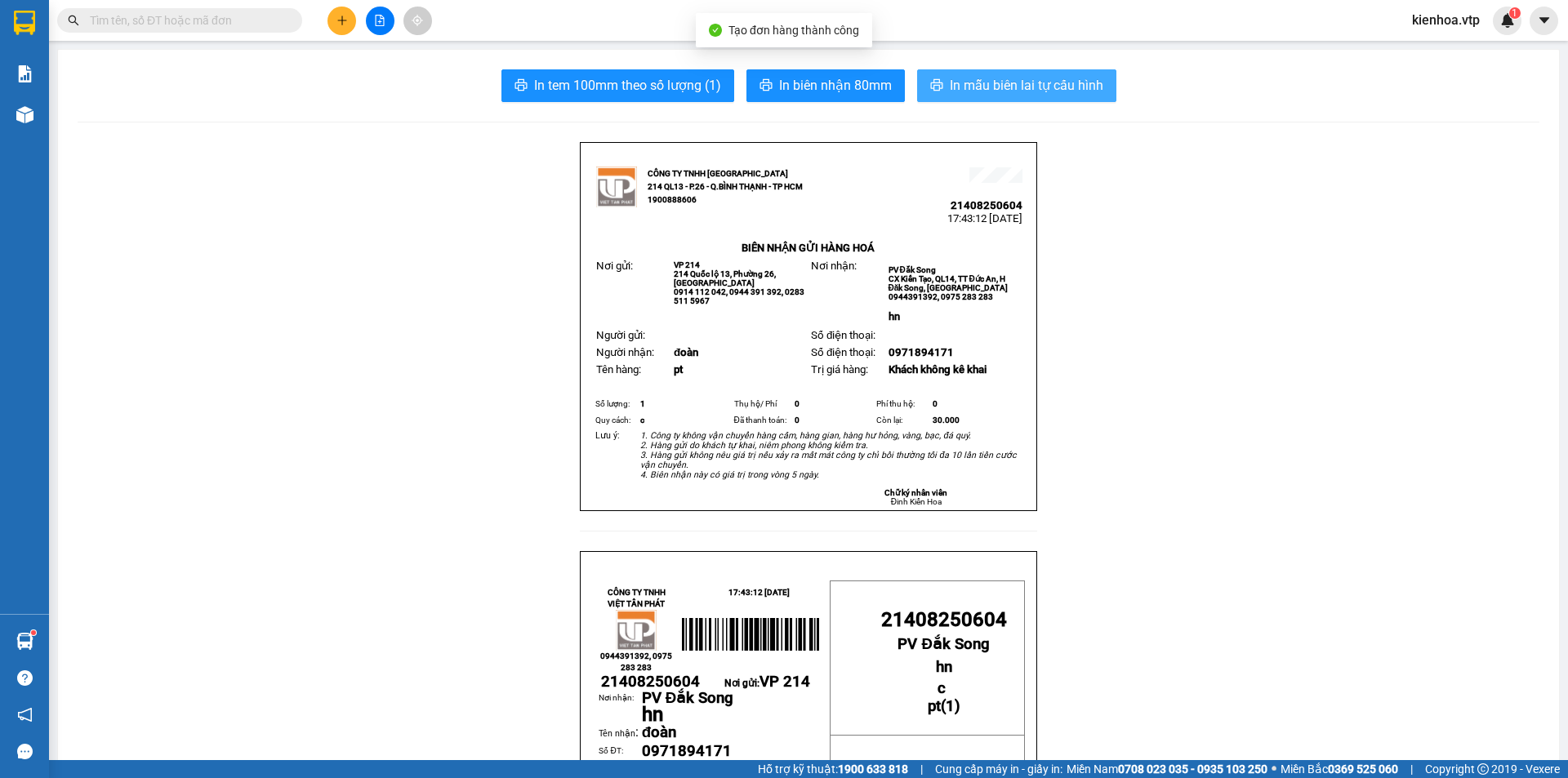
click at [1018, 92] on span "In mẫu biên lai tự cấu hình" at bounding box center [1026, 85] width 154 height 20
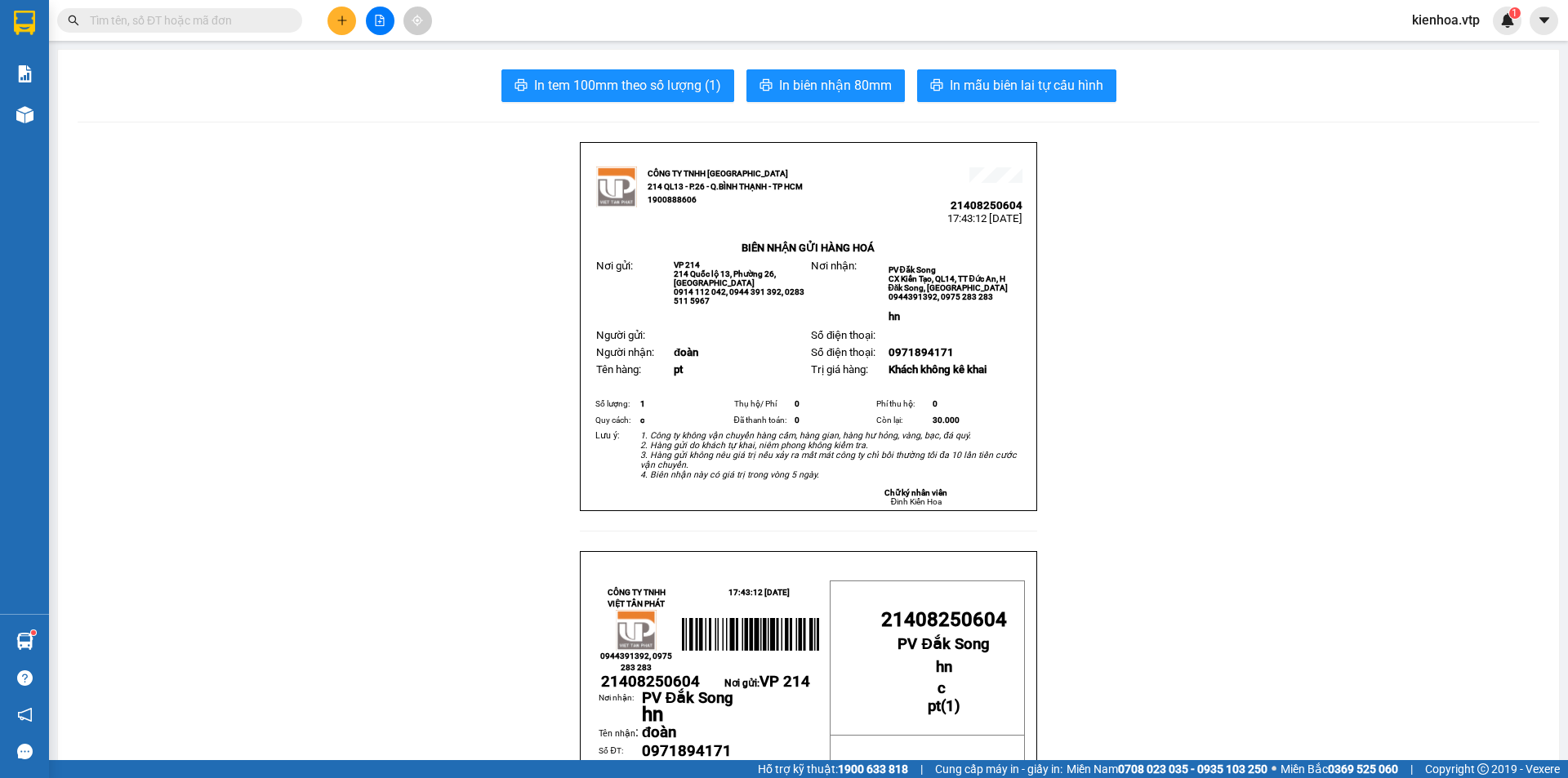
click at [359, 15] on div at bounding box center [380, 20] width 123 height 28
click at [347, 19] on icon "plus" at bounding box center [341, 20] width 11 height 11
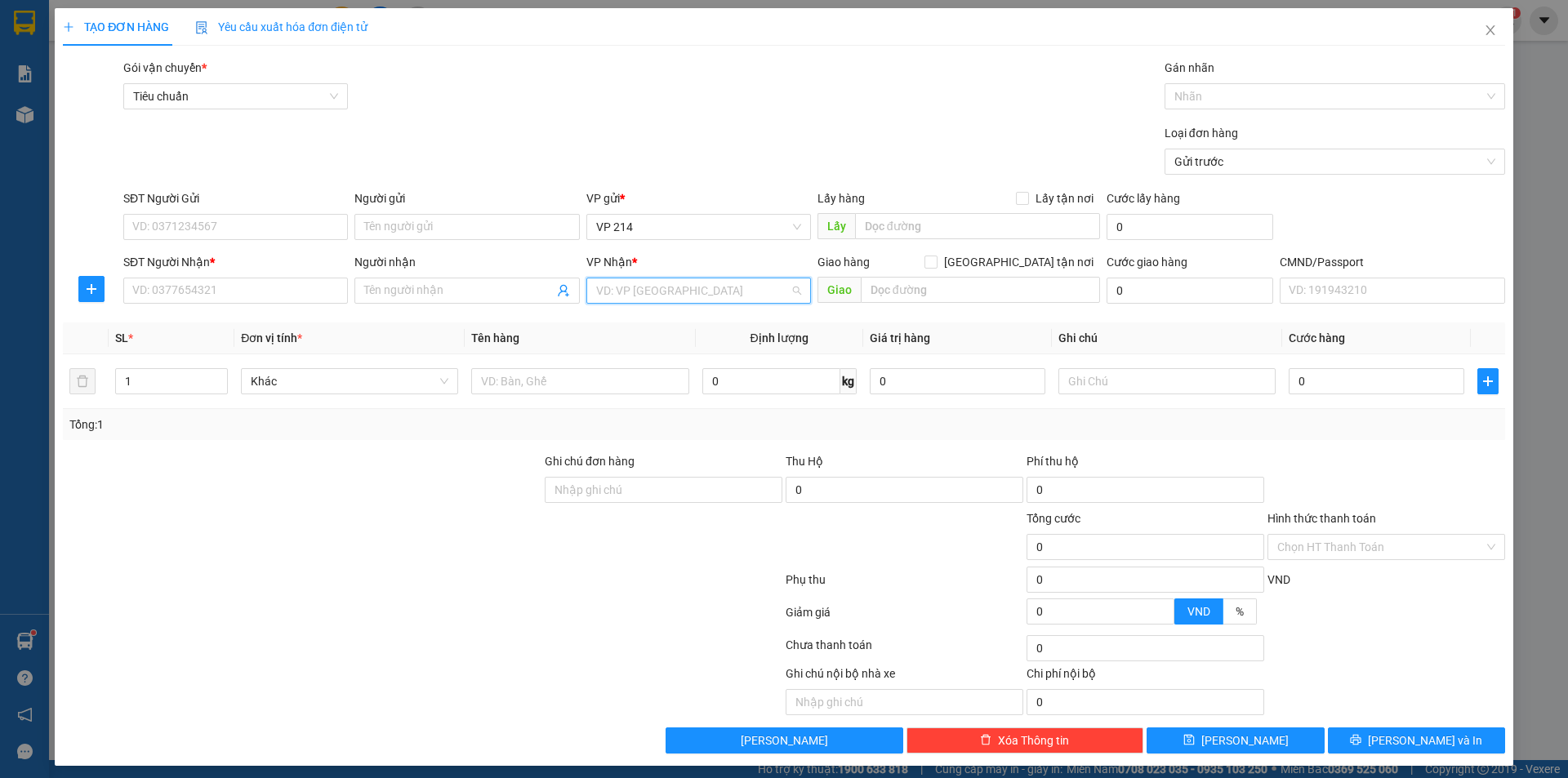
click at [692, 296] on input "search" at bounding box center [692, 290] width 193 height 25
click at [661, 324] on div "PV Đắk Mil" at bounding box center [693, 323] width 203 height 18
click at [301, 301] on input "SĐT Người Nhận *" at bounding box center [235, 290] width 224 height 27
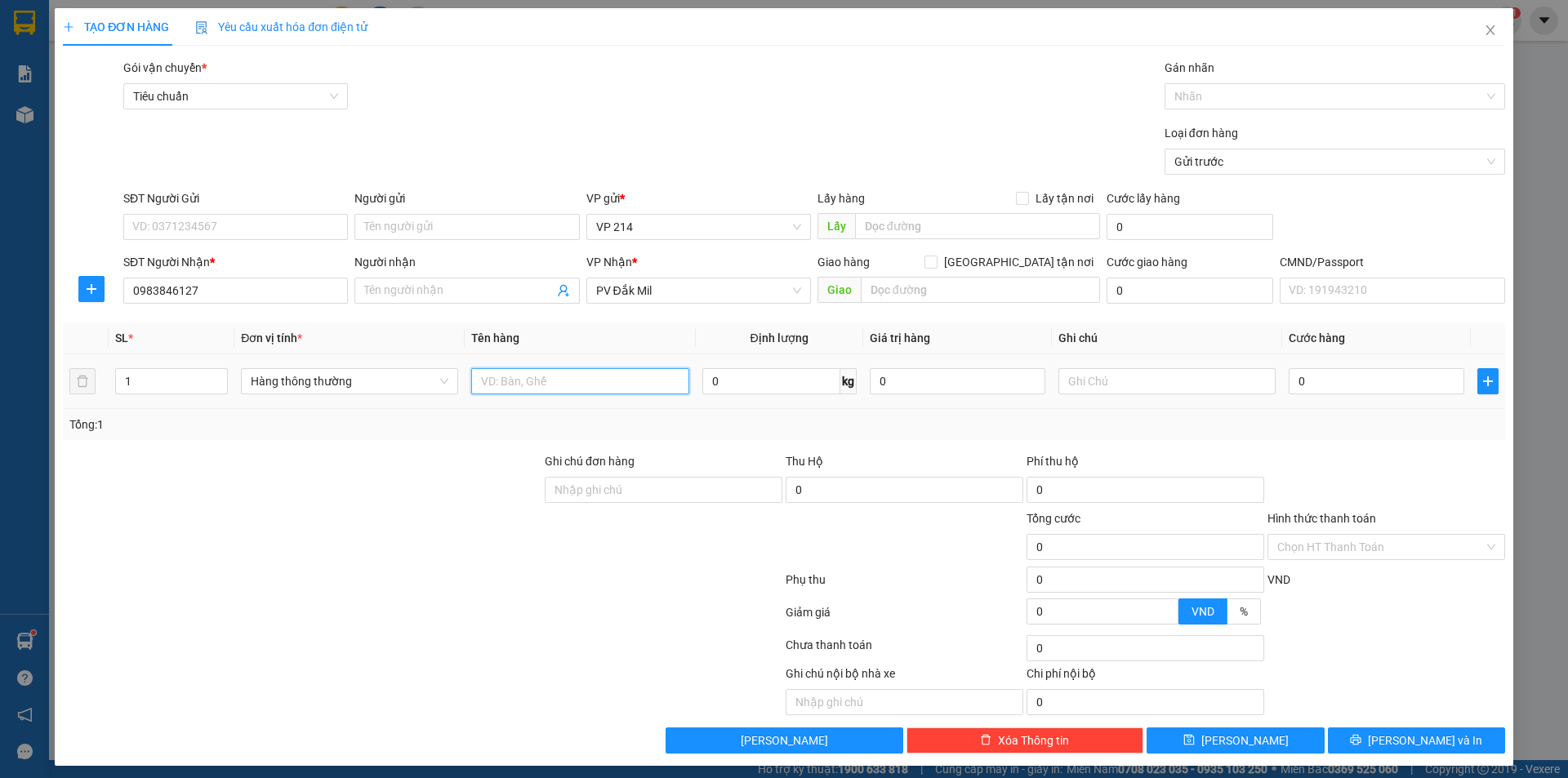
click at [562, 376] on input "text" at bounding box center [579, 381] width 217 height 27
click at [455, 286] on input "Người nhận" at bounding box center [459, 291] width 189 height 18
drag, startPoint x: 596, startPoint y: 374, endPoint x: 460, endPoint y: 432, distance: 147.9
click at [460, 432] on div "SL * Đơn vị tính * Tên hàng Định lượng Giá trị hàng Ghi chú Cước hàng 1 Hàng th…" at bounding box center [784, 381] width 1442 height 117
click at [1141, 370] on input "text" at bounding box center [1166, 381] width 217 height 27
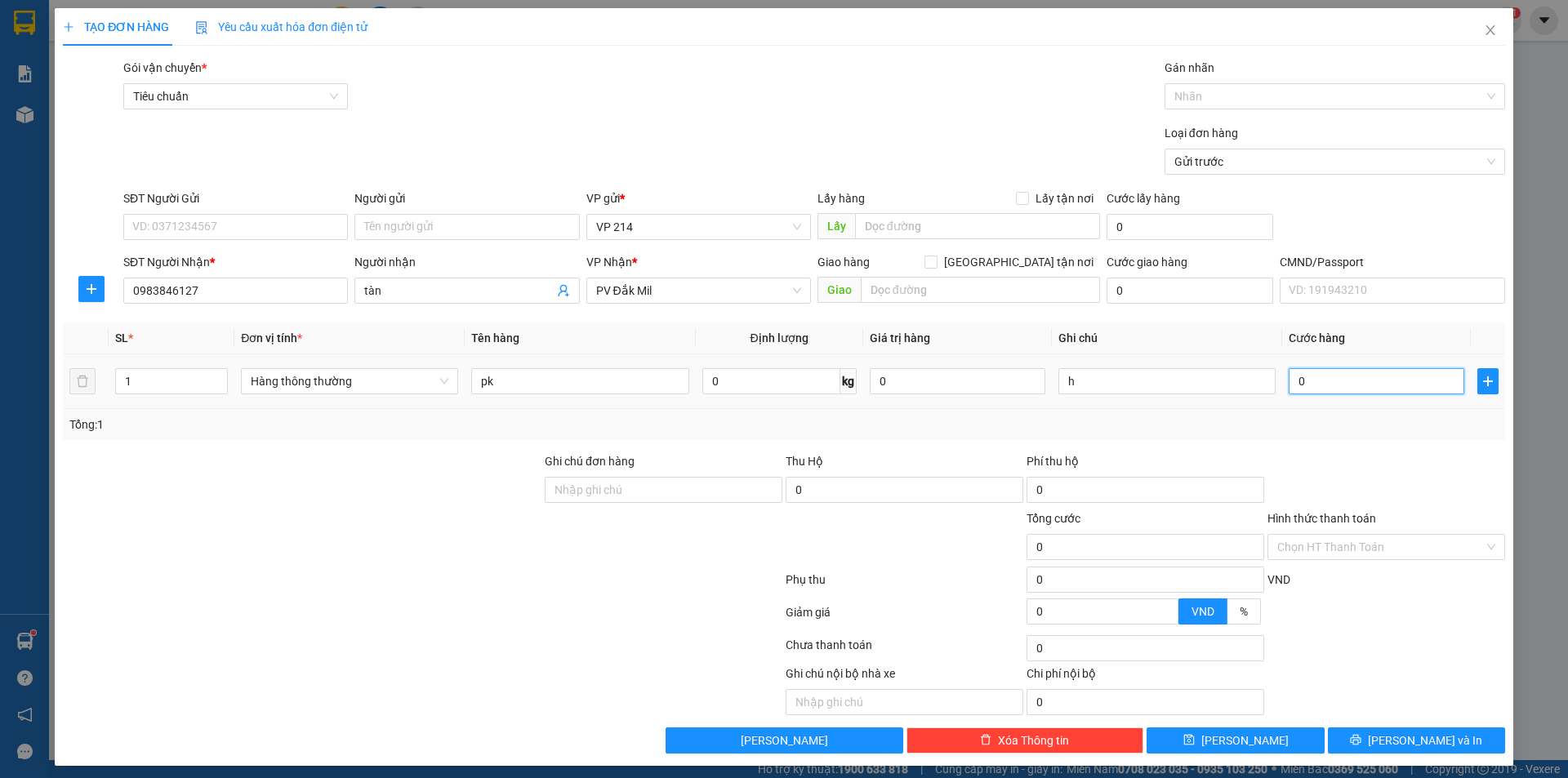
click at [1312, 385] on input "0" at bounding box center [1377, 381] width 176 height 27
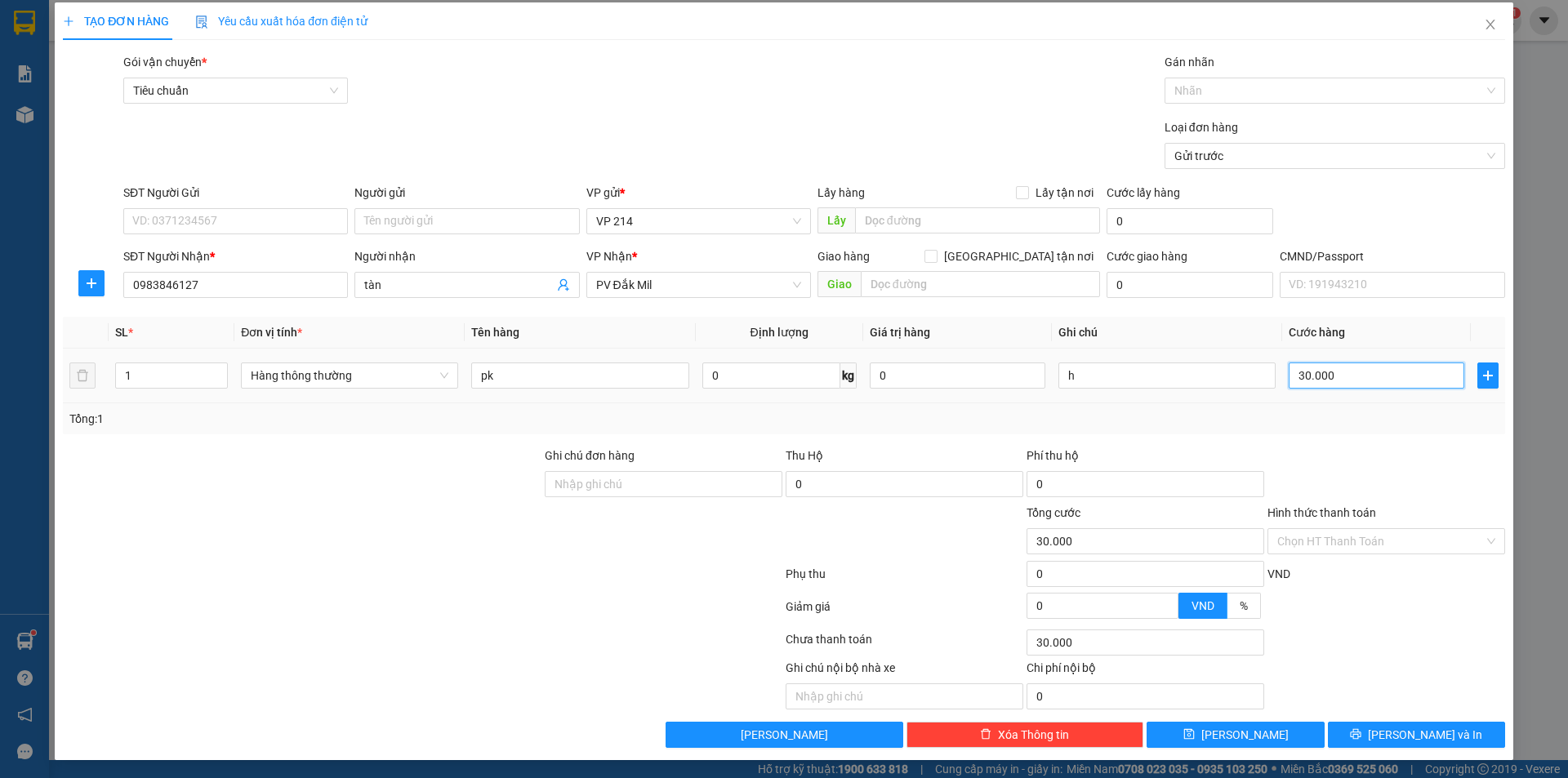
scroll to position [7, 0]
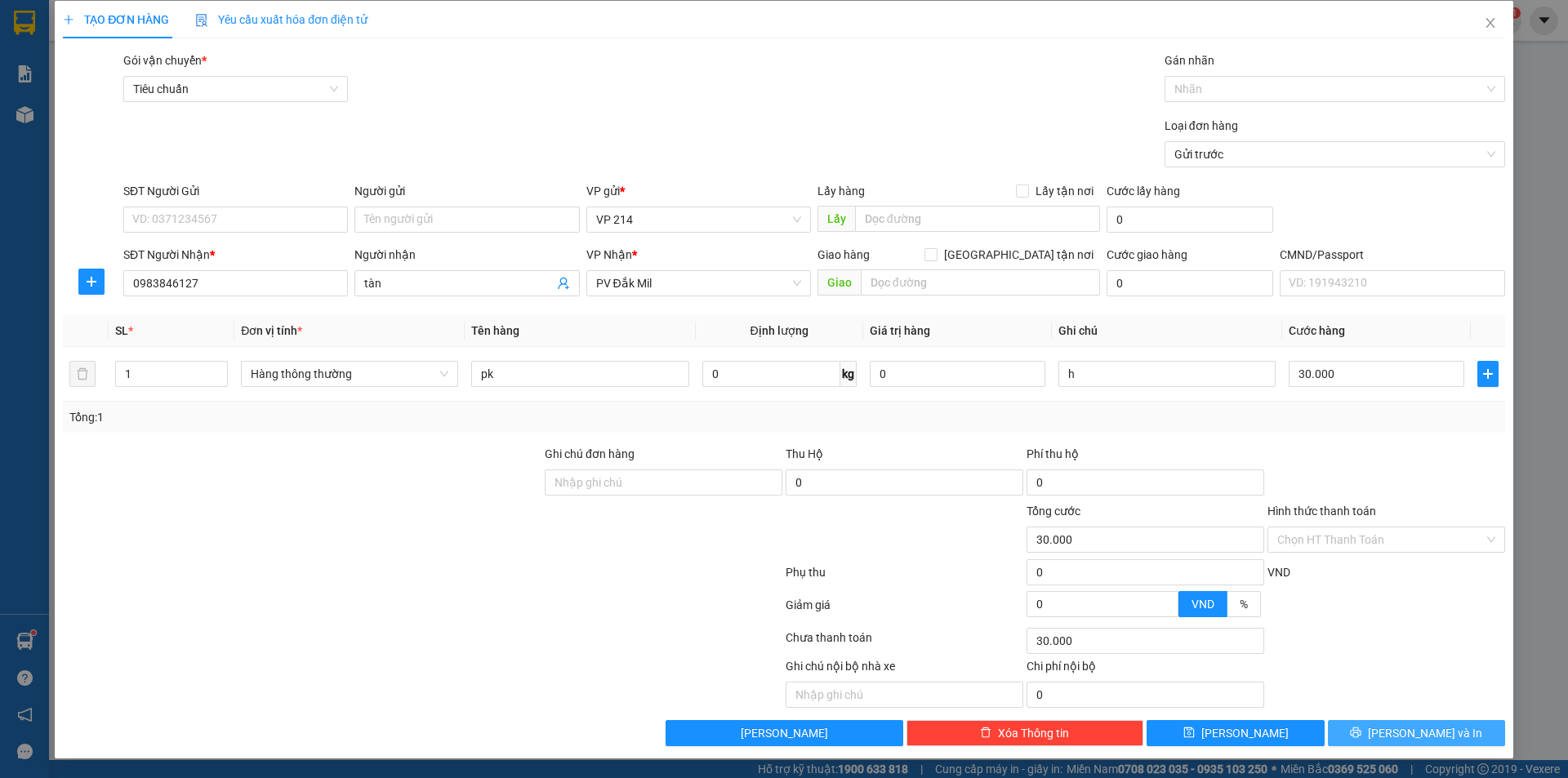
click at [1442, 726] on button "Lưu và In" at bounding box center [1416, 733] width 178 height 27
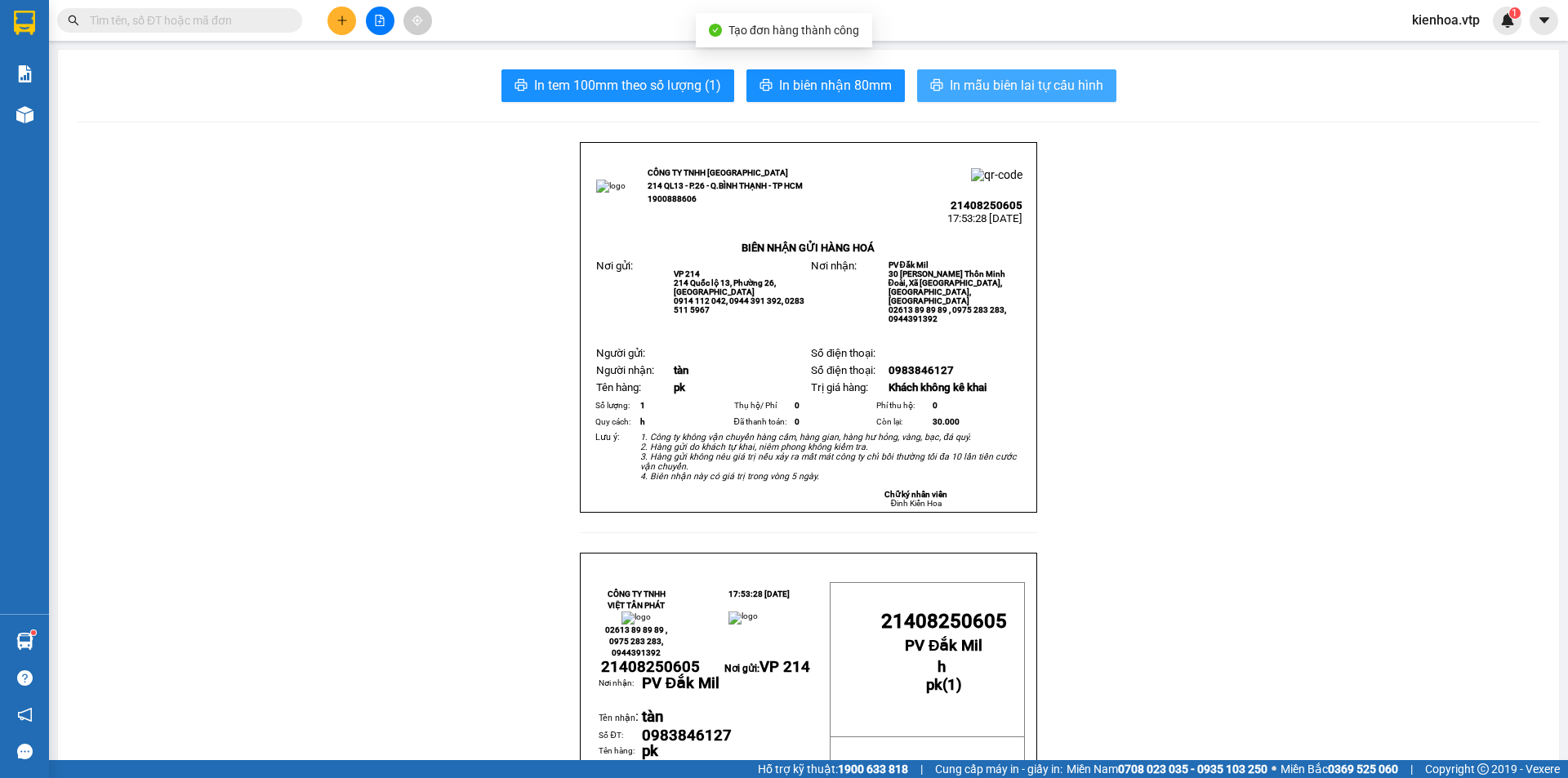
click at [1073, 88] on span "In mẫu biên lai tự cấu hình" at bounding box center [1026, 85] width 154 height 20
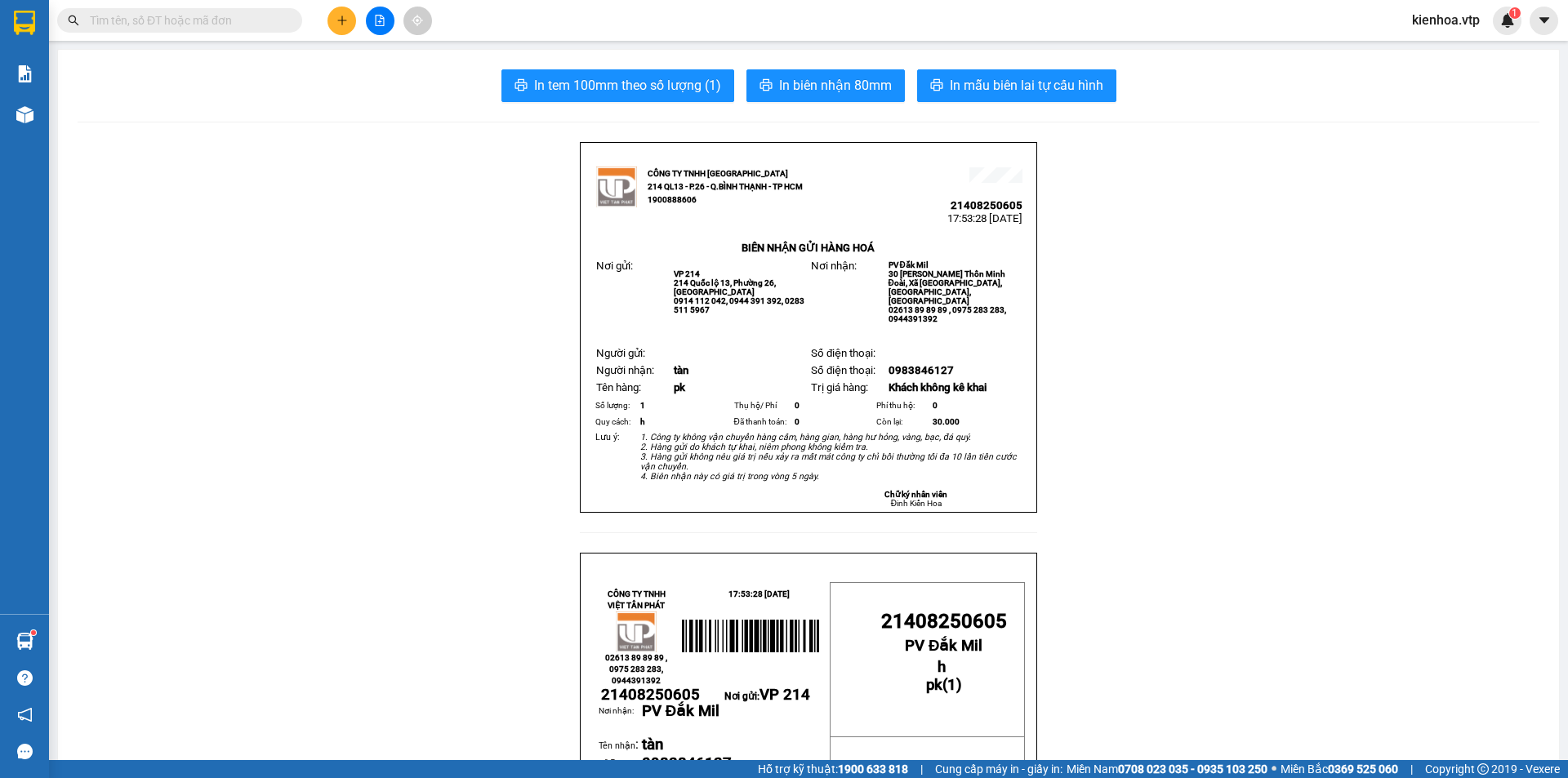
drag, startPoint x: 380, startPoint y: 582, endPoint x: 526, endPoint y: 767, distance: 235.7
click at [351, 24] on button at bounding box center [341, 20] width 28 height 28
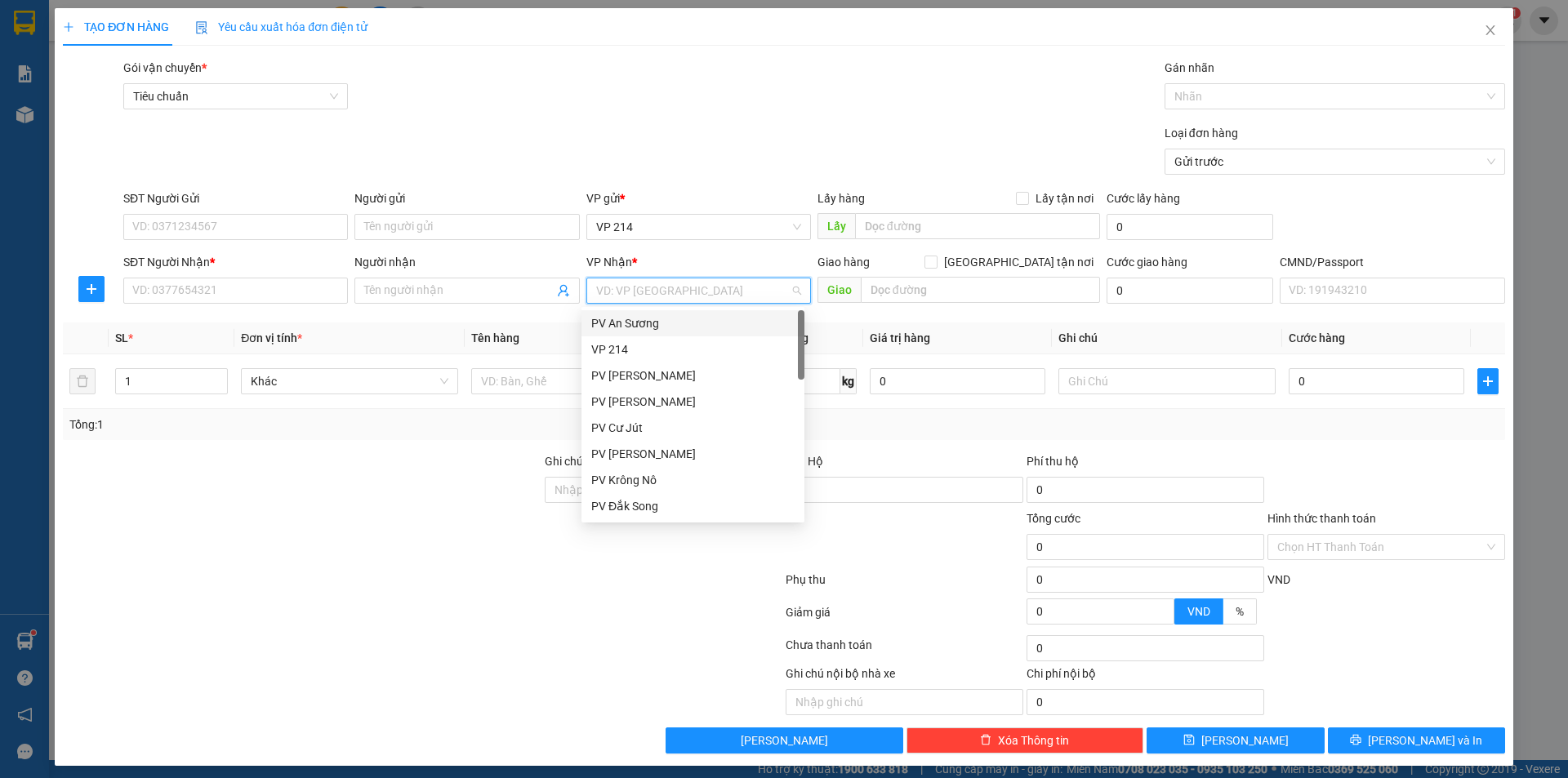
click at [642, 297] on input "search" at bounding box center [692, 290] width 193 height 25
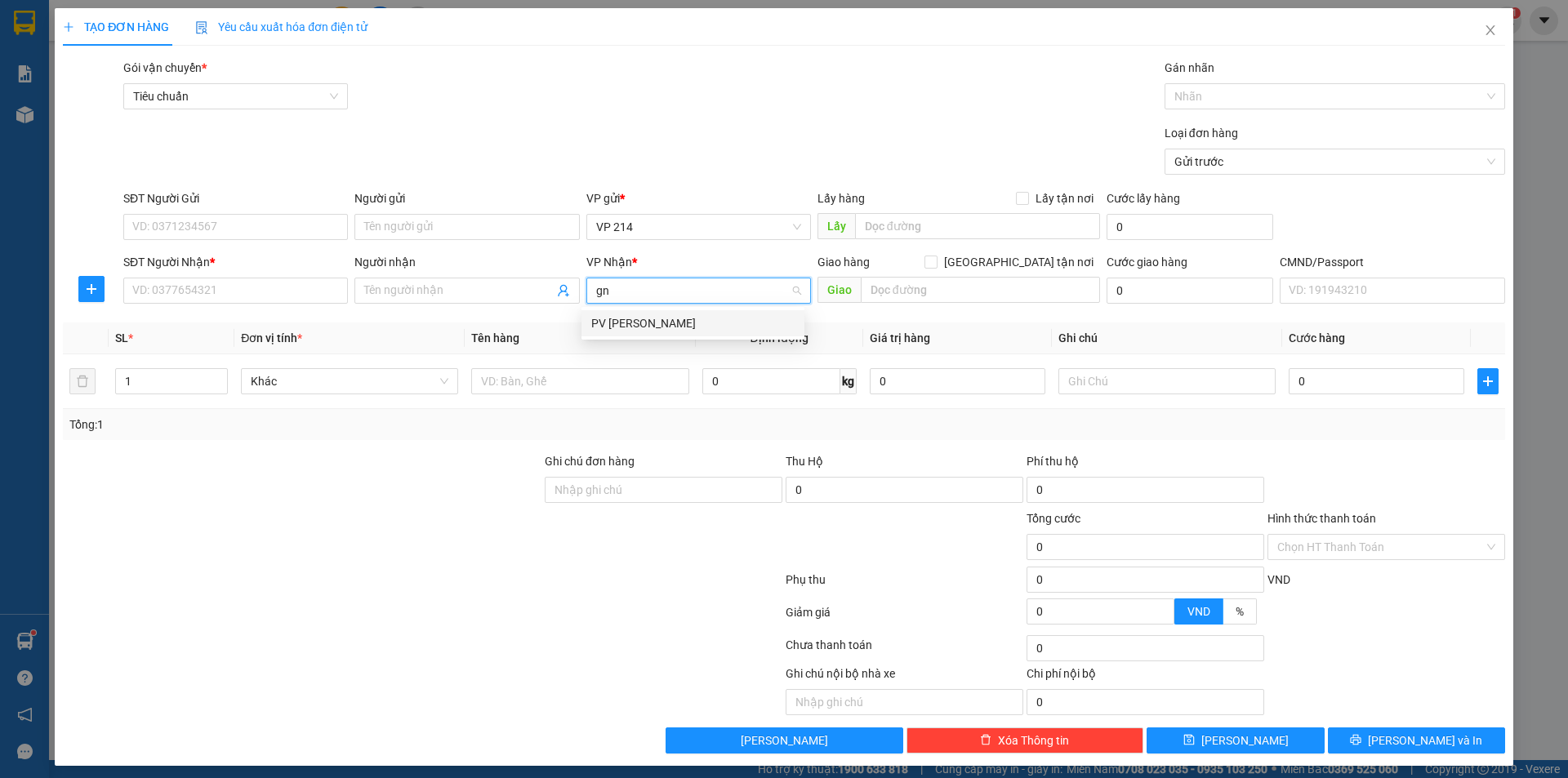
click at [646, 330] on div "PV Gia Nghĩa" at bounding box center [693, 323] width 203 height 18
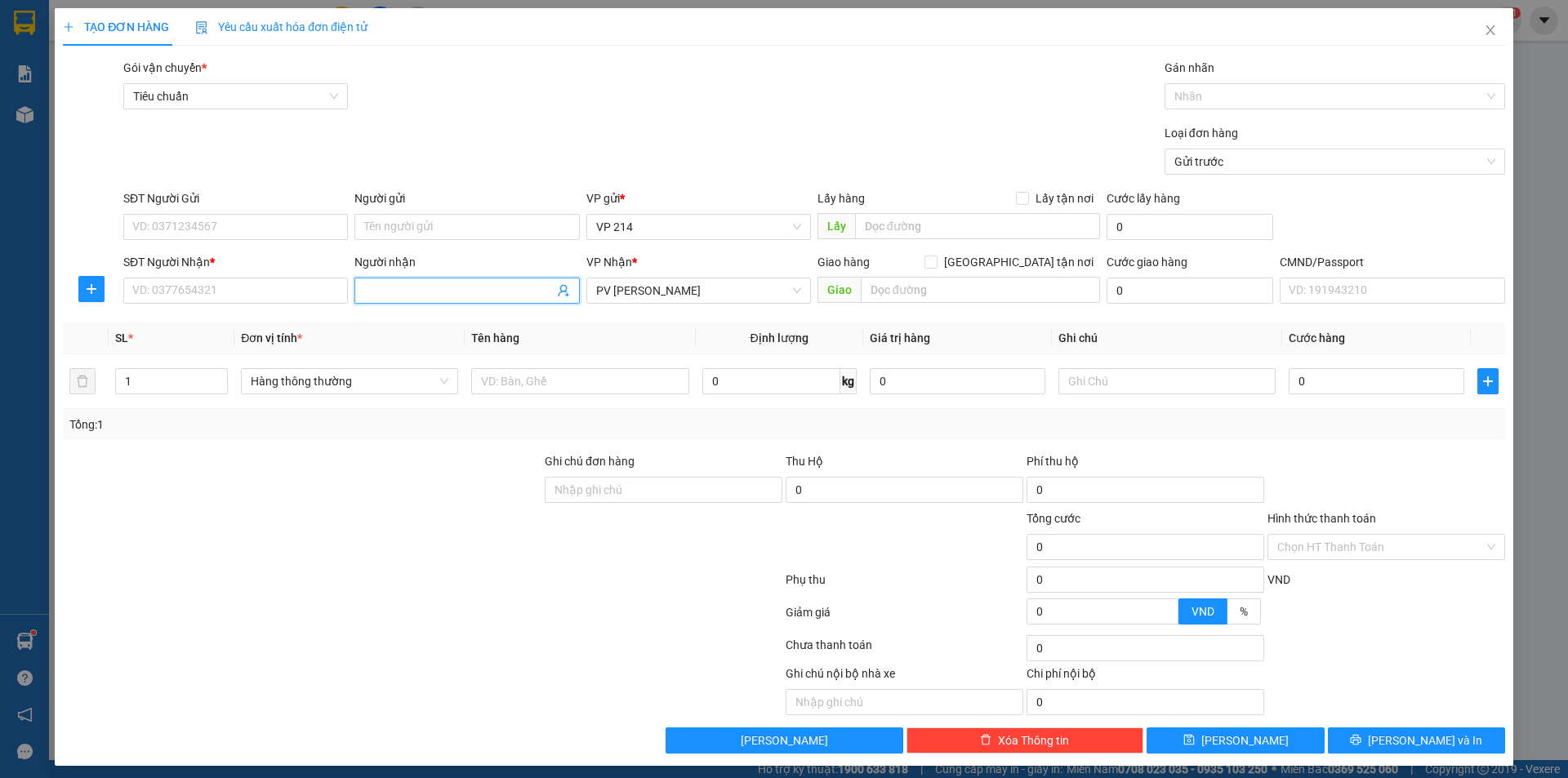
click at [466, 286] on input "Người nhận" at bounding box center [459, 291] width 189 height 18
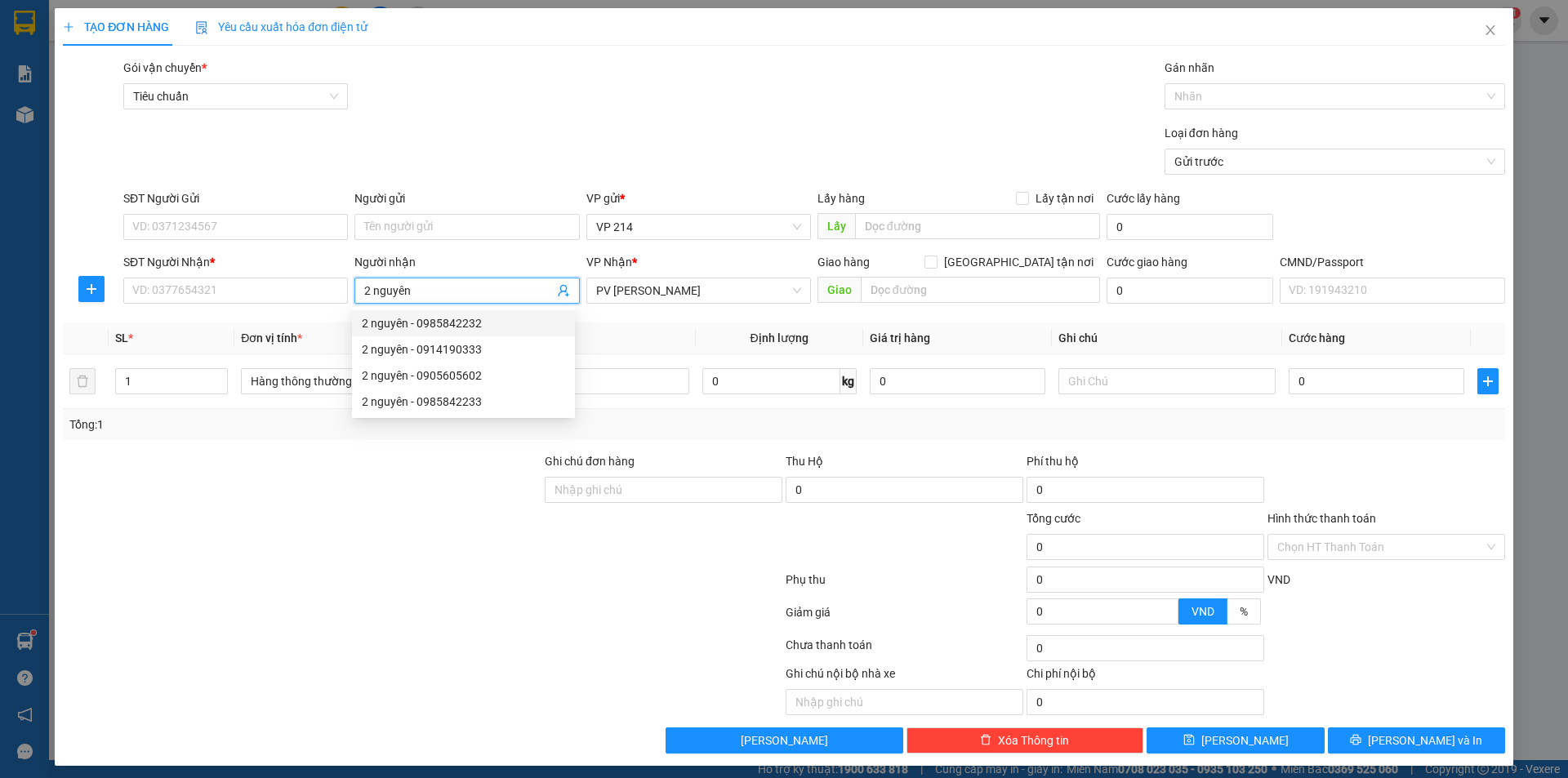
click at [524, 330] on div "2 nguyên - 0985842232" at bounding box center [463, 323] width 203 height 18
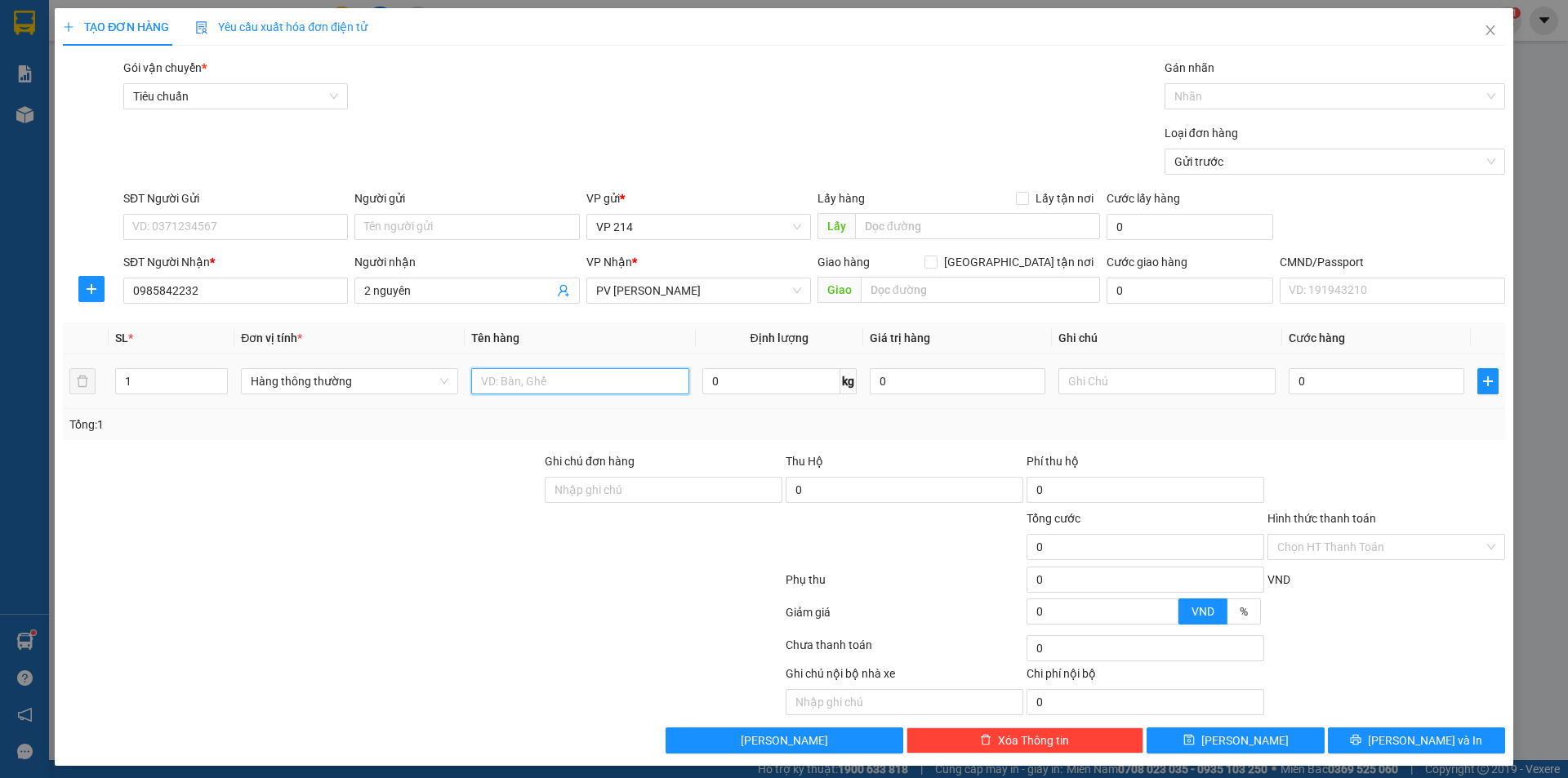
click at [578, 373] on input "text" at bounding box center [579, 381] width 217 height 27
drag, startPoint x: 157, startPoint y: 386, endPoint x: 123, endPoint y: 394, distance: 34.9
click at [123, 394] on div "1" at bounding box center [171, 382] width 113 height 33
click at [536, 379] on input "text" at bounding box center [579, 381] width 217 height 27
click at [1078, 377] on input "text" at bounding box center [1166, 381] width 217 height 27
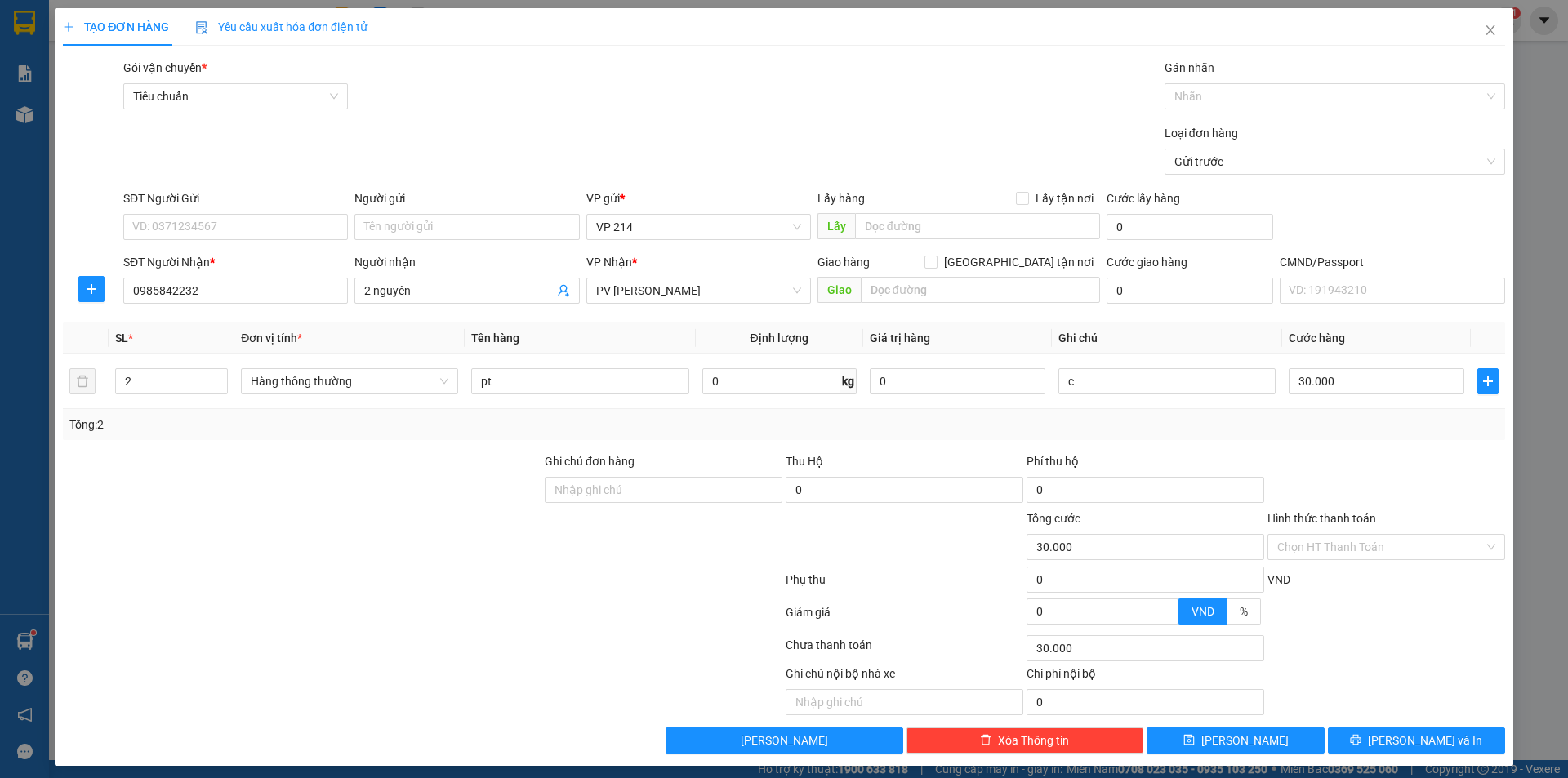
drag, startPoint x: 1506, startPoint y: 736, endPoint x: 1478, endPoint y: 741, distance: 28.4
click at [1503, 737] on div "TẠO ĐƠN HÀNG Yêu cầu xuất hóa đơn điện tử Transit Pickup Surcharge Ids Transit …" at bounding box center [784, 389] width 1568 height 778
click at [1476, 744] on button "Lưu và In" at bounding box center [1416, 740] width 178 height 27
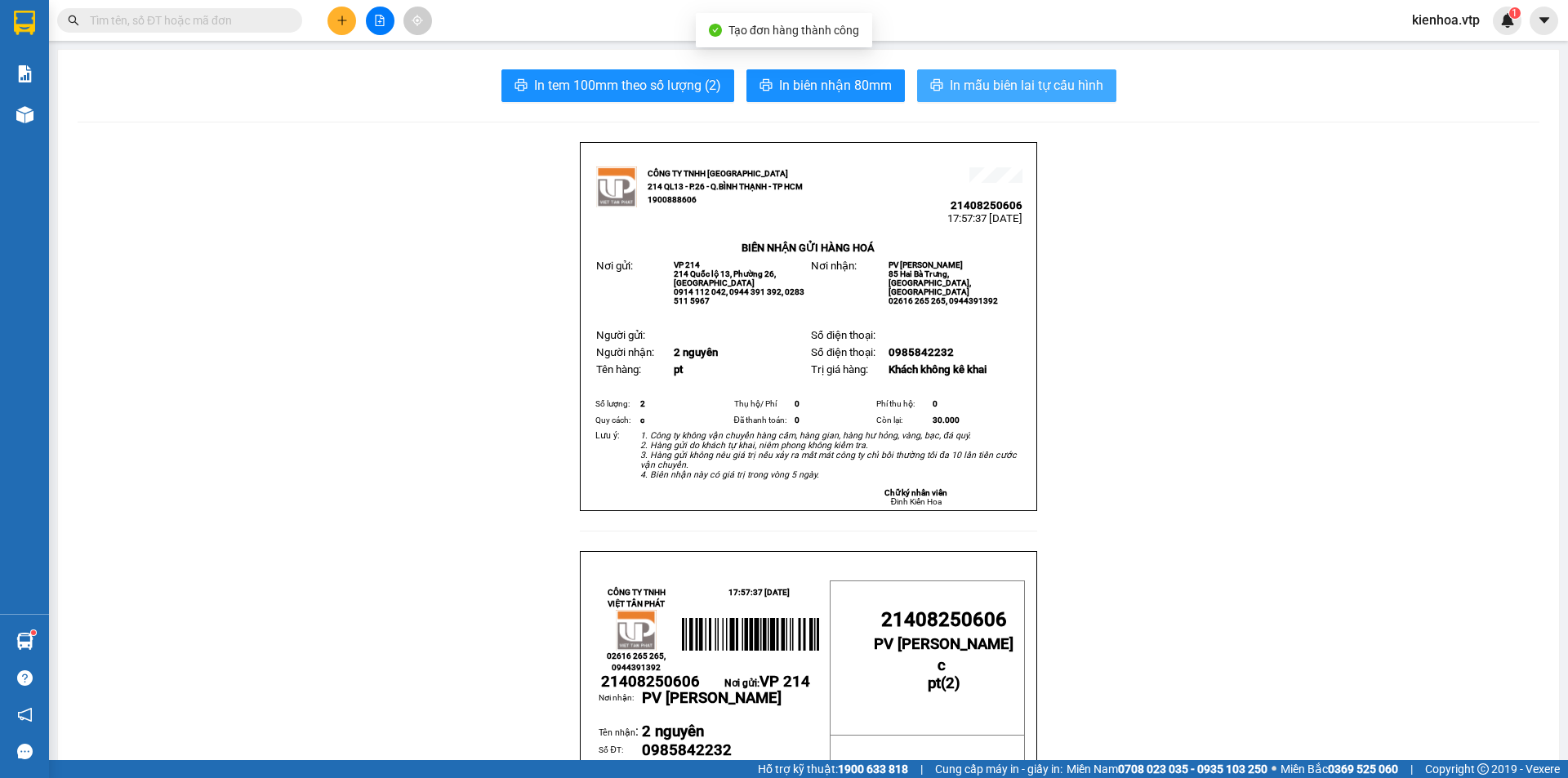
click at [958, 92] on span "In mẫu biên lai tự cấu hình" at bounding box center [1026, 85] width 154 height 20
drag, startPoint x: 475, startPoint y: 495, endPoint x: 470, endPoint y: 720, distance: 225.1
click at [347, 19] on icon "plus" at bounding box center [341, 20] width 11 height 11
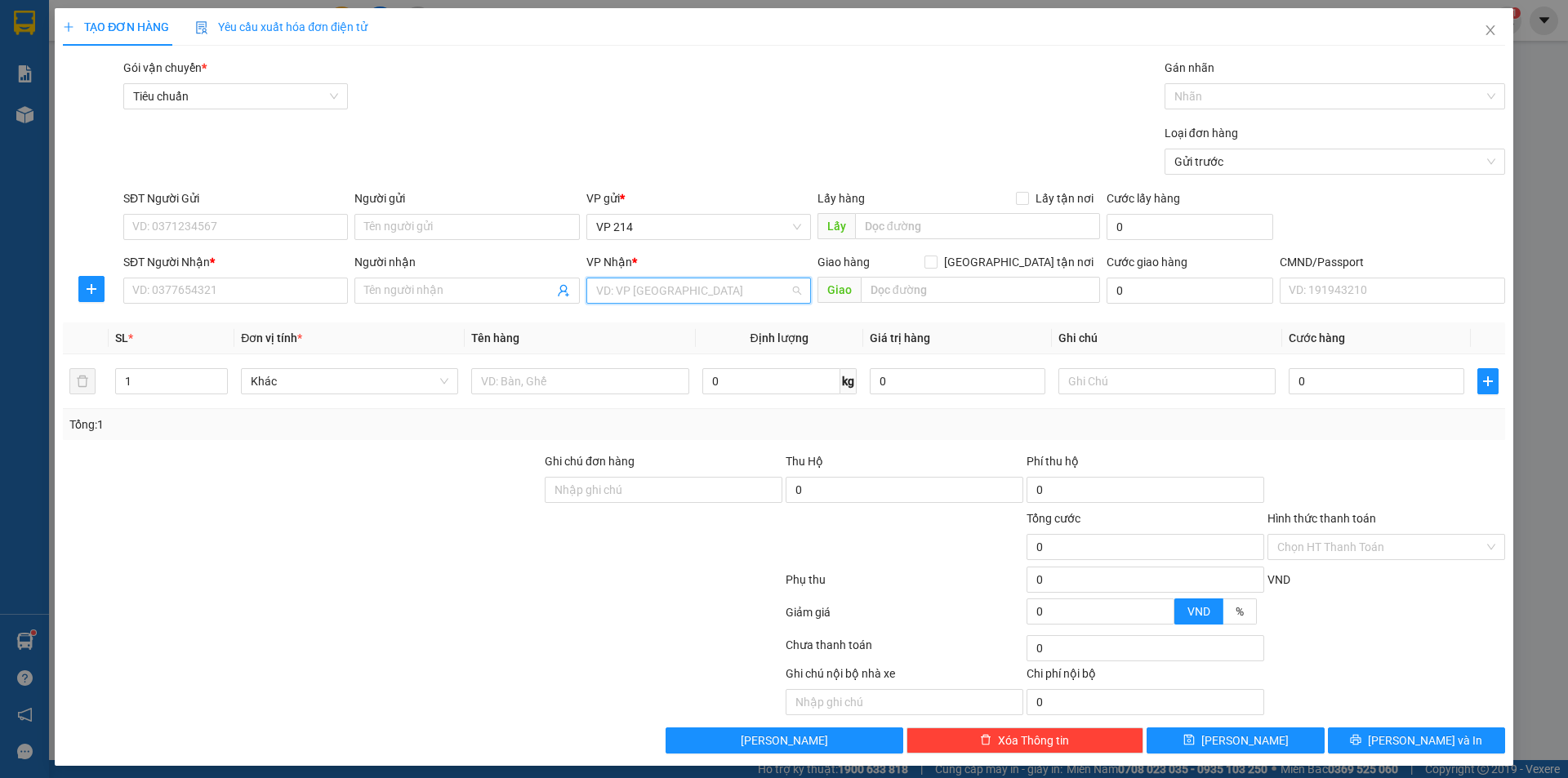
click at [631, 298] on input "search" at bounding box center [692, 290] width 193 height 25
click at [707, 330] on div "PV Gia Nghĩa" at bounding box center [693, 323] width 203 height 18
click at [929, 290] on input "text" at bounding box center [979, 289] width 239 height 27
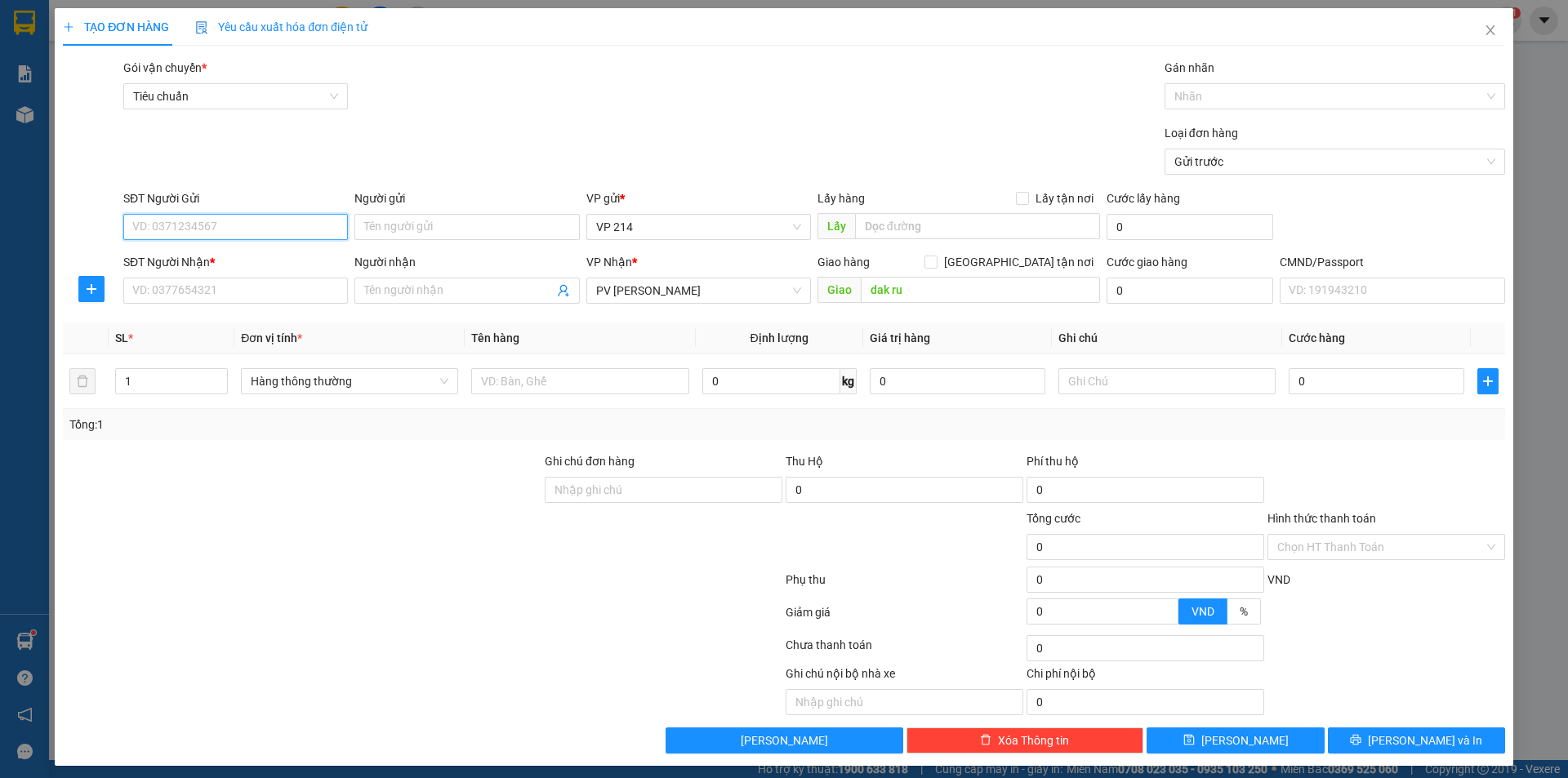
click at [244, 227] on input "SĐT Người Gửi" at bounding box center [235, 227] width 224 height 27
click at [231, 258] on div "0909472962 - nguyệt" at bounding box center [233, 260] width 203 height 18
click at [220, 293] on input "SĐT Người Nhận *" at bounding box center [235, 290] width 224 height 27
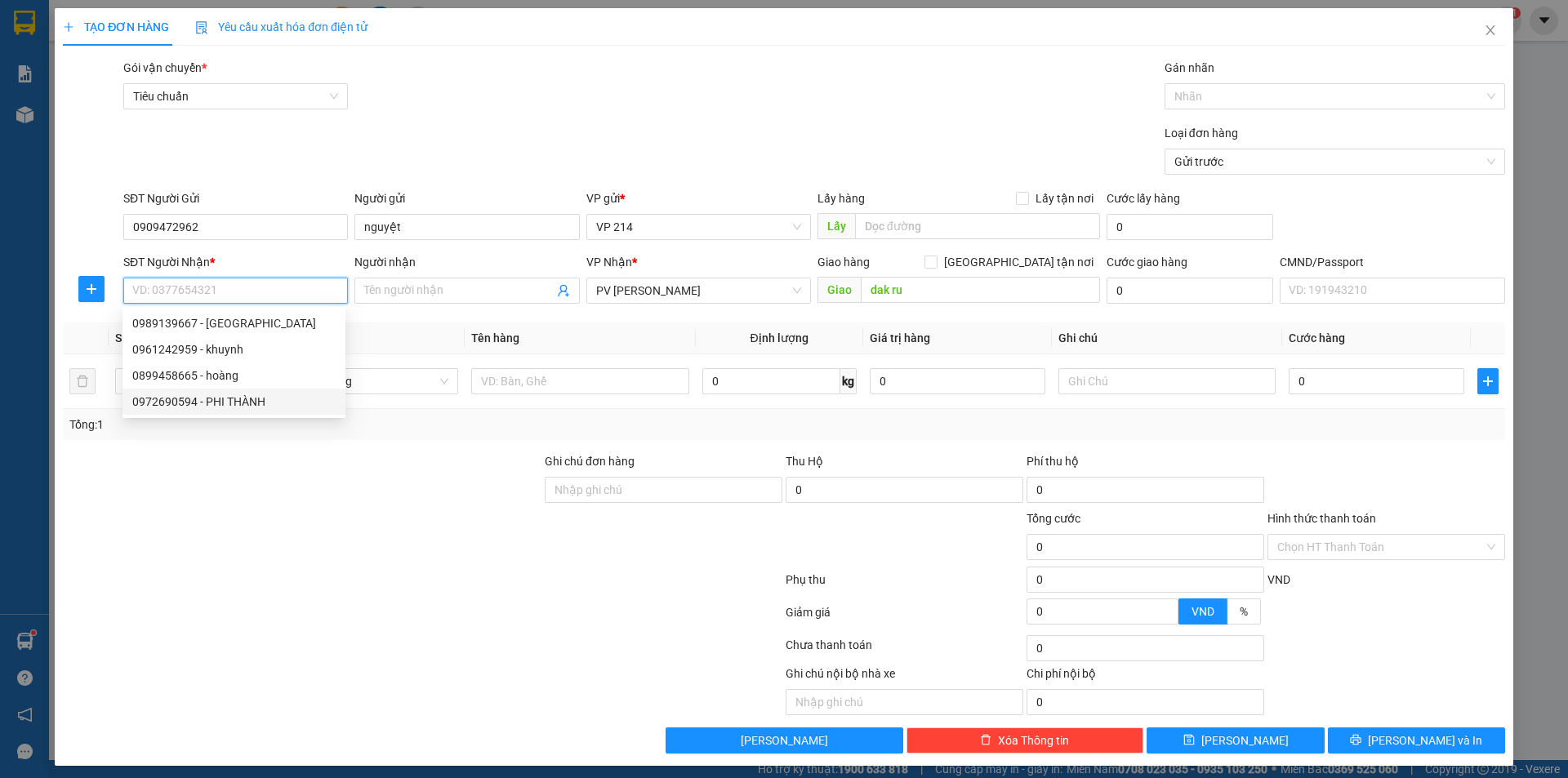
click at [228, 400] on div "0972690594 - PHI THÀNH" at bounding box center [233, 402] width 203 height 18
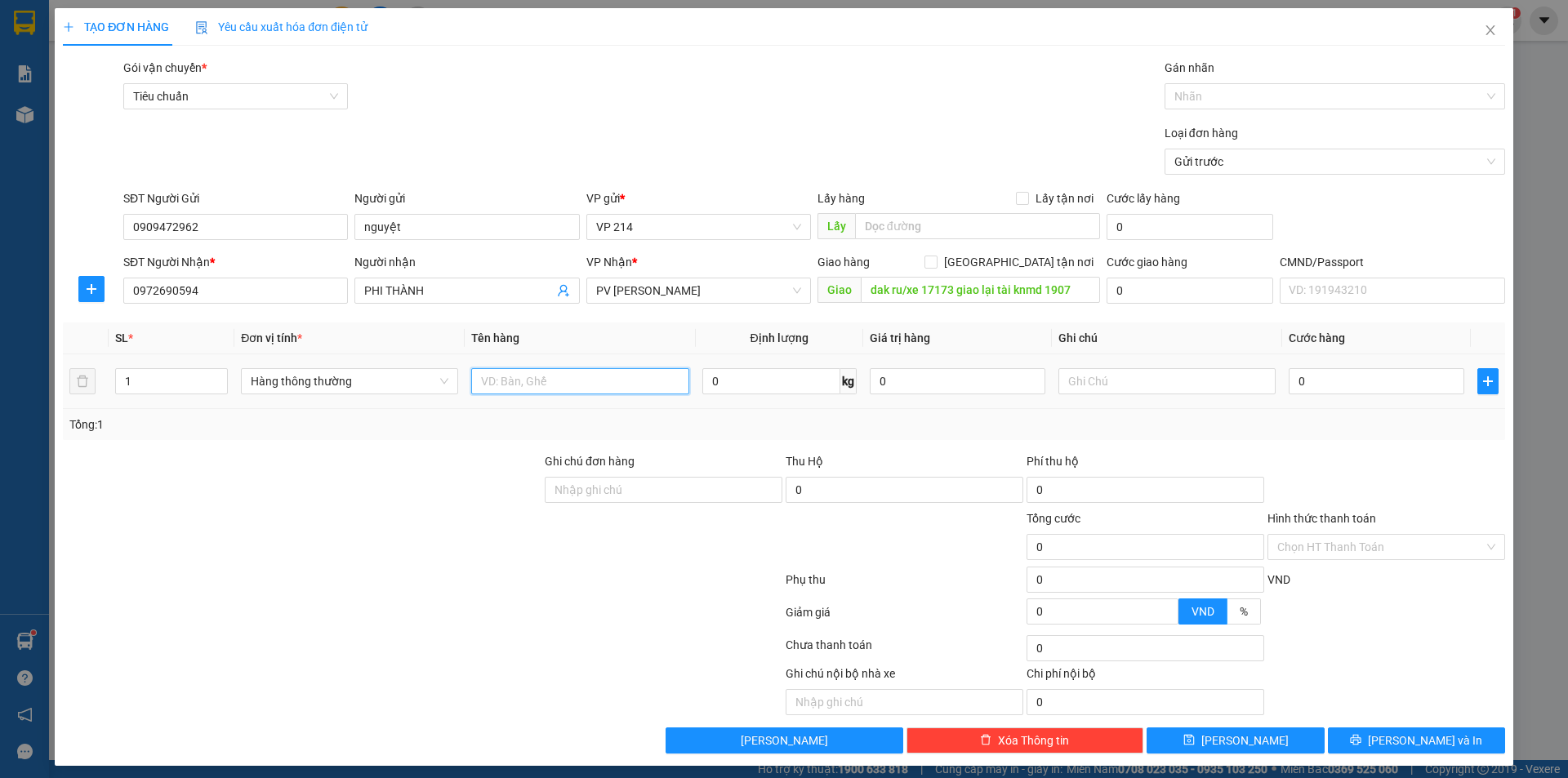
click at [569, 386] on input "text" at bounding box center [579, 381] width 217 height 27
click at [1180, 379] on input "text" at bounding box center [1166, 381] width 217 height 27
click at [1386, 742] on button "Lưu và In" at bounding box center [1416, 740] width 178 height 27
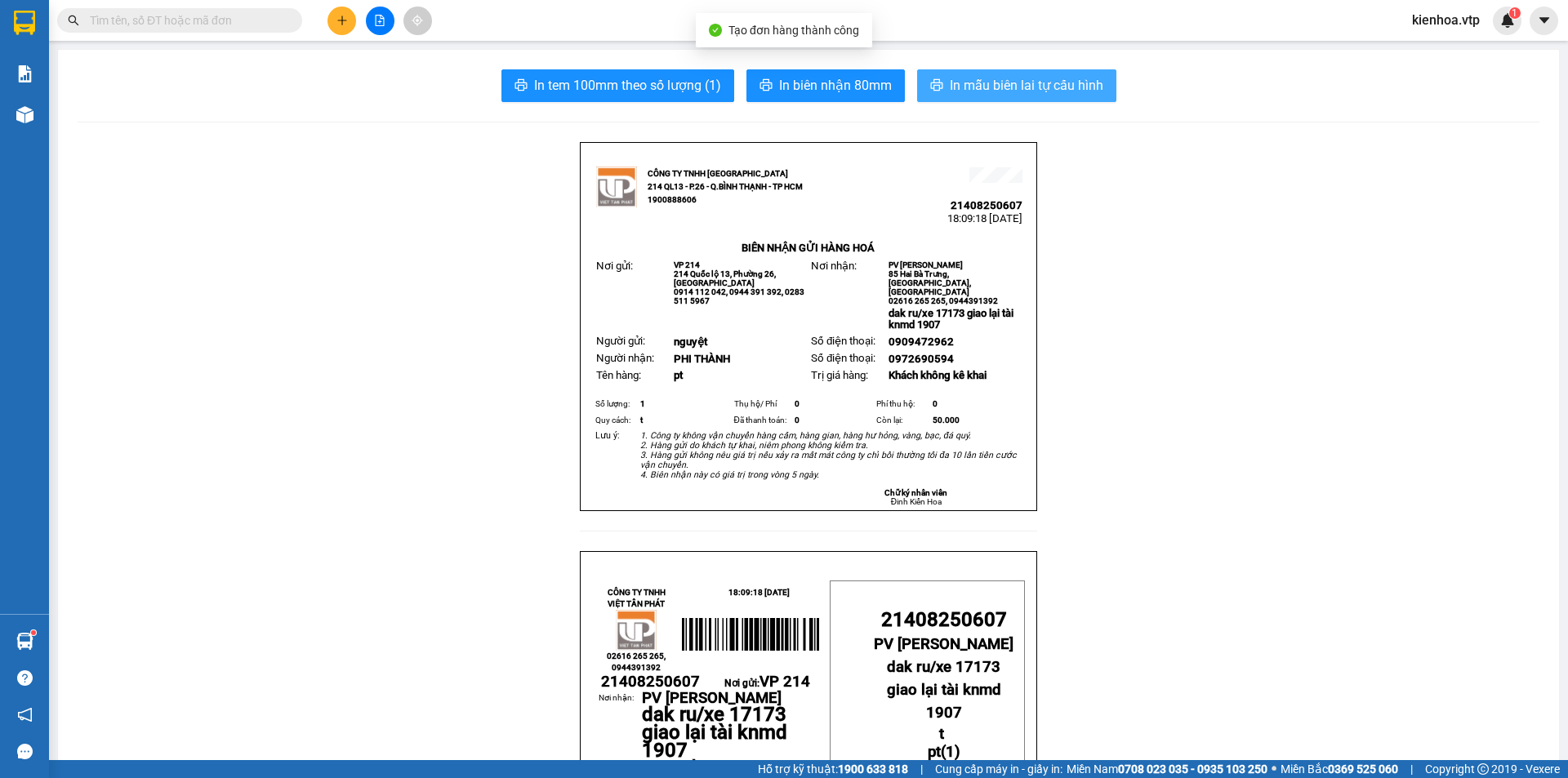
click at [1054, 87] on span "In mẫu biên lai tự cấu hình" at bounding box center [1026, 85] width 154 height 20
click at [1510, 30] on div "1" at bounding box center [1506, 20] width 28 height 28
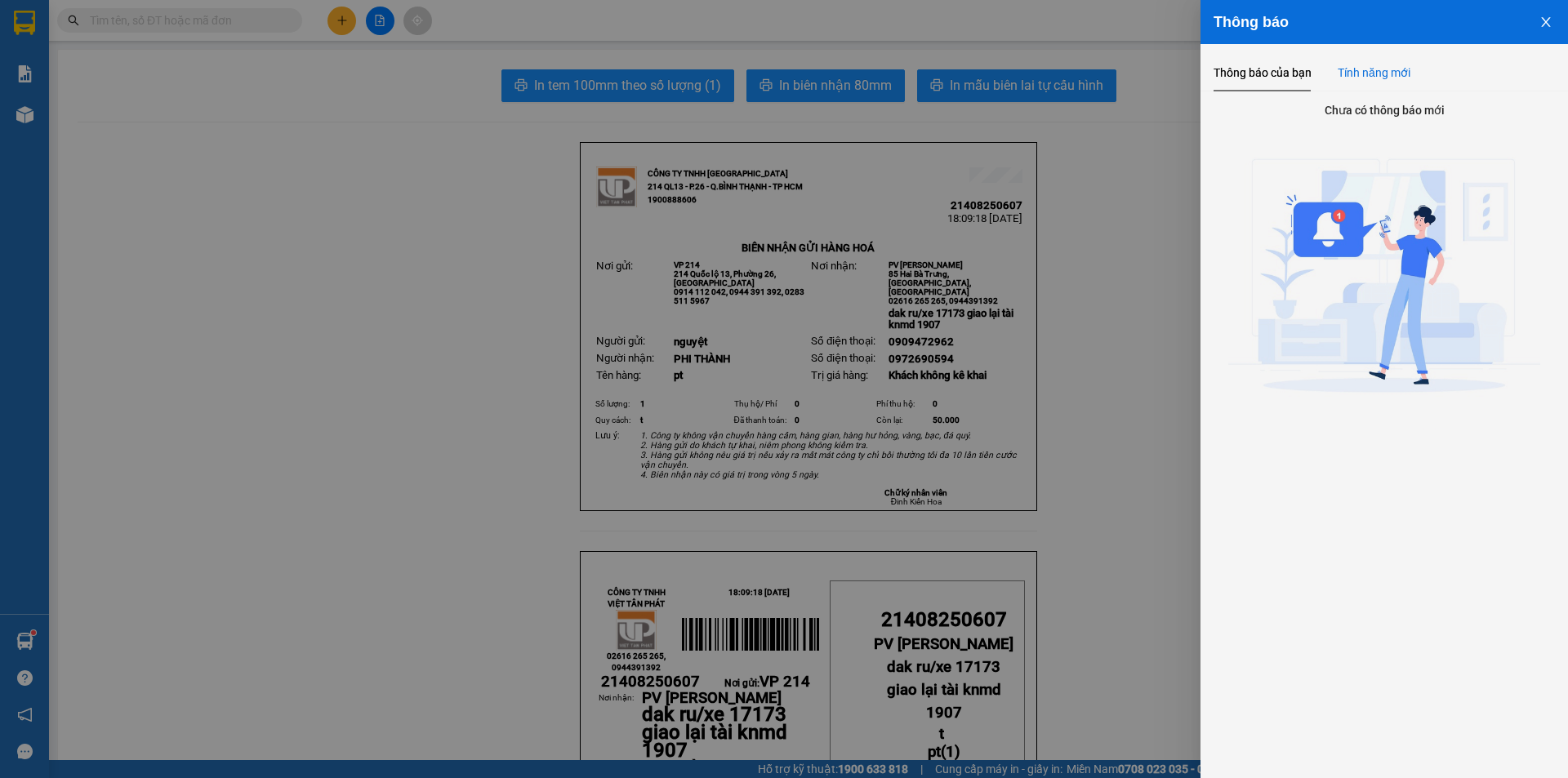
click at [1390, 66] on div "Tính năng mới" at bounding box center [1373, 73] width 72 height 18
click at [1543, 12] on button "Close" at bounding box center [1545, 20] width 44 height 41
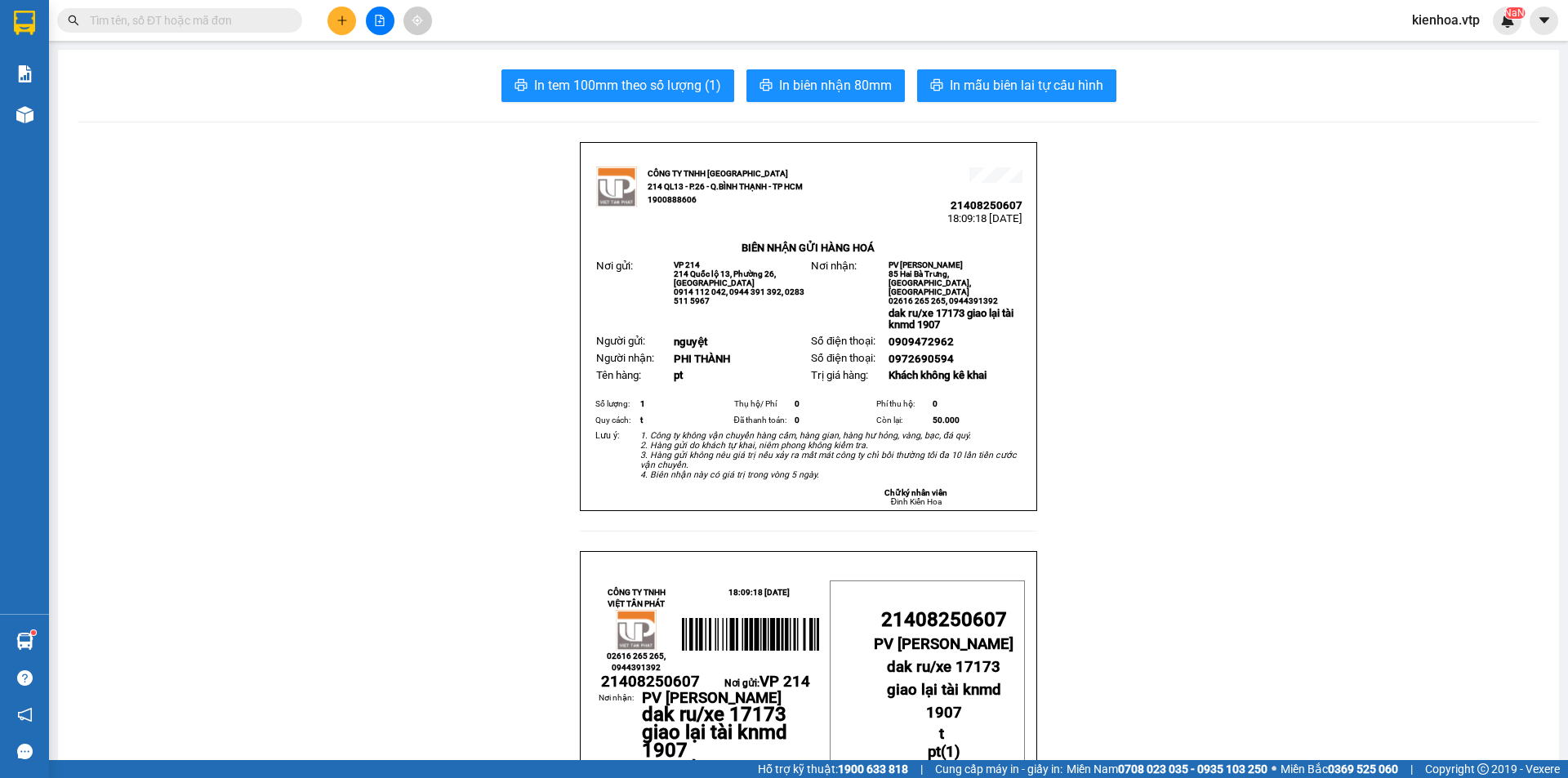
click at [1500, 18] on img at bounding box center [1508, 20] width 15 height 15
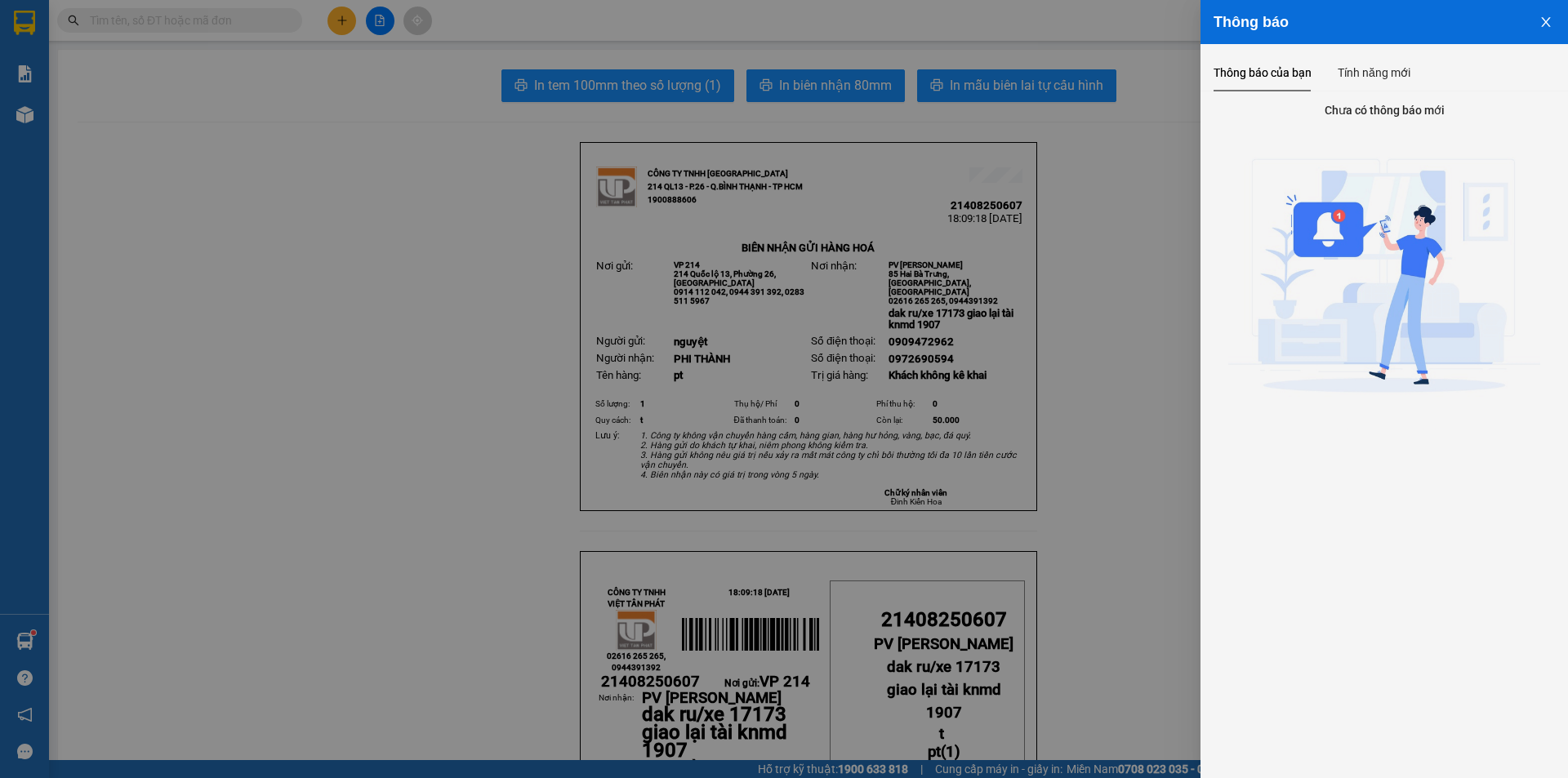
click at [1413, 66] on div "Thông báo của bạn Tính năng mới" at bounding box center [1383, 72] width 341 height 38
click at [1392, 69] on div "Tính năng mới" at bounding box center [1373, 73] width 72 height 18
click at [1545, 23] on icon "close" at bounding box center [1545, 22] width 9 height 10
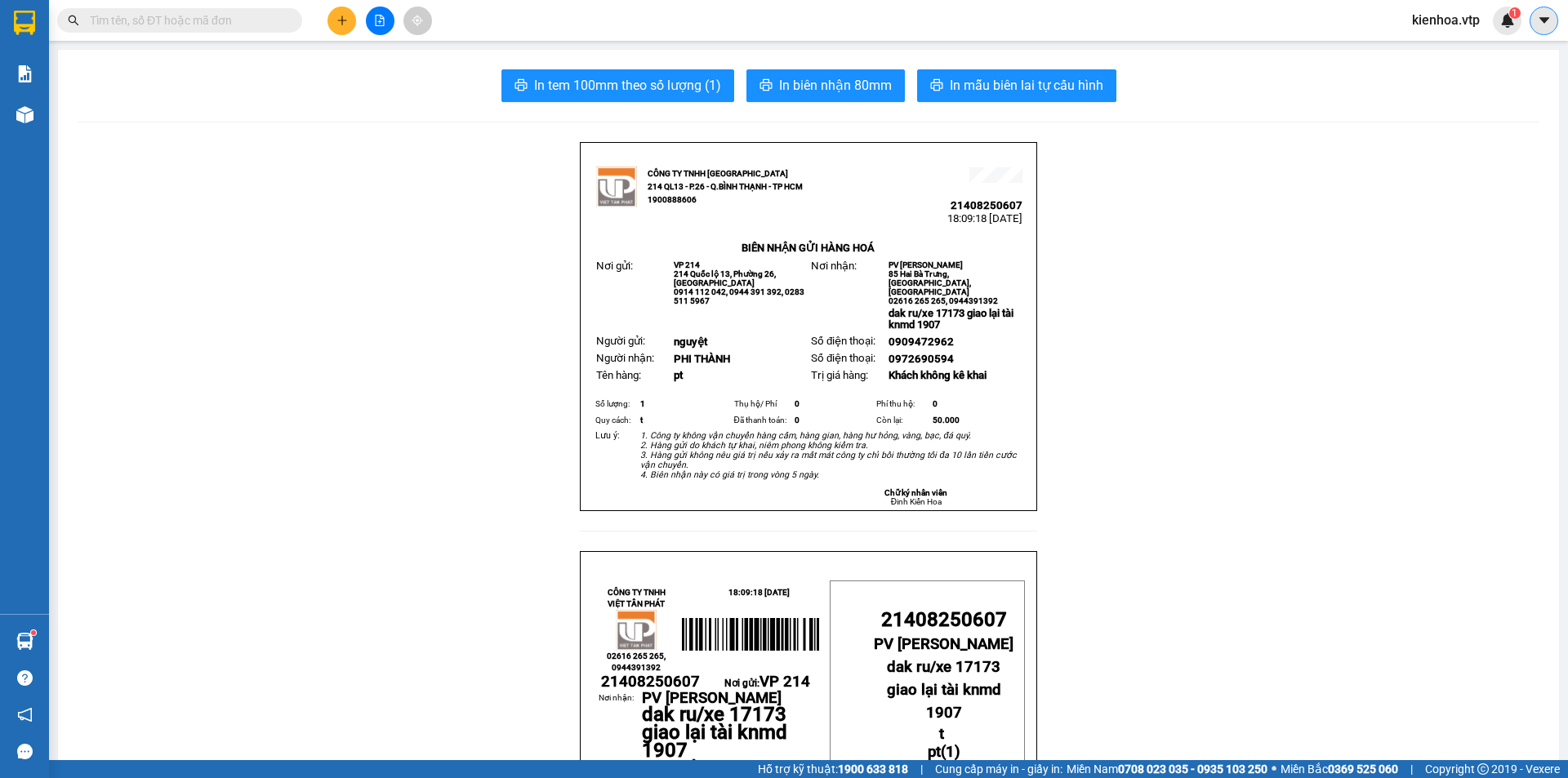
click at [1535, 19] on button at bounding box center [1543, 20] width 28 height 28
click at [1541, 15] on icon "caret-down" at bounding box center [1544, 20] width 15 height 15
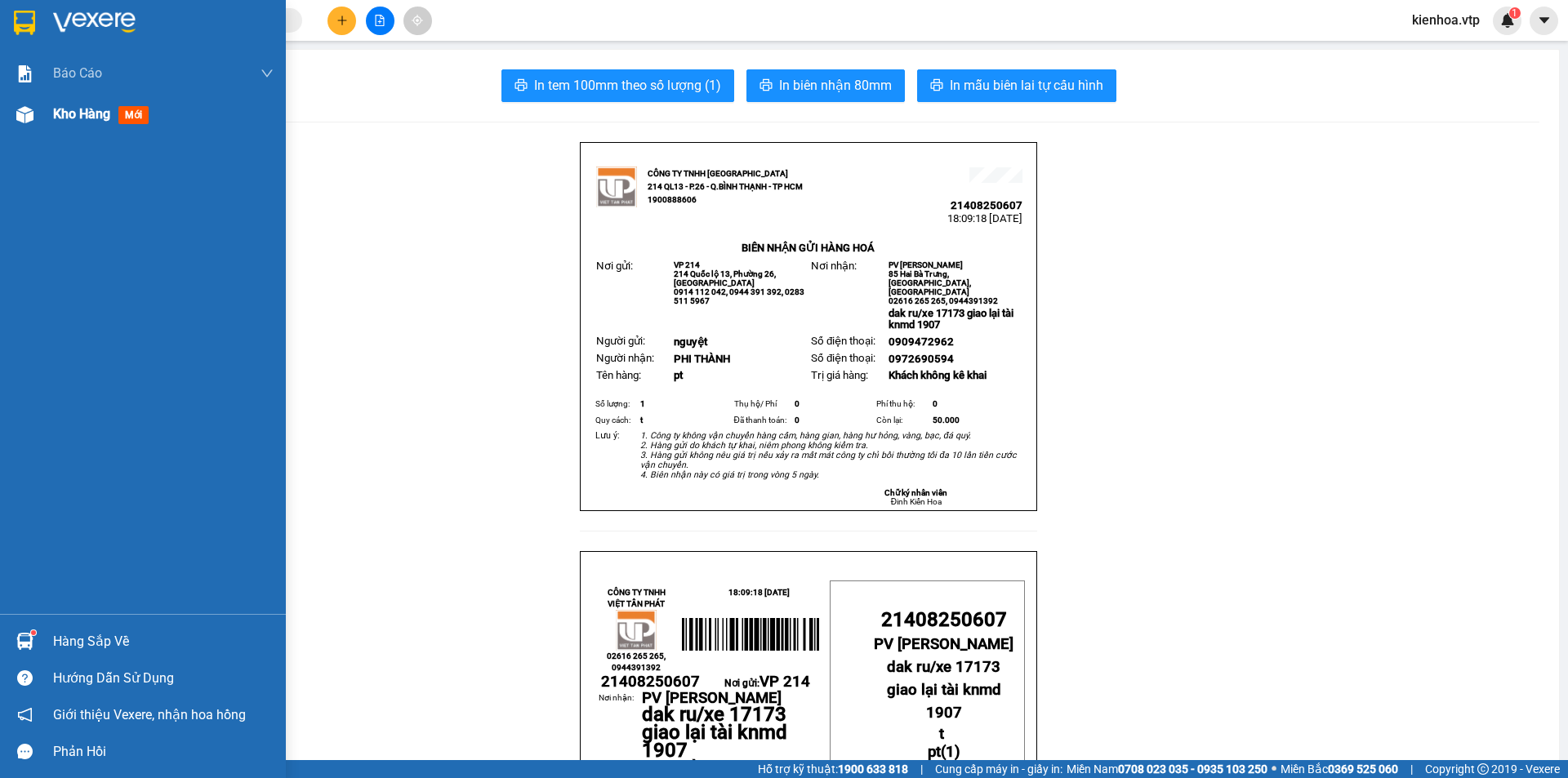
click at [96, 128] on div "Kho hàng mới" at bounding box center [163, 114] width 221 height 41
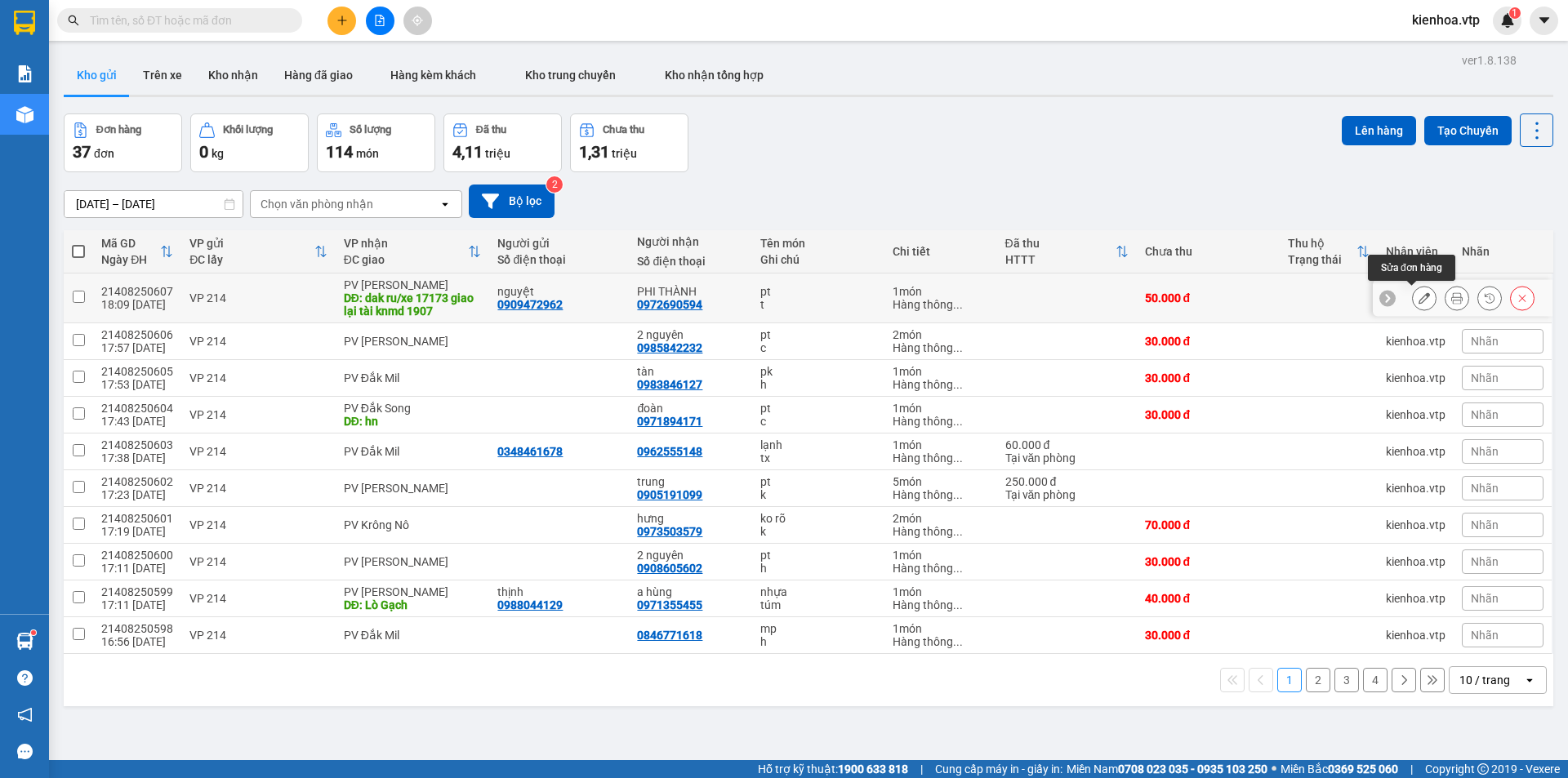
click at [1418, 302] on icon at bounding box center [1423, 297] width 11 height 11
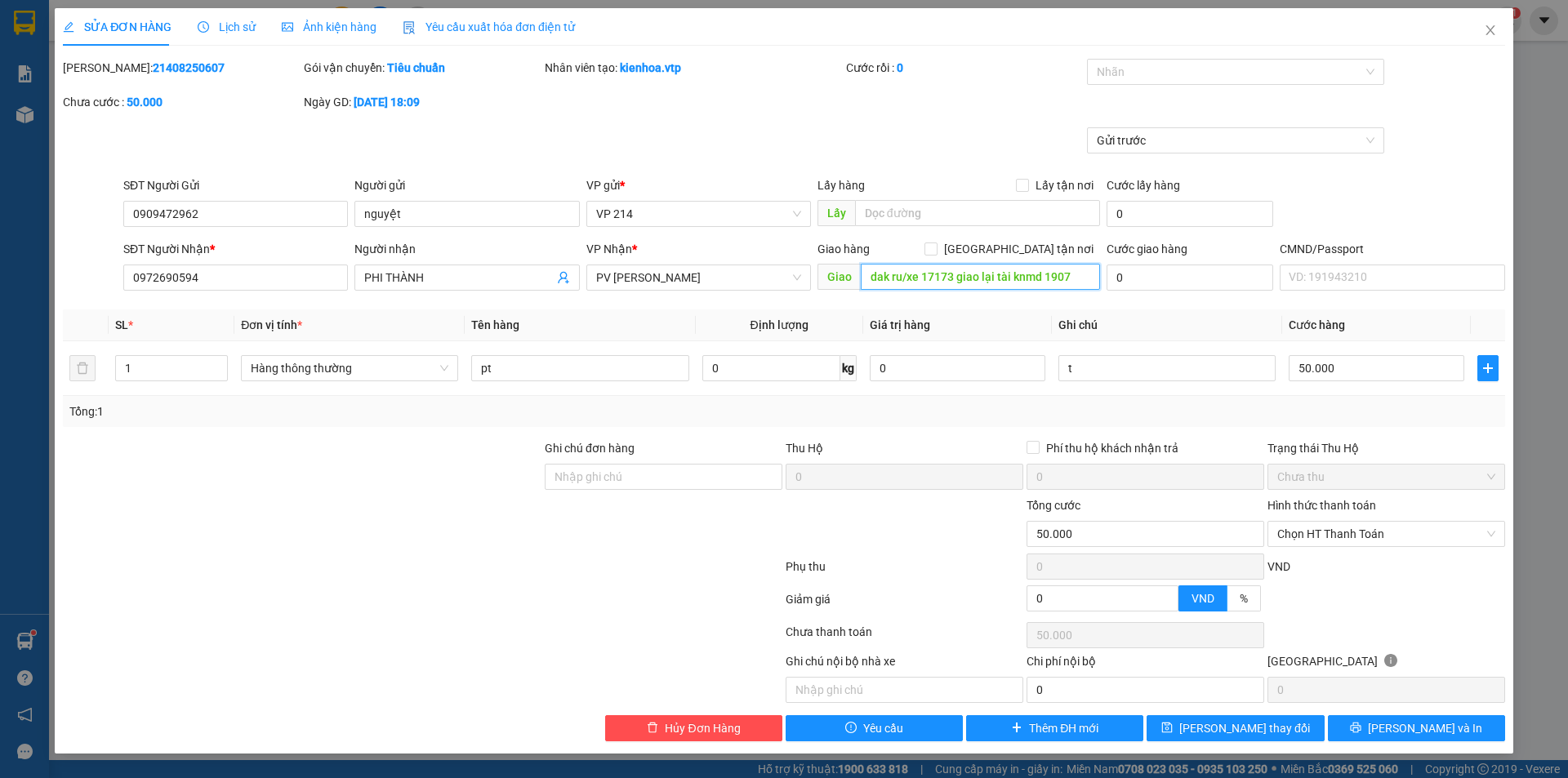
click at [1084, 278] on input "dak ru/xe 17173 giao lại tài knmd 1907" at bounding box center [979, 276] width 239 height 27
drag, startPoint x: 1081, startPoint y: 276, endPoint x: 908, endPoint y: 299, distance: 174.5
click at [908, 299] on div "Total Paid Fee 0 Total UnPaid Fee 50.000 Cash Collection Total Fee Mã ĐH: 21408…" at bounding box center [784, 400] width 1442 height 683
click at [1379, 724] on button "Lưu và In" at bounding box center [1416, 728] width 178 height 27
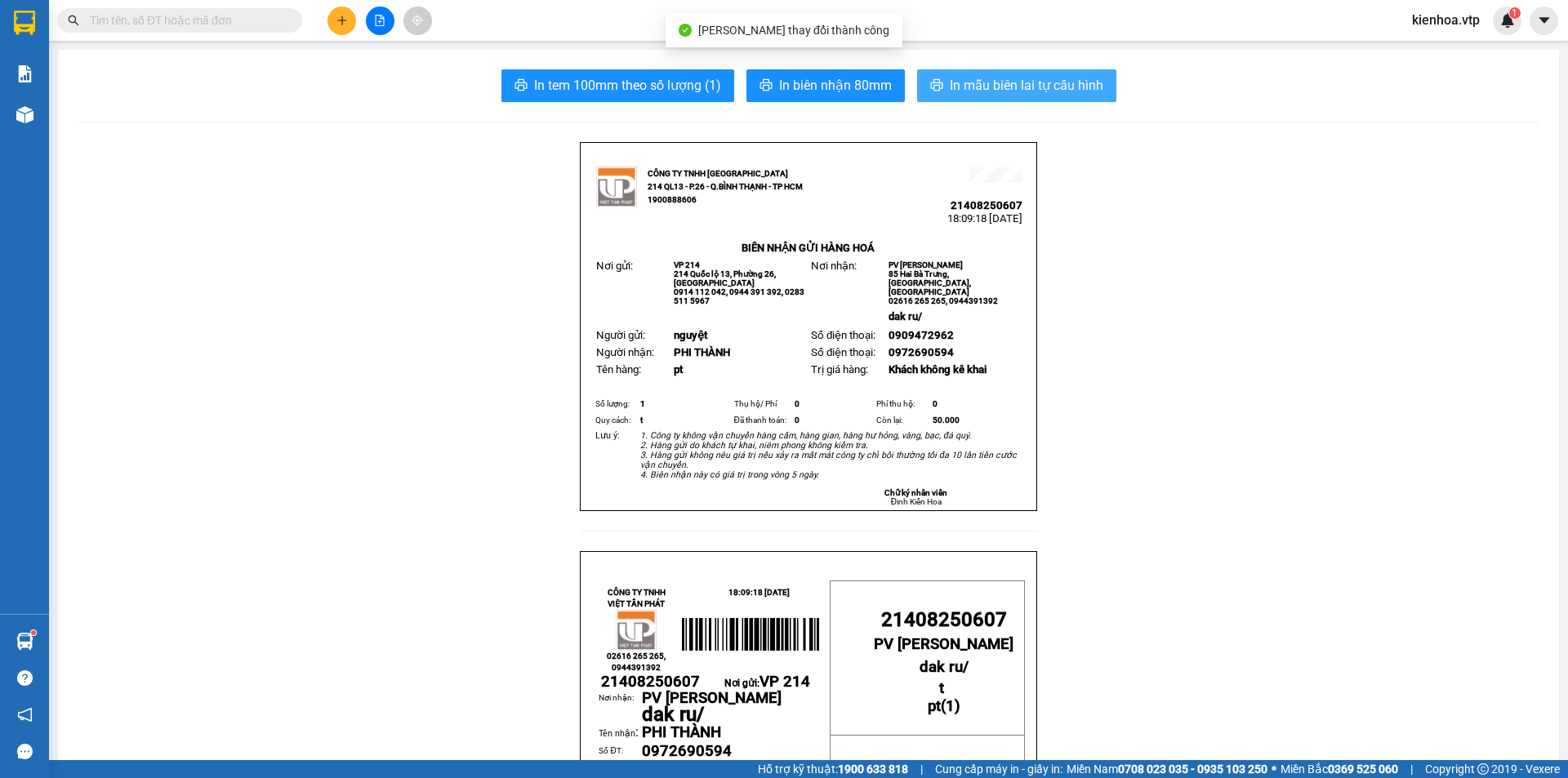
click at [975, 87] on span "In mẫu biên lai tự cấu hình" at bounding box center [1026, 85] width 154 height 20
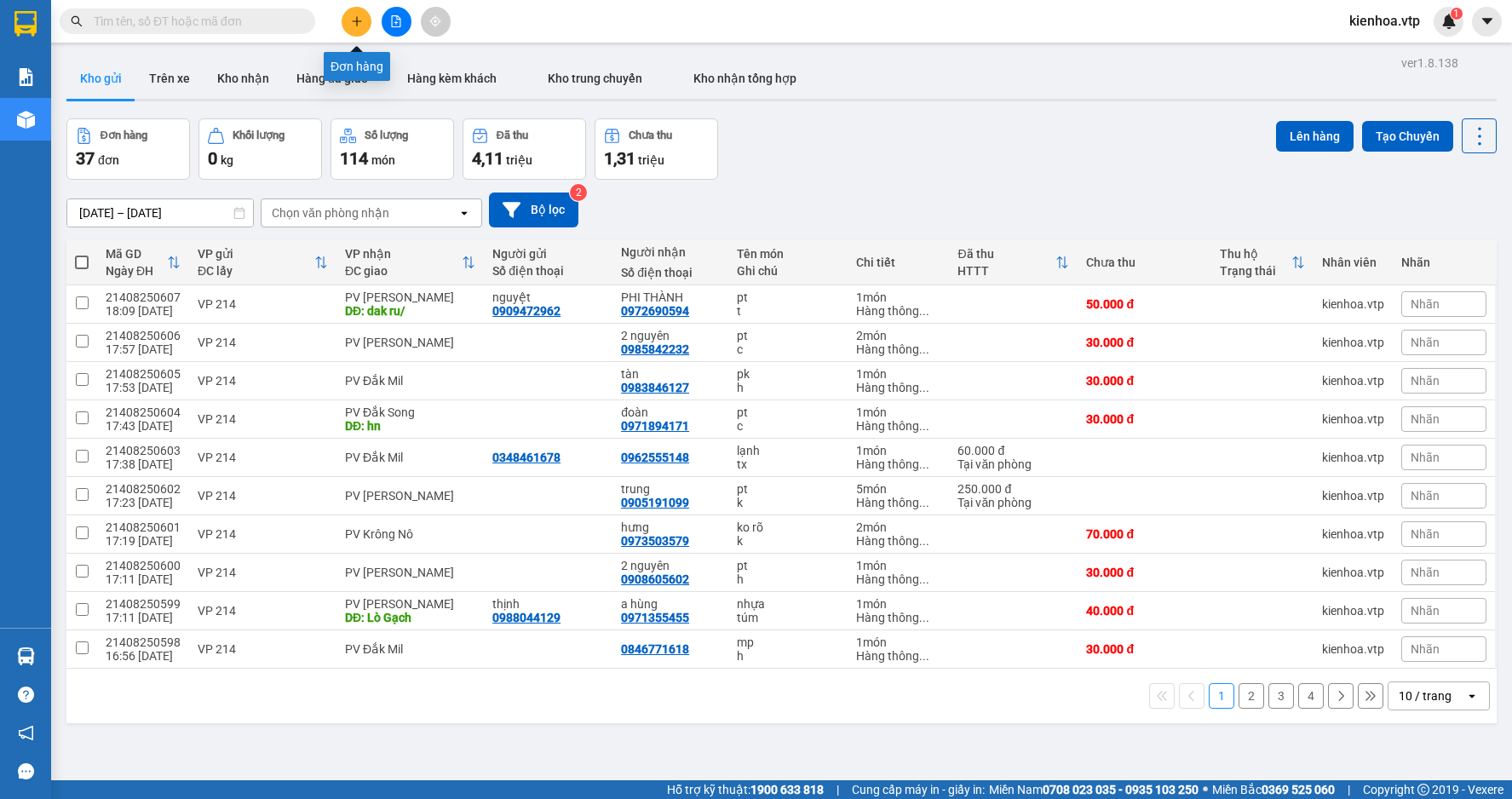
click at [356, 20] on icon "plus" at bounding box center [356, 21] width 11 height 11
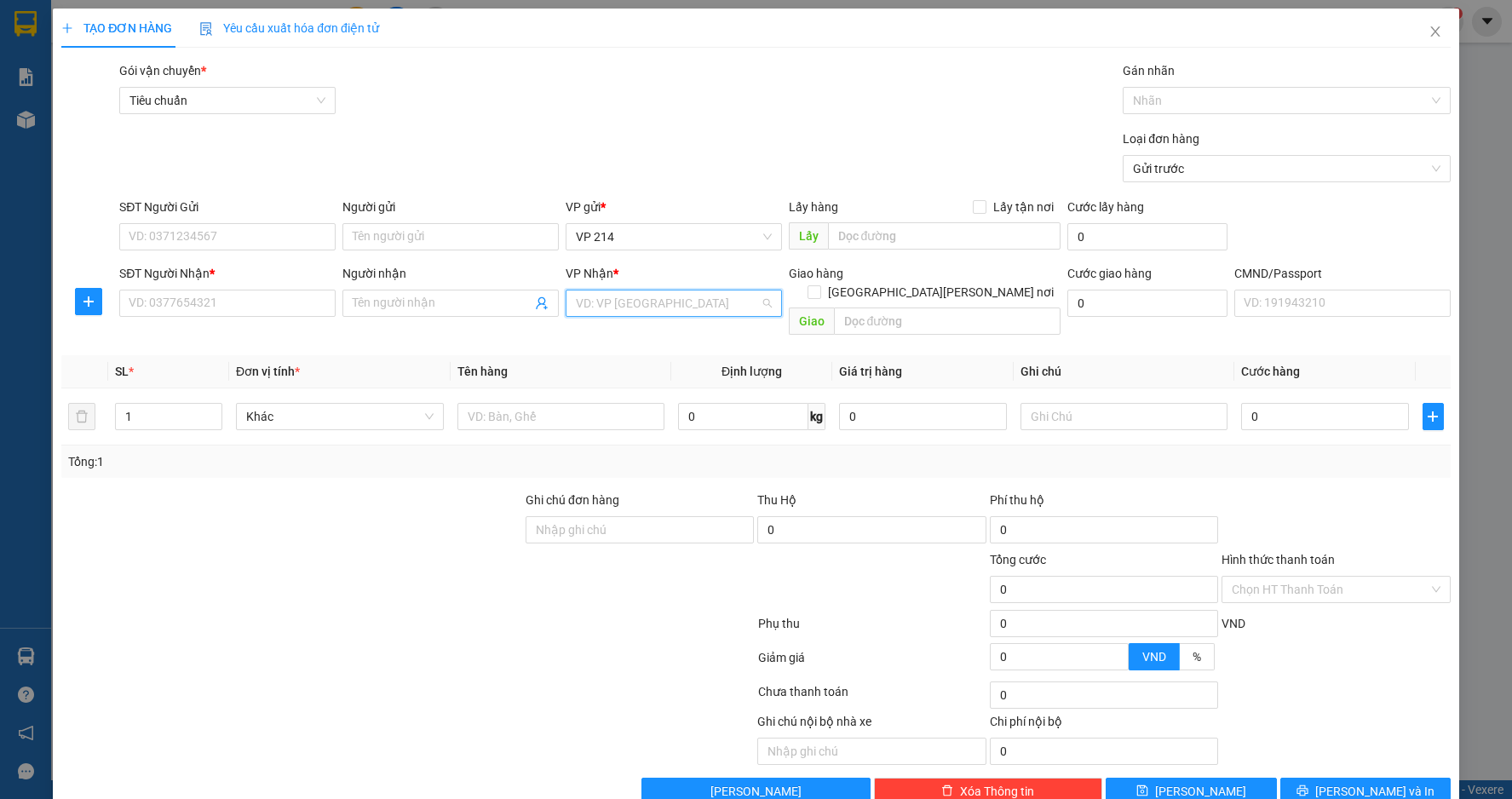
click at [655, 308] on input "search" at bounding box center [668, 303] width 184 height 26
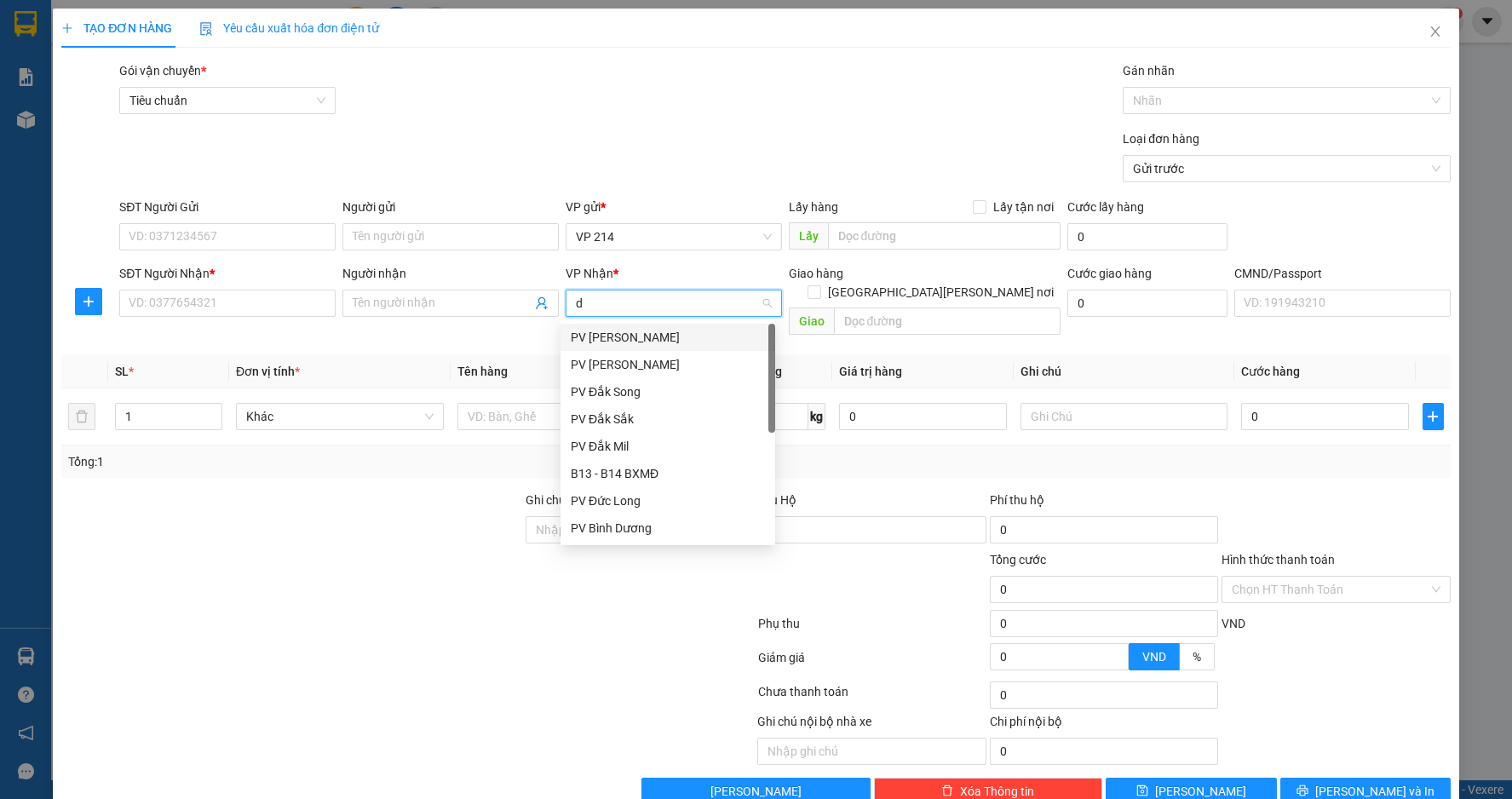
type input "dm"
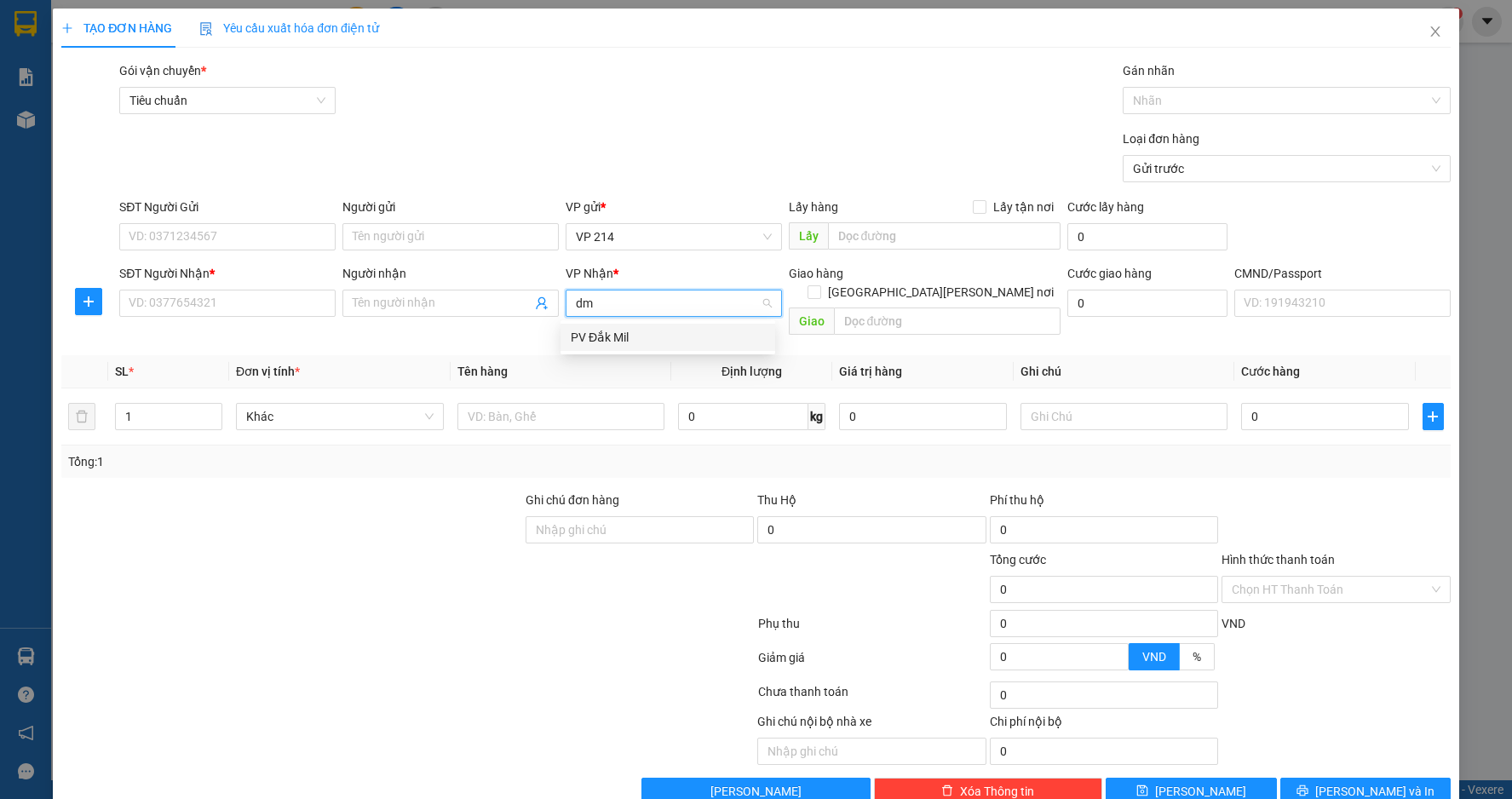
click at [664, 329] on div "PV Đắk Mil" at bounding box center [668, 337] width 194 height 19
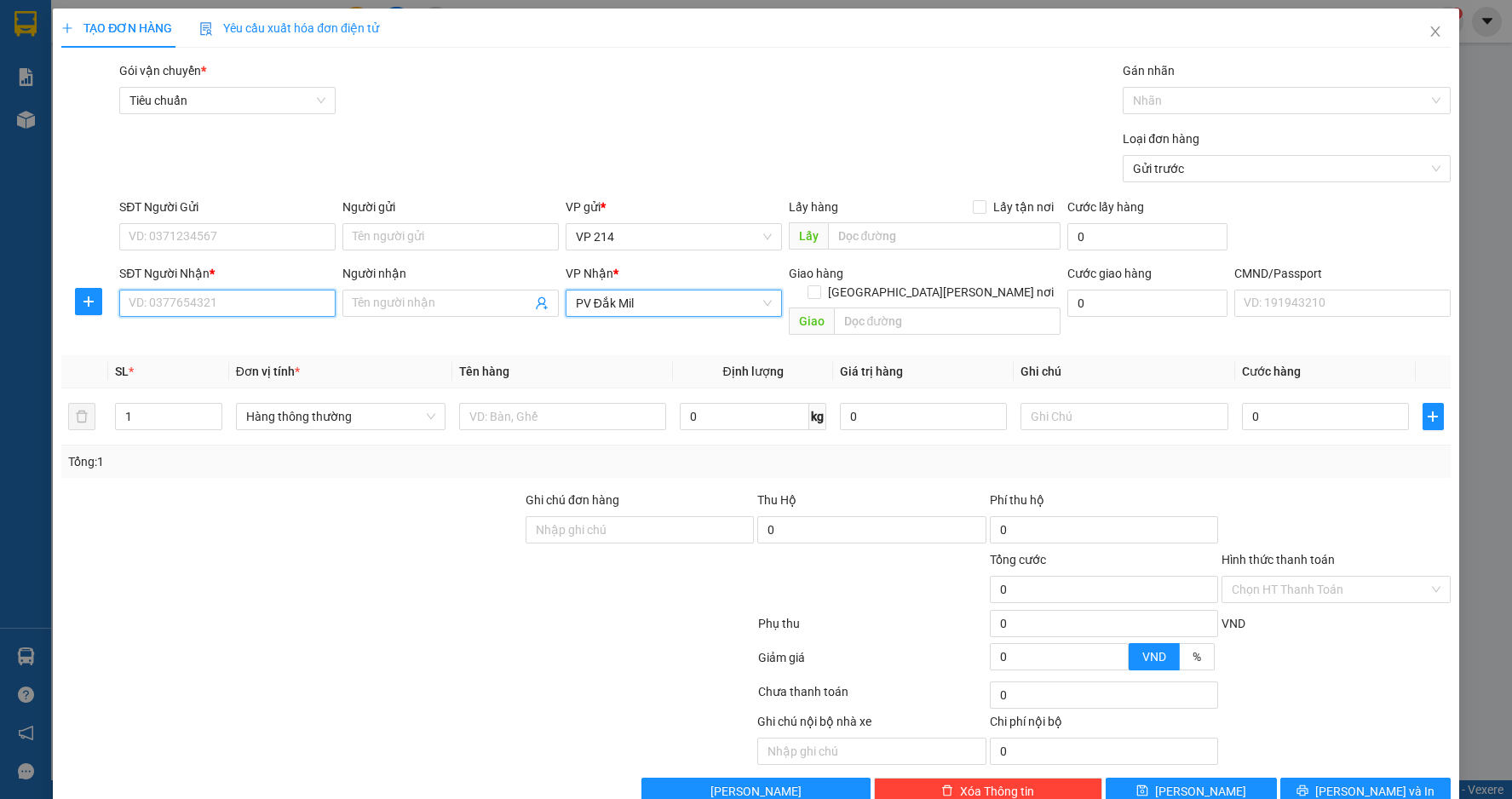
click at [204, 306] on input "SĐT Người Nhận *" at bounding box center [227, 303] width 217 height 28
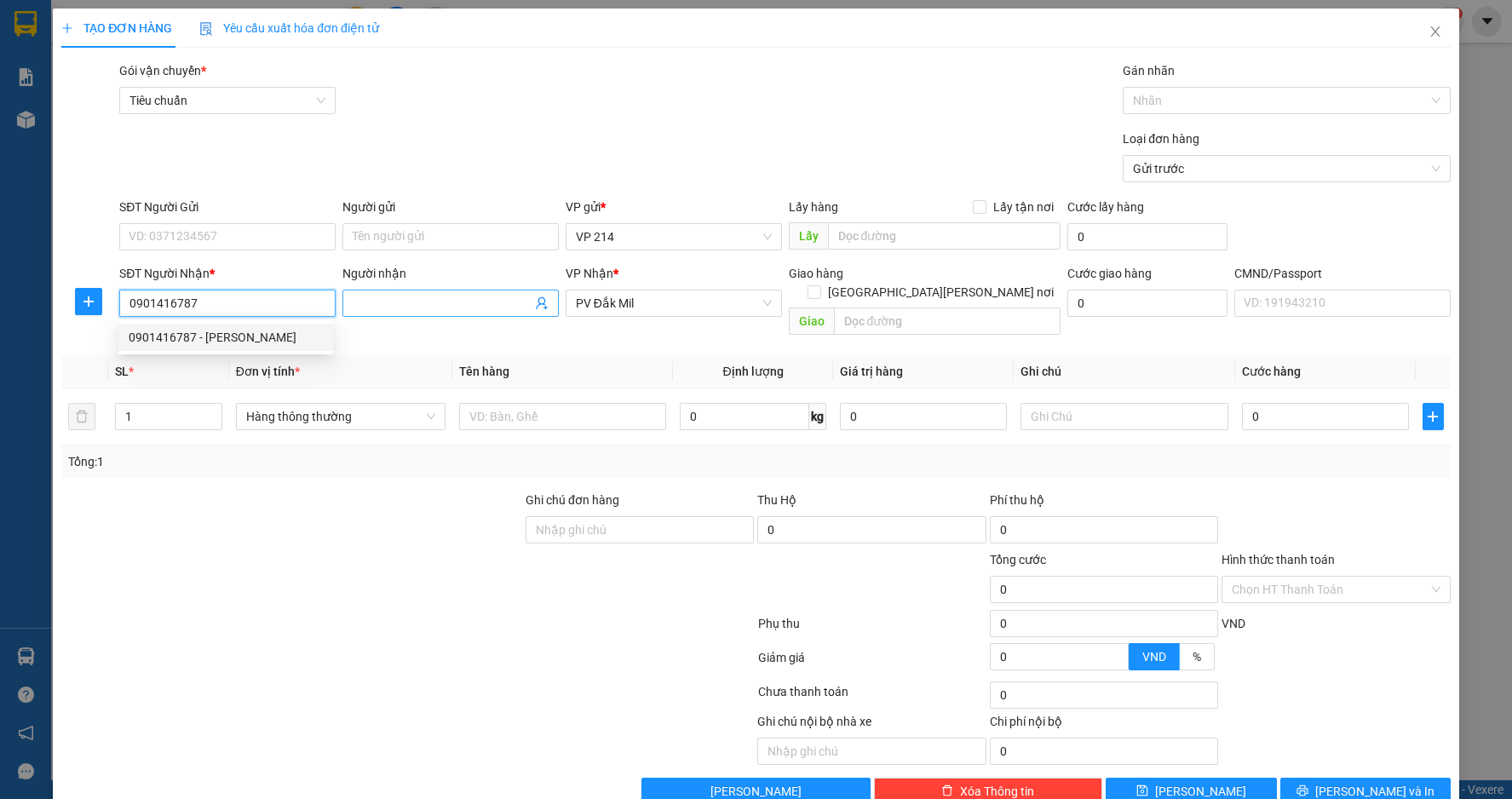
type input "0901416787"
click at [454, 304] on input "Người nhận" at bounding box center [441, 304] width 179 height 19
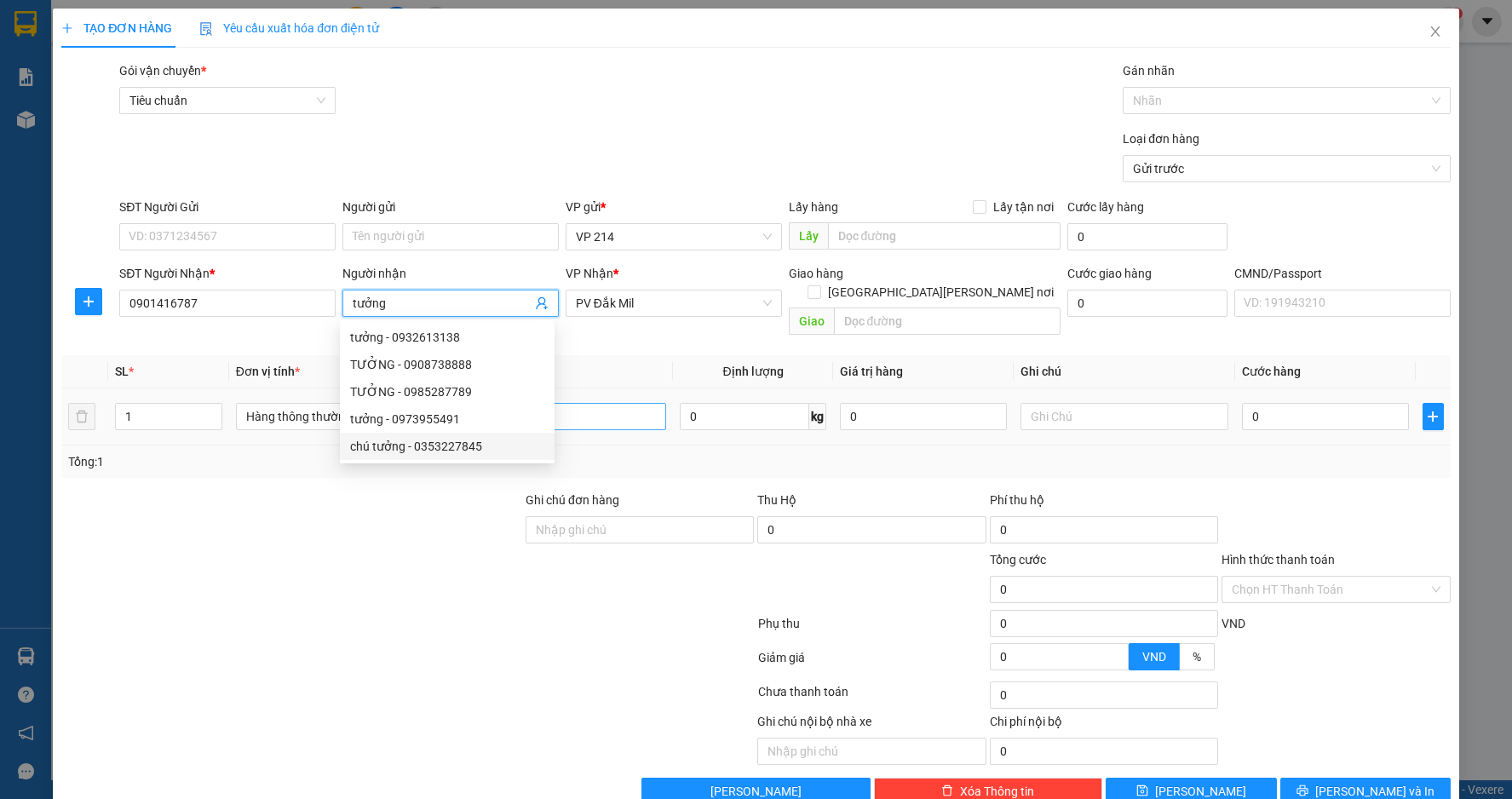
type input "tưởng"
click at [585, 403] on input "text" at bounding box center [563, 416] width 207 height 28
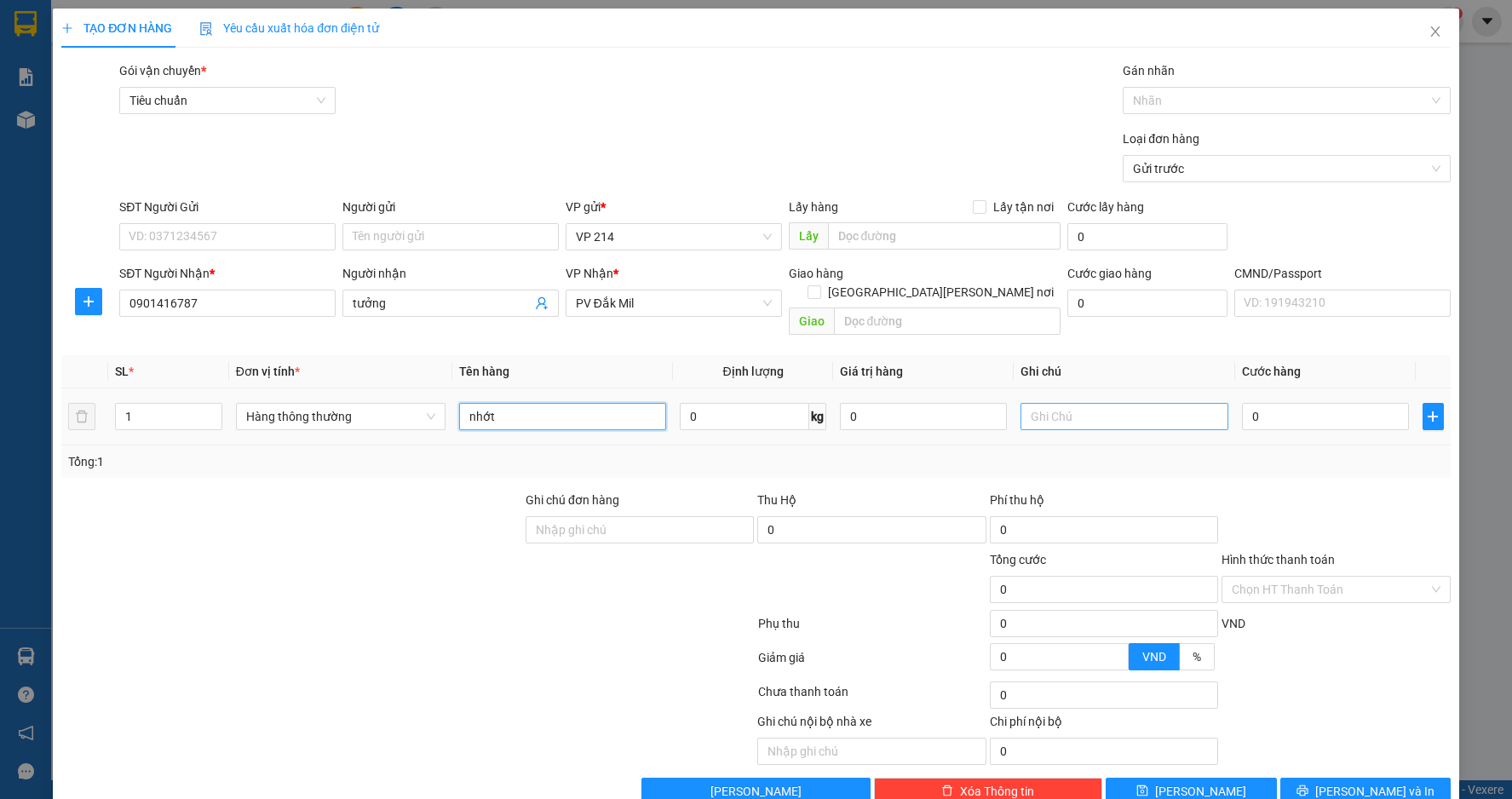
type input "nhớt"
click at [1083, 403] on input "text" at bounding box center [1124, 416] width 207 height 28
type input "t"
type input "3"
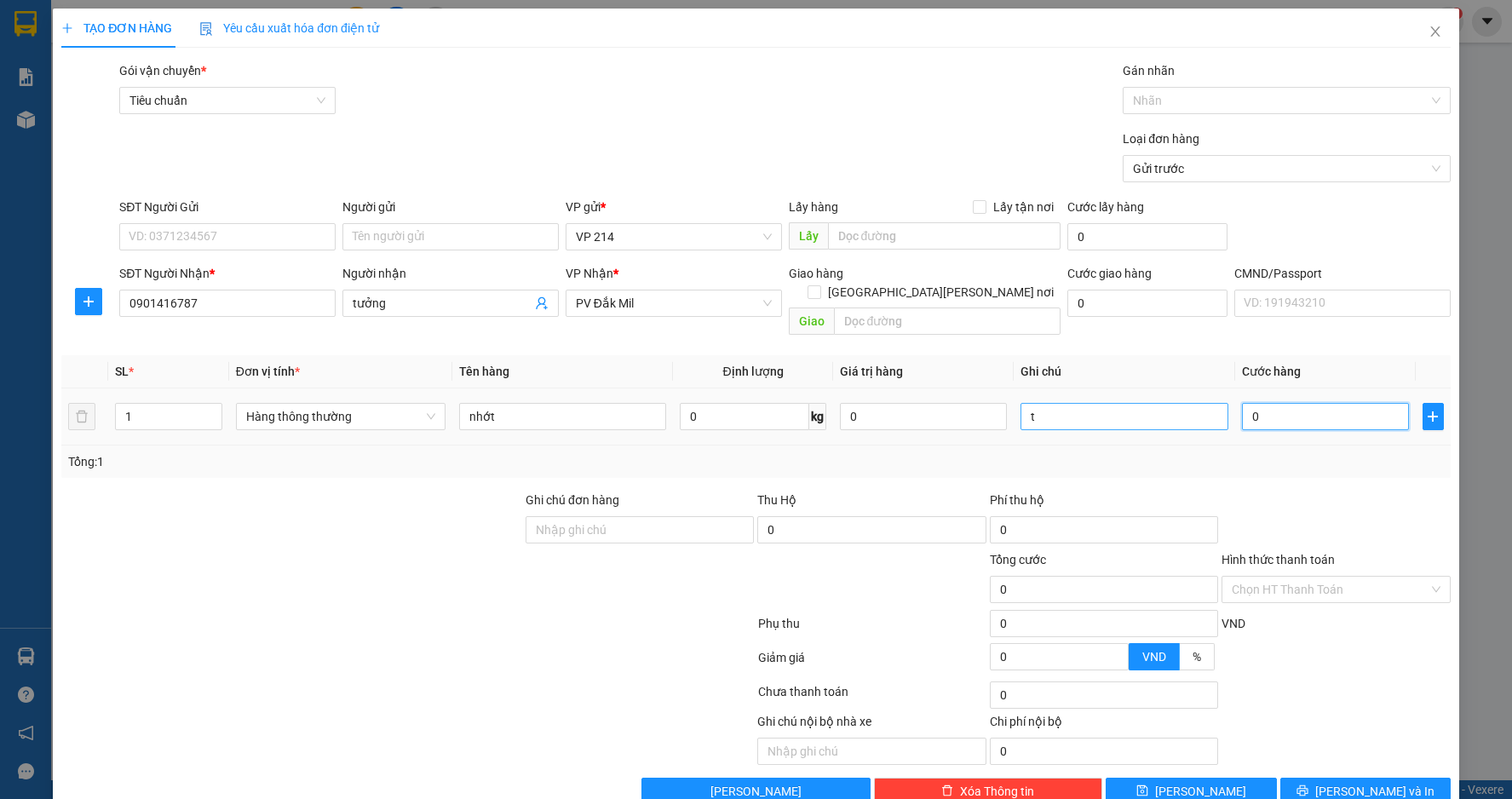
type input "3"
type input "30"
type input "300"
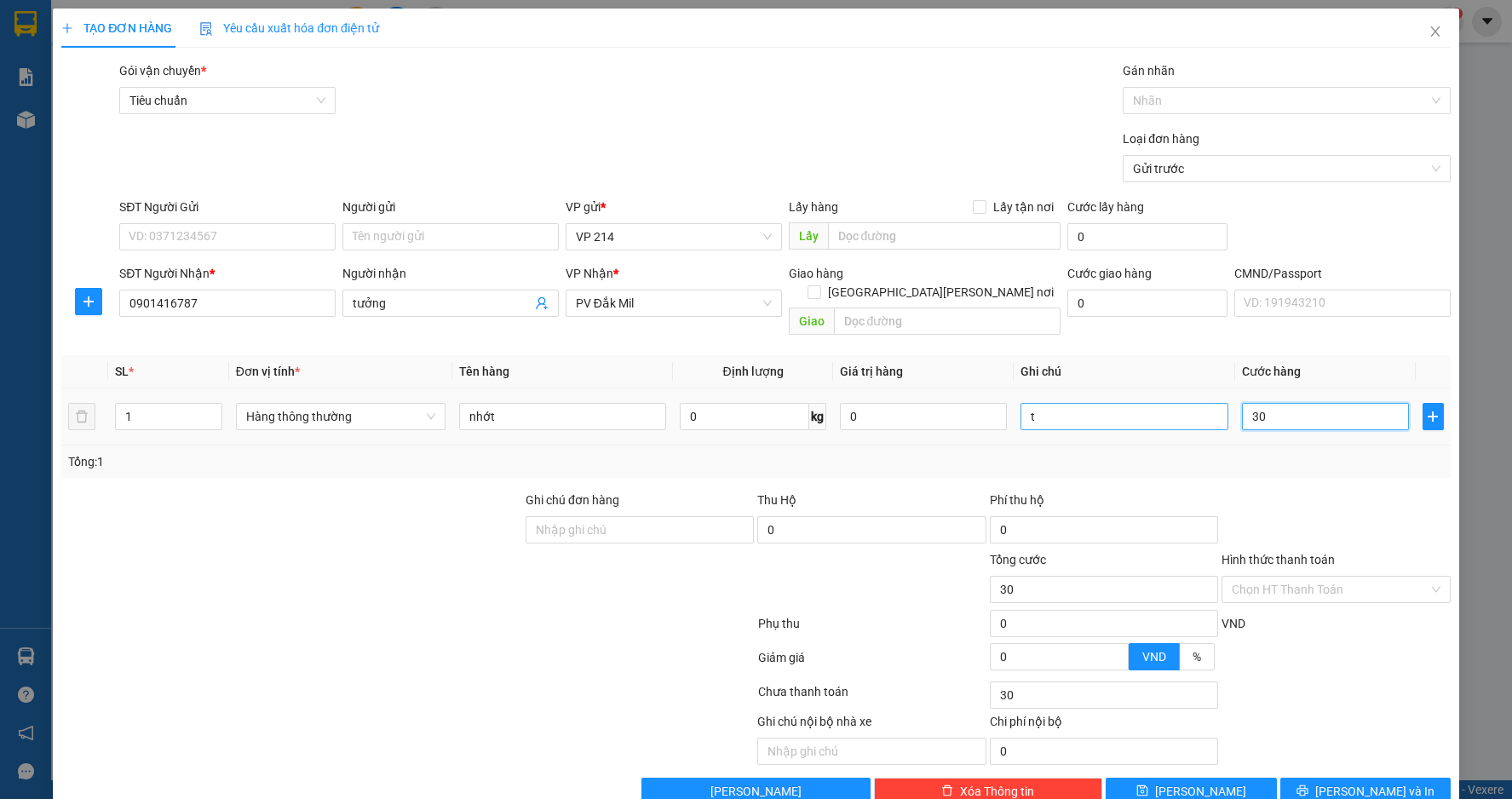
type input "300"
type input "3.000"
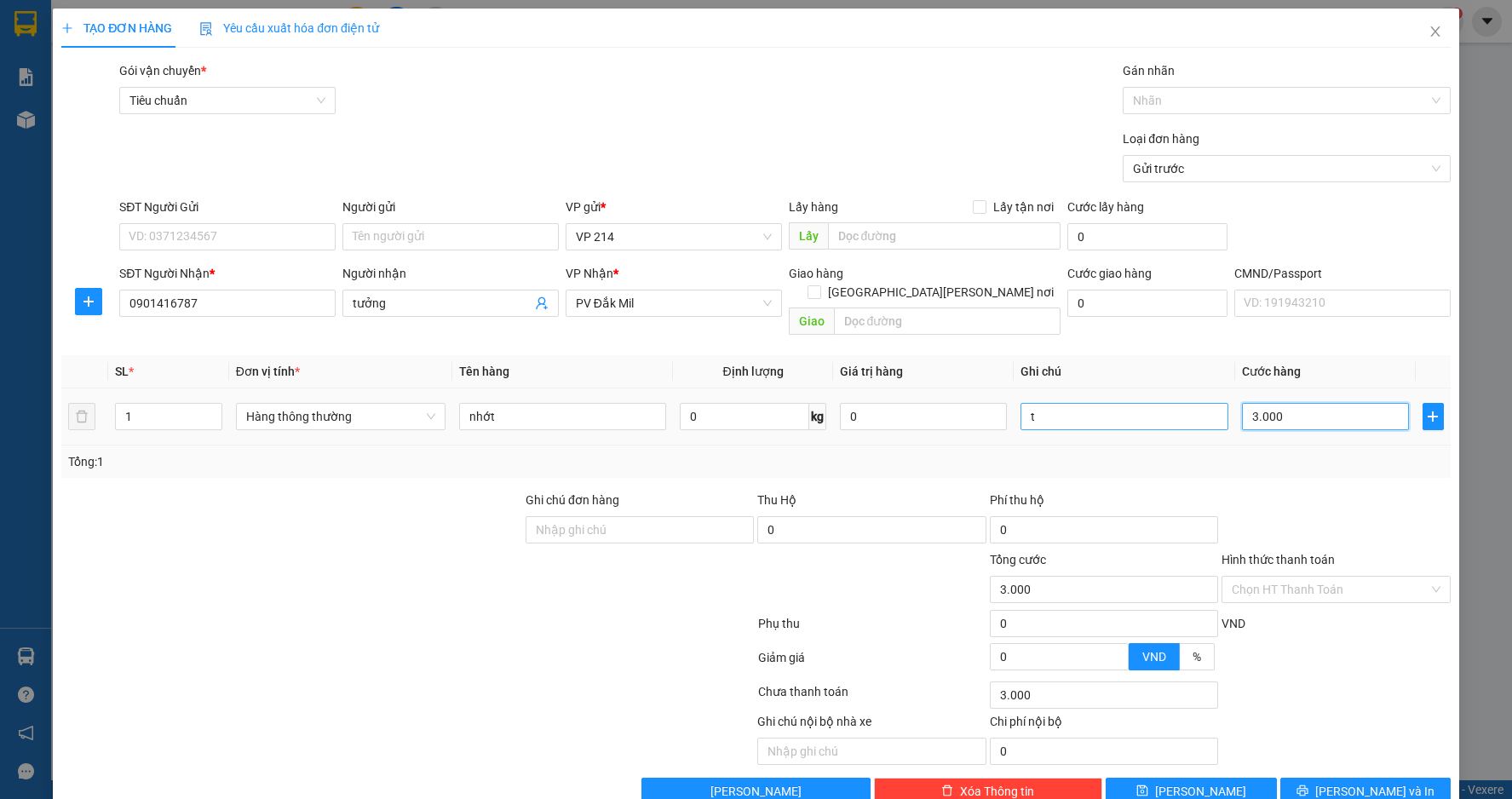
type input "30.000"
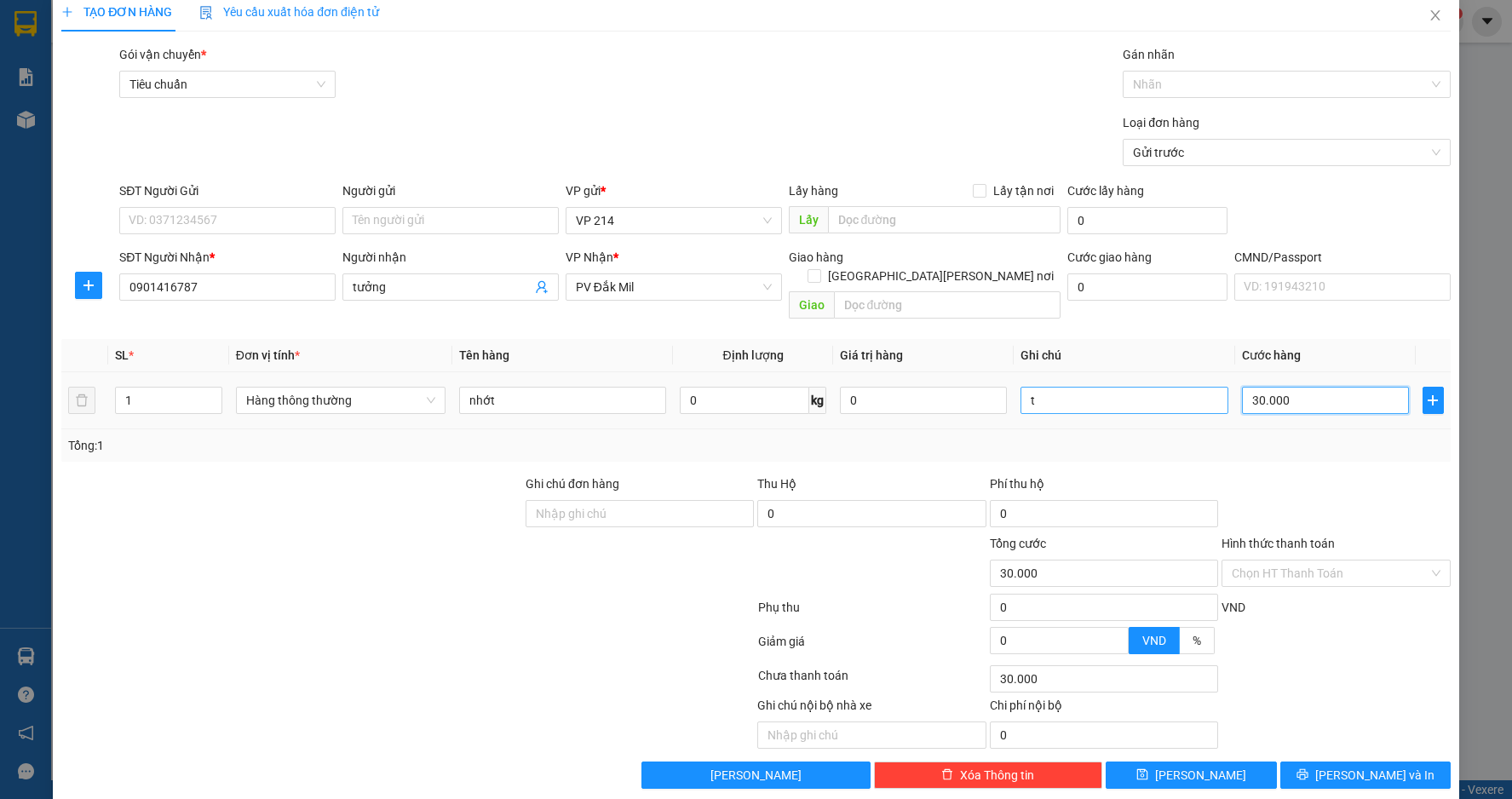
scroll to position [20, 0]
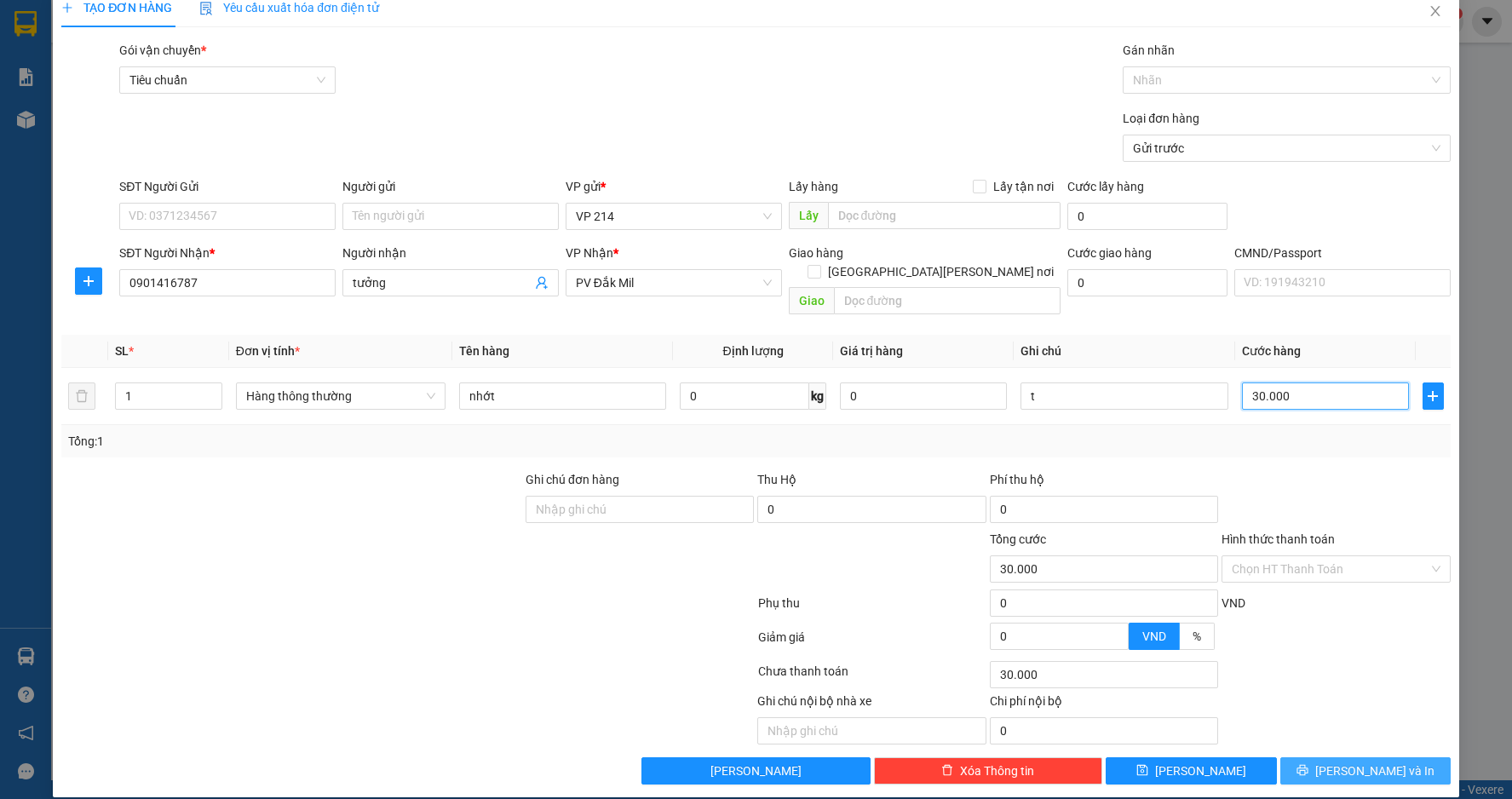
type input "30.000"
click at [1303, 757] on button "Lưu và In" at bounding box center [1366, 770] width 170 height 28
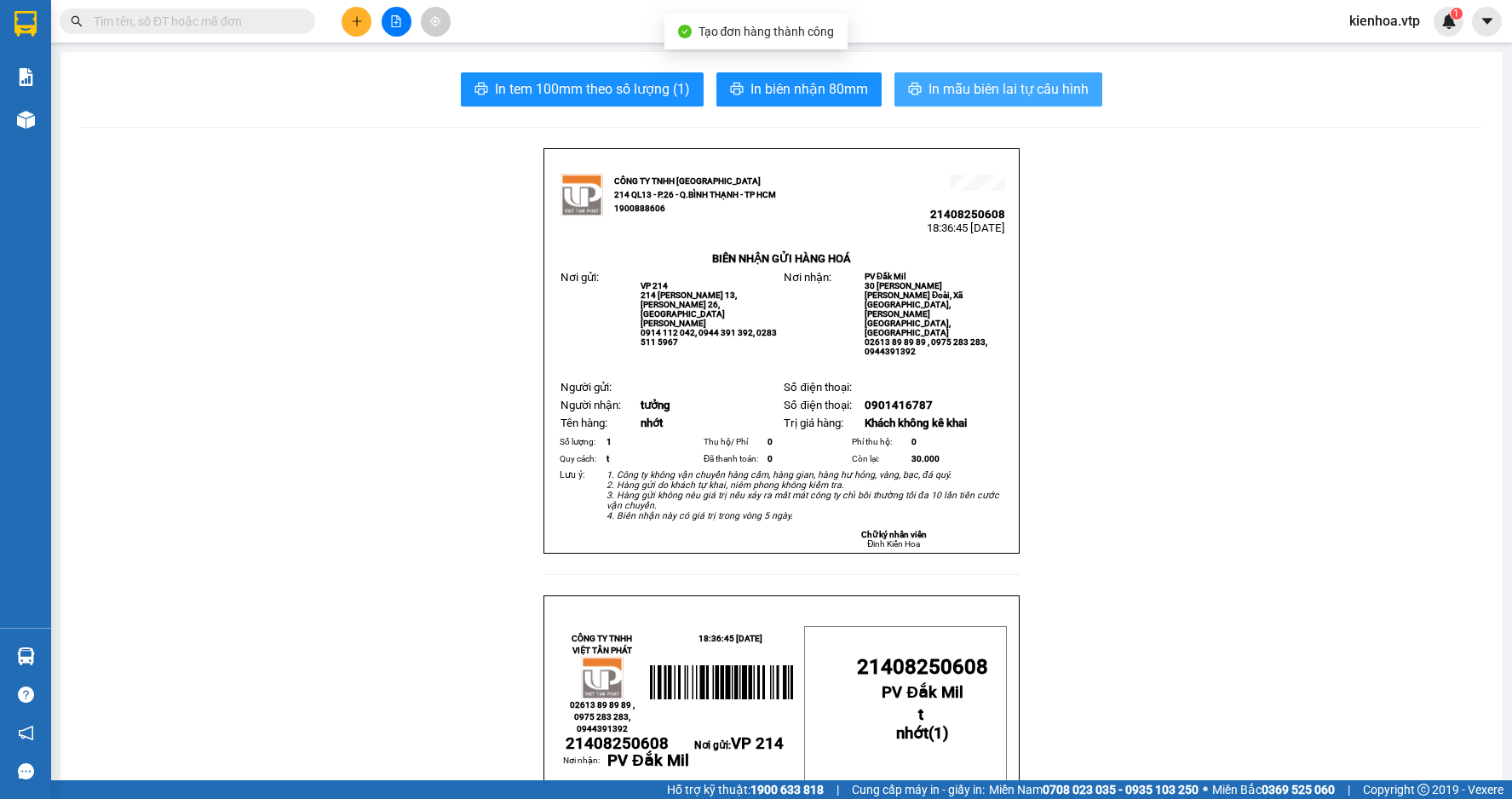
click at [970, 100] on button "In mẫu biên lai tự cấu hình" at bounding box center [999, 90] width 208 height 34
drag, startPoint x: 1341, startPoint y: 136, endPoint x: 1356, endPoint y: 114, distance: 26.6
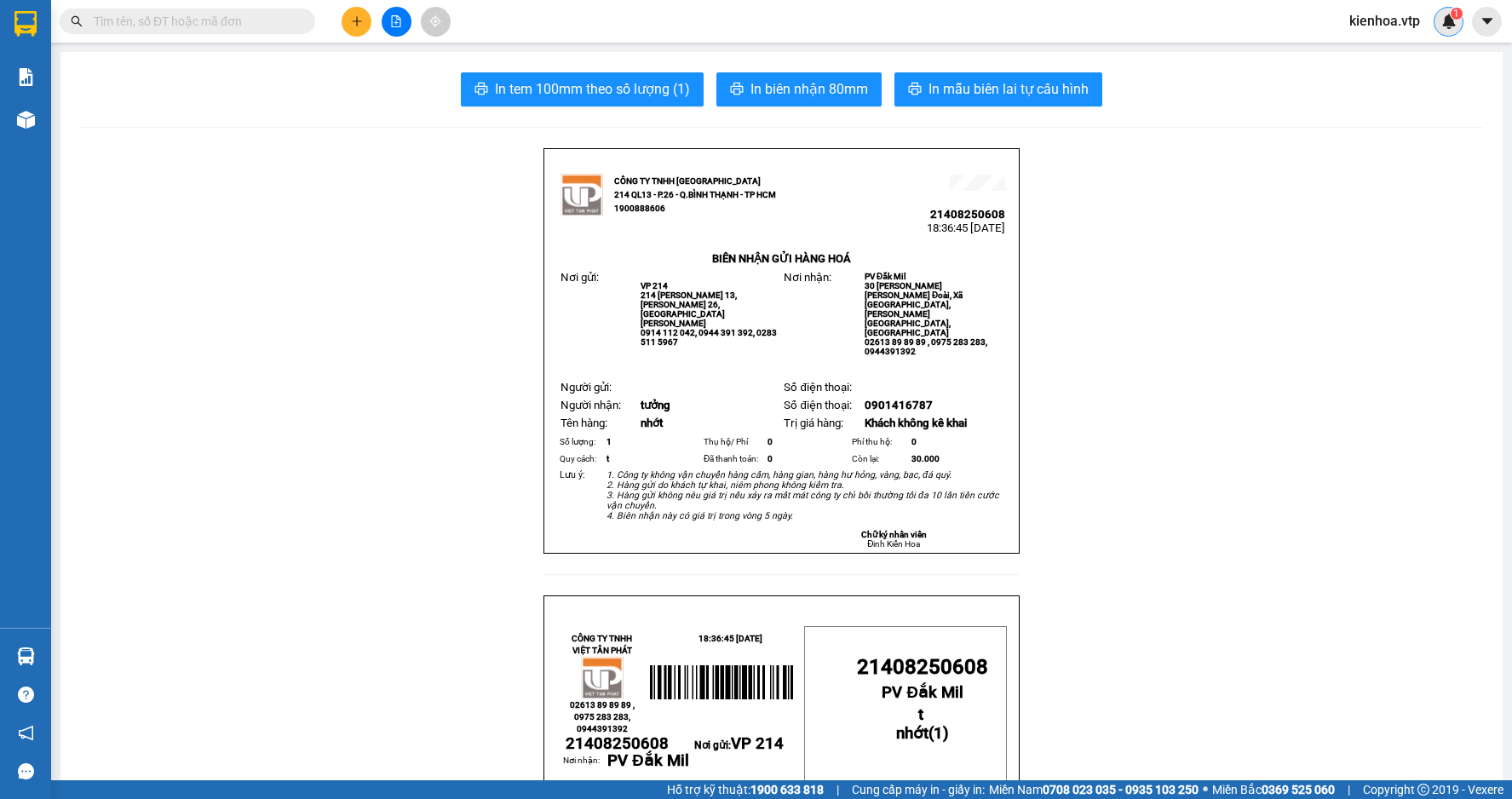
click at [1459, 18] on span "1" at bounding box center [1457, 13] width 6 height 11
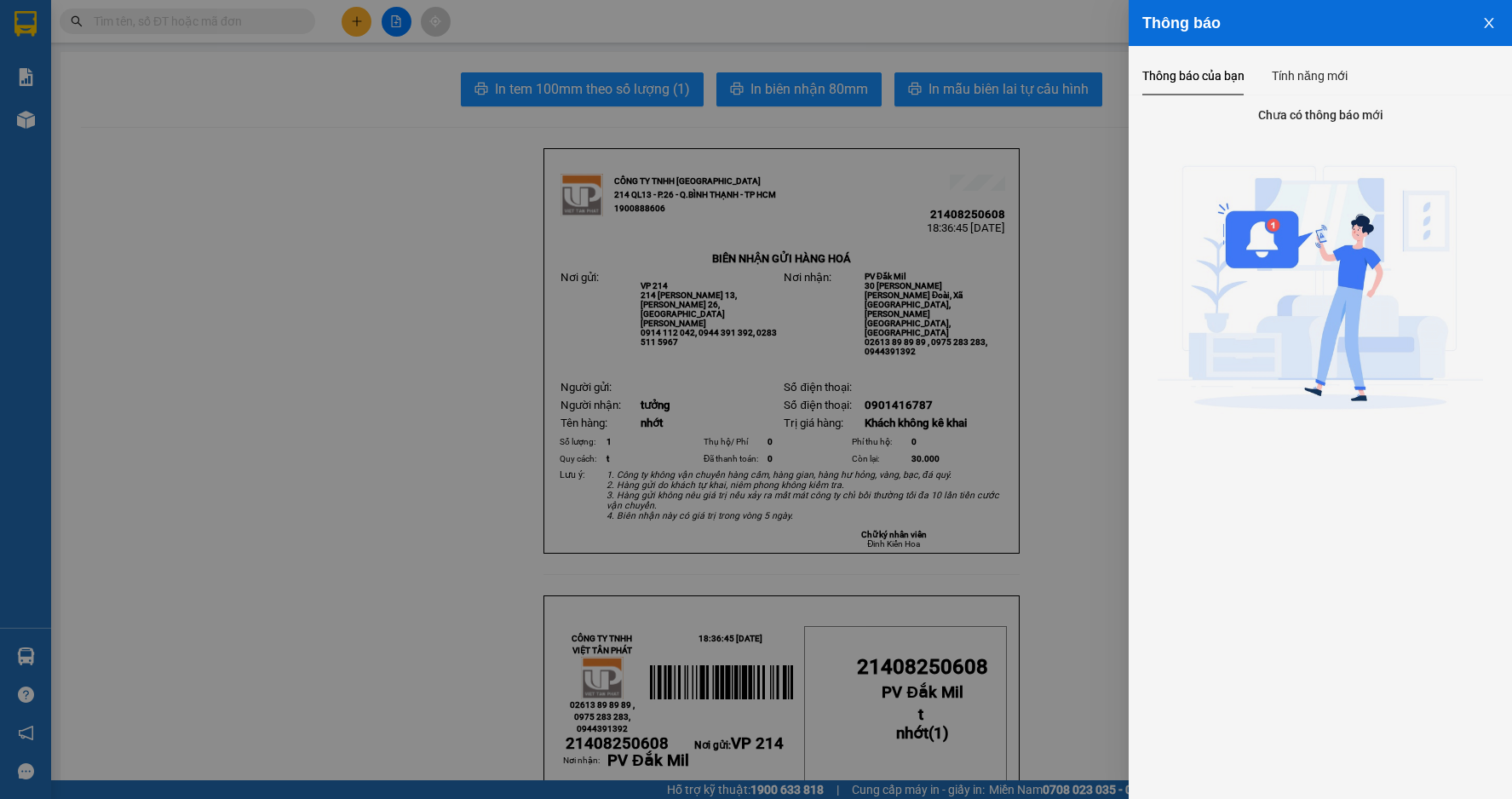
click at [1483, 28] on icon "close" at bounding box center [1489, 23] width 13 height 13
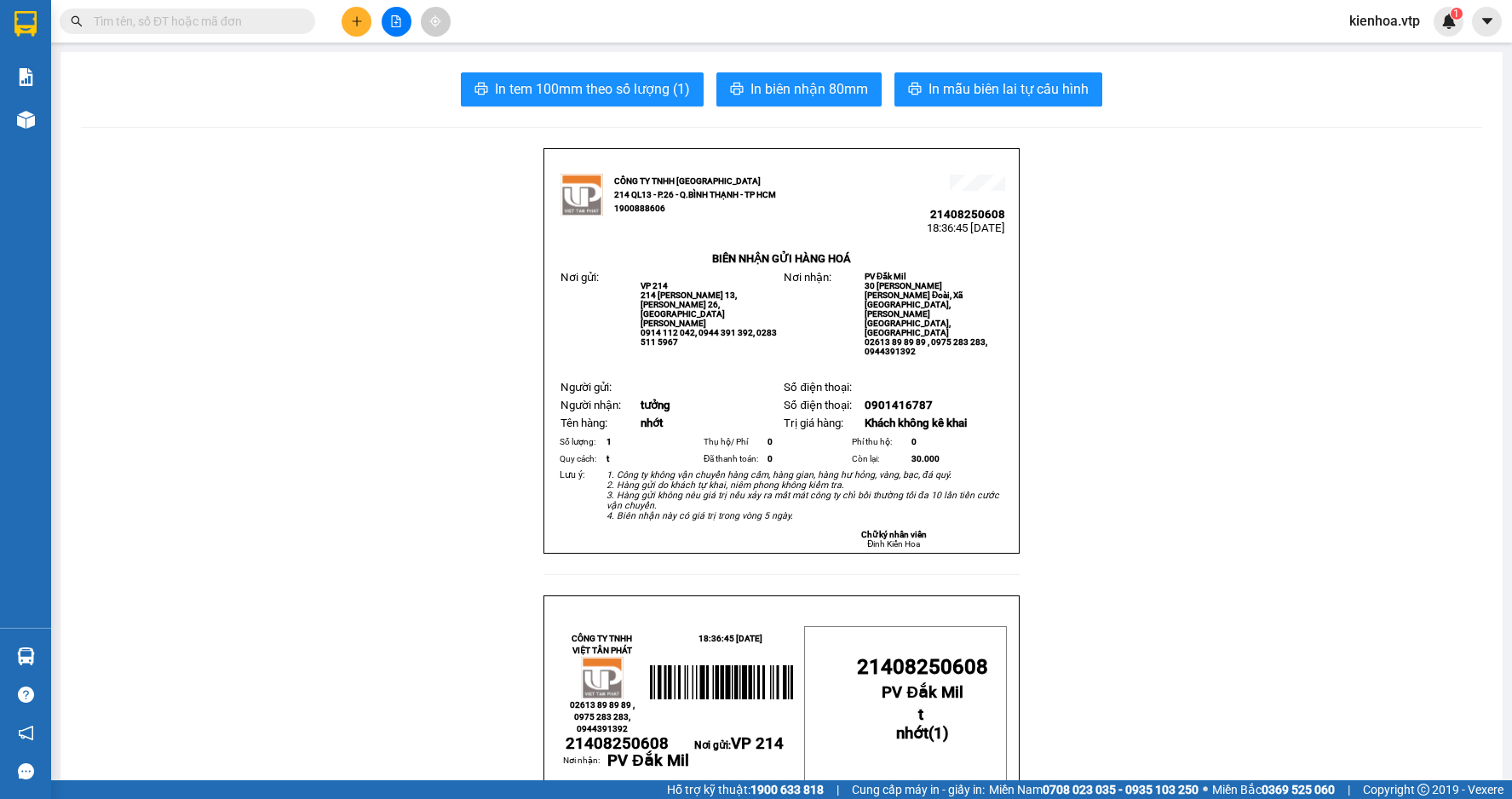
click at [1403, 98] on div "In tem 100mm theo số lượng (1) In biên nhận 80mm In mẫu biên lai tự cấu hình" at bounding box center [781, 90] width 1401 height 34
click at [210, 15] on input "text" at bounding box center [194, 21] width 202 height 19
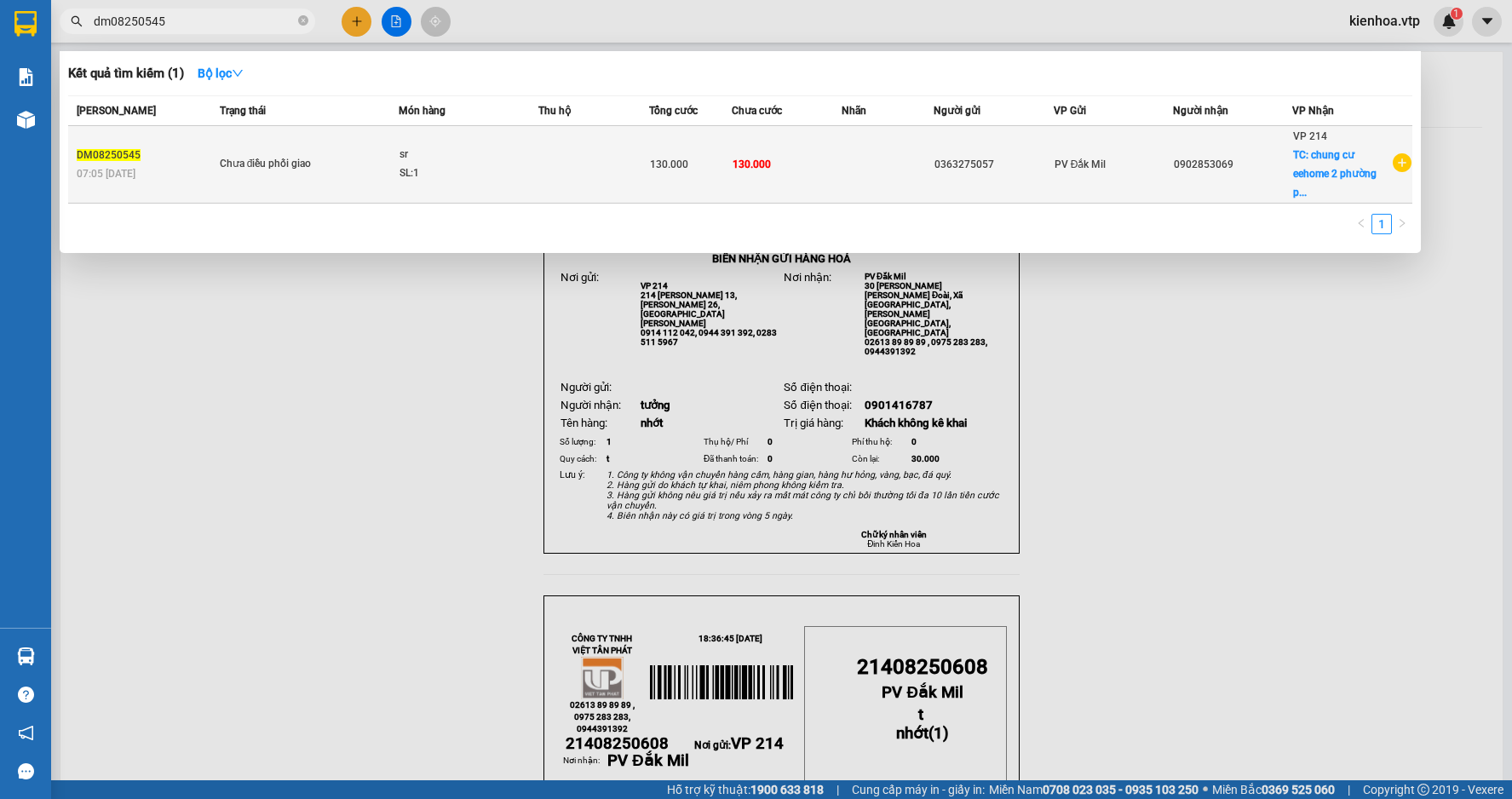
type input "dm08250545"
click at [597, 159] on td at bounding box center [593, 164] width 110 height 77
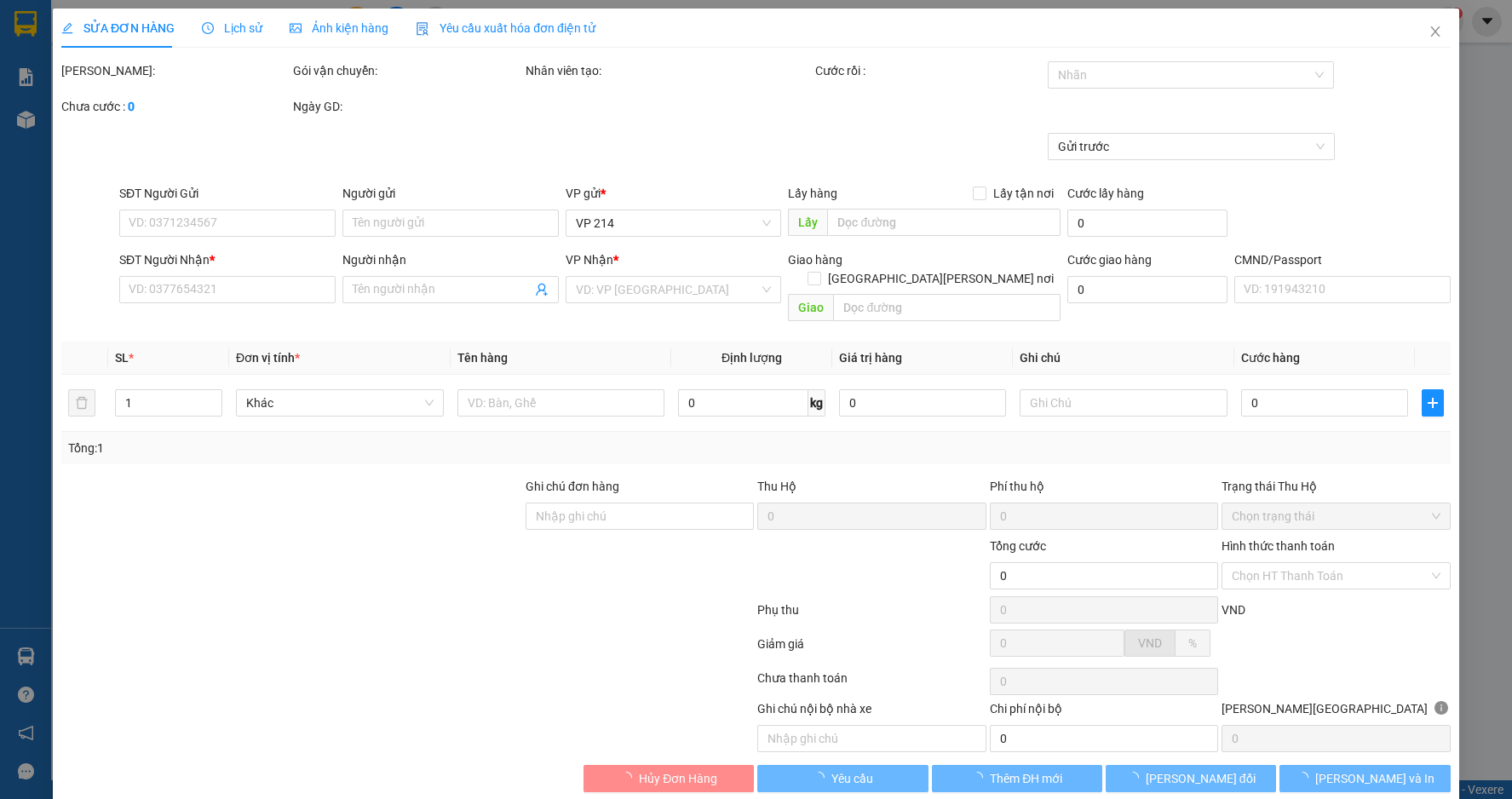
type input "0363275057"
type input "0902853069"
checkbox input "true"
type input "chung cư eehome 2 phường phước long B,quận 9"
type input "130.000"
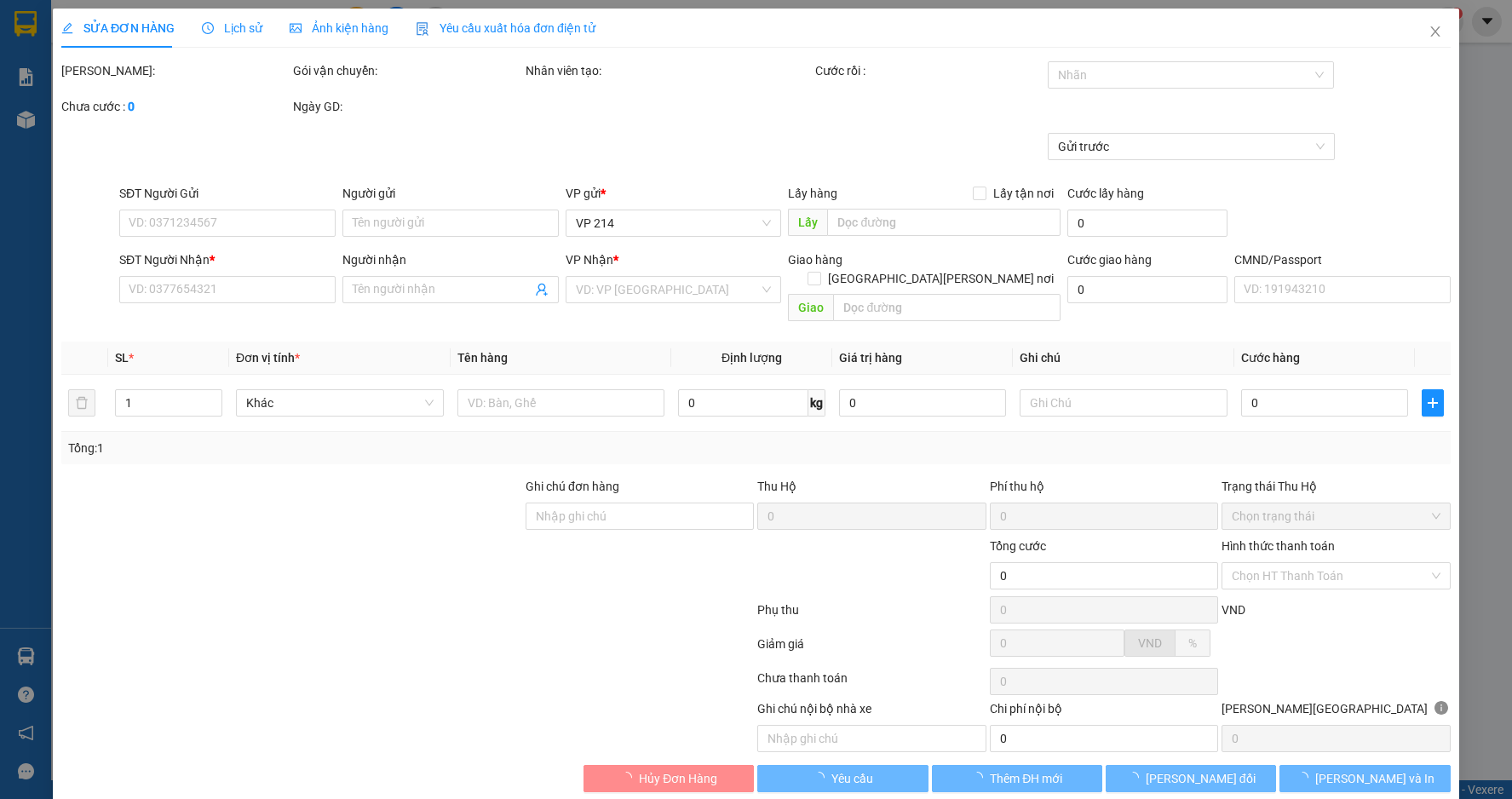
type input "130.000"
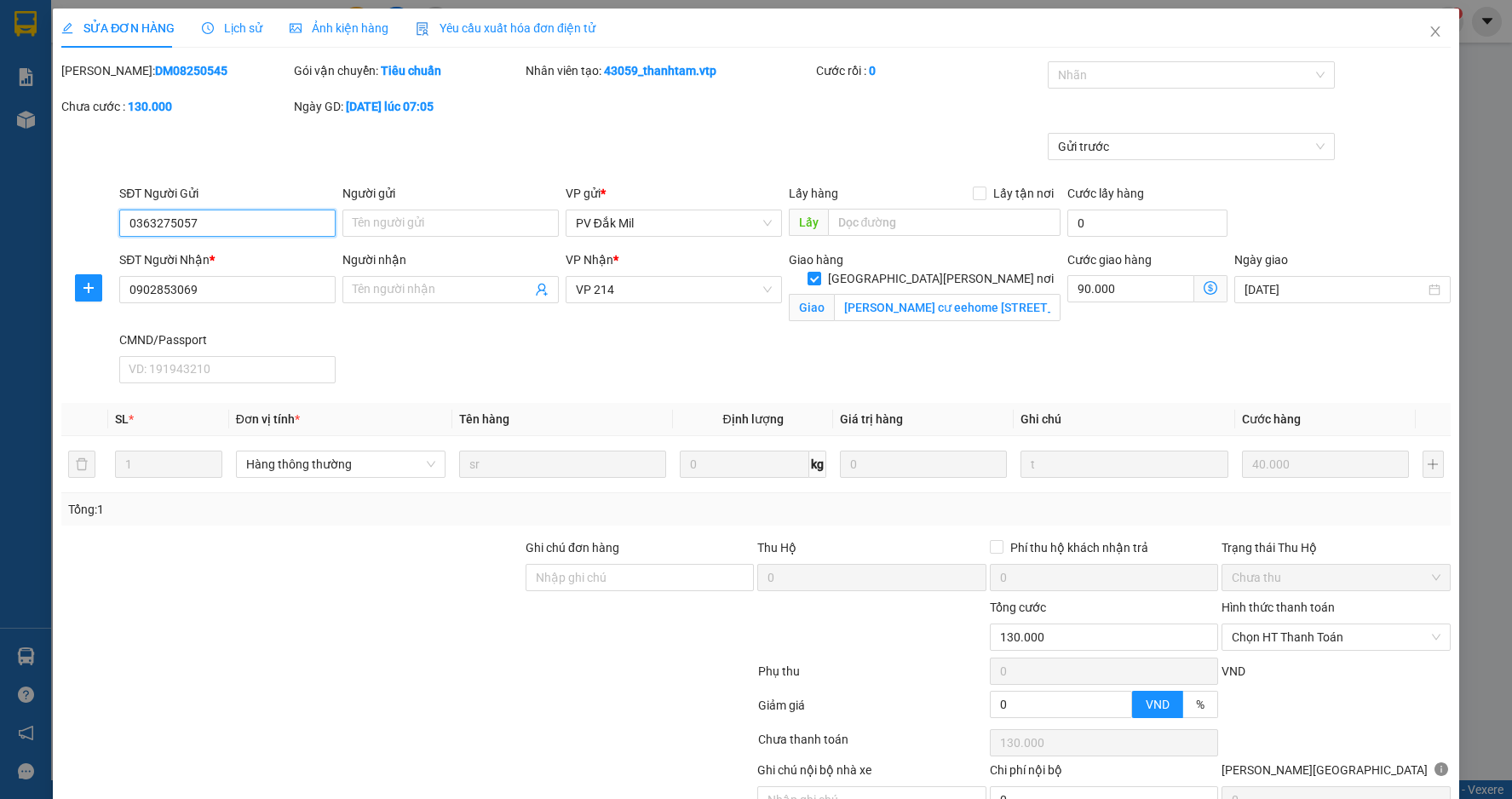
type input "2.000"
click at [1429, 27] on icon "close" at bounding box center [1436, 32] width 13 height 13
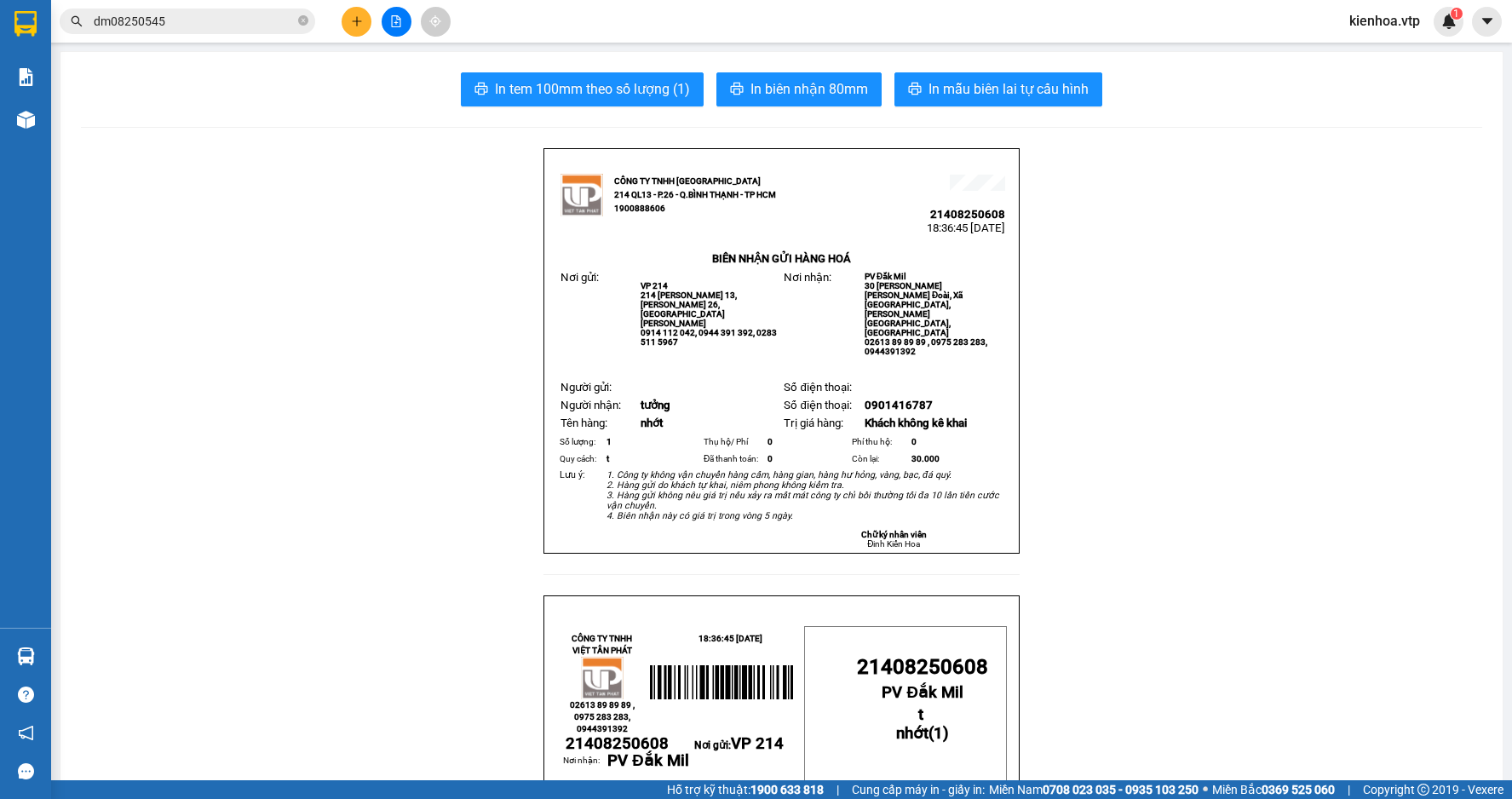
click at [1405, 19] on span "kienhoa.vtp" at bounding box center [1385, 21] width 98 height 21
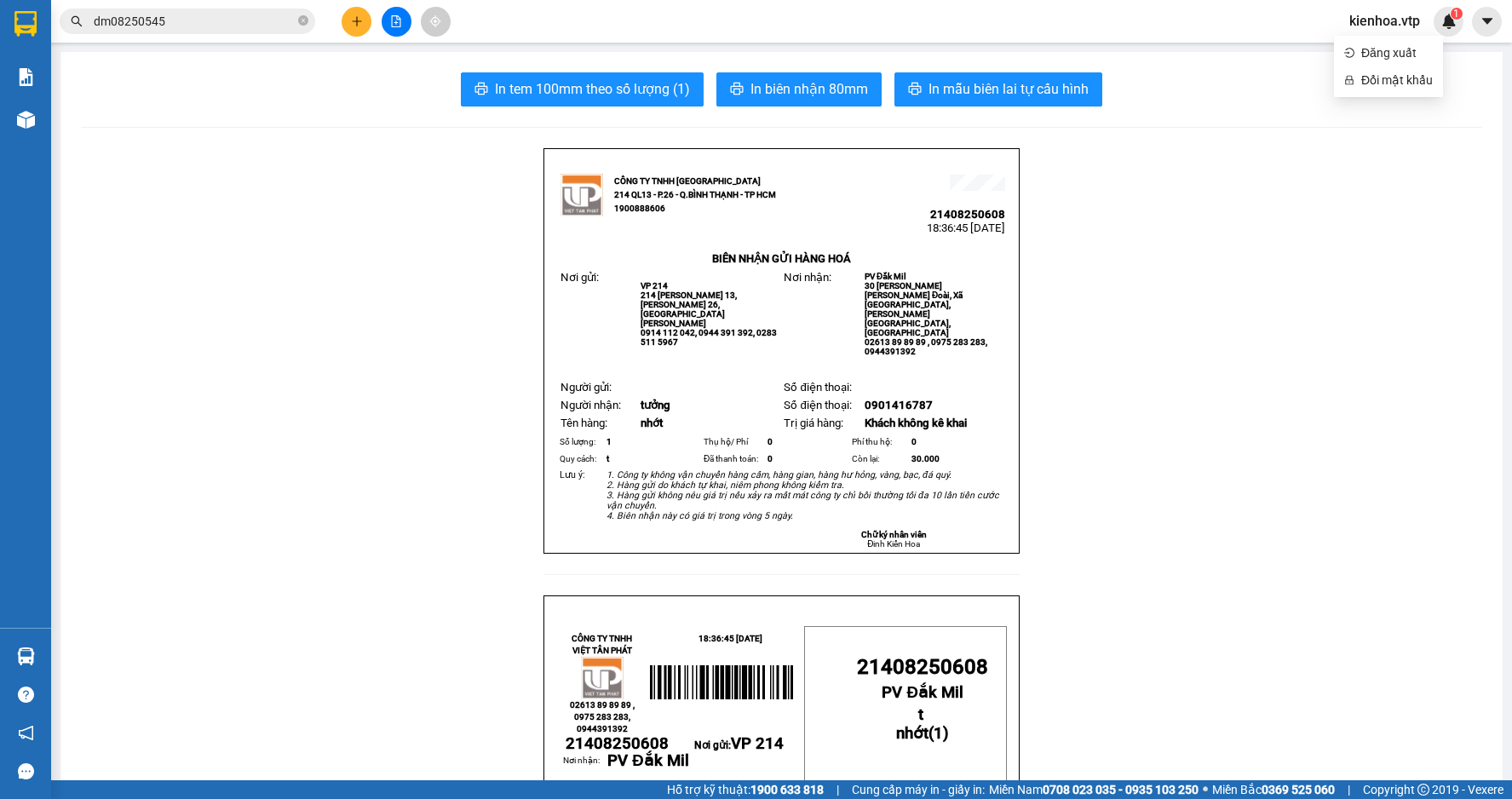
drag, startPoint x: 1262, startPoint y: 249, endPoint x: 1439, endPoint y: 230, distance: 178.0
click at [1383, 24] on span "kienhoa.vtp" at bounding box center [1385, 21] width 98 height 21
click at [1380, 52] on span "Đăng xuất" at bounding box center [1396, 53] width 72 height 19
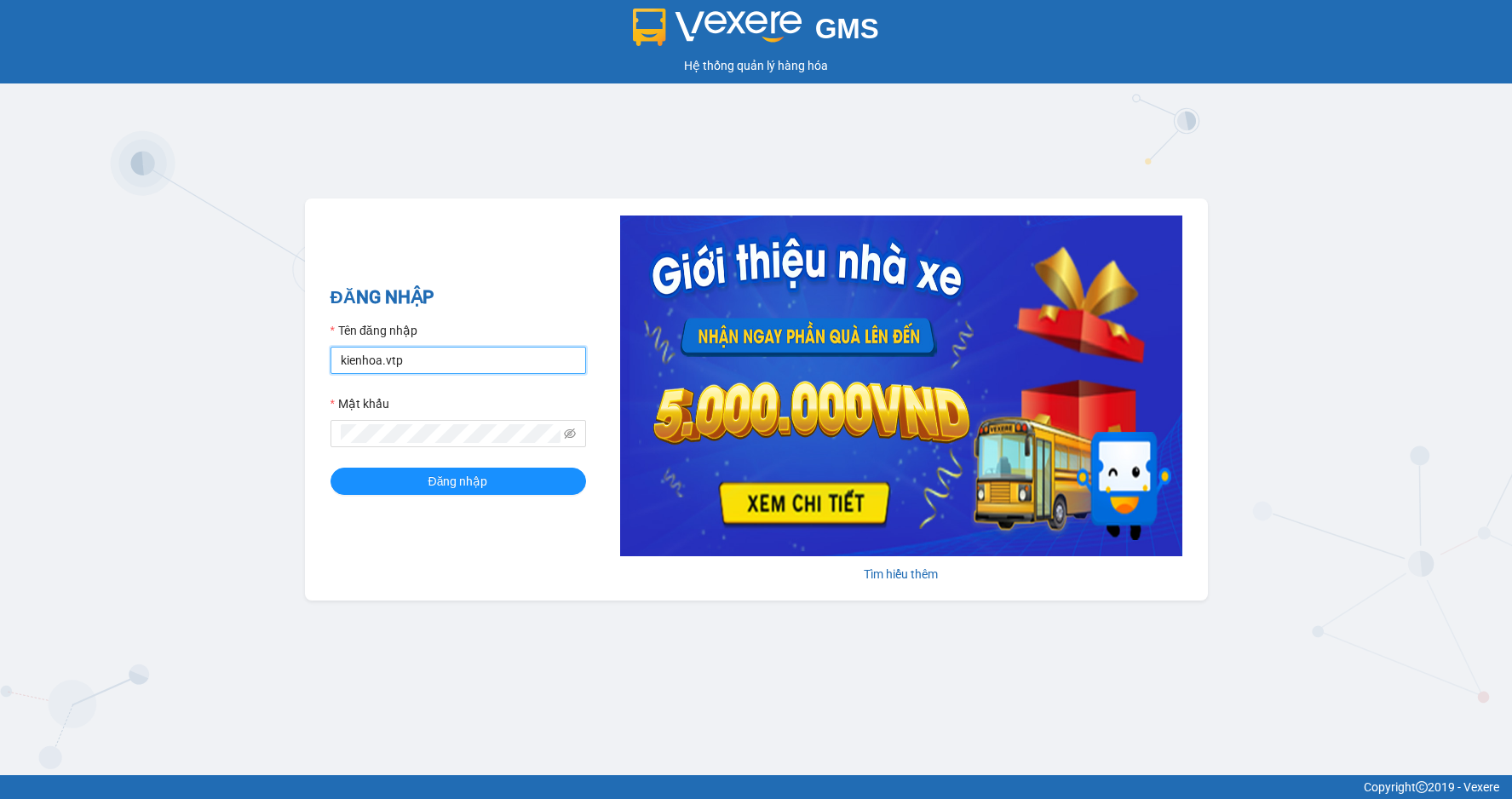
click at [427, 364] on input "kienhoa.vtp" at bounding box center [458, 360] width 256 height 28
type input "chivan.vtp"
click at [464, 486] on span "Đăng nhập" at bounding box center [458, 481] width 59 height 19
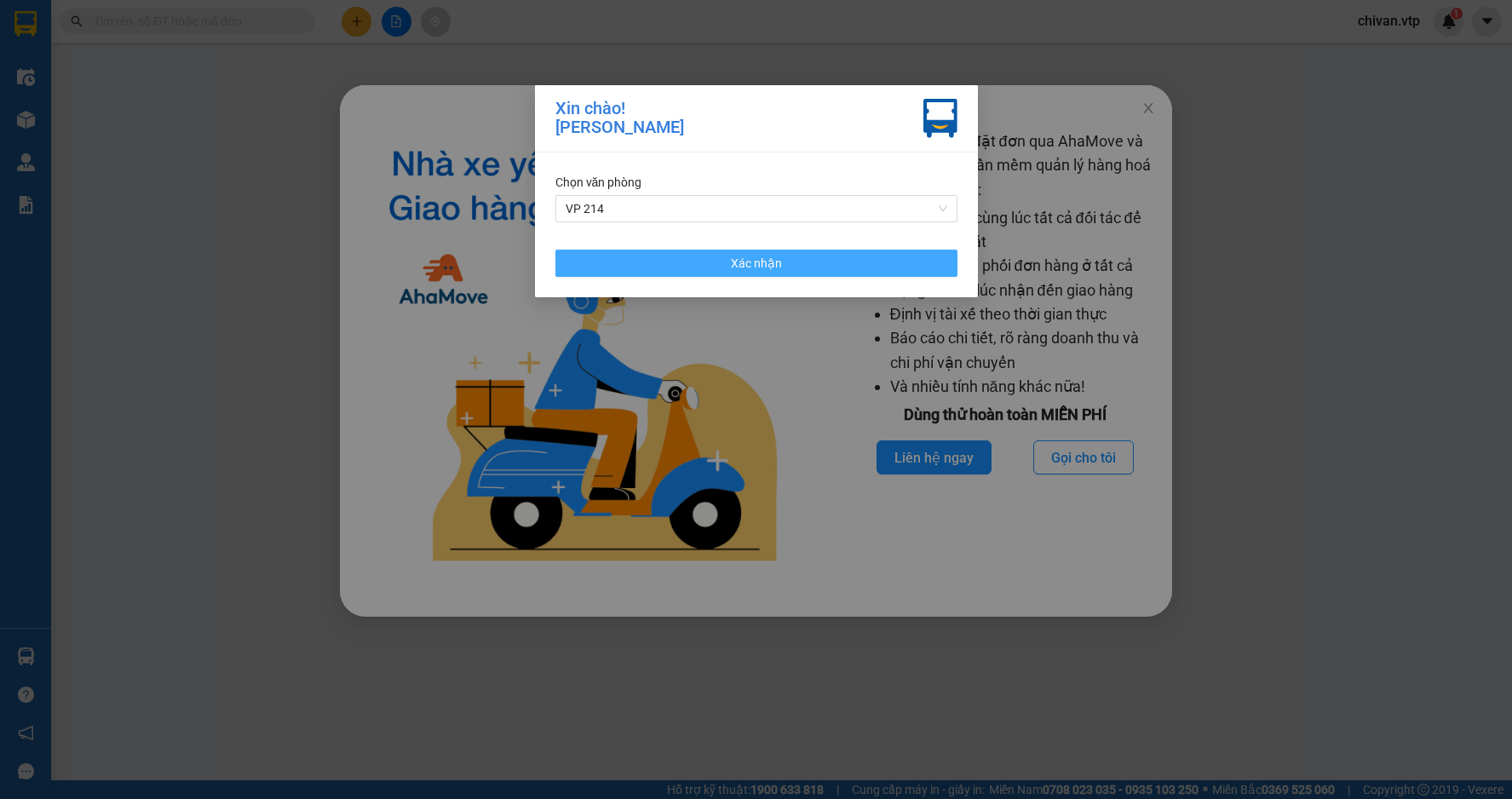
click at [820, 256] on button "Xác nhận" at bounding box center [756, 263] width 402 height 28
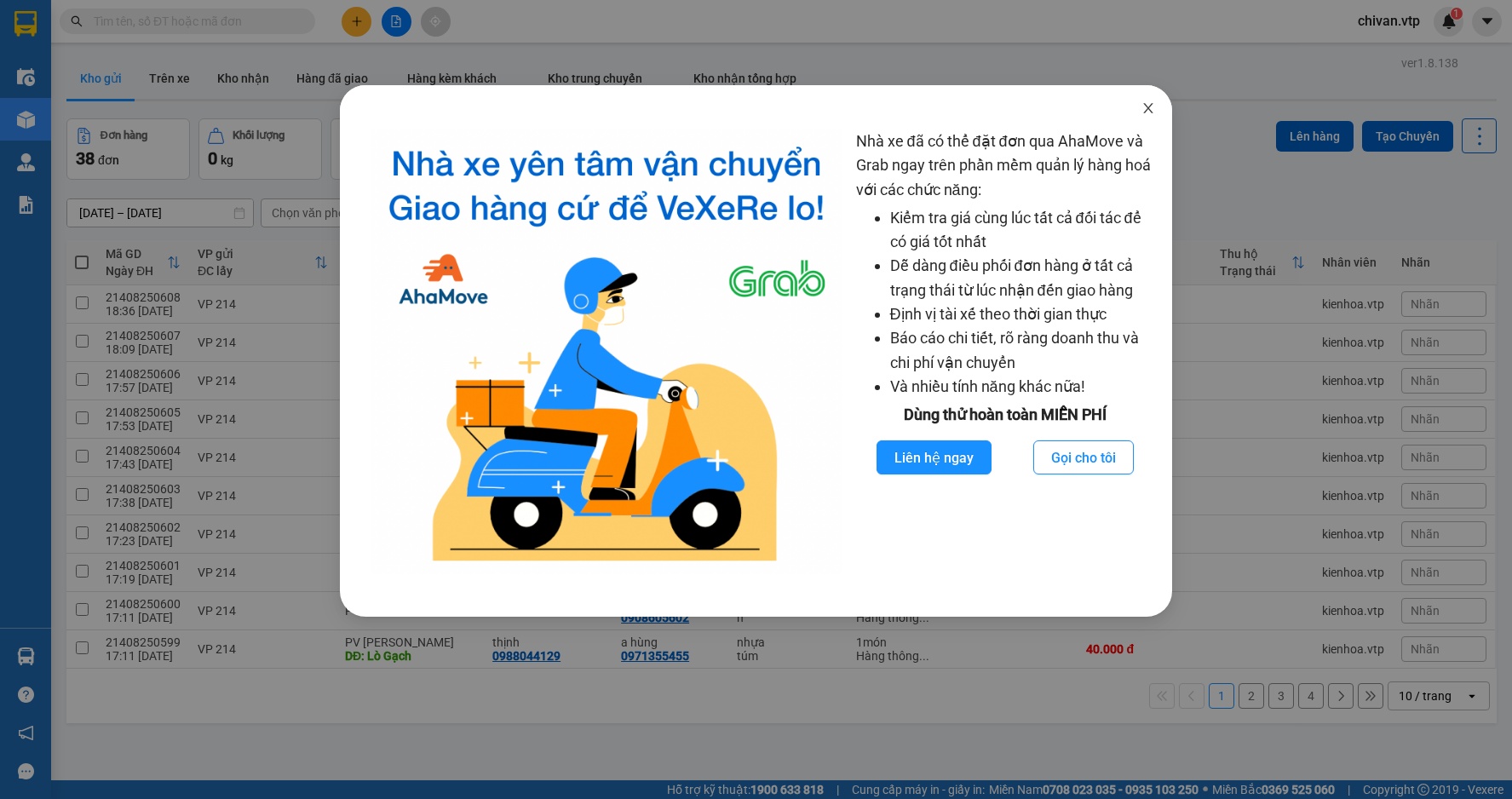
click at [1149, 106] on icon "close" at bounding box center [1148, 108] width 13 height 13
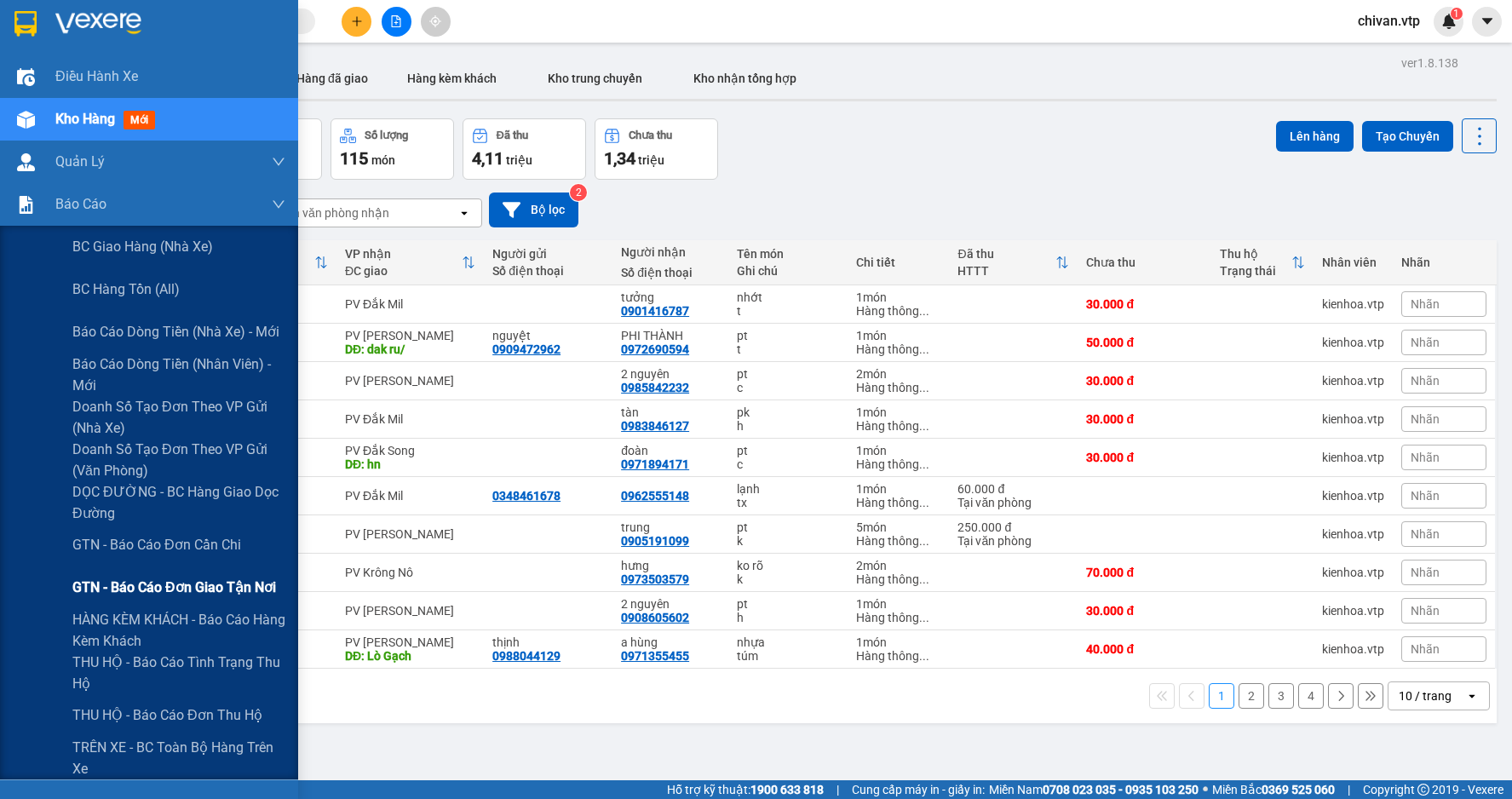
click at [198, 582] on span "GTN - Báo cáo đơn giao tận nơi" at bounding box center [174, 587] width 203 height 21
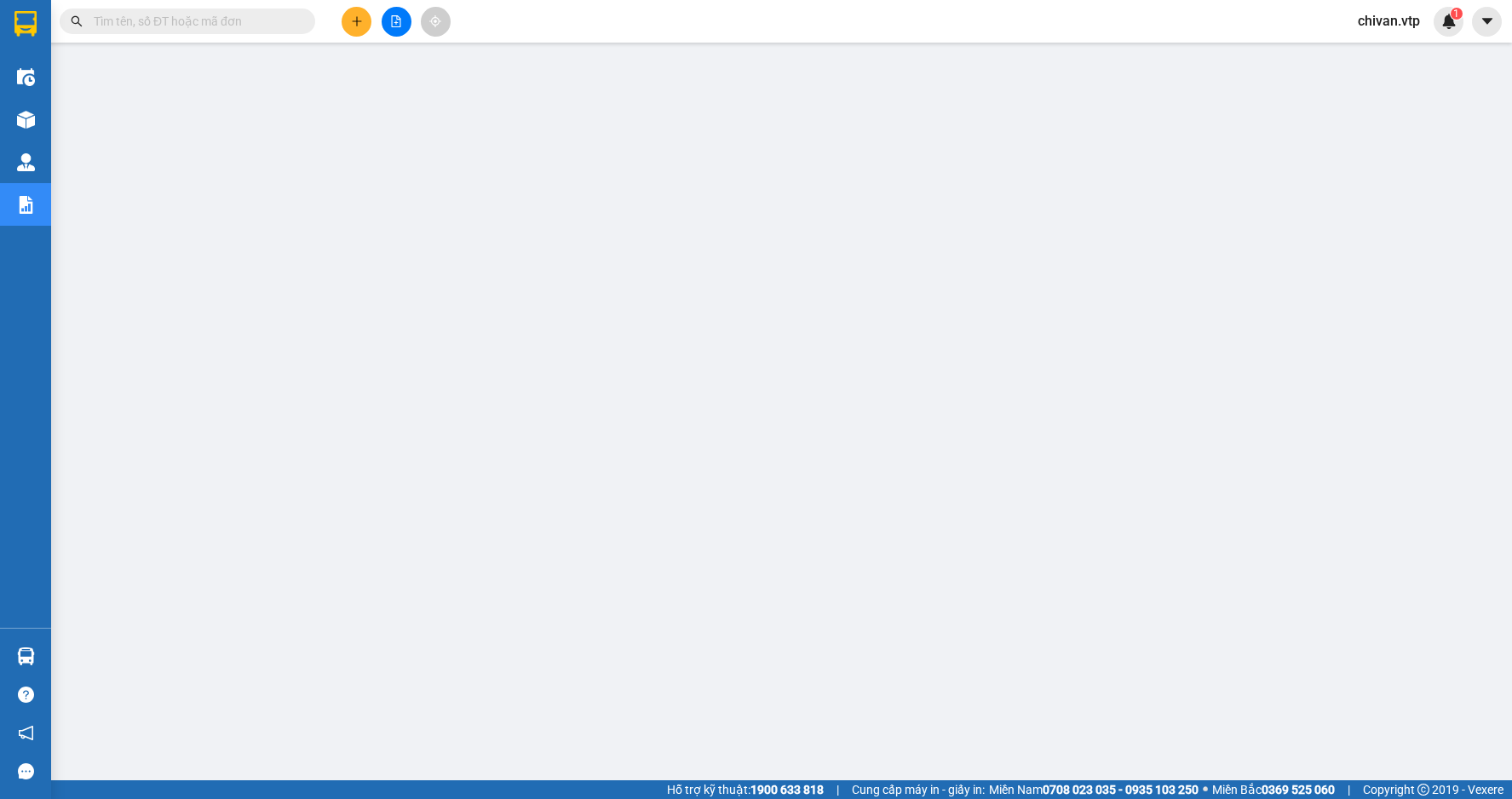
click at [1401, 18] on span "chivan.vtp" at bounding box center [1390, 21] width 90 height 21
click at [1404, 43] on span "Đăng xuất" at bounding box center [1406, 53] width 72 height 19
